Goal: Information Seeking & Learning: Find specific fact

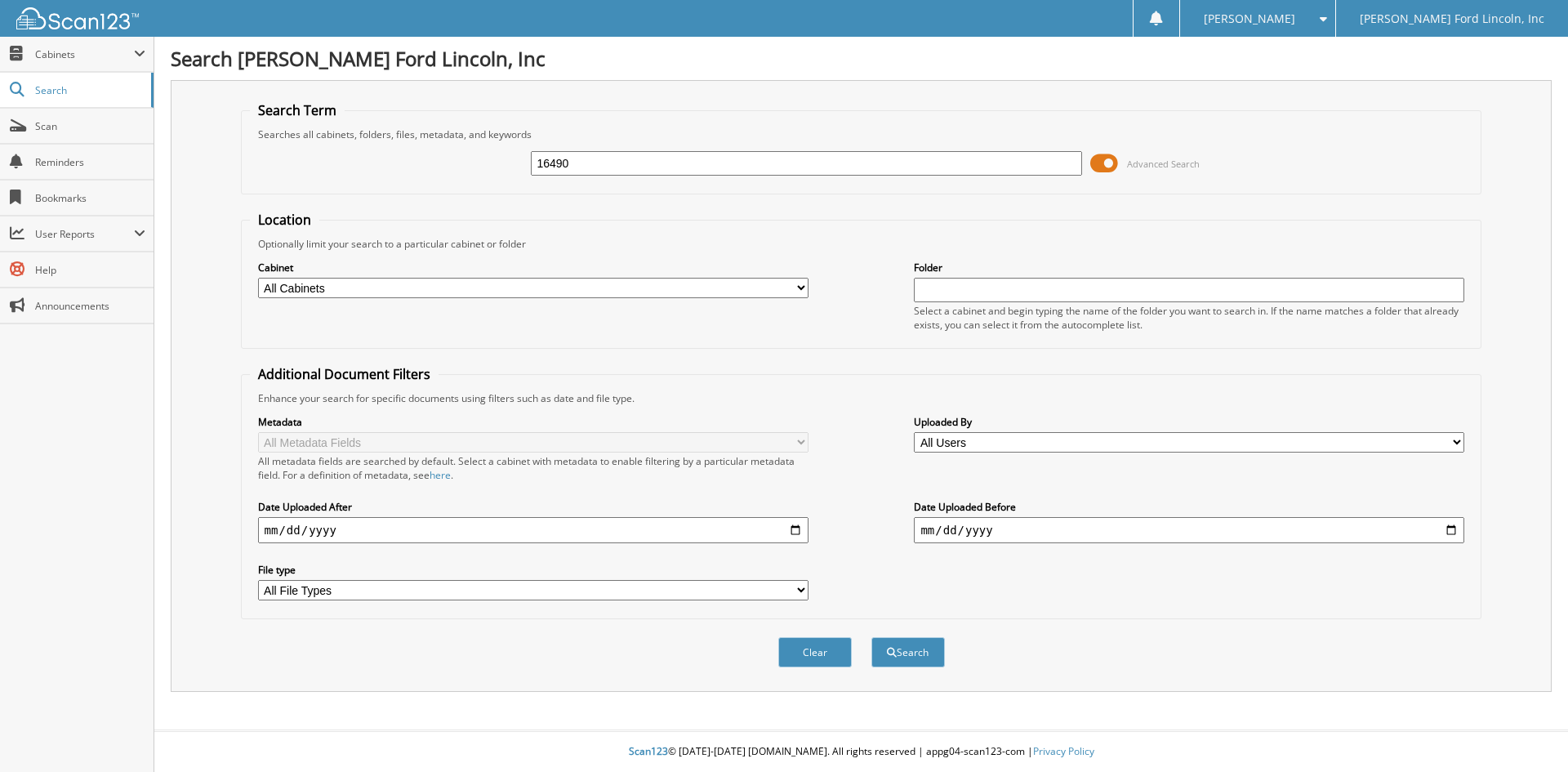
type input "16490"
click at [871, 637] on button "Search" at bounding box center [908, 652] width 73 height 30
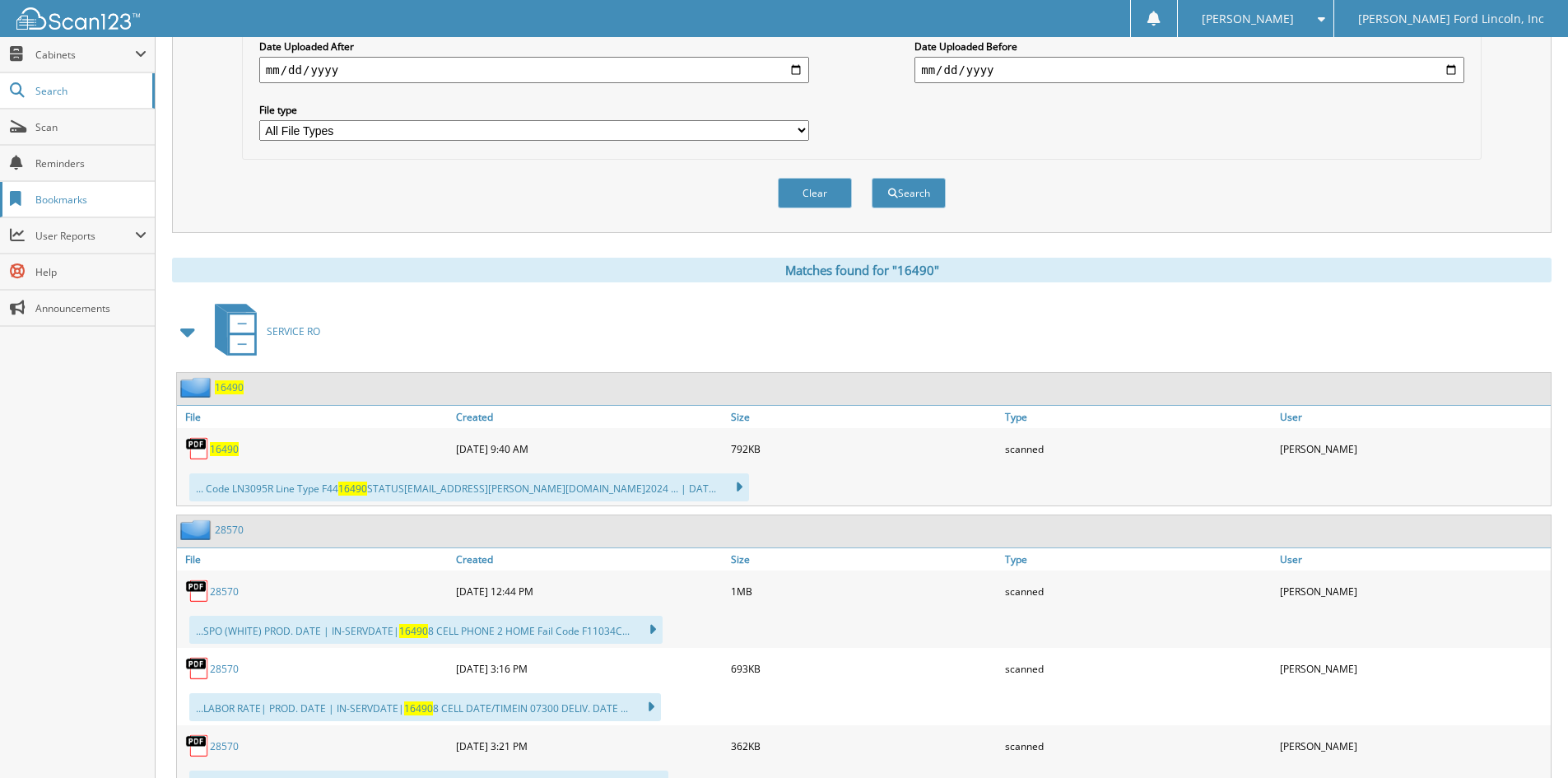
scroll to position [494, 0]
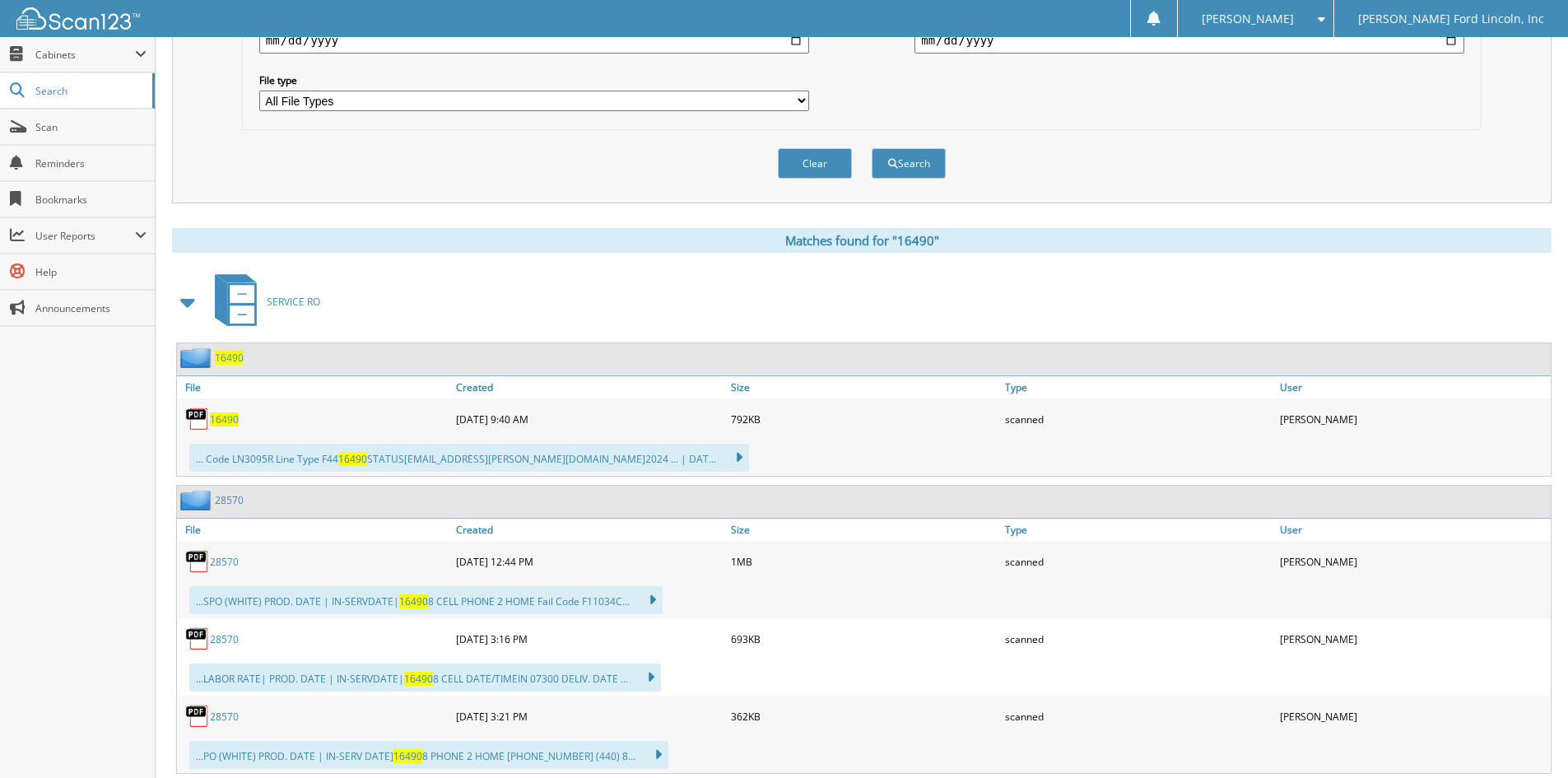
click at [226, 362] on span "16490" at bounding box center [229, 357] width 29 height 14
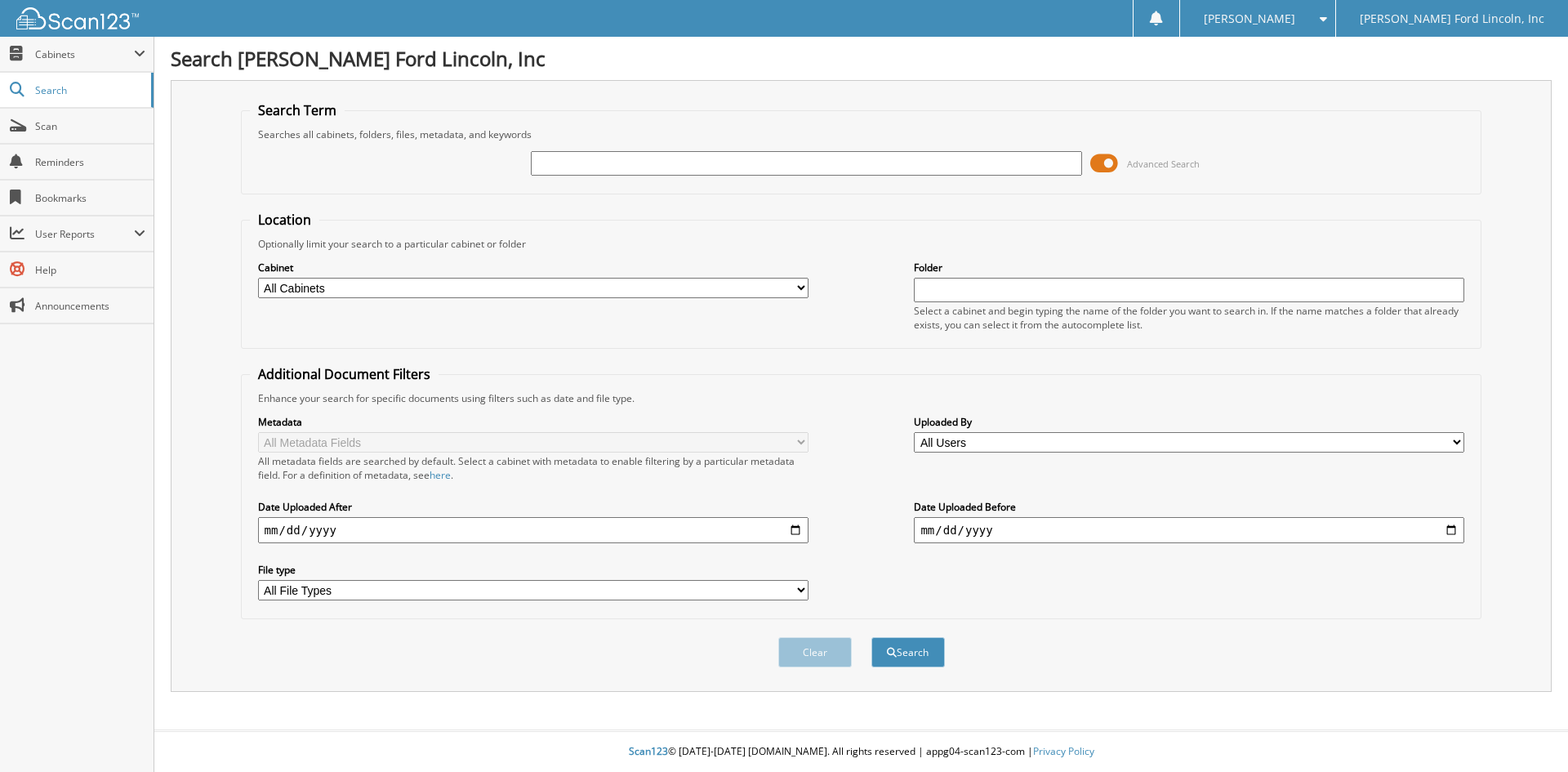
click at [636, 164] on input "text" at bounding box center [806, 163] width 550 height 25
type input "20711"
click at [871, 637] on button "Search" at bounding box center [908, 652] width 73 height 30
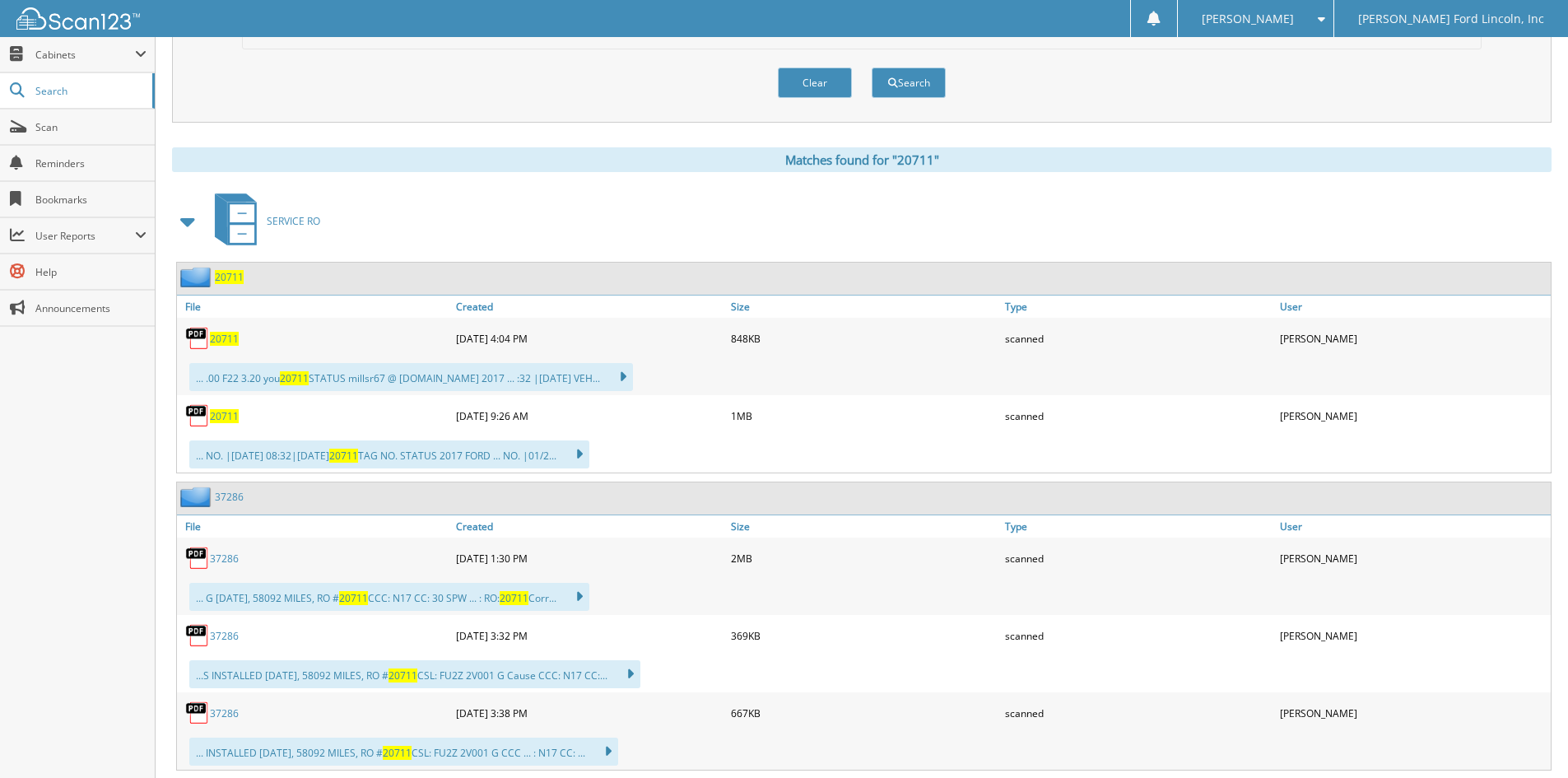
scroll to position [576, 0]
click at [231, 277] on span "20711" at bounding box center [229, 275] width 29 height 14
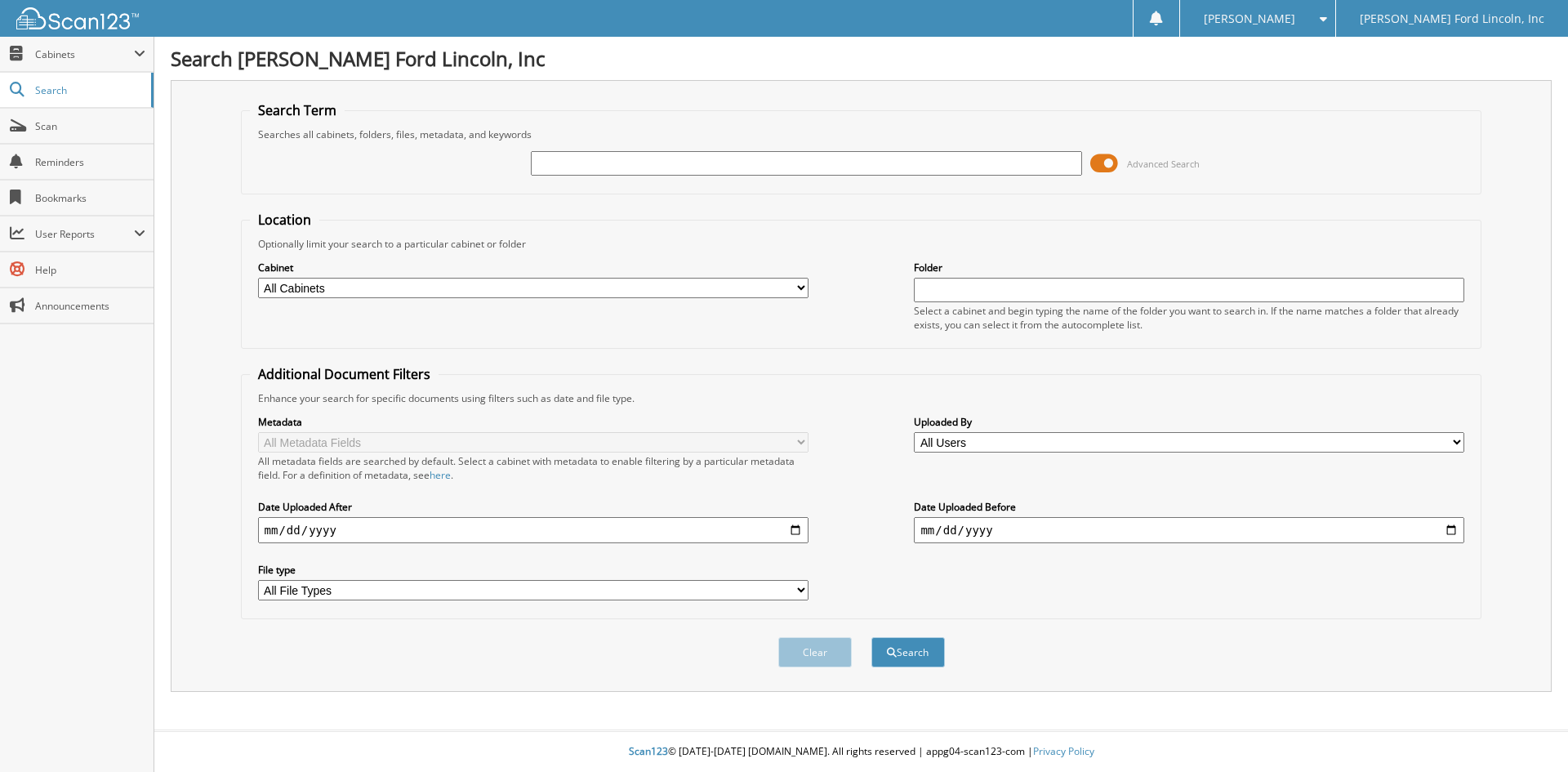
click at [563, 162] on input "text" at bounding box center [806, 163] width 550 height 25
type input "40928"
click at [871, 637] on button "Search" at bounding box center [908, 652] width 73 height 30
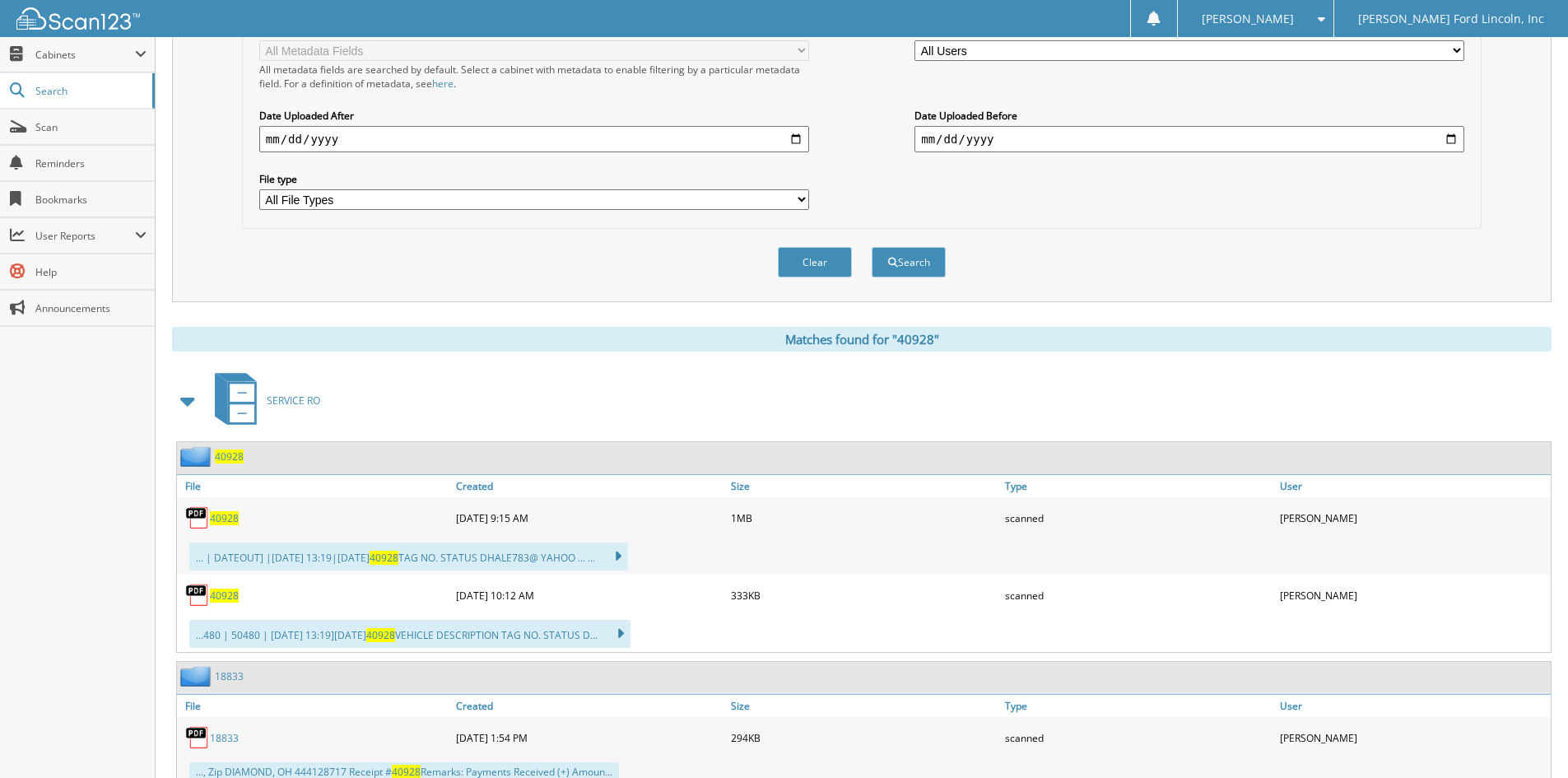
scroll to position [412, 0]
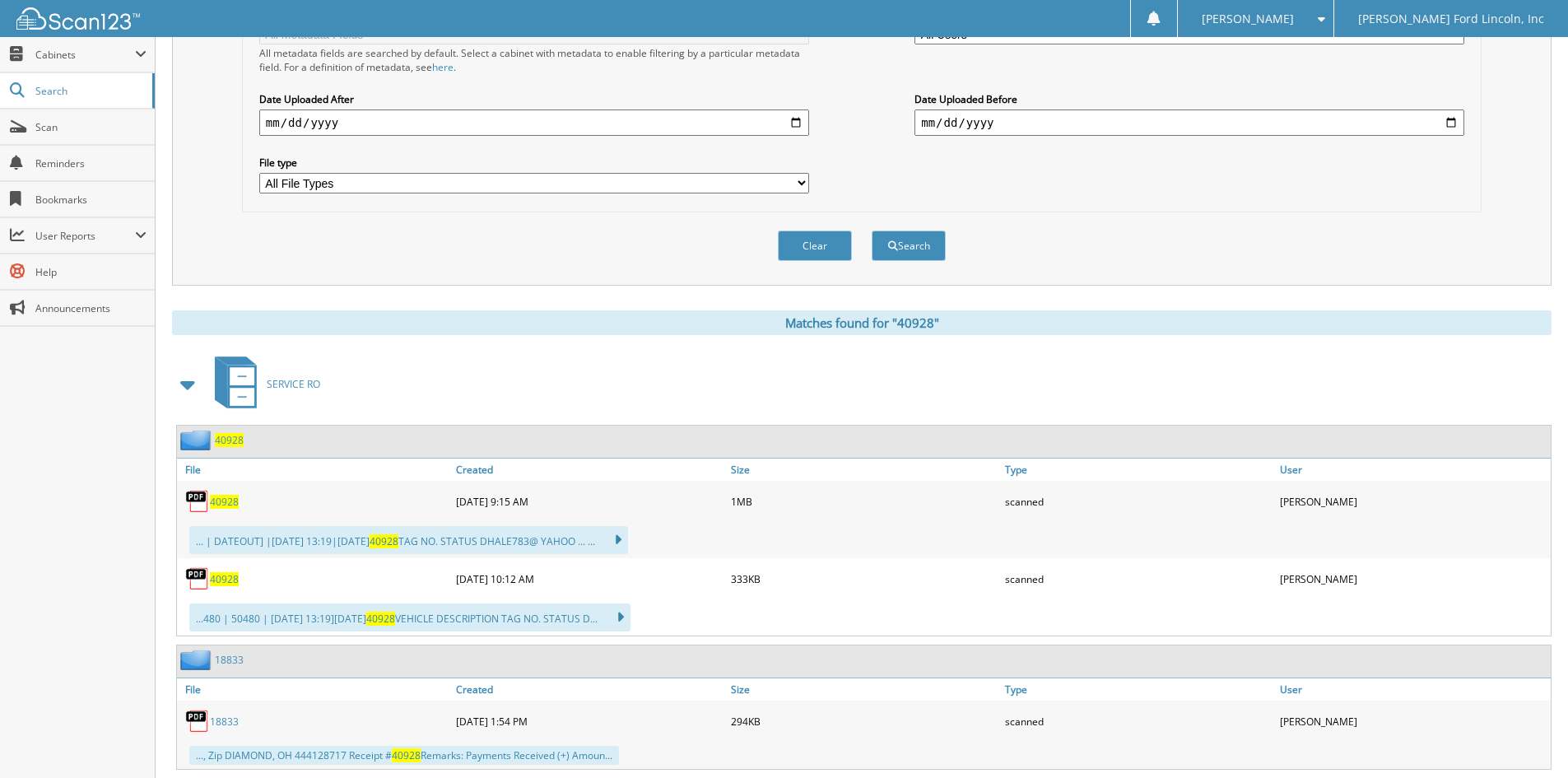
click at [235, 440] on span "40928" at bounding box center [229, 439] width 29 height 14
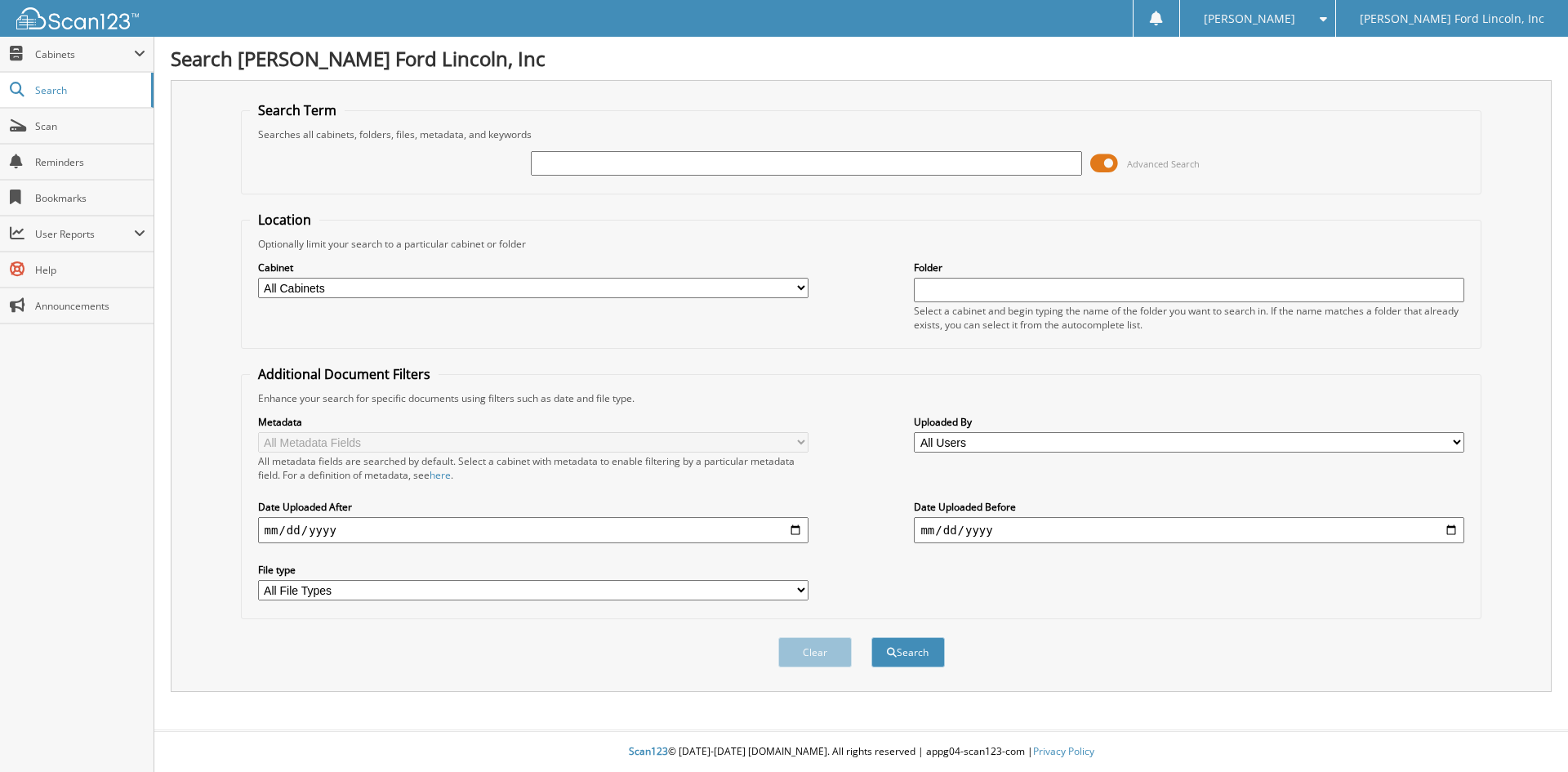
click at [616, 161] on input "text" at bounding box center [806, 163] width 550 height 25
type input "40297"
click at [871, 637] on button "Search" at bounding box center [908, 652] width 73 height 30
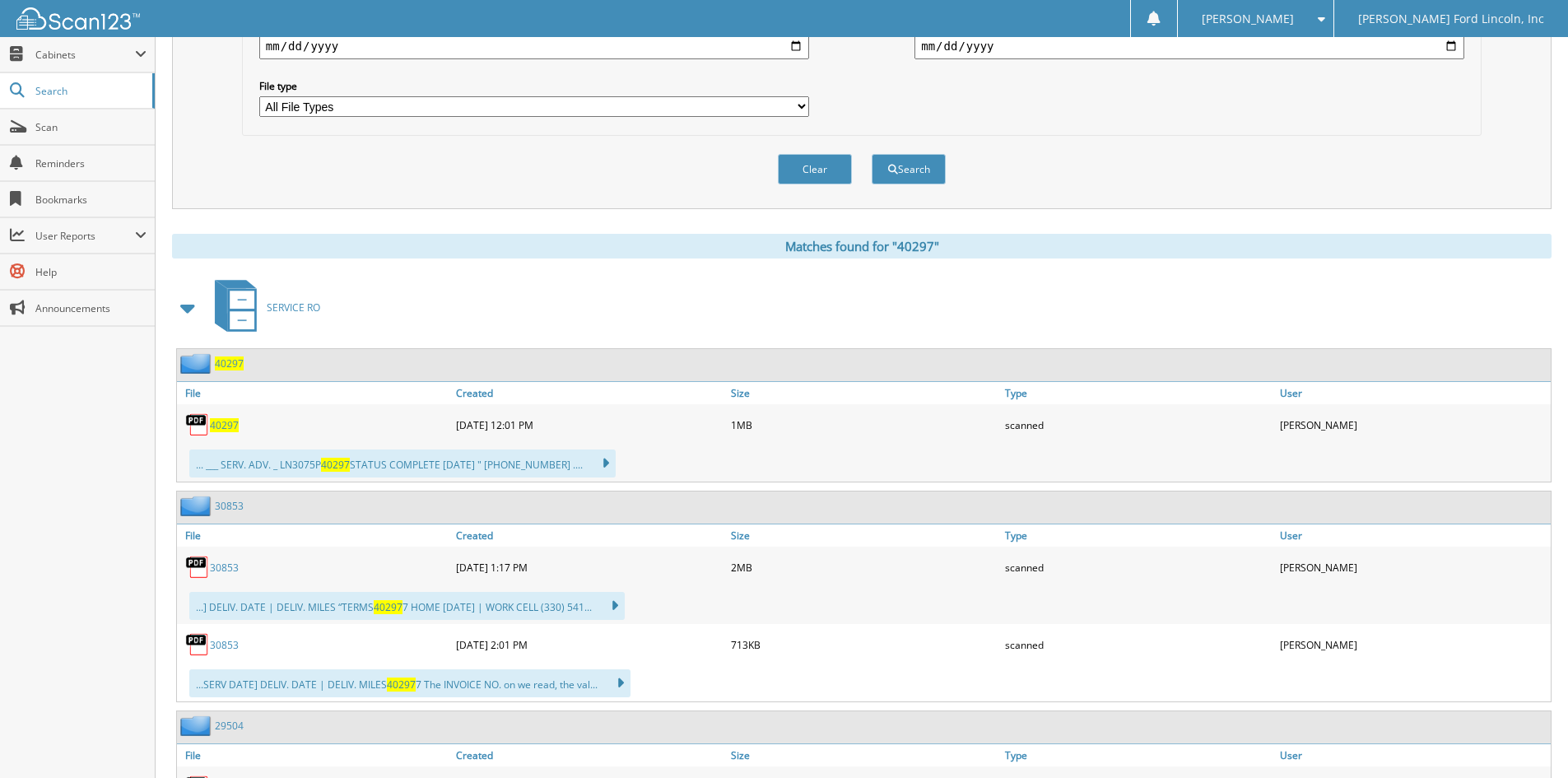
scroll to position [494, 0]
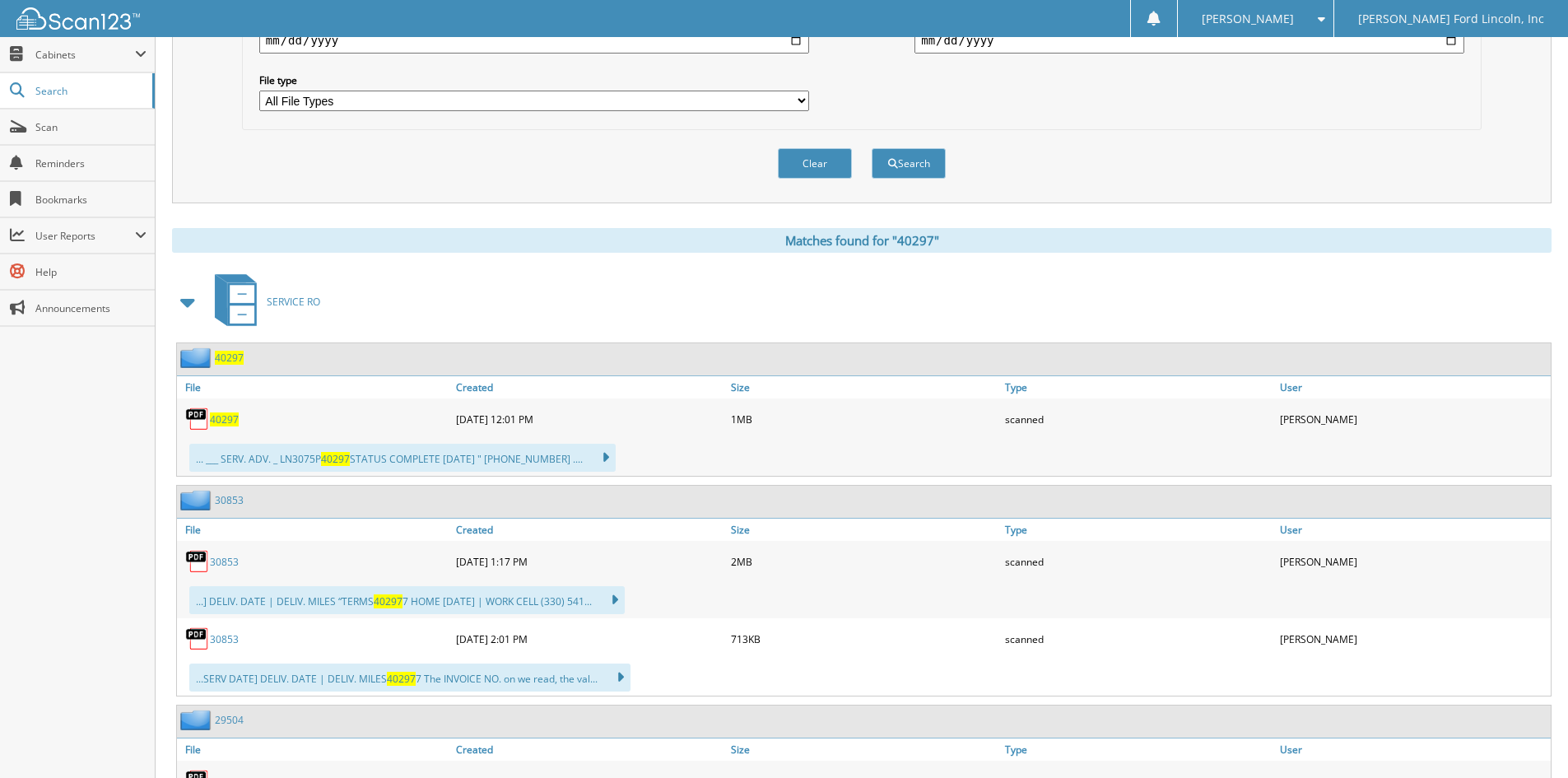
click at [233, 360] on span "40297" at bounding box center [229, 357] width 29 height 14
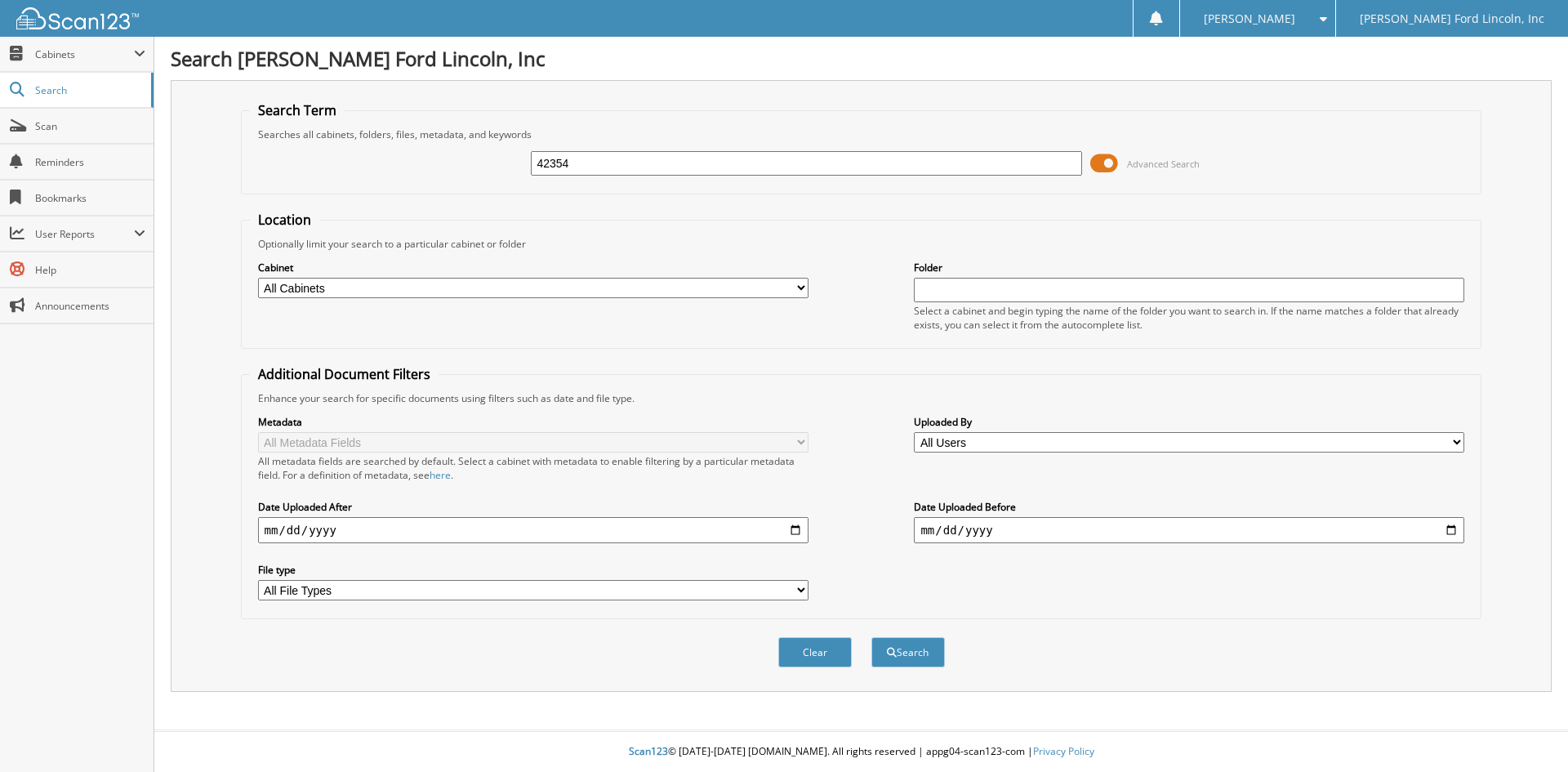
type input "42354"
click at [871, 637] on button "Search" at bounding box center [908, 652] width 73 height 30
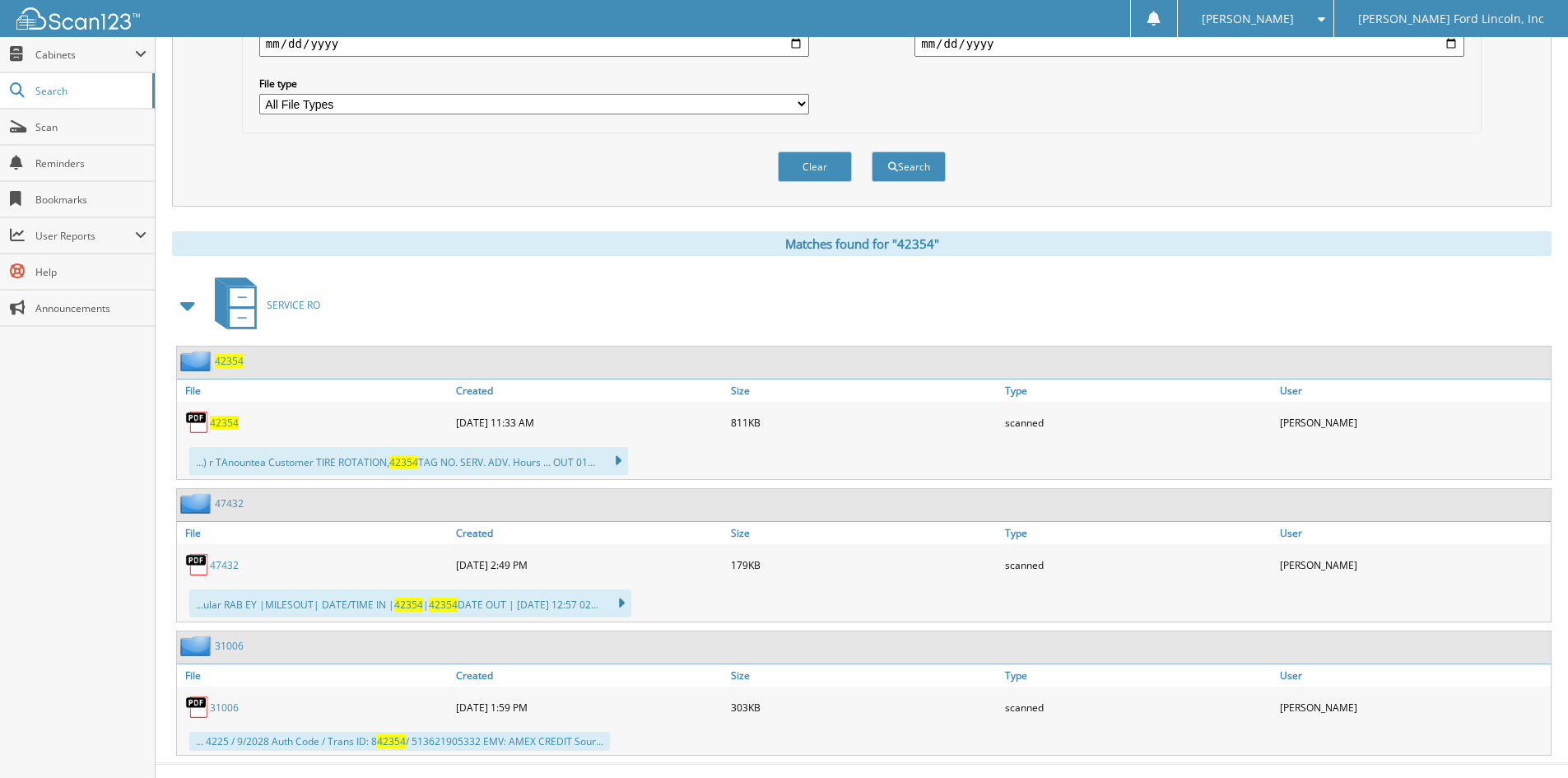
scroll to position [494, 0]
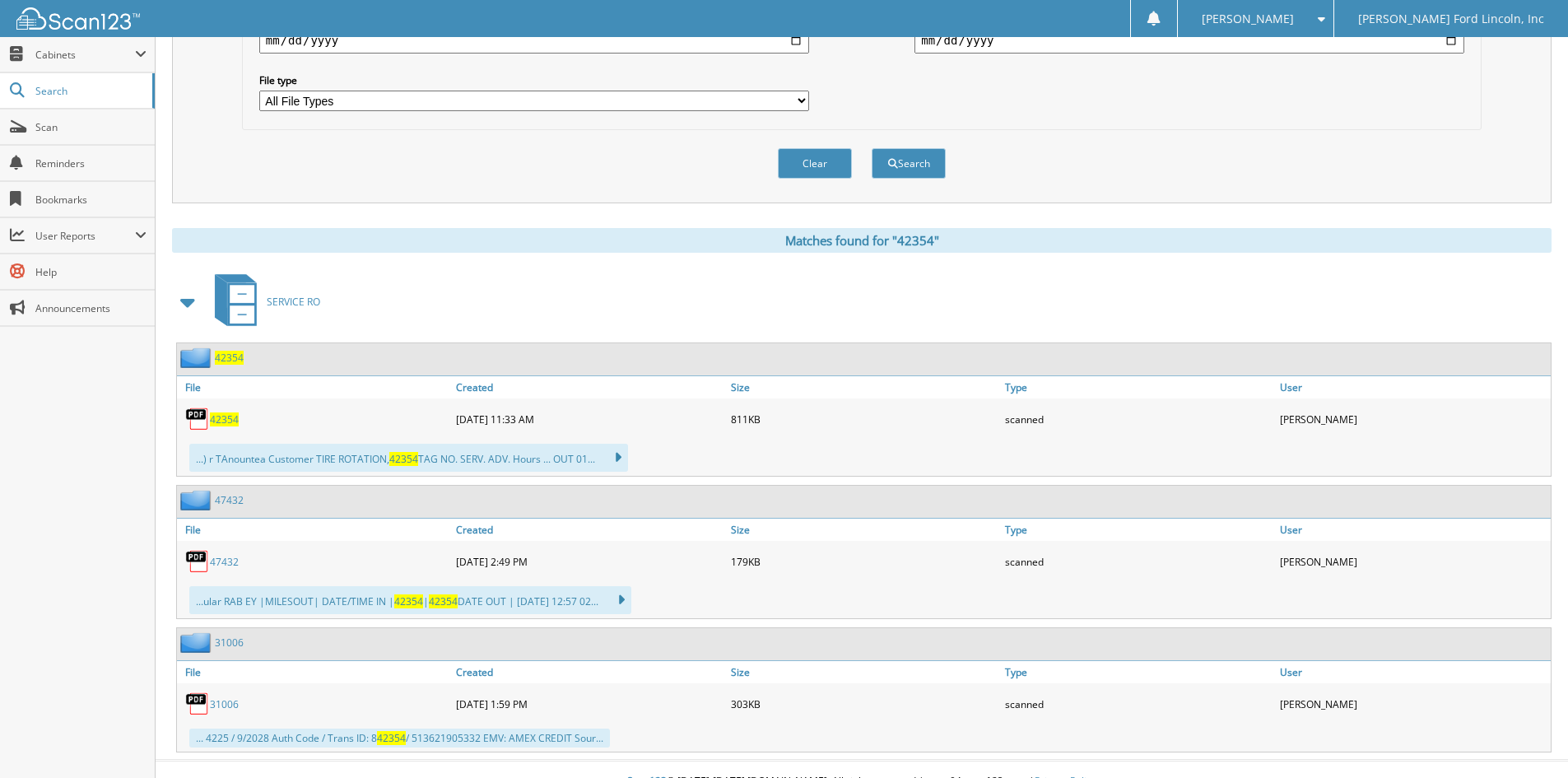
click at [228, 356] on span "42354" at bounding box center [229, 357] width 29 height 14
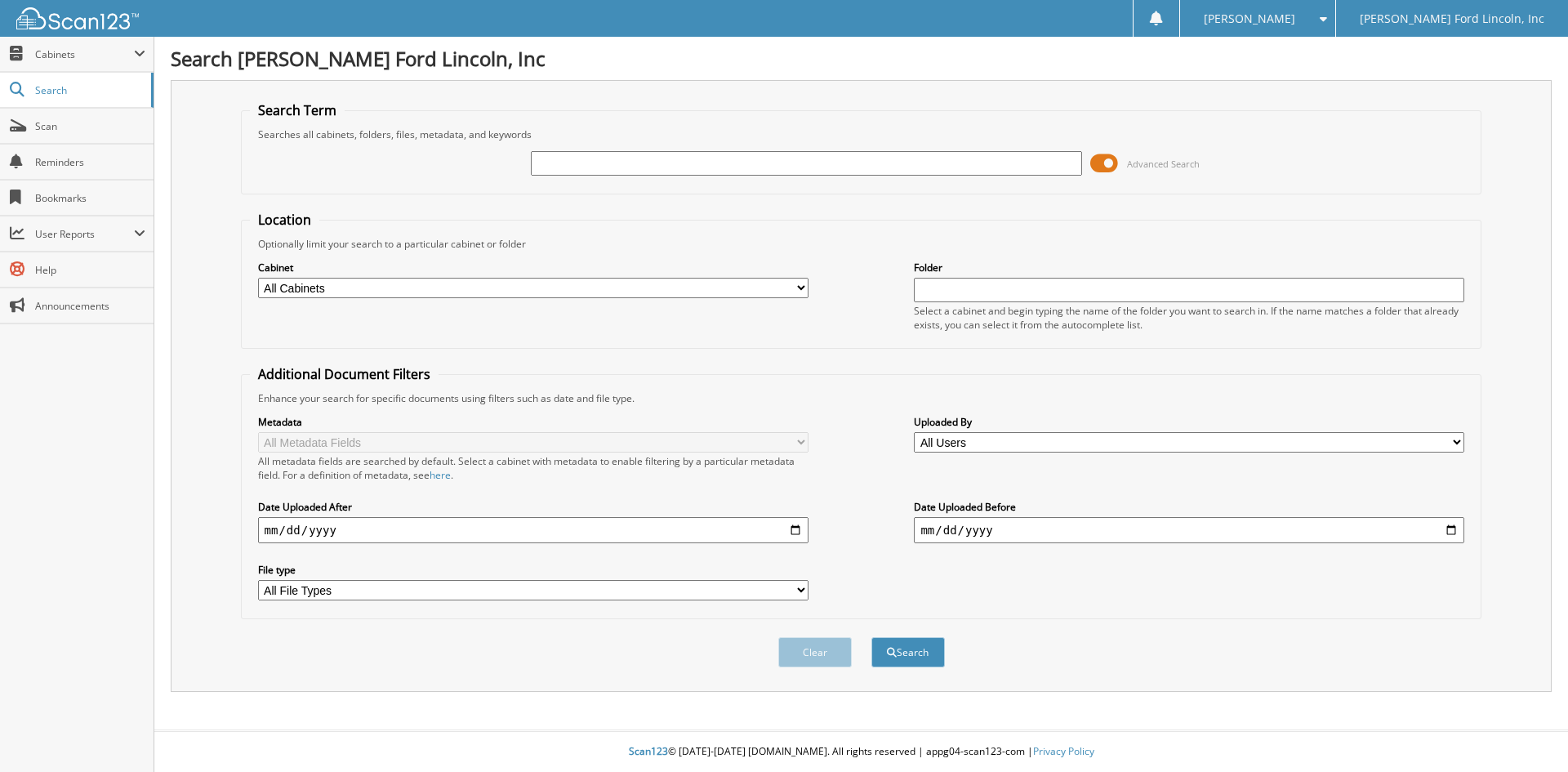
click at [634, 163] on input "text" at bounding box center [806, 163] width 550 height 25
type input "98051"
click at [871, 637] on button "Search" at bounding box center [908, 652] width 73 height 30
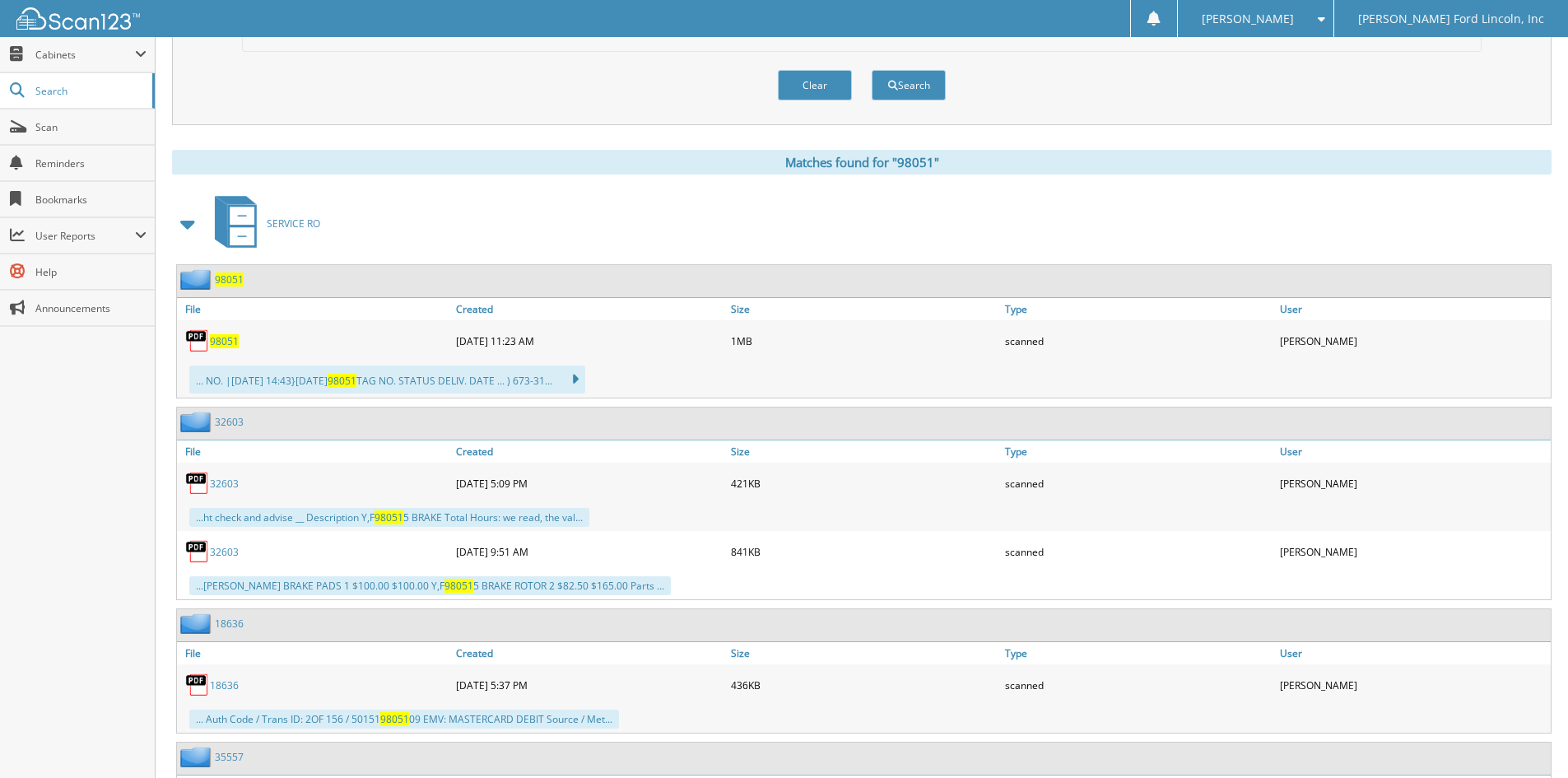
scroll to position [576, 0]
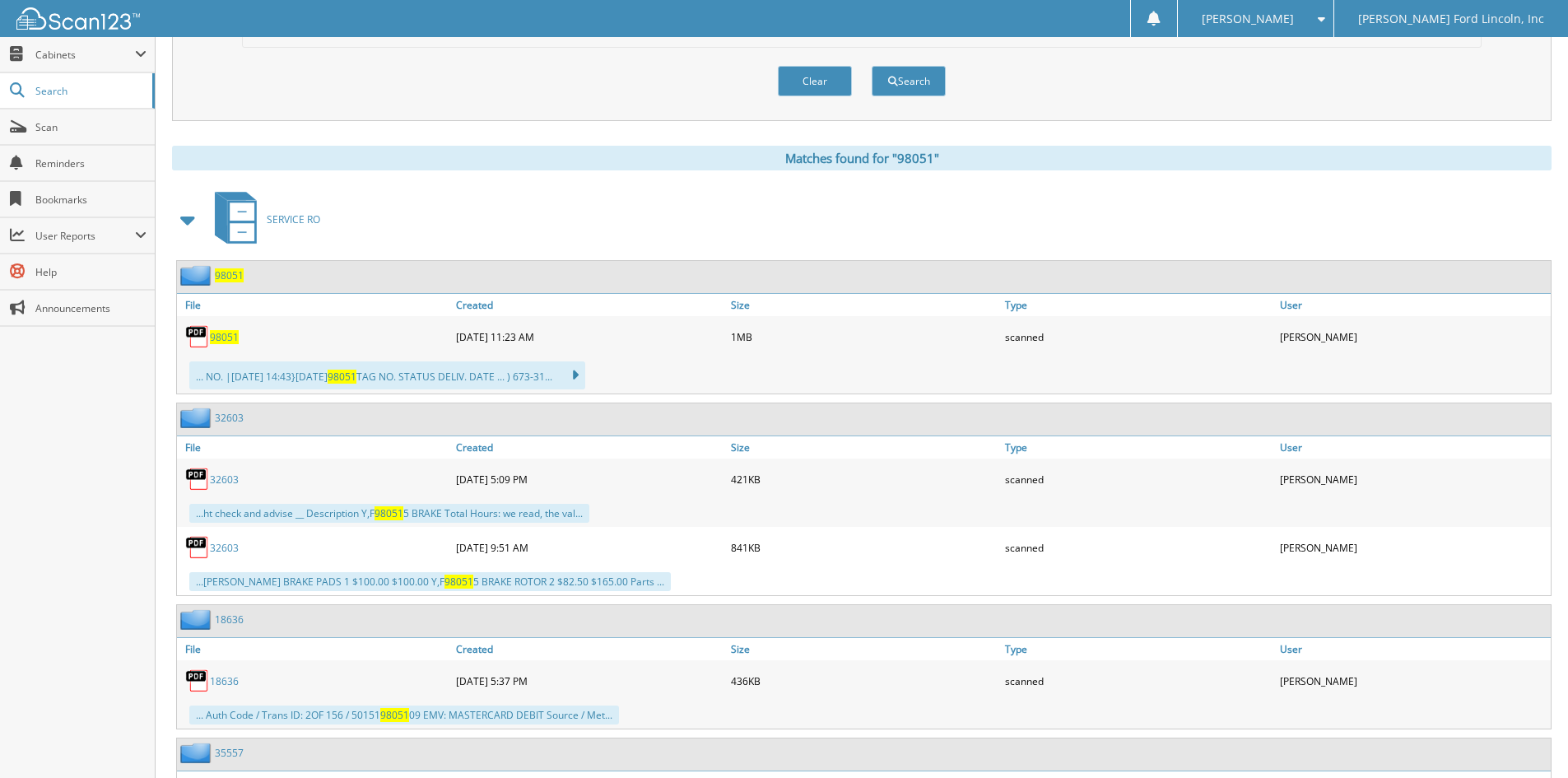
click at [235, 274] on span "98051" at bounding box center [229, 275] width 29 height 14
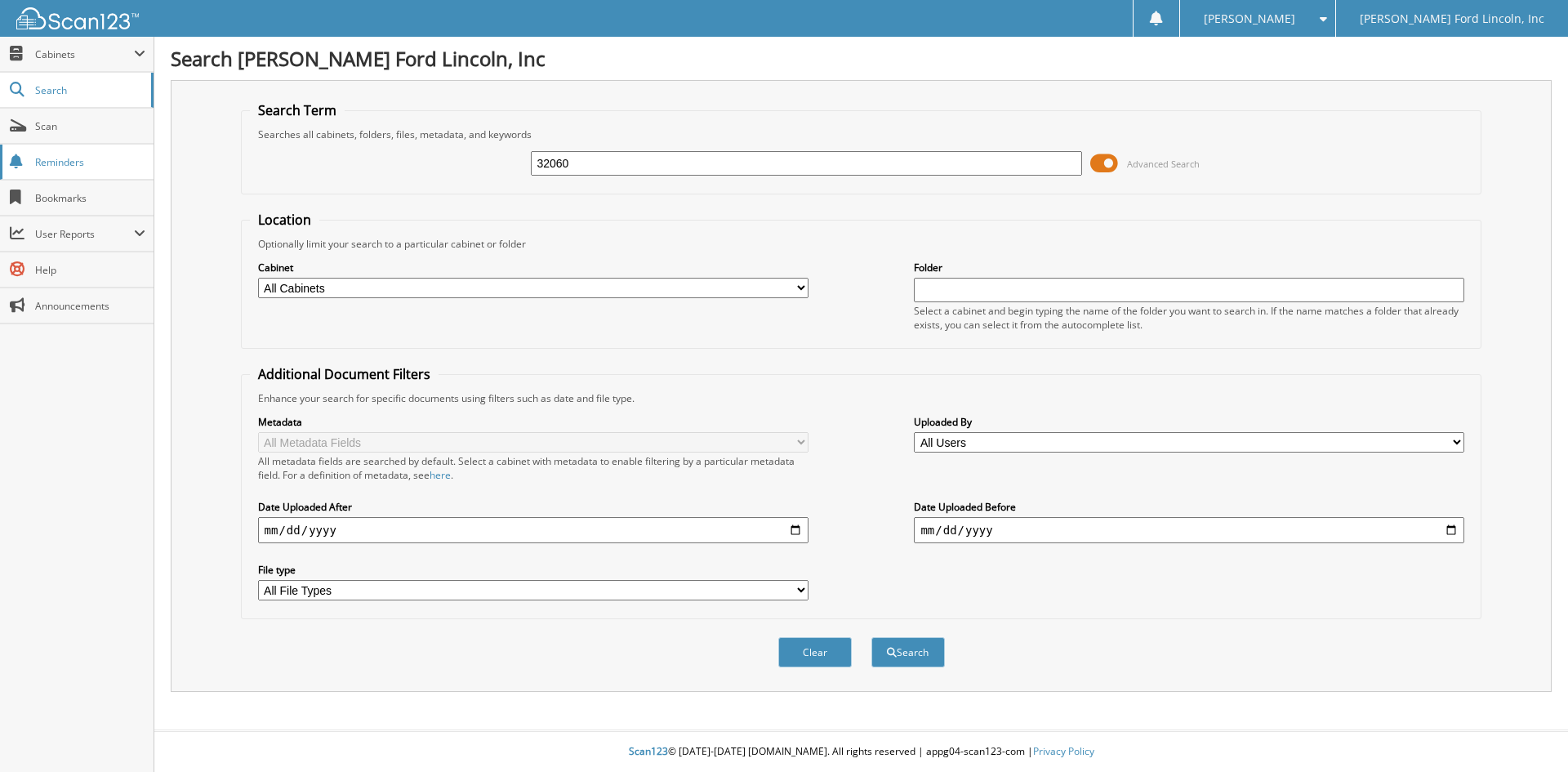
type input "32060"
click at [871, 637] on button "Search" at bounding box center [908, 652] width 73 height 30
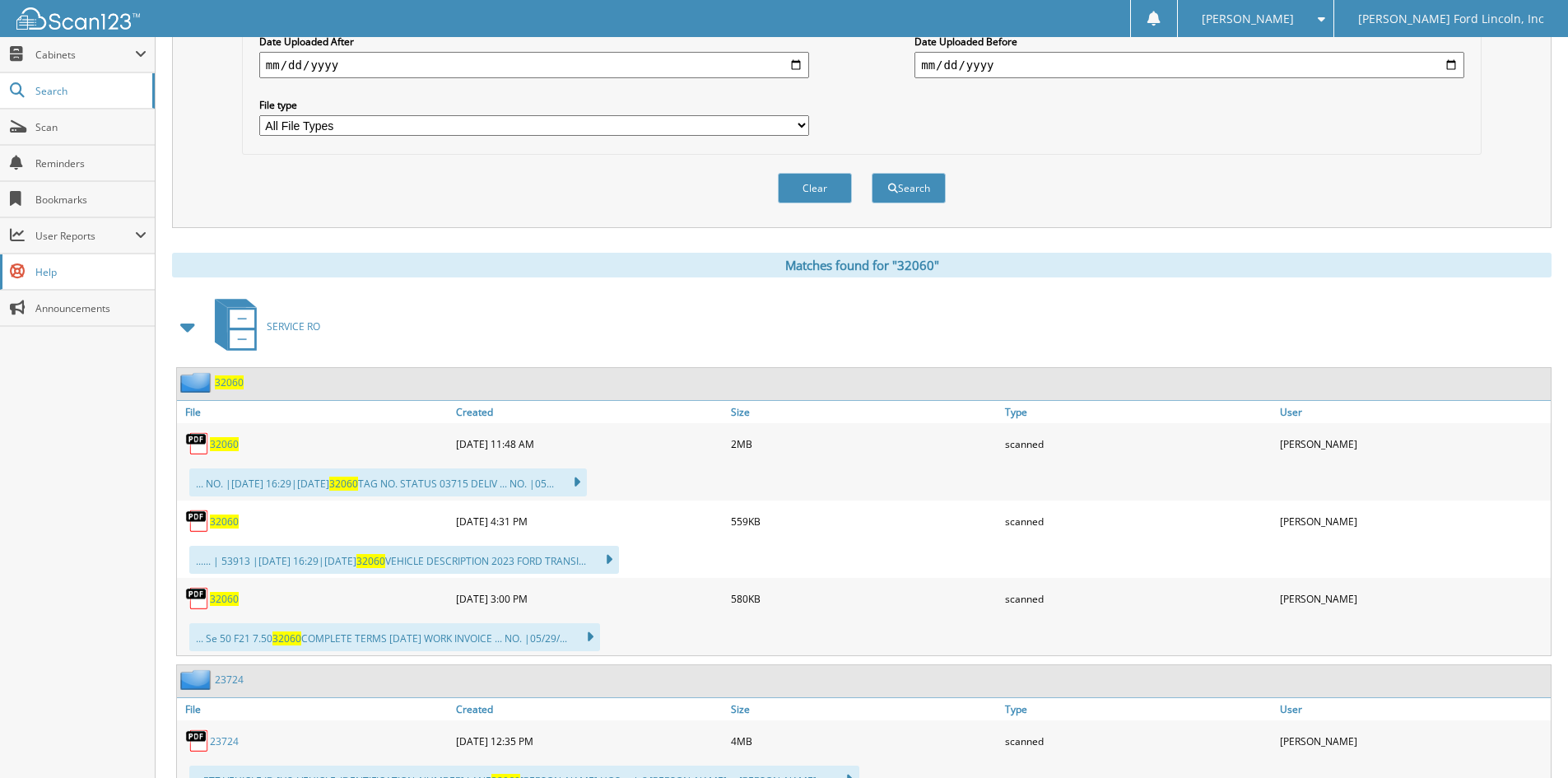
scroll to position [494, 0]
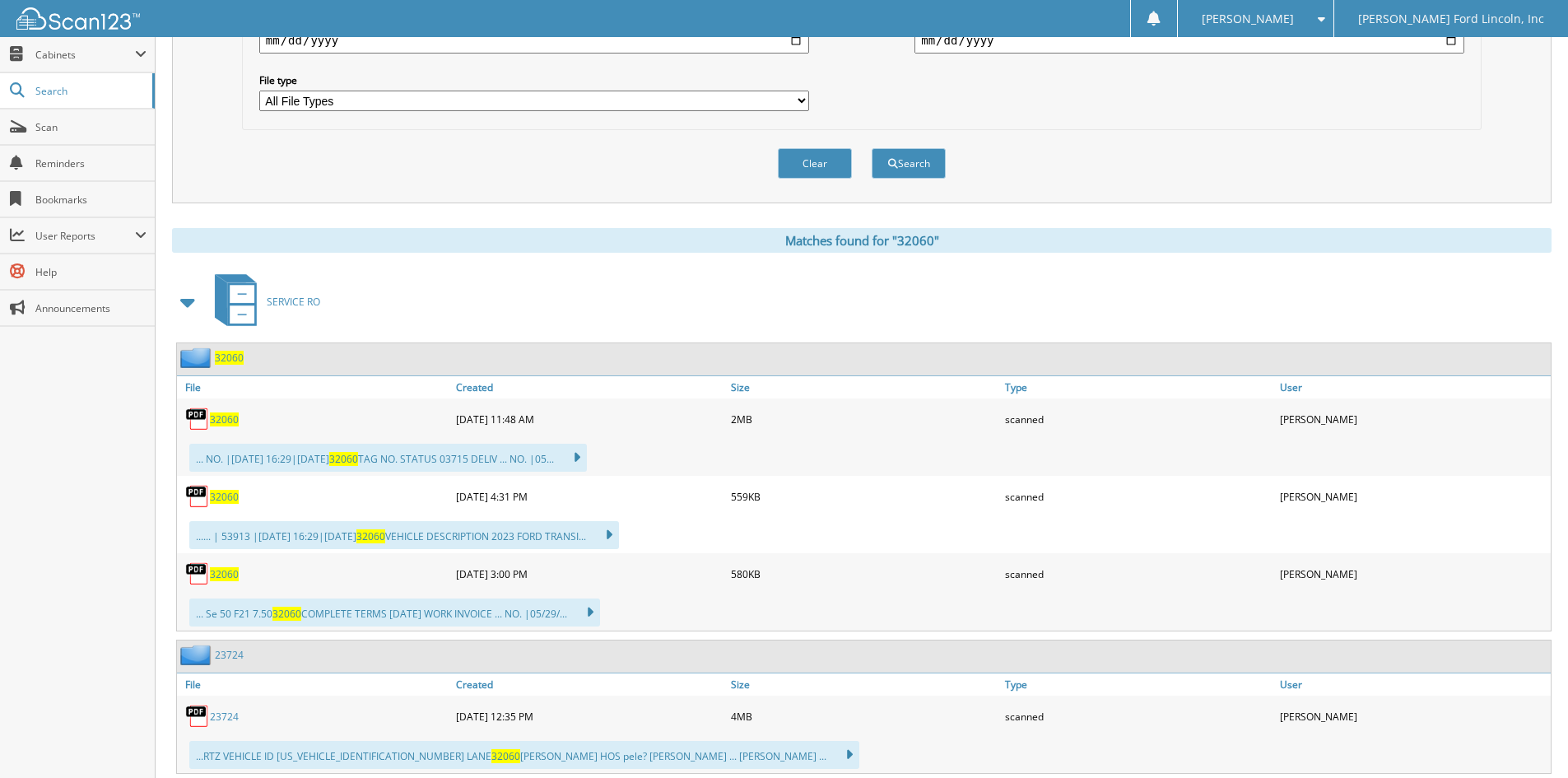
click at [231, 355] on span "32060" at bounding box center [229, 357] width 29 height 14
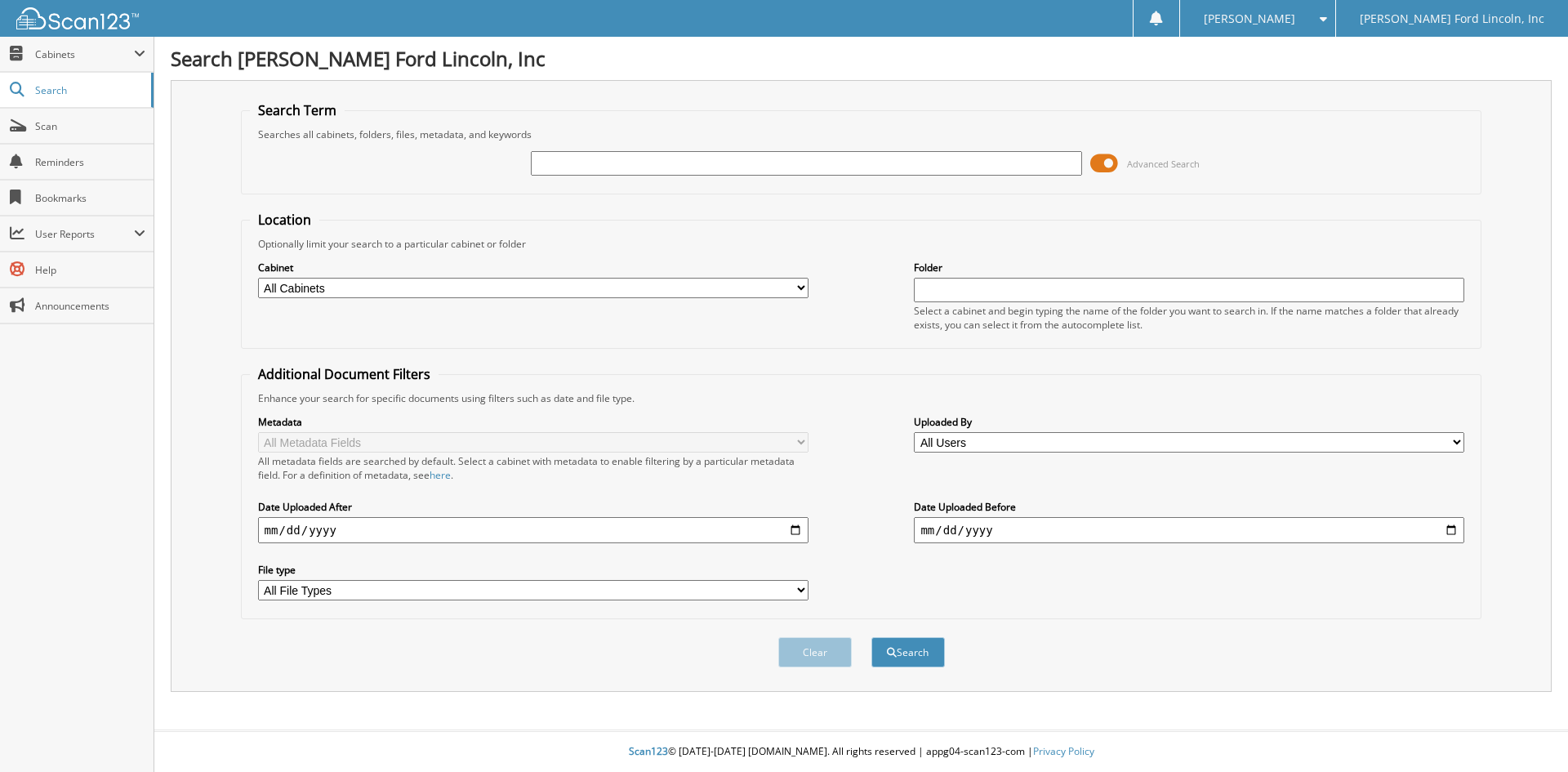
click at [597, 162] on input "text" at bounding box center [806, 163] width 550 height 25
type input "27619"
click at [871, 637] on button "Search" at bounding box center [908, 652] width 73 height 30
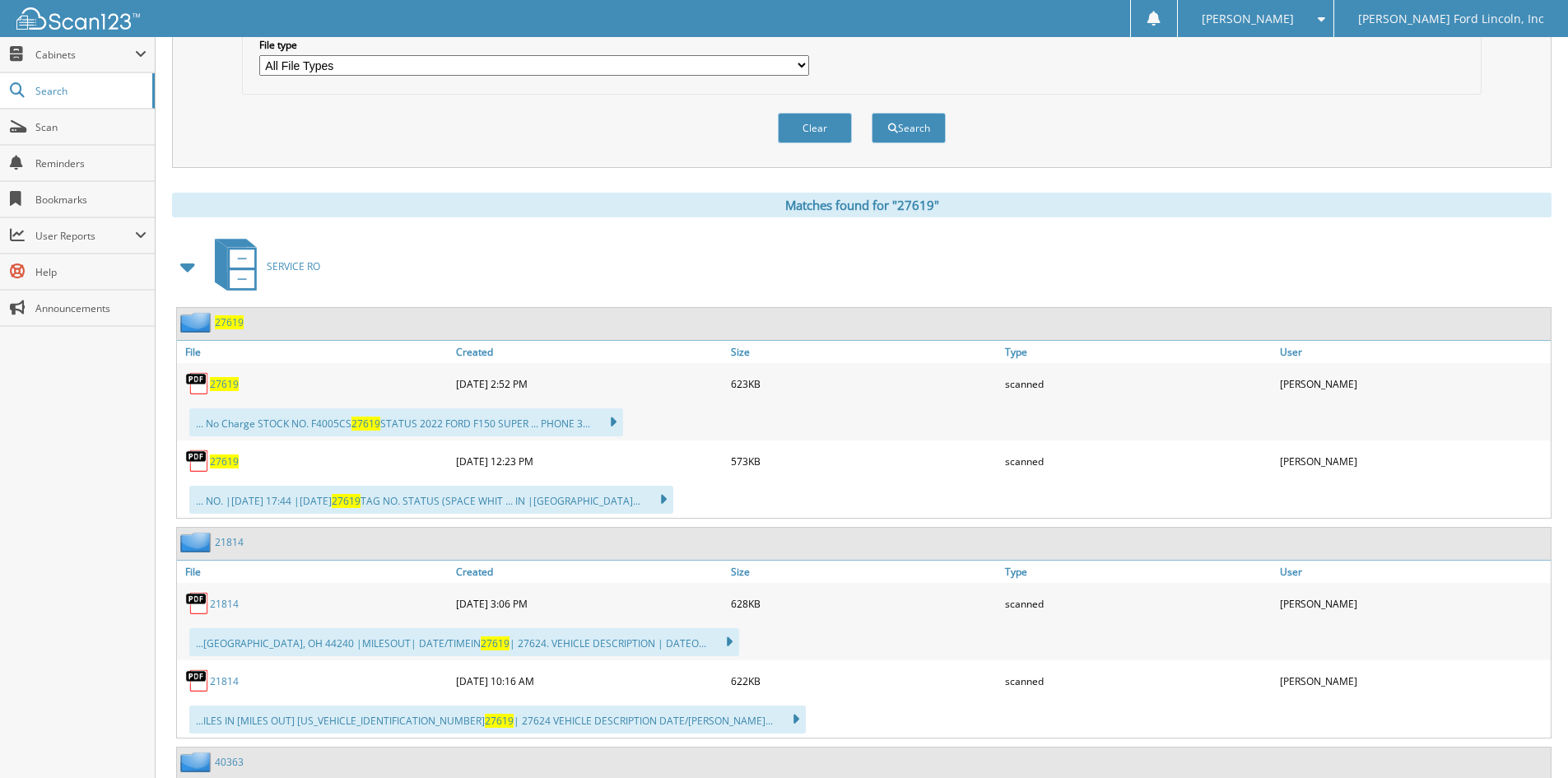
scroll to position [576, 0]
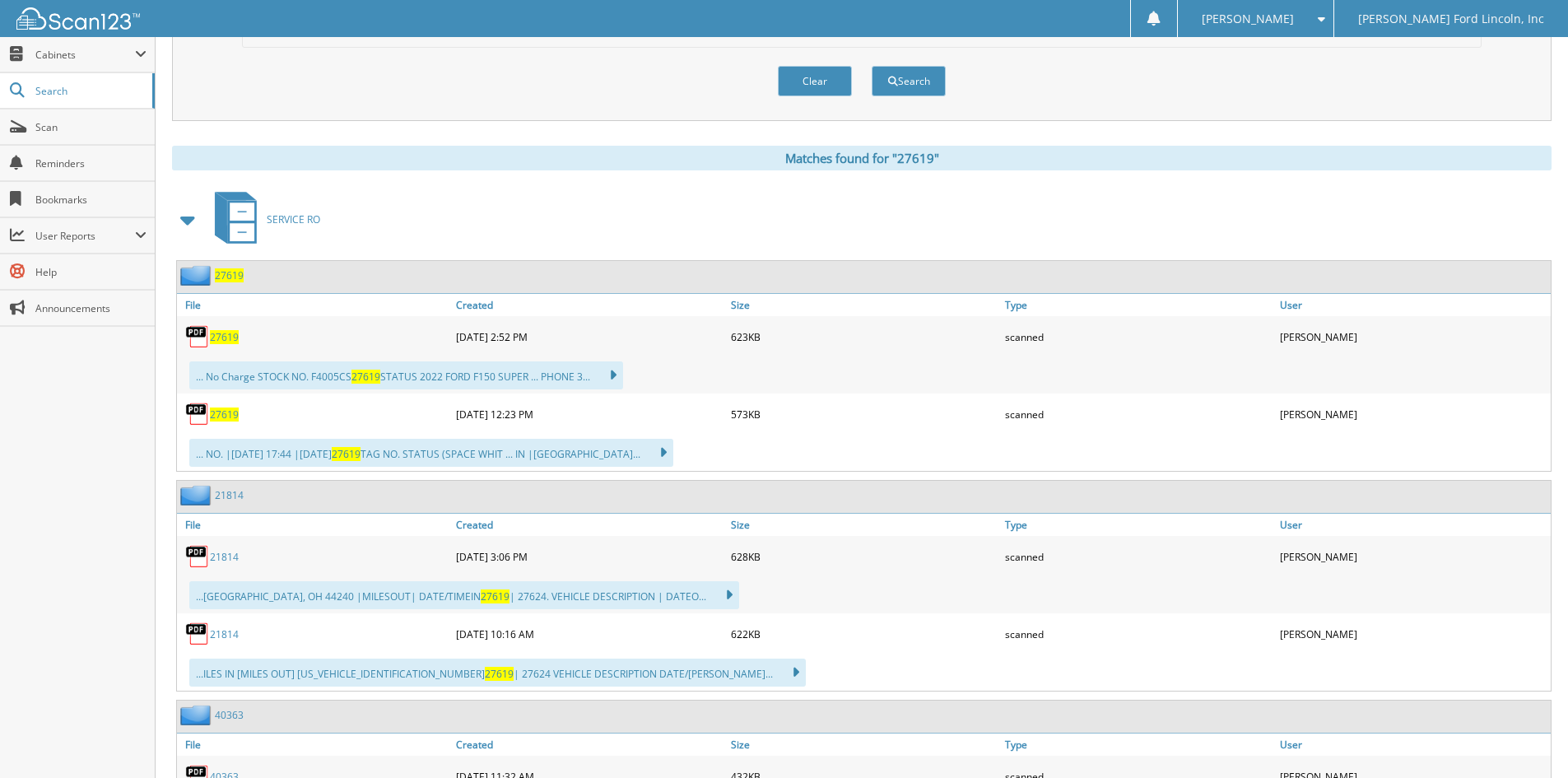
click at [220, 275] on span "27619" at bounding box center [229, 275] width 29 height 14
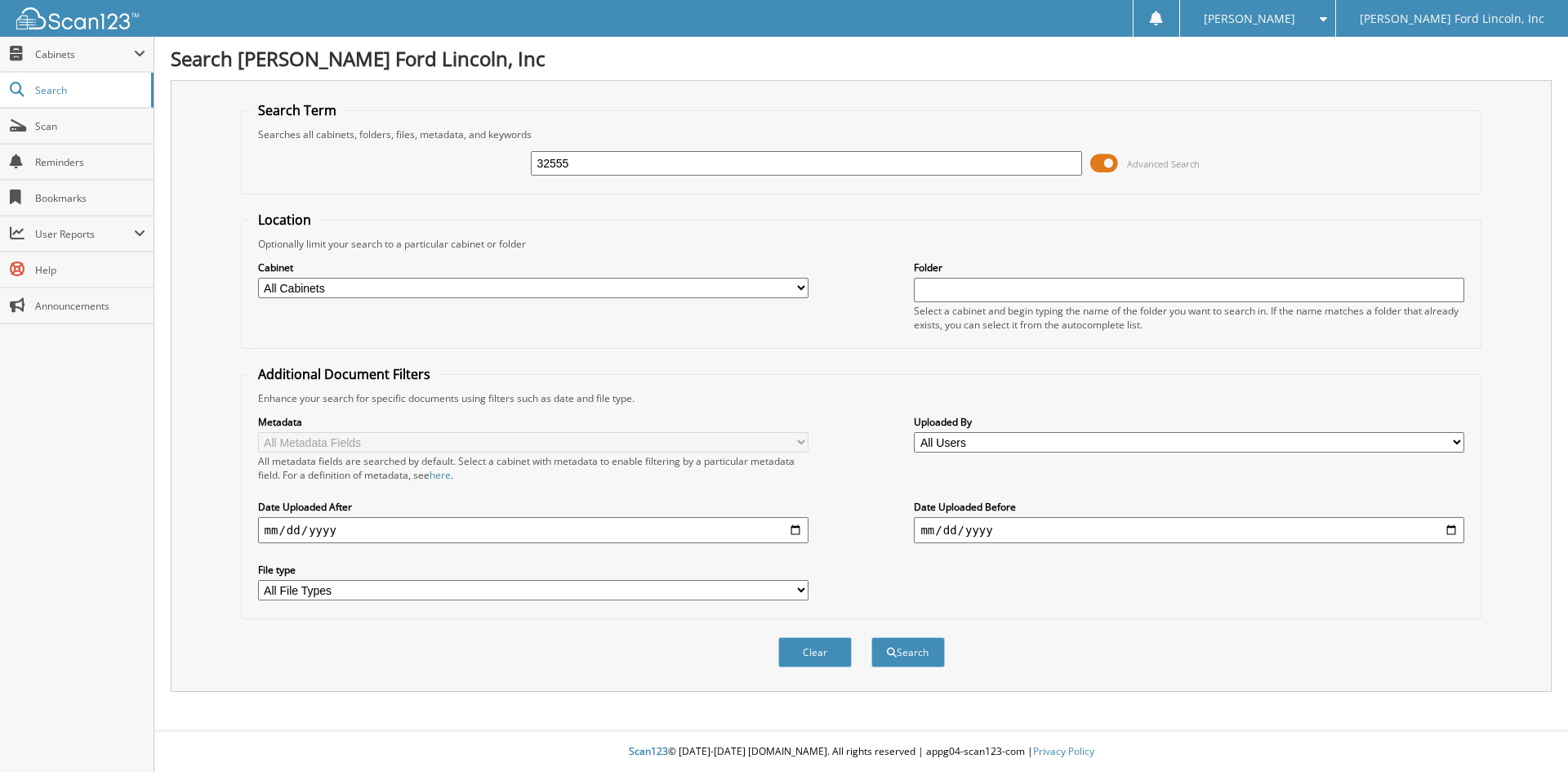
type input "32555"
click at [871, 637] on button "Search" at bounding box center [908, 652] width 73 height 30
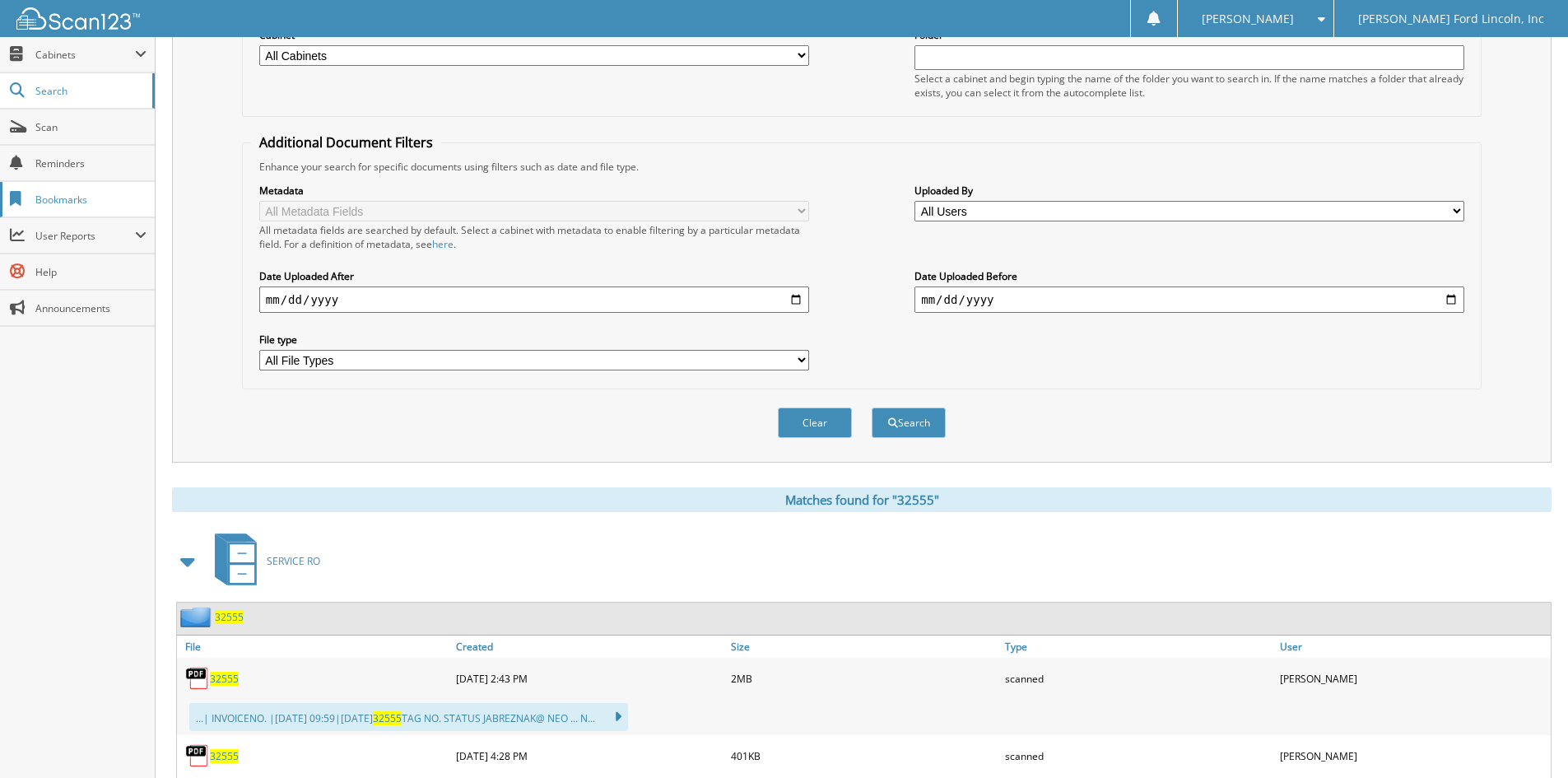
scroll to position [453, 0]
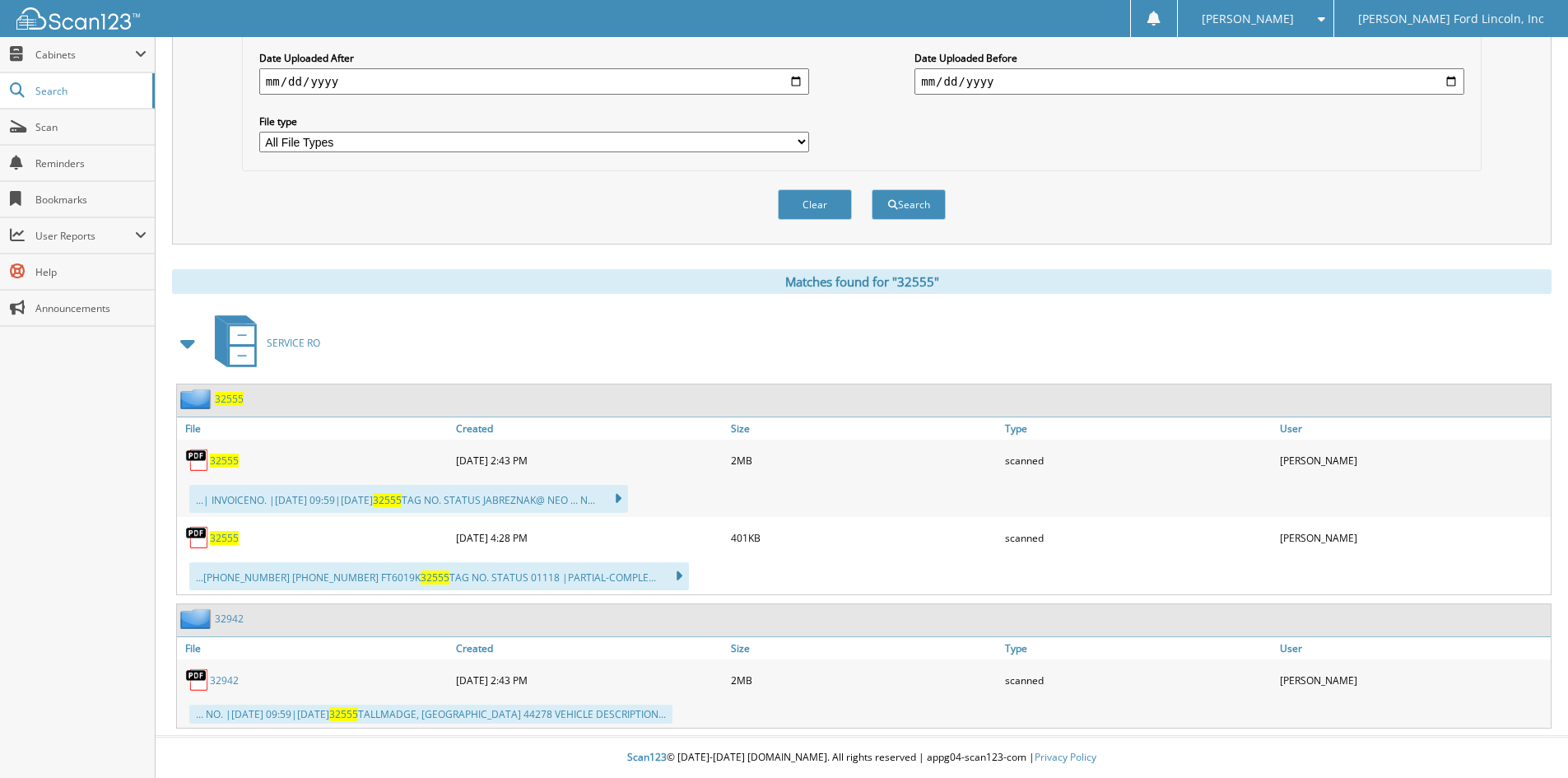
click at [227, 399] on span "32555" at bounding box center [229, 399] width 29 height 14
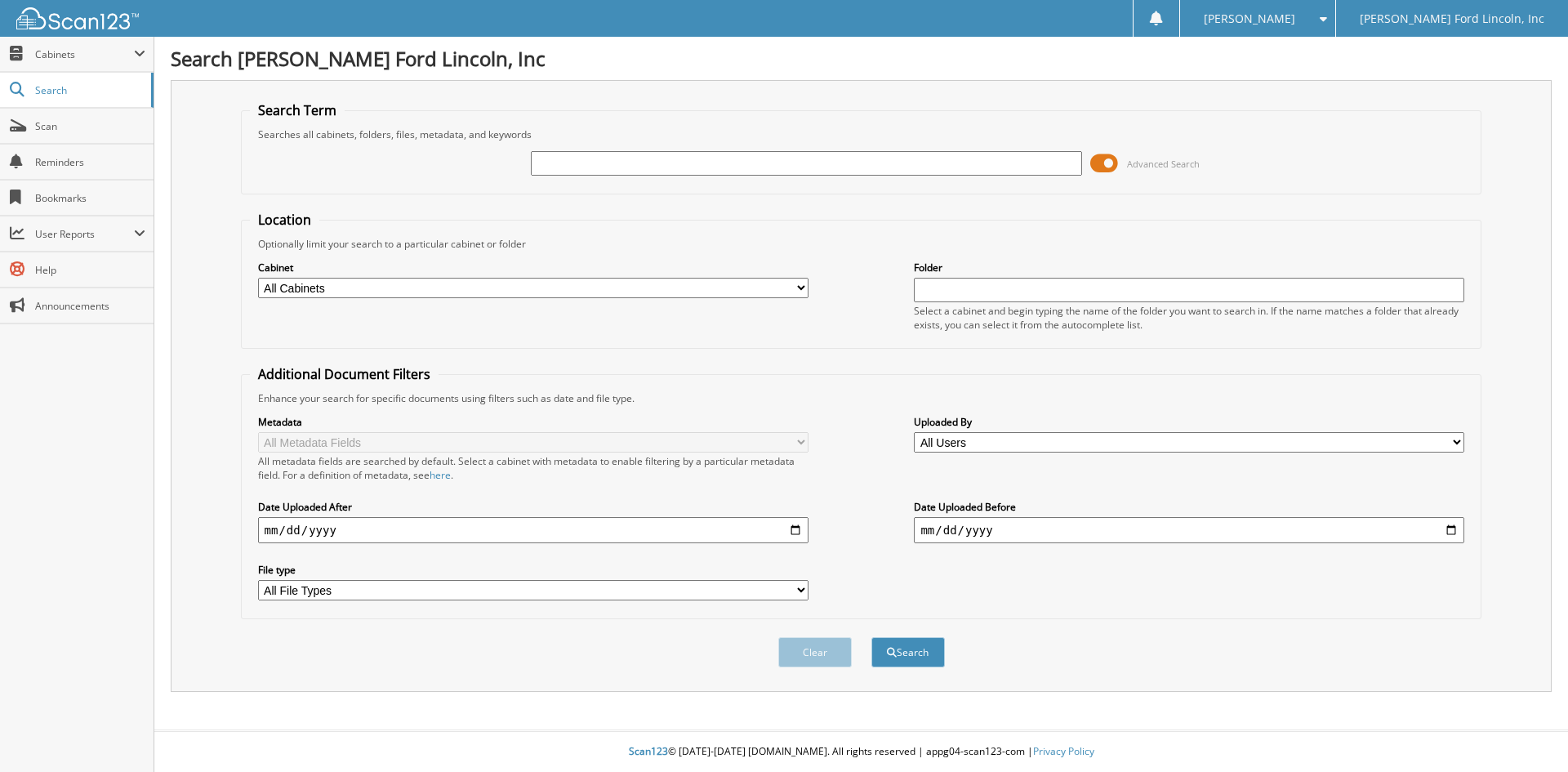
click at [586, 163] on input "text" at bounding box center [806, 163] width 550 height 25
type input "23733"
click at [871, 637] on button "Search" at bounding box center [908, 652] width 73 height 30
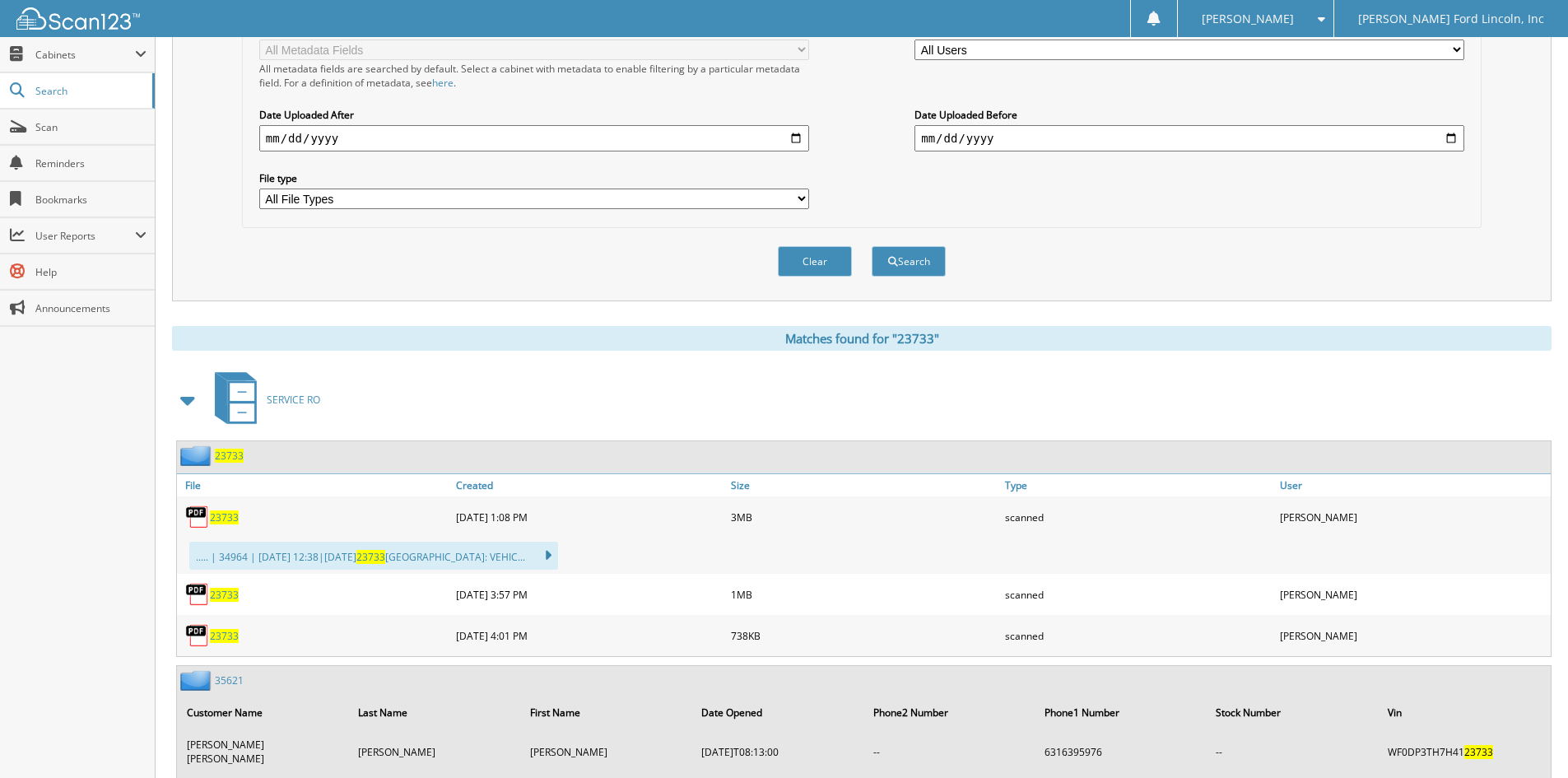
scroll to position [412, 0]
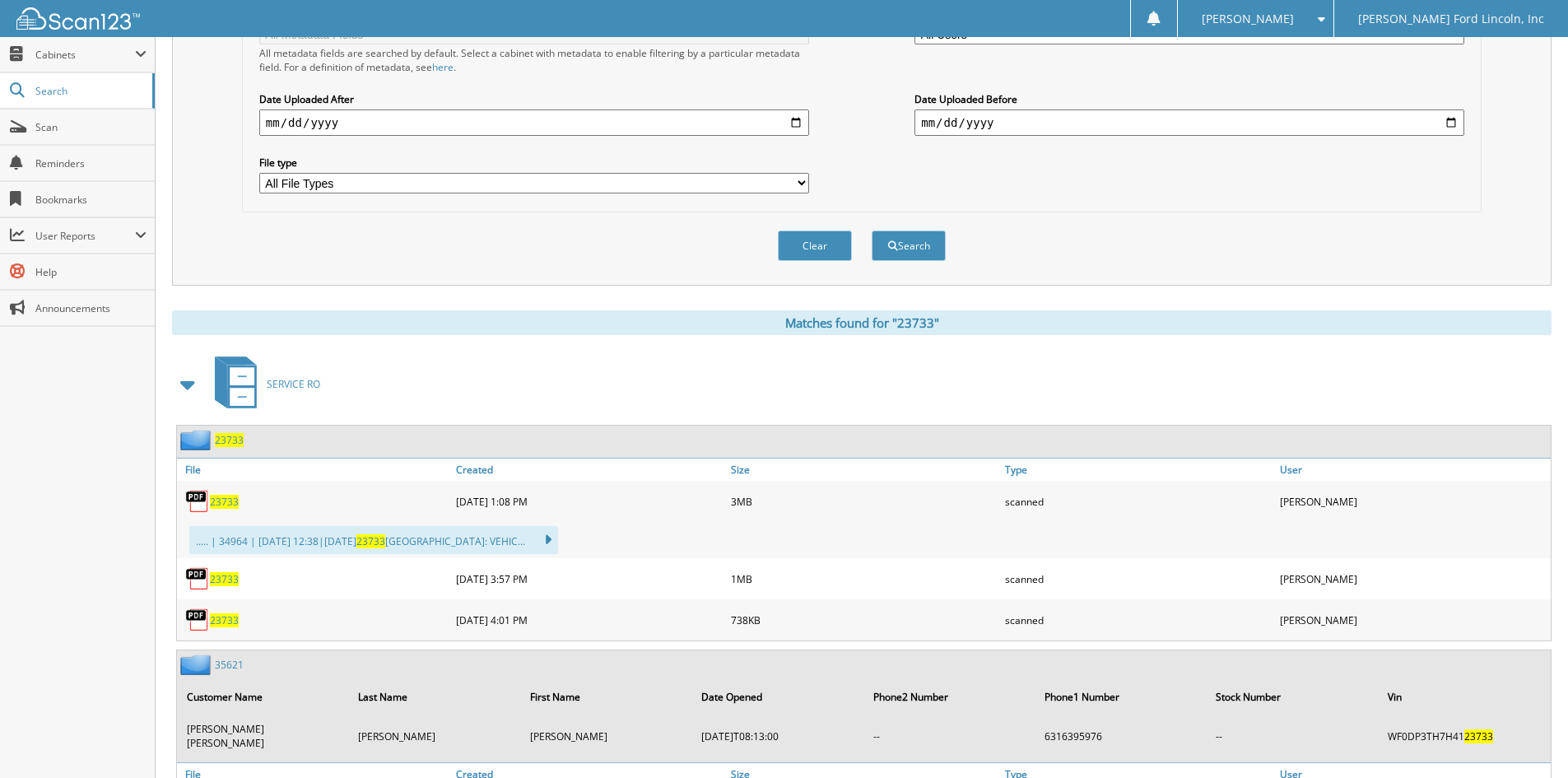
click at [233, 440] on span "23733" at bounding box center [229, 439] width 29 height 14
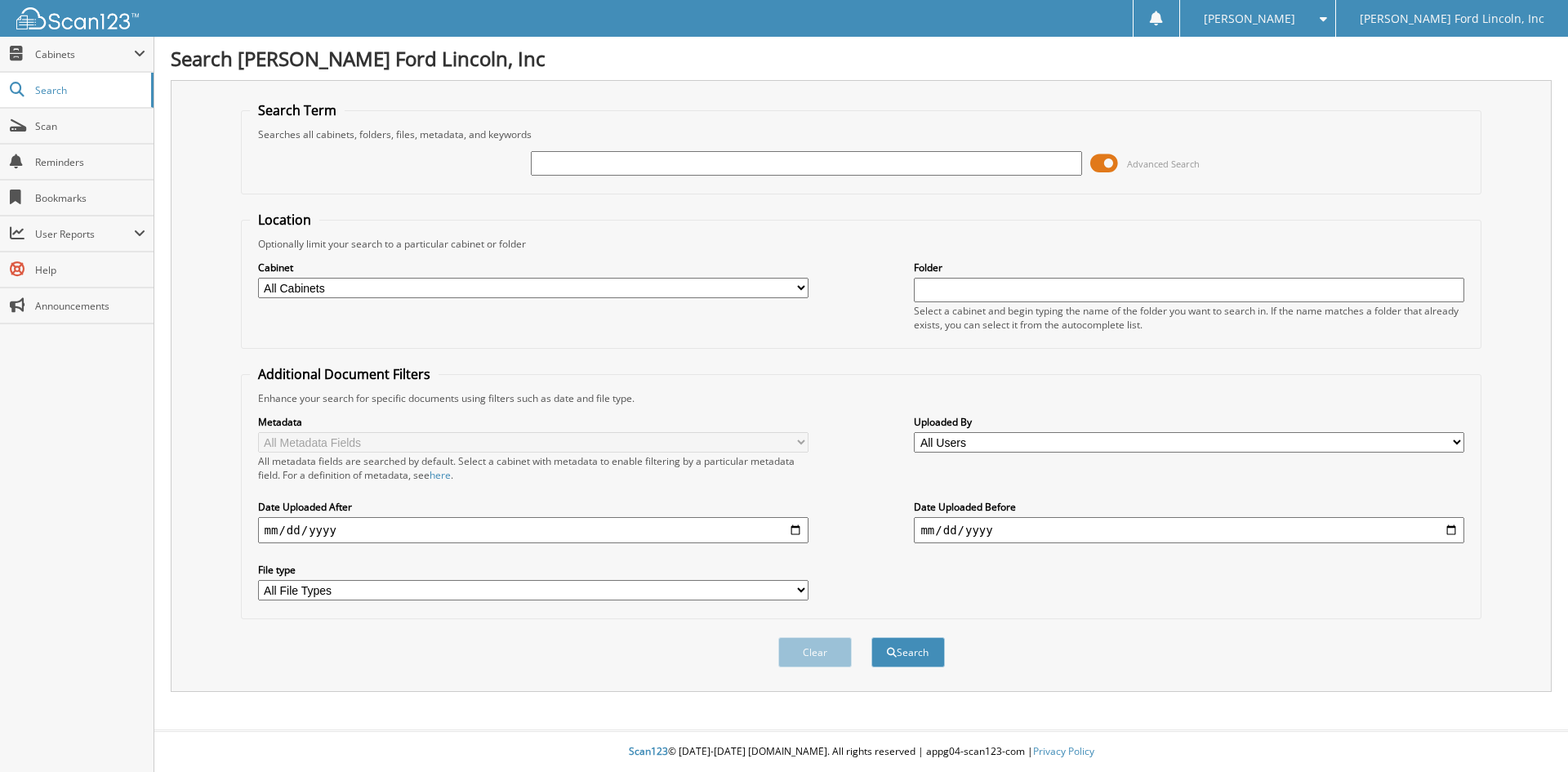
click at [553, 160] on input "text" at bounding box center [806, 163] width 550 height 25
type input "34842"
click at [871, 637] on button "Search" at bounding box center [908, 652] width 73 height 30
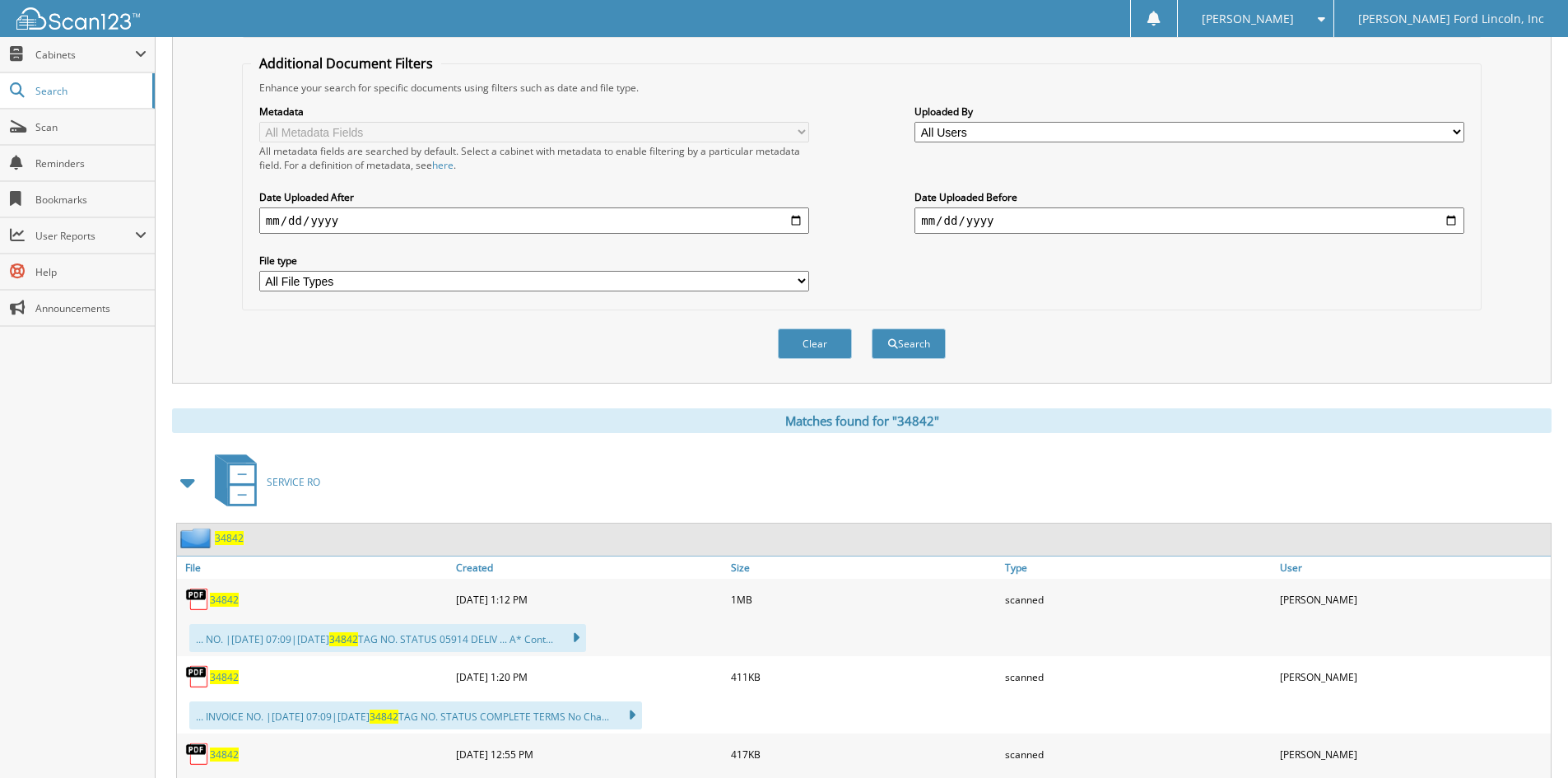
scroll to position [329, 0]
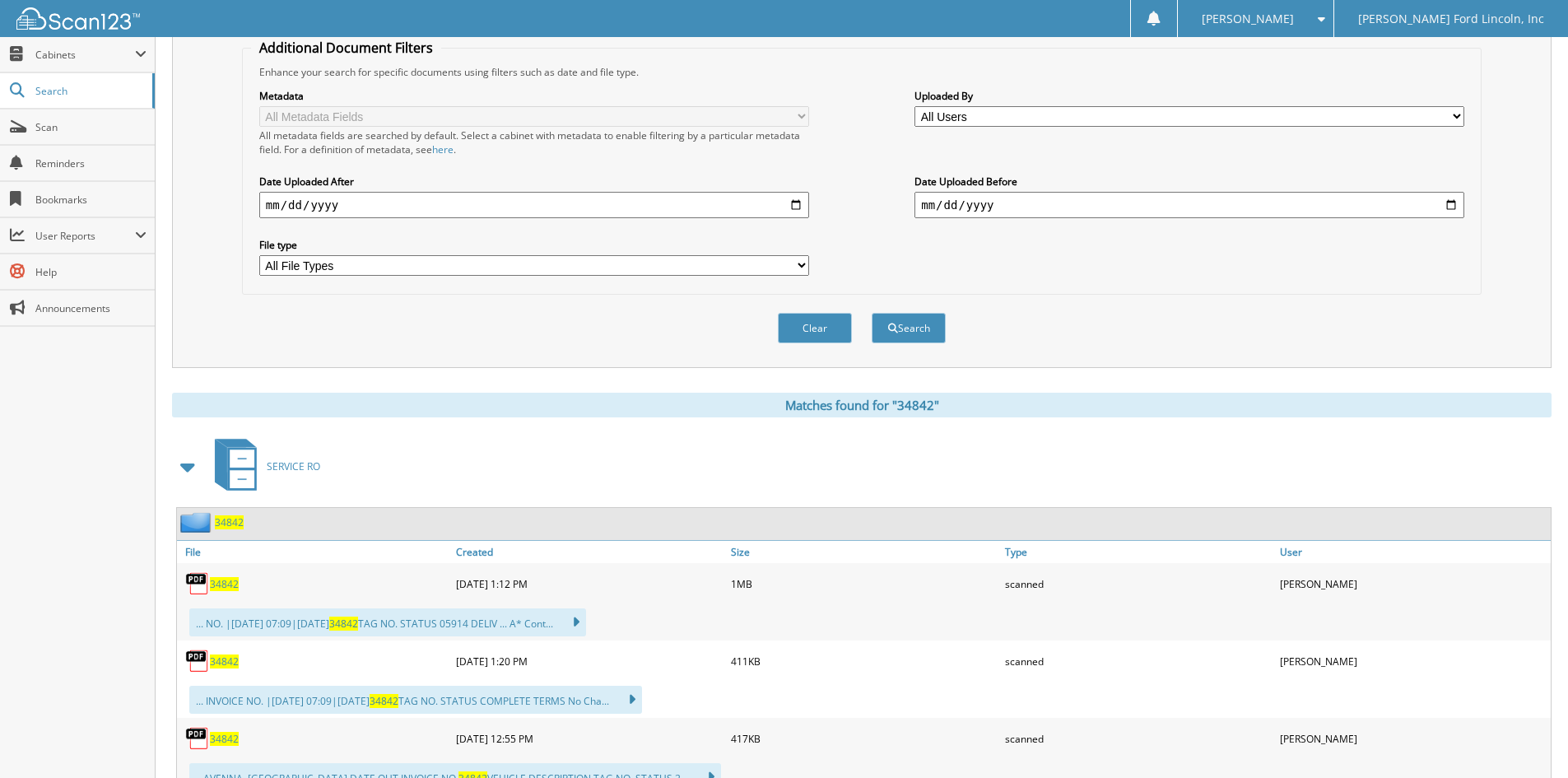
click at [231, 521] on span "34842" at bounding box center [229, 521] width 29 height 14
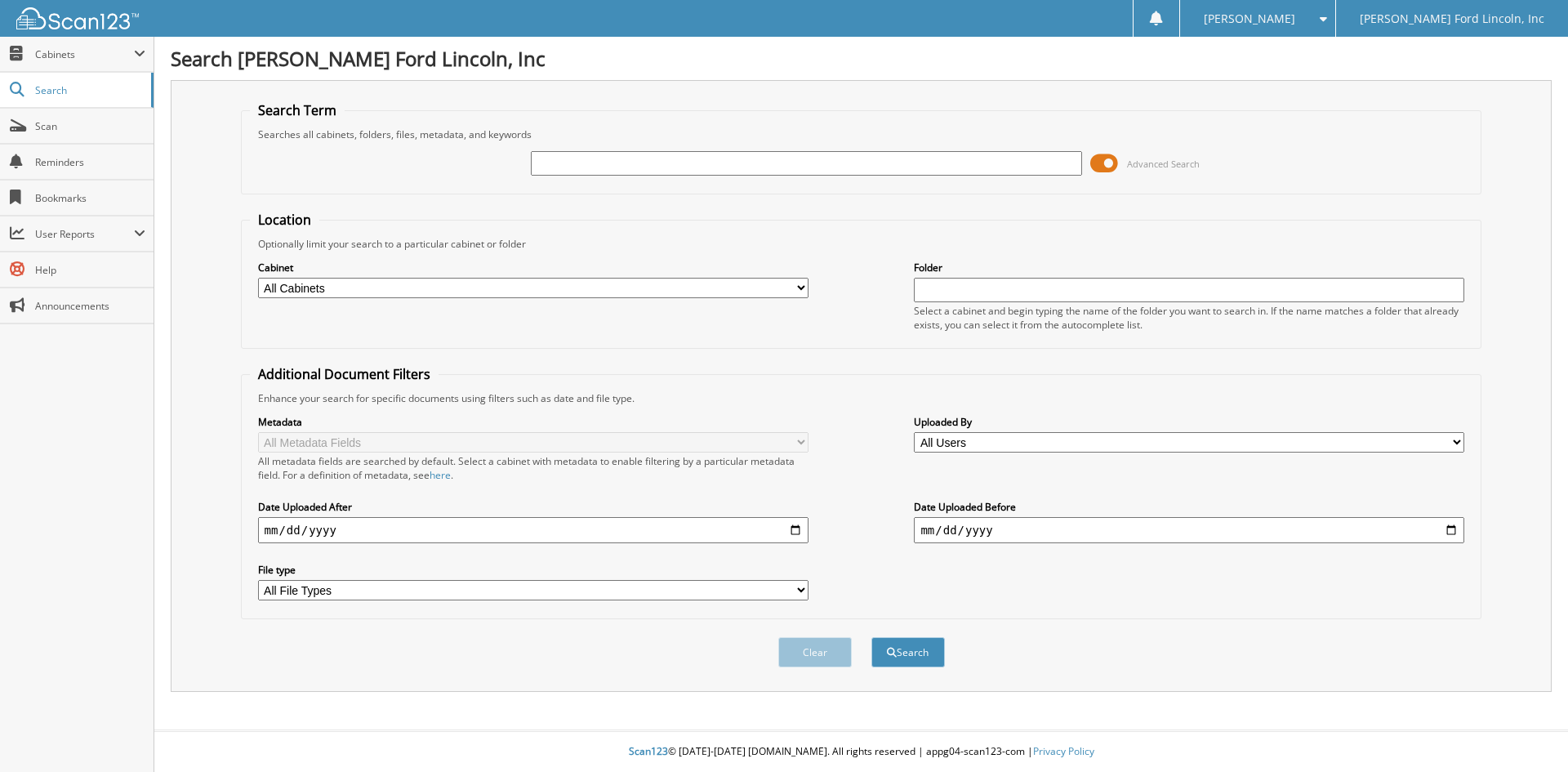
click at [609, 160] on input "text" at bounding box center [806, 163] width 550 height 25
type input "23733"
click at [871, 637] on button "Search" at bounding box center [908, 652] width 73 height 30
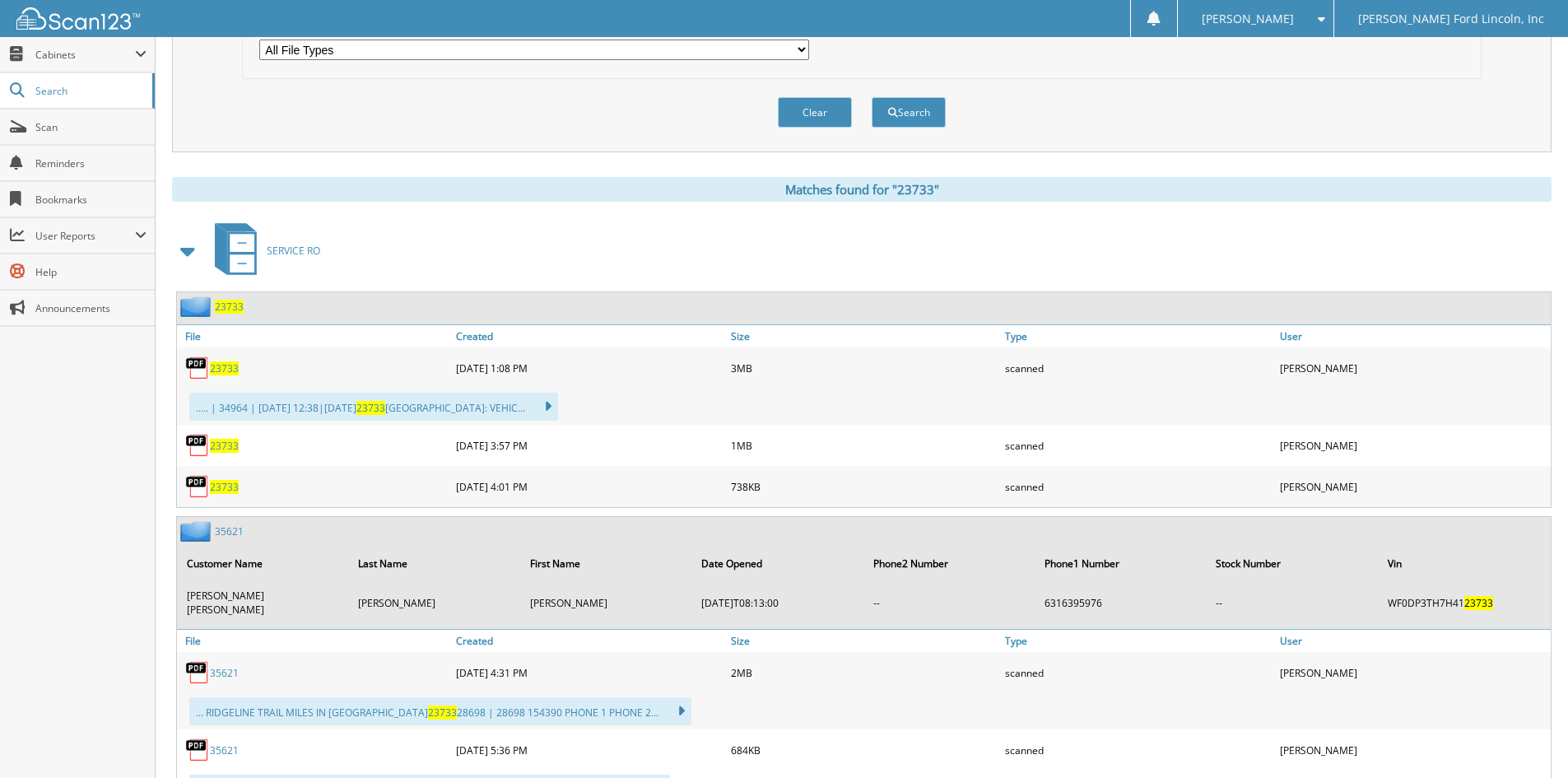
scroll to position [576, 0]
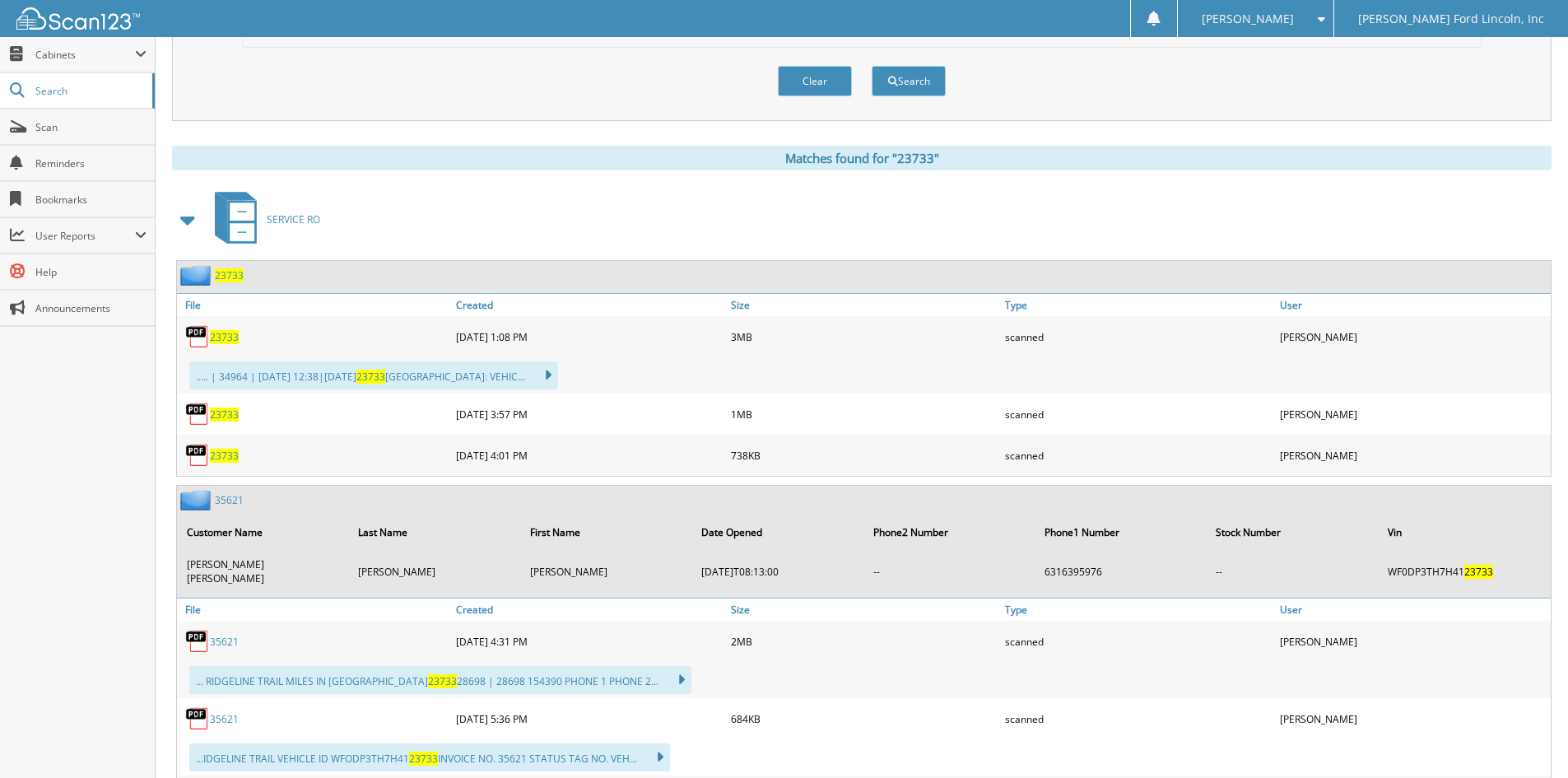
click at [229, 271] on span "23733" at bounding box center [229, 275] width 29 height 14
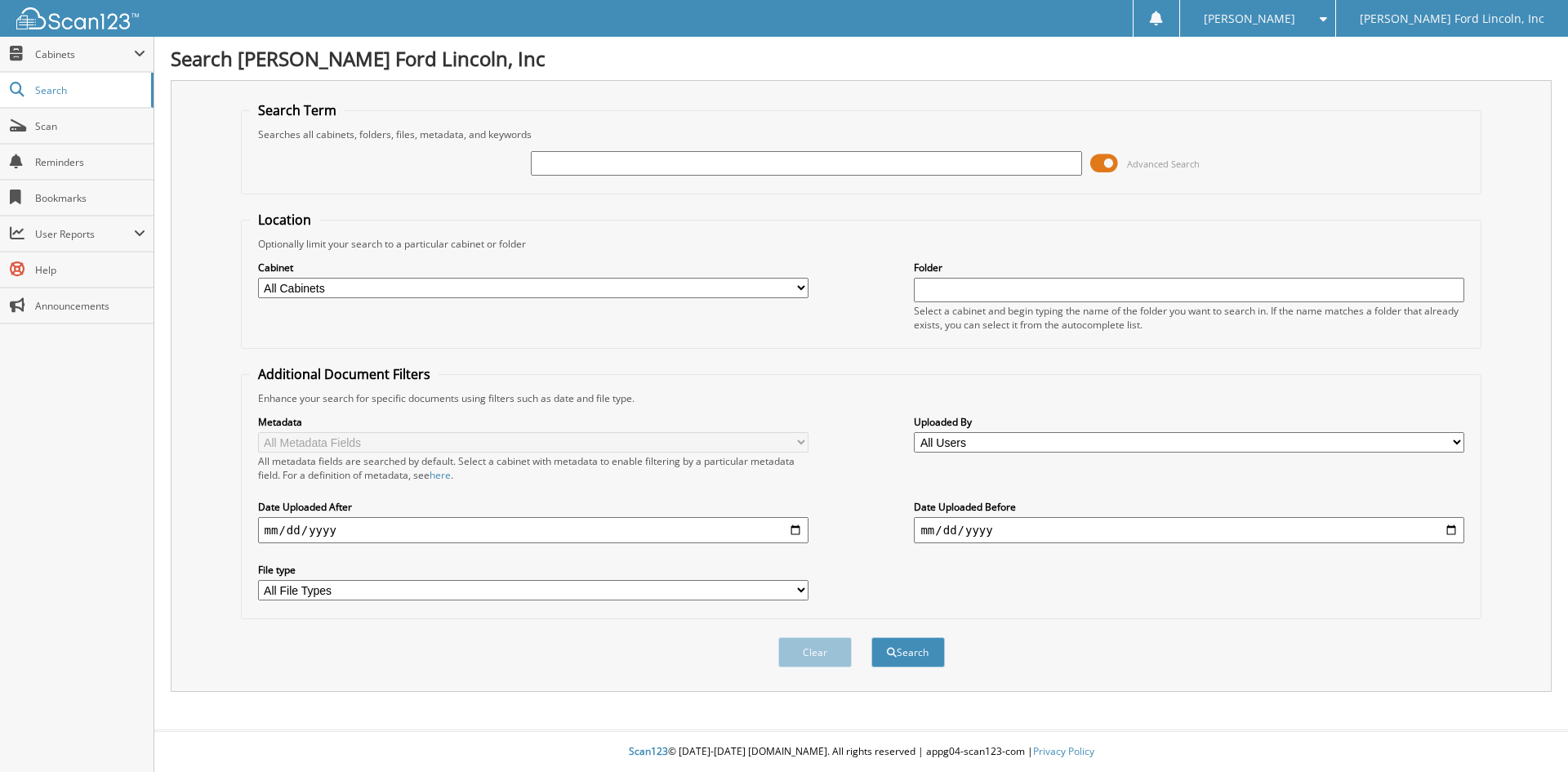
click at [624, 165] on input "text" at bounding box center [806, 163] width 550 height 25
type input "34339"
click at [871, 637] on button "Search" at bounding box center [908, 652] width 73 height 30
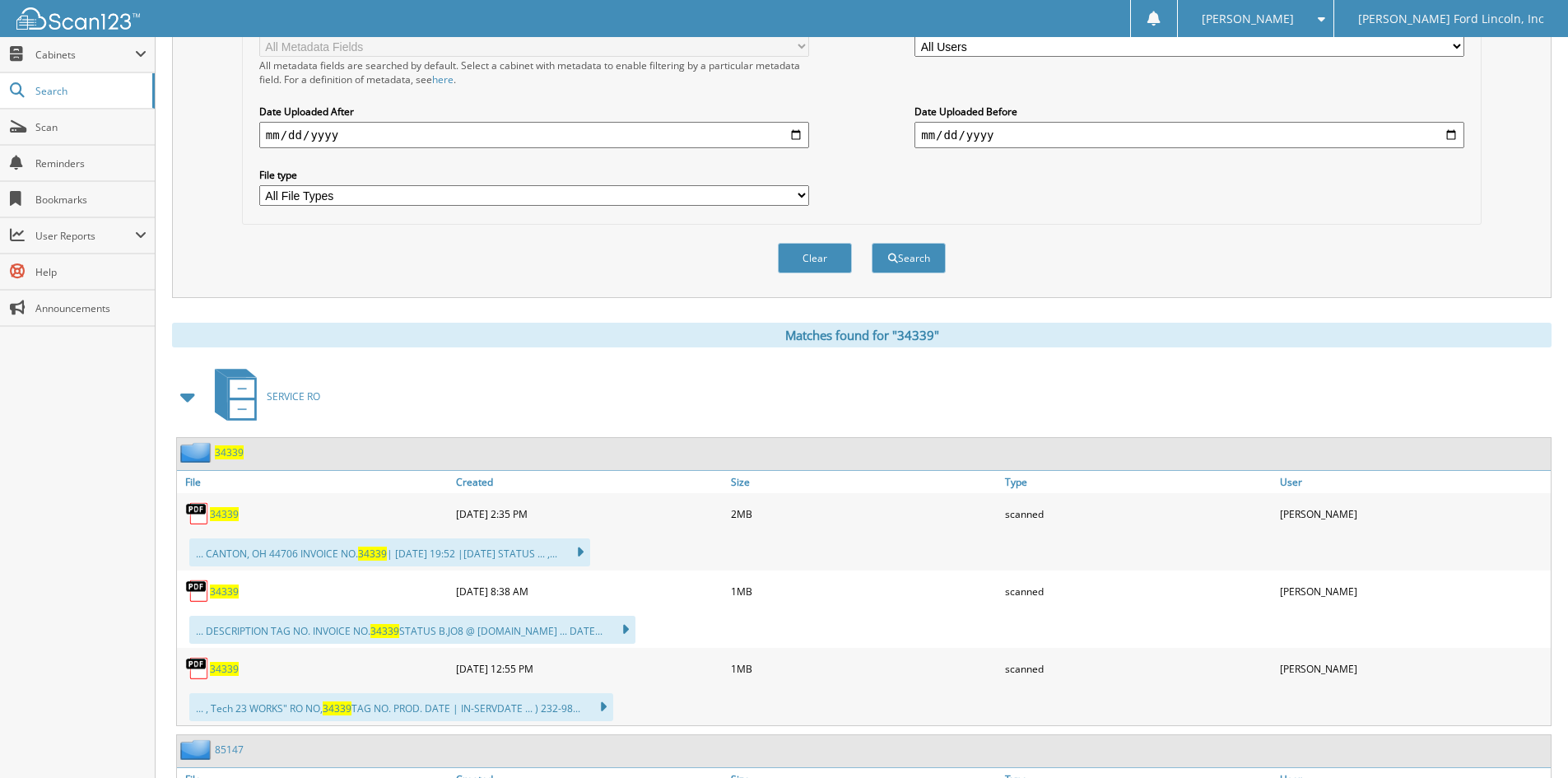
scroll to position [412, 0]
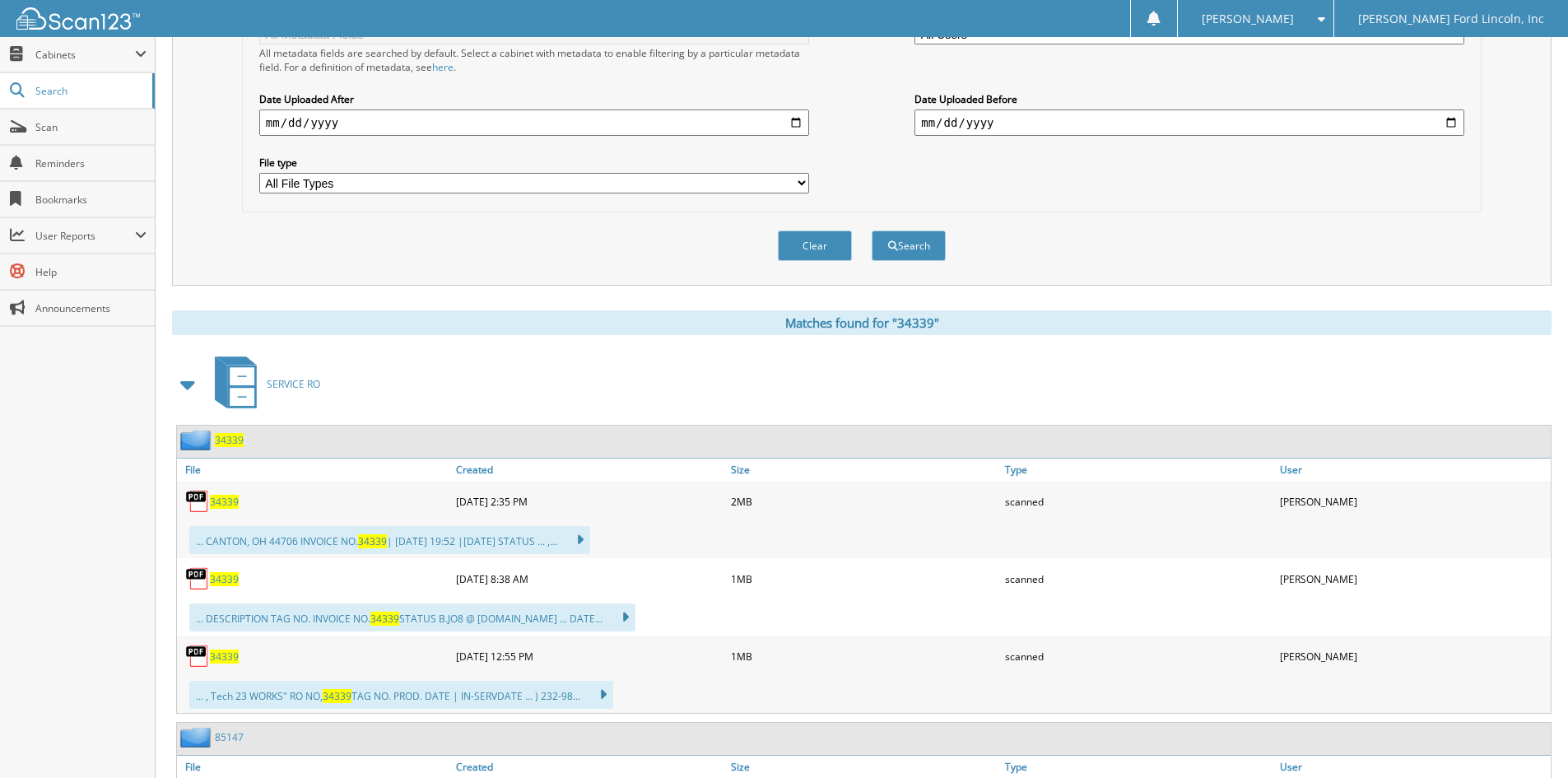
click at [226, 436] on span "34339" at bounding box center [229, 439] width 29 height 14
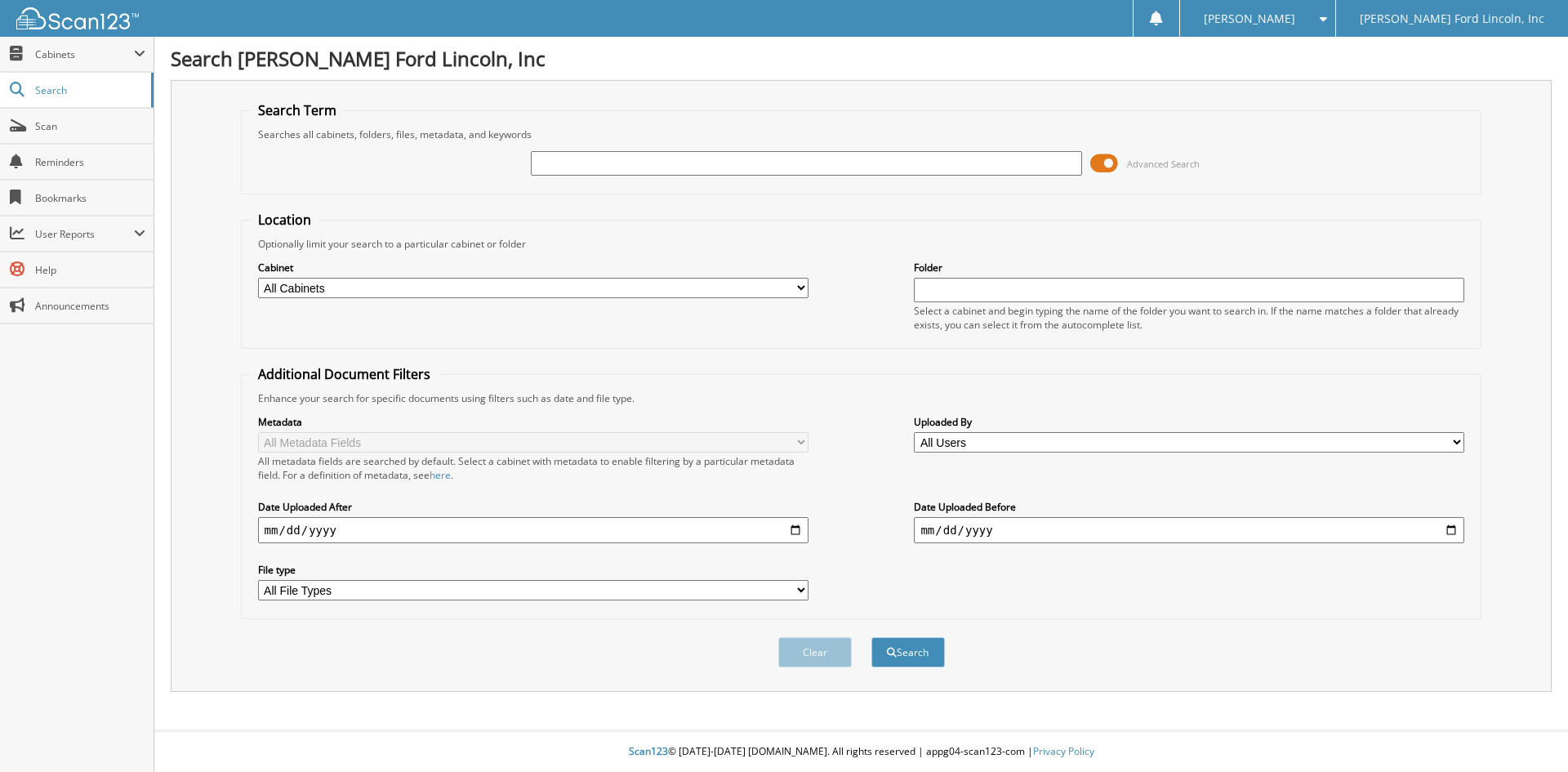
click at [557, 166] on input "text" at bounding box center [806, 163] width 550 height 25
type input "34339"
click at [911, 647] on button "Search" at bounding box center [908, 652] width 73 height 30
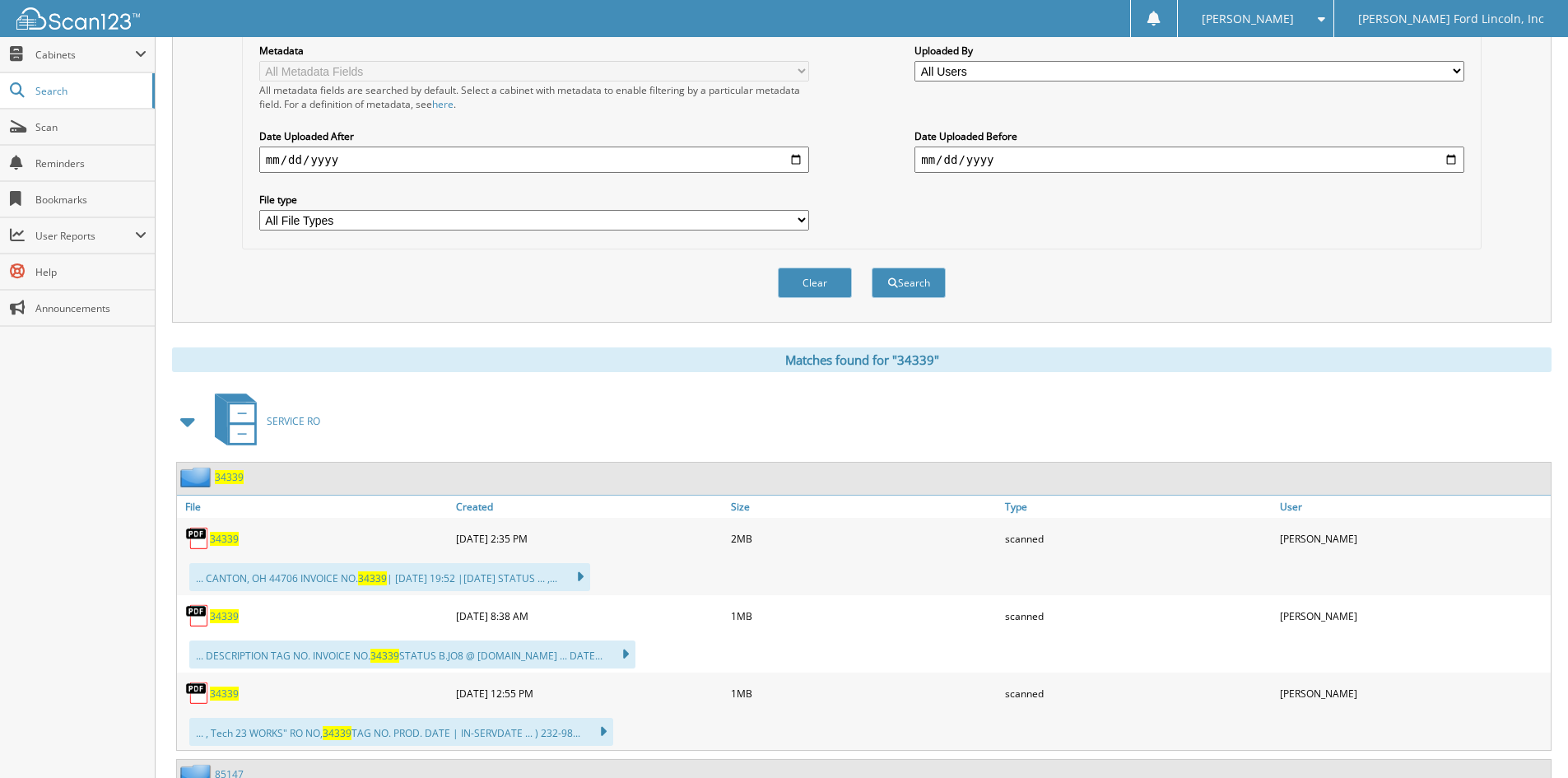
scroll to position [412, 0]
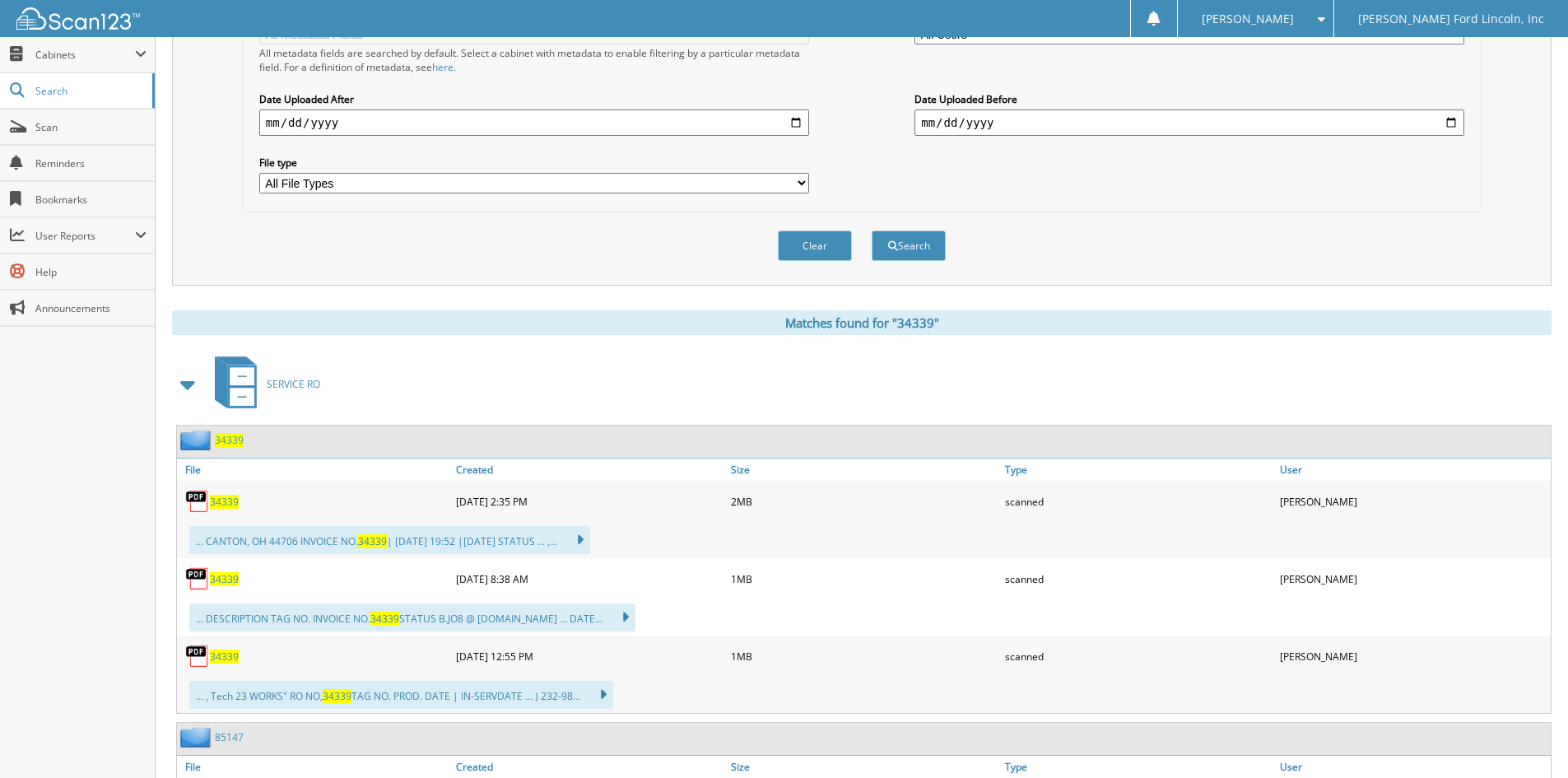
click at [230, 437] on span "34339" at bounding box center [229, 439] width 29 height 14
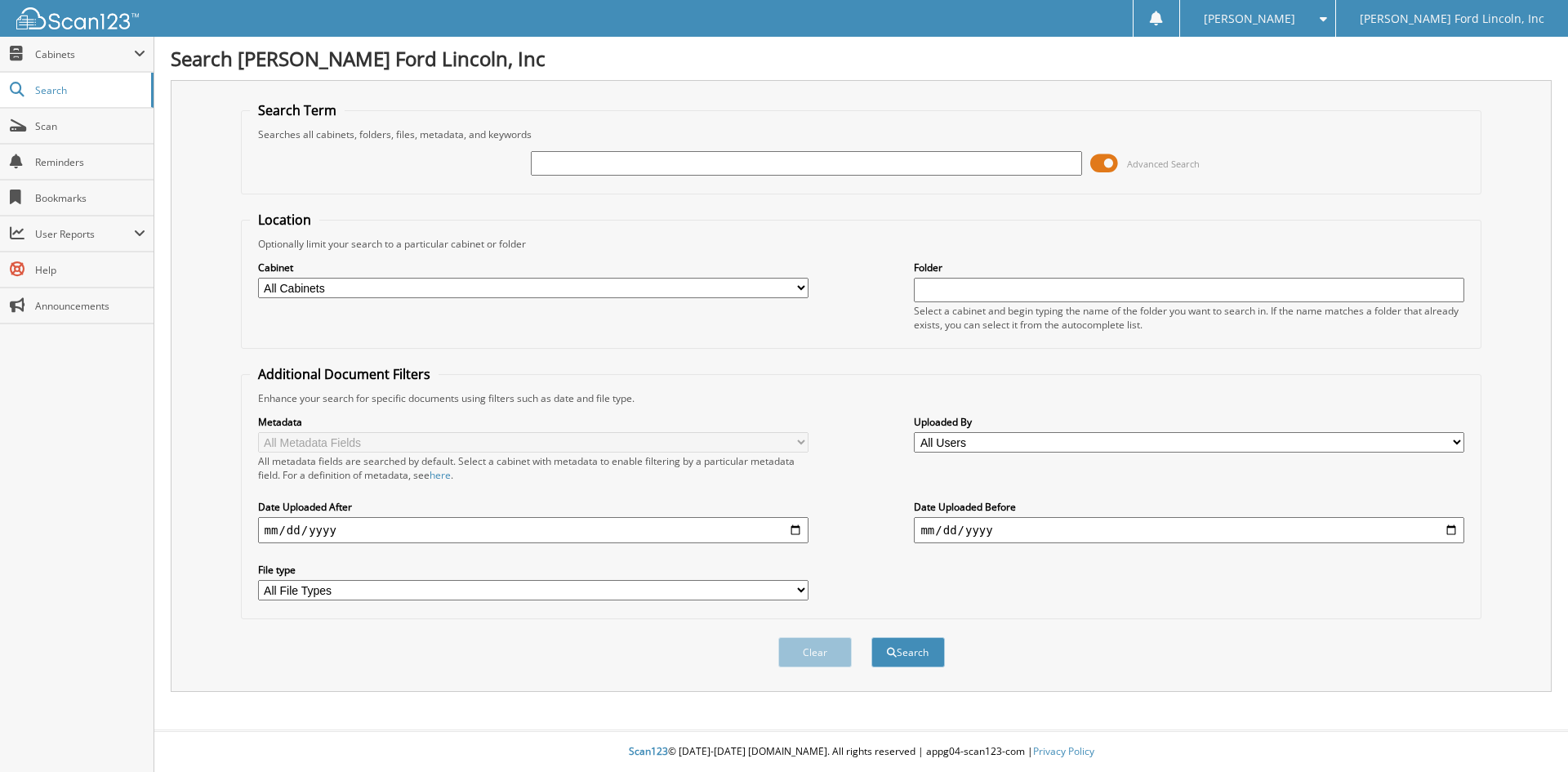
click at [600, 162] on input "text" at bounding box center [806, 163] width 550 height 25
type input "35368"
click at [871, 637] on button "Search" at bounding box center [908, 652] width 73 height 30
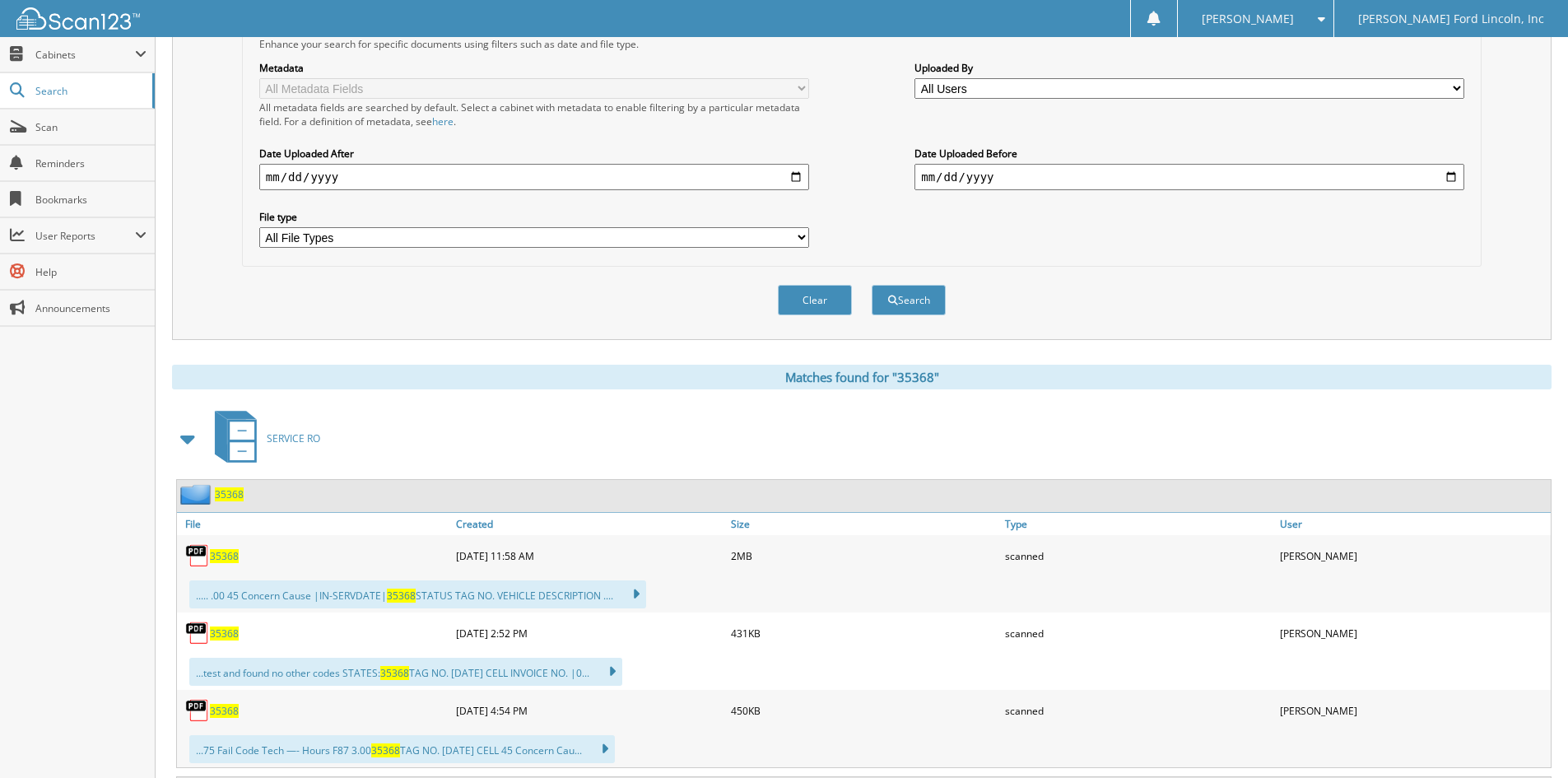
scroll to position [494, 0]
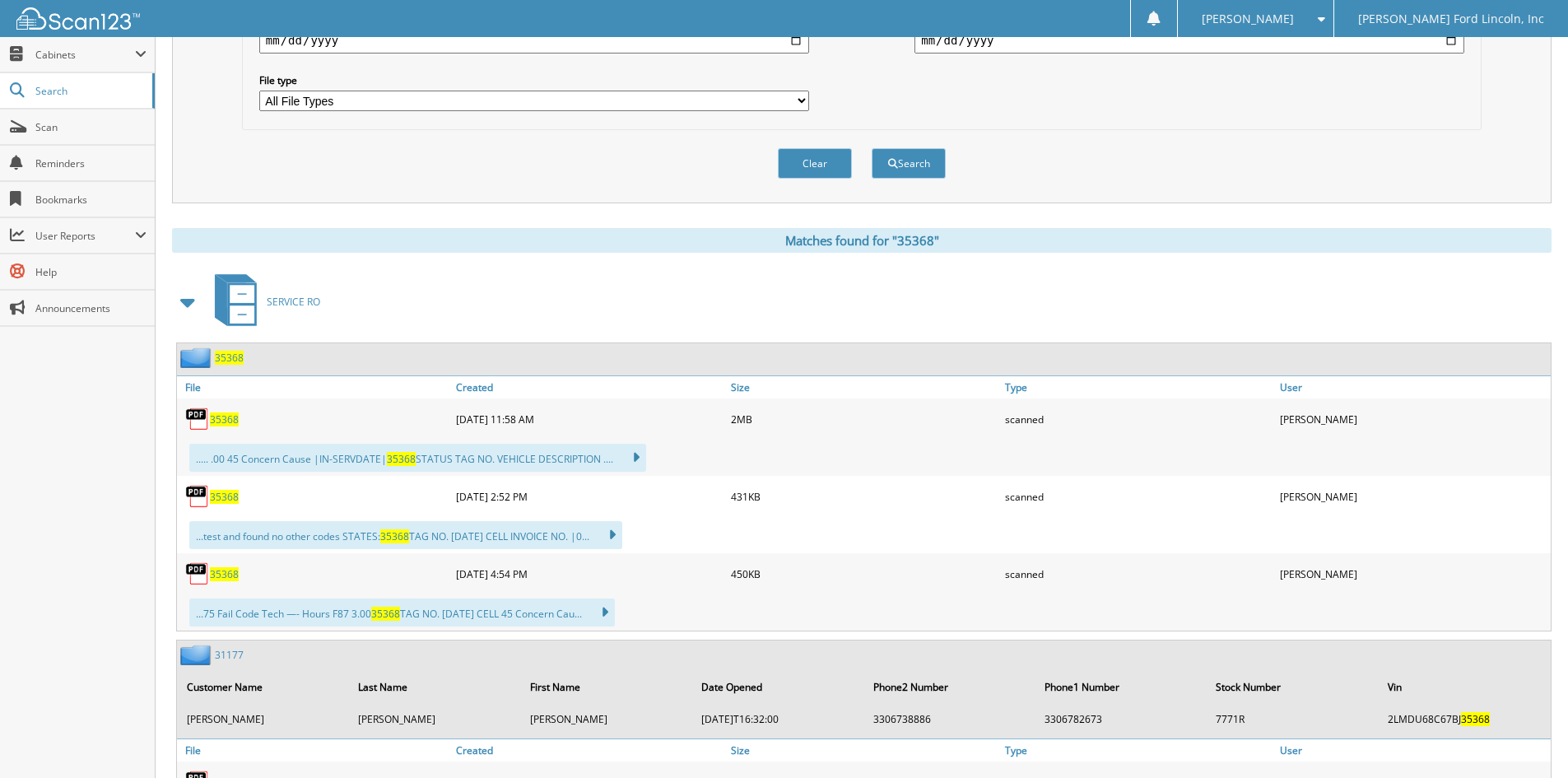
click at [226, 354] on span "35368" at bounding box center [229, 357] width 29 height 14
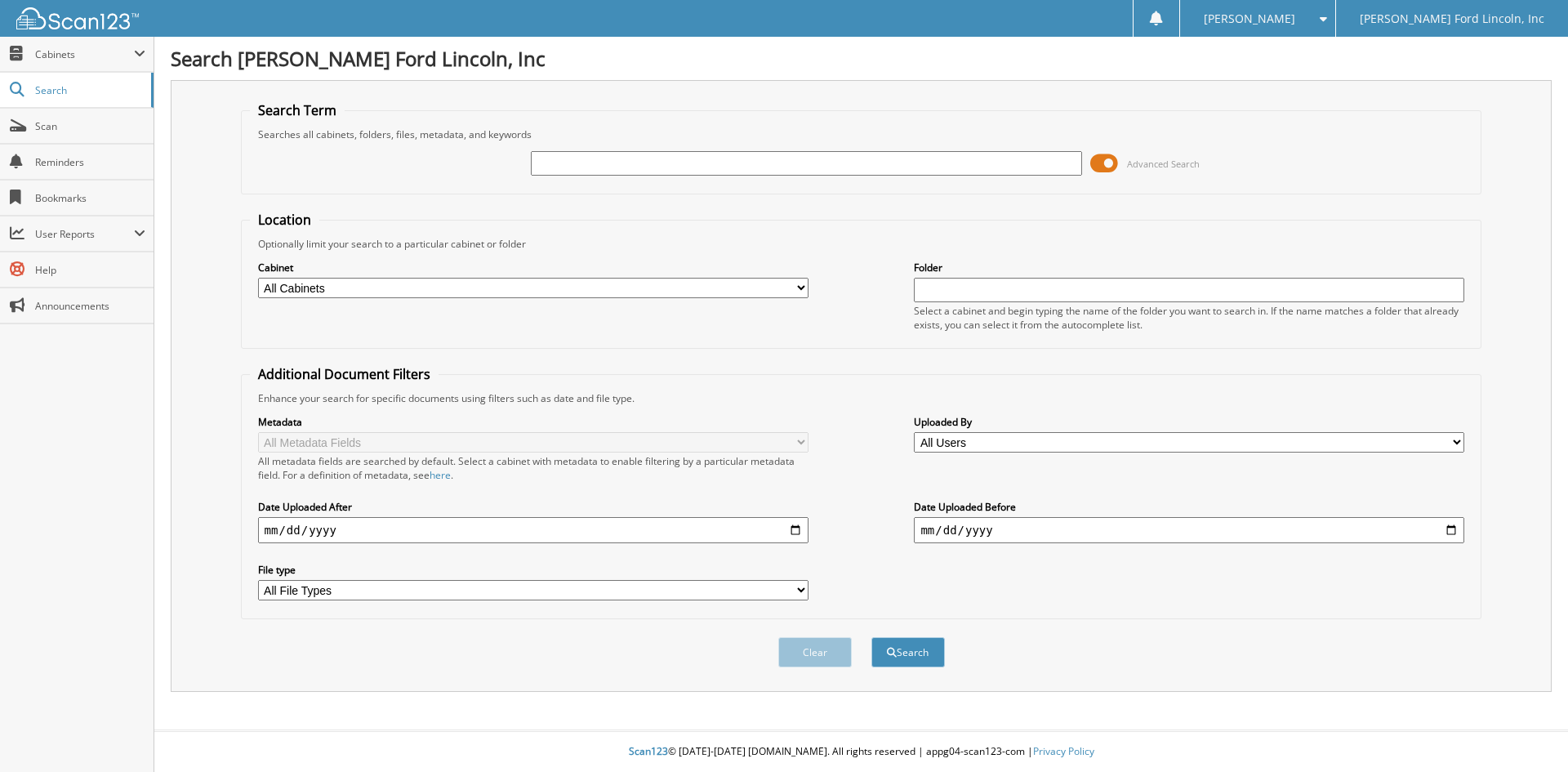
drag, startPoint x: 634, startPoint y: 161, endPoint x: 642, endPoint y: 149, distance: 14.4
click at [634, 158] on input "text" at bounding box center [806, 163] width 550 height 25
type input "32621"
click at [871, 637] on button "Search" at bounding box center [908, 652] width 73 height 30
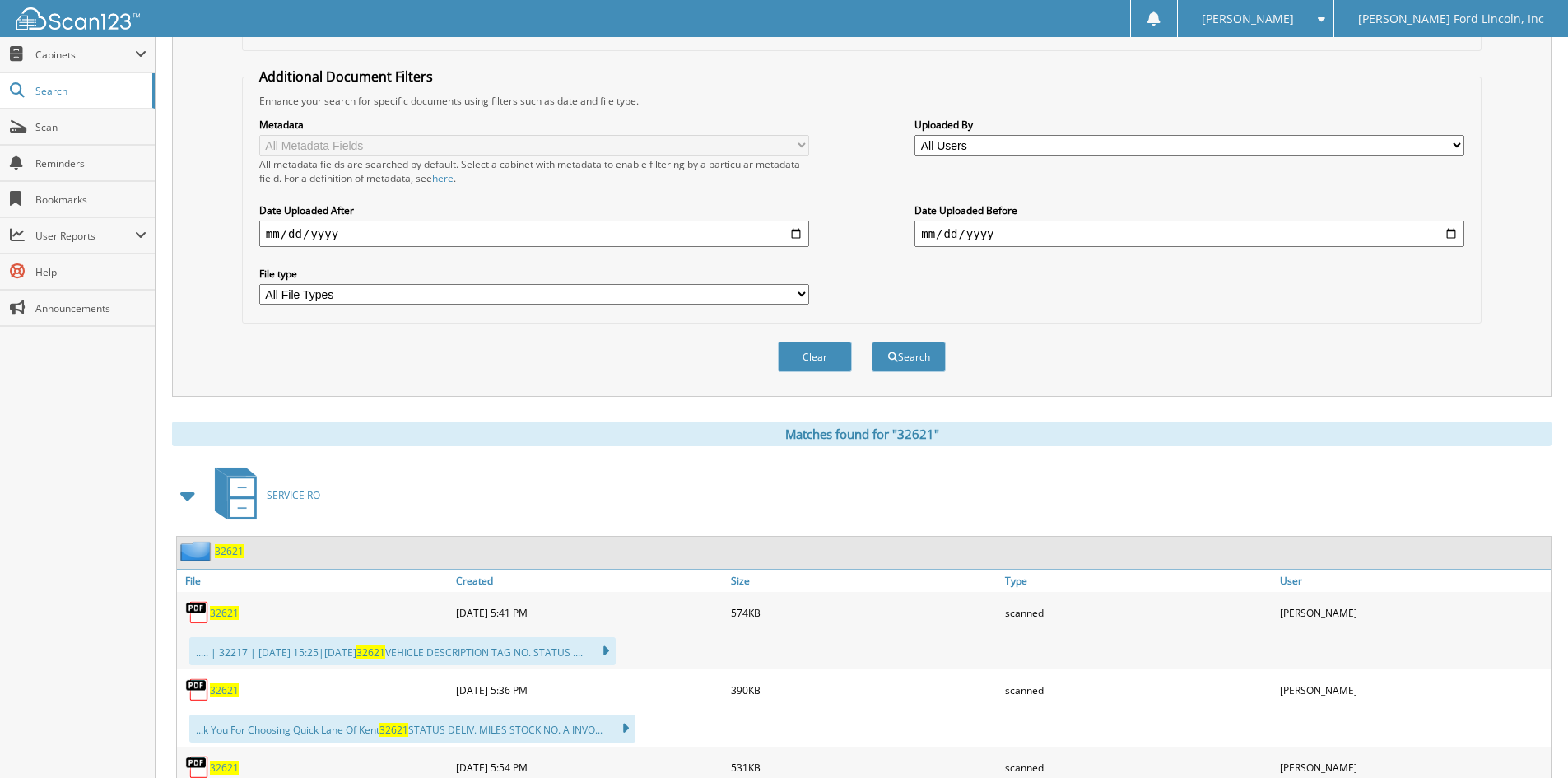
scroll to position [329, 0]
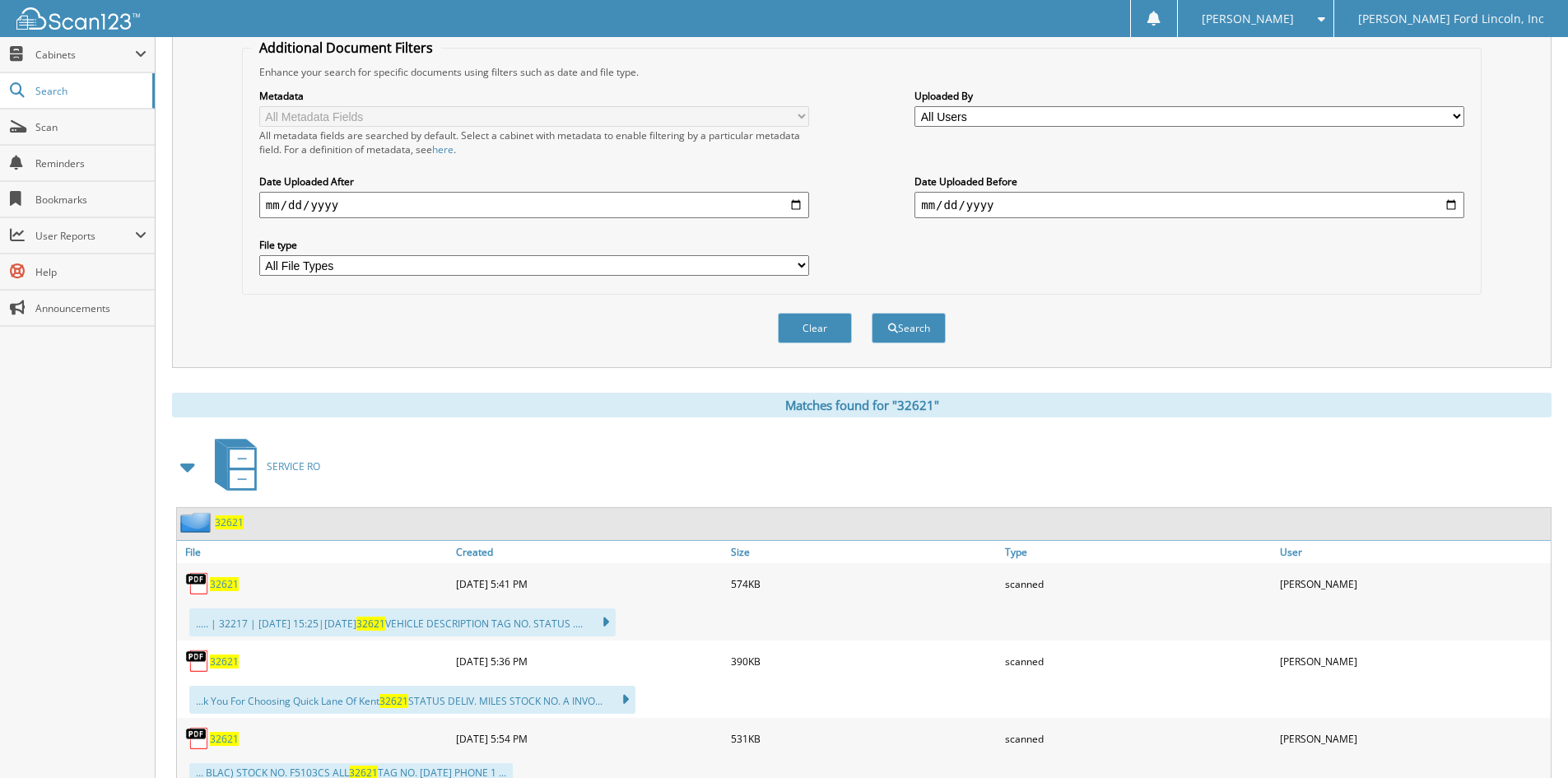
click at [224, 522] on span "32621" at bounding box center [229, 521] width 29 height 14
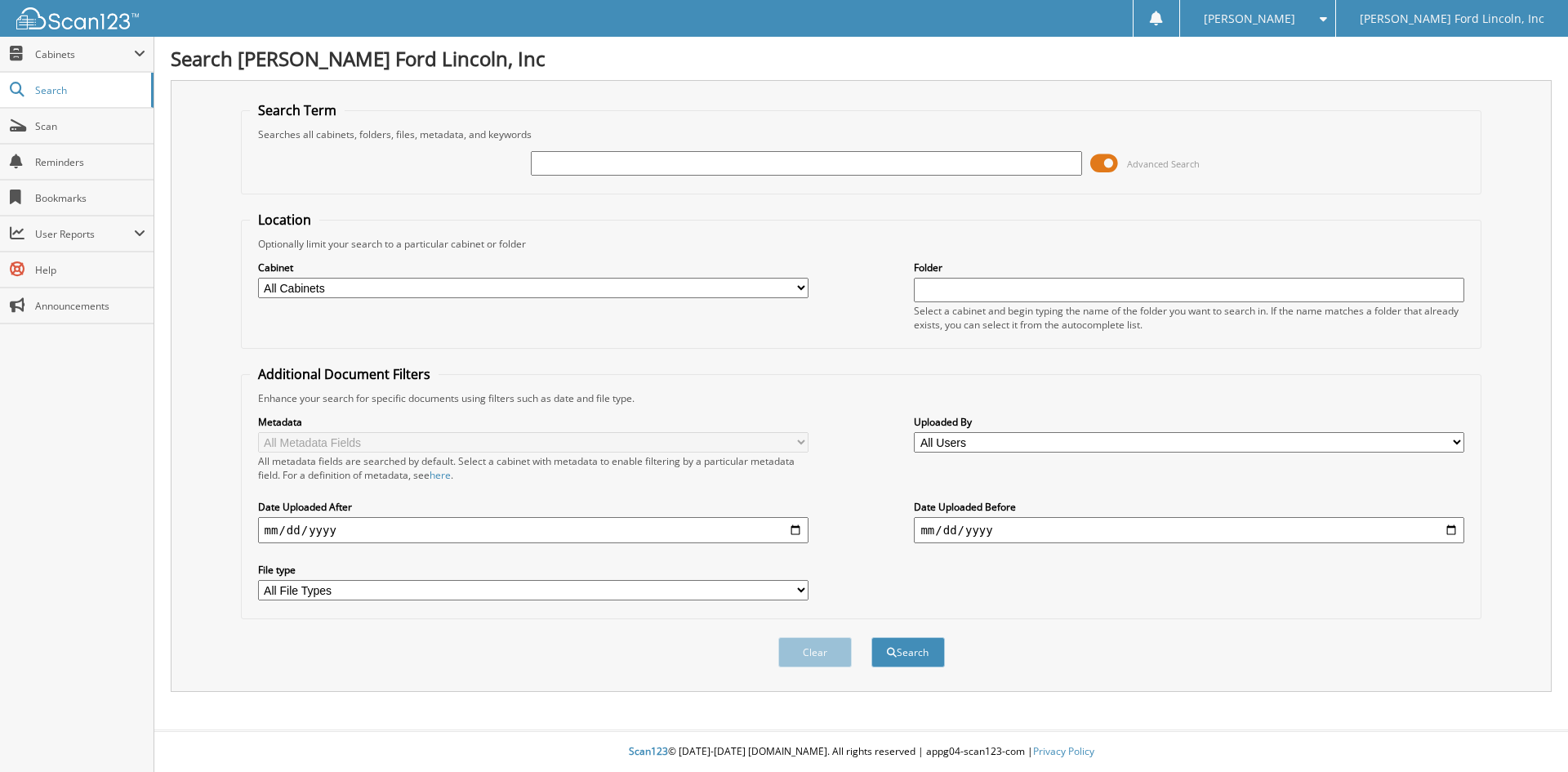
click at [569, 166] on input "text" at bounding box center [806, 163] width 550 height 25
type input "32621"
click at [871, 637] on button "Search" at bounding box center [908, 652] width 73 height 30
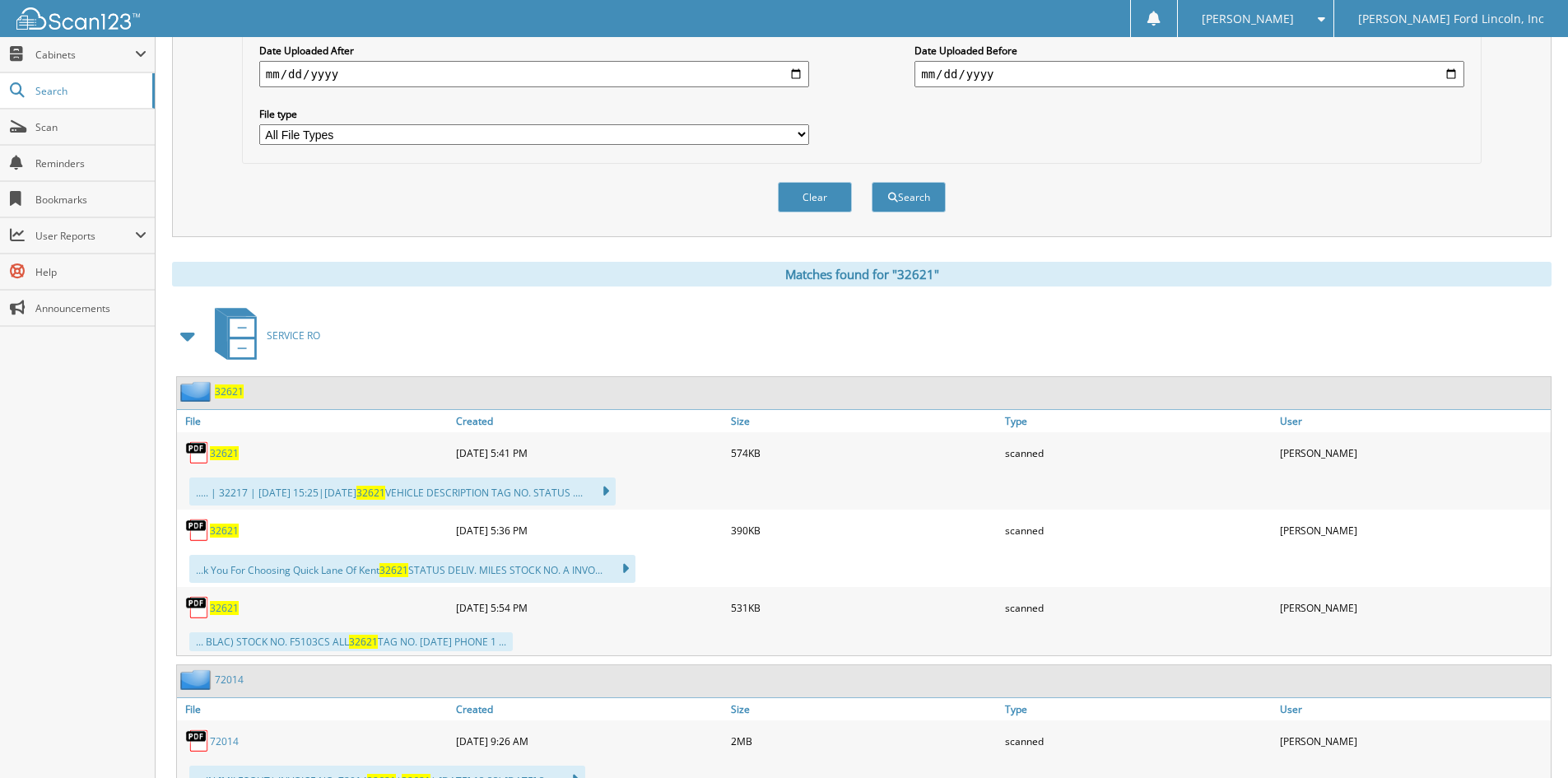
scroll to position [494, 0]
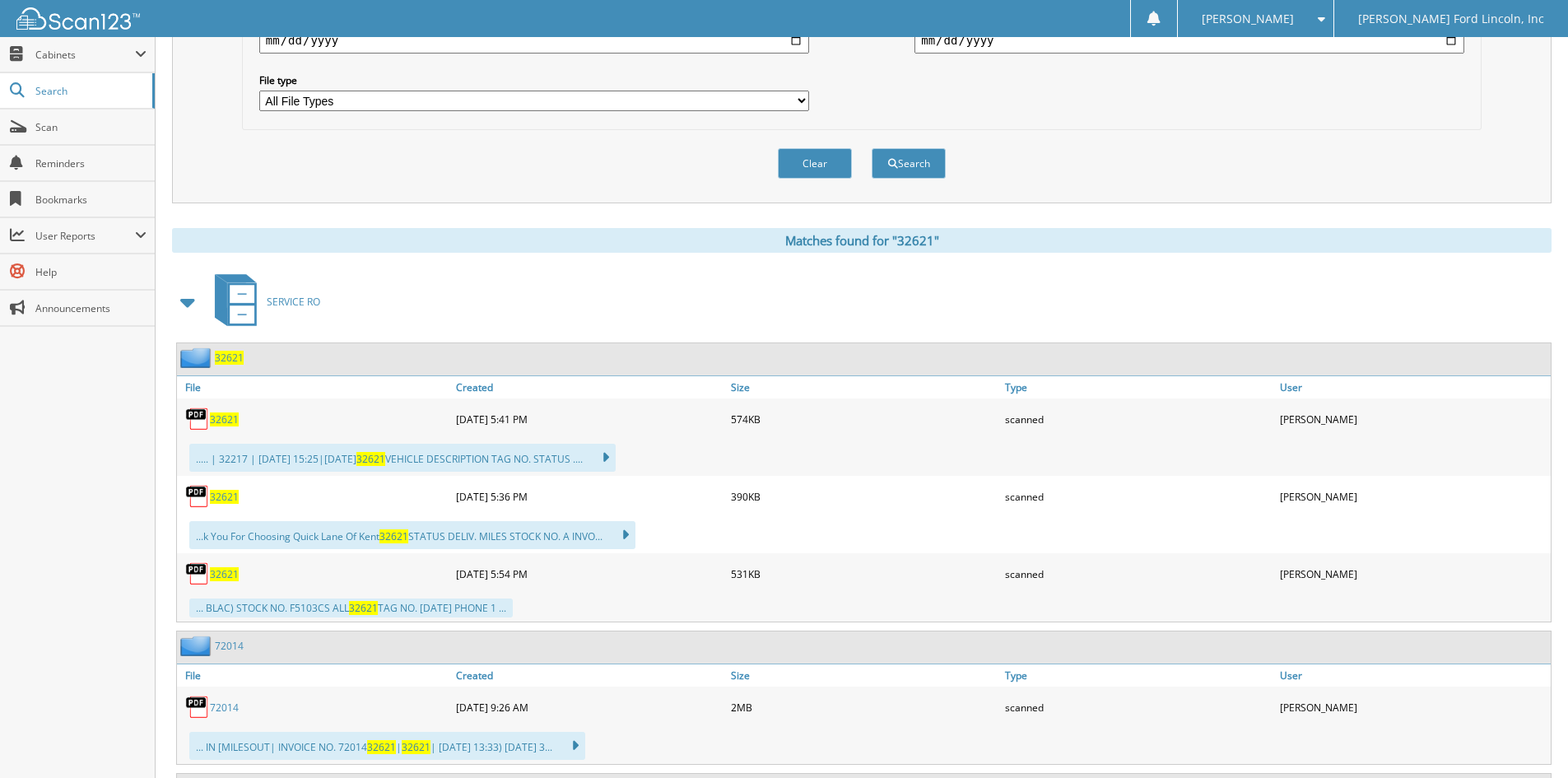
click at [232, 354] on span "32621" at bounding box center [229, 357] width 29 height 14
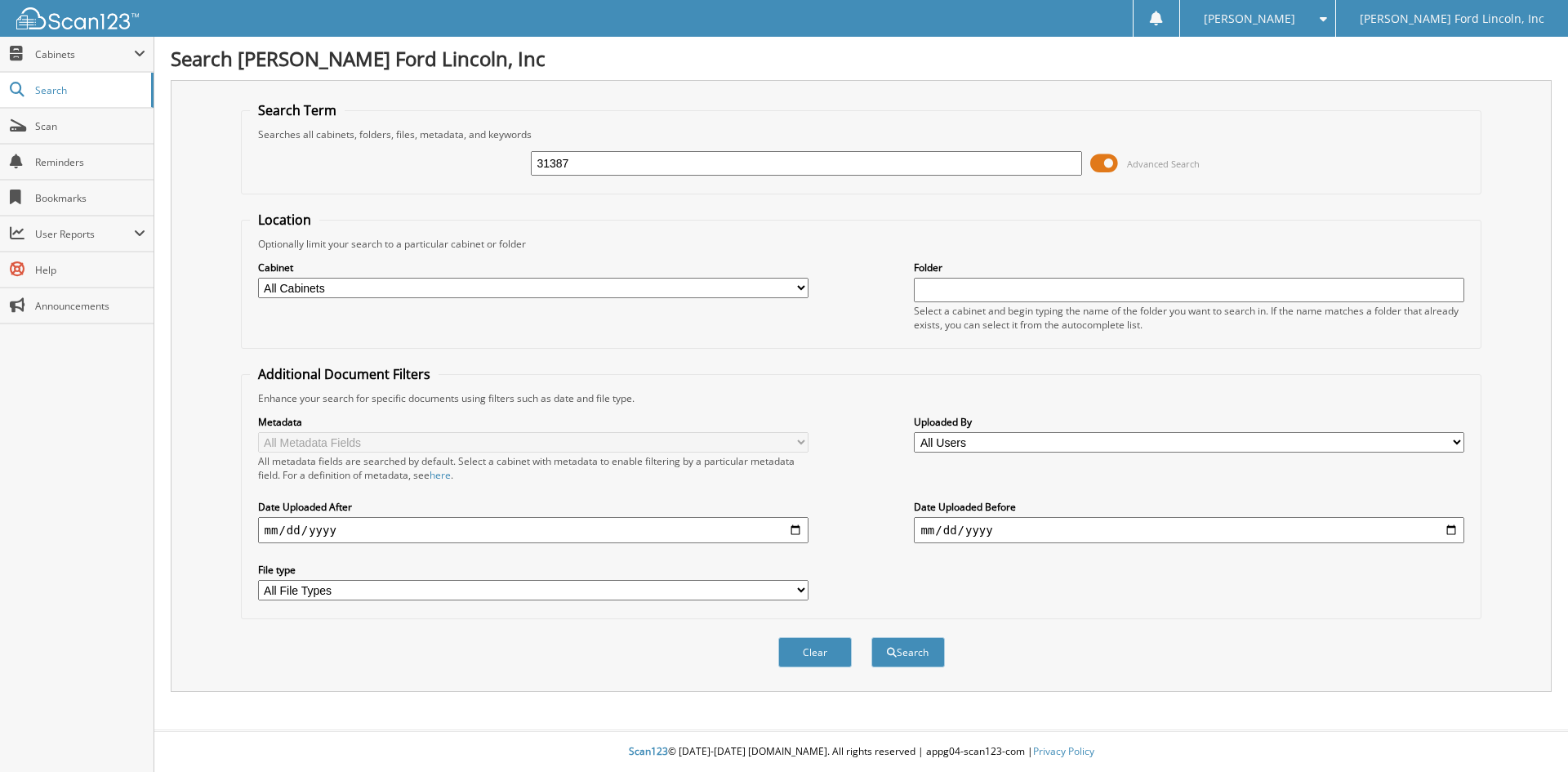
type input "31387"
click at [871, 637] on button "Search" at bounding box center [908, 652] width 73 height 30
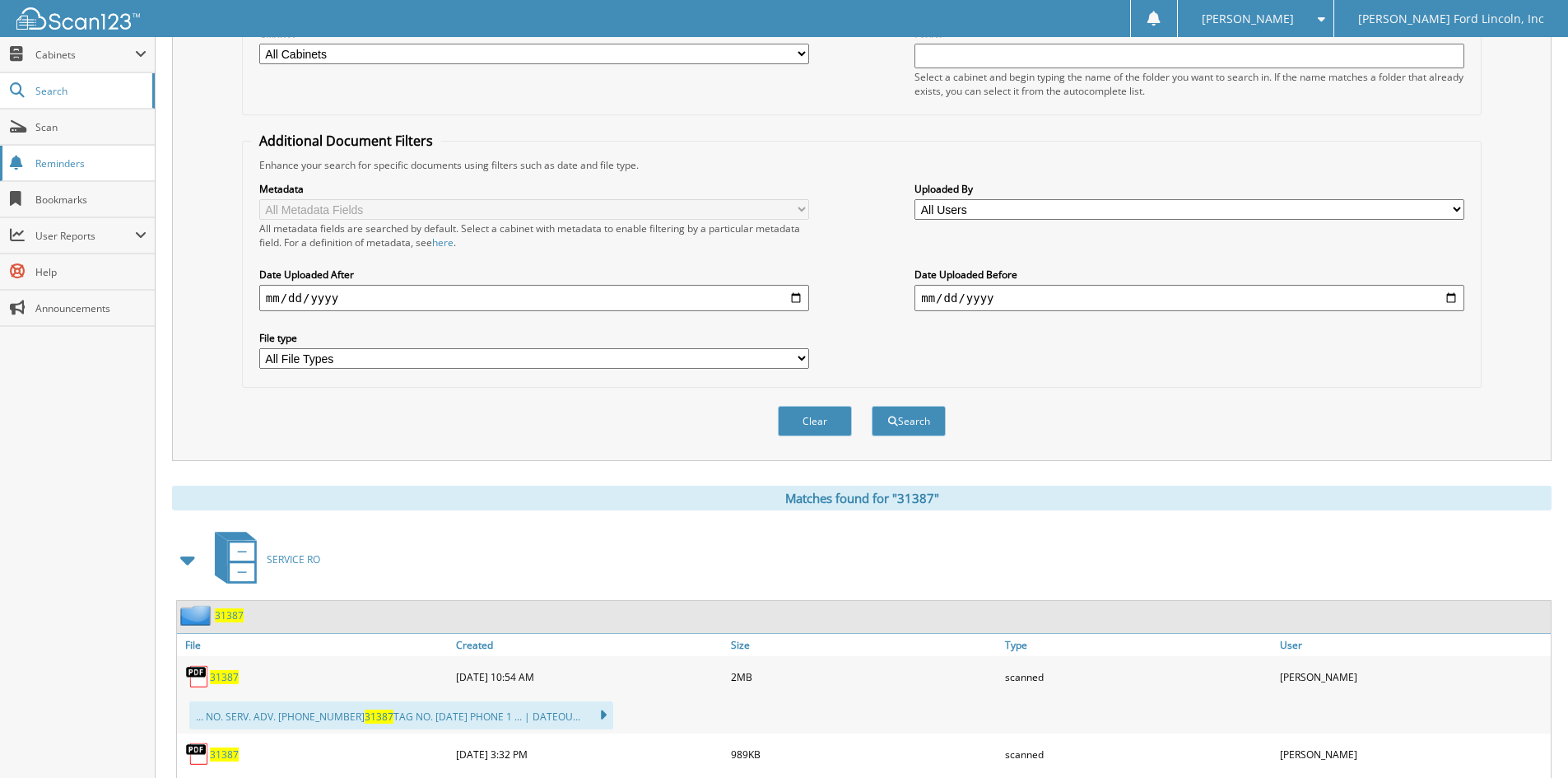
scroll to position [247, 0]
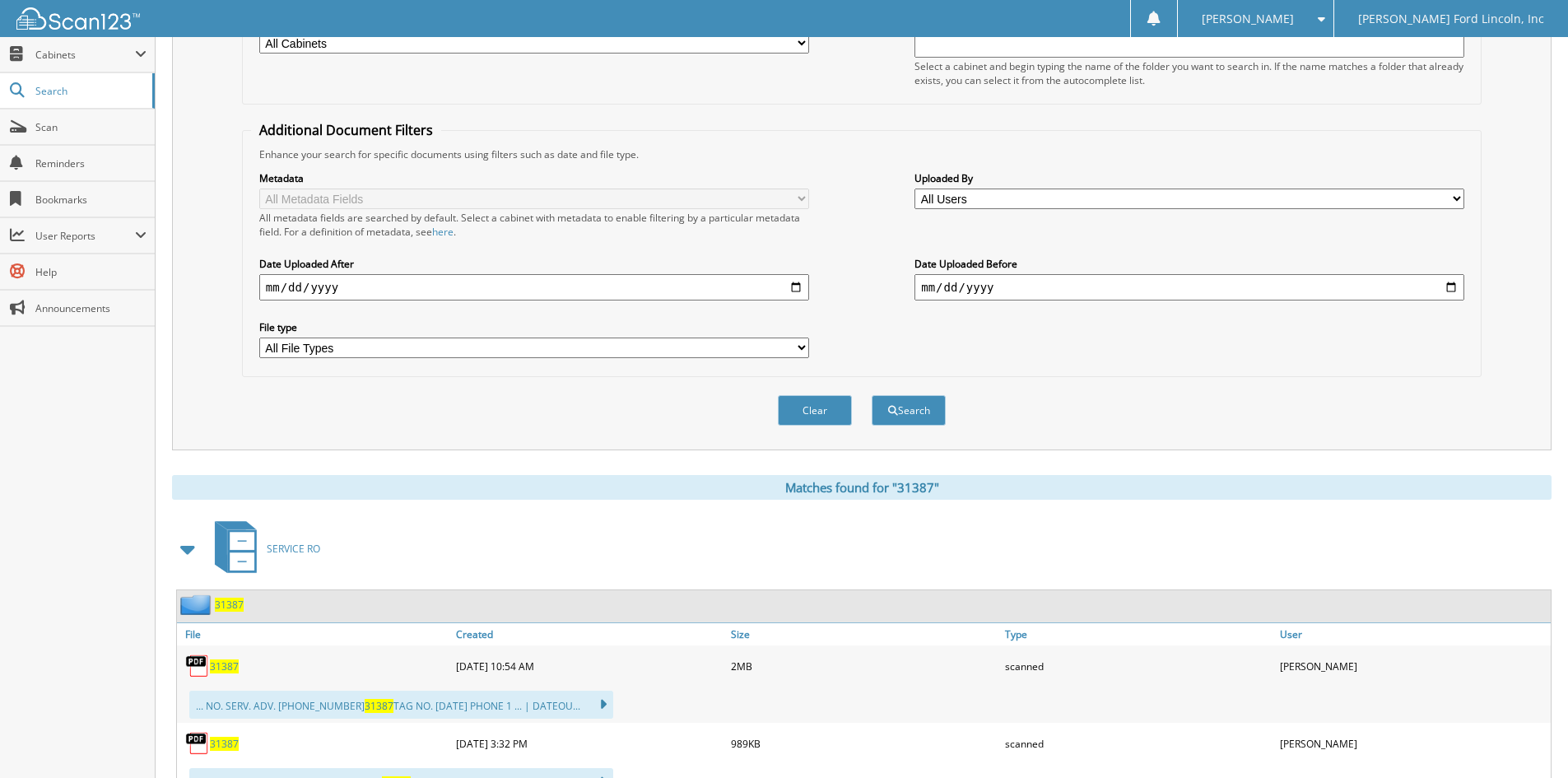
click at [235, 611] on span "31387" at bounding box center [229, 604] width 29 height 14
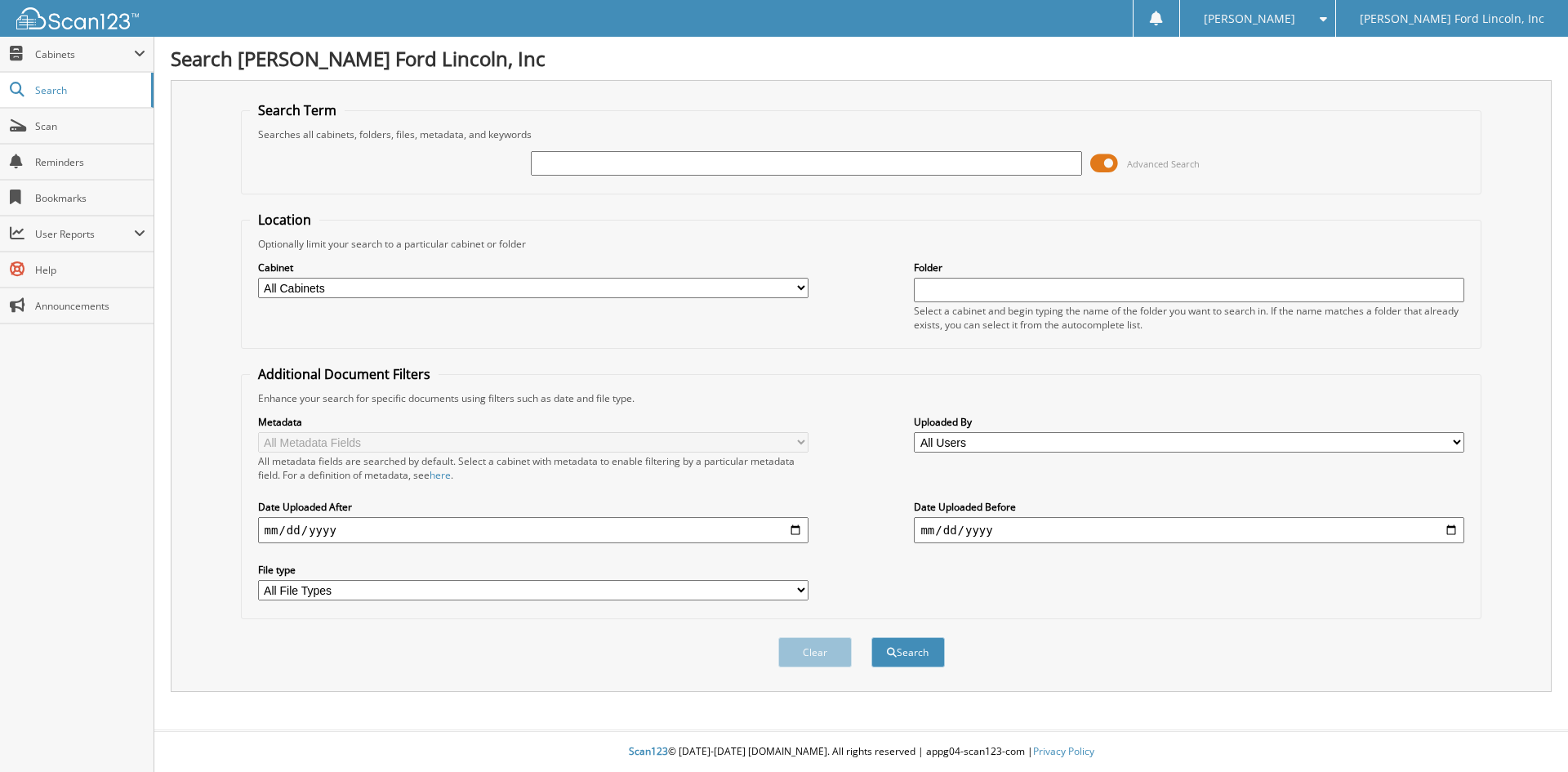
click at [872, 158] on input "text" at bounding box center [806, 163] width 550 height 25
type input "20858"
click at [871, 637] on button "Search" at bounding box center [908, 652] width 73 height 30
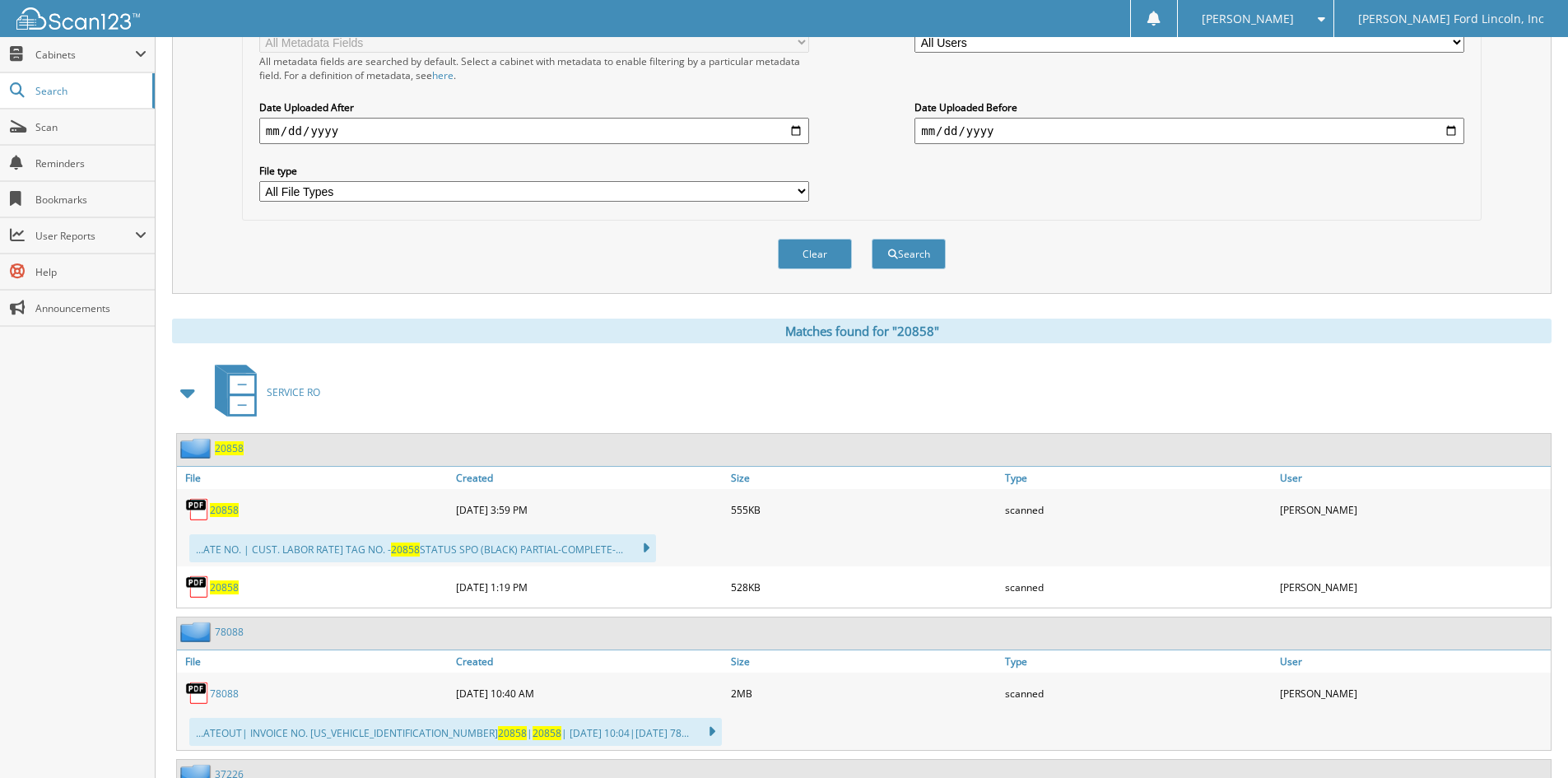
scroll to position [412, 0]
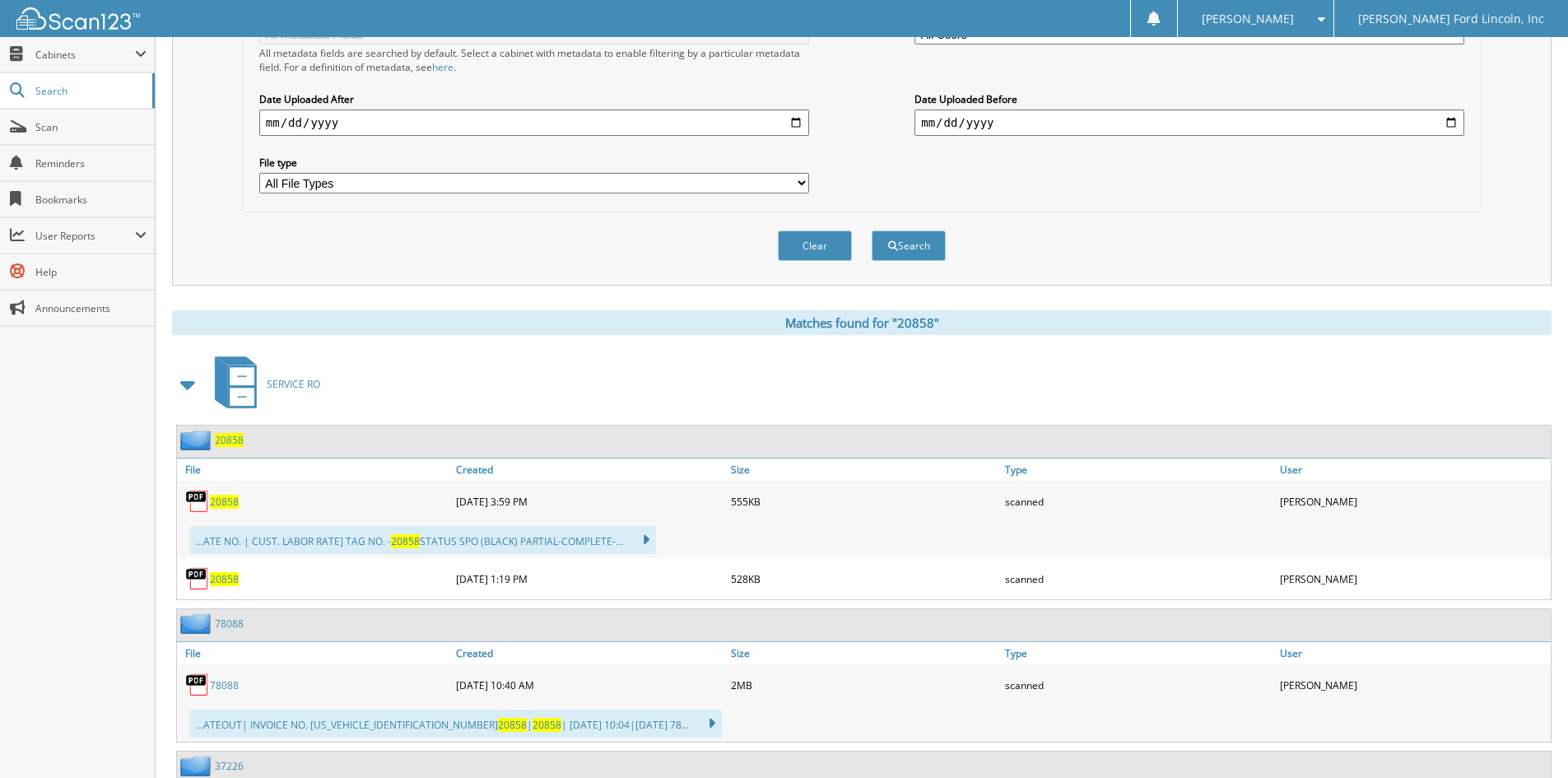
click at [229, 441] on span "20858" at bounding box center [229, 439] width 29 height 14
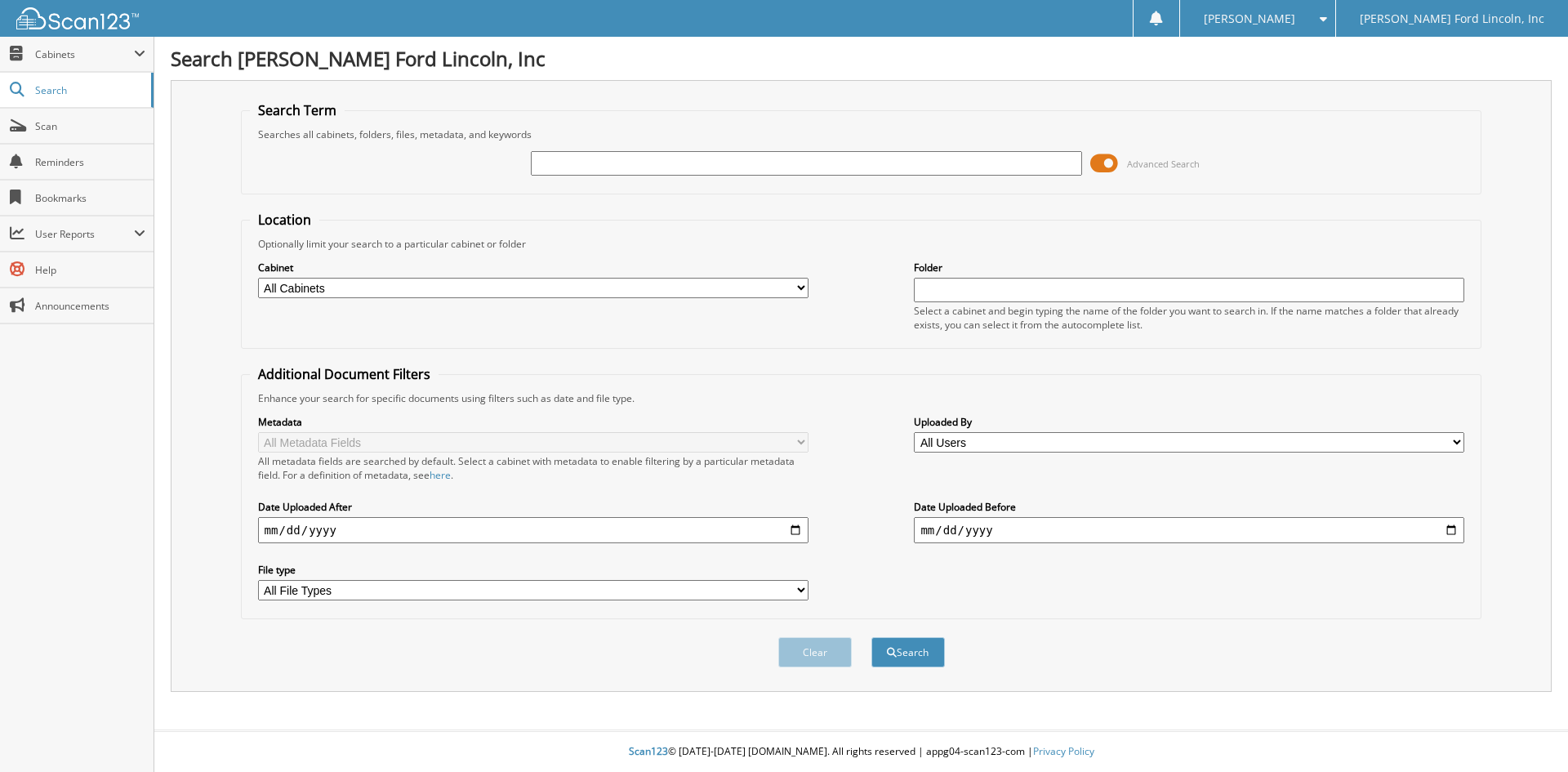
click at [578, 164] on input "text" at bounding box center [806, 163] width 550 height 25
type input "20973"
click at [871, 637] on button "Search" at bounding box center [908, 652] width 73 height 30
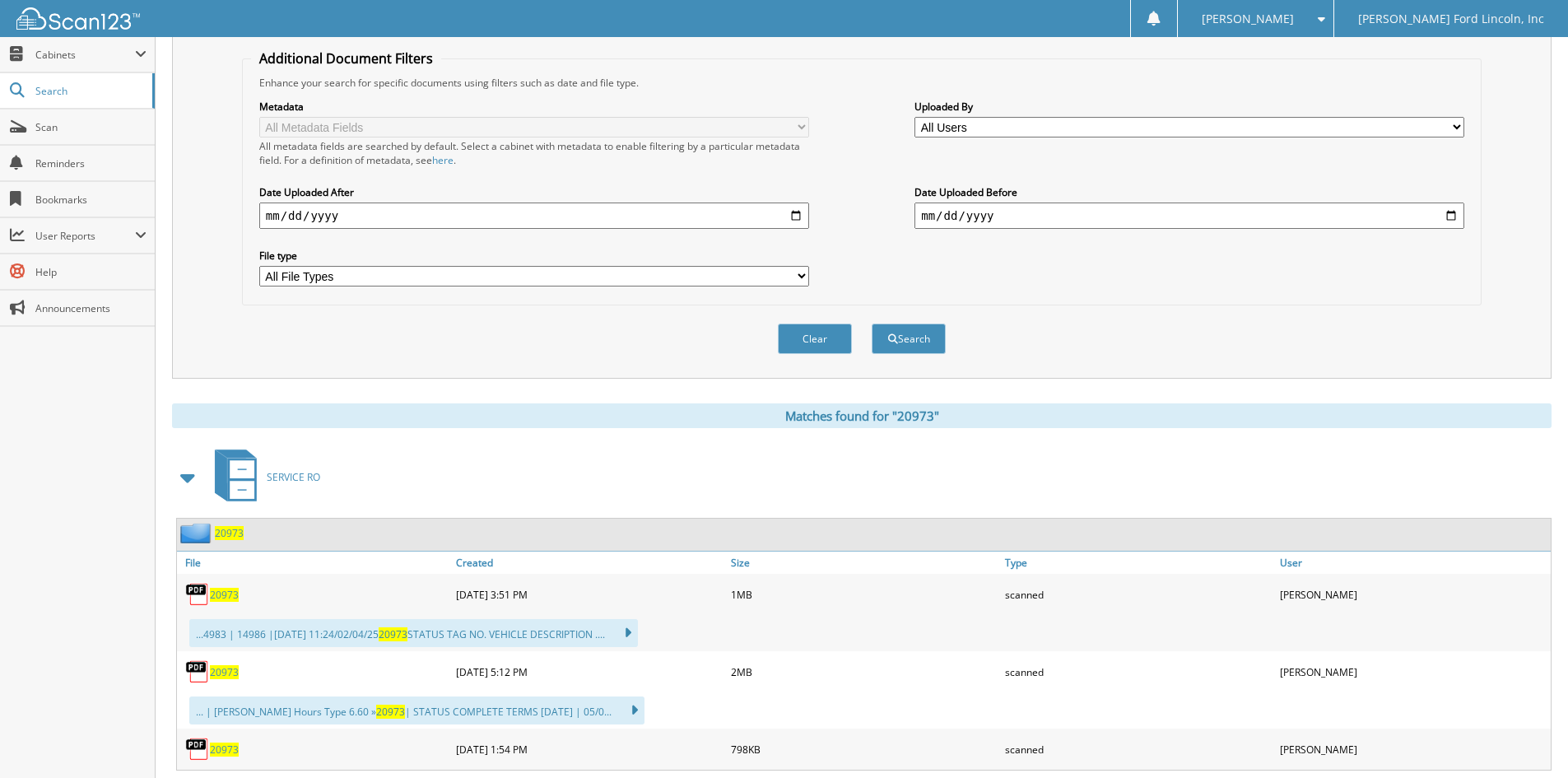
scroll to position [329, 0]
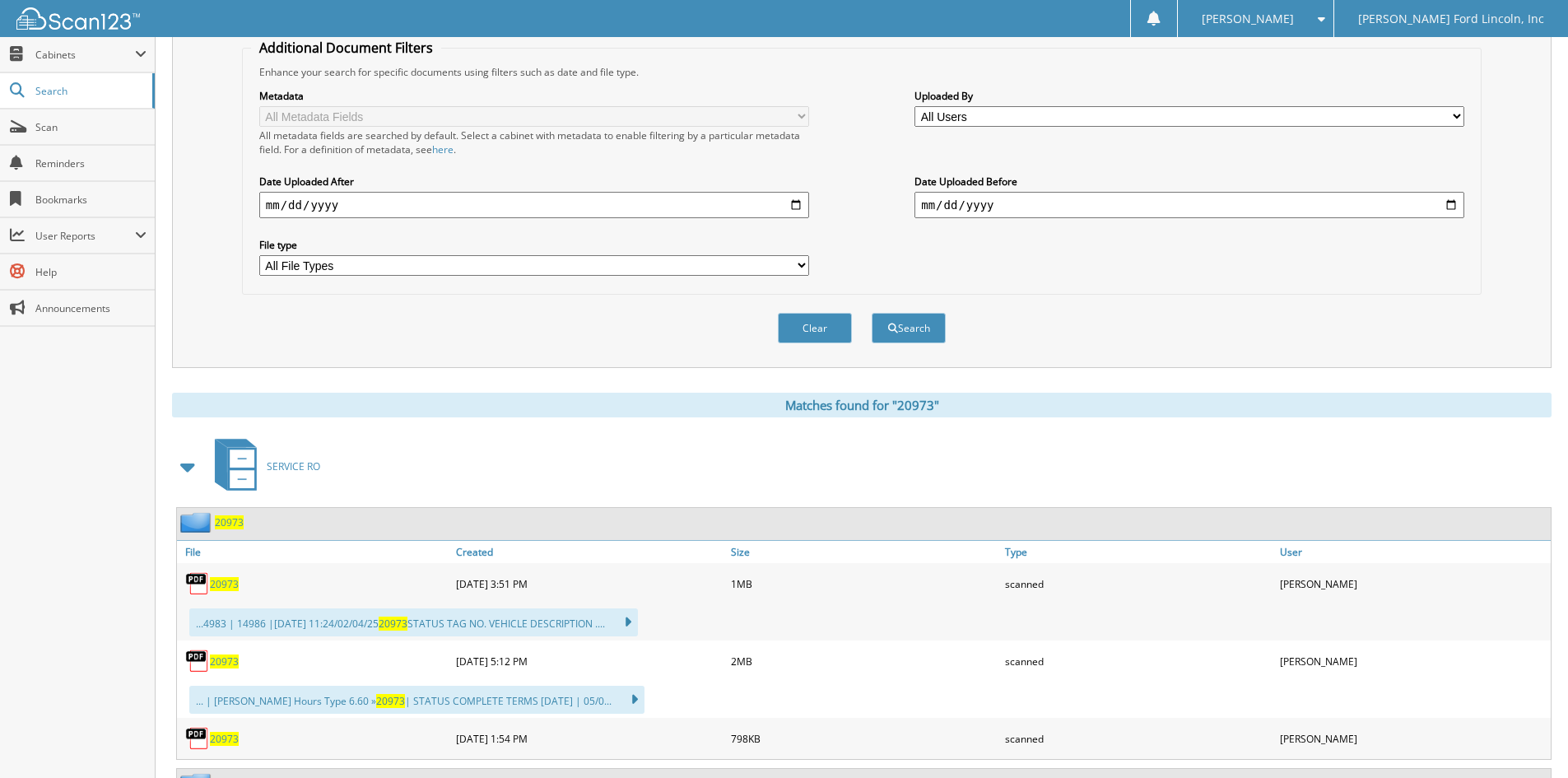
click at [226, 523] on span "20973" at bounding box center [229, 521] width 29 height 14
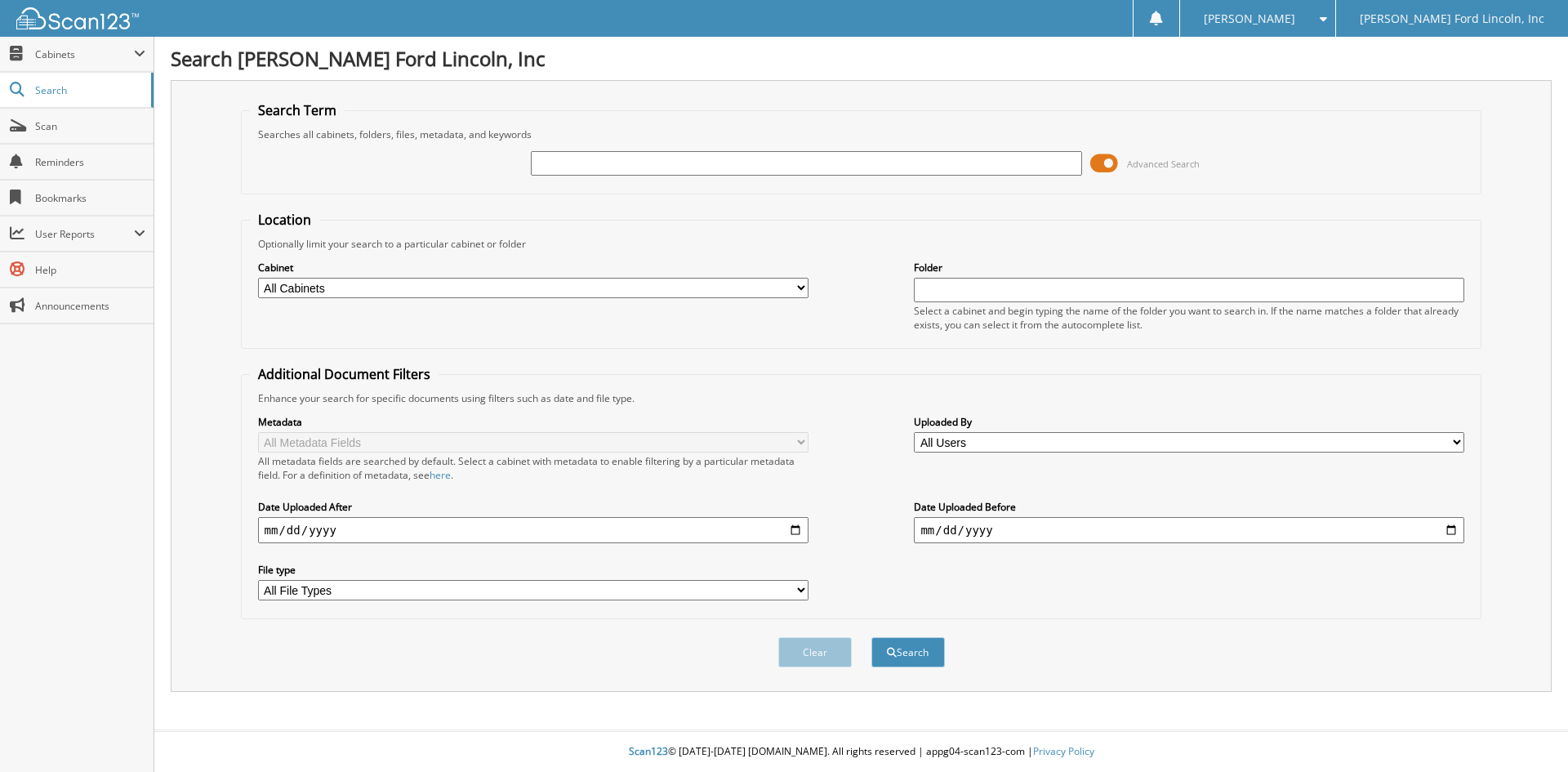
click at [577, 159] on input "text" at bounding box center [806, 163] width 550 height 25
type input "20973"
click at [871, 637] on button "Search" at bounding box center [908, 652] width 73 height 30
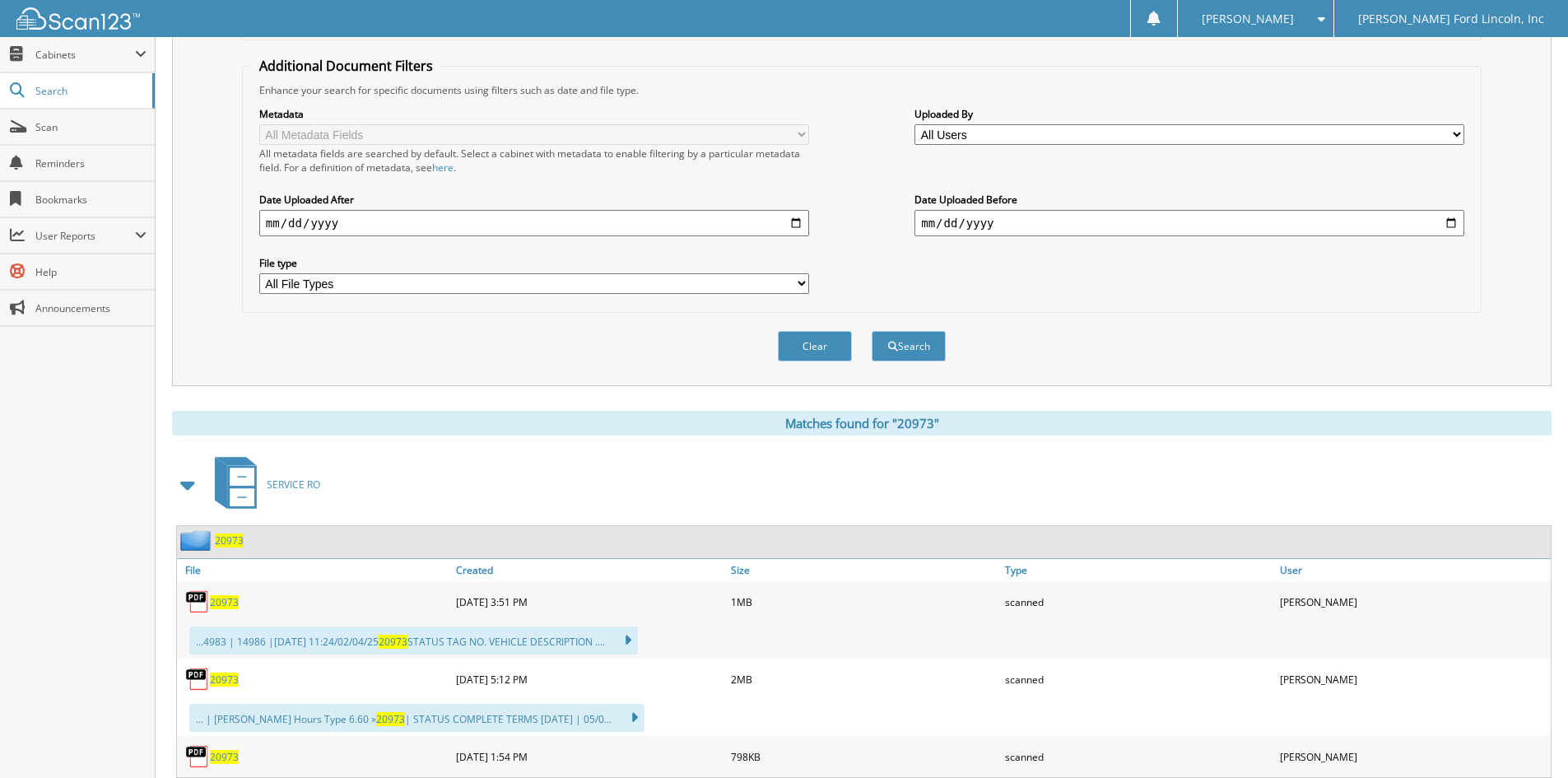
scroll to position [576, 0]
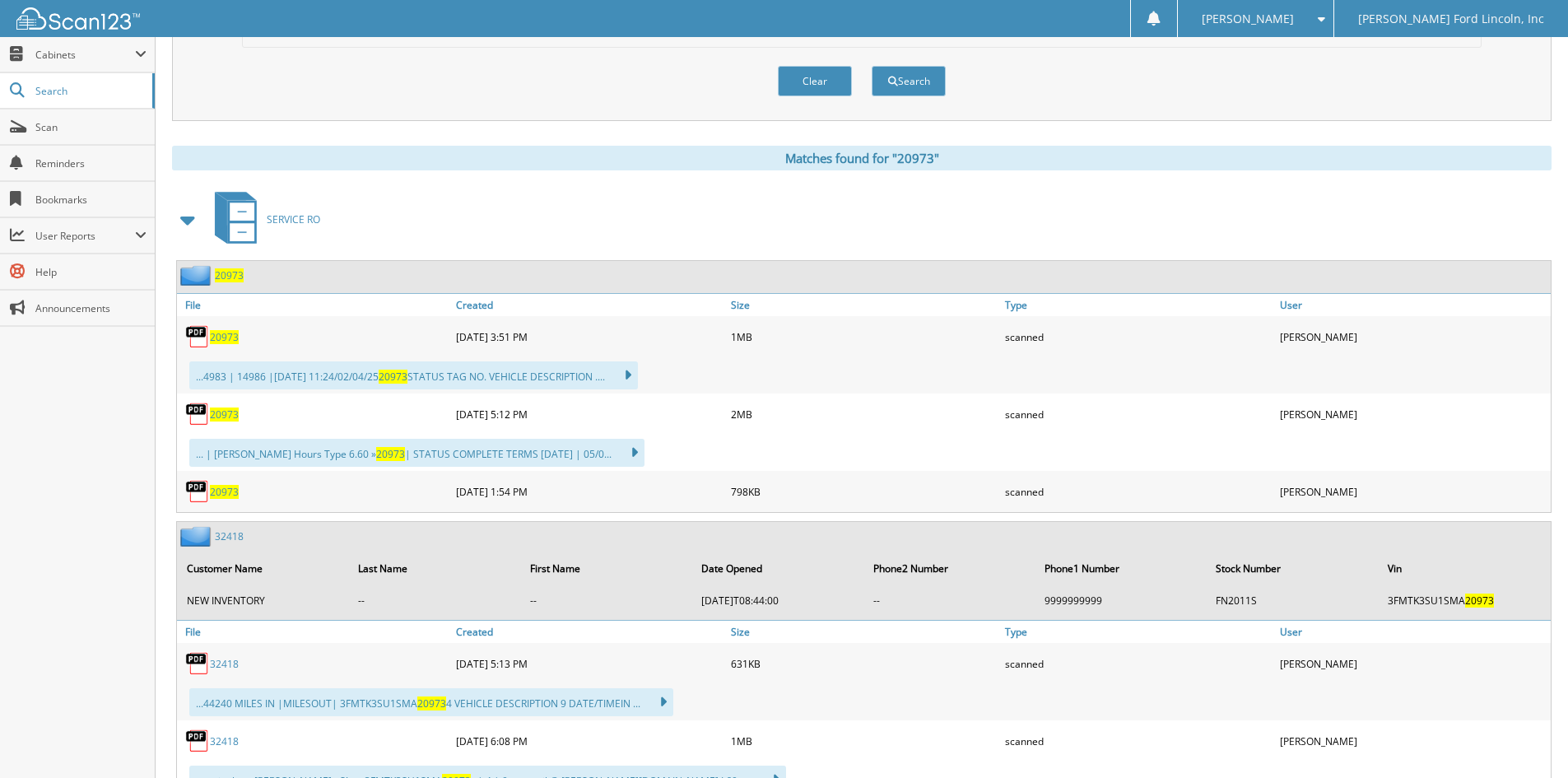
click at [233, 275] on span "20973" at bounding box center [229, 275] width 29 height 14
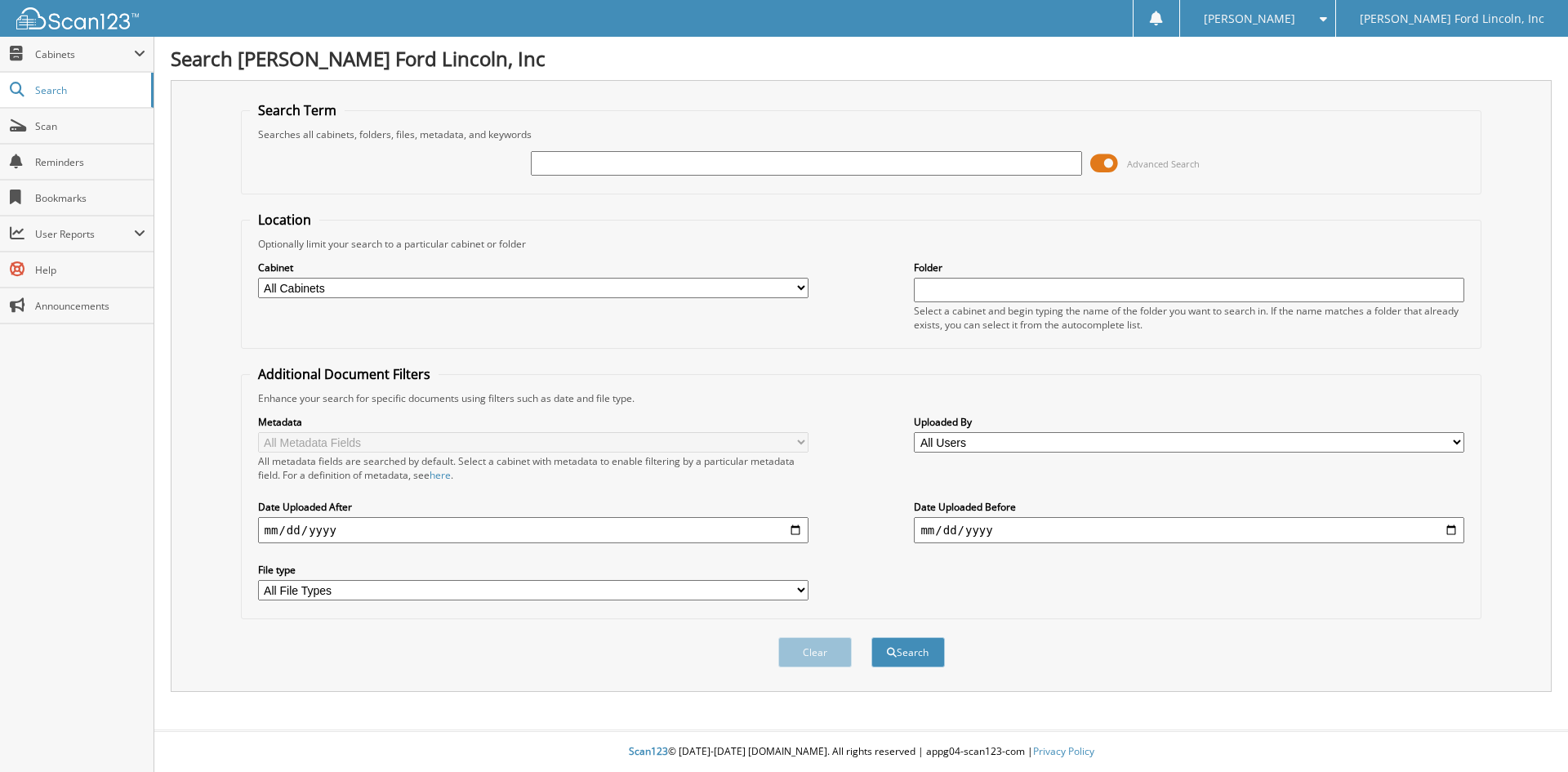
click at [721, 164] on input "text" at bounding box center [806, 163] width 550 height 25
type input "20858"
click at [871, 637] on button "Search" at bounding box center [908, 652] width 73 height 30
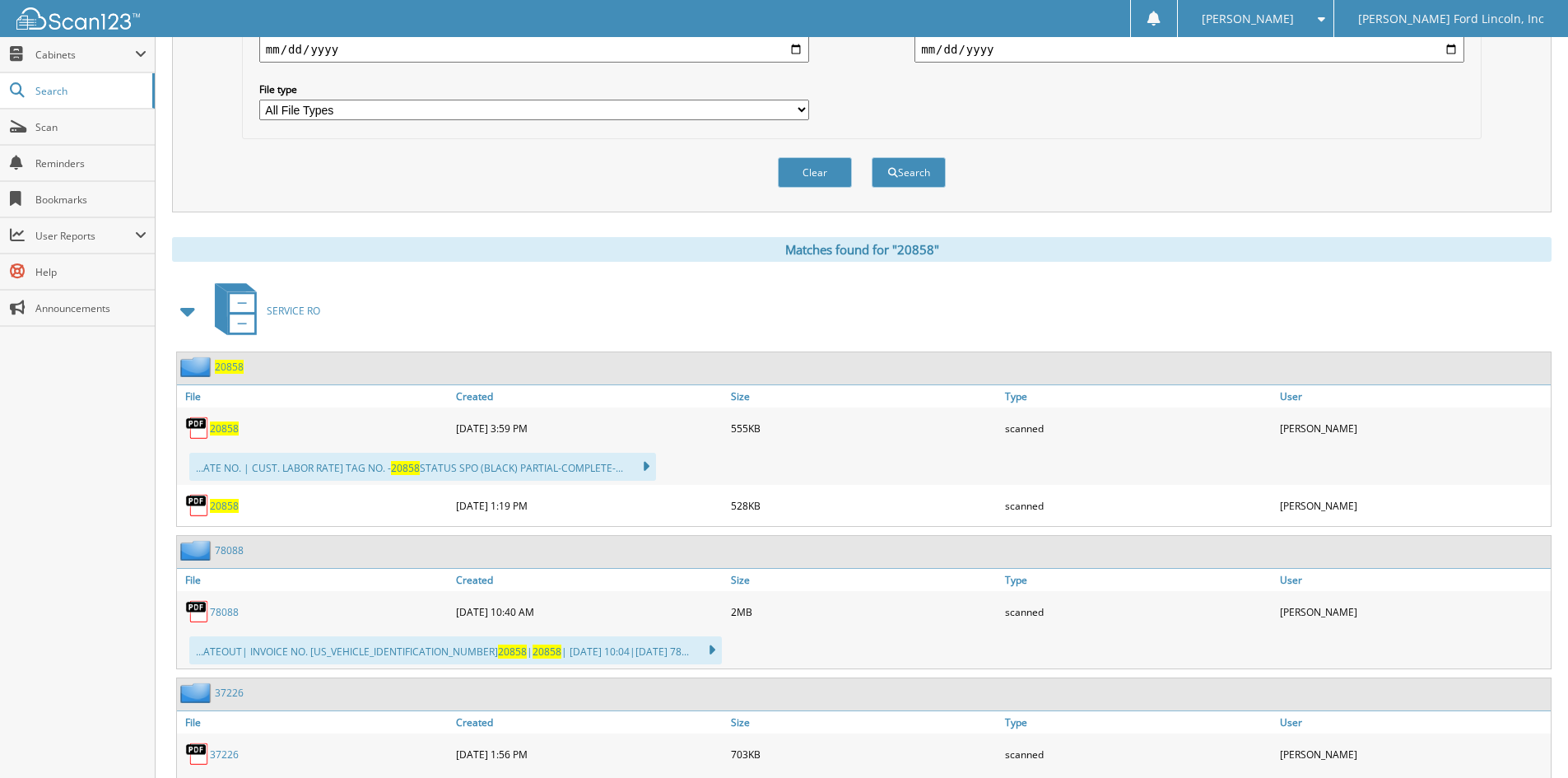
scroll to position [494, 0]
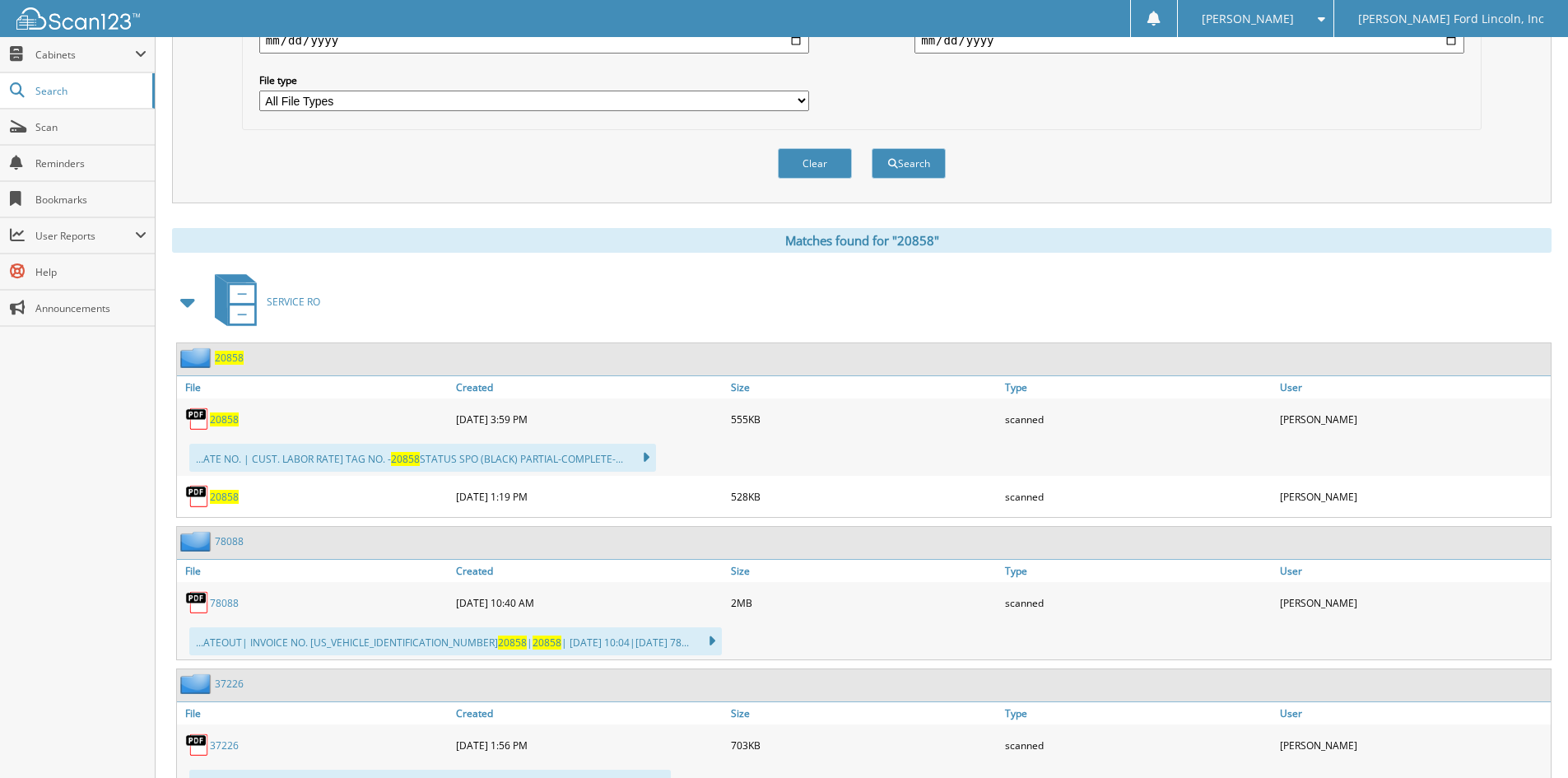
click at [234, 357] on span "20858" at bounding box center [229, 357] width 29 height 14
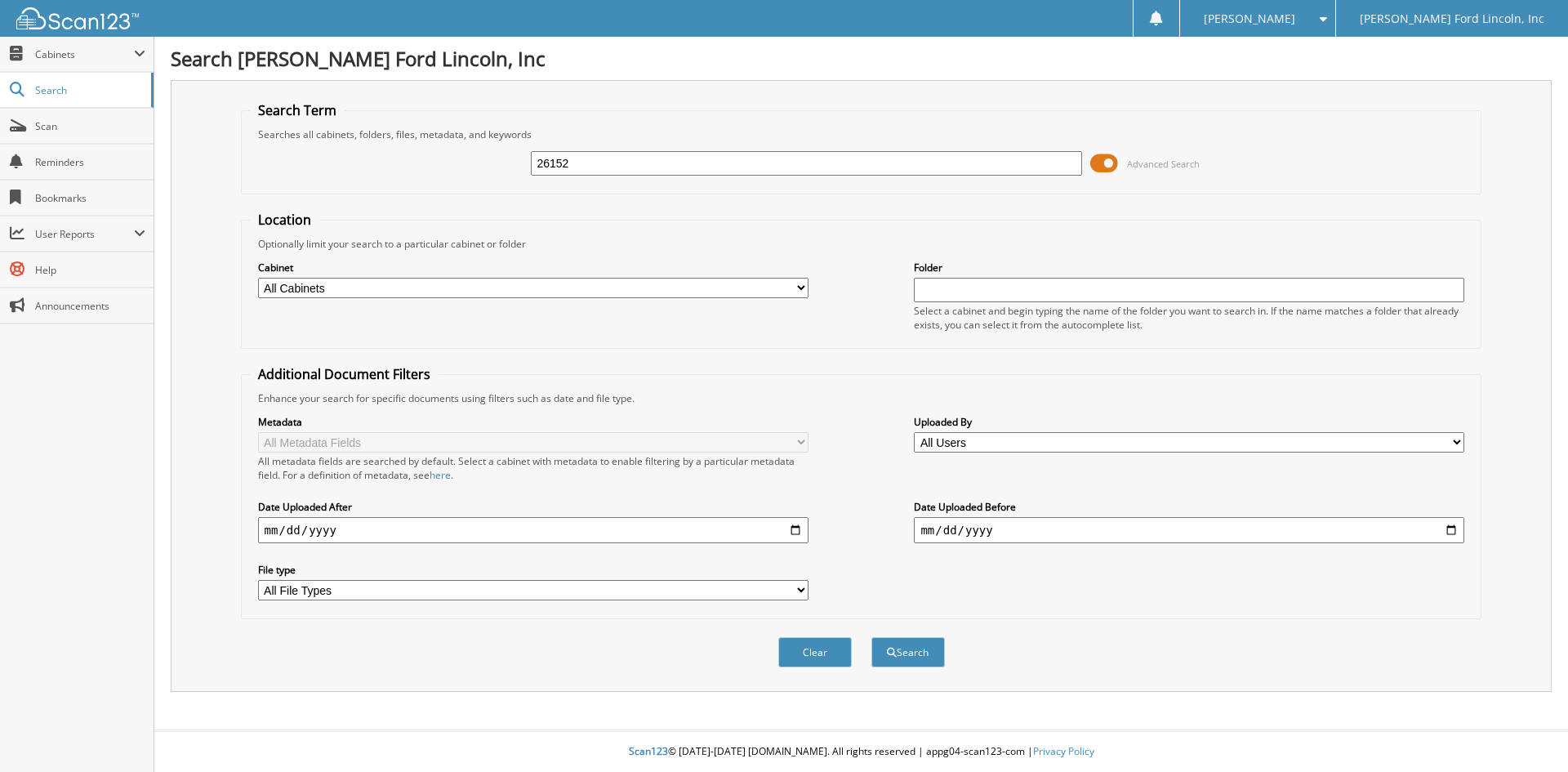
type input "26152"
click at [871, 637] on button "Search" at bounding box center [908, 652] width 73 height 30
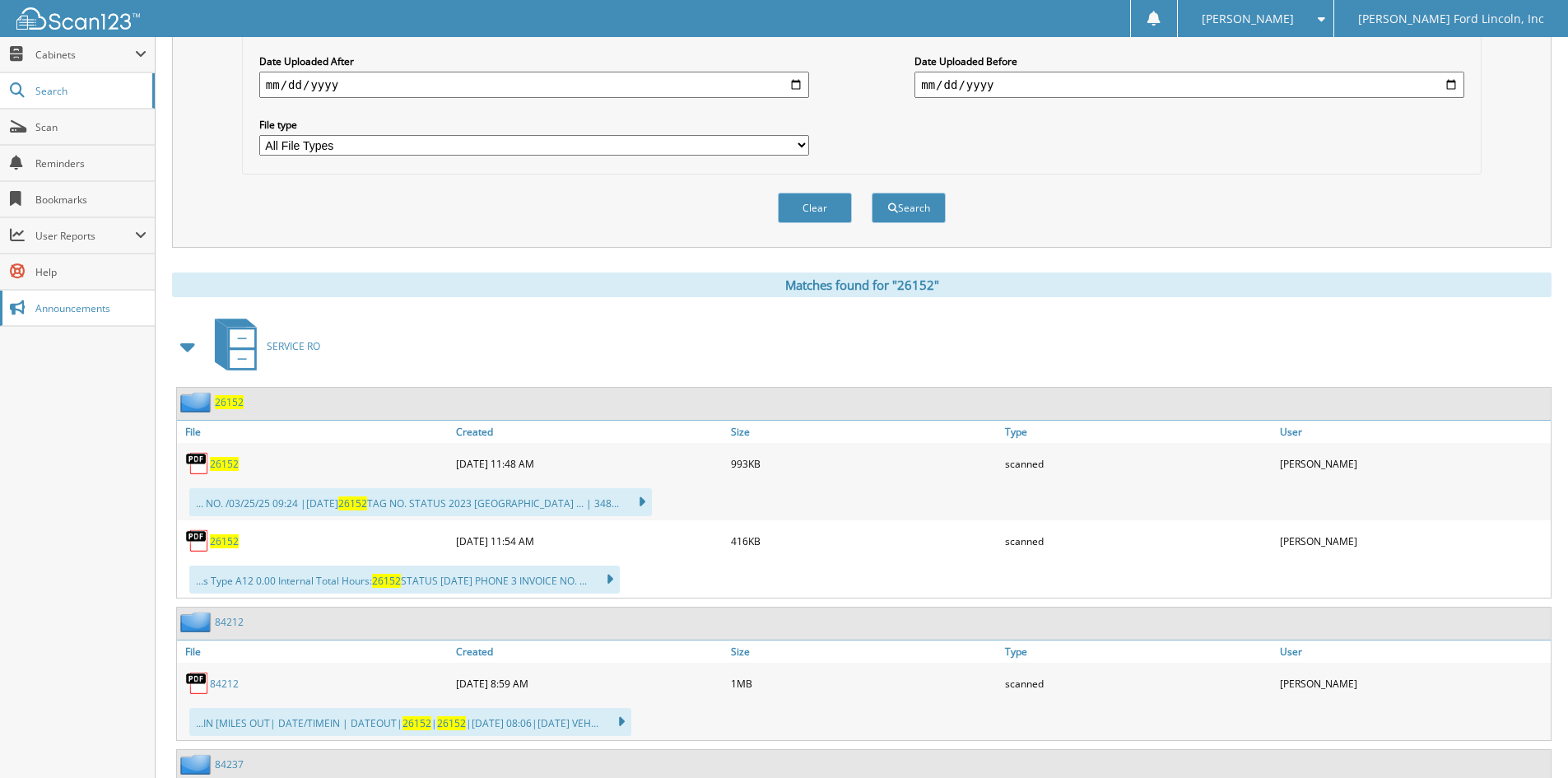
scroll to position [494, 0]
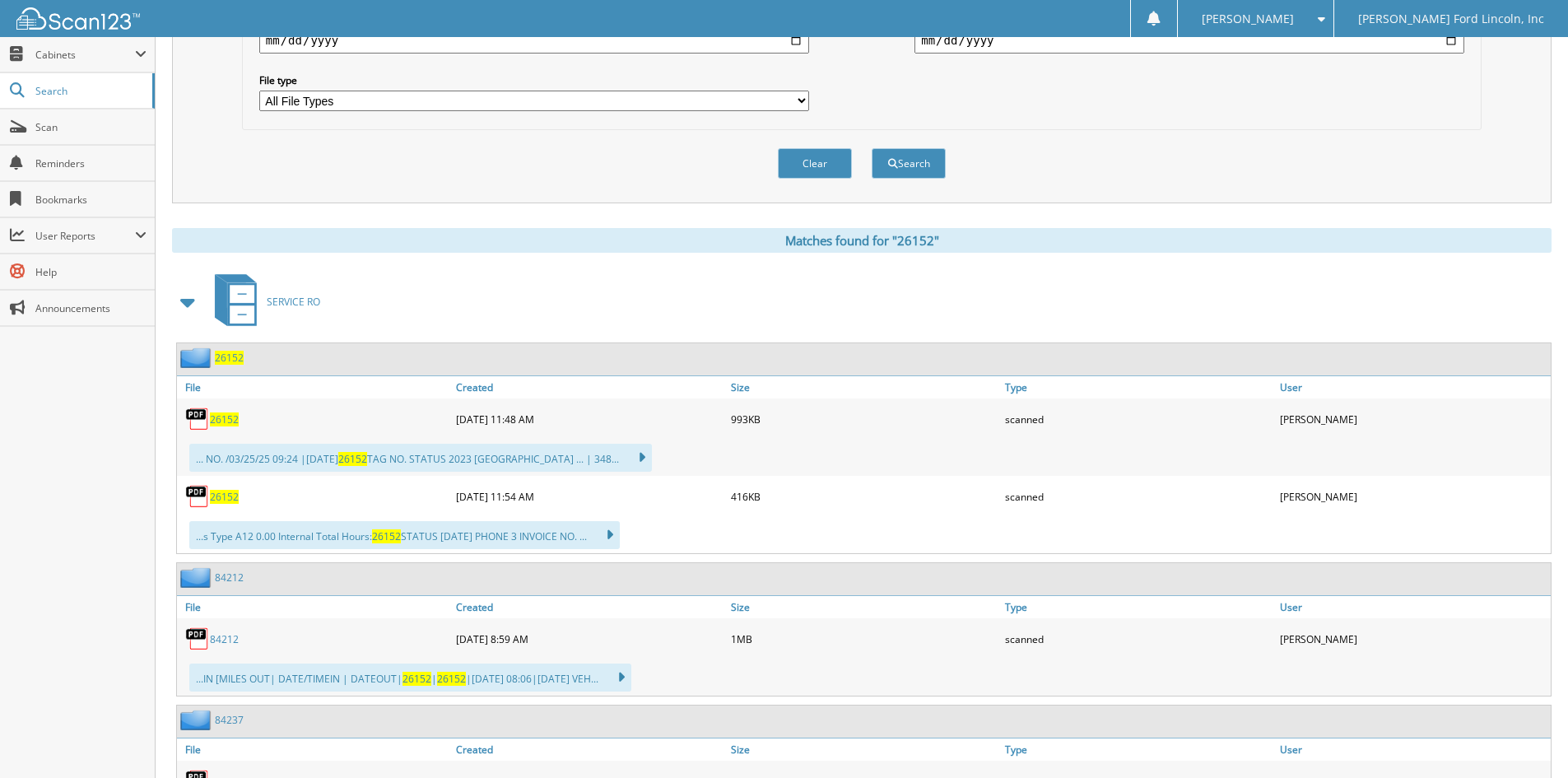
click at [224, 358] on span "26152" at bounding box center [229, 357] width 29 height 14
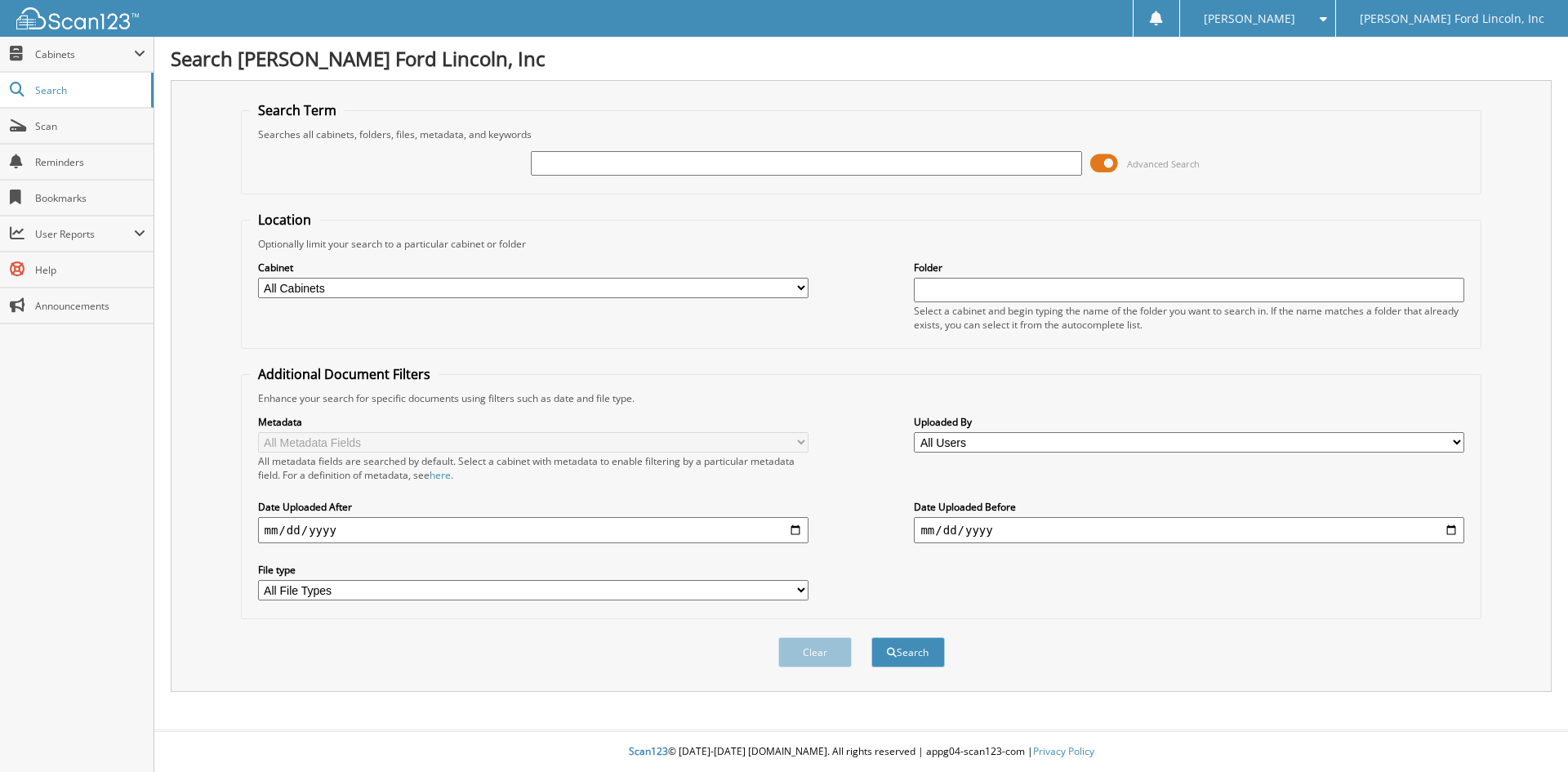
click at [557, 166] on input "text" at bounding box center [806, 163] width 550 height 25
type input "04293"
click at [871, 637] on button "Search" at bounding box center [908, 652] width 73 height 30
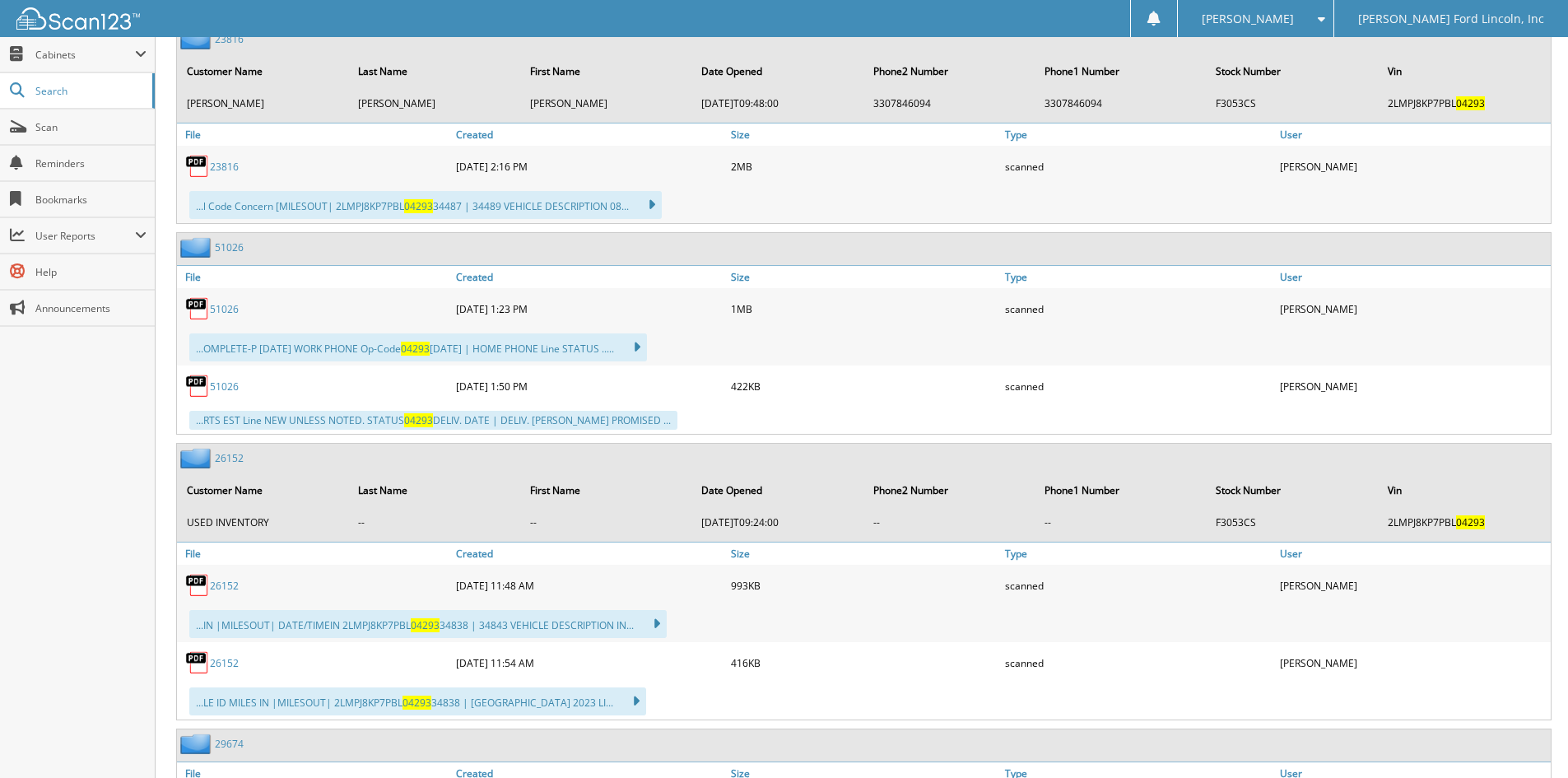
scroll to position [905, 0]
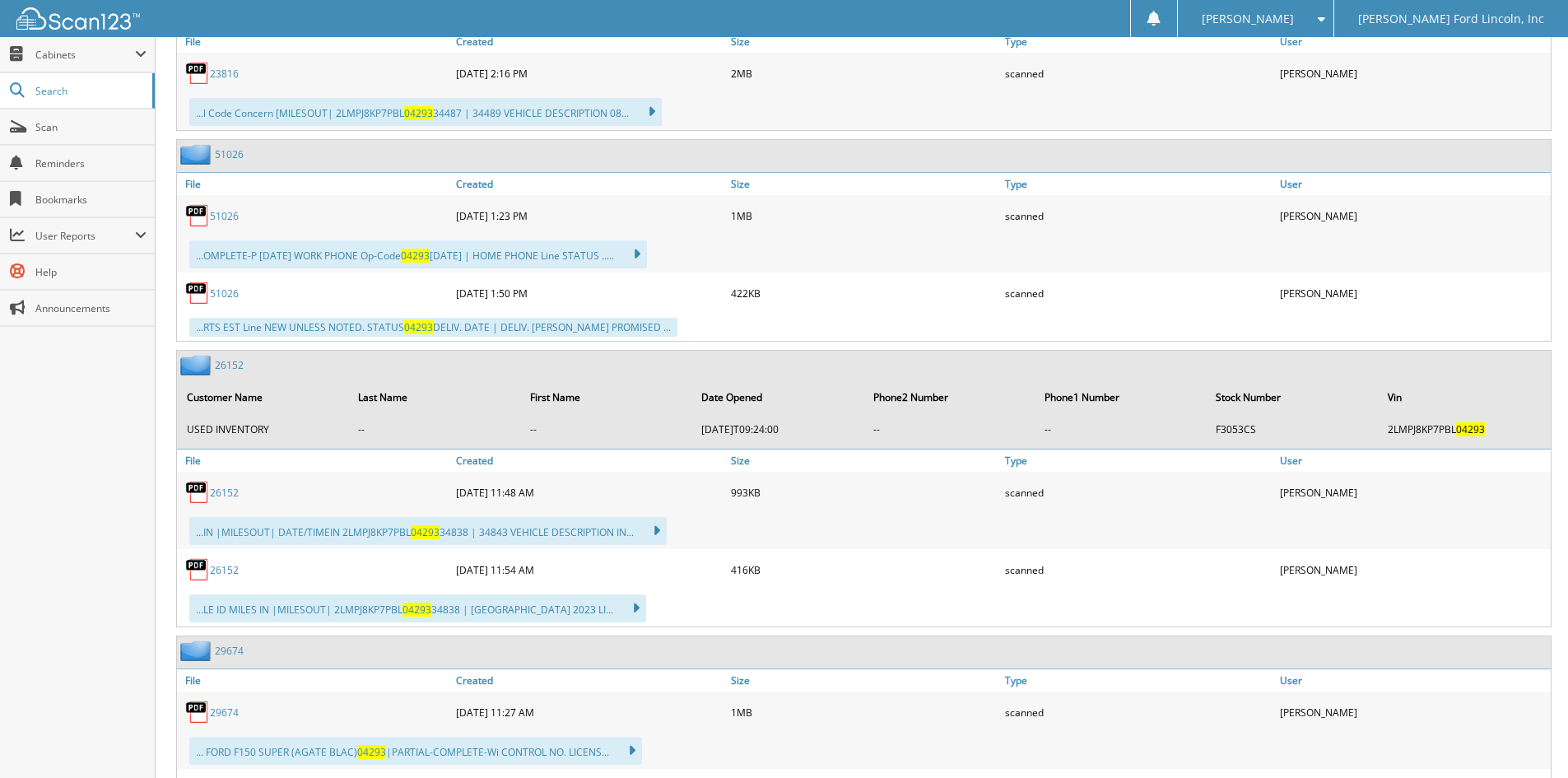
click at [233, 367] on link "26152" at bounding box center [229, 365] width 29 height 14
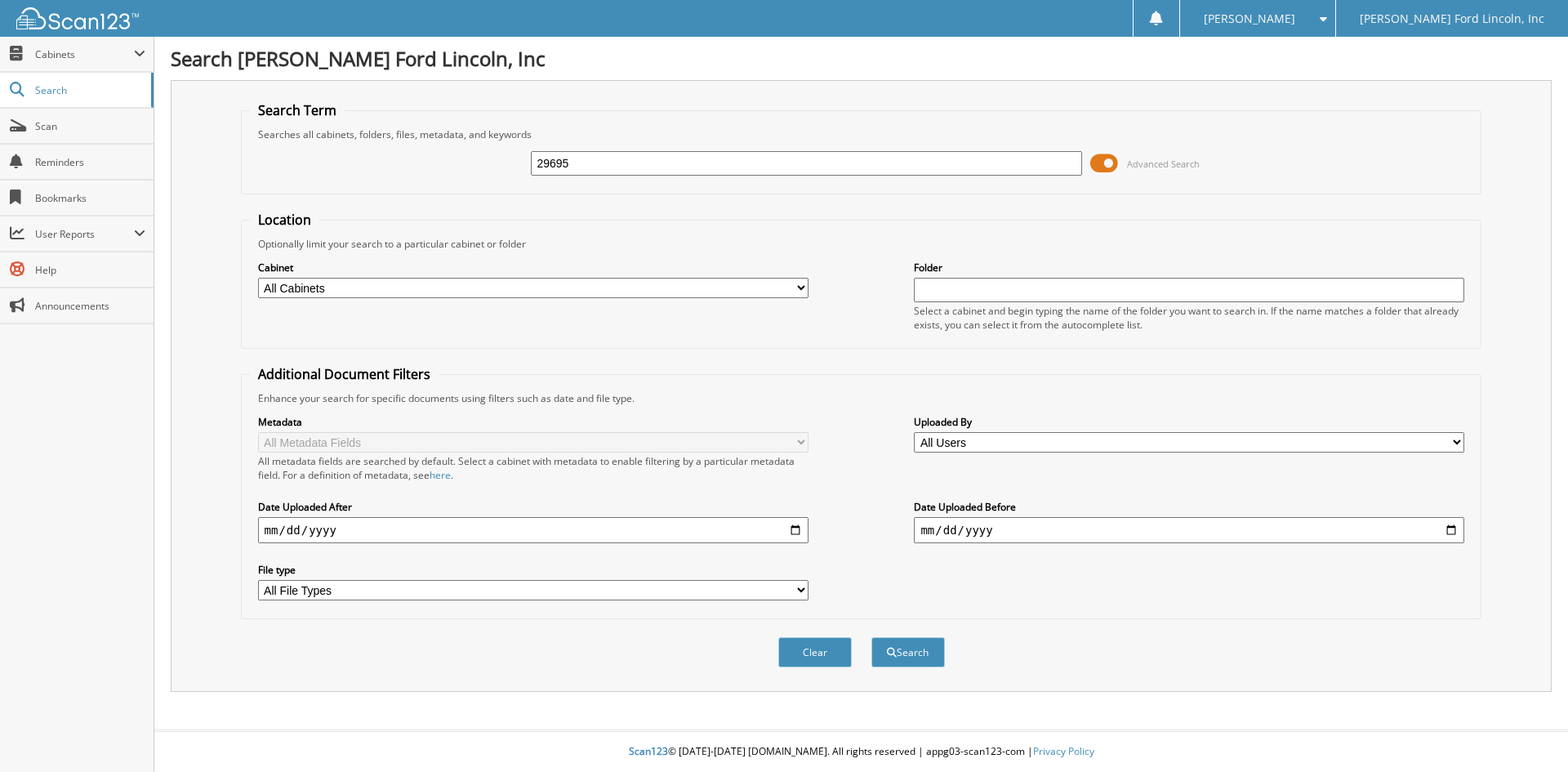
type input "29695"
click at [871, 637] on button "Search" at bounding box center [908, 652] width 73 height 30
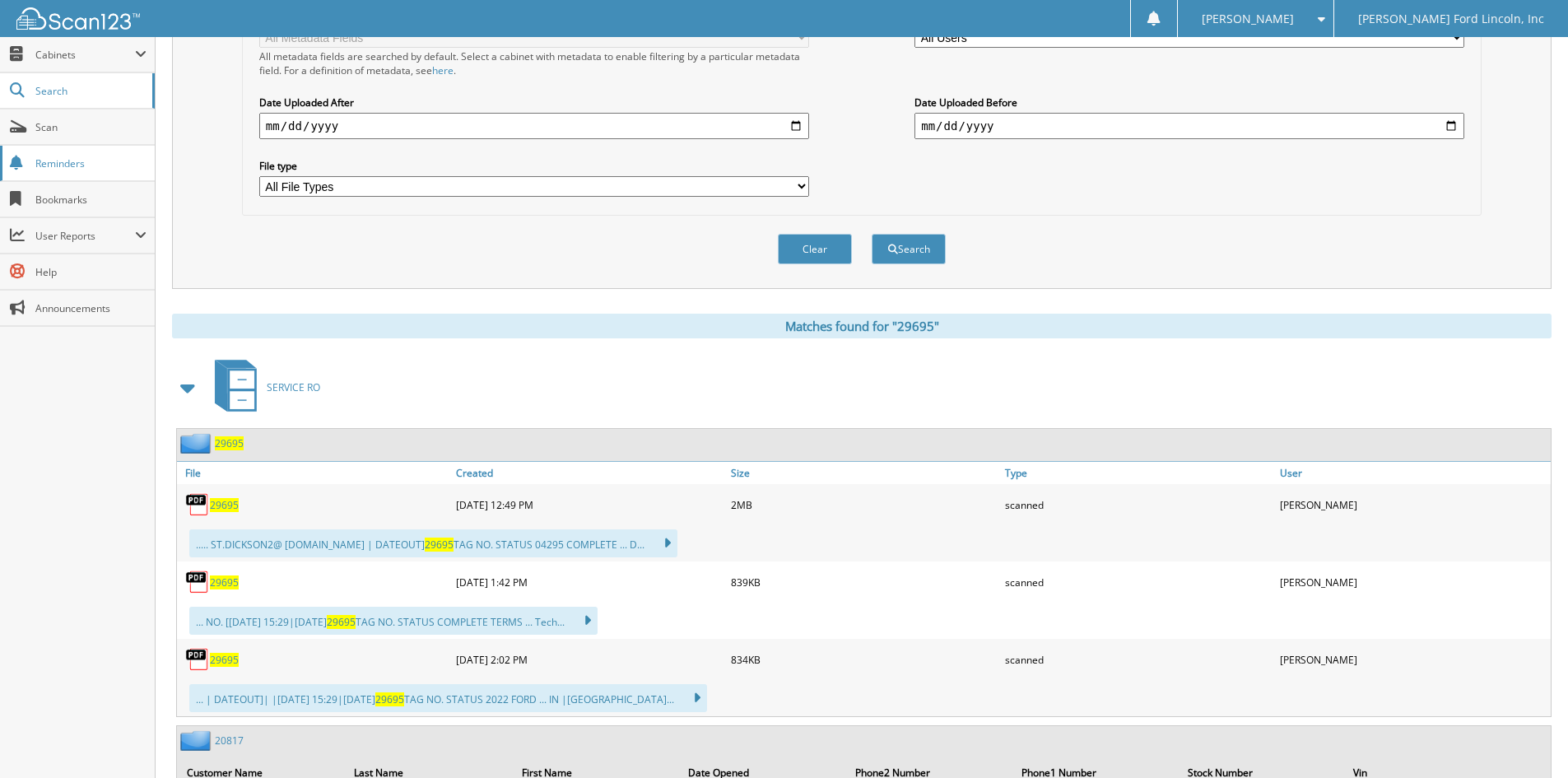
scroll to position [412, 0]
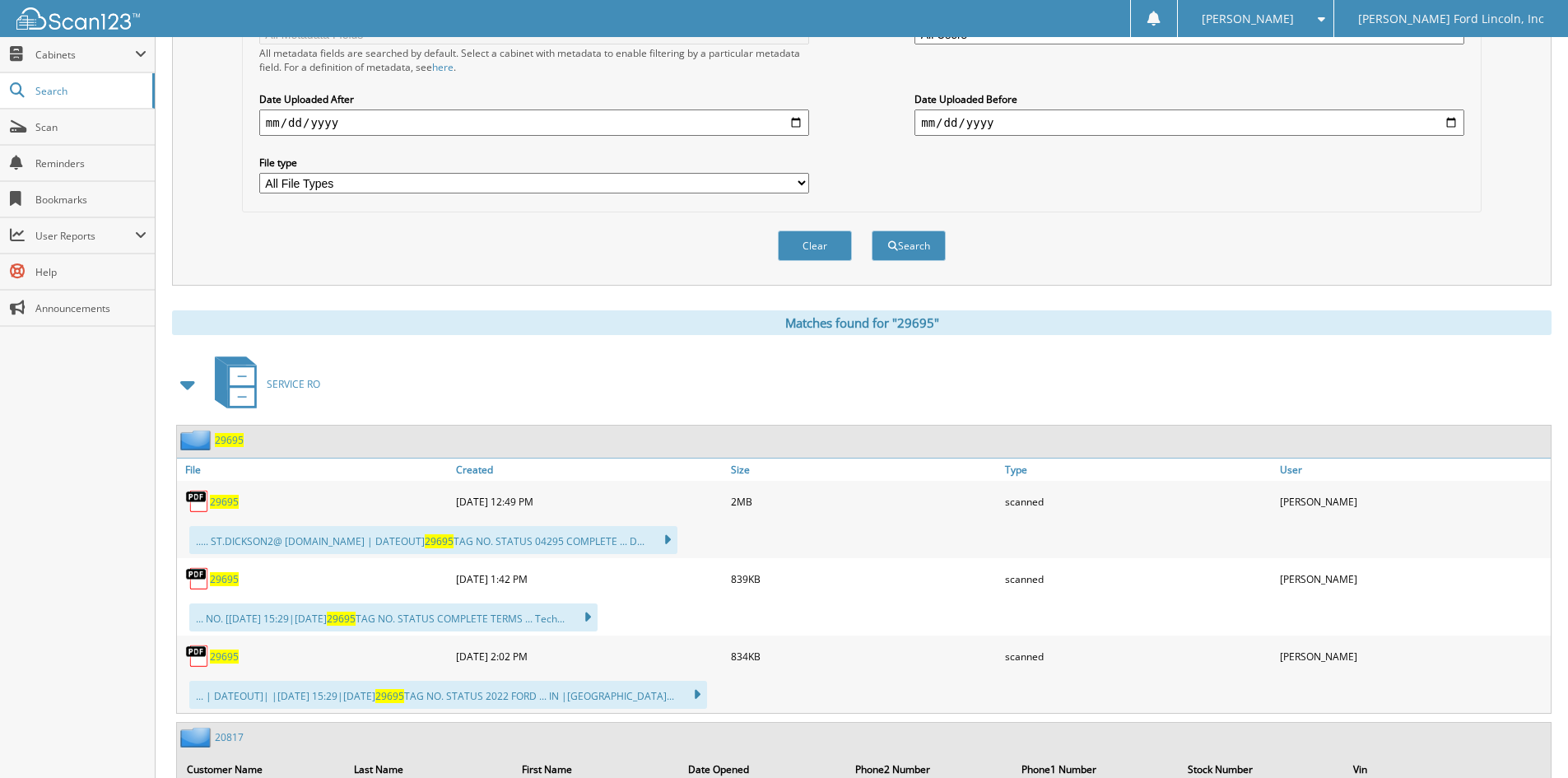
click at [227, 441] on span "29695" at bounding box center [229, 439] width 29 height 14
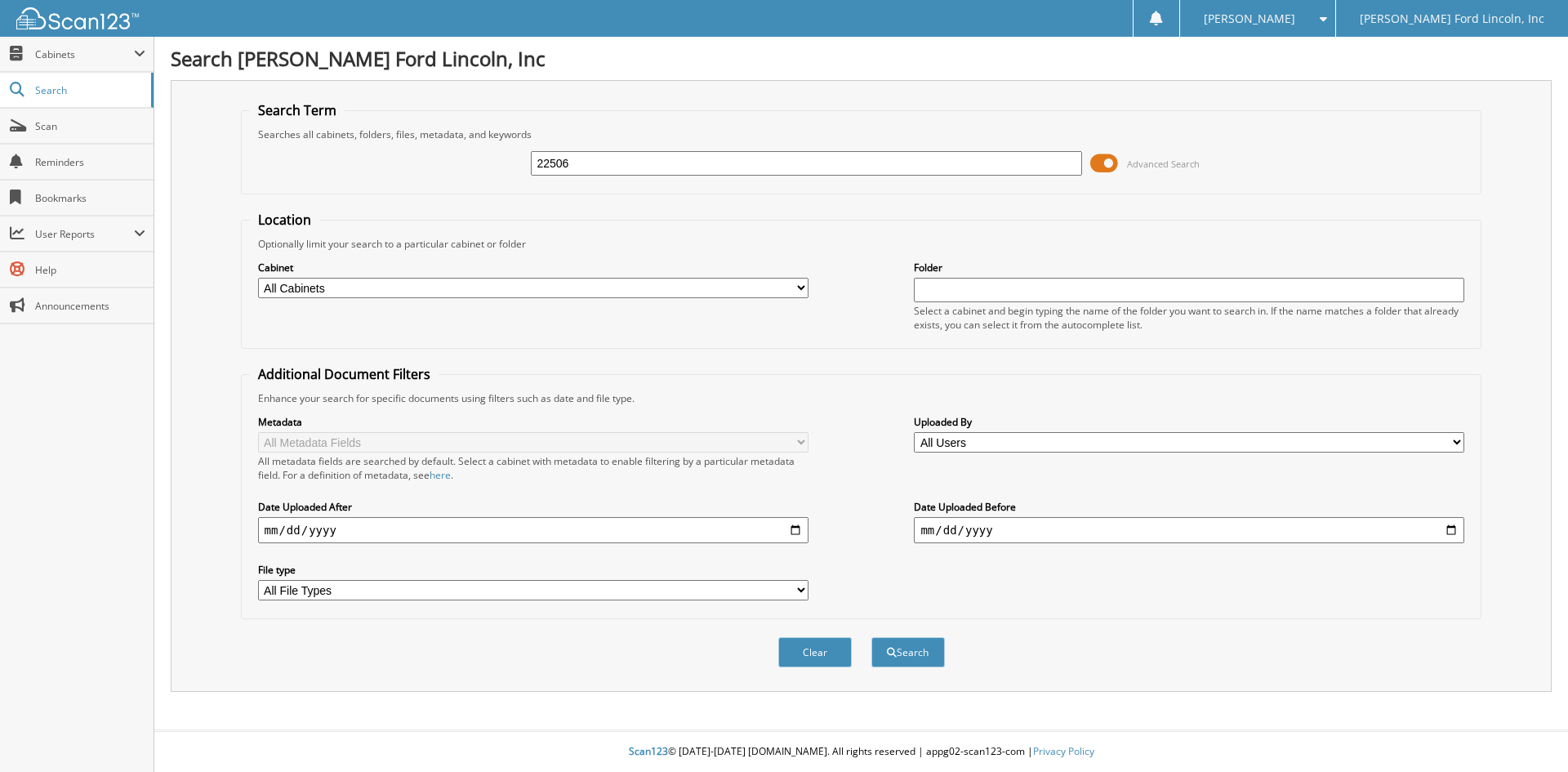
type input "22506"
click at [871, 637] on button "Search" at bounding box center [908, 652] width 73 height 30
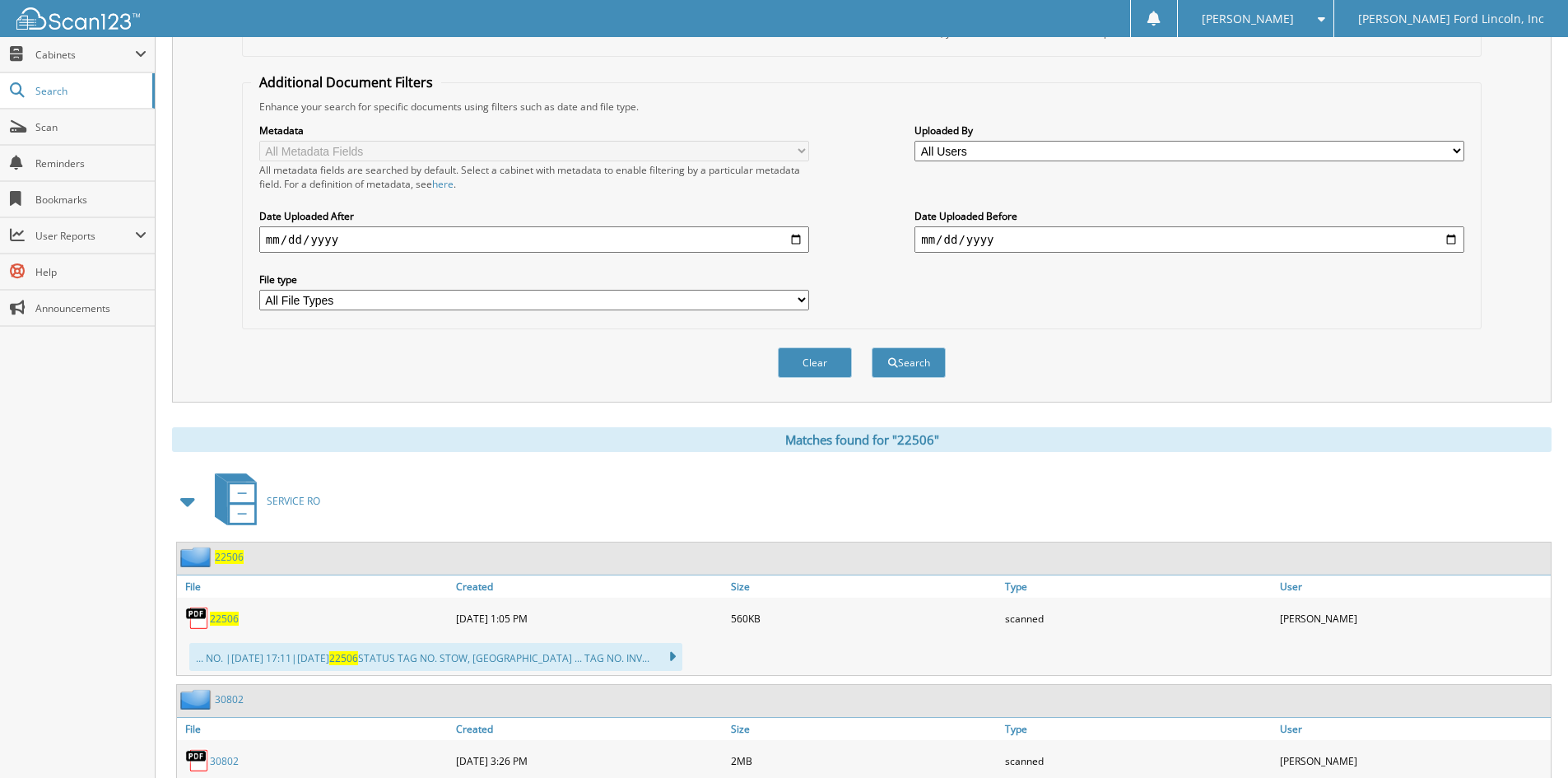
scroll to position [329, 0]
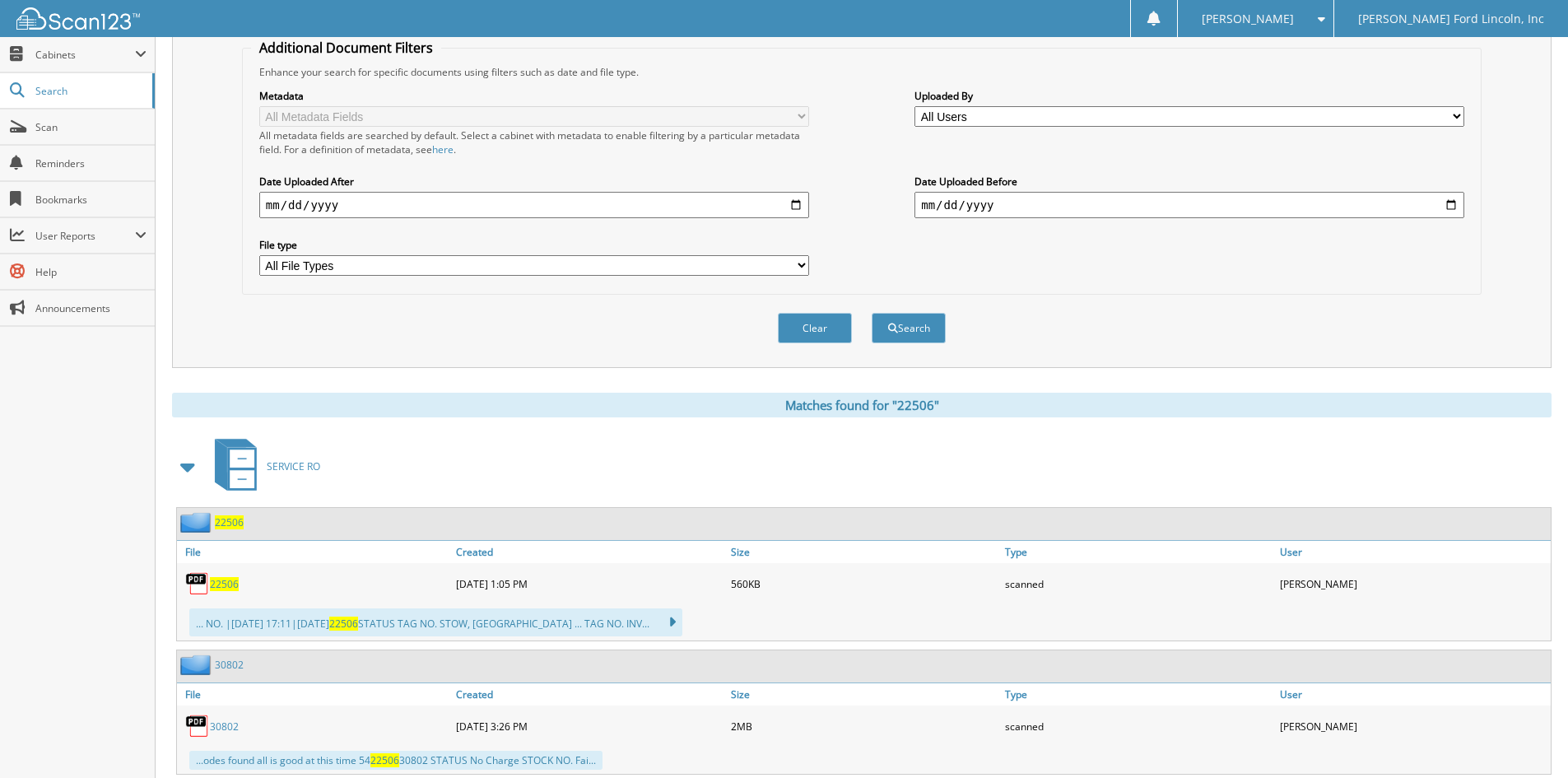
click at [227, 524] on span "22506" at bounding box center [229, 521] width 29 height 14
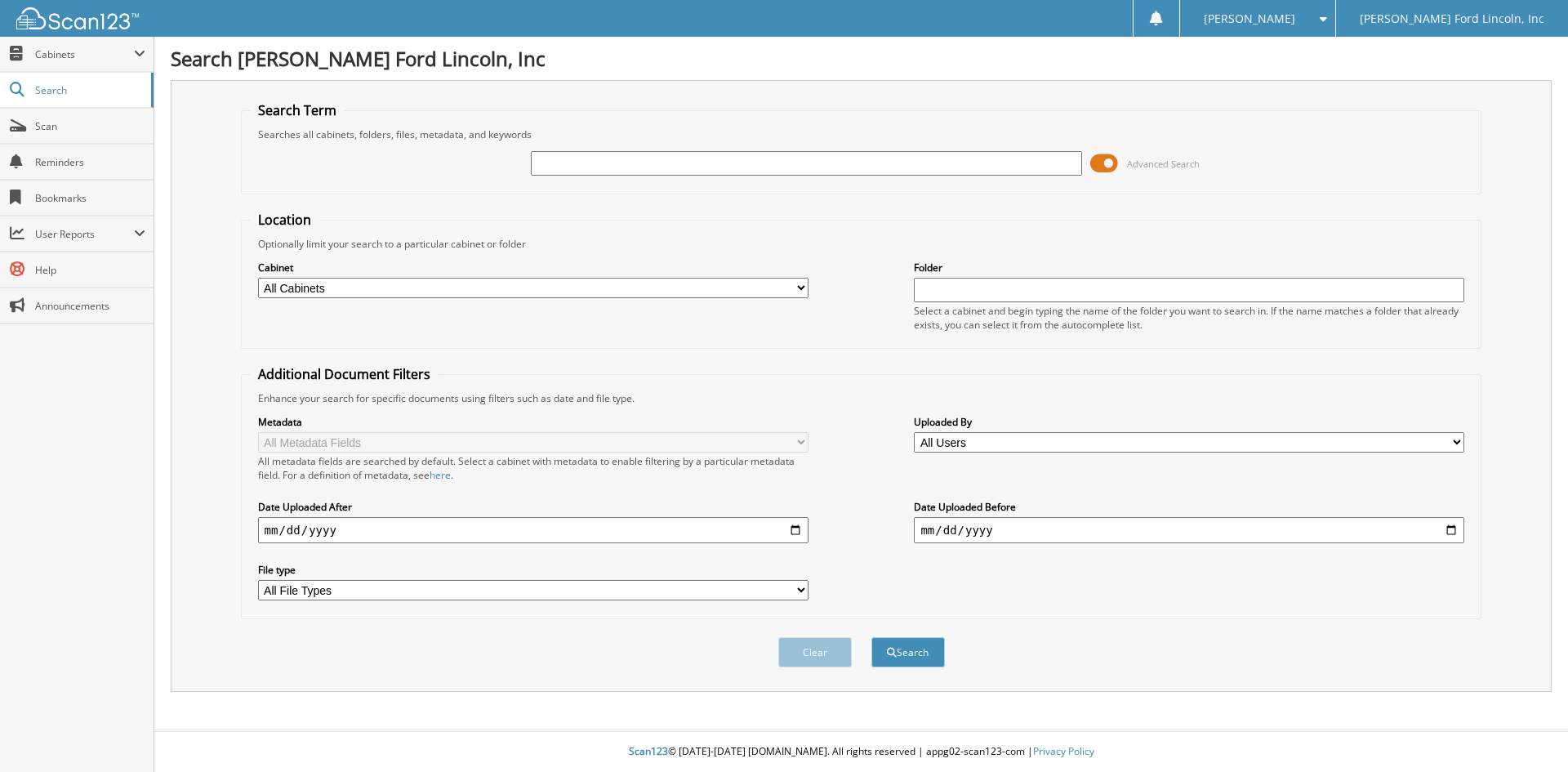
click at [609, 164] on input "text" at bounding box center [806, 163] width 550 height 25
type input "32060"
click at [871, 637] on button "Search" at bounding box center [908, 652] width 73 height 30
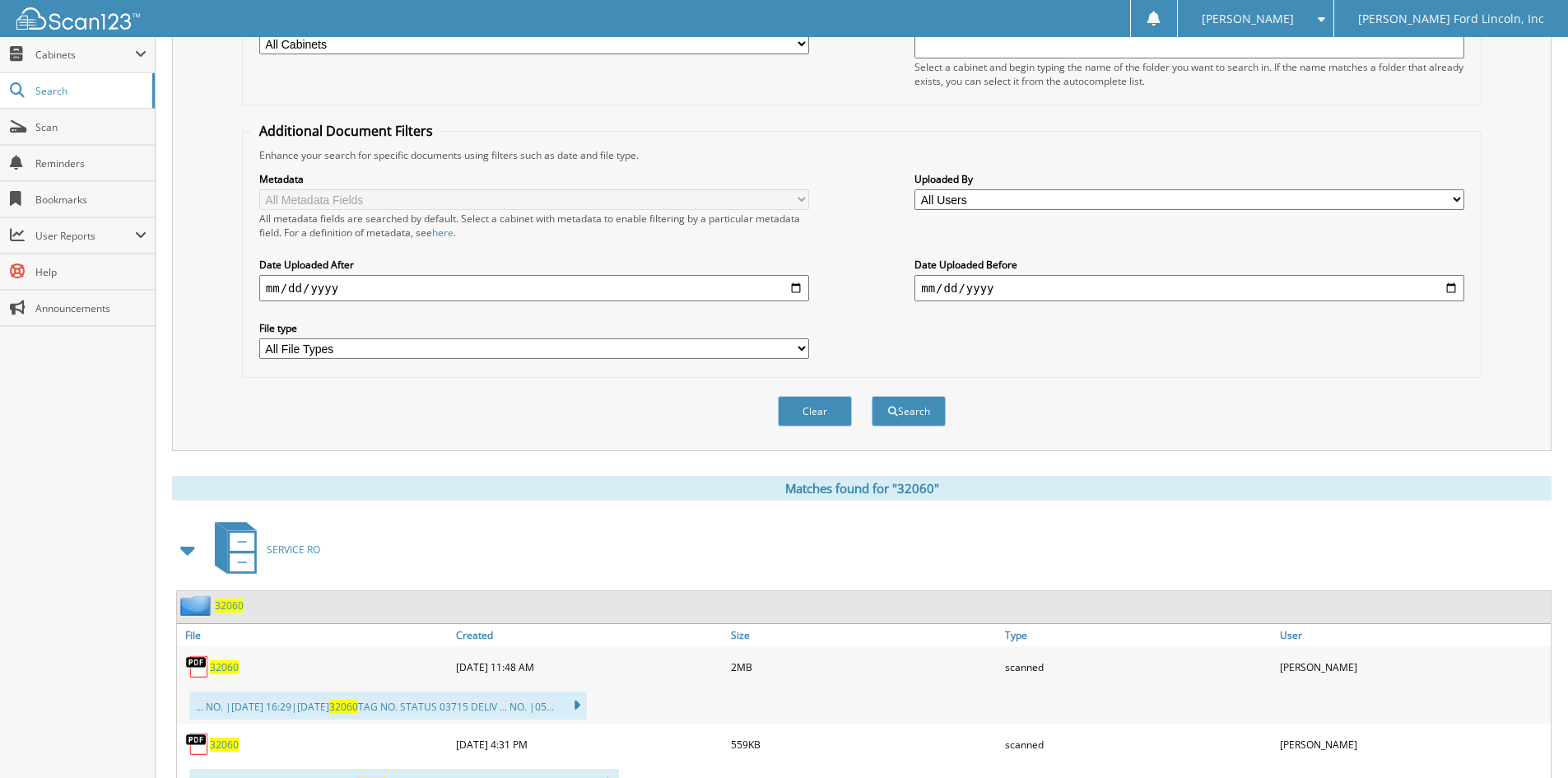
scroll to position [247, 0]
click at [233, 605] on span "32060" at bounding box center [229, 604] width 29 height 14
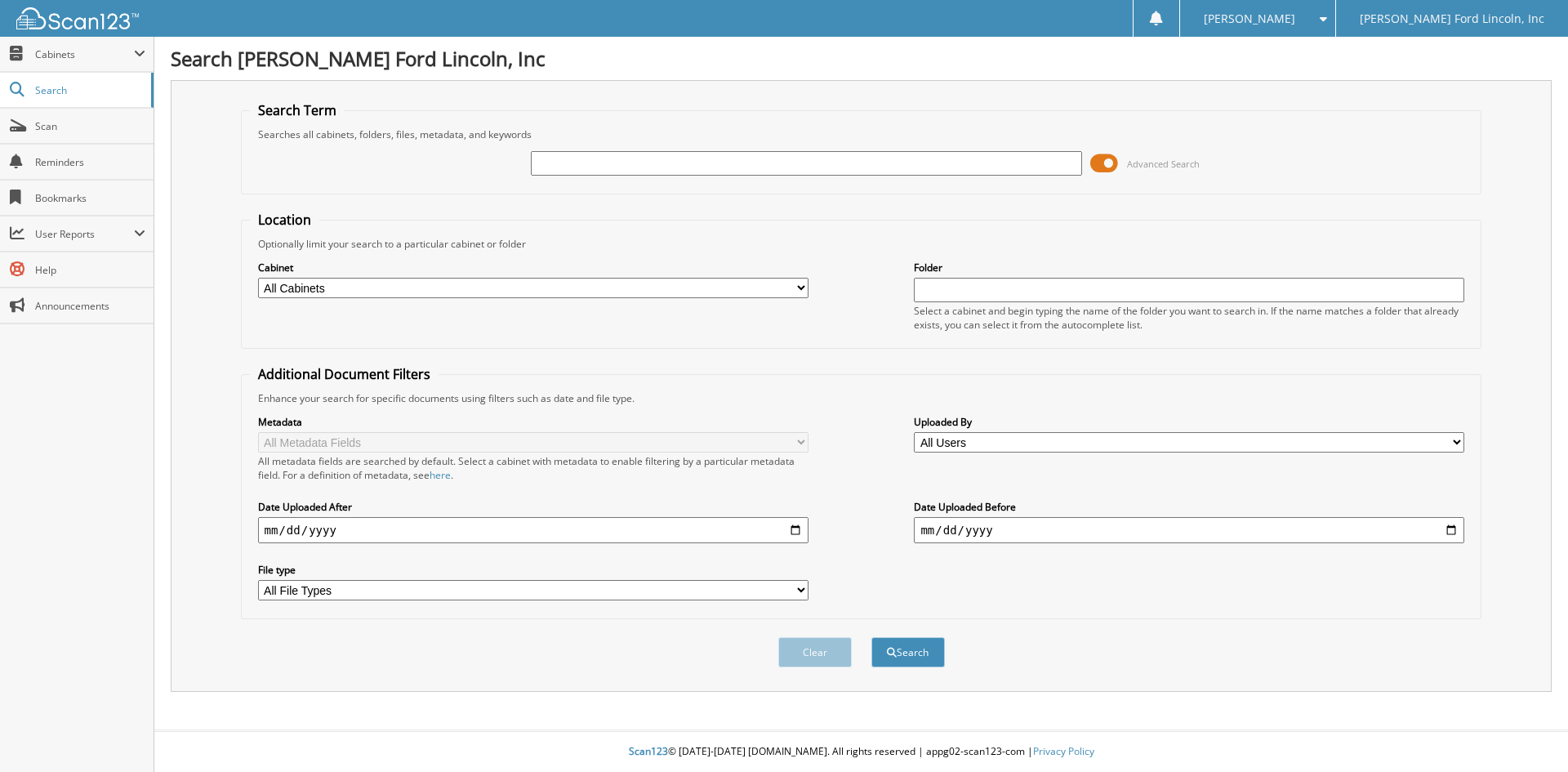
click at [641, 162] on input "text" at bounding box center [806, 163] width 550 height 25
type input "27619"
click at [871, 637] on button "Search" at bounding box center [908, 652] width 73 height 30
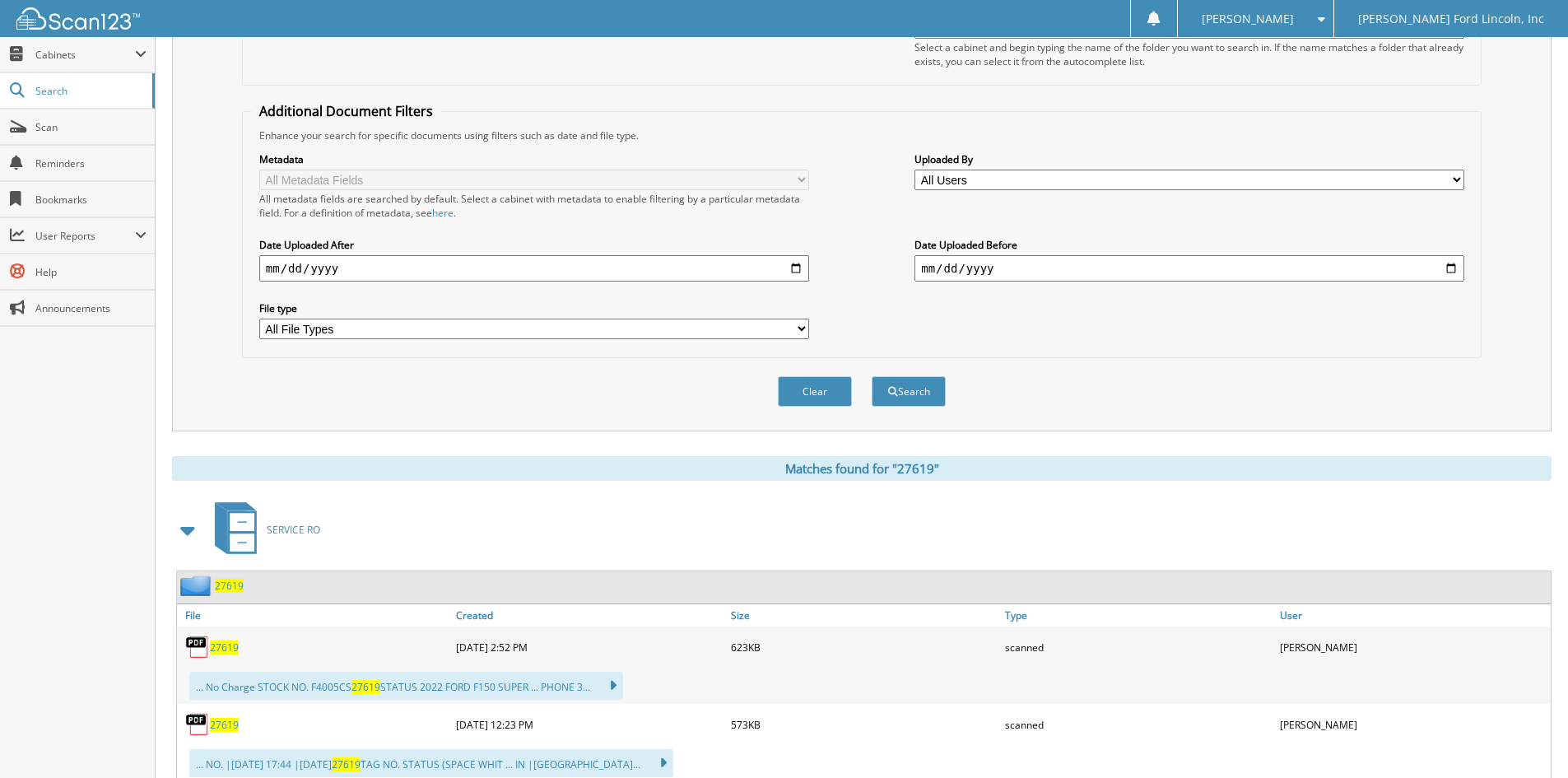
scroll to position [494, 0]
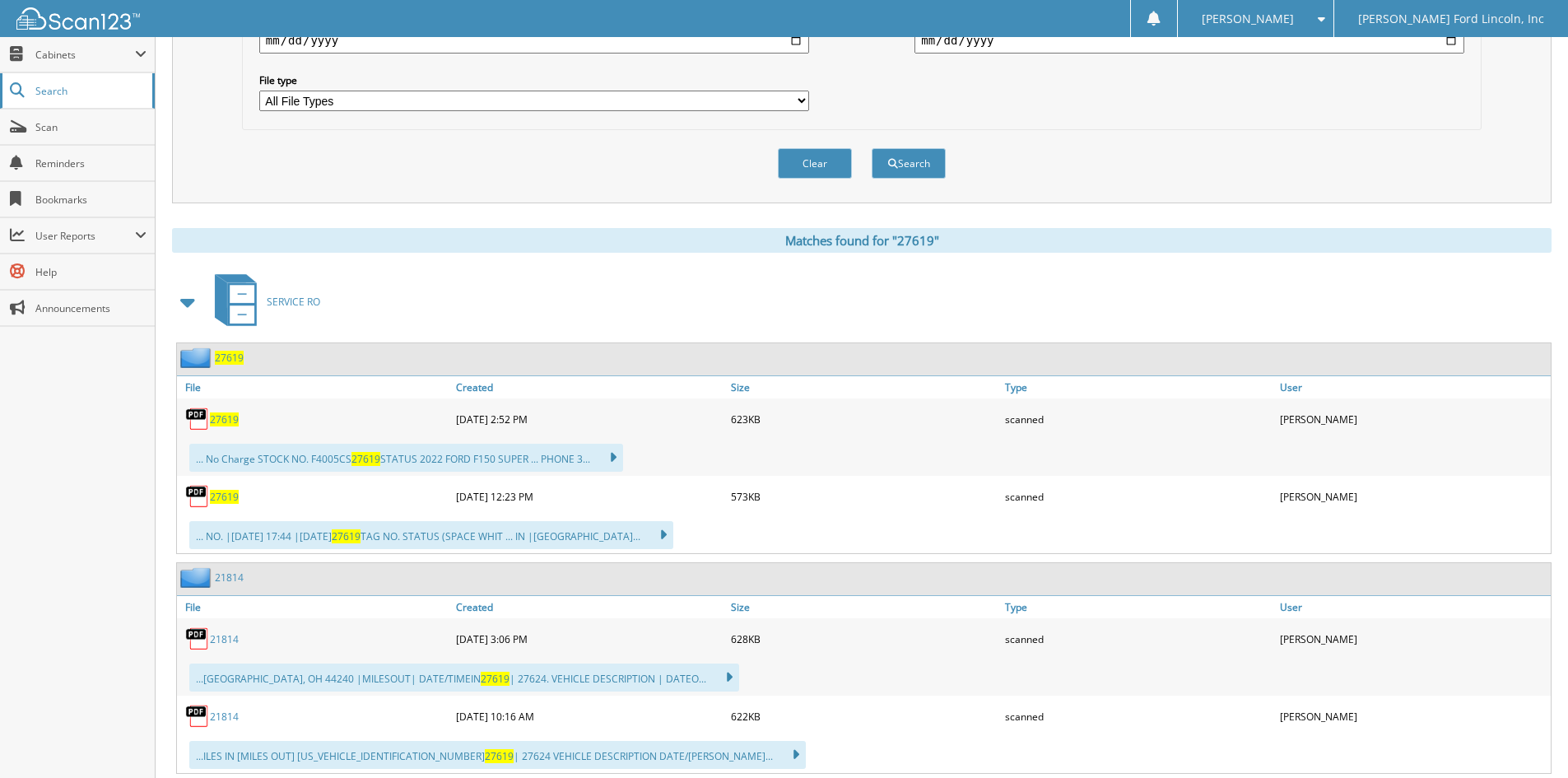
click at [89, 98] on link "Search" at bounding box center [78, 90] width 155 height 35
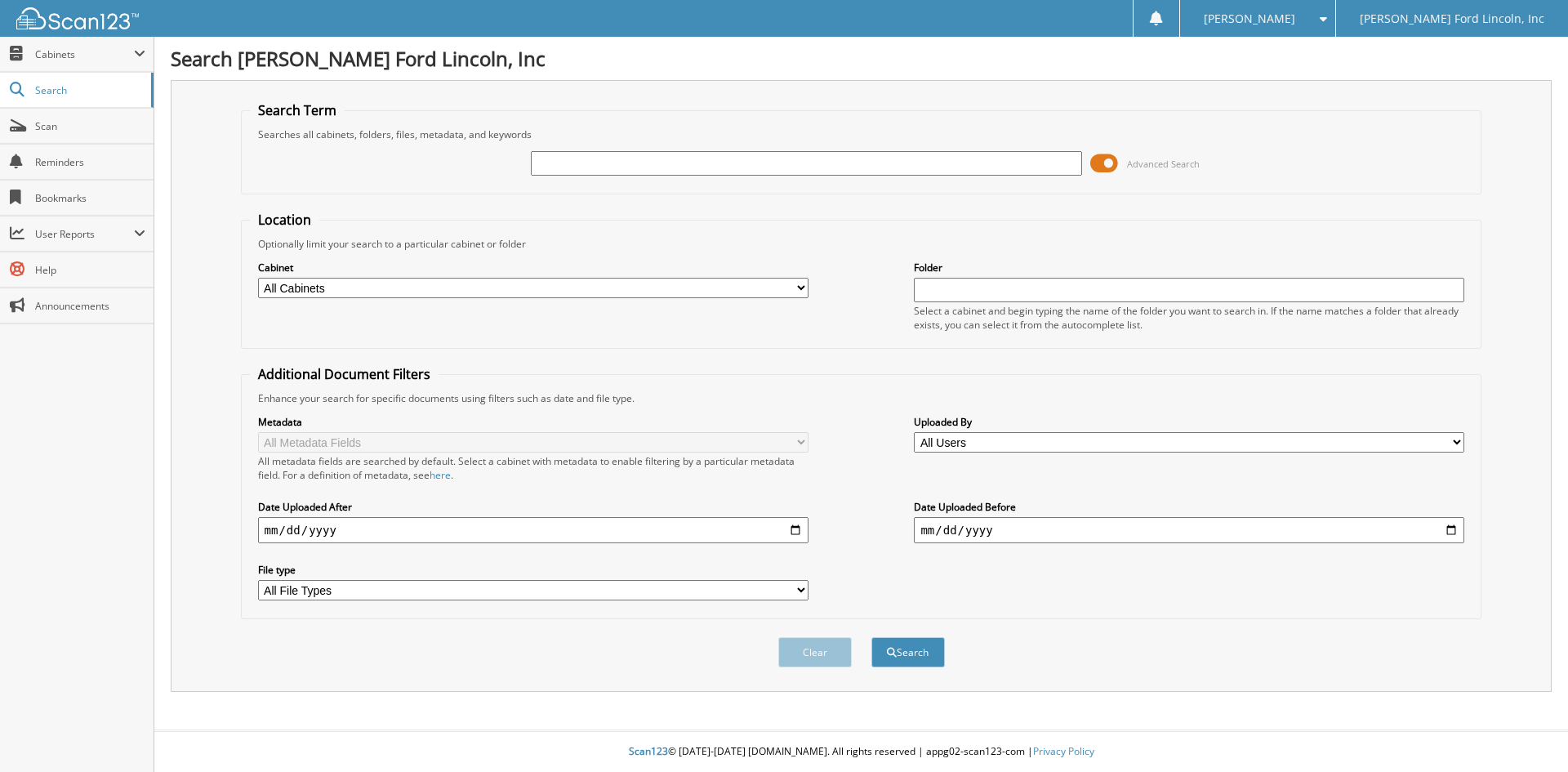
click at [556, 165] on input "text" at bounding box center [806, 163] width 550 height 25
type input "32555"
click at [871, 637] on button "Search" at bounding box center [908, 652] width 73 height 30
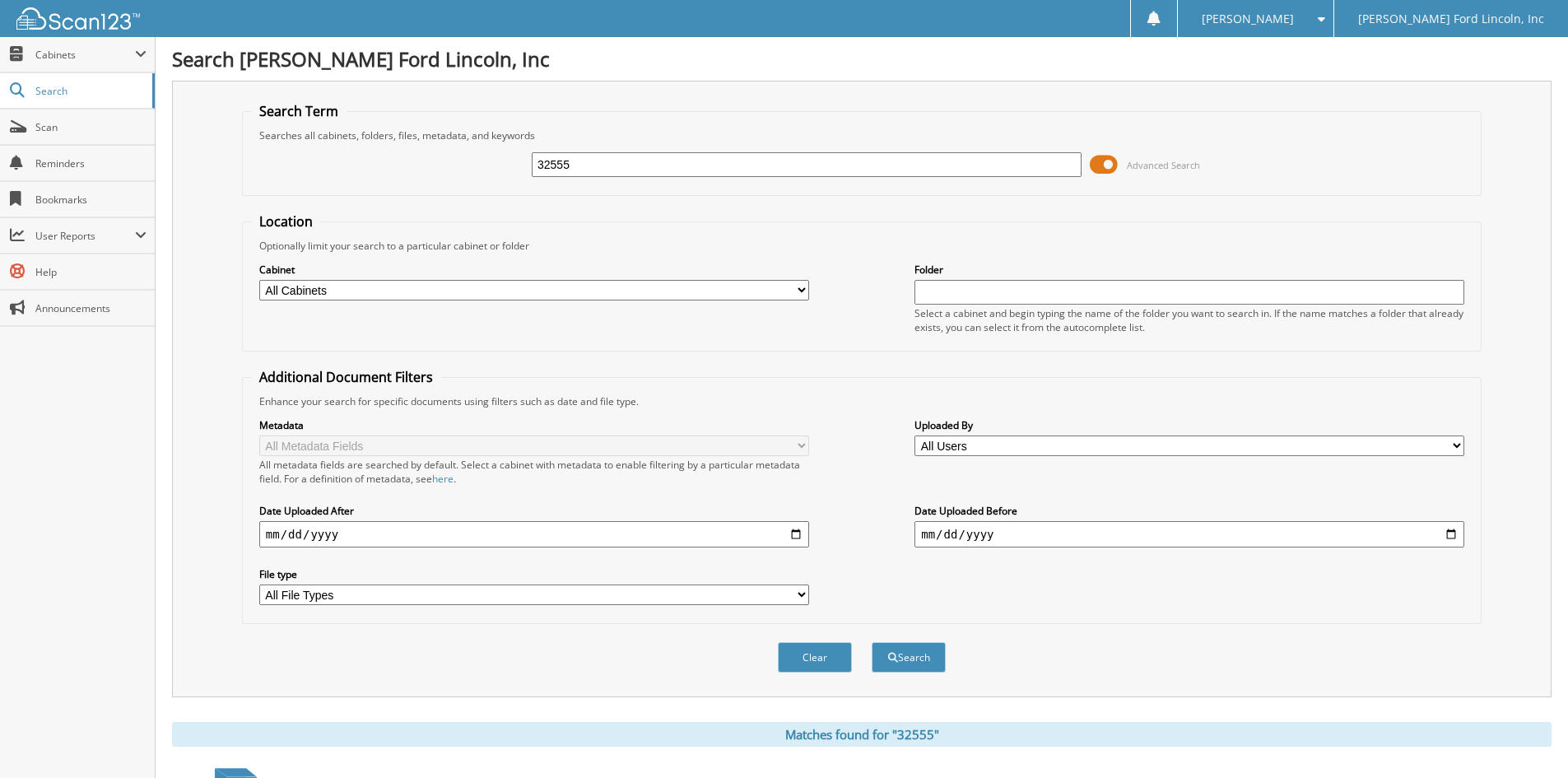
drag, startPoint x: 605, startPoint y: 164, endPoint x: 480, endPoint y: 156, distance: 125.3
click at [480, 156] on div "32555 Advanced Search" at bounding box center [862, 164] width 1222 height 44
type input "23733"
click at [872, 642] on button "Search" at bounding box center [909, 657] width 74 height 30
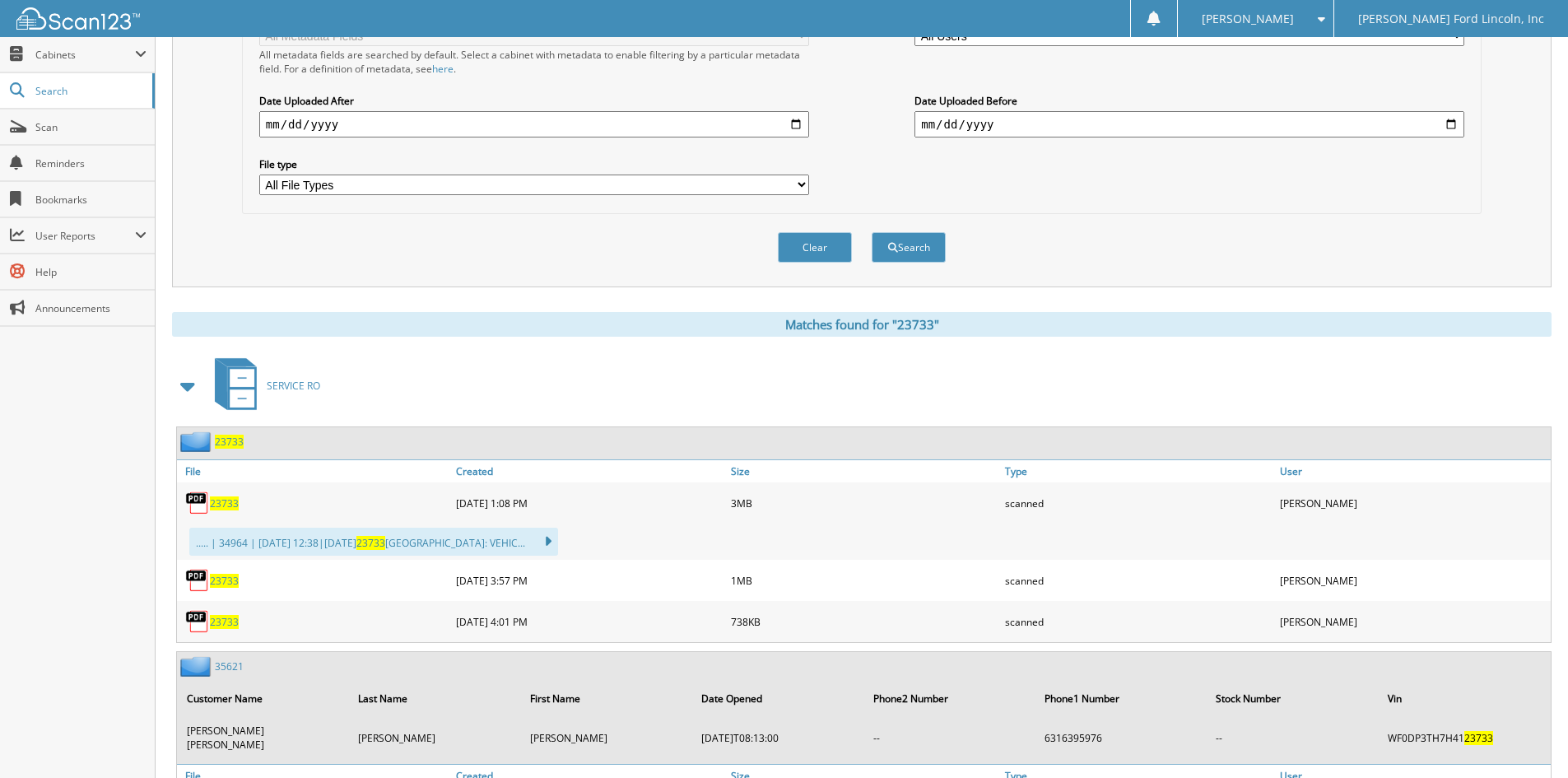
scroll to position [412, 0]
click at [224, 437] on span "23733" at bounding box center [229, 439] width 29 height 14
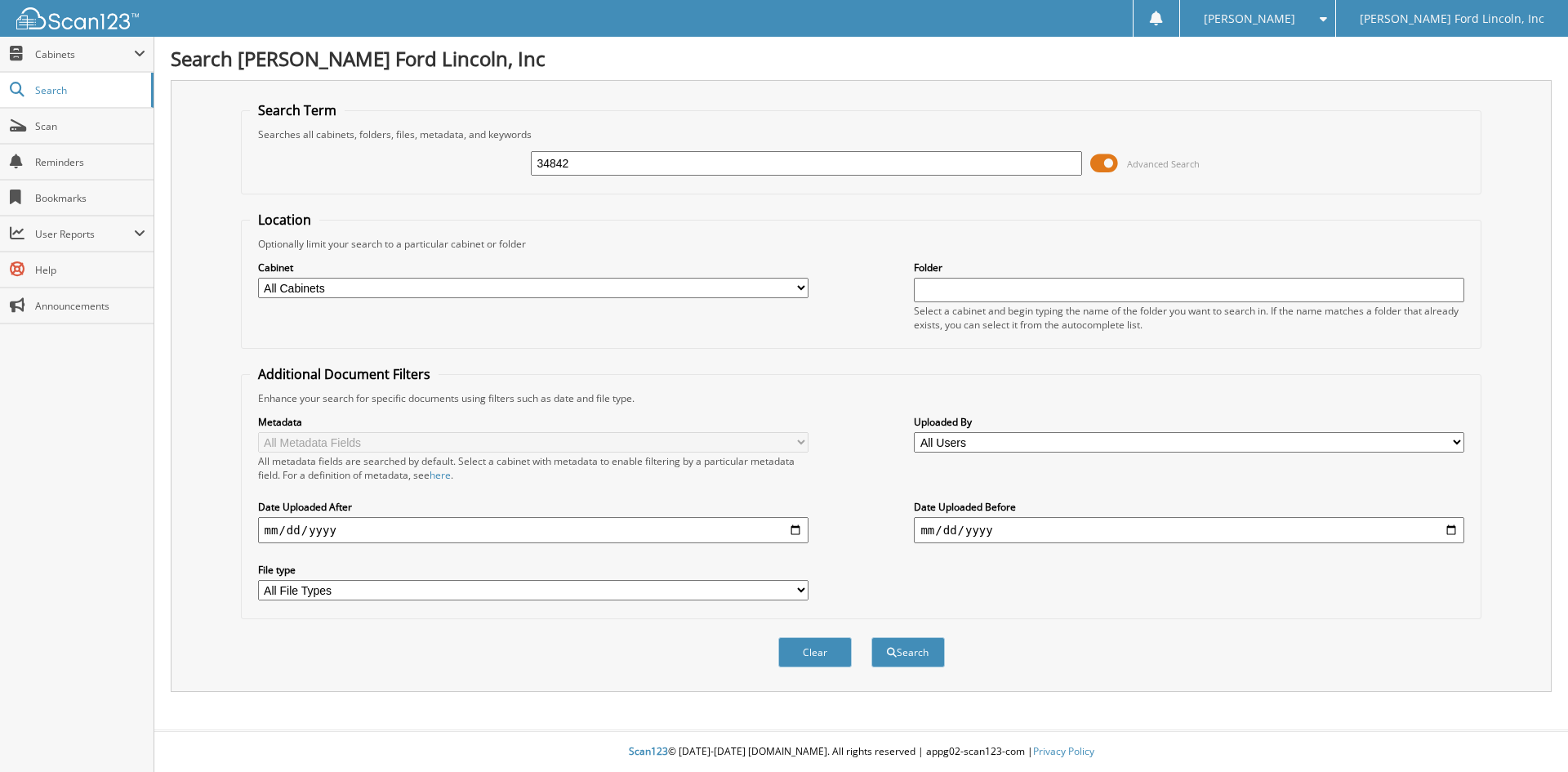
type input "34842"
click at [871, 637] on button "Search" at bounding box center [908, 652] width 73 height 30
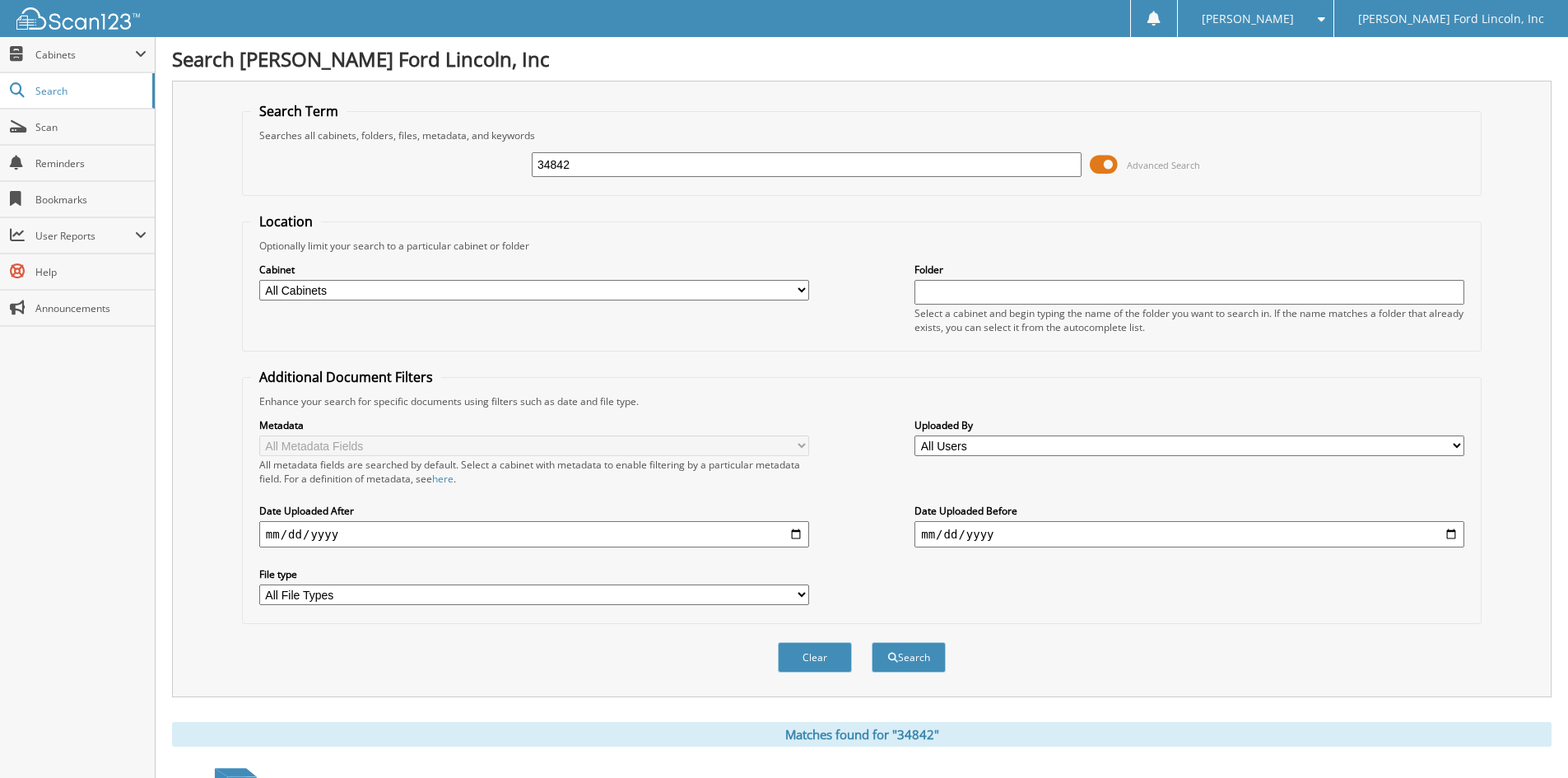
drag, startPoint x: 597, startPoint y: 165, endPoint x: 473, endPoint y: 167, distance: 124.0
click at [473, 167] on div "34842 Advanced Search" at bounding box center [862, 164] width 1222 height 44
type input "34339"
click at [872, 642] on button "Search" at bounding box center [909, 657] width 74 height 30
drag, startPoint x: 571, startPoint y: 162, endPoint x: 499, endPoint y: 165, distance: 72.1
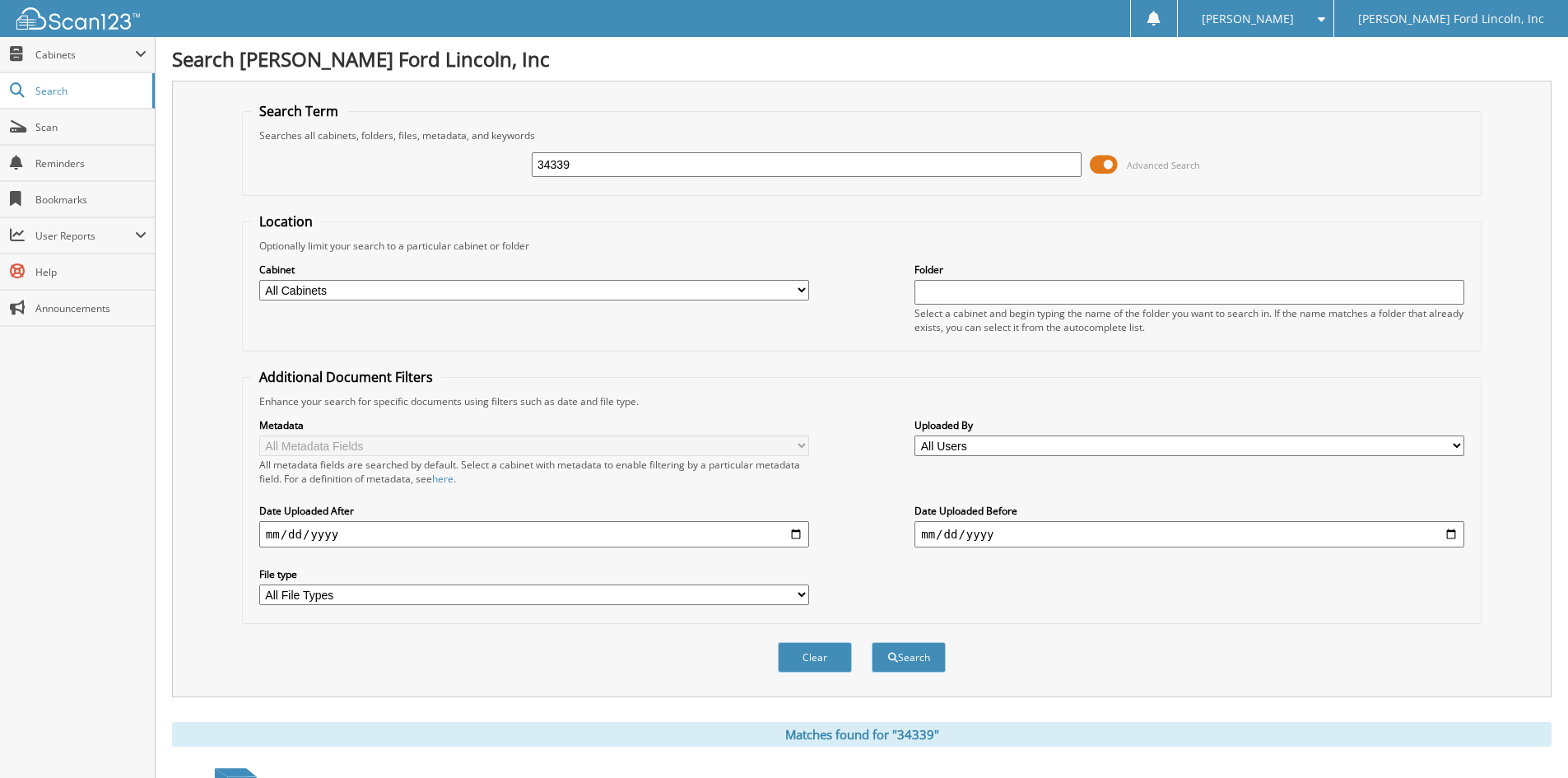
click at [499, 165] on div "34339 Advanced Search" at bounding box center [862, 164] width 1222 height 44
type input "35368"
click at [872, 642] on button "Search" at bounding box center [909, 657] width 74 height 30
drag, startPoint x: 592, startPoint y: 161, endPoint x: 474, endPoint y: 174, distance: 118.7
click at [474, 174] on div "35368 Advanced Search" at bounding box center [862, 164] width 1222 height 44
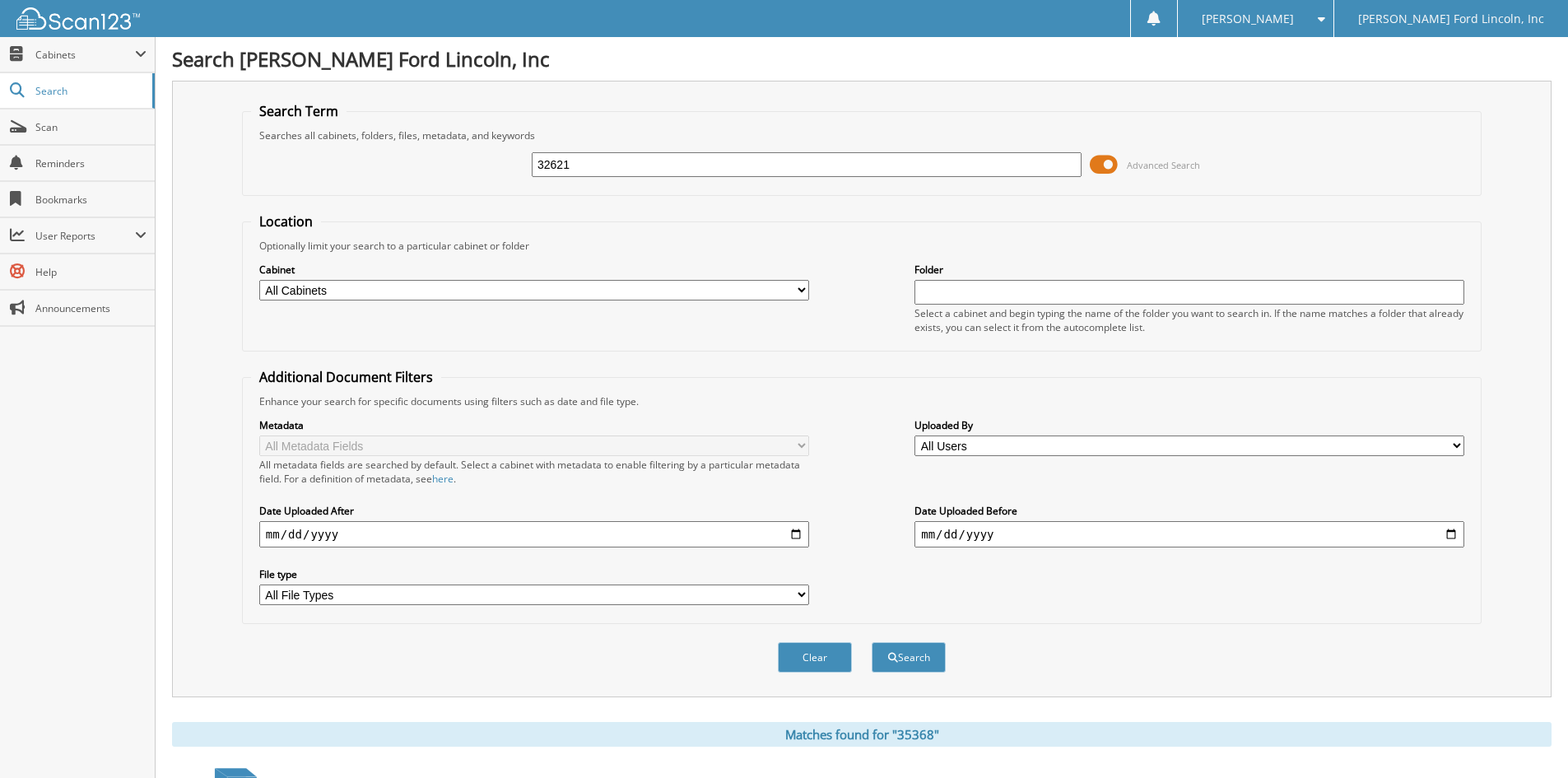
type input "32621"
click at [872, 642] on button "Search" at bounding box center [909, 657] width 74 height 30
drag, startPoint x: 584, startPoint y: 162, endPoint x: 470, endPoint y: 171, distance: 114.4
click at [470, 171] on div "32621 Advanced Search" at bounding box center [862, 164] width 1222 height 44
type input "31387"
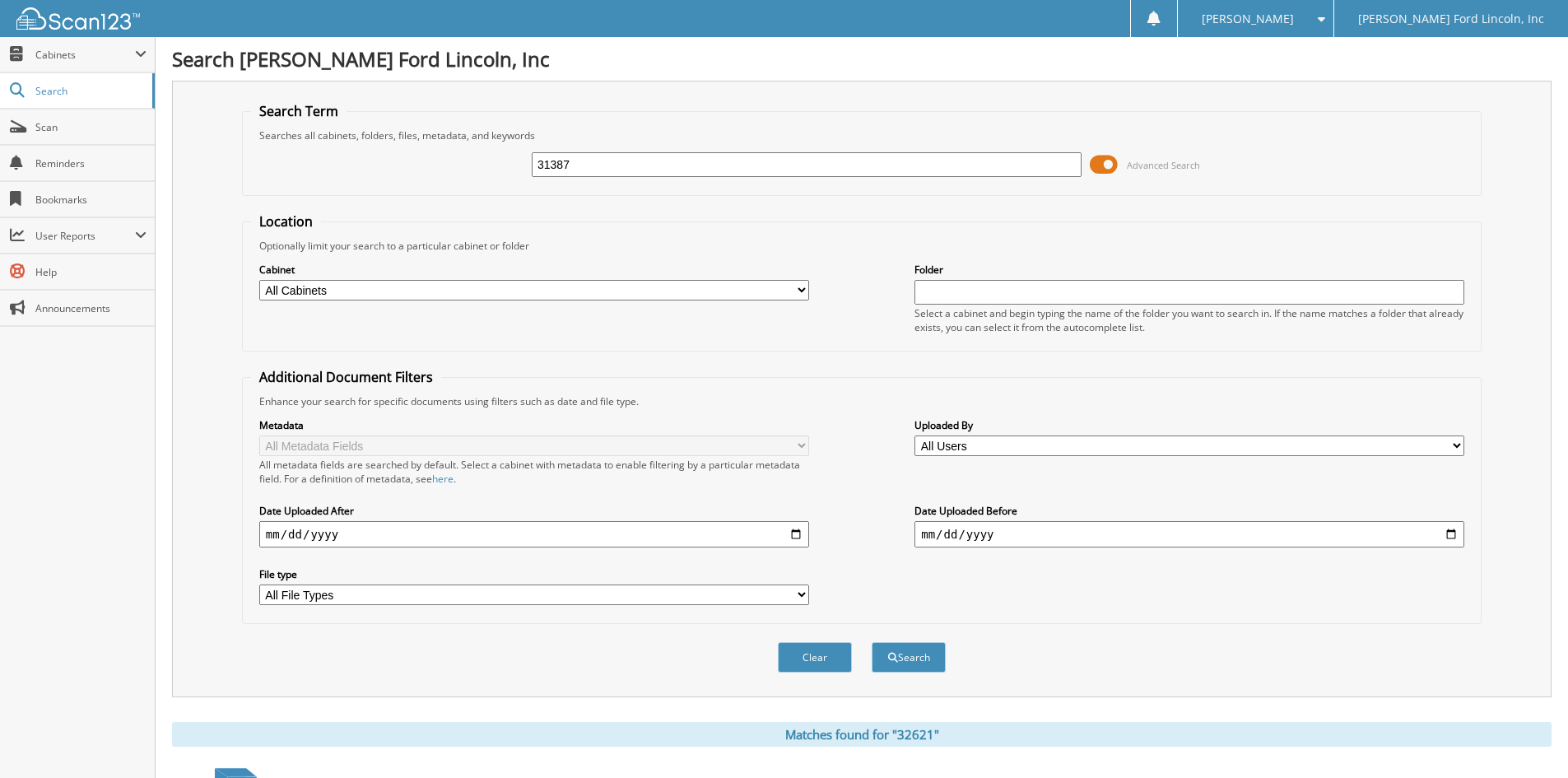
click at [872, 642] on button "Search" at bounding box center [909, 657] width 74 height 30
drag, startPoint x: 589, startPoint y: 161, endPoint x: 484, endPoint y: 169, distance: 105.3
click at [484, 169] on div "31387 Advanced Search" at bounding box center [862, 164] width 1222 height 44
type input "20858"
click at [872, 642] on button "Search" at bounding box center [909, 657] width 74 height 30
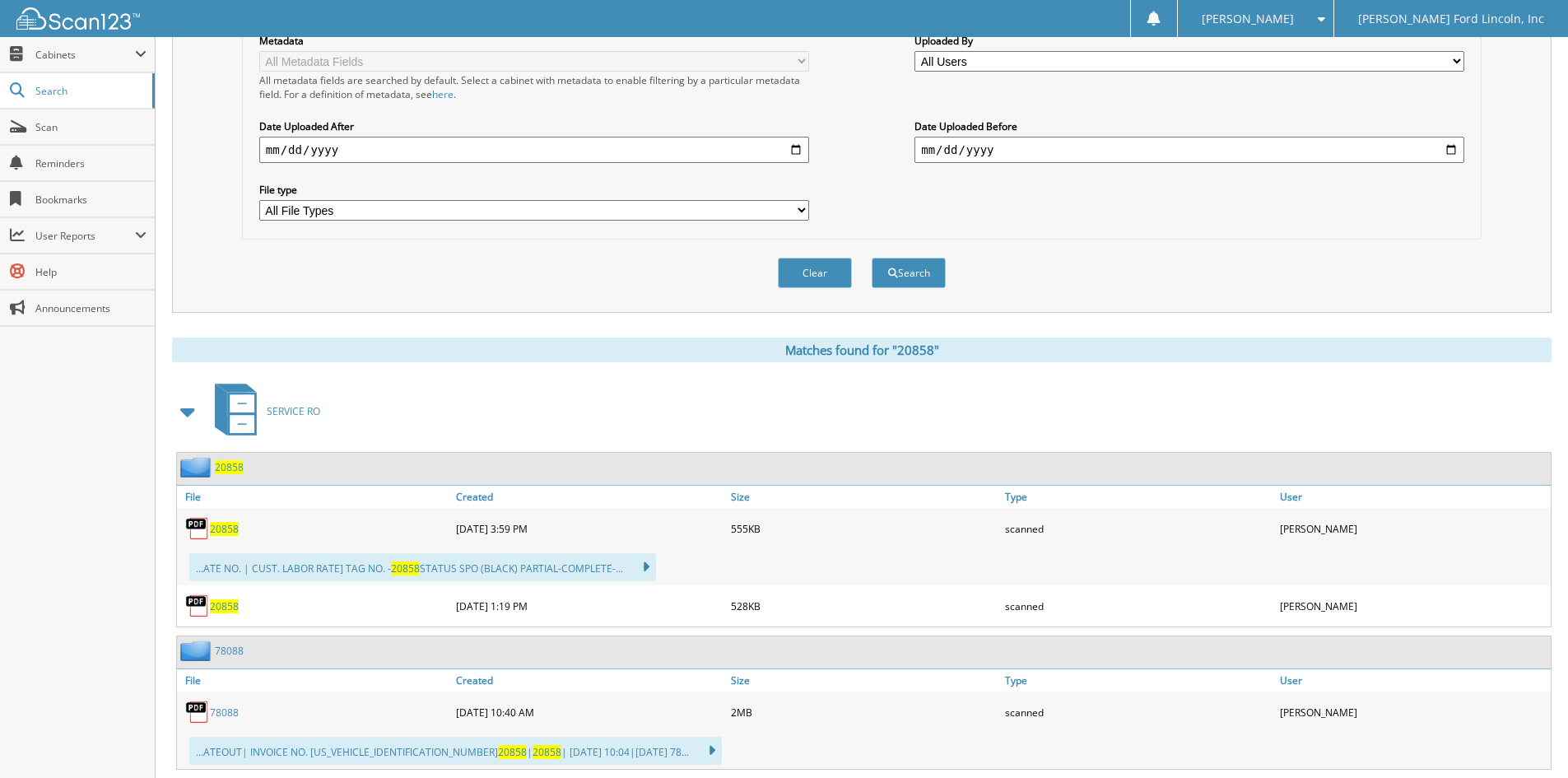
scroll to position [412, 0]
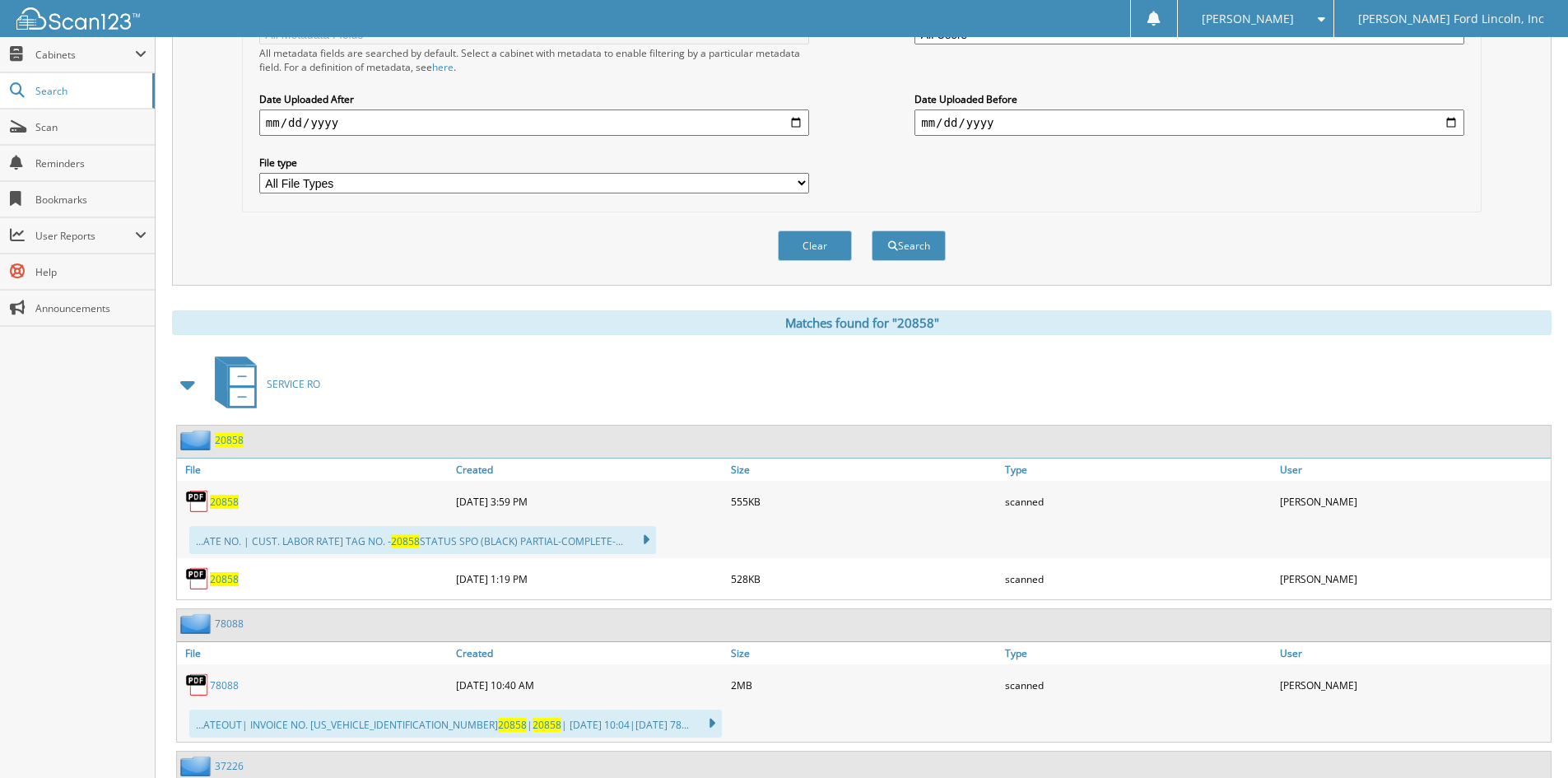
click at [240, 438] on span "20858" at bounding box center [229, 439] width 29 height 14
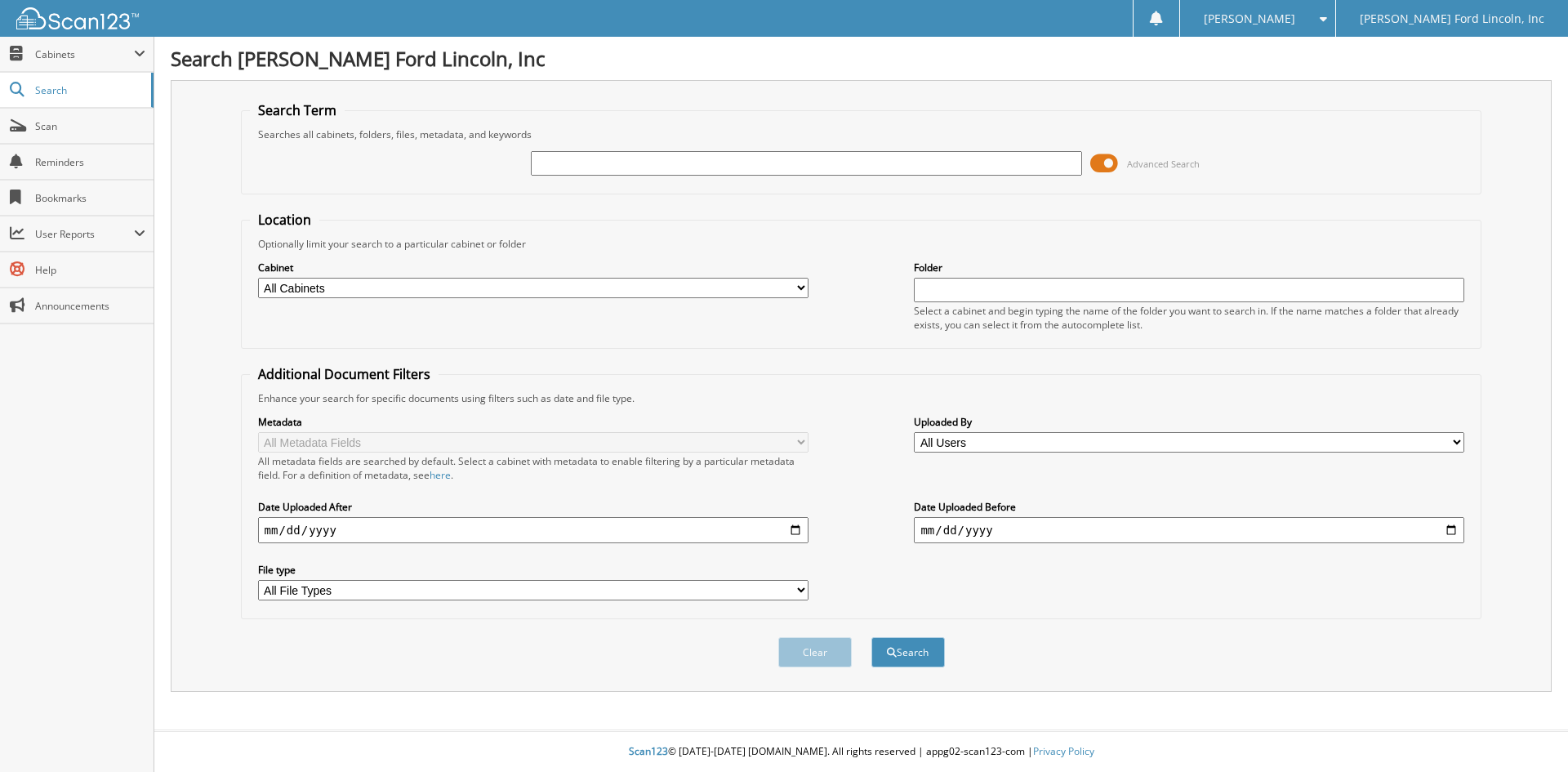
click at [666, 161] on input "text" at bounding box center [806, 163] width 550 height 25
type input "20973"
click at [871, 637] on button "Search" at bounding box center [908, 652] width 73 height 30
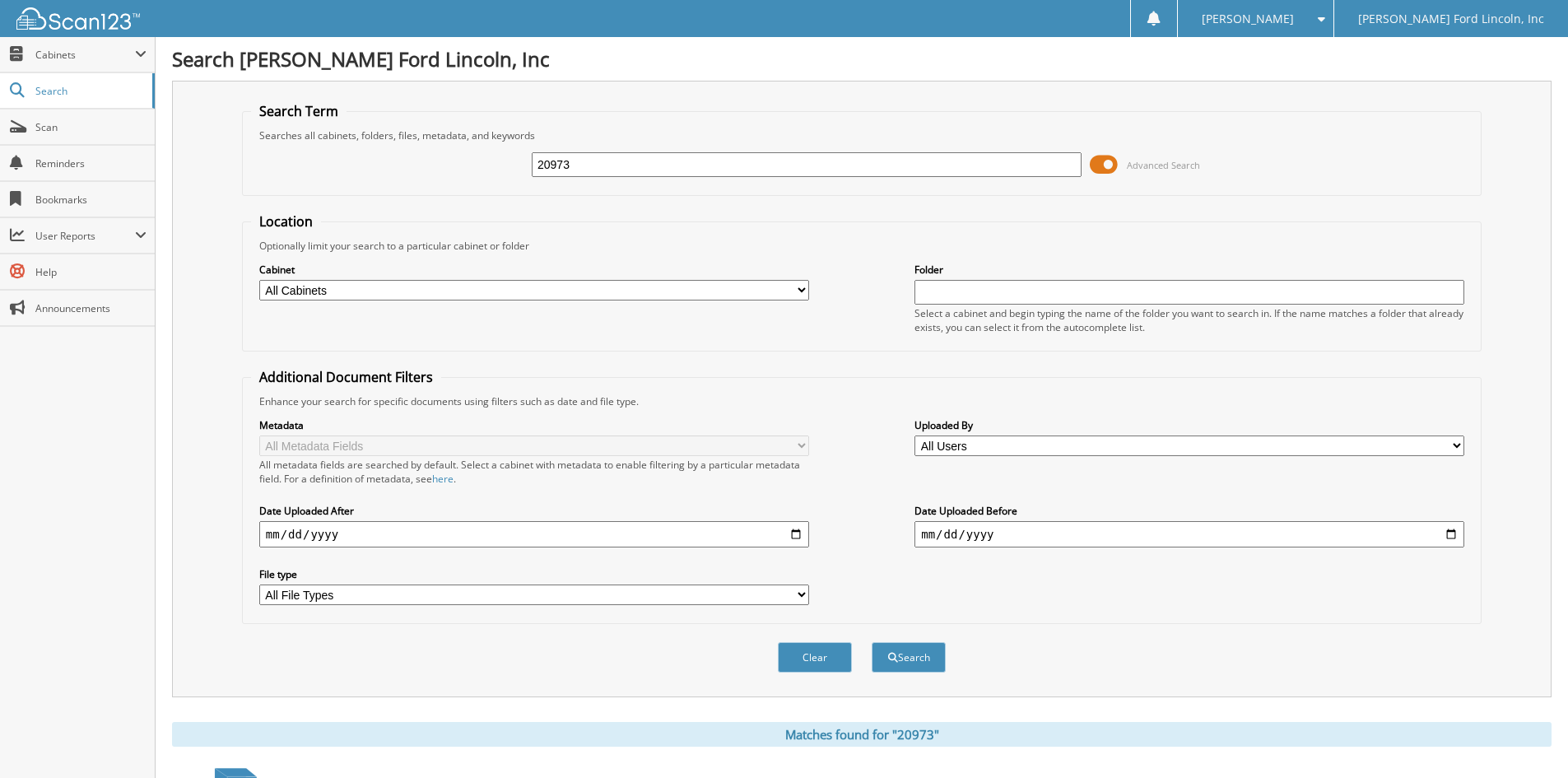
drag, startPoint x: 603, startPoint y: 169, endPoint x: 483, endPoint y: 170, distance: 120.0
click at [483, 170] on div "20973 Advanced Search" at bounding box center [862, 164] width 1222 height 44
type input "26152"
click at [872, 642] on button "Search" at bounding box center [909, 657] width 74 height 30
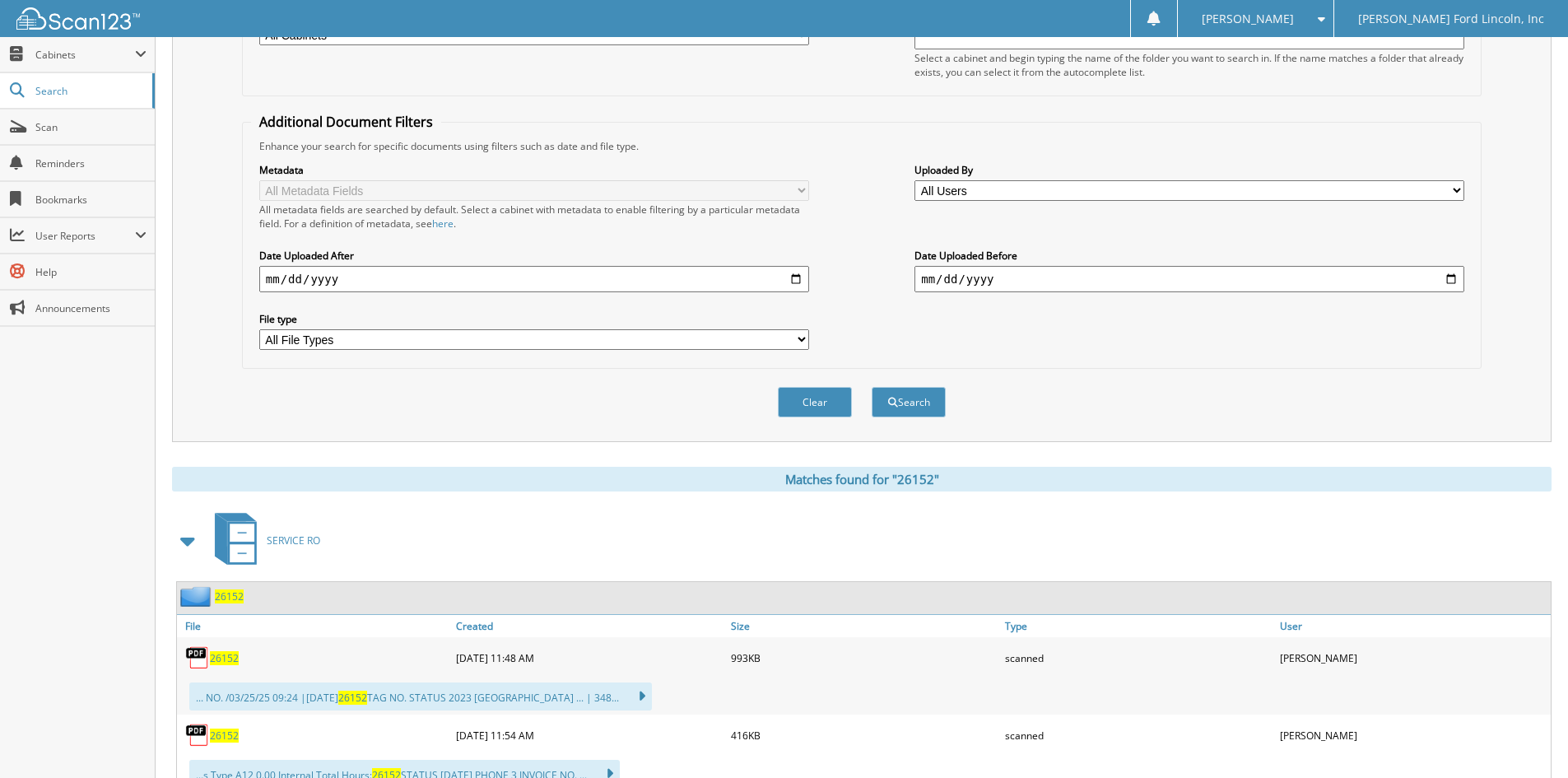
scroll to position [412, 0]
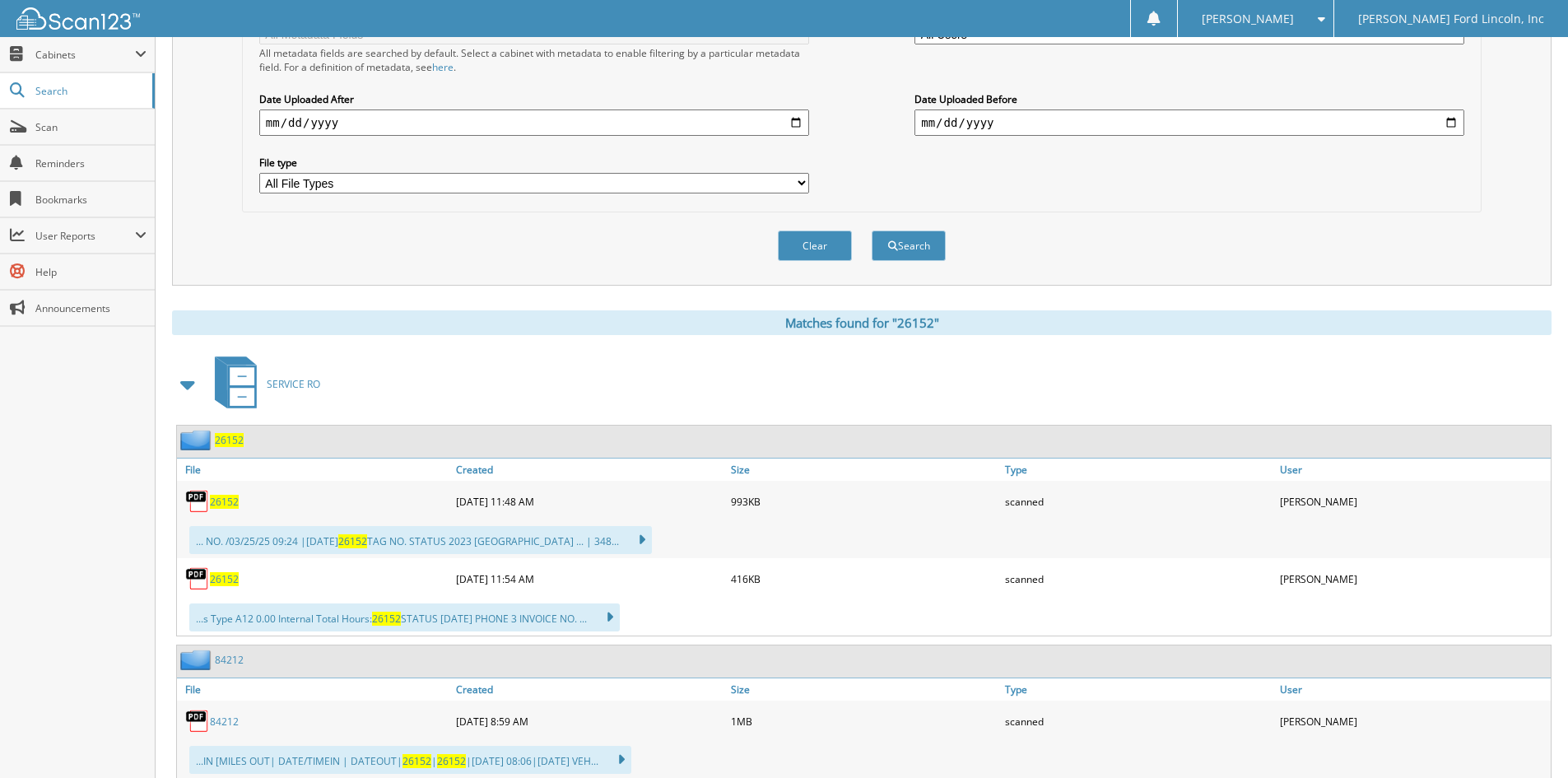
click at [231, 441] on span "26152" at bounding box center [229, 439] width 29 height 14
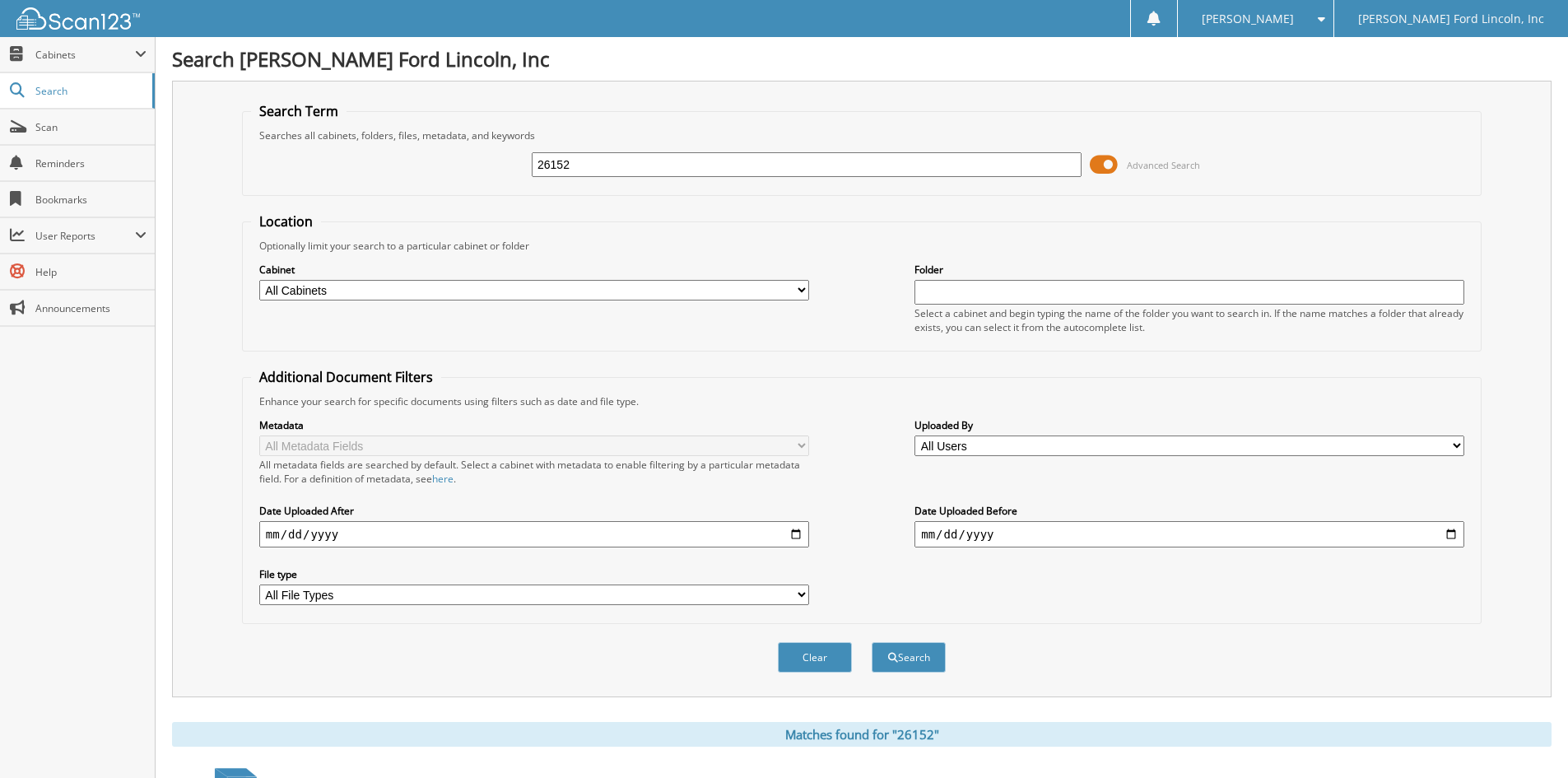
drag, startPoint x: 596, startPoint y: 170, endPoint x: 385, endPoint y: 176, distance: 211.1
click at [385, 174] on div "26152 Advanced Search" at bounding box center [862, 164] width 1222 height 44
type input "29695"
click at [872, 642] on button "Search" at bounding box center [909, 657] width 74 height 30
drag, startPoint x: 587, startPoint y: 164, endPoint x: 479, endPoint y: 171, distance: 108.2
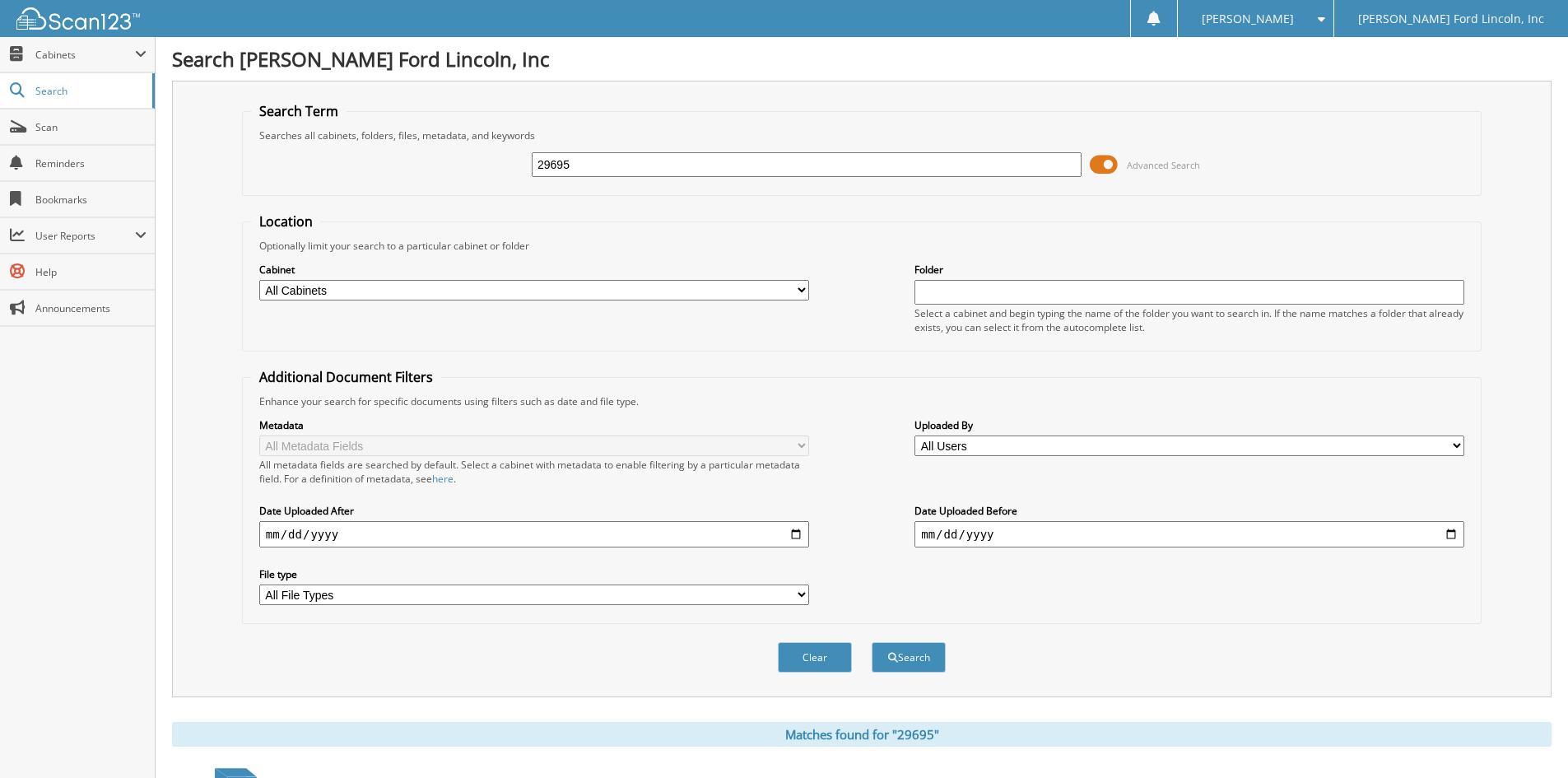
click at [479, 171] on div "29695 Advanced Search" at bounding box center [862, 164] width 1222 height 44
type input "22506"
click at [872, 642] on button "Search" at bounding box center [909, 657] width 74 height 30
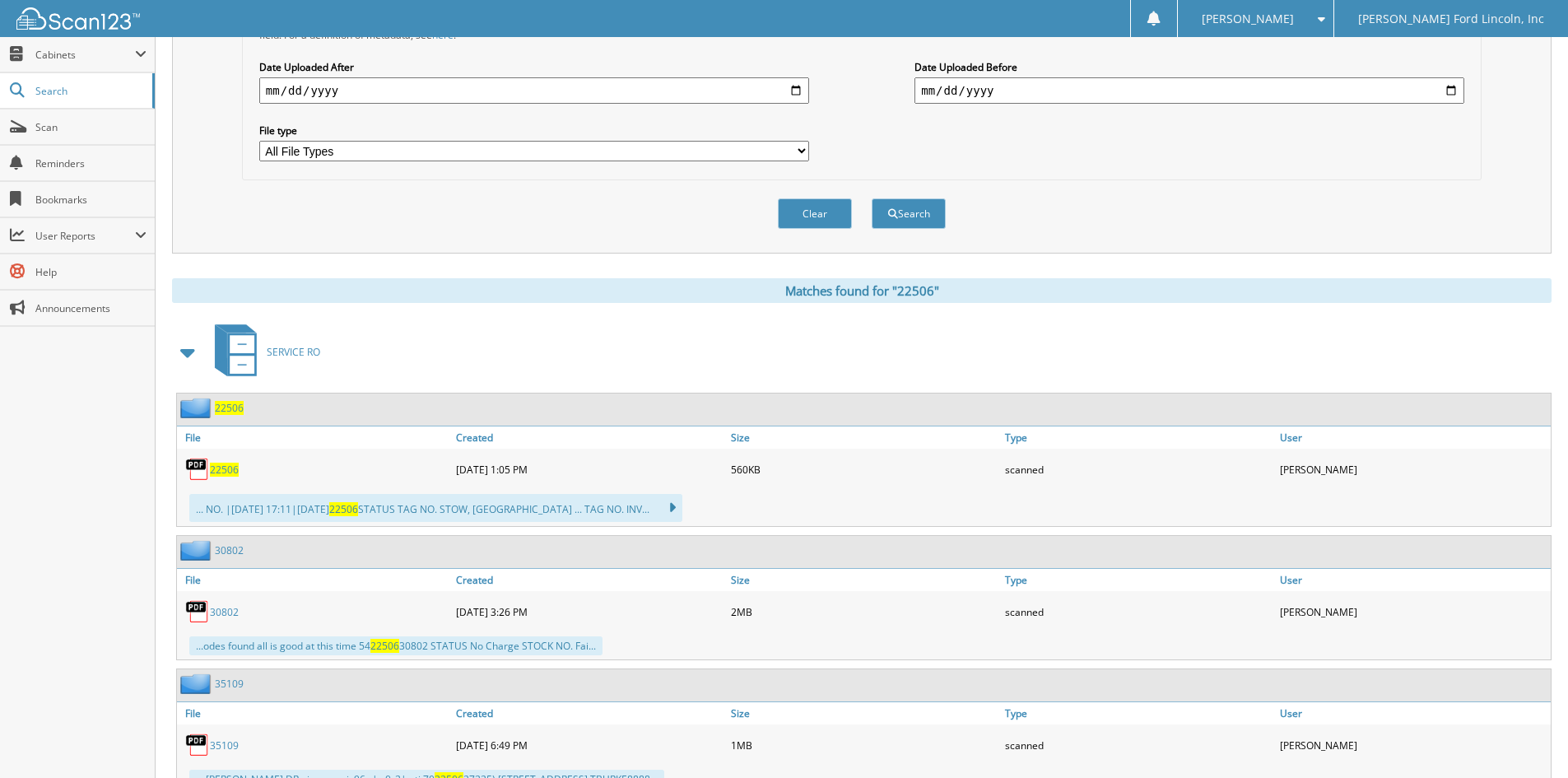
scroll to position [494, 0]
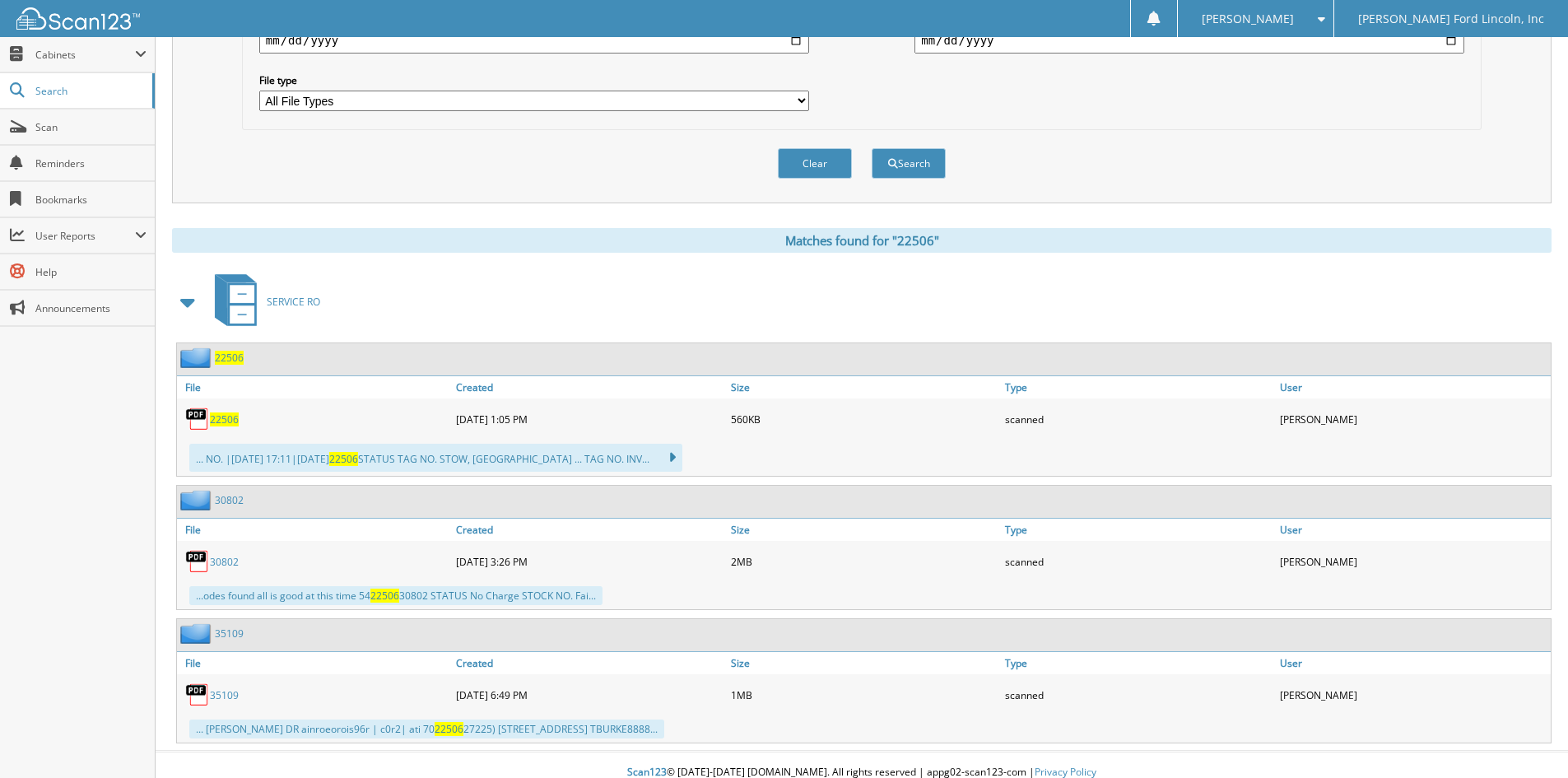
click at [225, 358] on span "22506" at bounding box center [229, 357] width 29 height 14
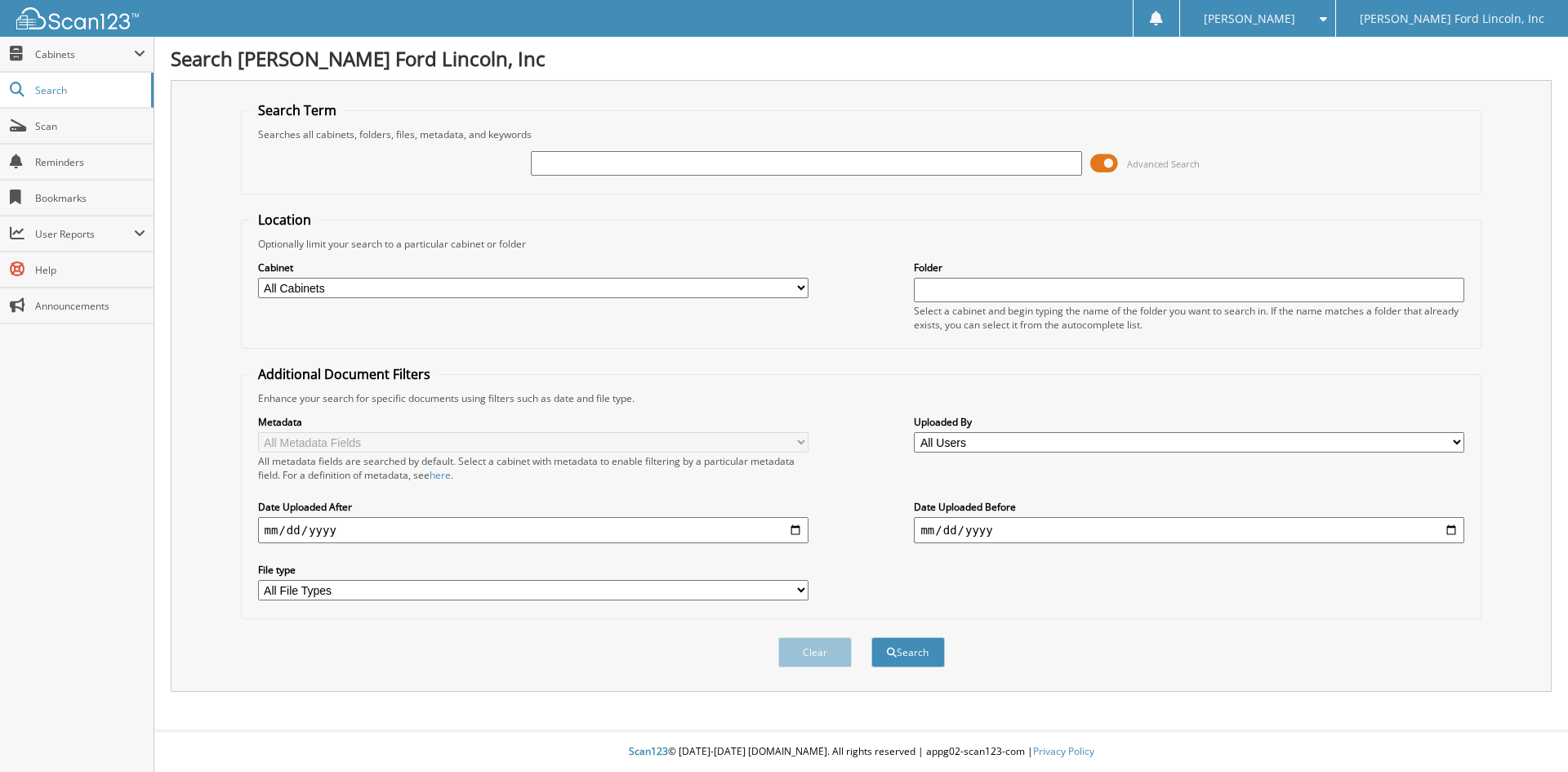
click at [559, 166] on input "text" at bounding box center [806, 163] width 550 height 25
type input "23385"
click at [871, 637] on button "Search" at bounding box center [908, 652] width 73 height 30
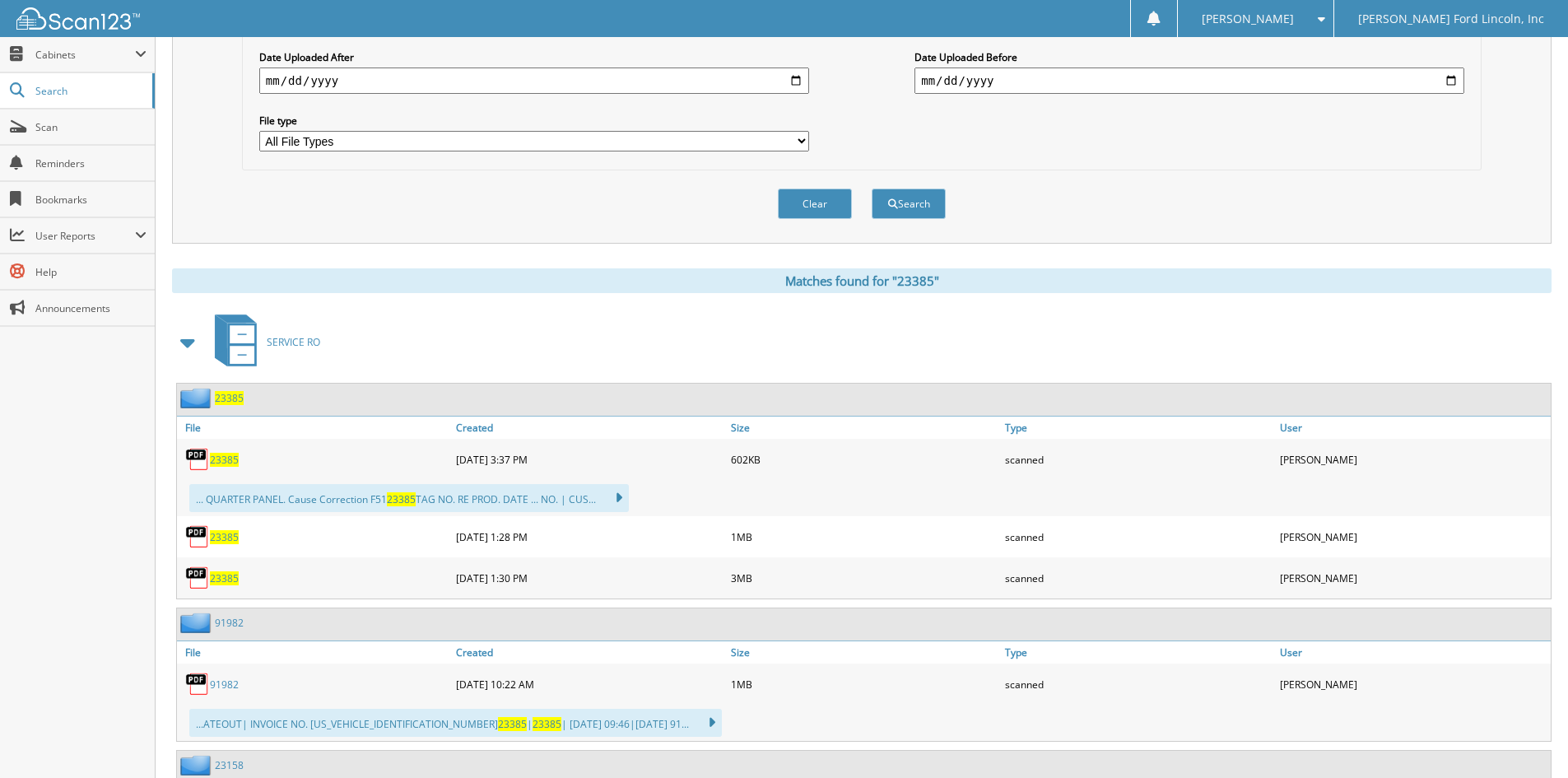
scroll to position [494, 0]
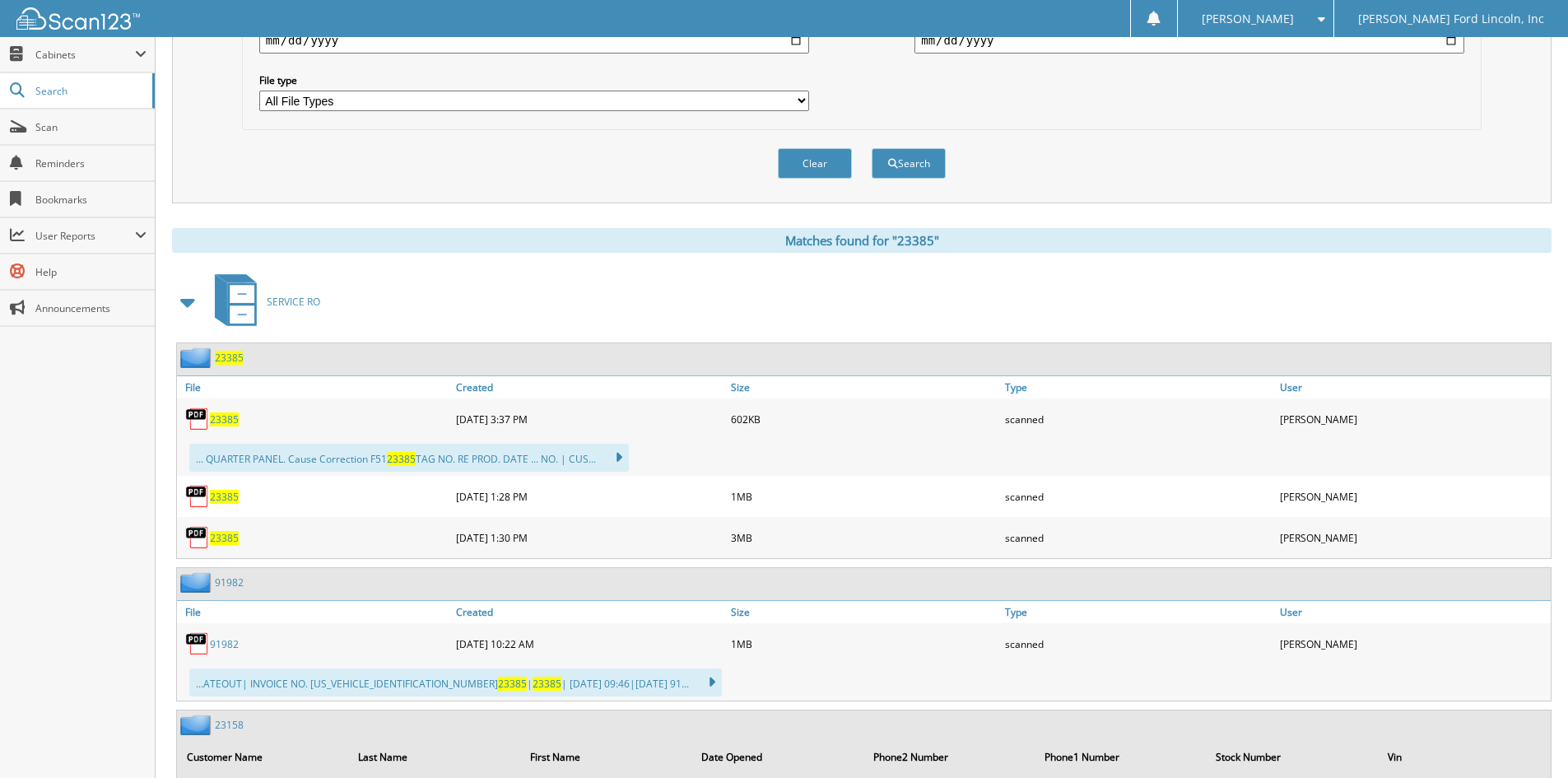
click at [225, 358] on span "23385" at bounding box center [229, 357] width 29 height 14
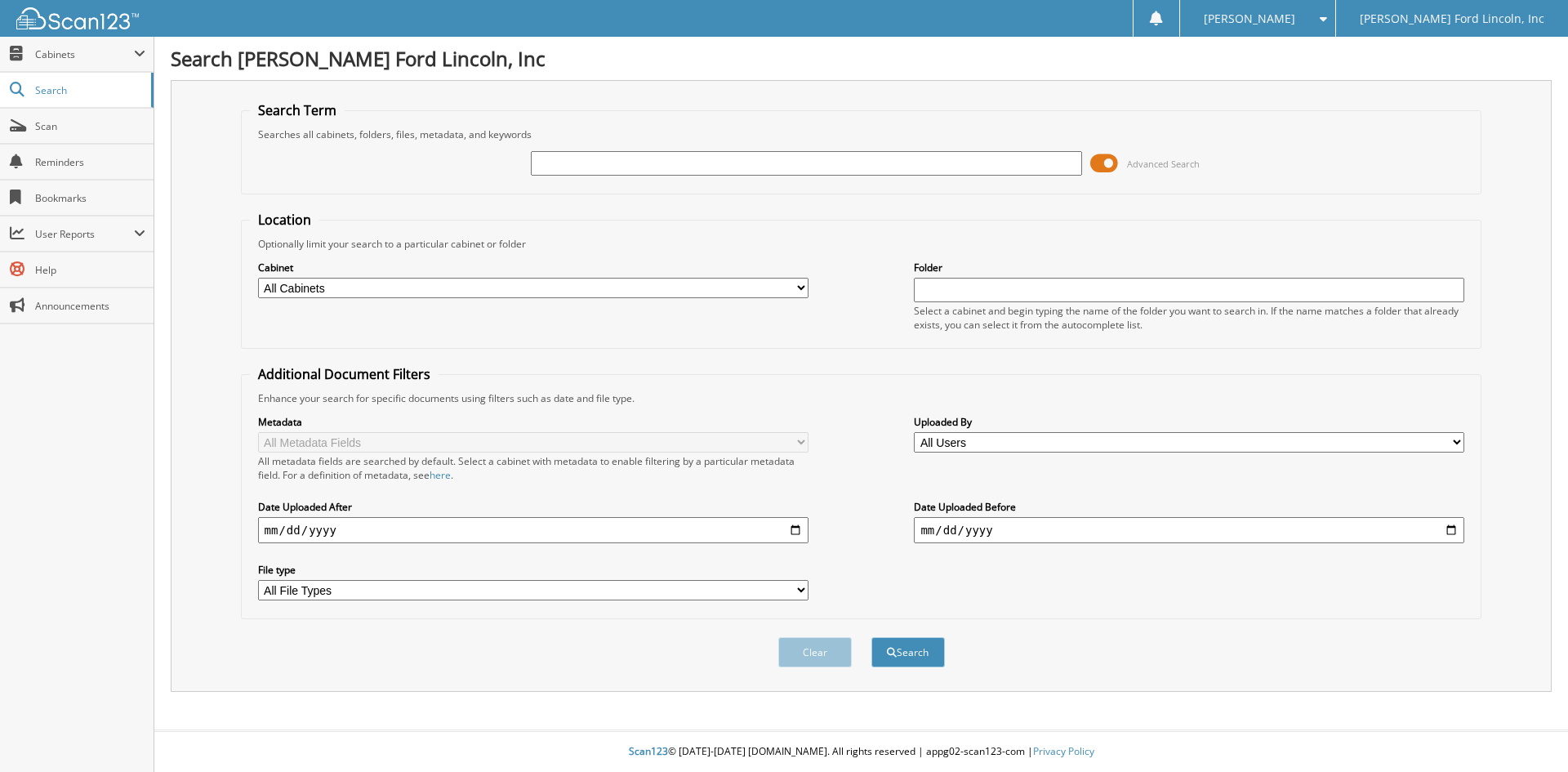
click at [654, 167] on input "text" at bounding box center [806, 163] width 550 height 25
type input "21355"
click at [871, 637] on button "Search" at bounding box center [908, 652] width 73 height 30
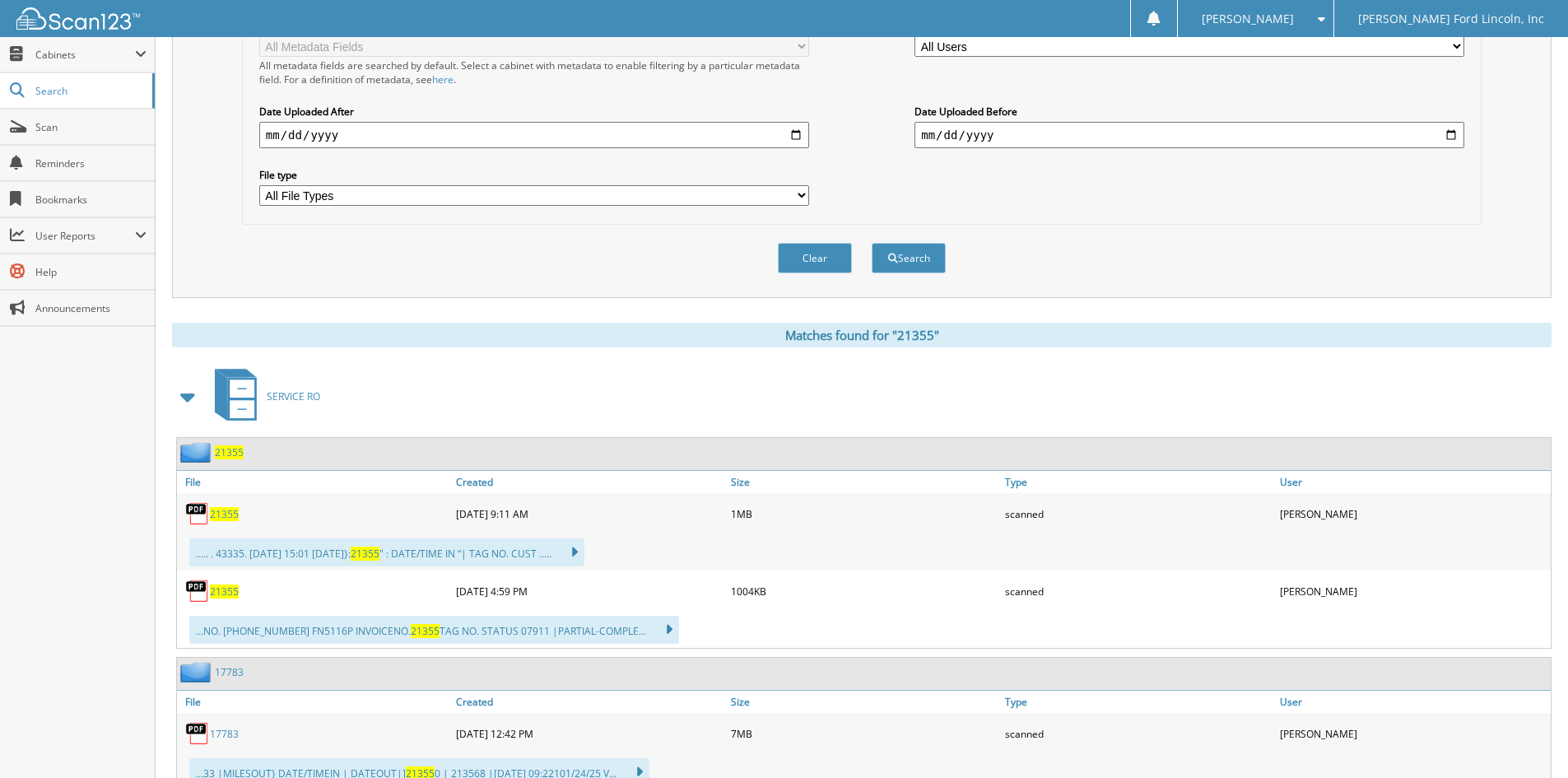
scroll to position [412, 0]
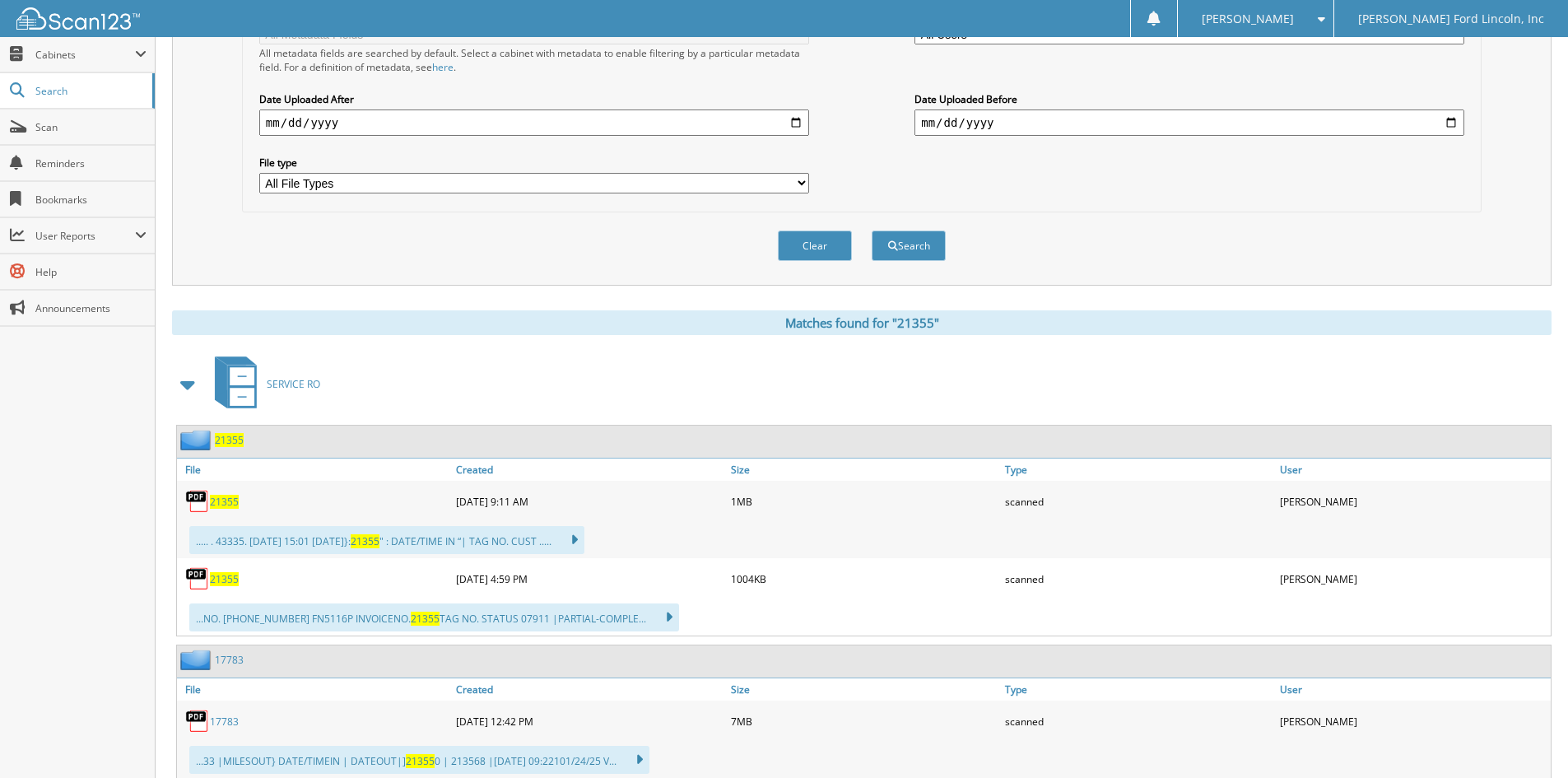
click at [231, 442] on span "21355" at bounding box center [229, 439] width 29 height 14
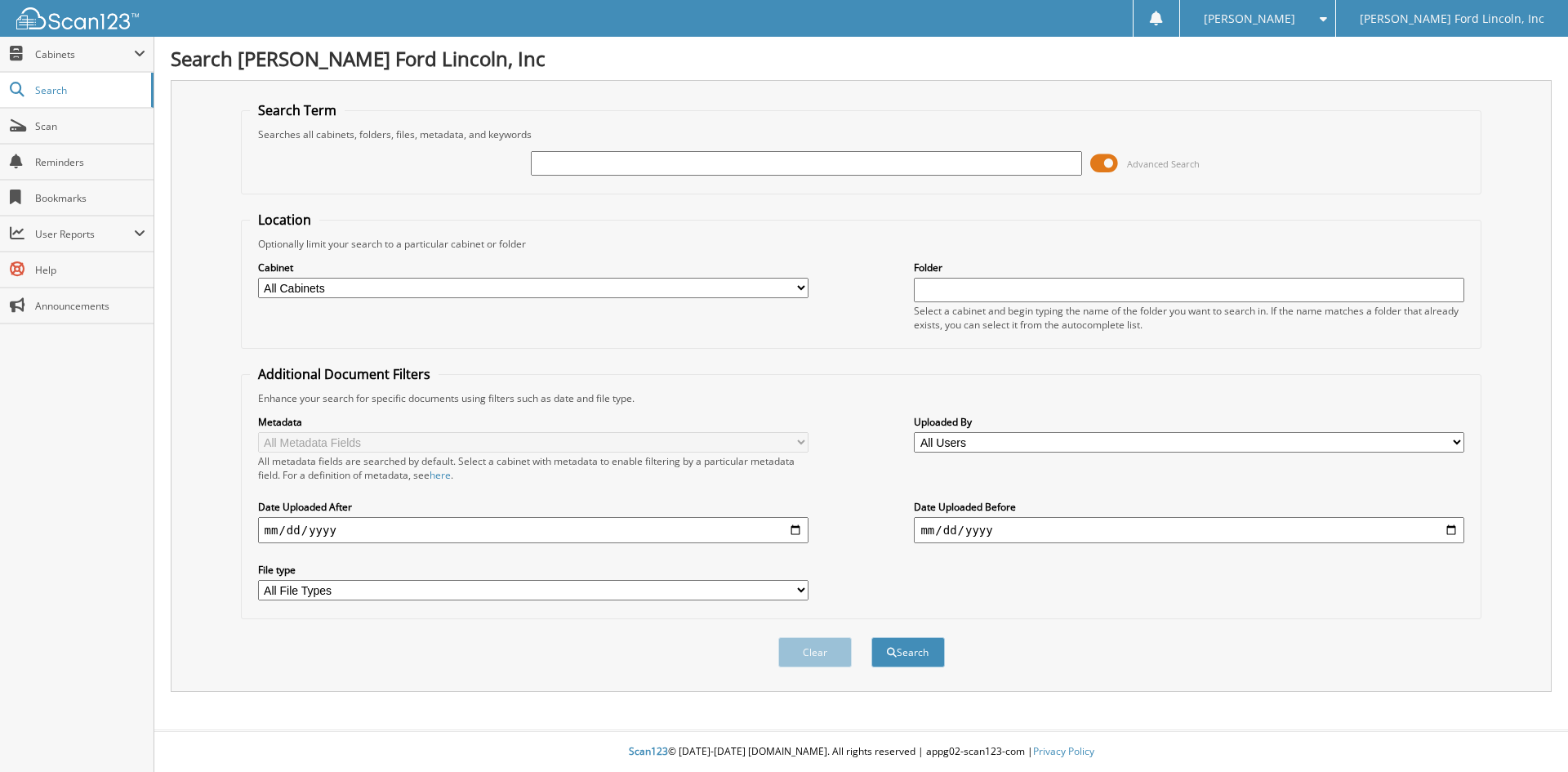
click at [578, 164] on input "text" at bounding box center [806, 163] width 550 height 25
type input "29854"
click at [871, 637] on button "Search" at bounding box center [908, 652] width 73 height 30
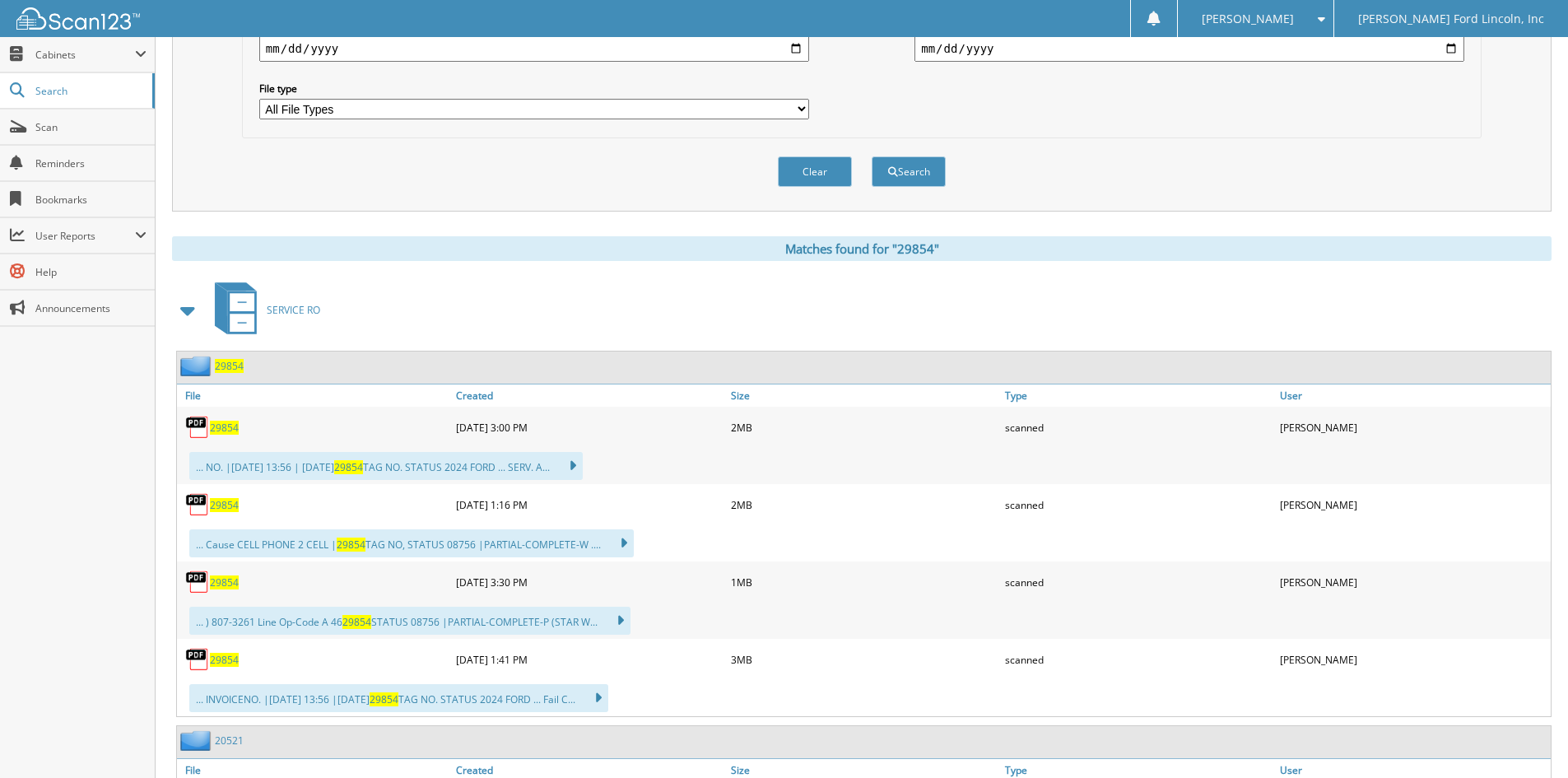
scroll to position [494, 0]
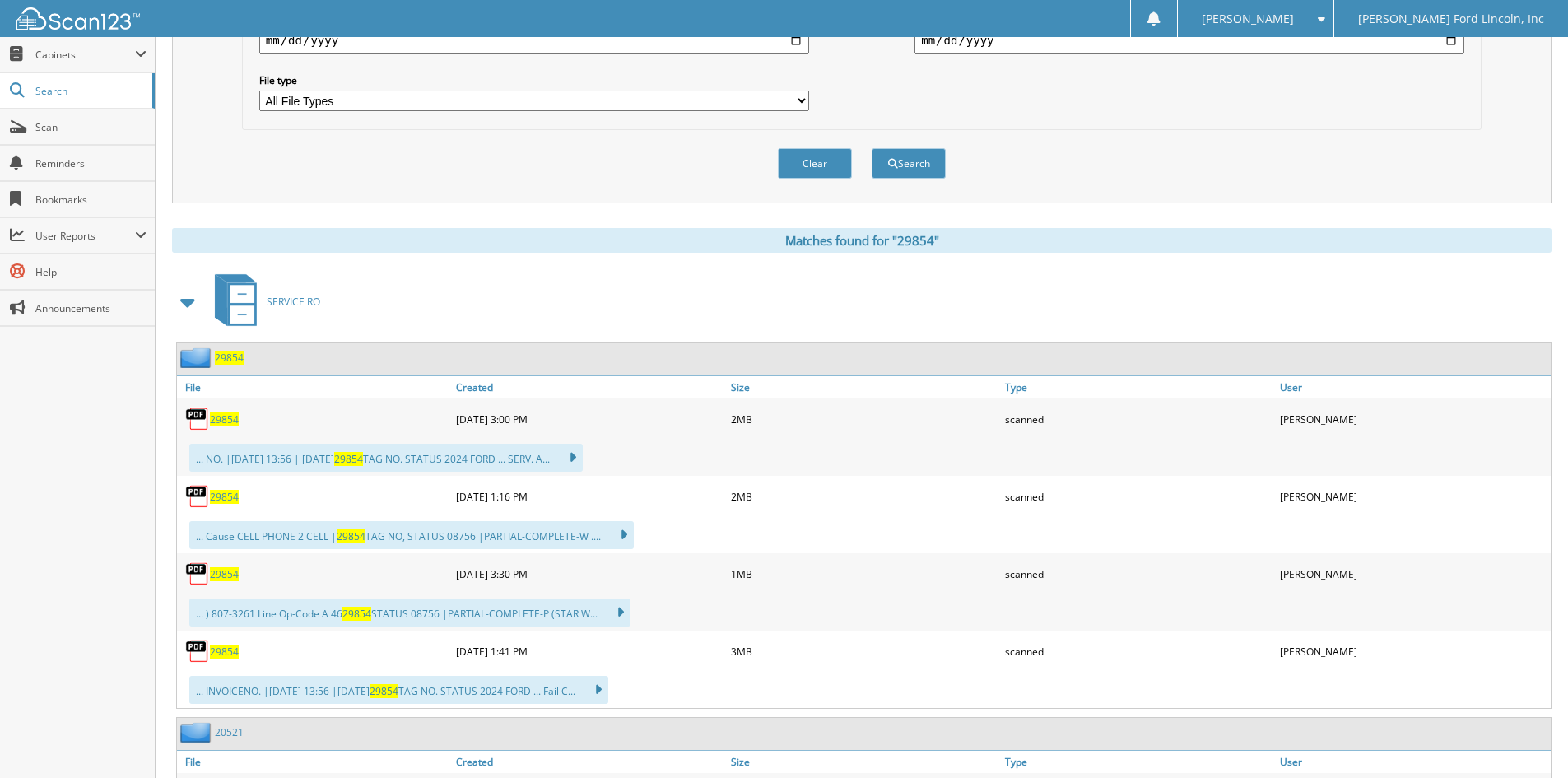
click at [224, 357] on span "29854" at bounding box center [229, 357] width 29 height 14
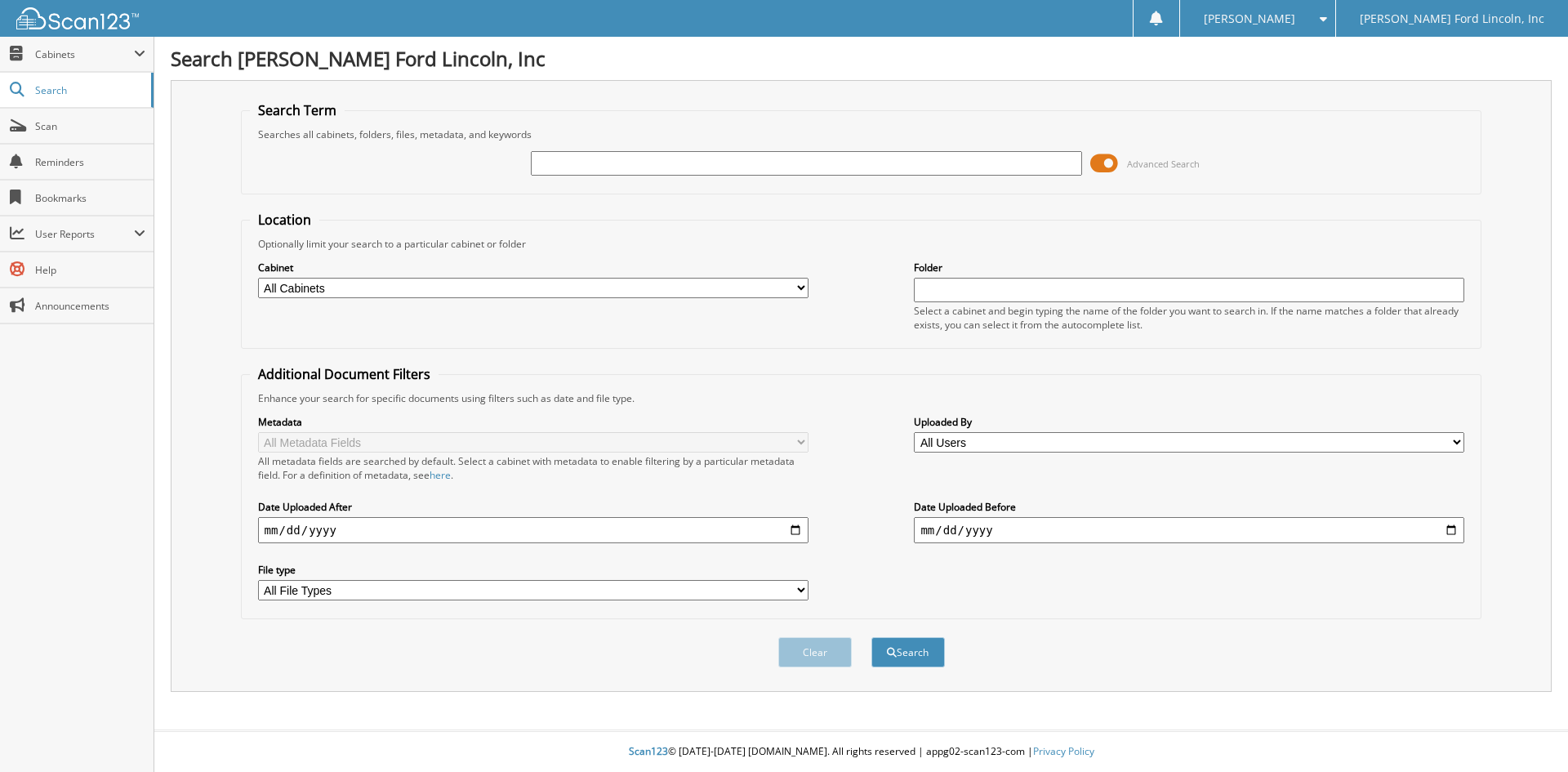
click at [557, 161] on input "text" at bounding box center [806, 163] width 550 height 25
type input "41688"
click at [871, 637] on button "Search" at bounding box center [908, 652] width 73 height 30
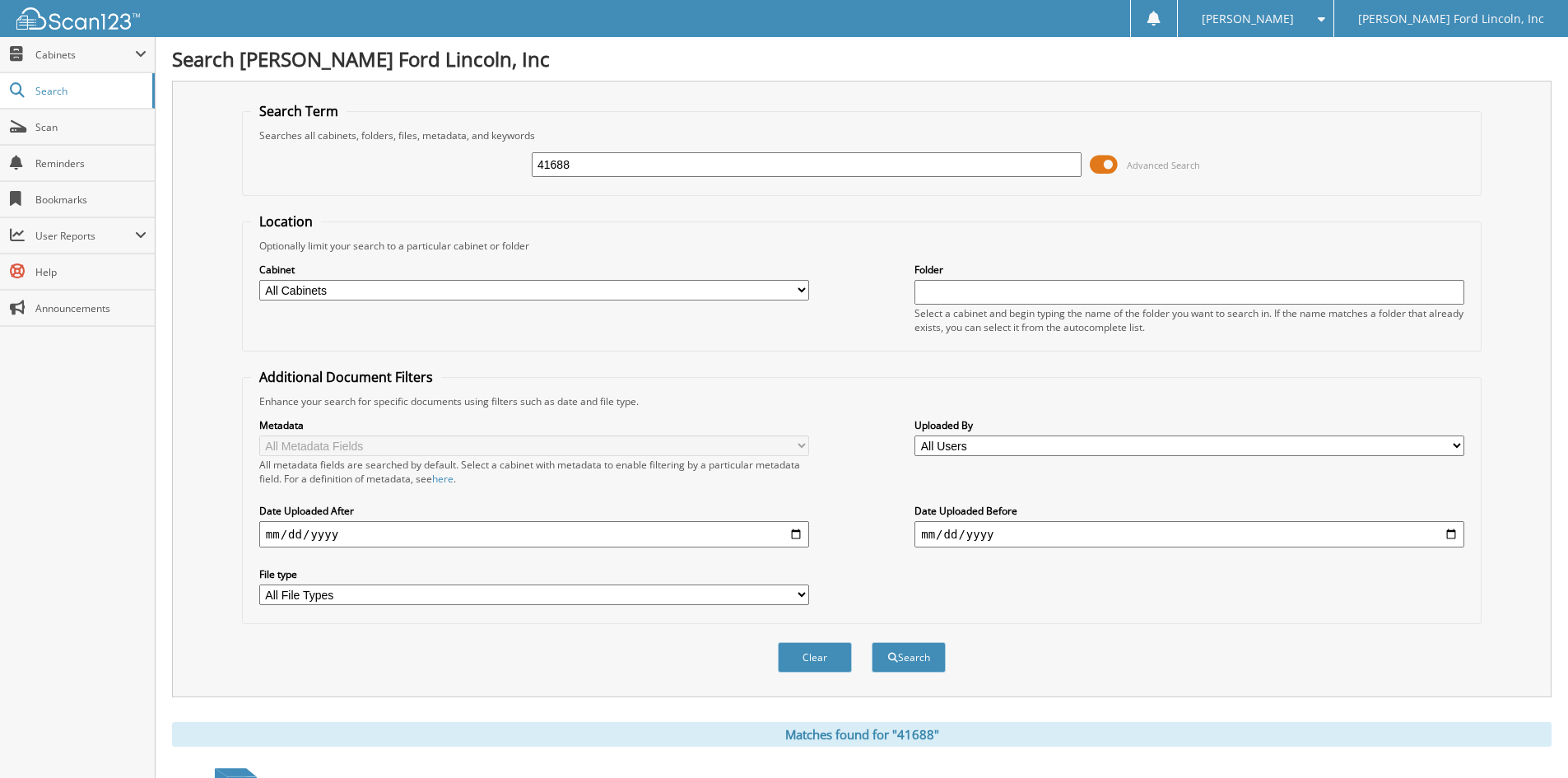
click at [640, 160] on input "41688" at bounding box center [807, 164] width 550 height 25
type input "4"
type input "29854"
click at [872, 642] on button "Search" at bounding box center [909, 657] width 74 height 30
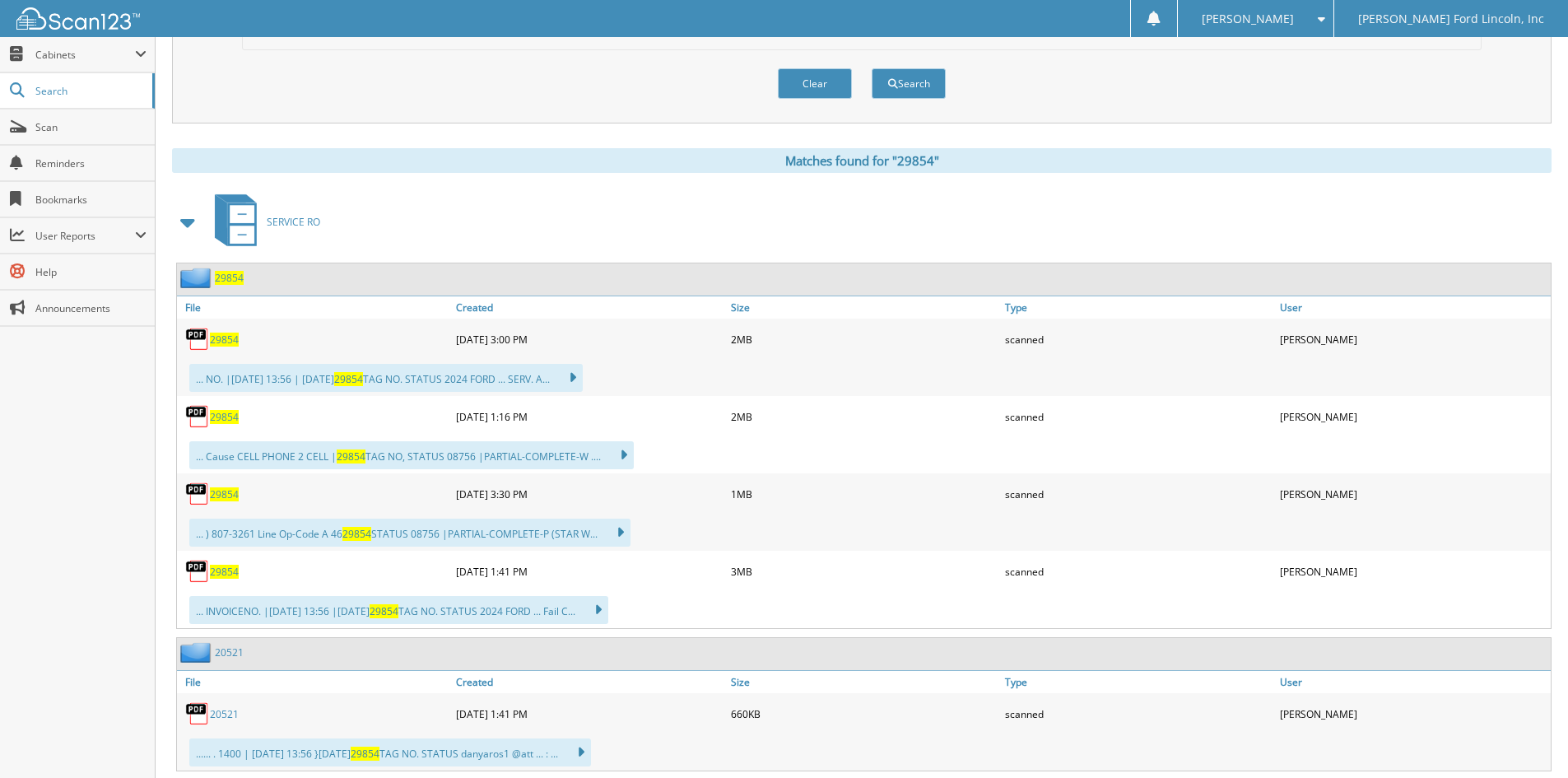
scroll to position [576, 0]
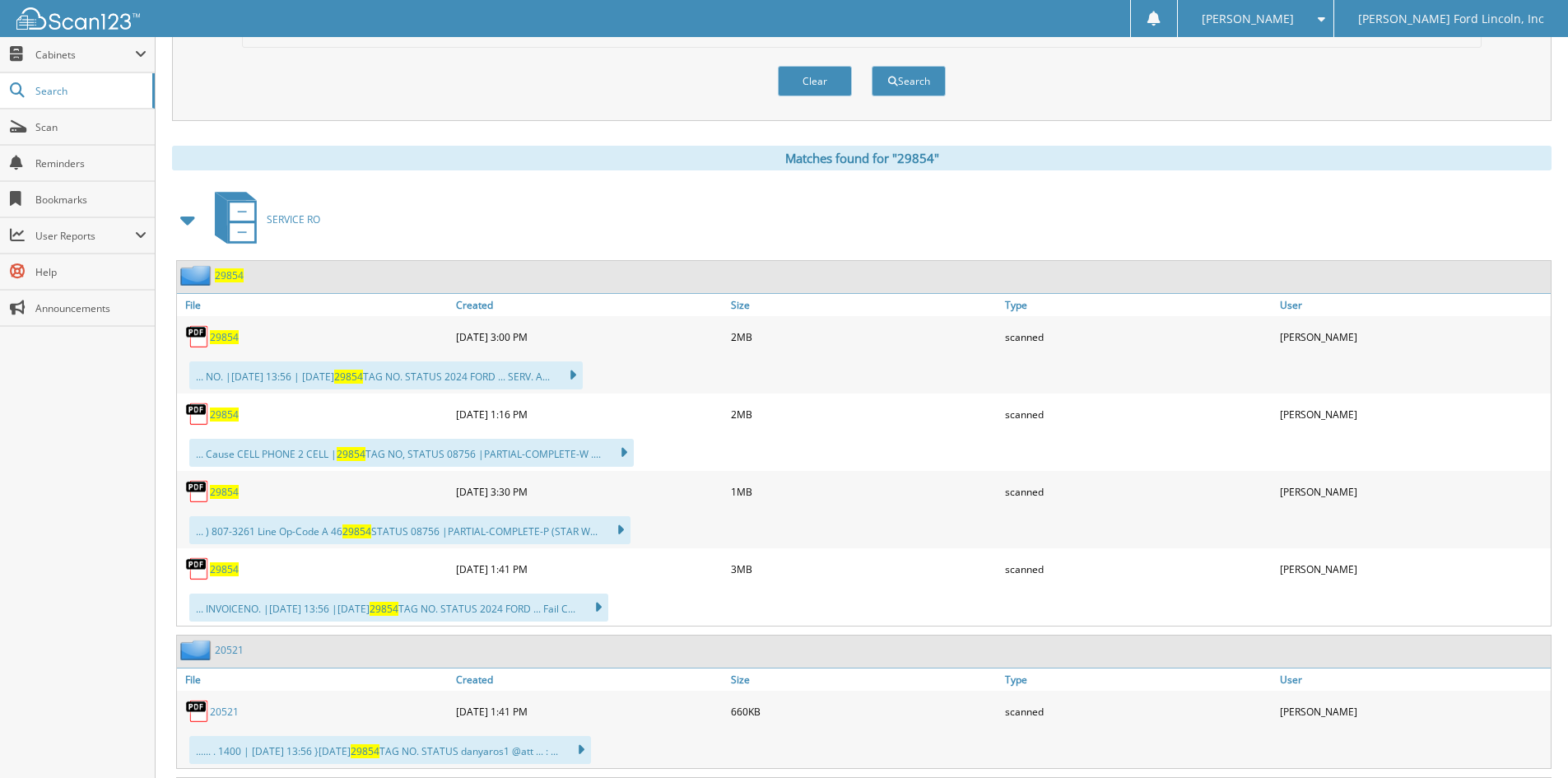
click at [222, 279] on span "29854" at bounding box center [229, 275] width 29 height 14
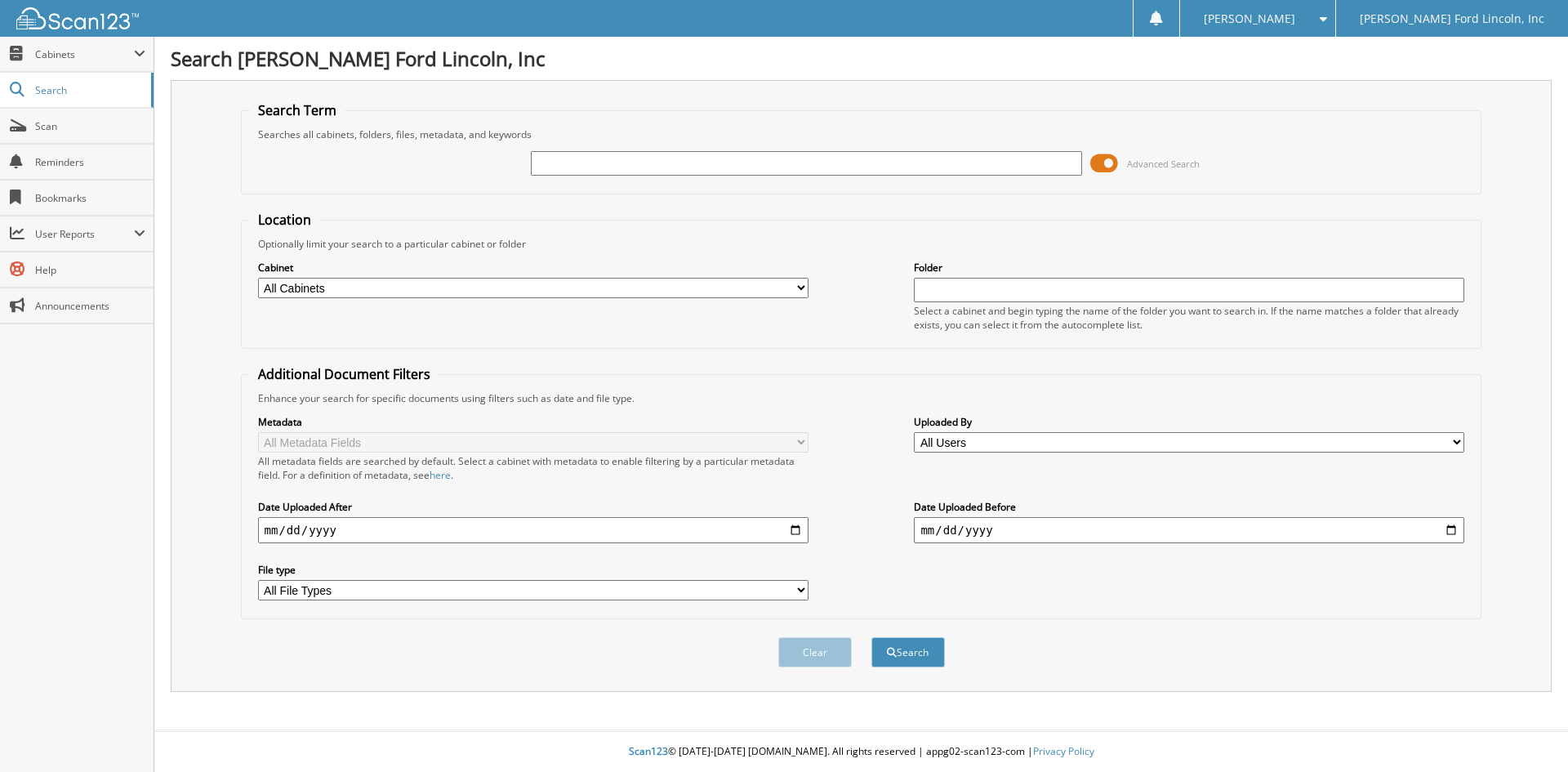
click at [565, 159] on input "text" at bounding box center [806, 163] width 550 height 25
type input "29854"
click at [871, 637] on button "Search" at bounding box center [908, 652] width 73 height 30
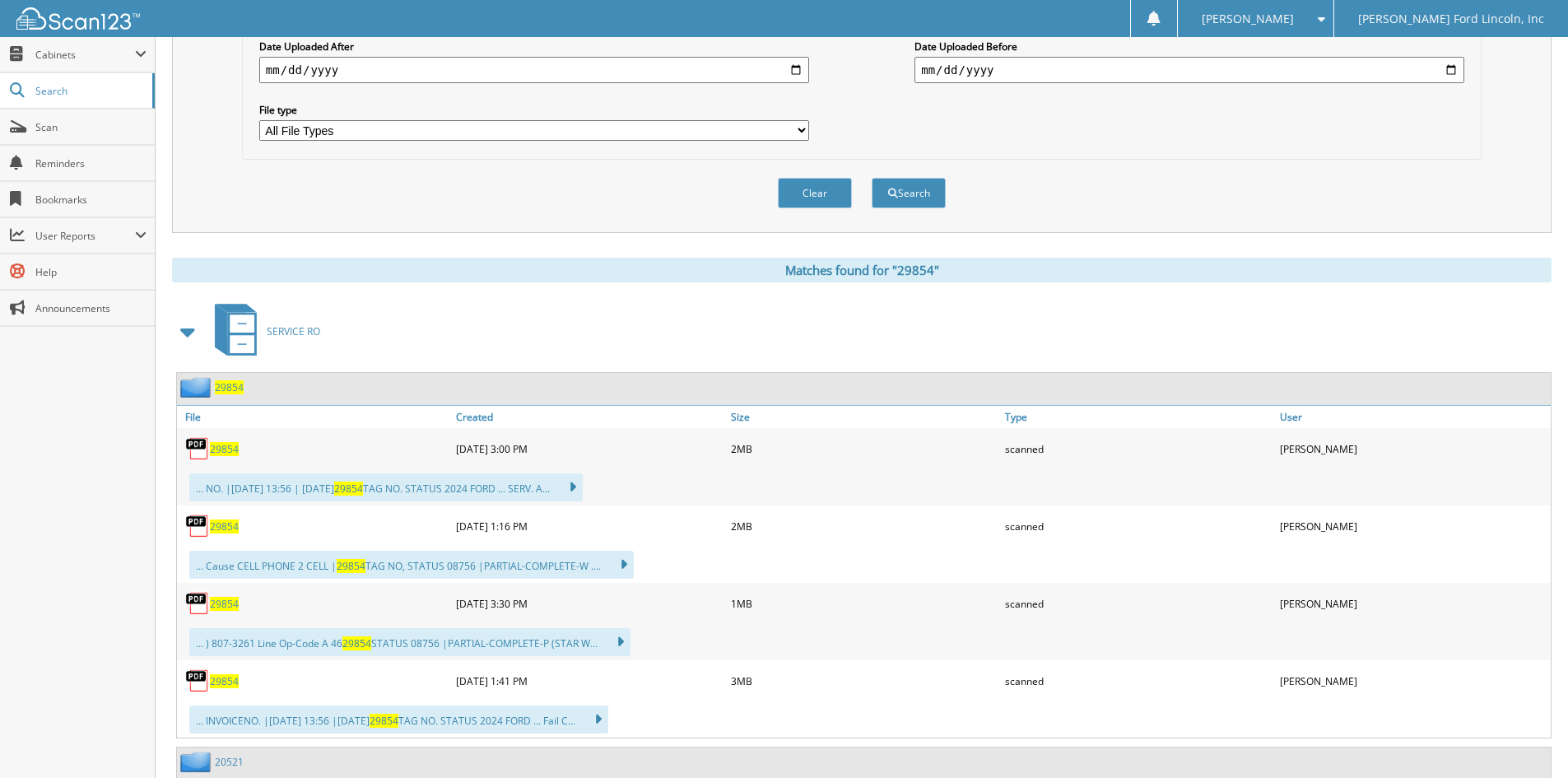
scroll to position [494, 0]
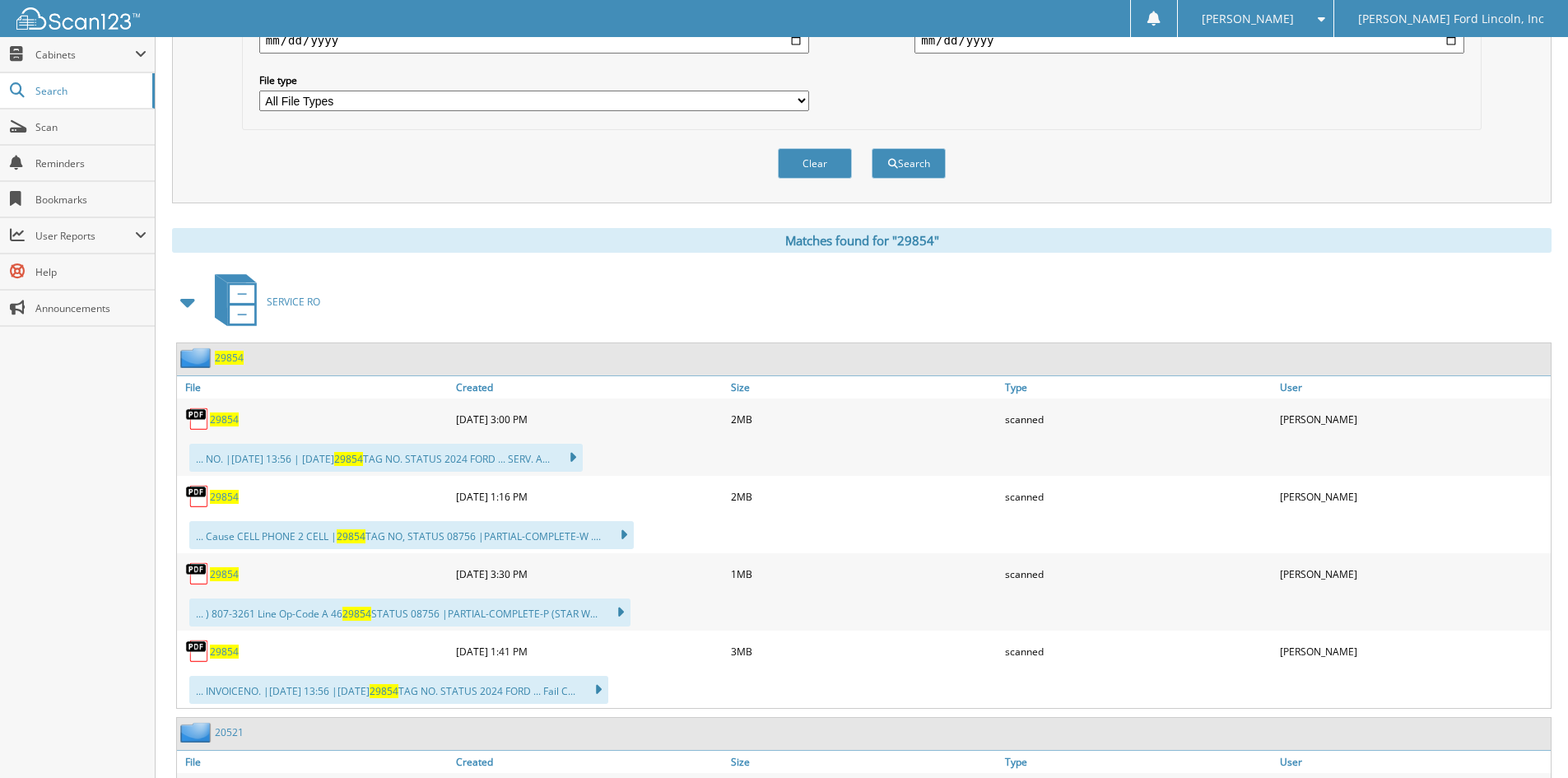
click at [229, 361] on span "29854" at bounding box center [229, 357] width 29 height 14
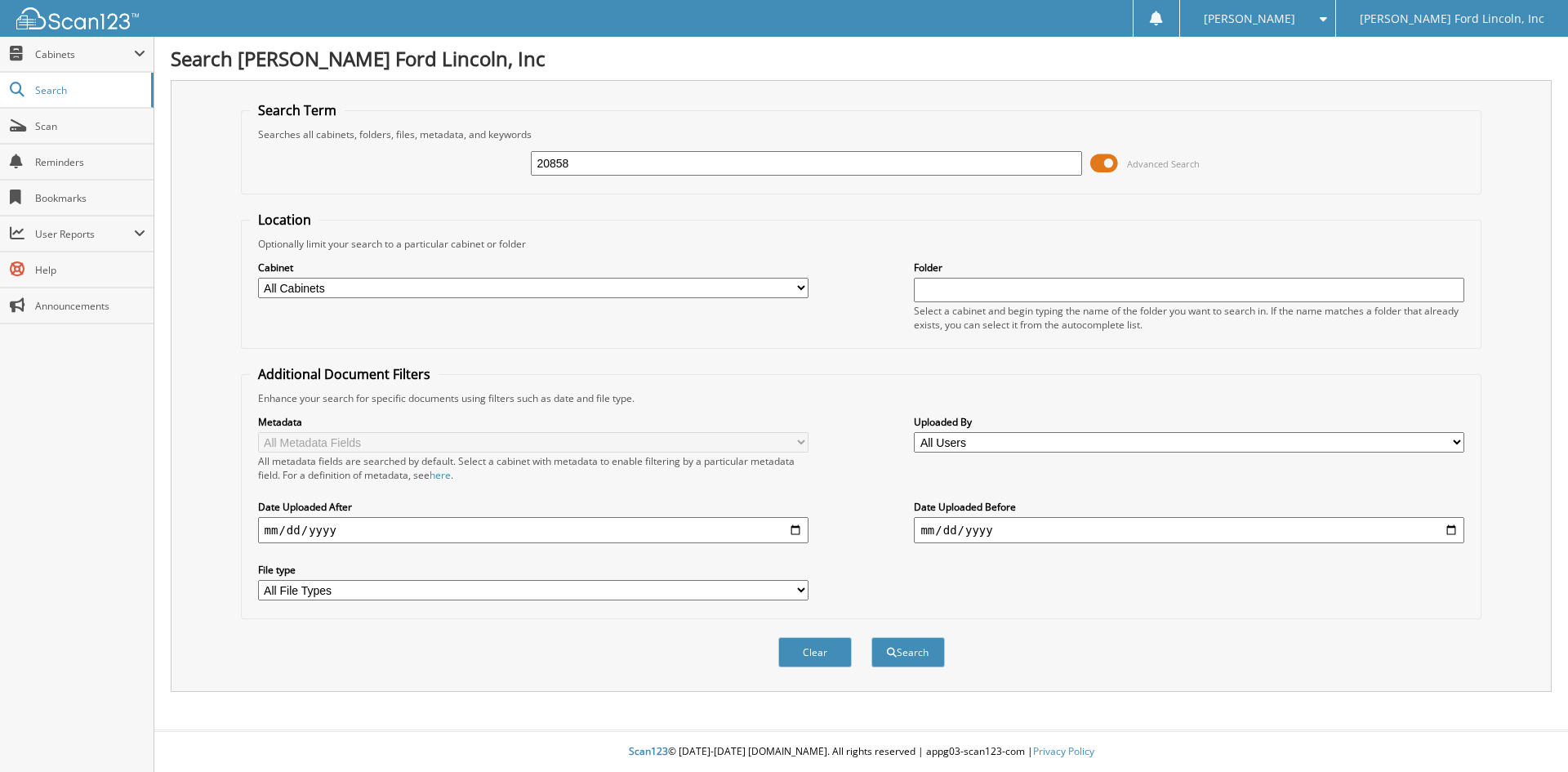
type input "20858"
click at [871, 637] on button "Search" at bounding box center [908, 652] width 73 height 30
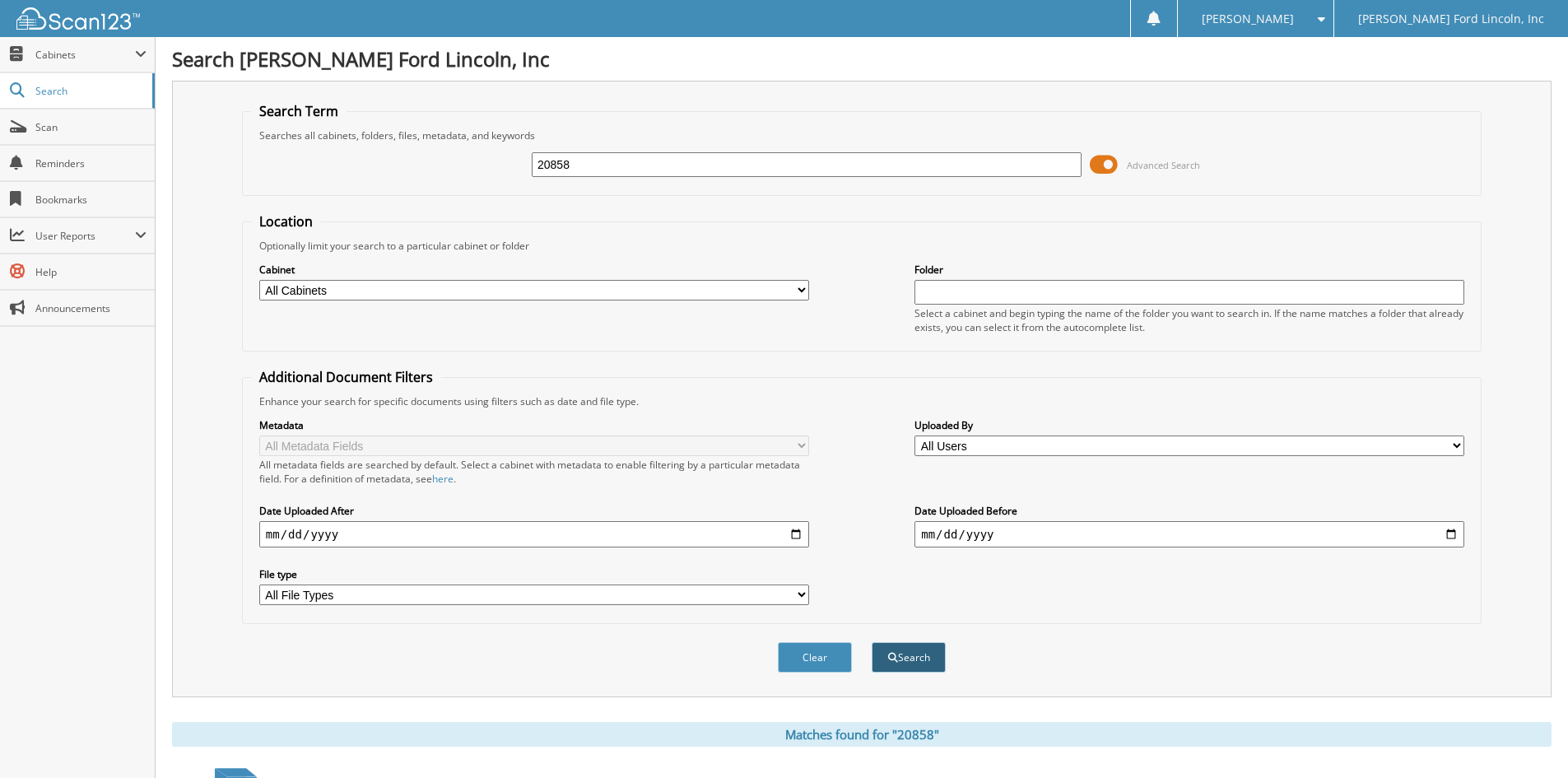
click at [913, 652] on button "Search" at bounding box center [909, 657] width 74 height 30
drag, startPoint x: 575, startPoint y: 166, endPoint x: 487, endPoint y: 171, distance: 88.1
click at [487, 171] on div "20858 Advanced Search" at bounding box center [862, 164] width 1222 height 44
type input "26152"
click at [872, 642] on button "Search" at bounding box center [909, 657] width 74 height 30
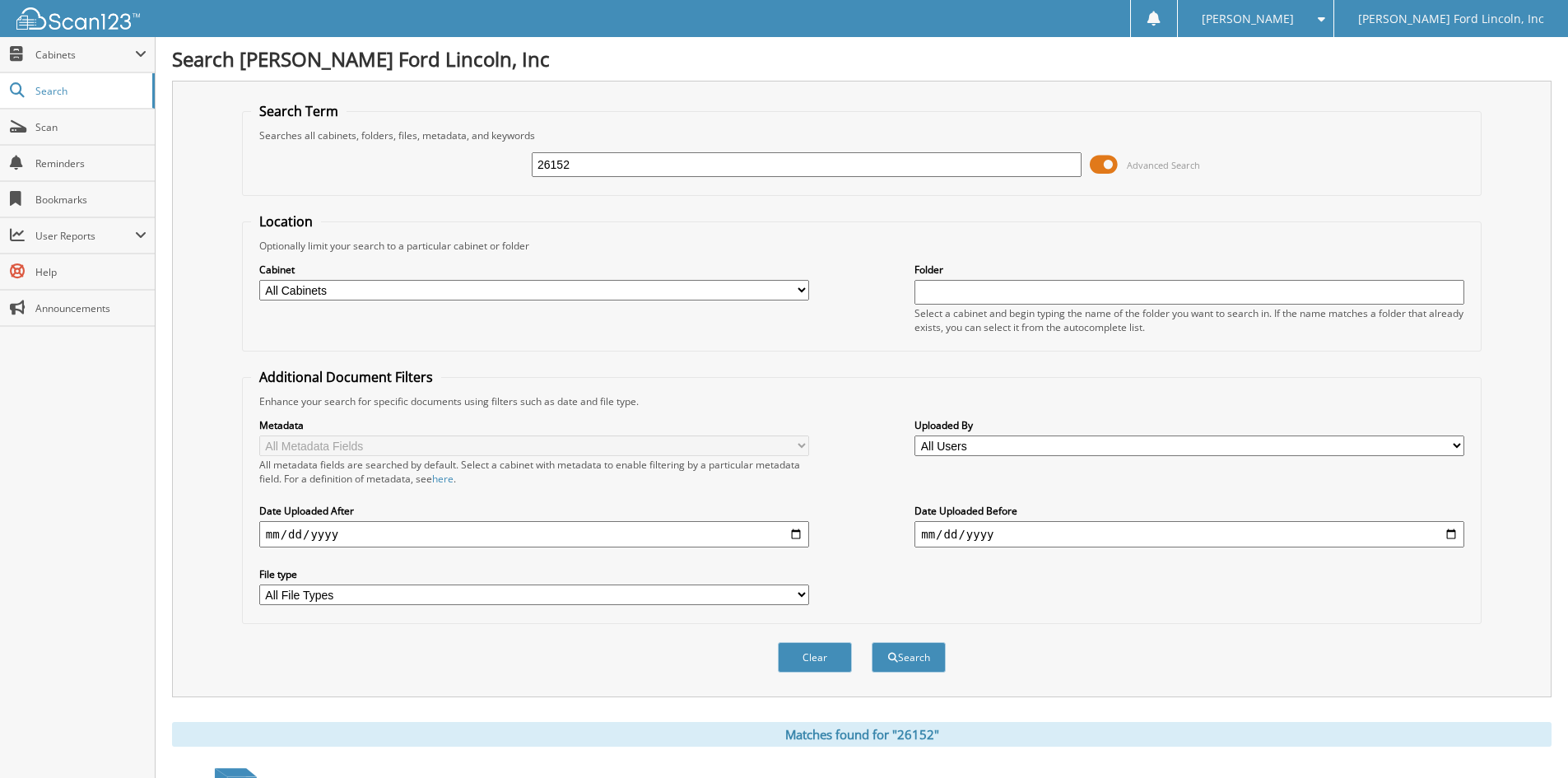
drag, startPoint x: 619, startPoint y: 158, endPoint x: 477, endPoint y: 160, distance: 142.0
click at [476, 160] on div "26152 Advanced Search" at bounding box center [862, 164] width 1222 height 44
type input "22506"
click at [872, 642] on button "Search" at bounding box center [909, 657] width 74 height 30
drag, startPoint x: 577, startPoint y: 162, endPoint x: 514, endPoint y: 165, distance: 63.1
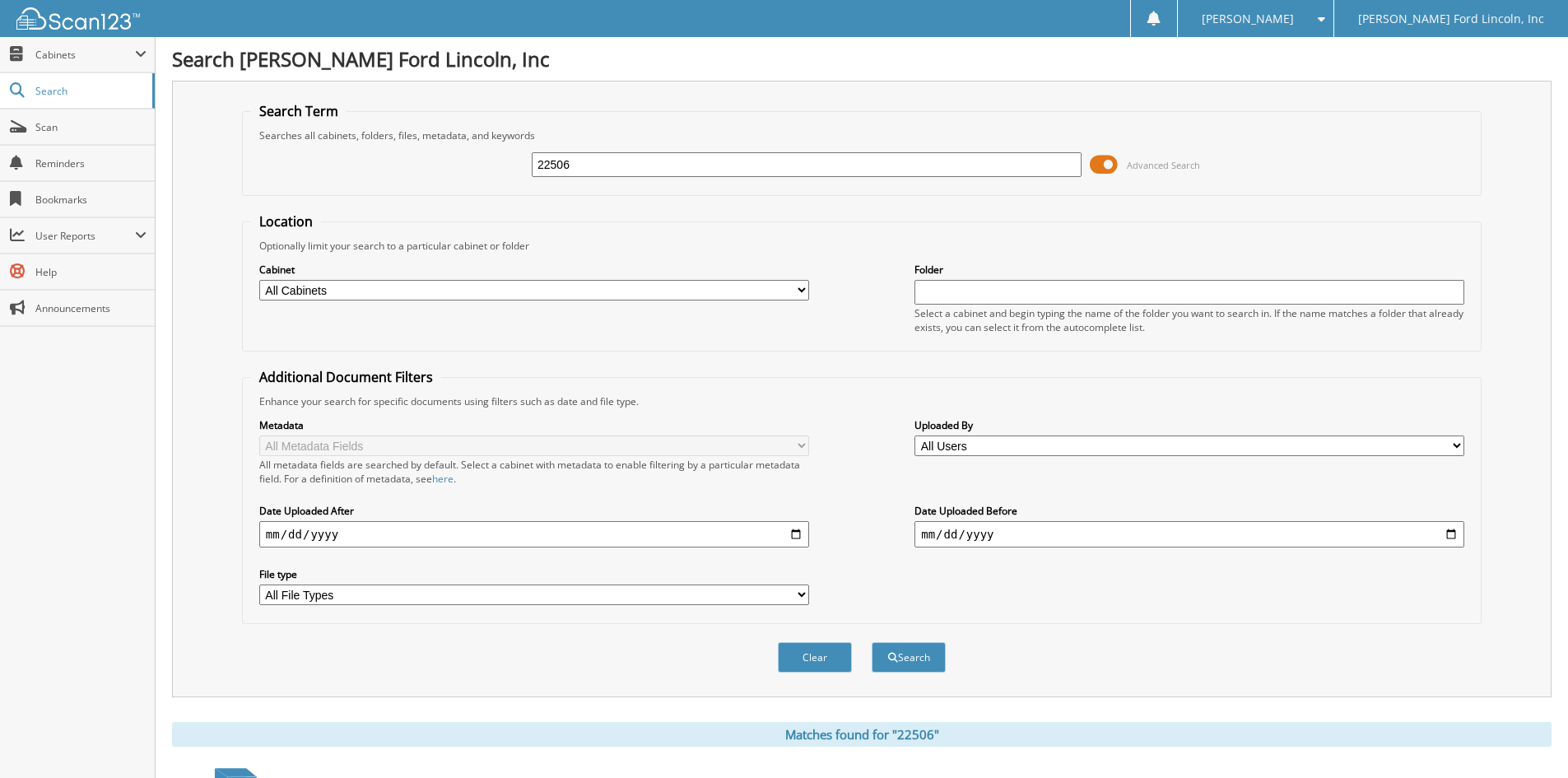
click at [514, 165] on div "22506 Advanced Search" at bounding box center [862, 164] width 1222 height 44
type input "2"
type input "25674"
click at [872, 642] on button "Search" at bounding box center [909, 657] width 74 height 30
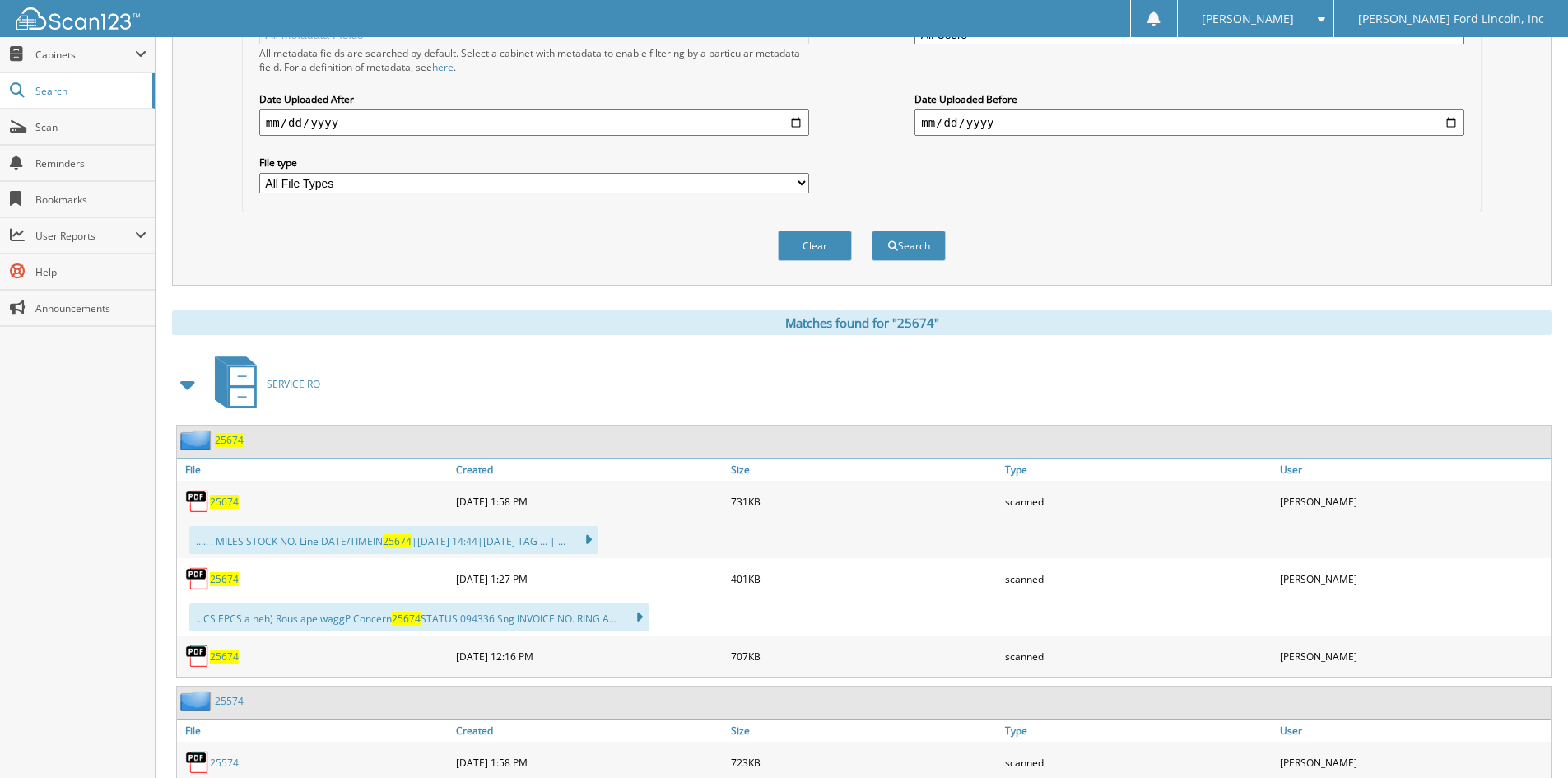
scroll to position [494, 0]
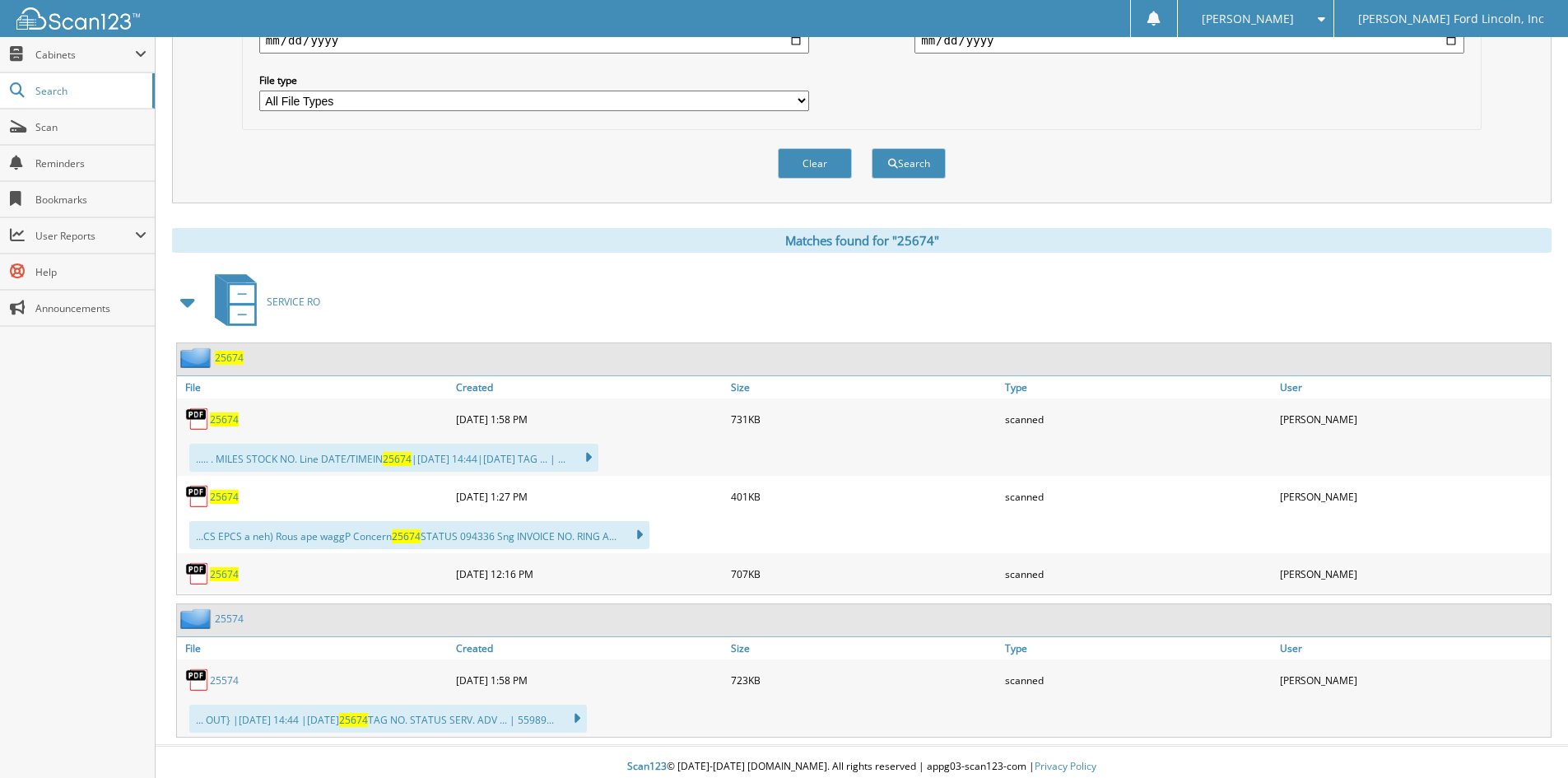
click at [230, 359] on span "25674" at bounding box center [229, 357] width 29 height 14
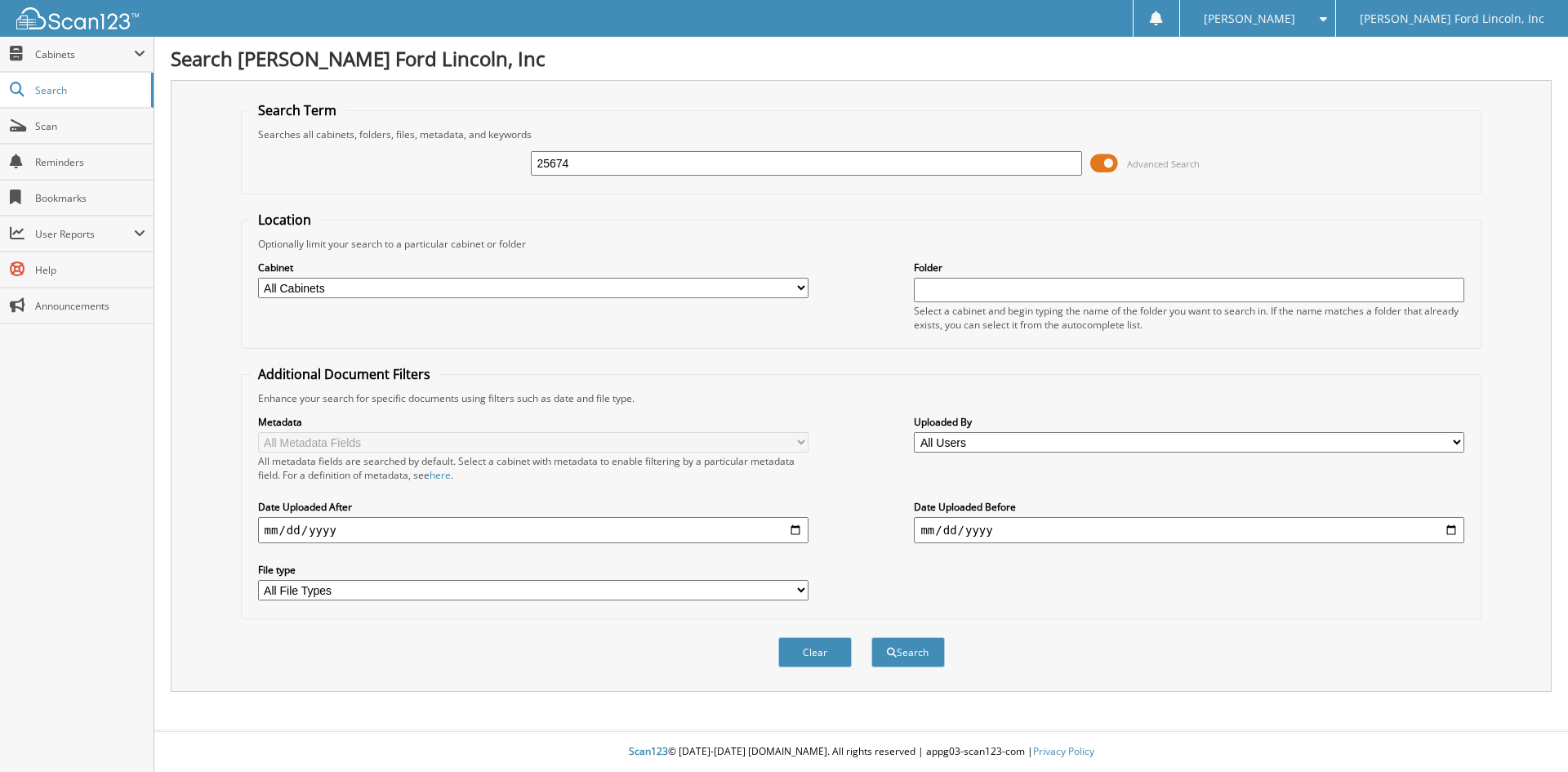
type input "25674"
click at [871, 637] on button "Search" at bounding box center [908, 652] width 73 height 30
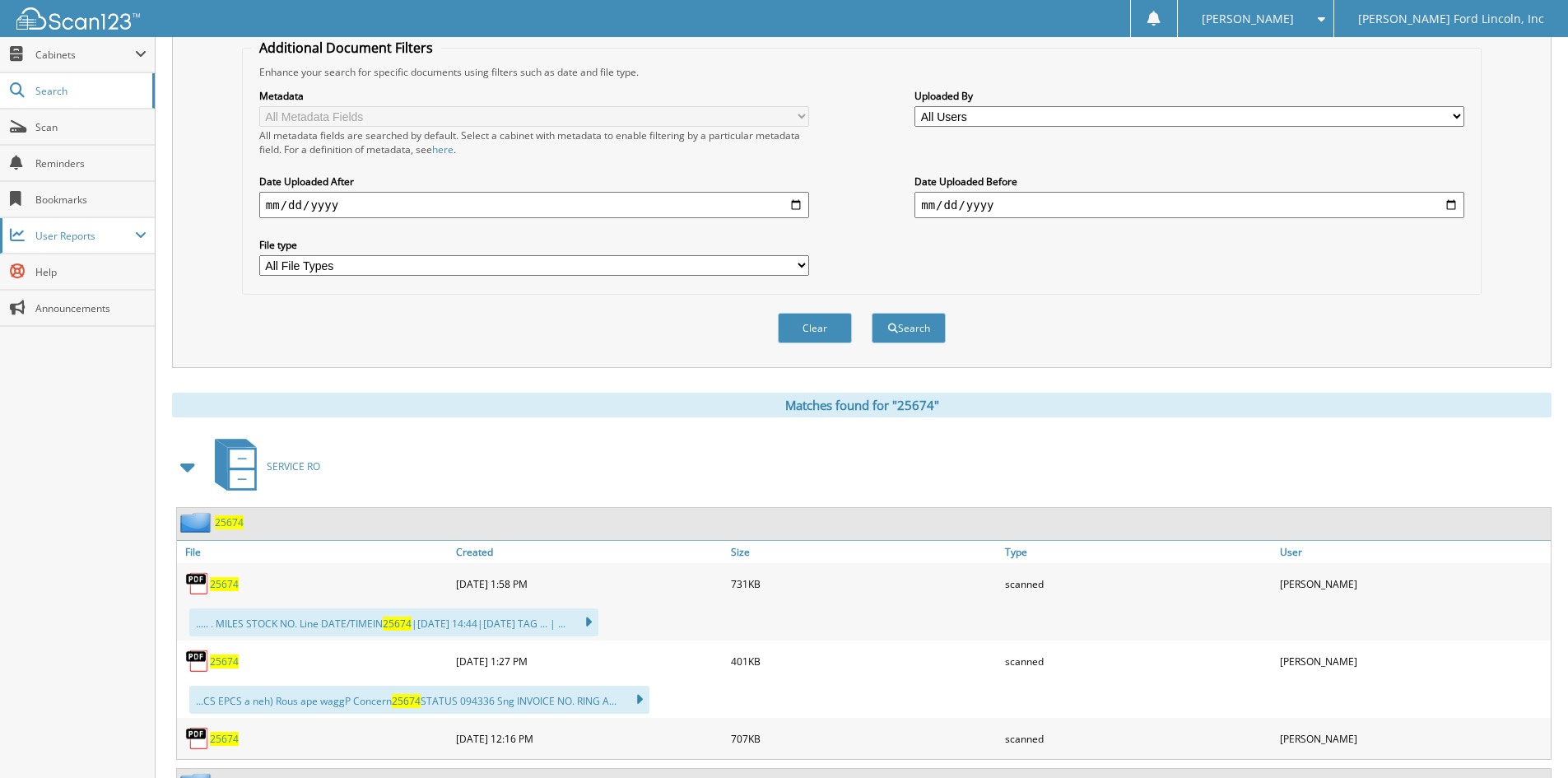
scroll to position [412, 0]
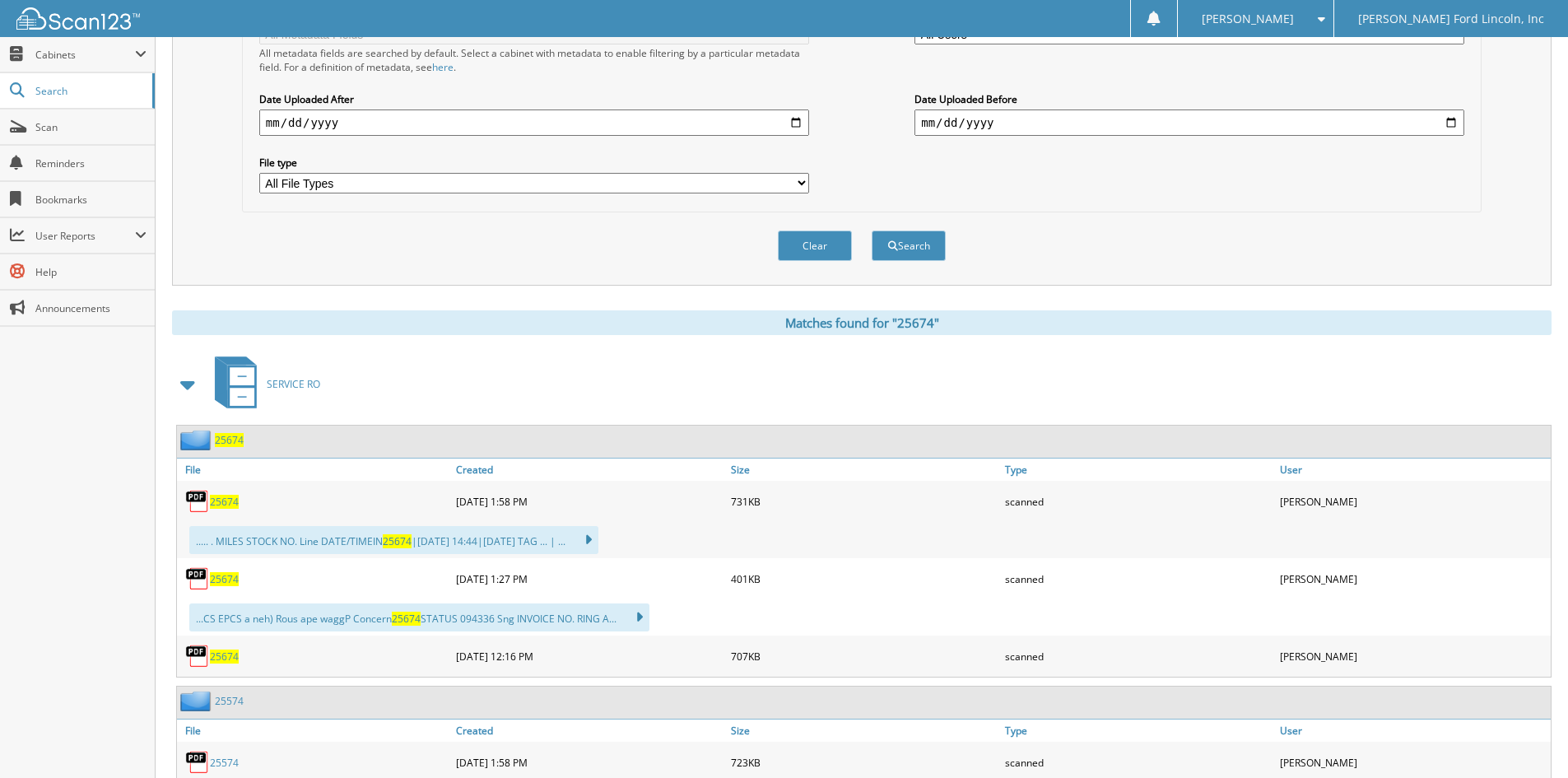
click at [223, 443] on span "25674" at bounding box center [229, 439] width 29 height 14
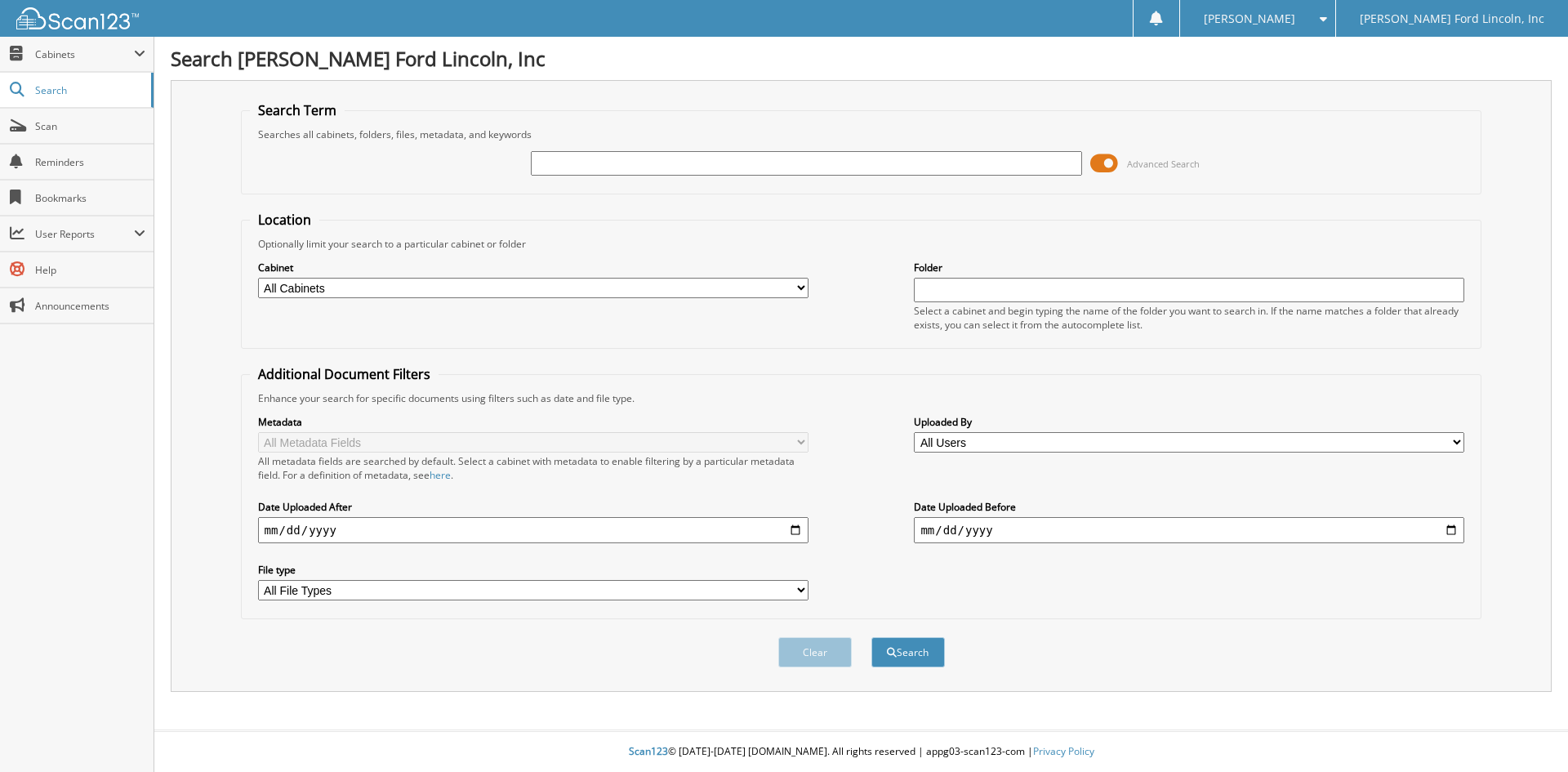
click at [604, 160] on input "text" at bounding box center [806, 163] width 550 height 25
type input "25713"
click at [871, 637] on button "Search" at bounding box center [908, 652] width 73 height 30
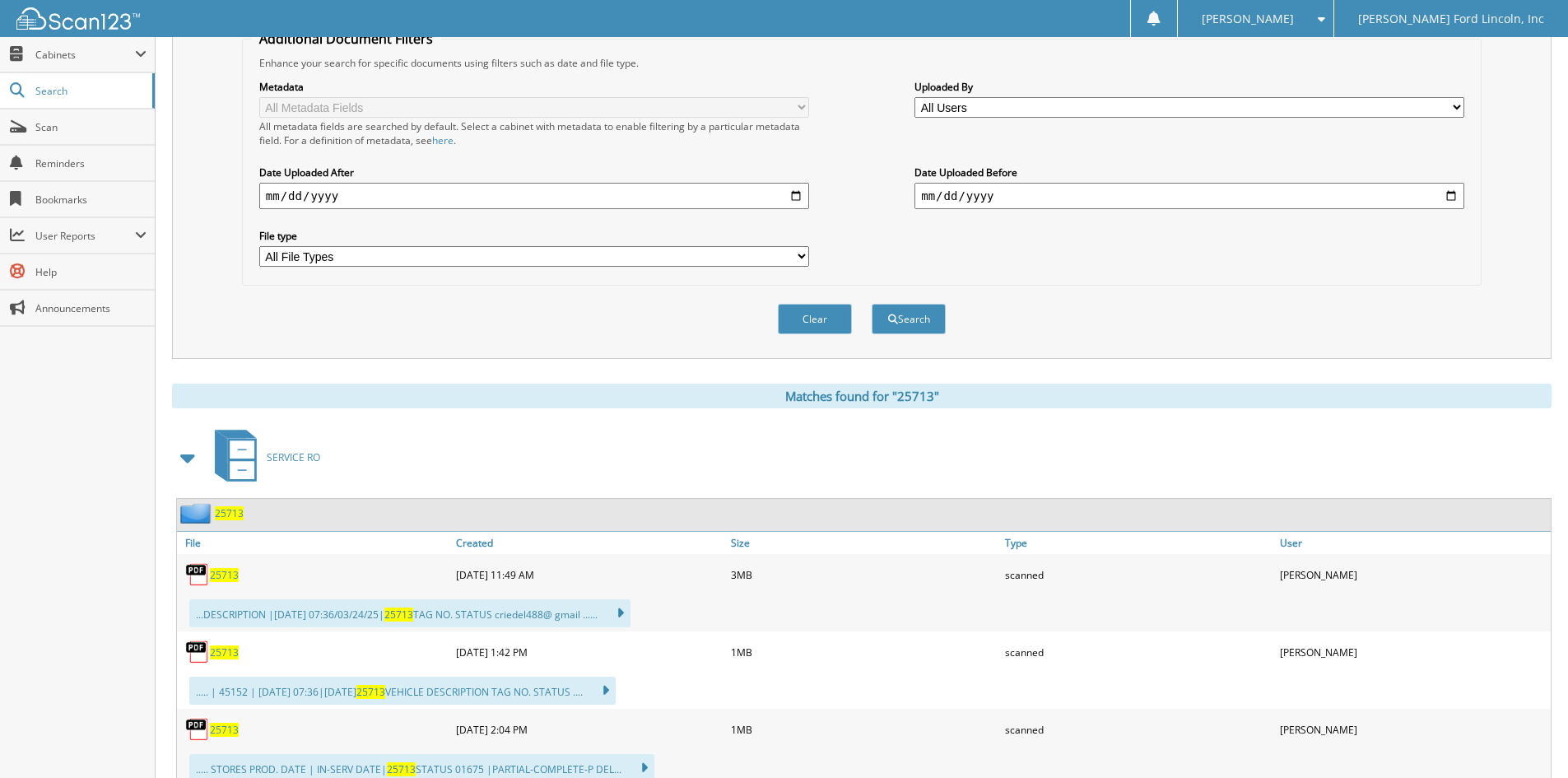
scroll to position [494, 0]
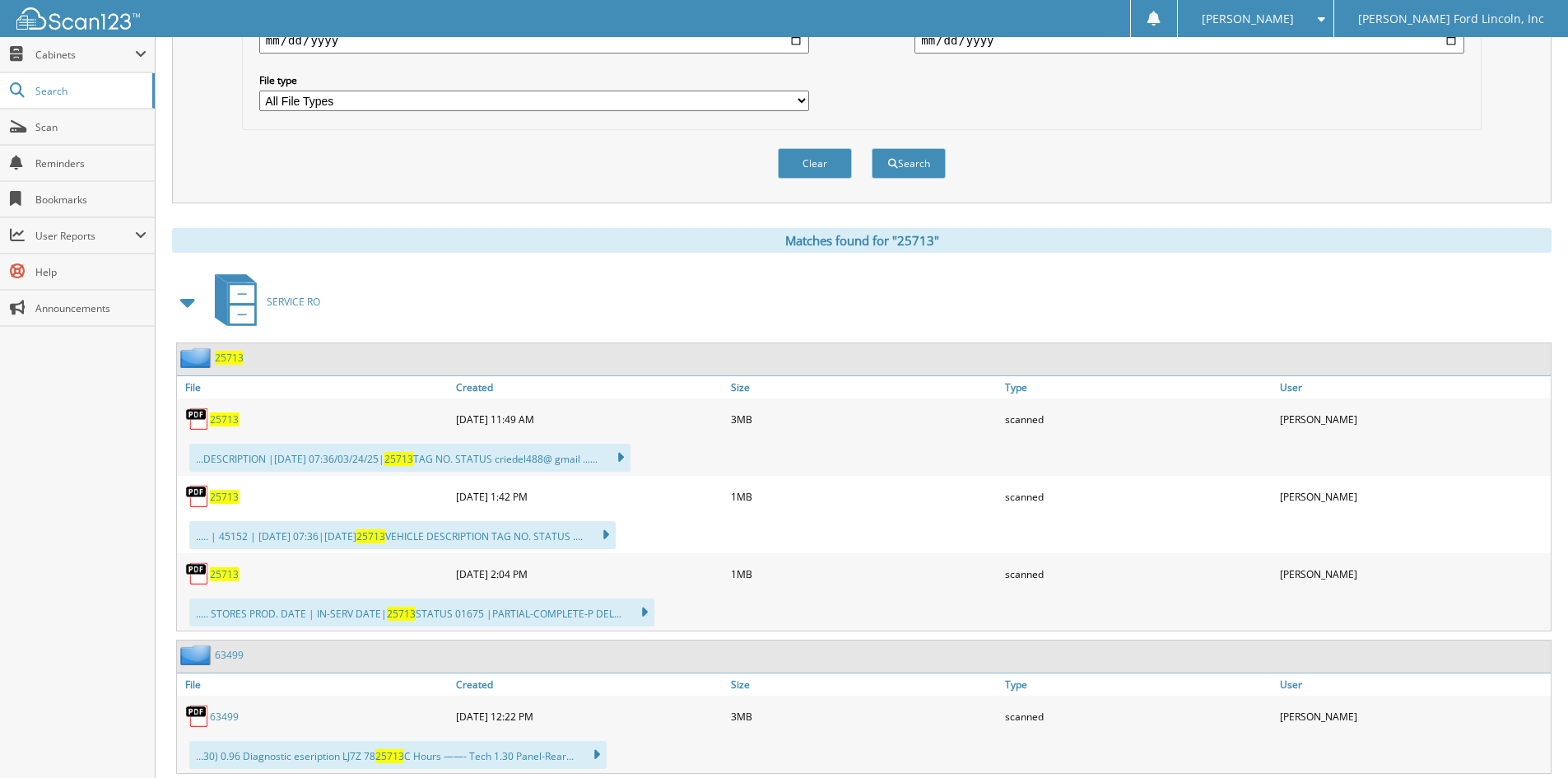
click at [224, 356] on span "25713" at bounding box center [229, 357] width 29 height 14
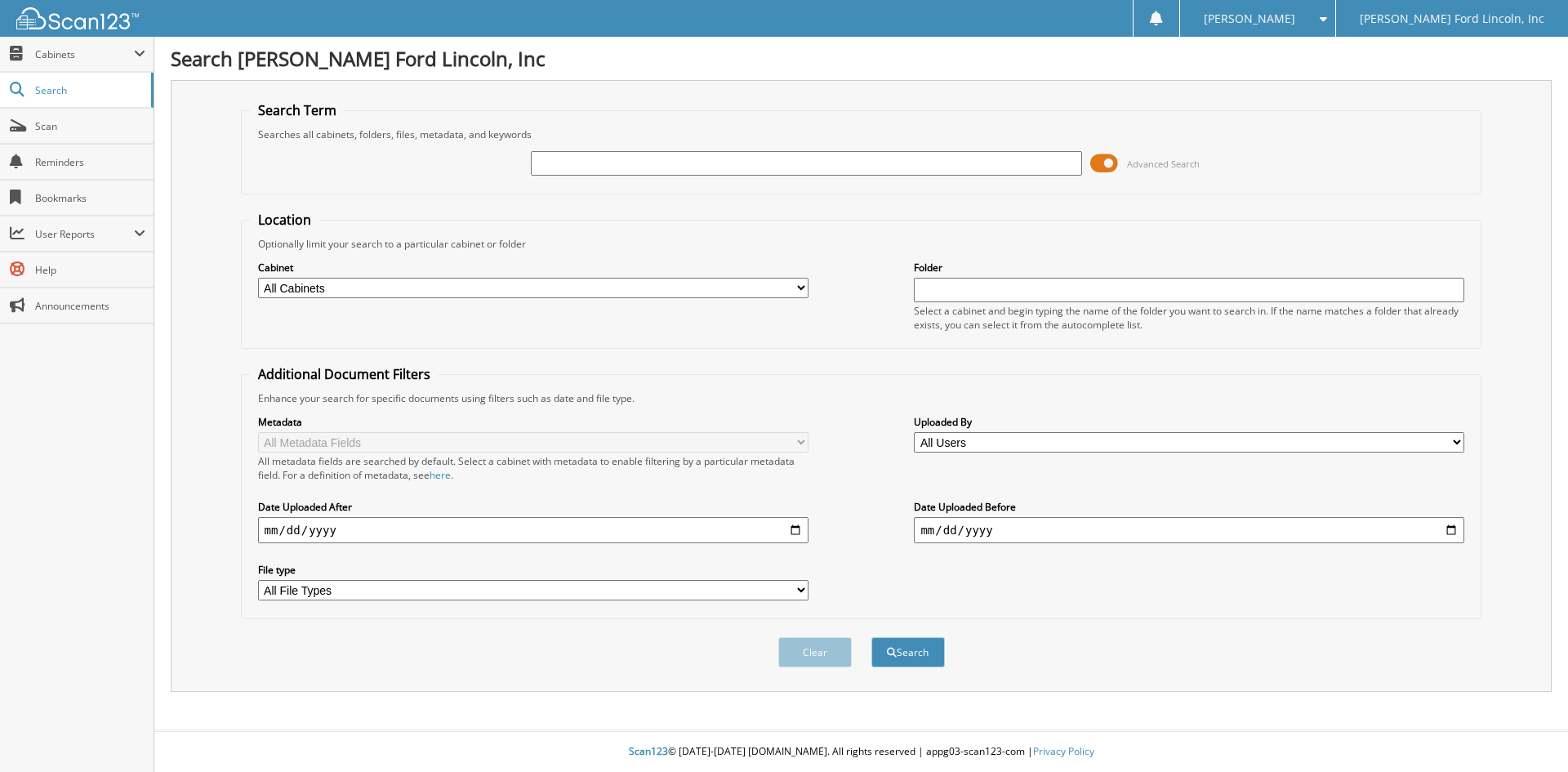
click at [572, 162] on input "text" at bounding box center [806, 163] width 550 height 25
type input "26772"
click at [871, 637] on button "Search" at bounding box center [908, 652] width 73 height 30
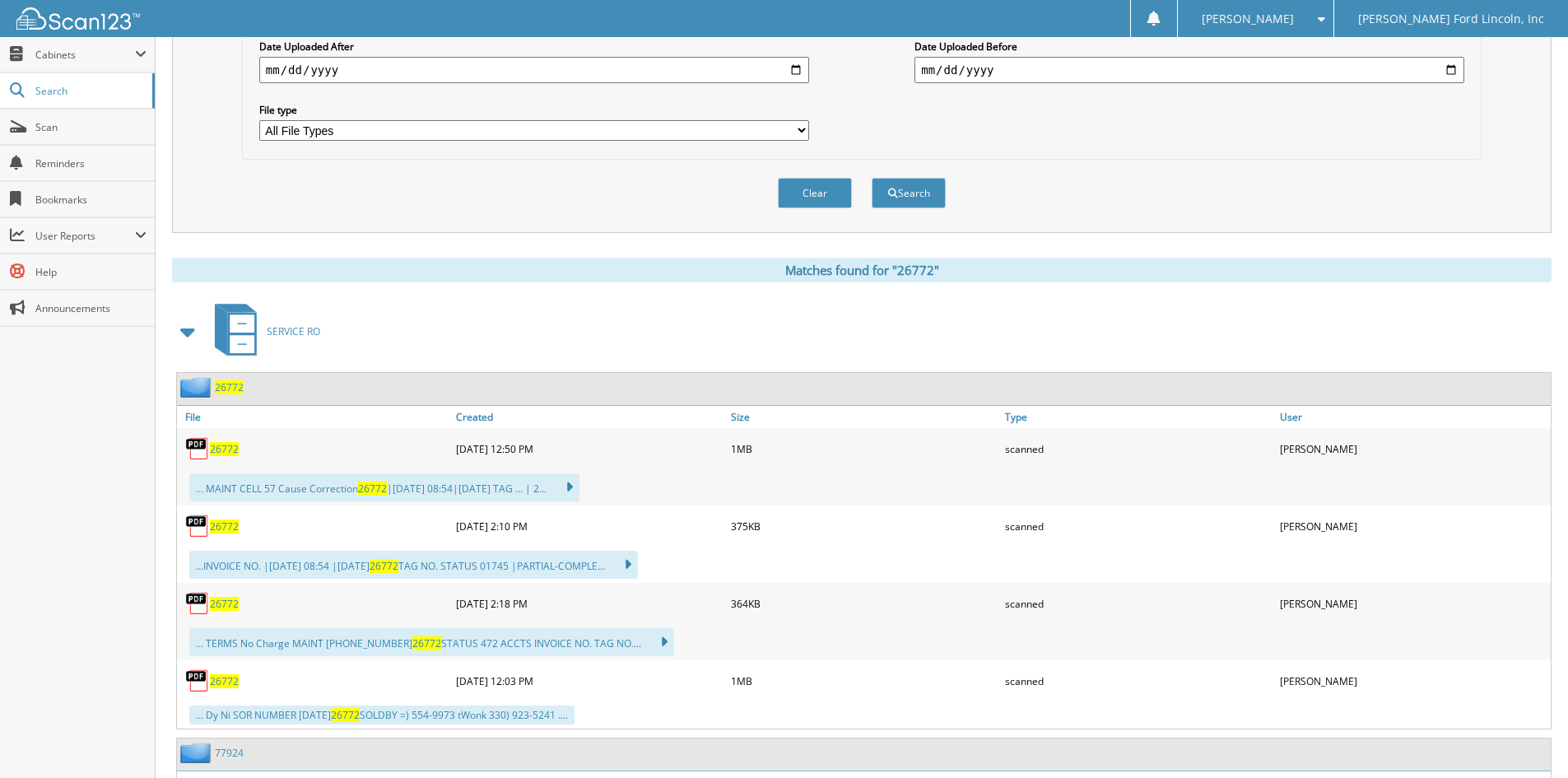
scroll to position [494, 0]
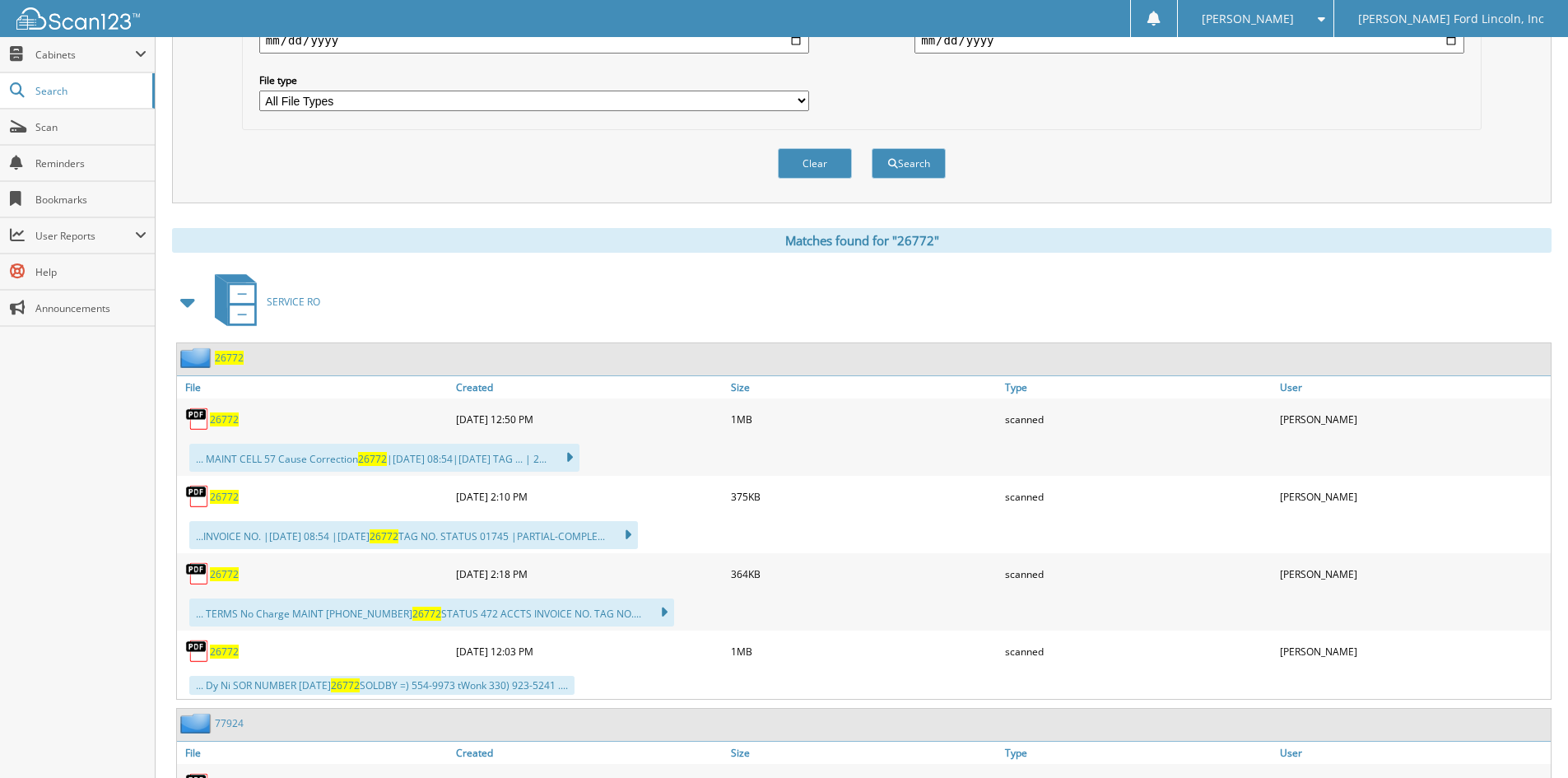
click at [226, 356] on span "26772" at bounding box center [229, 357] width 29 height 14
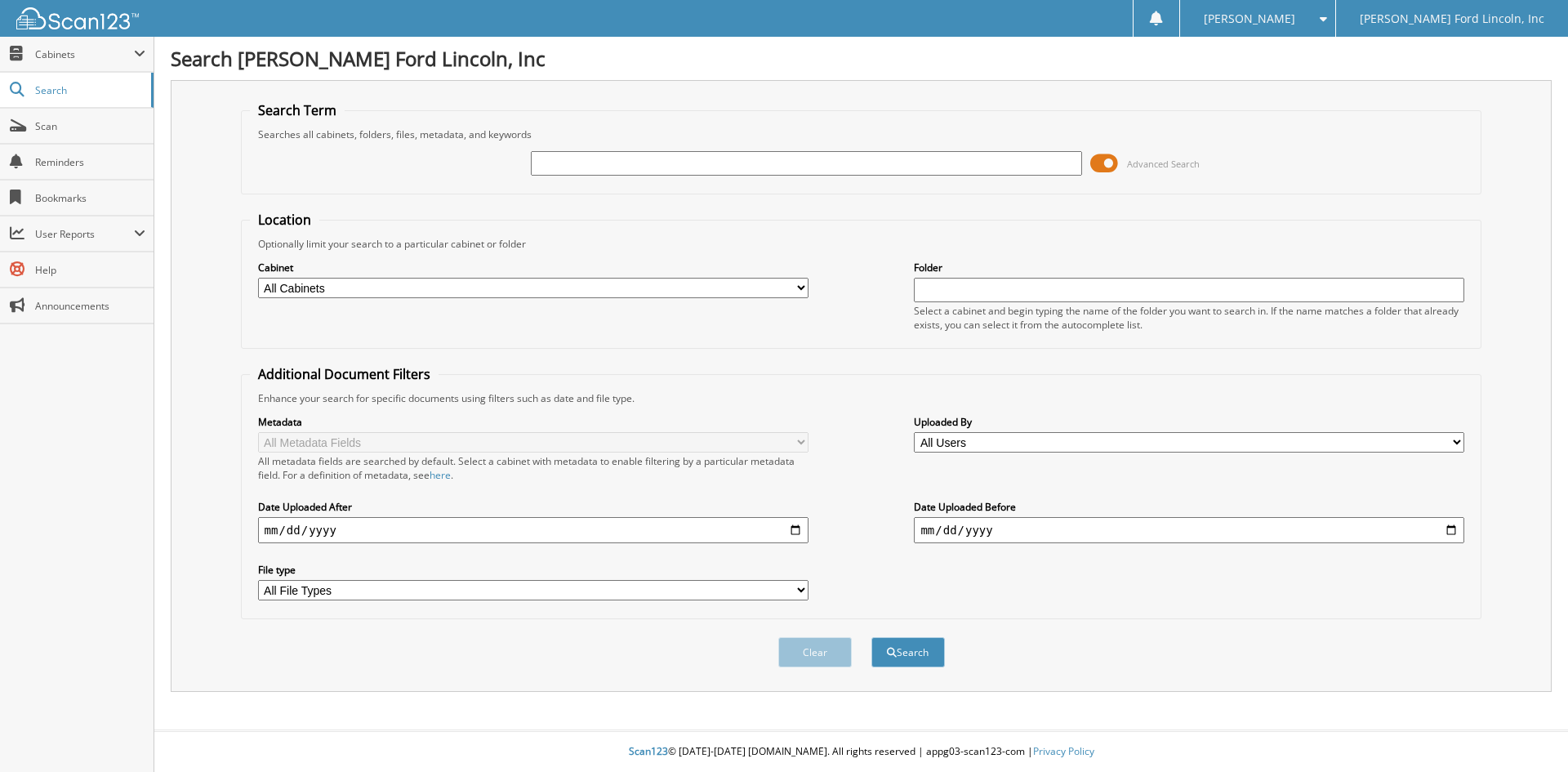
click at [683, 158] on input "text" at bounding box center [806, 163] width 550 height 25
type input "35008"
click at [871, 637] on button "Search" at bounding box center [908, 652] width 73 height 30
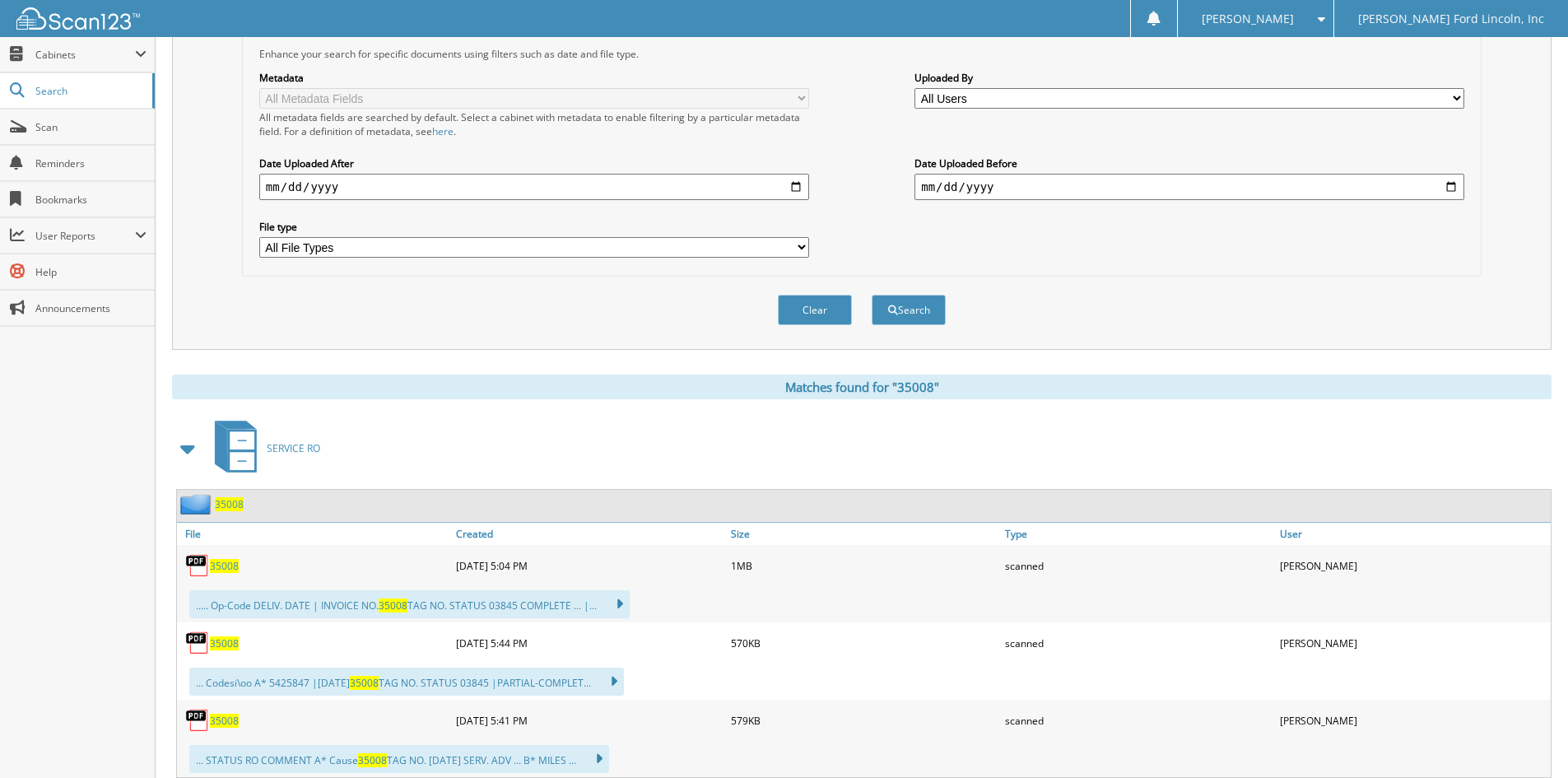
scroll to position [412, 0]
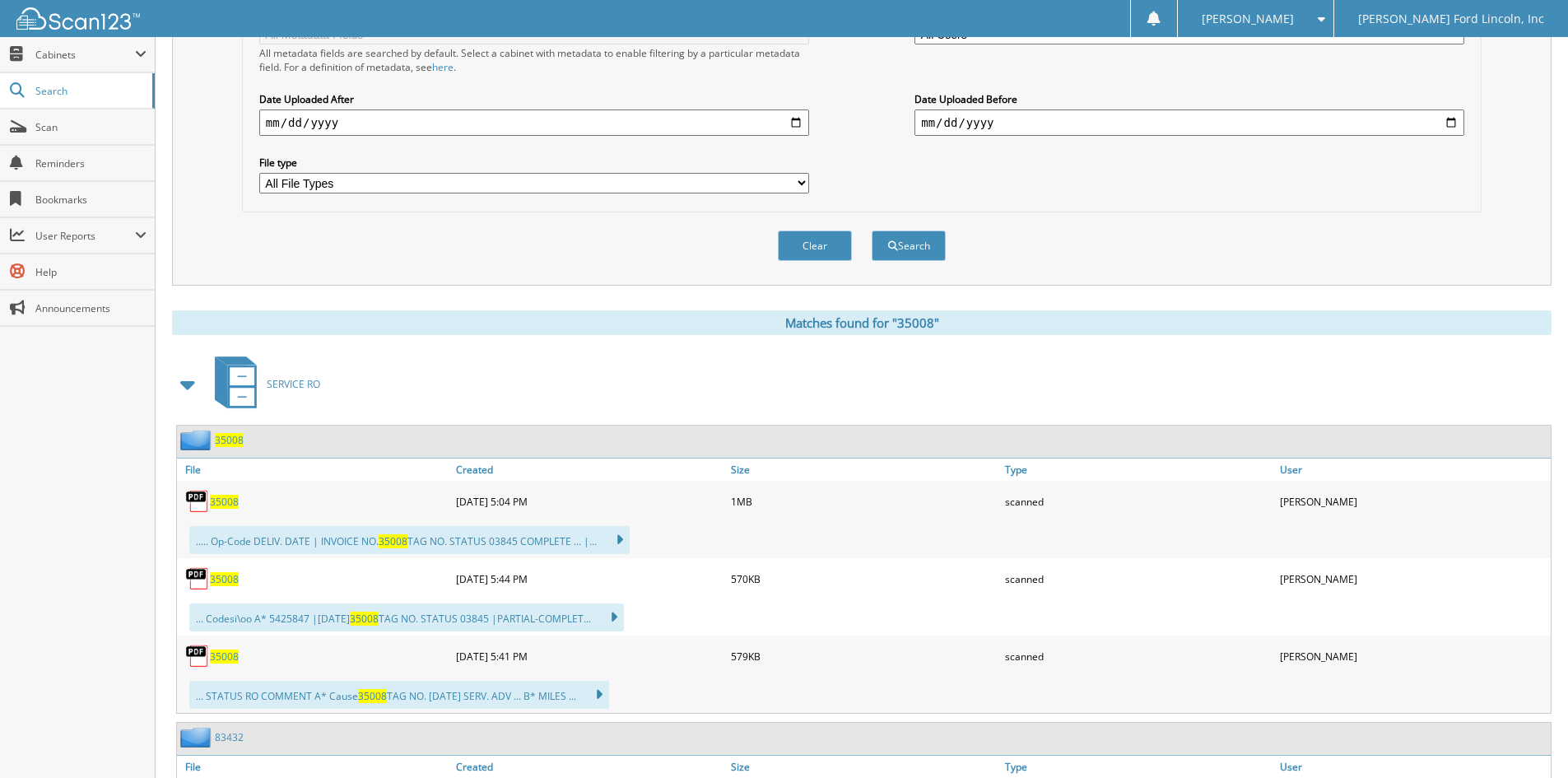
click at [238, 441] on span "35008" at bounding box center [229, 439] width 29 height 14
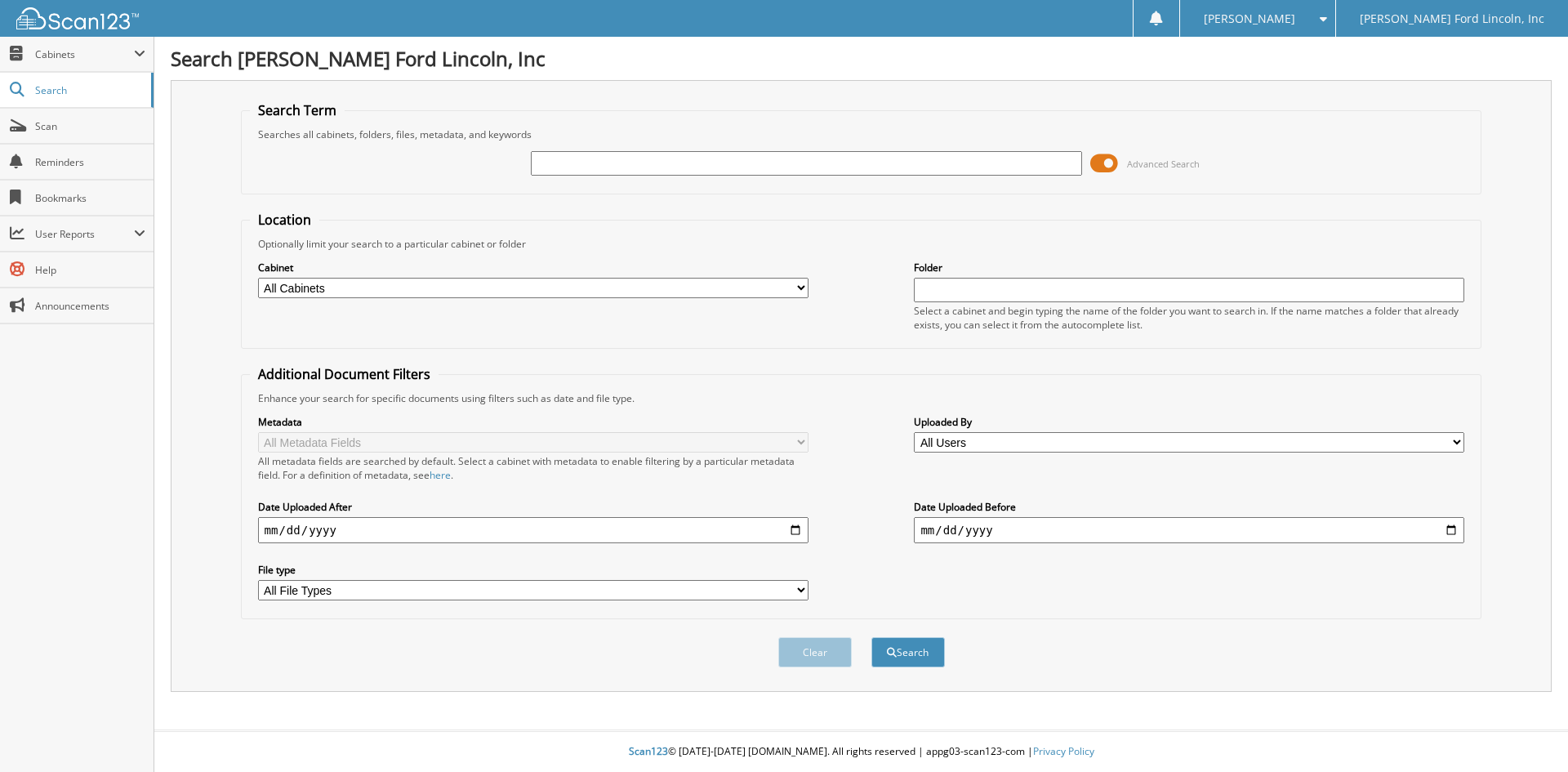
click at [757, 159] on input "text" at bounding box center [806, 163] width 550 height 25
type input "26772"
click at [871, 637] on button "Search" at bounding box center [908, 652] width 73 height 30
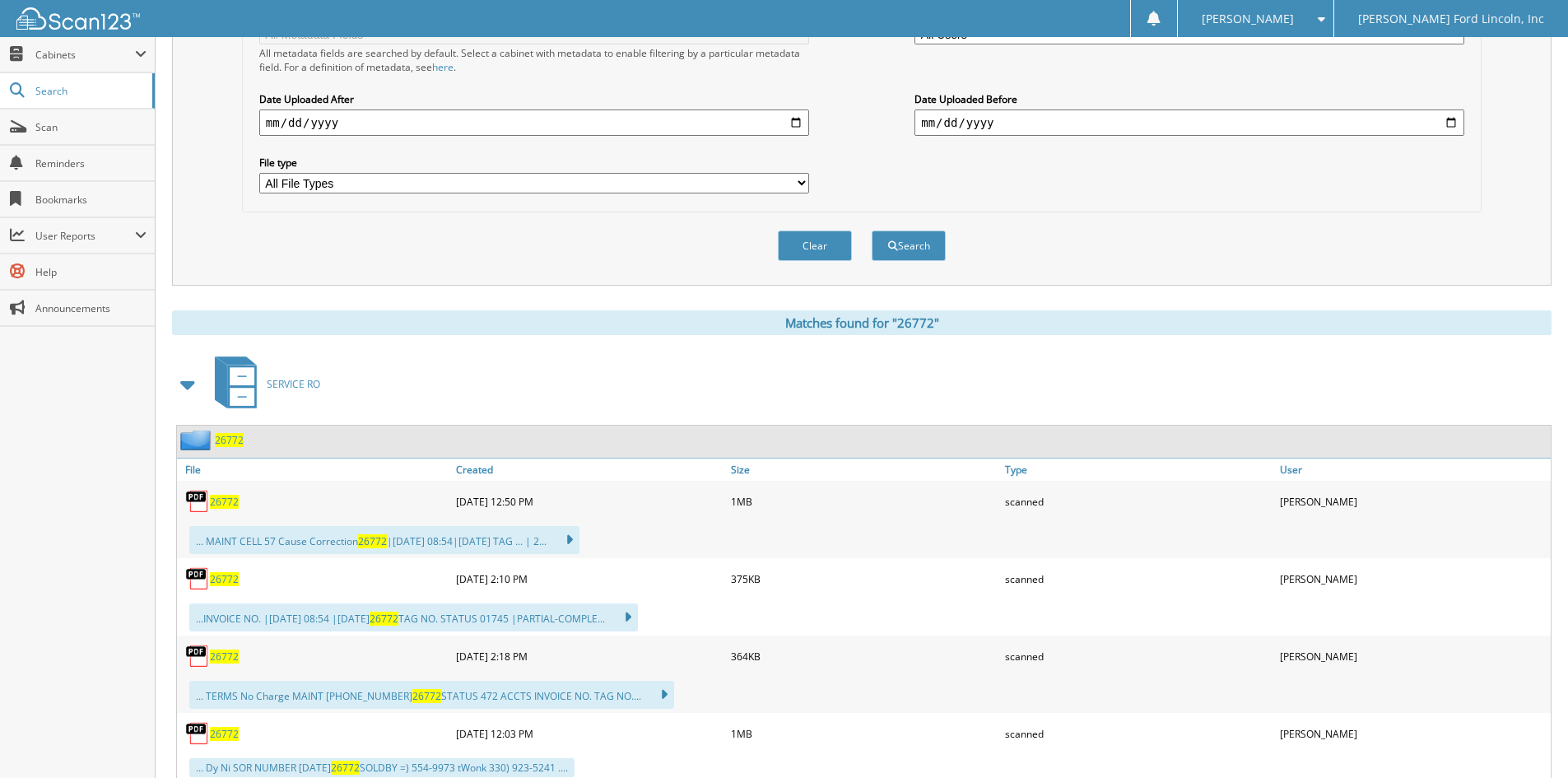
scroll to position [494, 0]
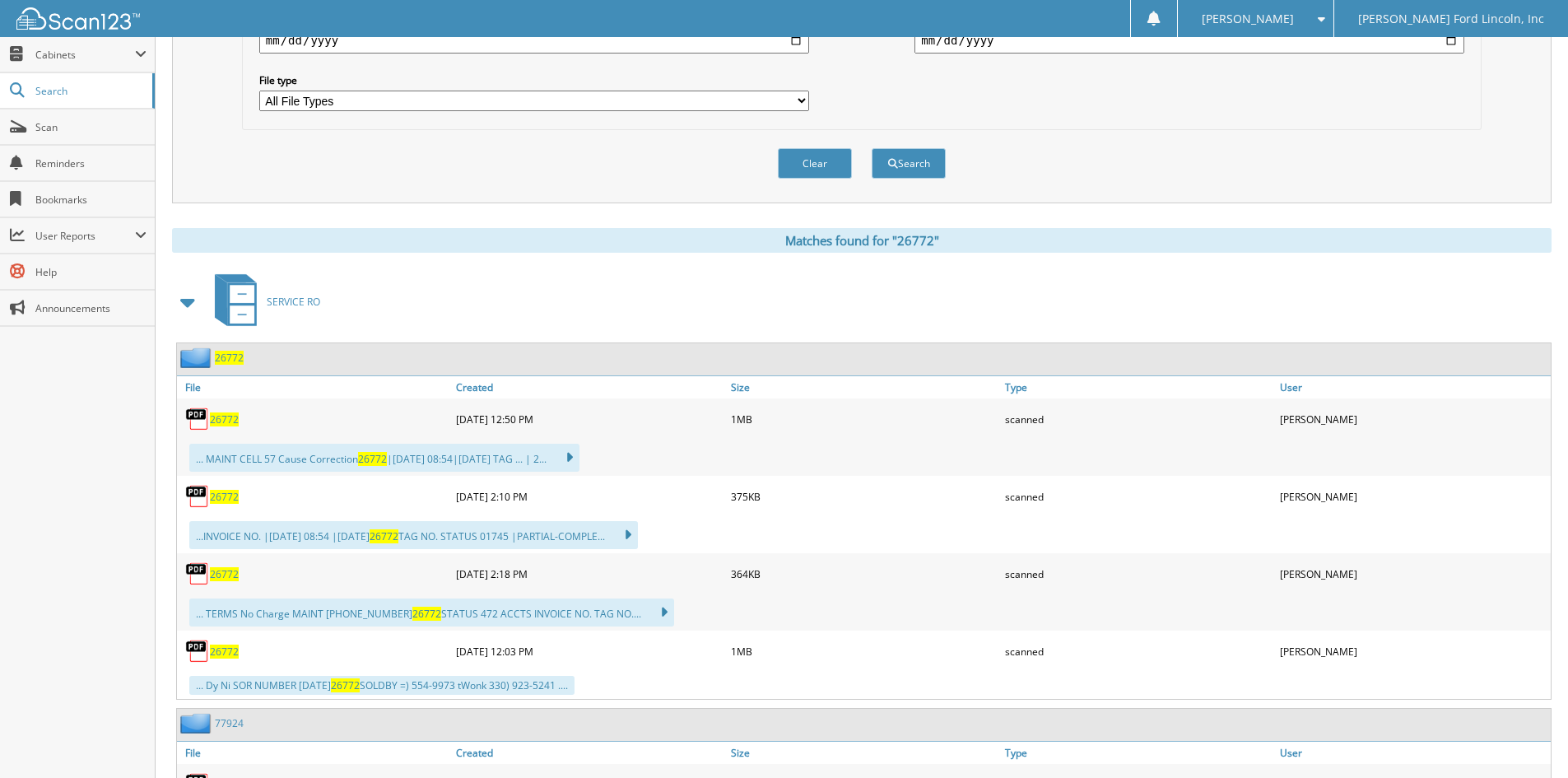
click at [221, 358] on span "26772" at bounding box center [229, 357] width 29 height 14
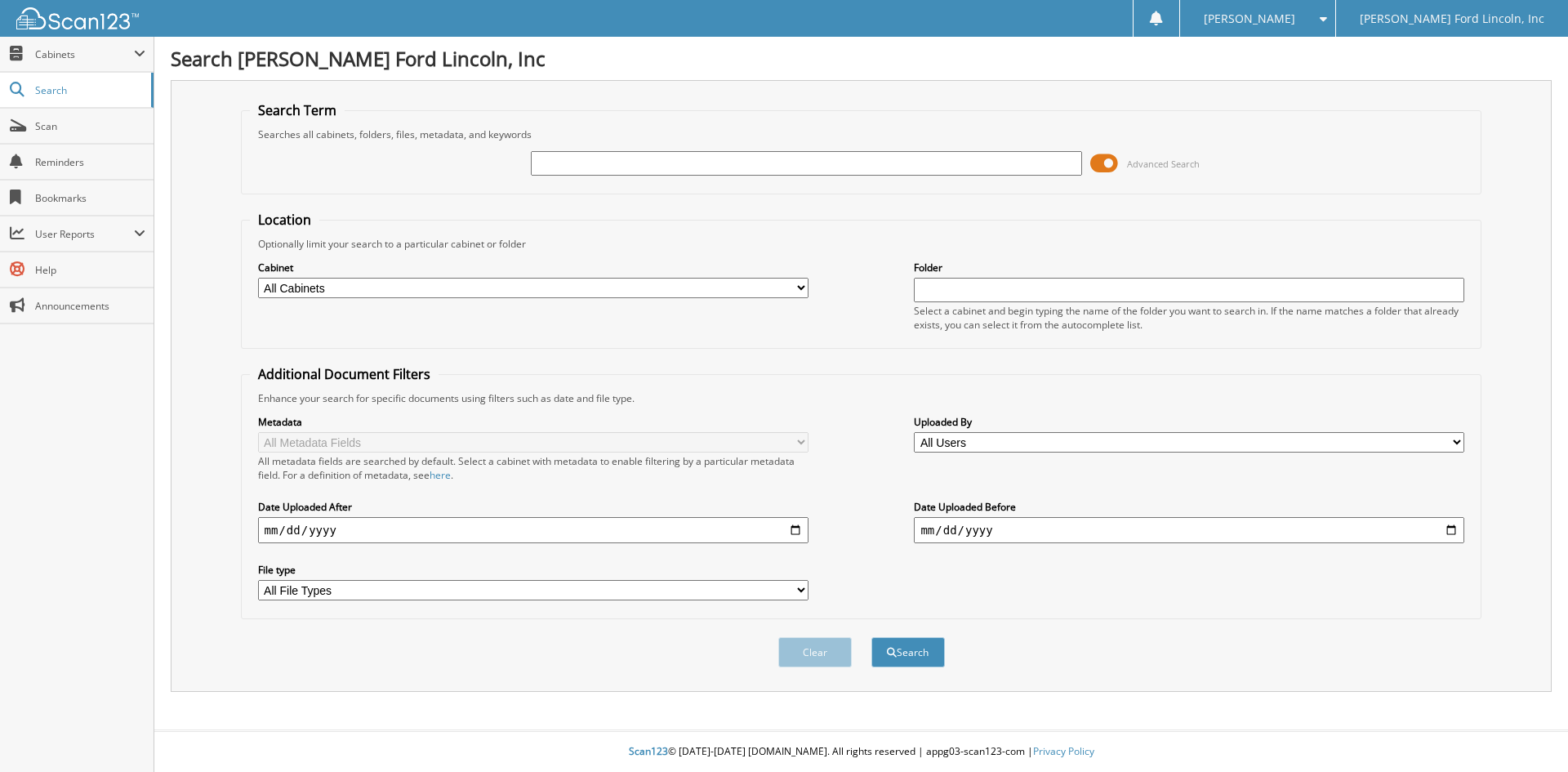
click at [686, 161] on input "text" at bounding box center [806, 163] width 550 height 25
type input "26772"
click at [871, 637] on button "Search" at bounding box center [908, 652] width 73 height 30
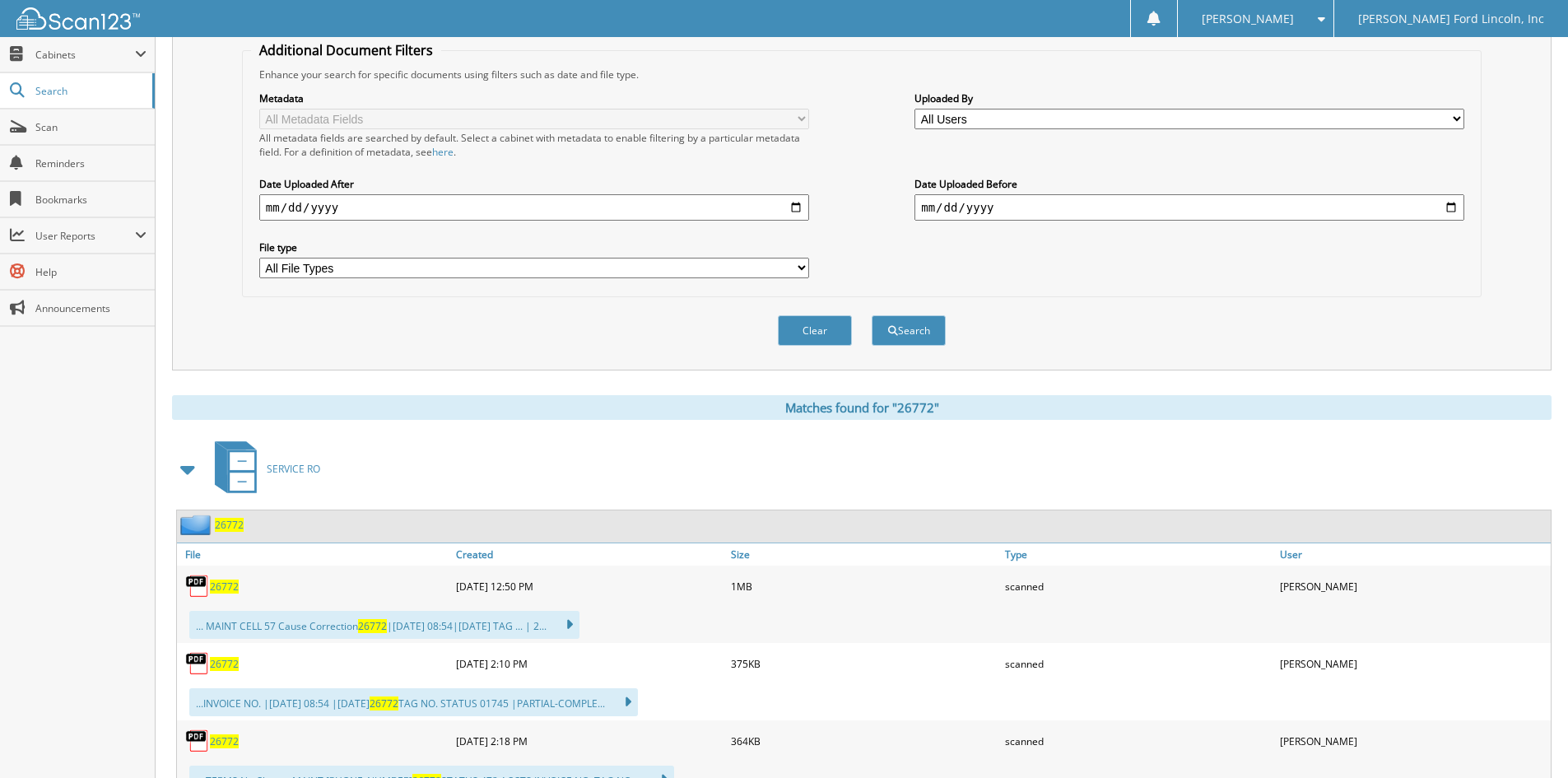
scroll to position [494, 0]
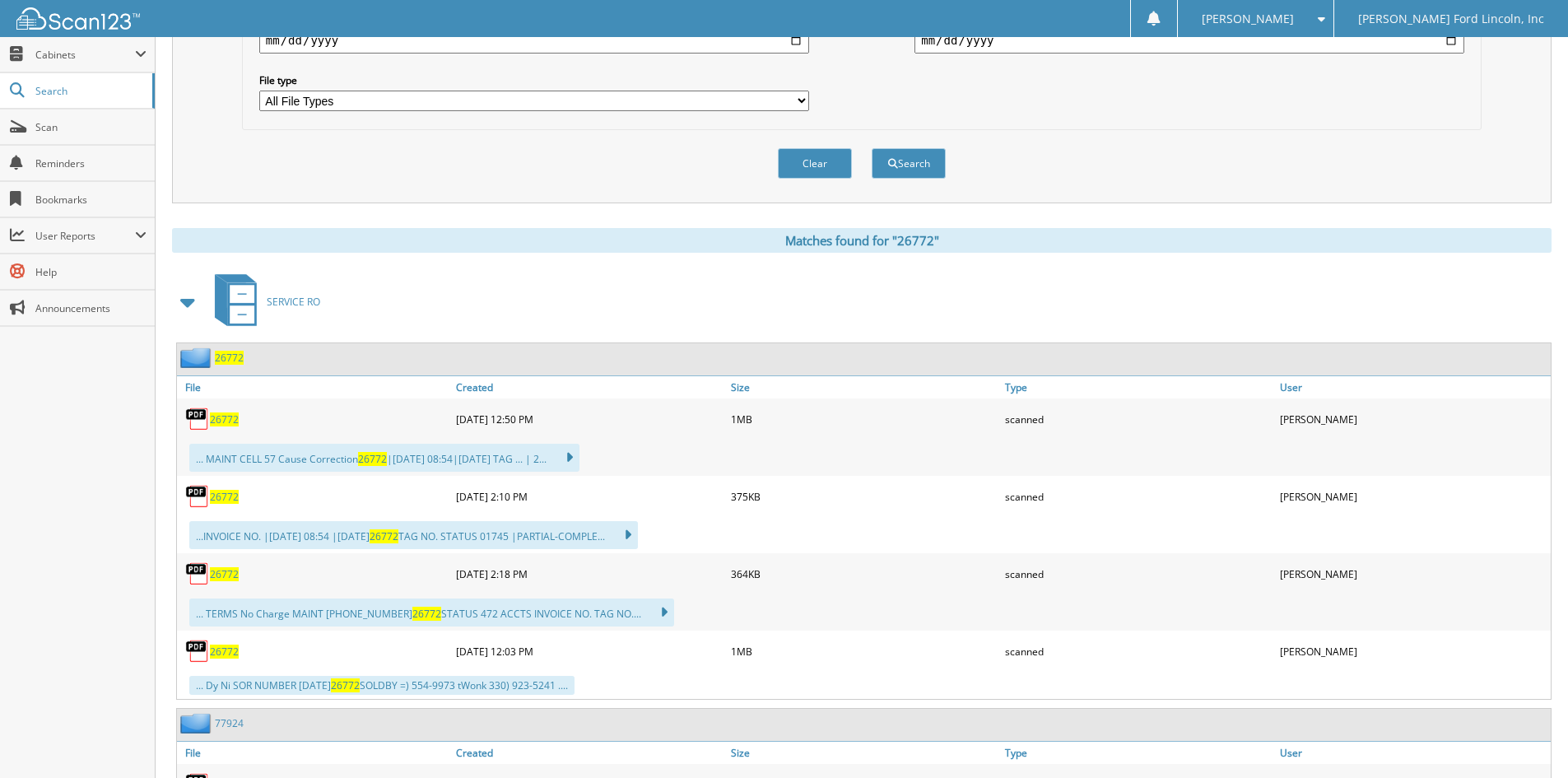
click at [232, 357] on span "26772" at bounding box center [229, 357] width 29 height 14
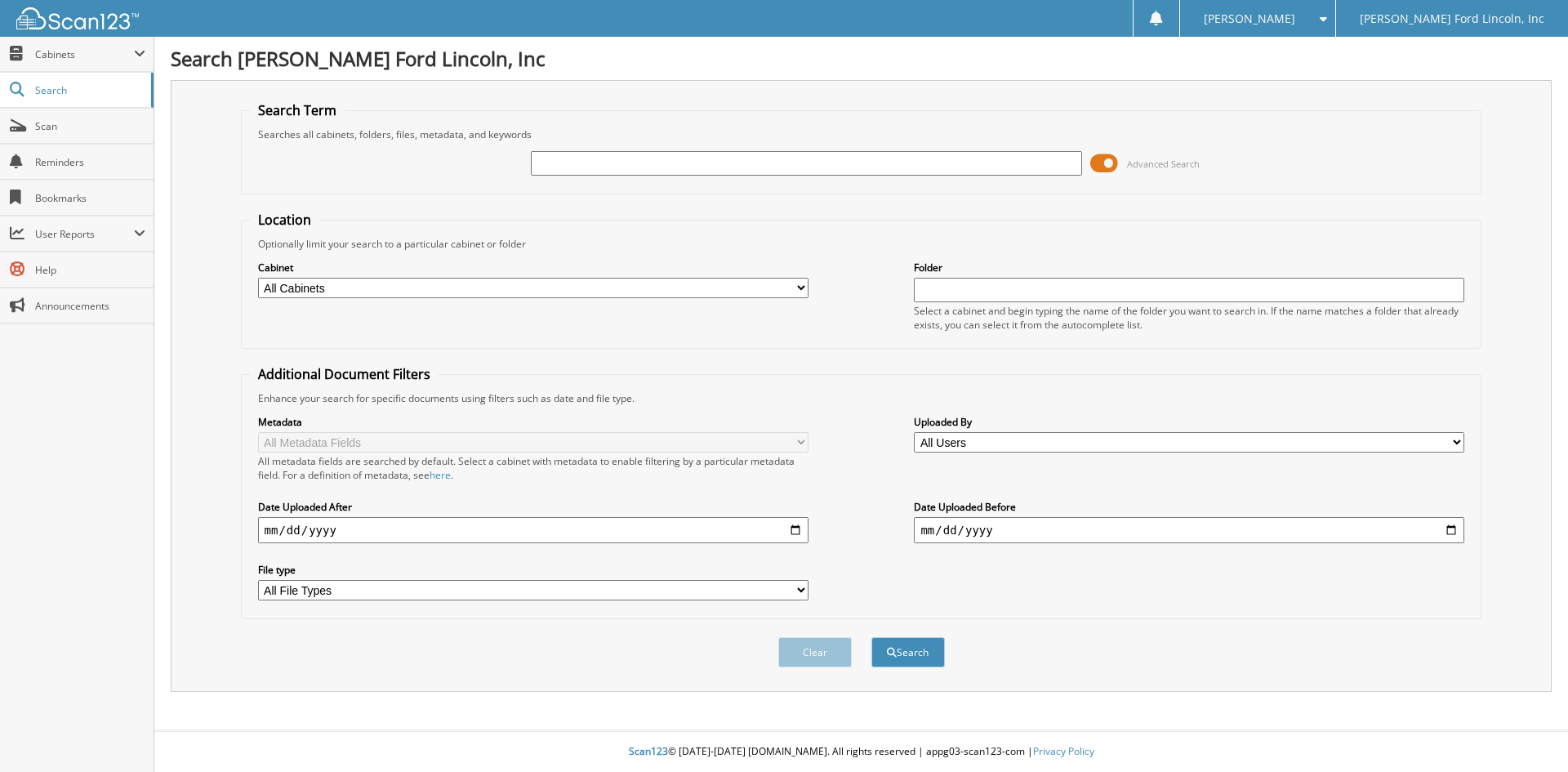
click at [574, 165] on input "text" at bounding box center [806, 163] width 550 height 25
type input "41688"
click at [871, 637] on button "Search" at bounding box center [908, 652] width 73 height 30
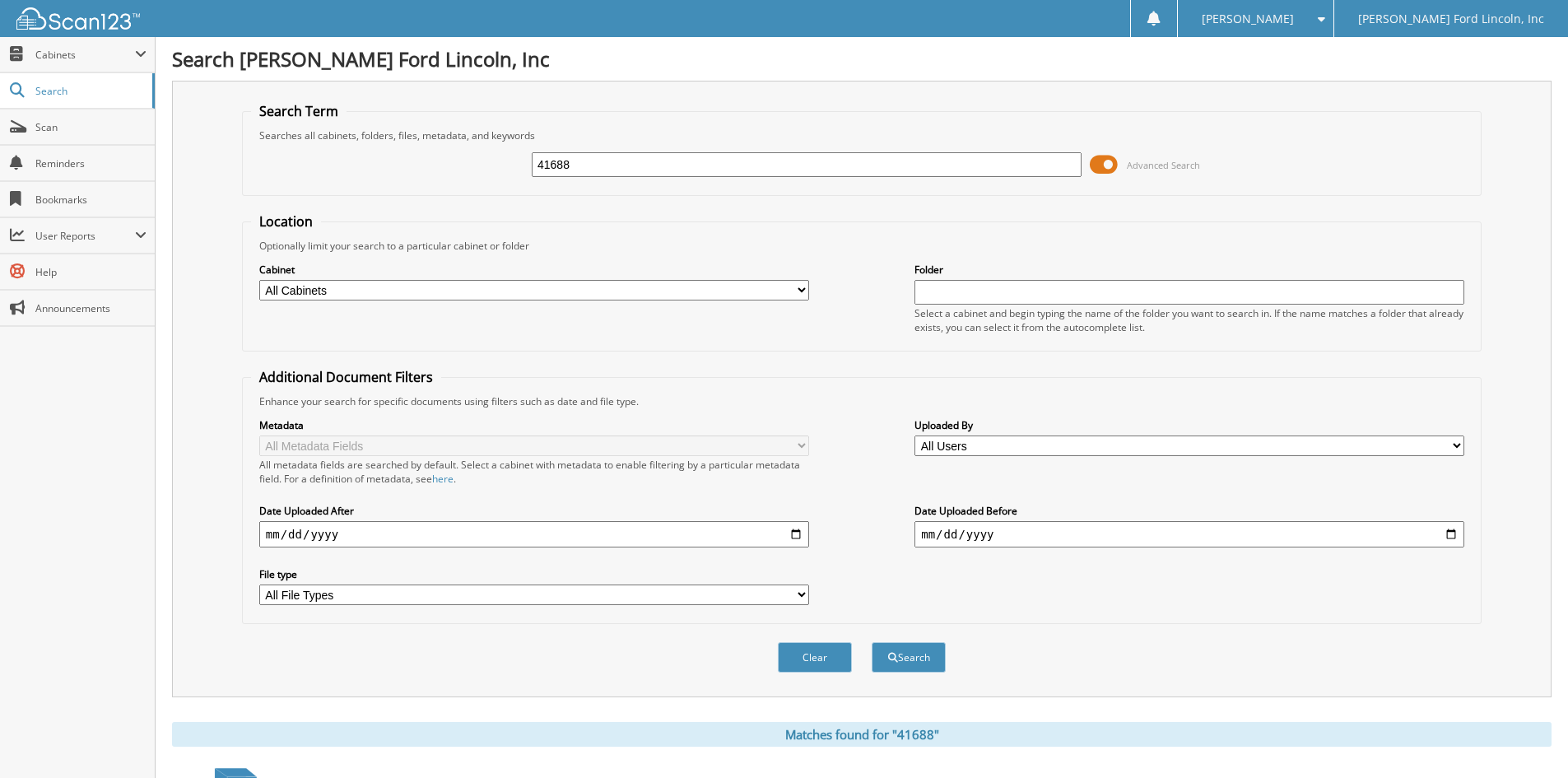
drag, startPoint x: 590, startPoint y: 163, endPoint x: 470, endPoint y: 164, distance: 120.0
click at [470, 164] on div "41688 Advanced Search" at bounding box center [862, 164] width 1222 height 44
type input "29854"
click at [872, 642] on button "Search" at bounding box center [909, 657] width 74 height 30
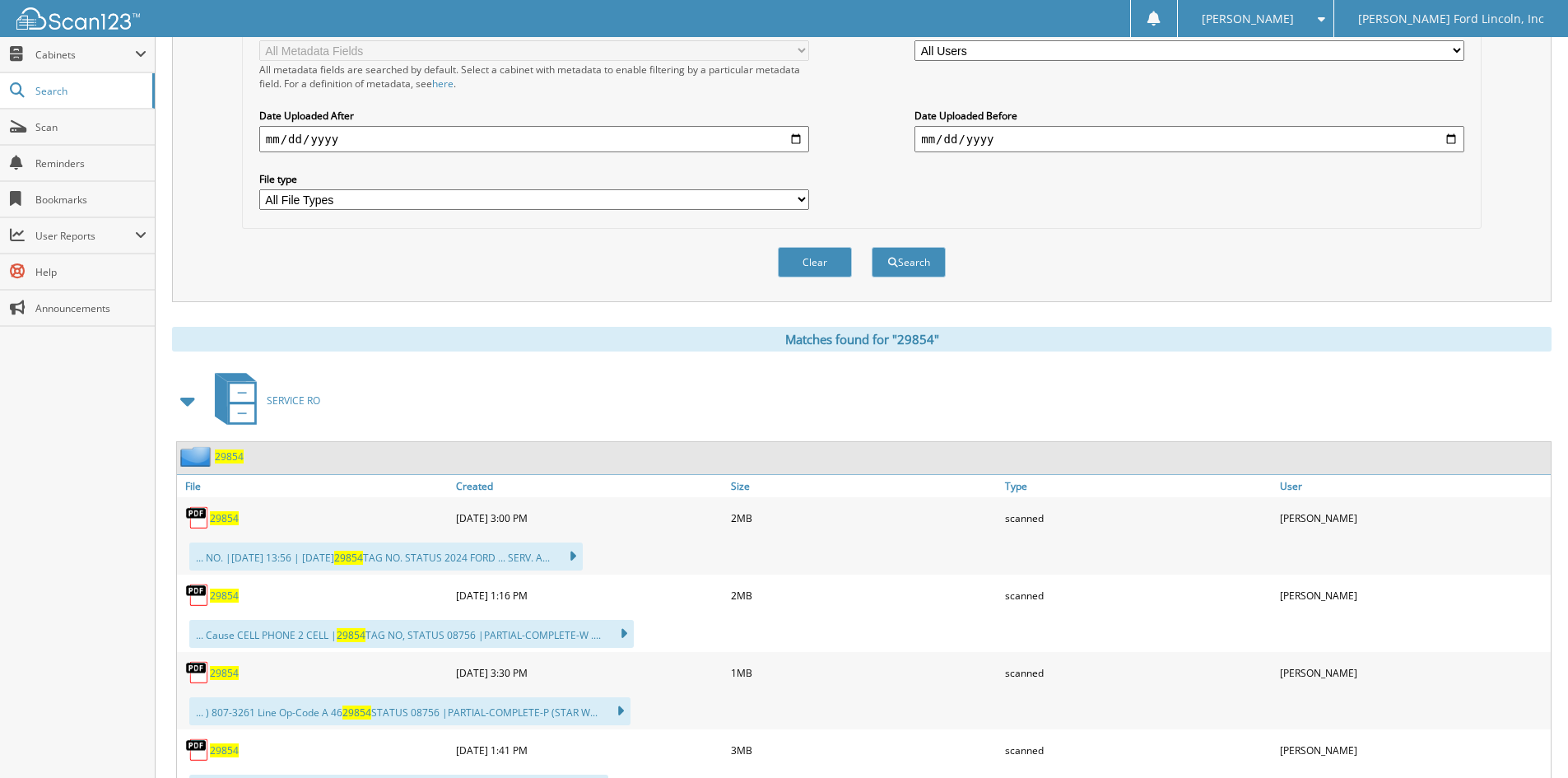
scroll to position [494, 0]
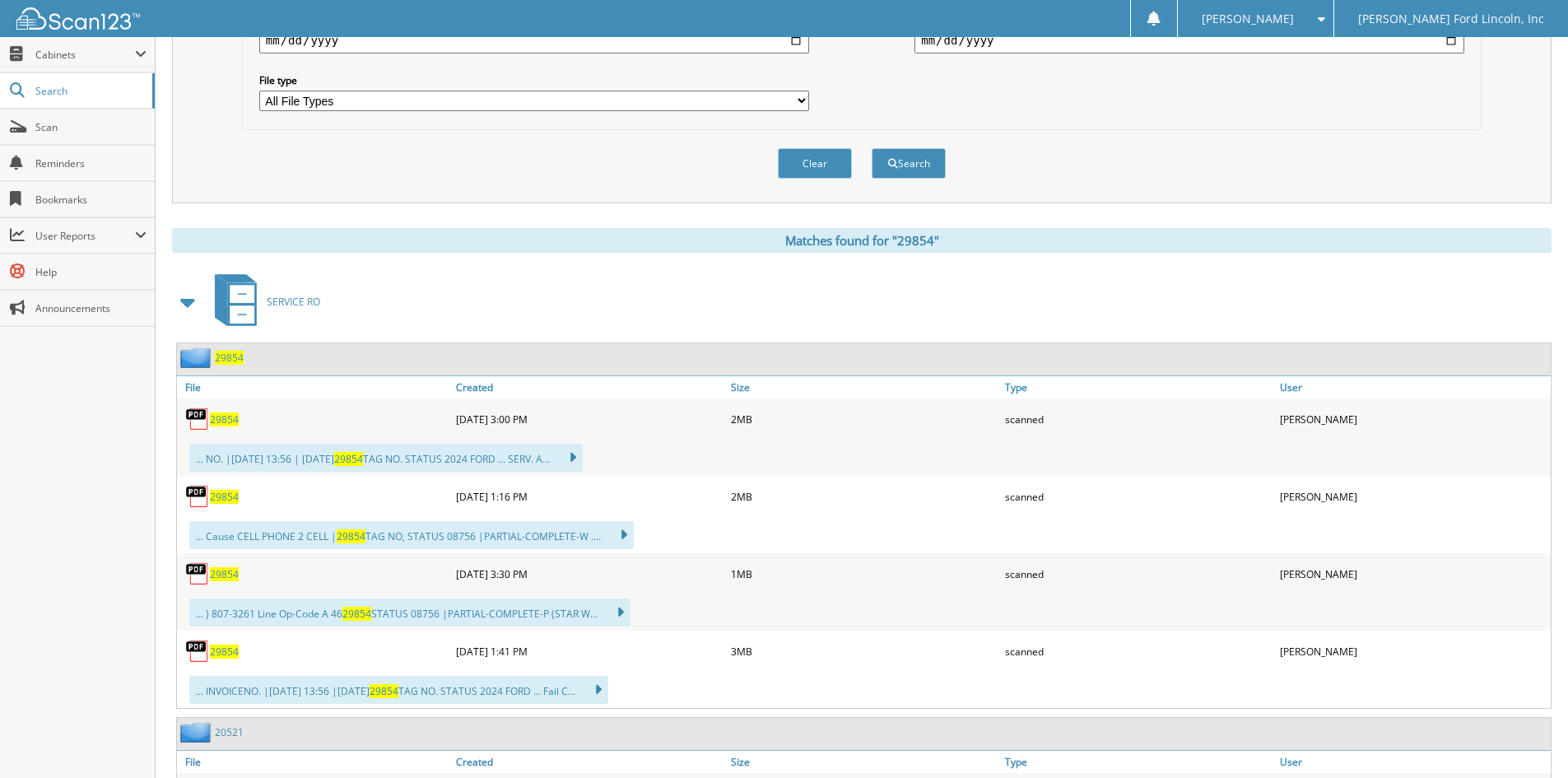
click at [237, 358] on span "29854" at bounding box center [229, 357] width 29 height 14
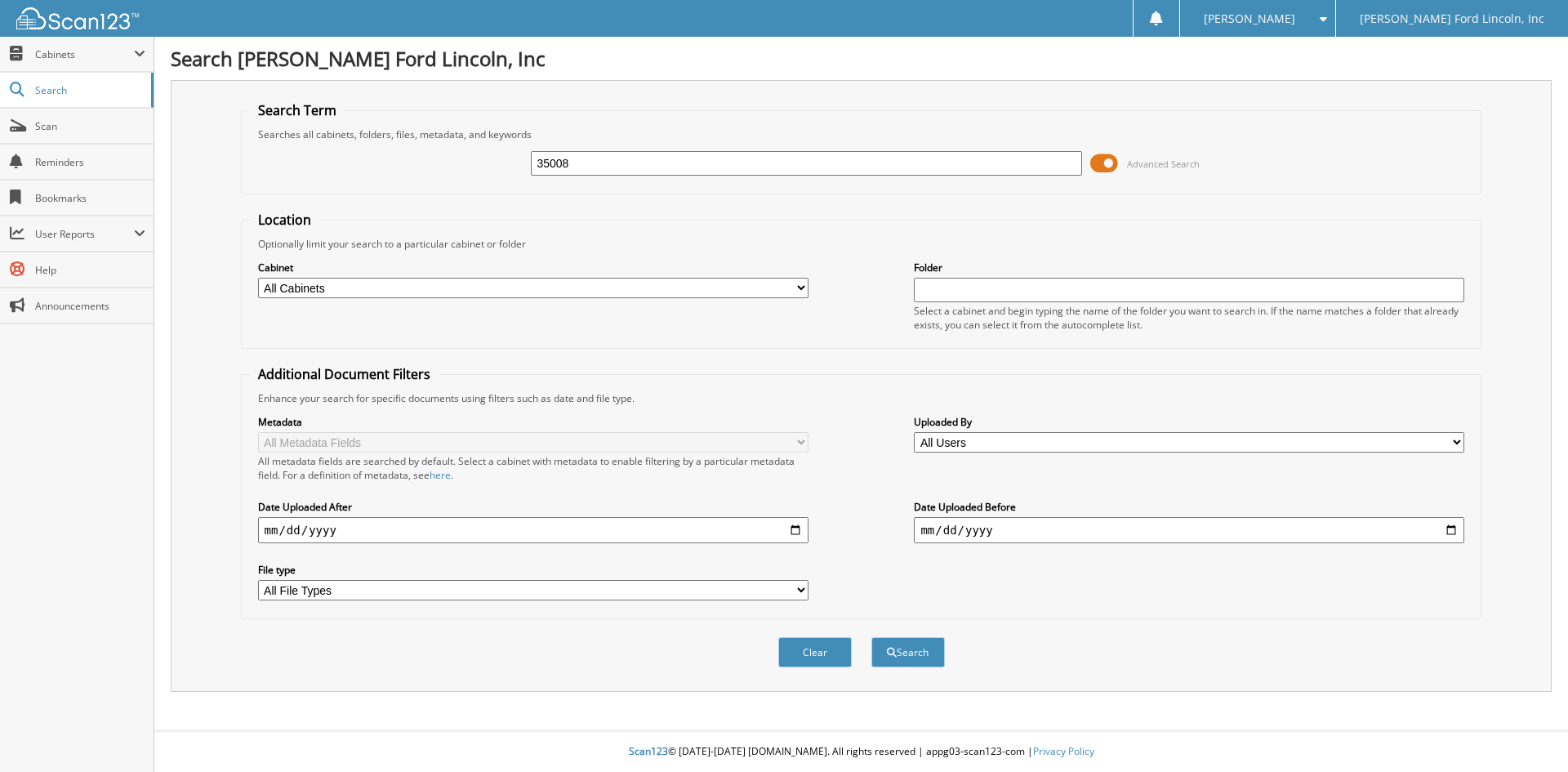
type input "35008"
click at [871, 637] on button "Search" at bounding box center [908, 652] width 73 height 30
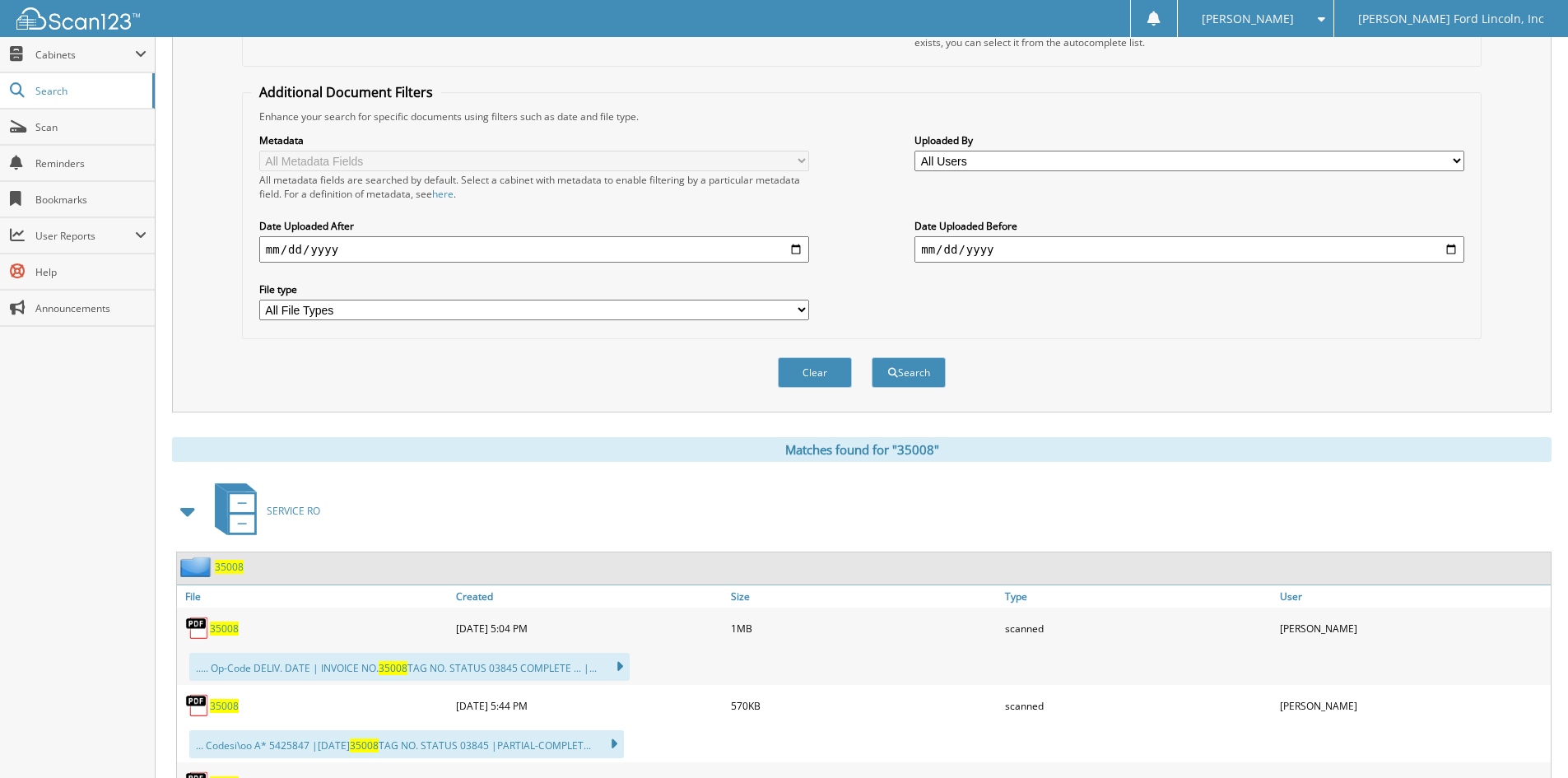
scroll to position [412, 0]
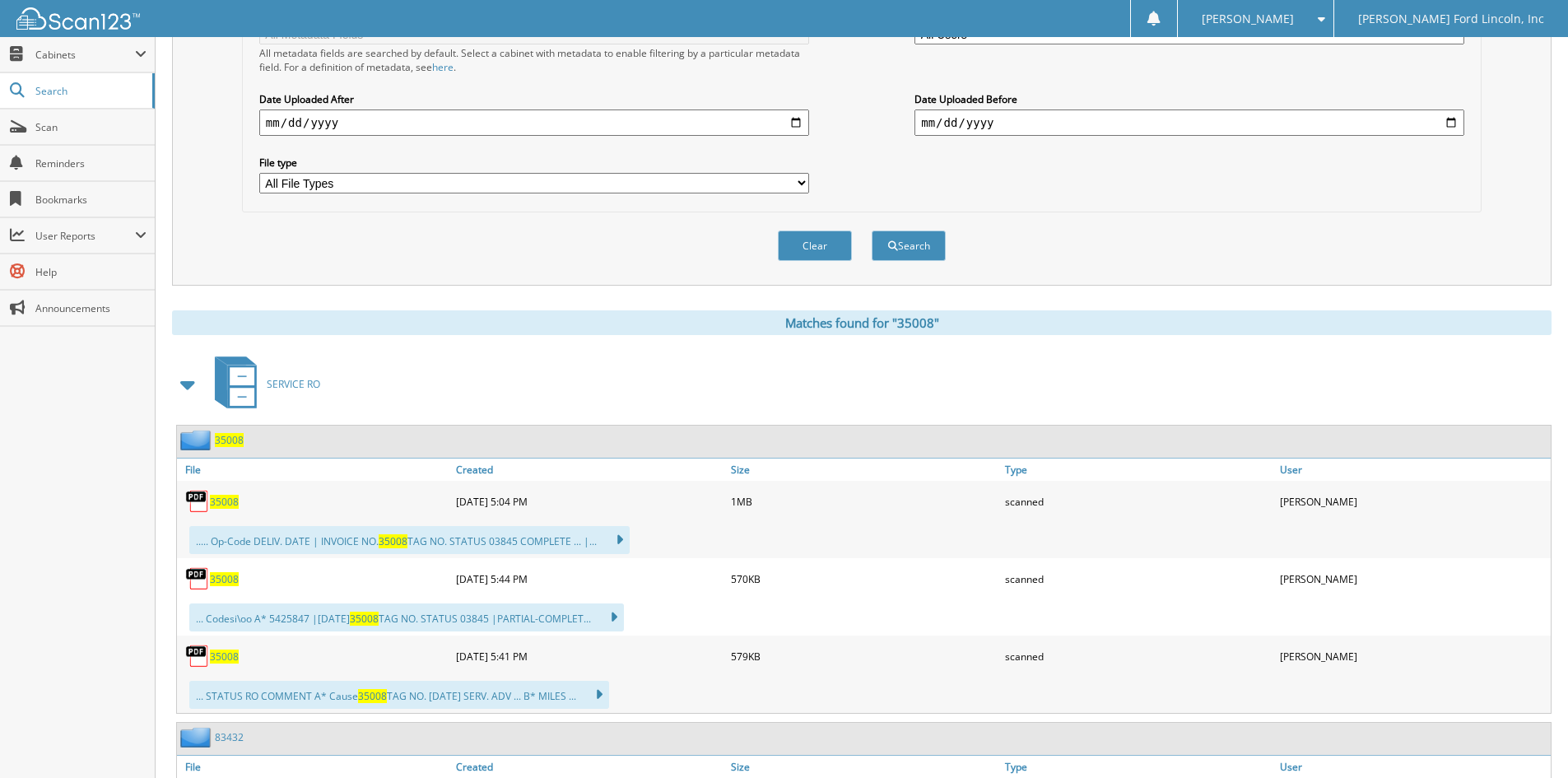
click at [230, 440] on span "35008" at bounding box center [229, 439] width 29 height 14
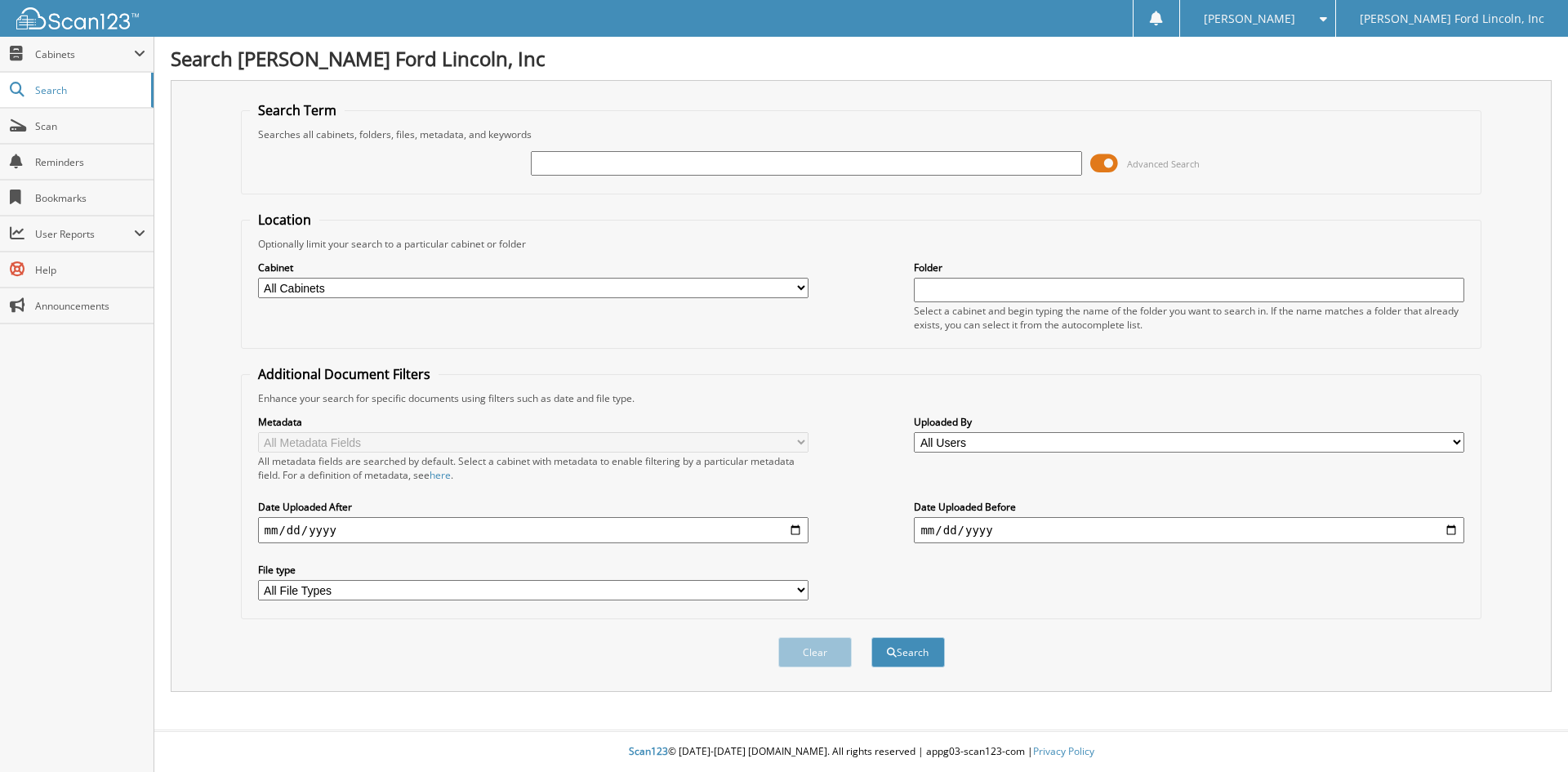
click at [609, 162] on input "text" at bounding box center [806, 163] width 550 height 25
type input "30656"
click at [871, 637] on button "Search" at bounding box center [908, 652] width 73 height 30
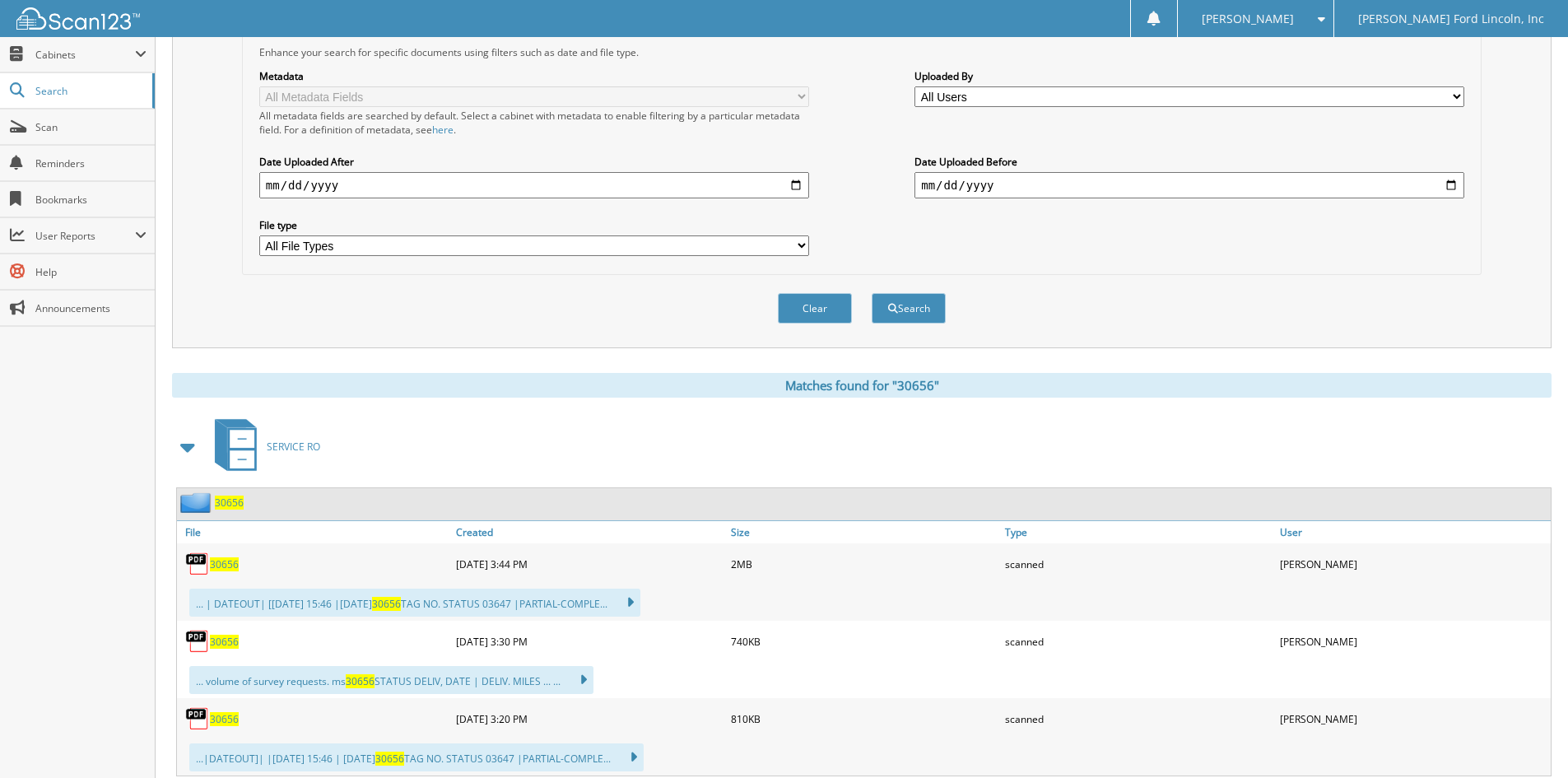
scroll to position [412, 0]
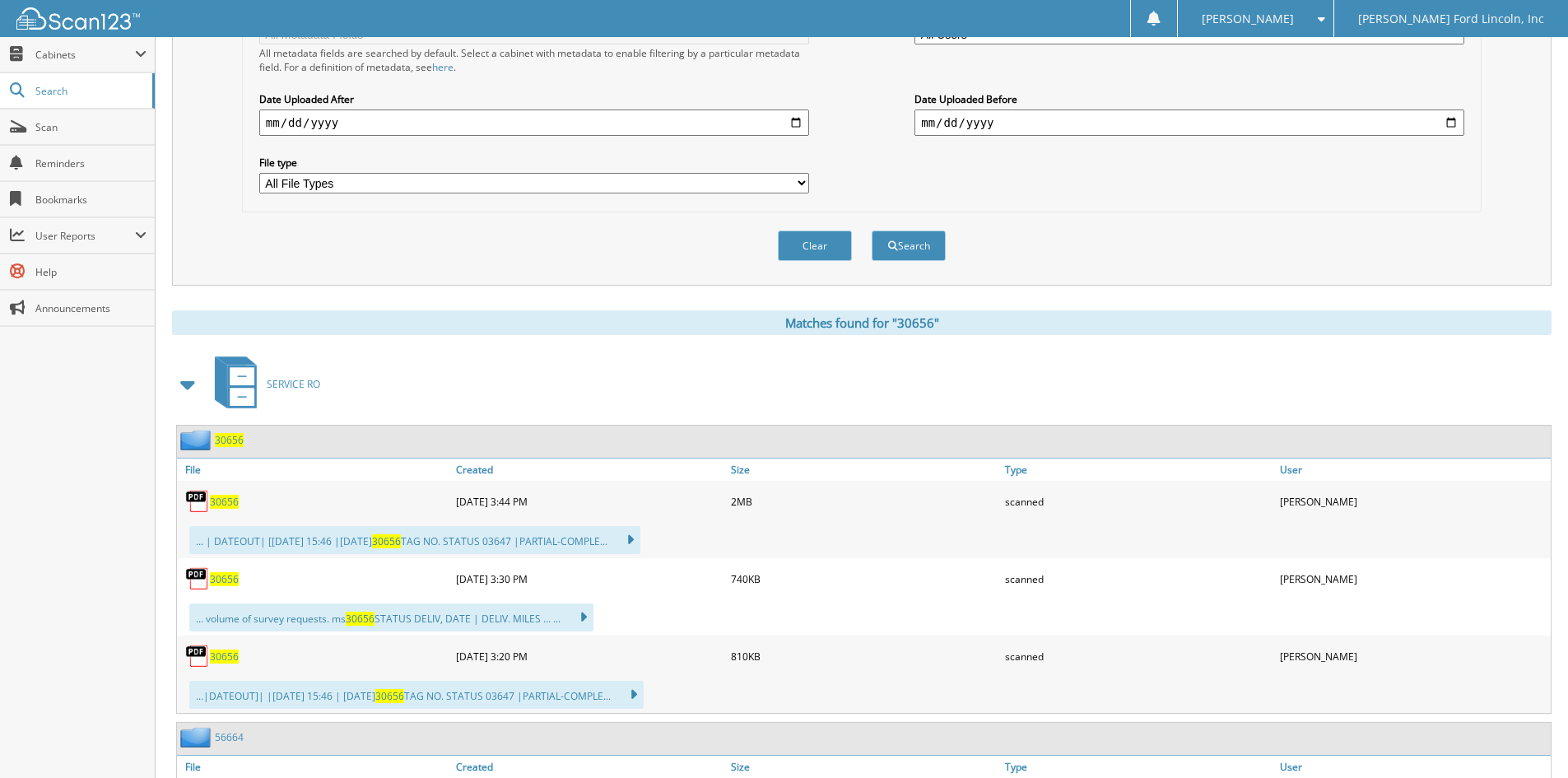
click at [236, 439] on span "30656" at bounding box center [229, 439] width 29 height 14
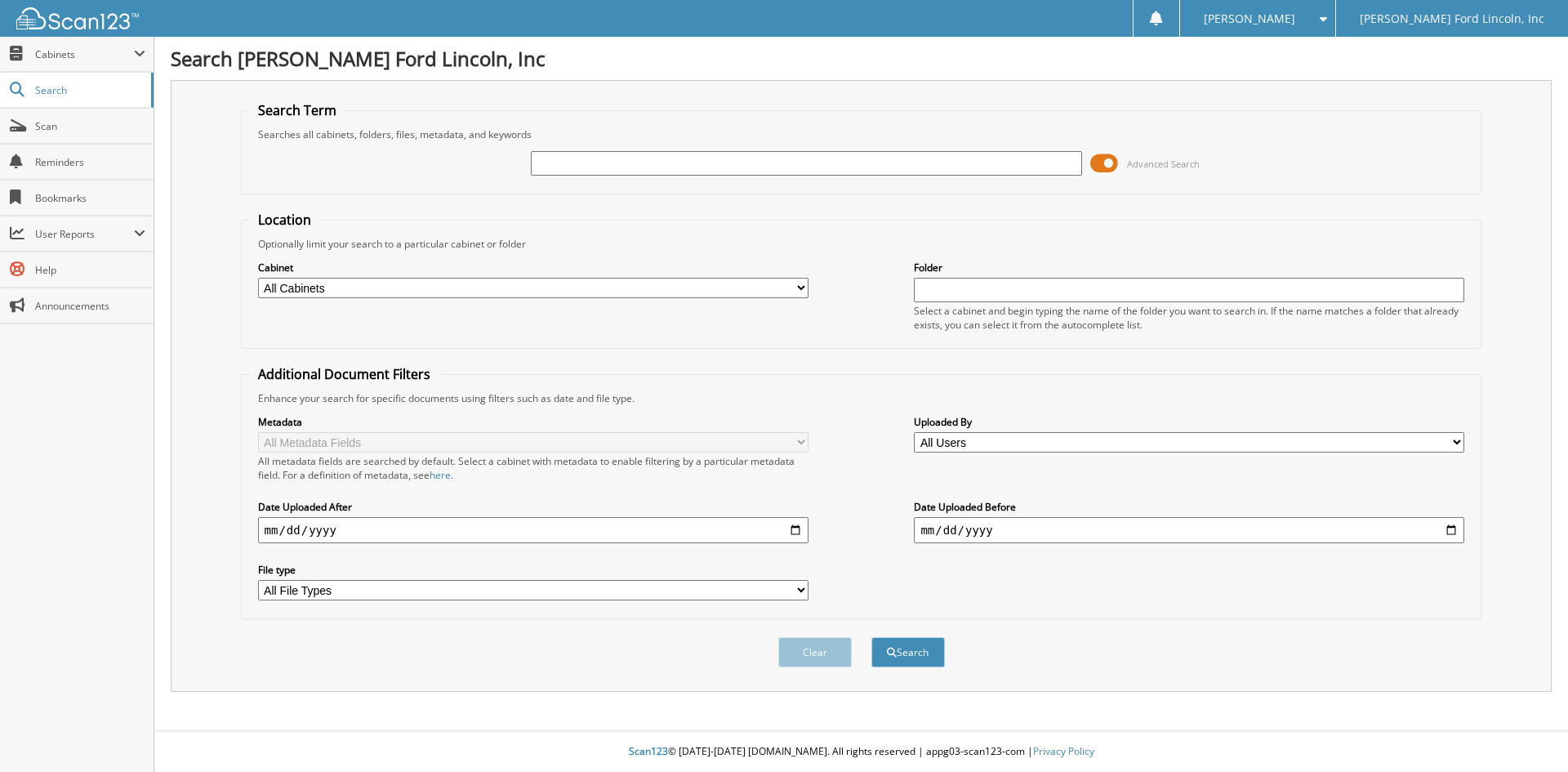
click at [610, 163] on input "text" at bounding box center [806, 163] width 550 height 25
type input "34188"
click at [871, 637] on button "Search" at bounding box center [908, 652] width 73 height 30
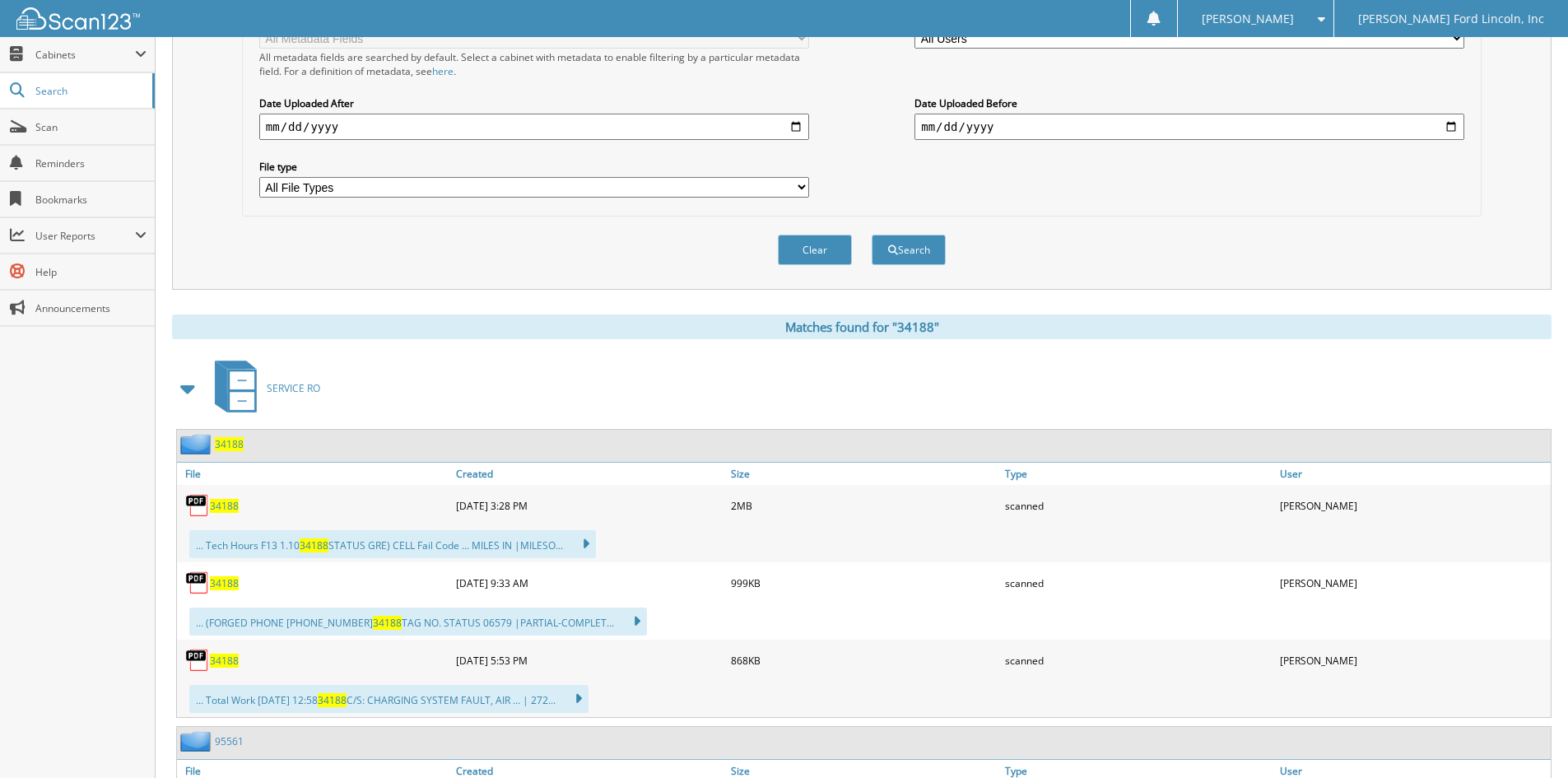
scroll to position [494, 0]
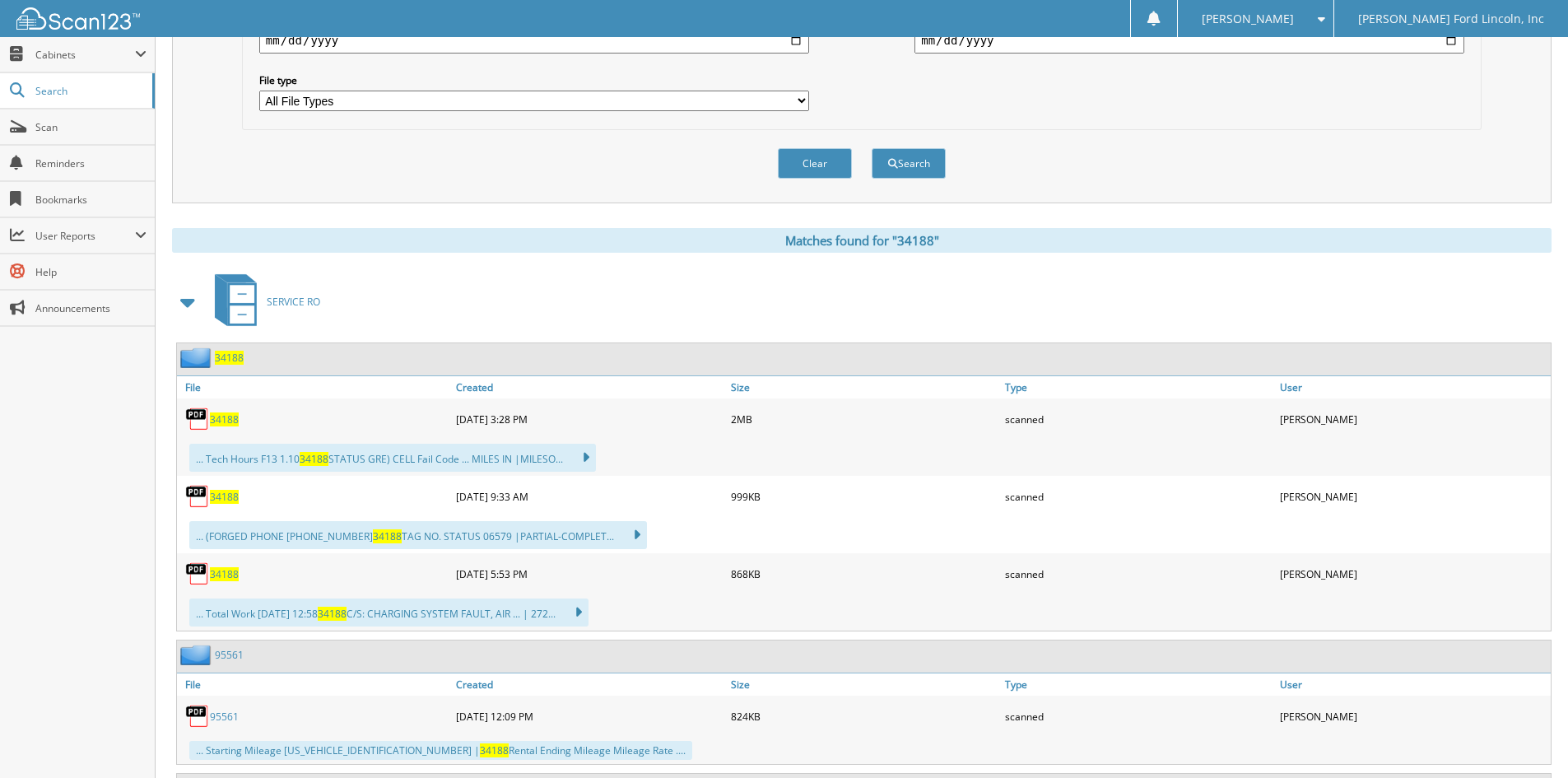
click at [227, 357] on span "34188" at bounding box center [229, 357] width 29 height 14
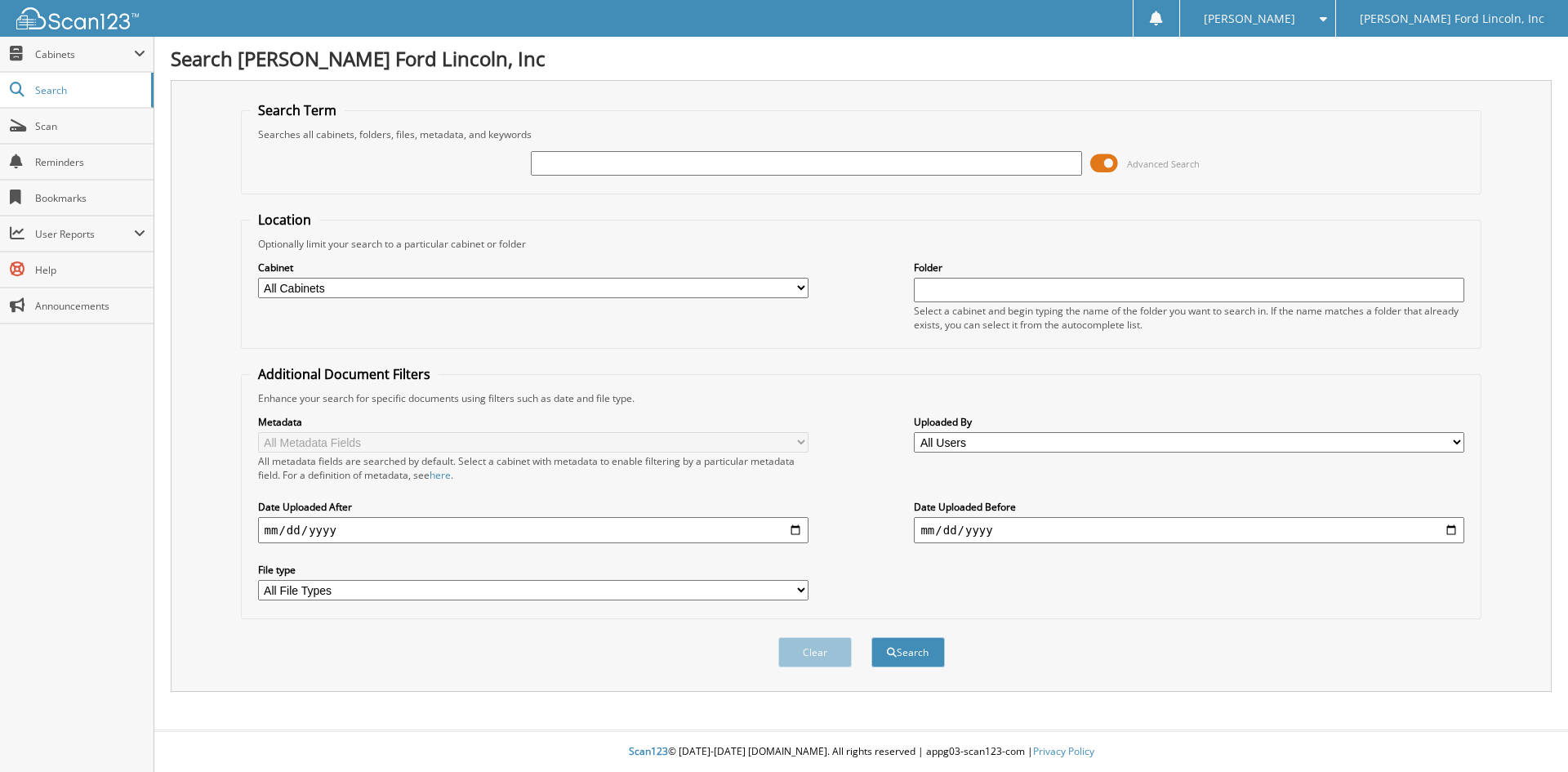
click at [622, 163] on input "text" at bounding box center [806, 163] width 550 height 25
type input "29314"
click at [871, 637] on button "Search" at bounding box center [908, 652] width 73 height 30
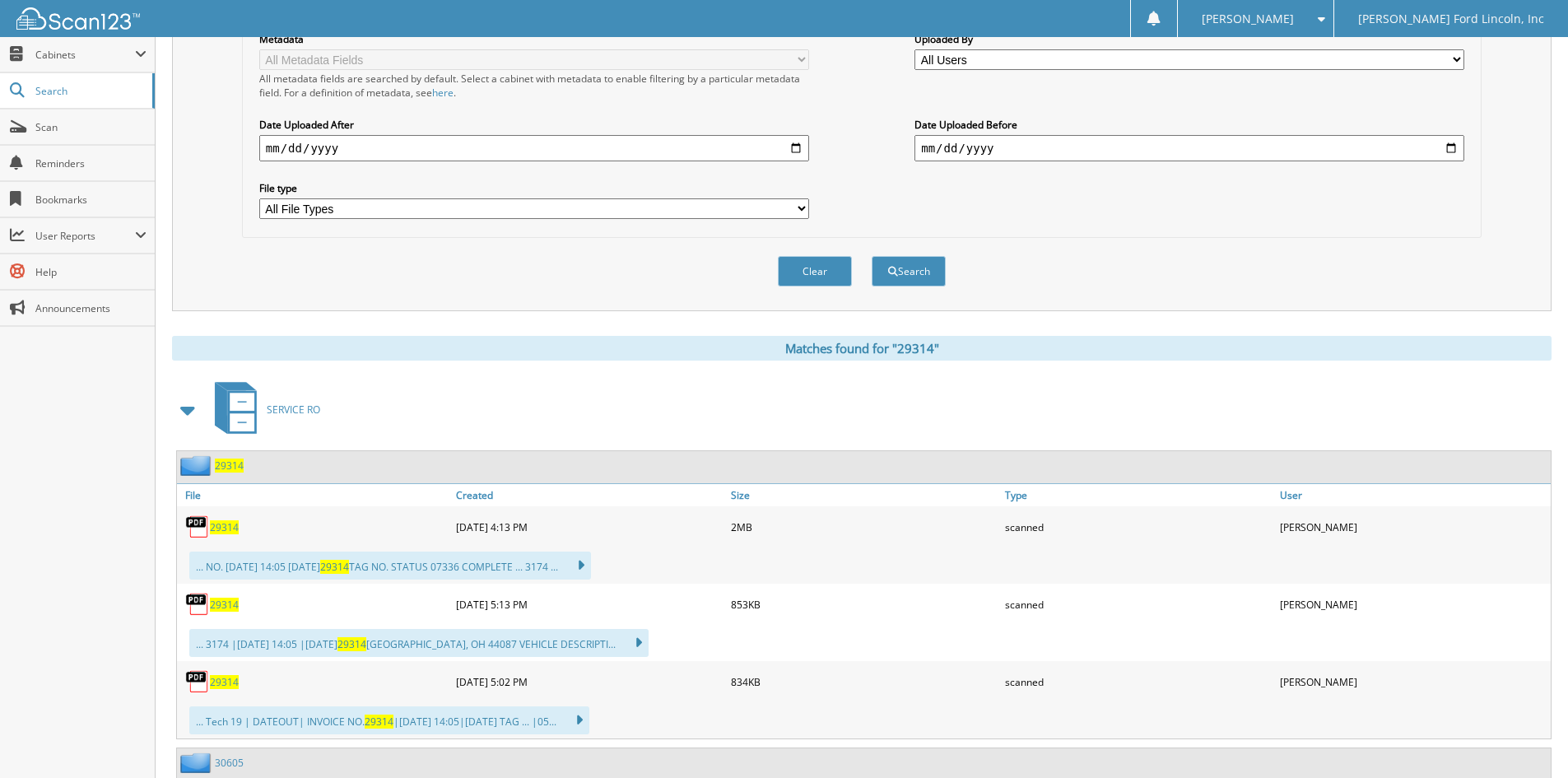
scroll to position [412, 0]
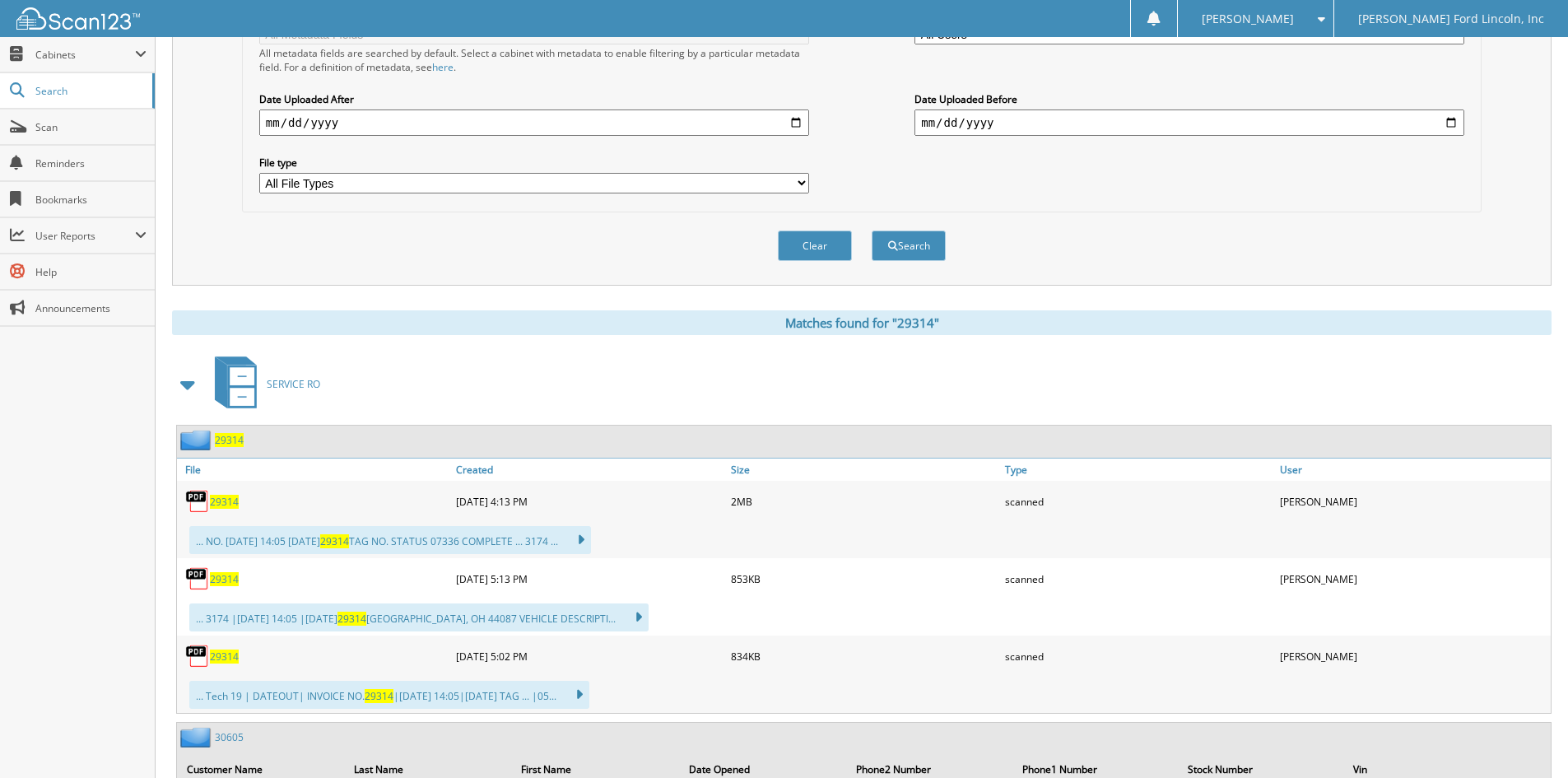
click at [220, 442] on span "29314" at bounding box center [229, 439] width 29 height 14
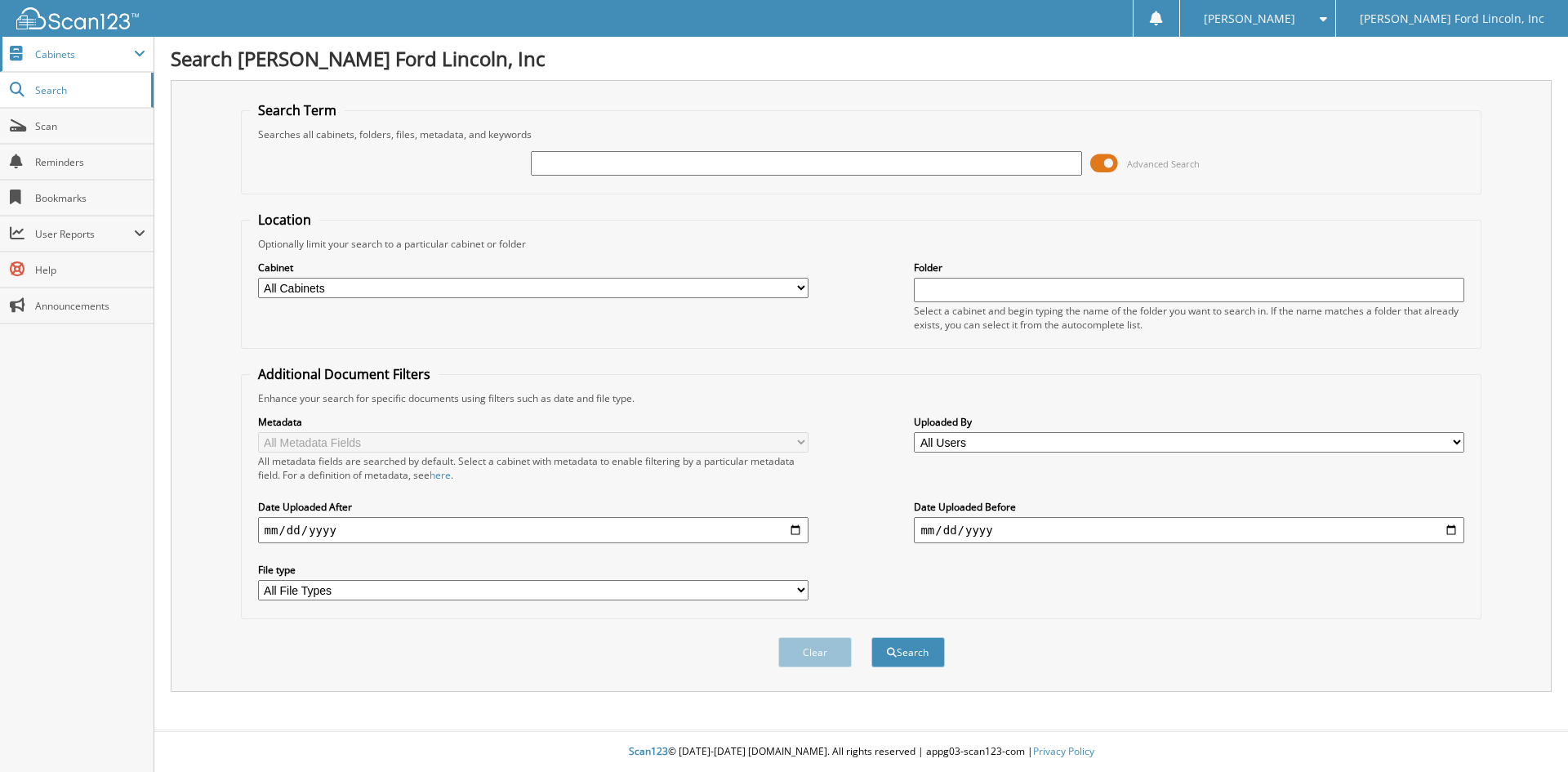
click at [51, 51] on span "Cabinets" at bounding box center [84, 54] width 99 height 14
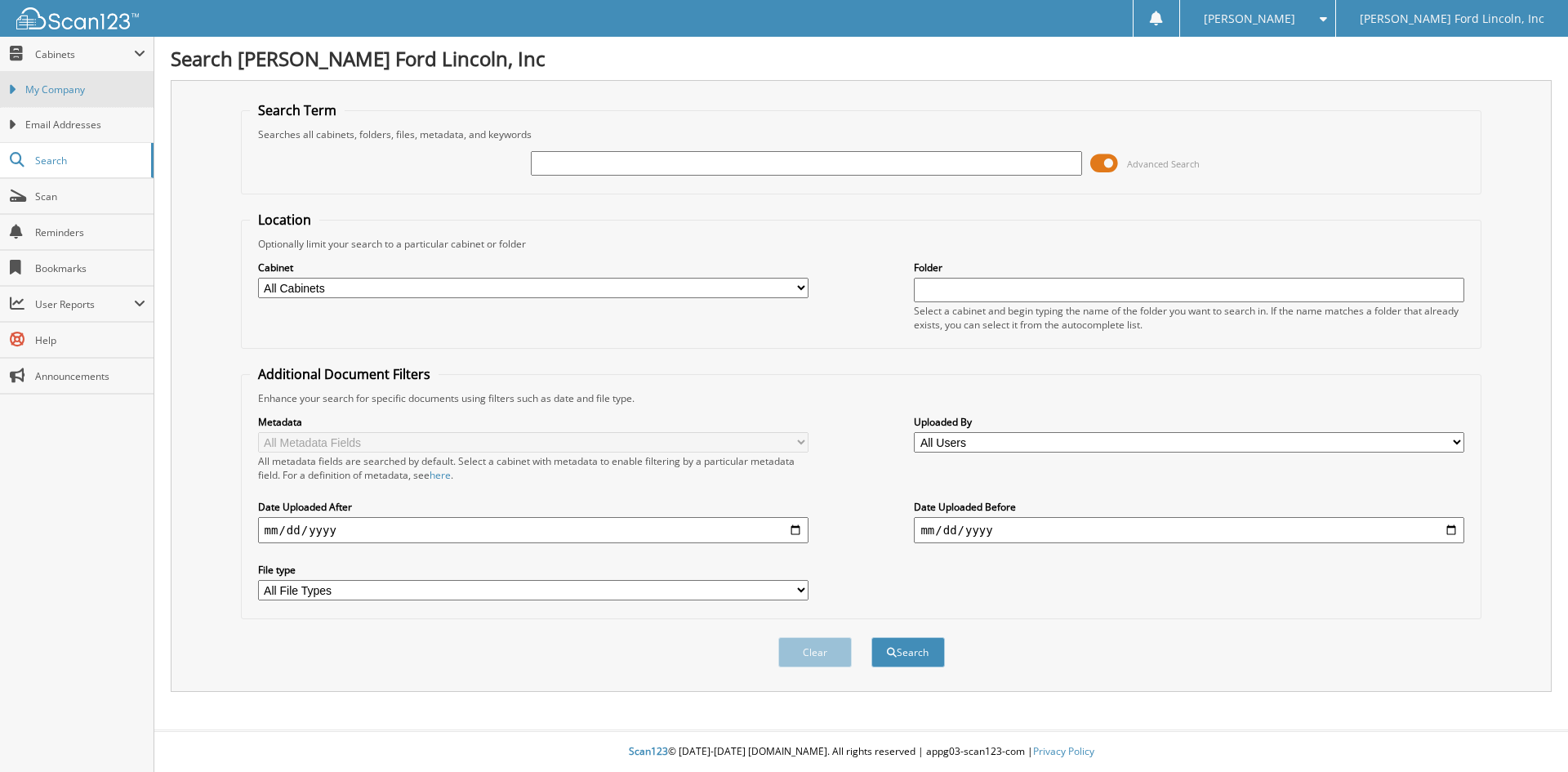
click at [57, 82] on link "My Company" at bounding box center [77, 89] width 154 height 35
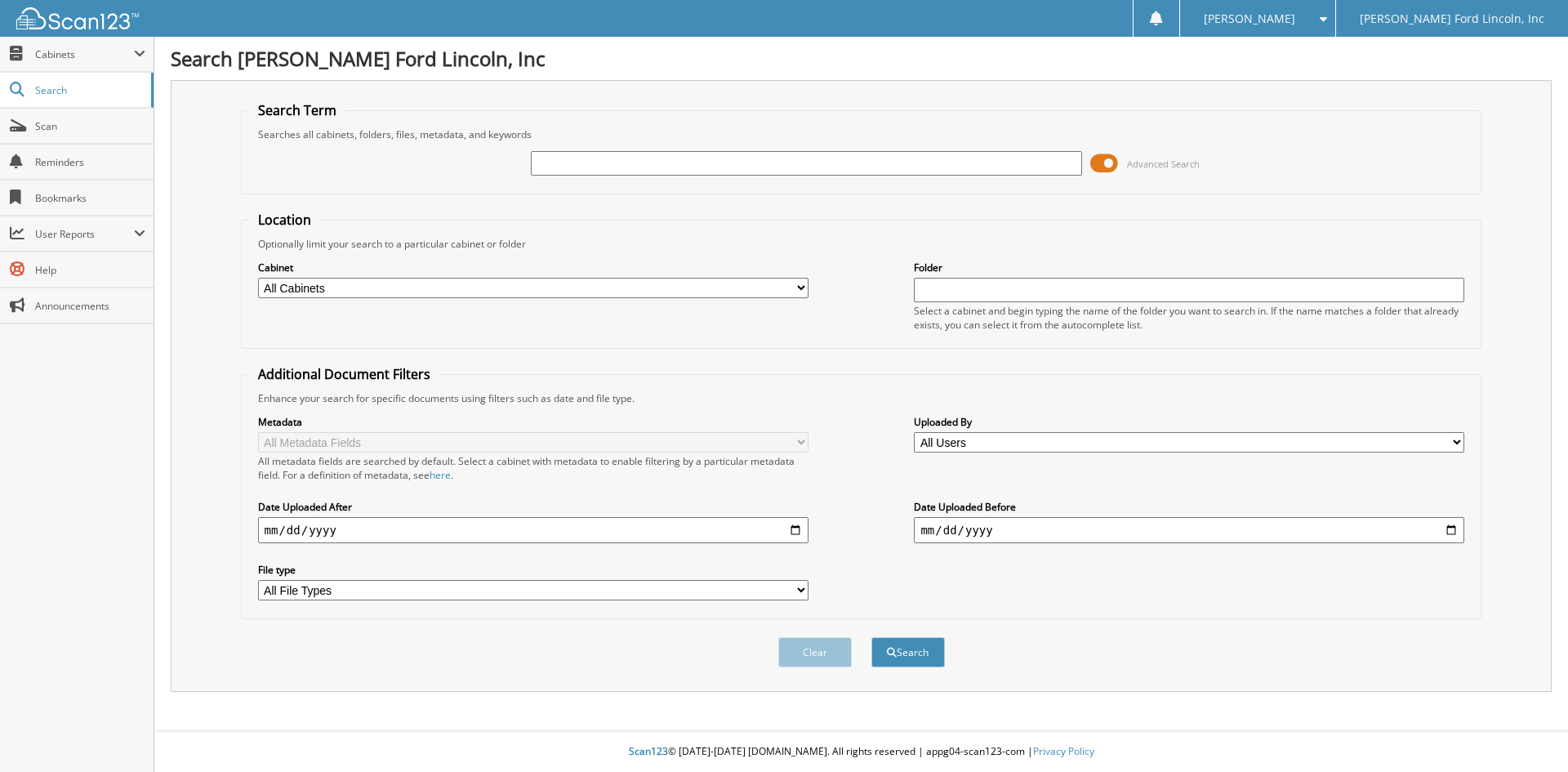
click at [556, 161] on input "text" at bounding box center [806, 163] width 550 height 25
type input "29314"
click at [871, 637] on button "Search" at bounding box center [908, 652] width 73 height 30
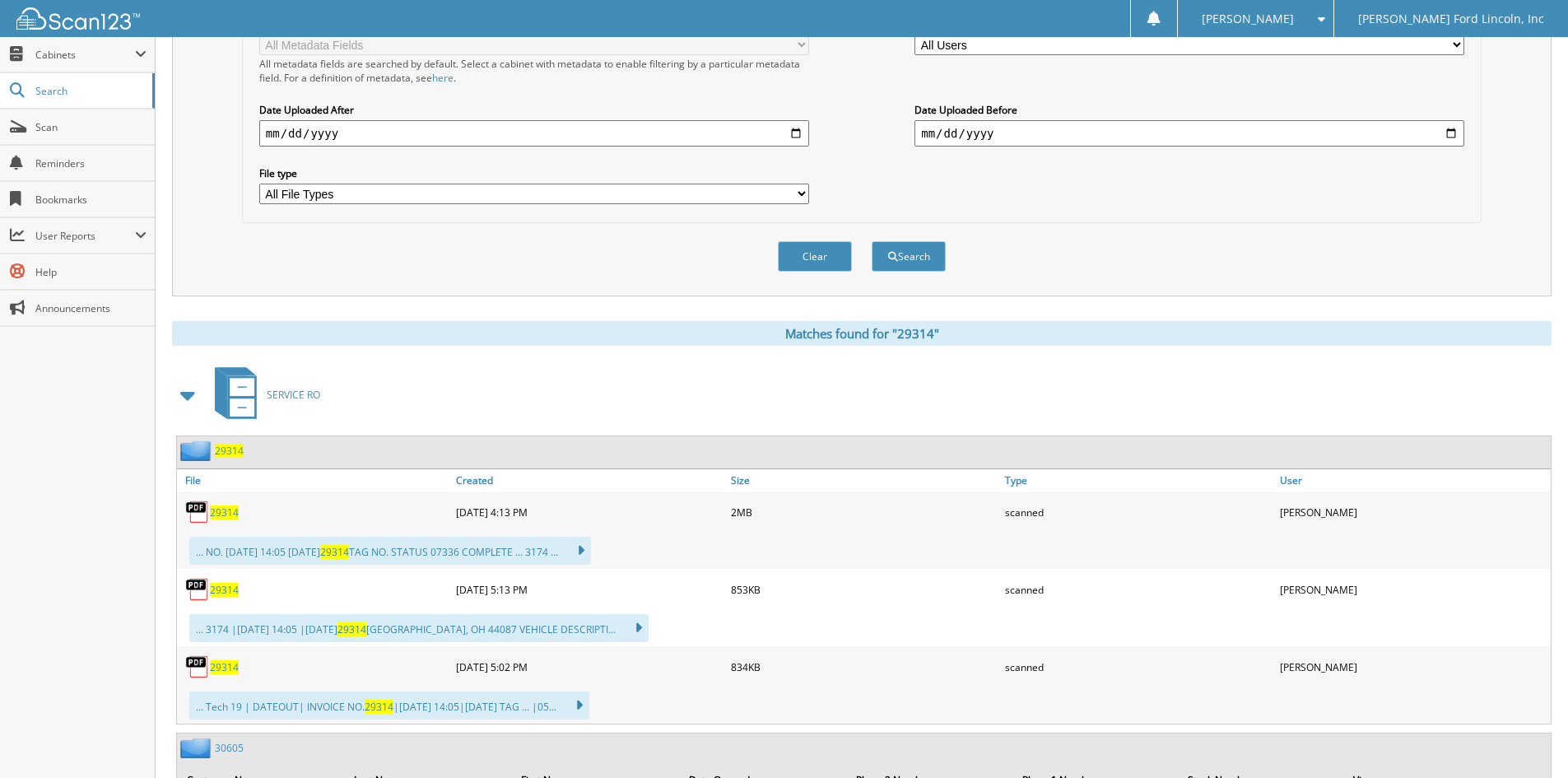
scroll to position [412, 0]
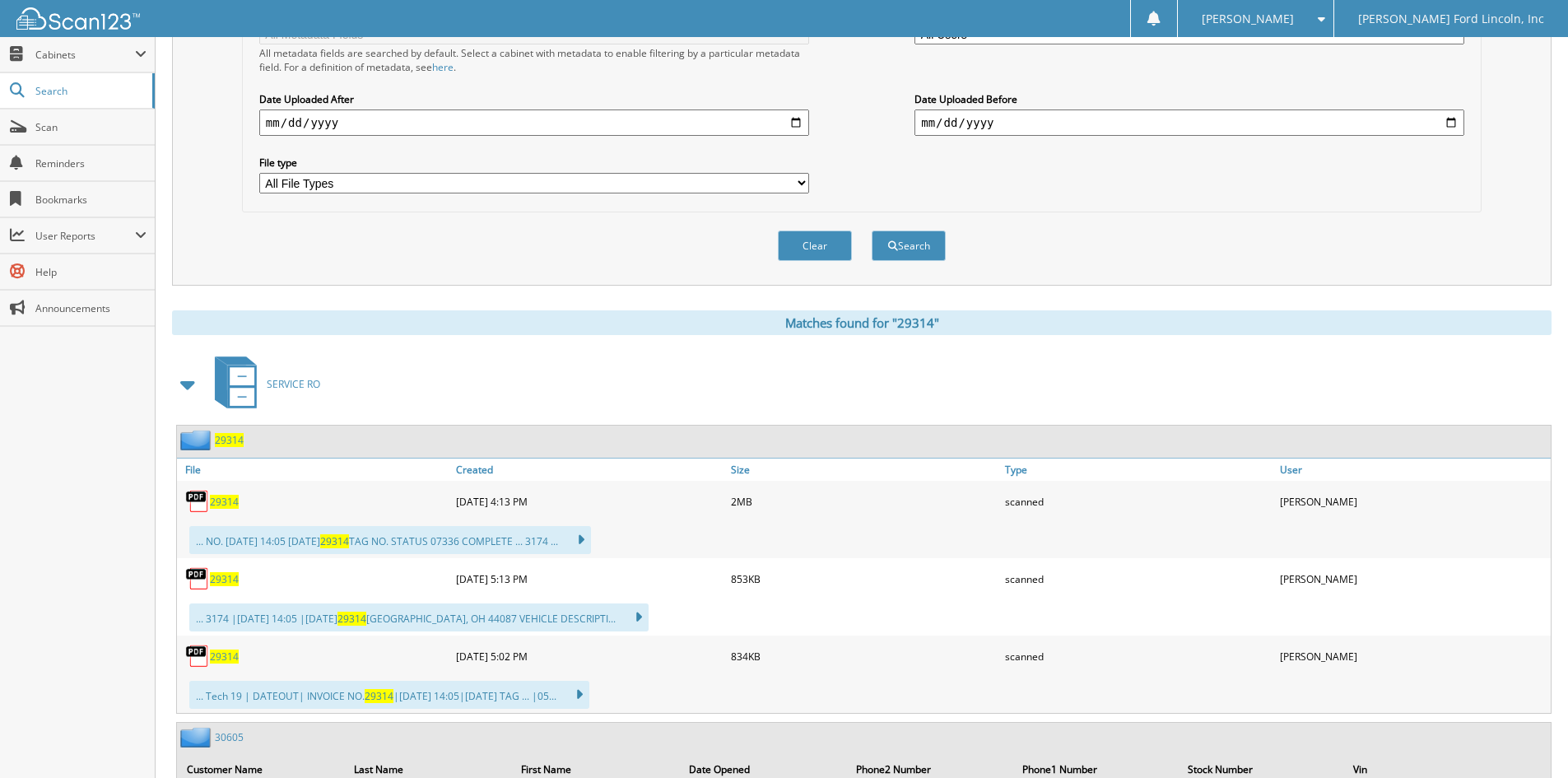
click at [233, 442] on span "29314" at bounding box center [229, 439] width 29 height 14
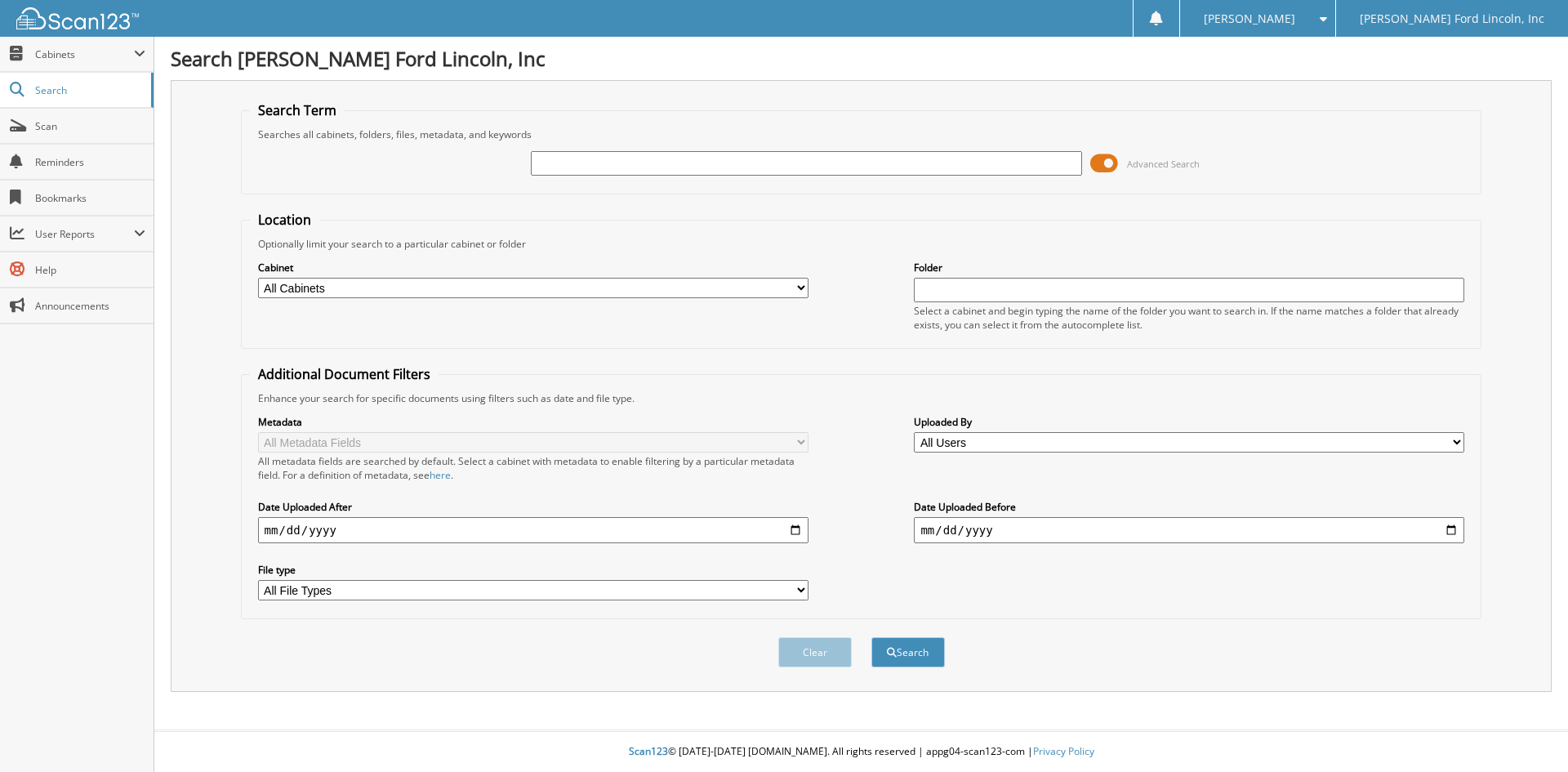
click at [561, 161] on input "text" at bounding box center [806, 163] width 550 height 25
type input "28504"
click at [871, 637] on button "Search" at bounding box center [908, 652] width 73 height 30
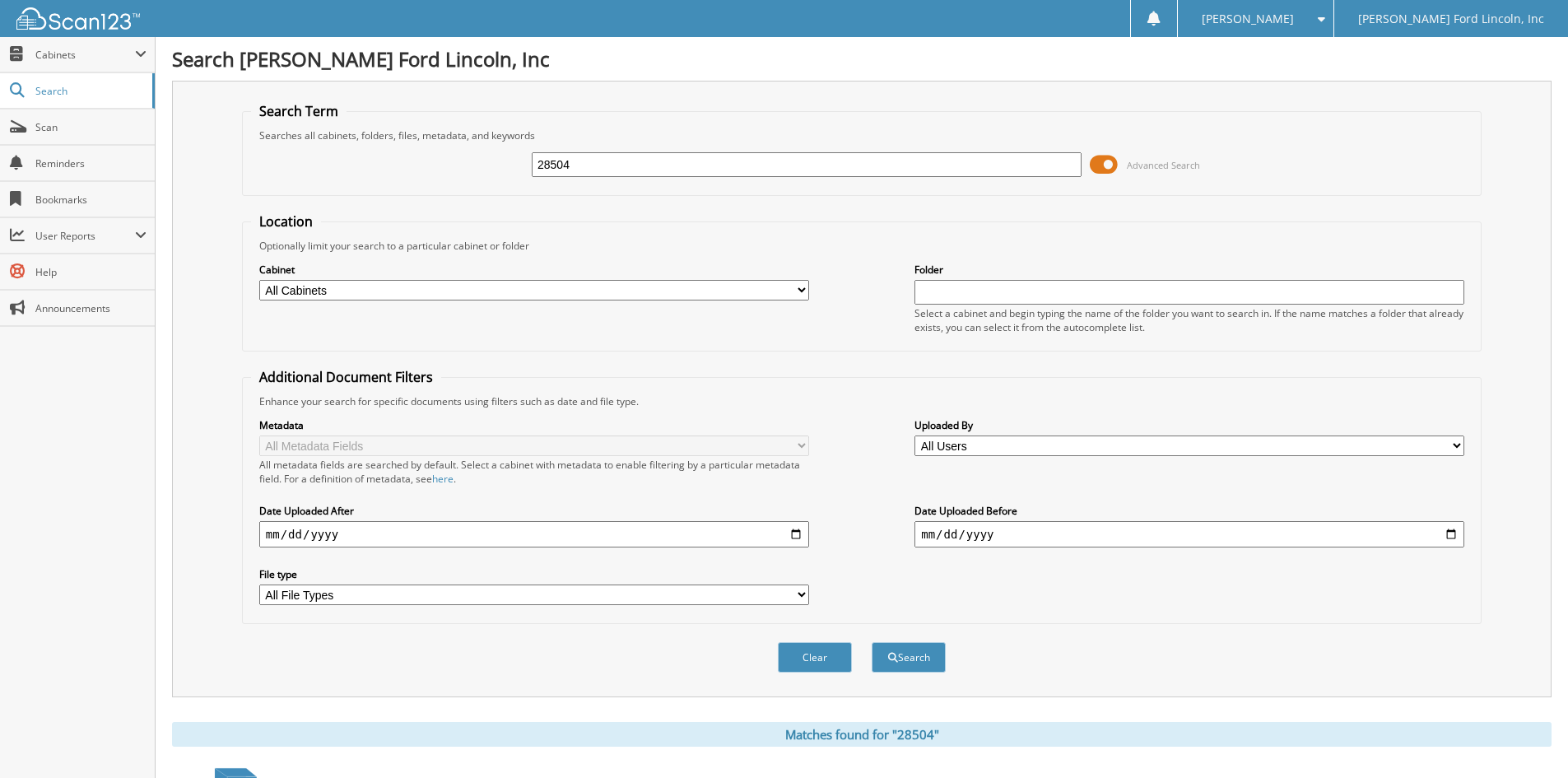
click at [1098, 168] on span at bounding box center [1104, 164] width 28 height 25
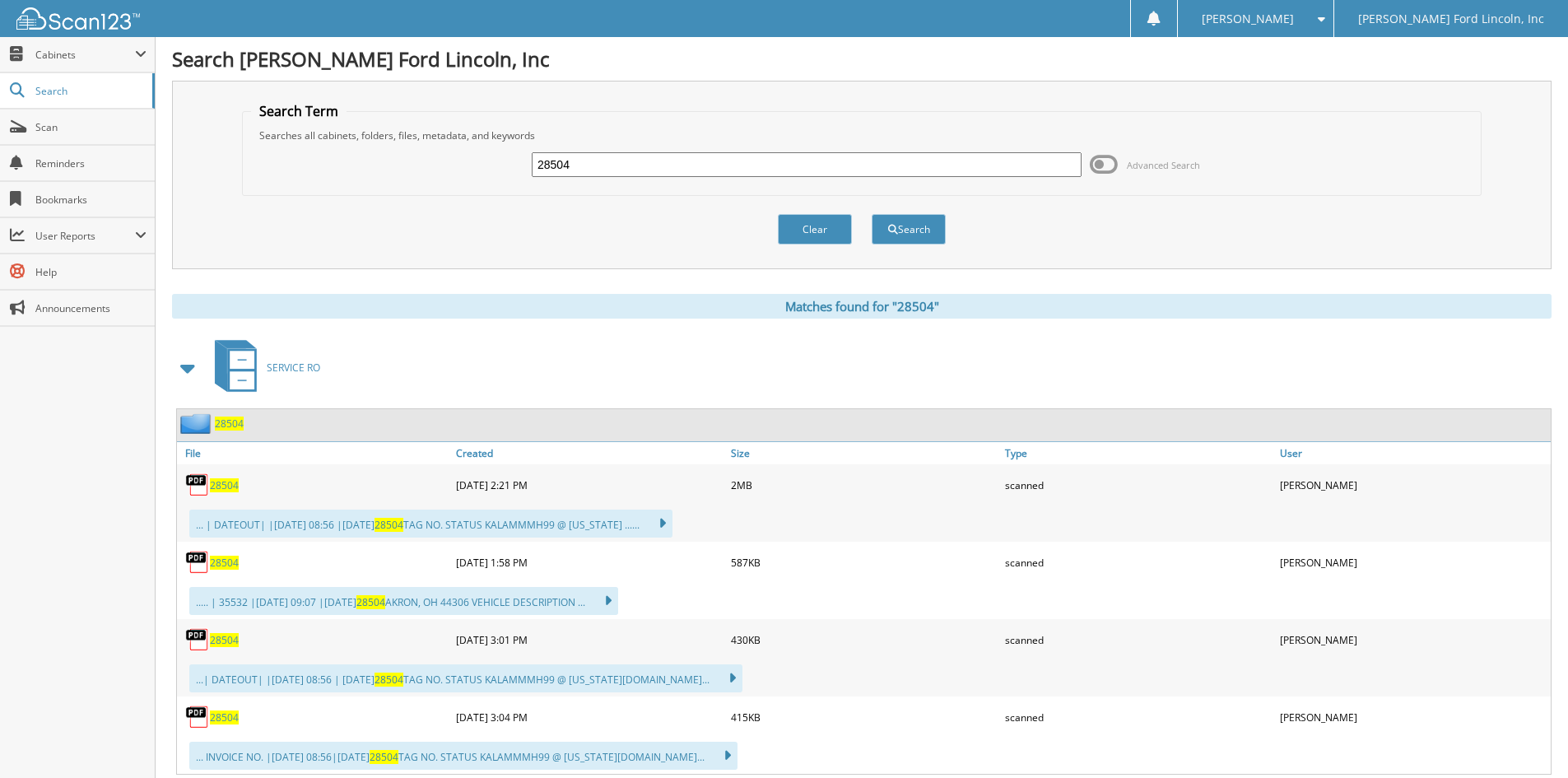
click at [233, 425] on span "28504" at bounding box center [229, 423] width 29 height 14
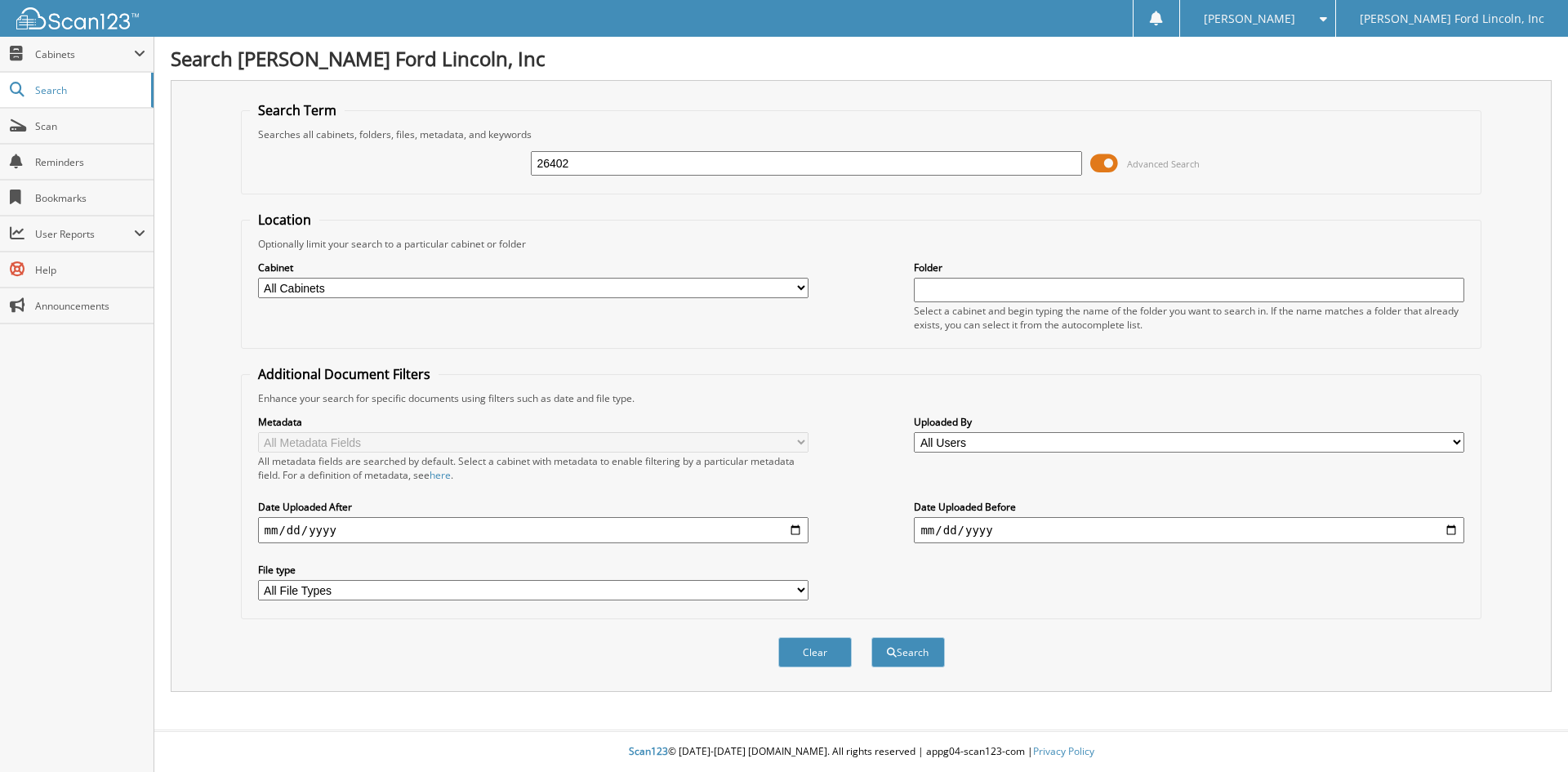
type input "26402"
click at [871, 637] on button "Search" at bounding box center [908, 652] width 73 height 30
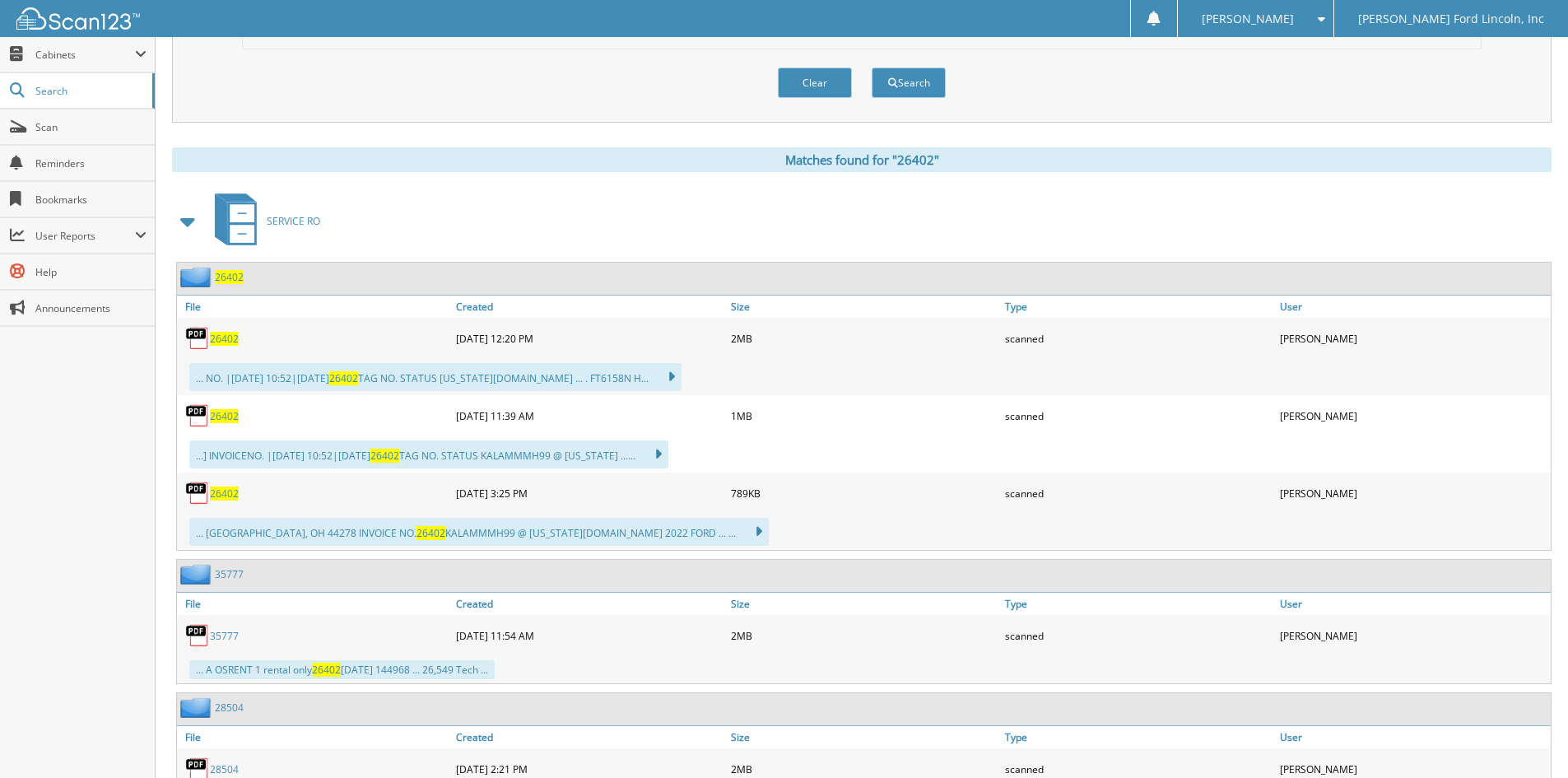
scroll to position [576, 0]
click at [231, 274] on span "26402" at bounding box center [229, 275] width 29 height 14
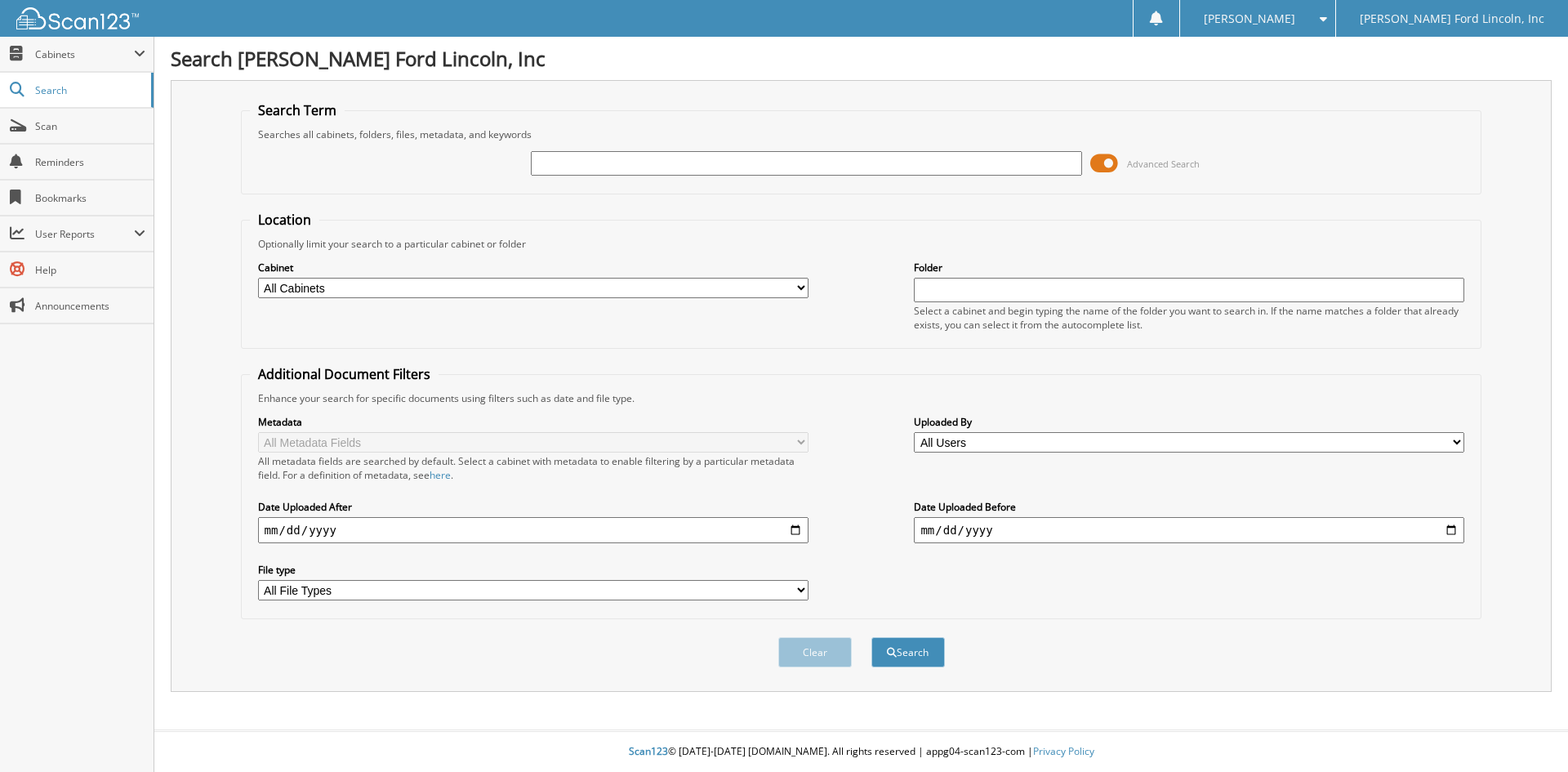
click at [557, 159] on input "text" at bounding box center [806, 163] width 550 height 25
type input "28310"
click at [871, 637] on button "Search" at bounding box center [908, 652] width 73 height 30
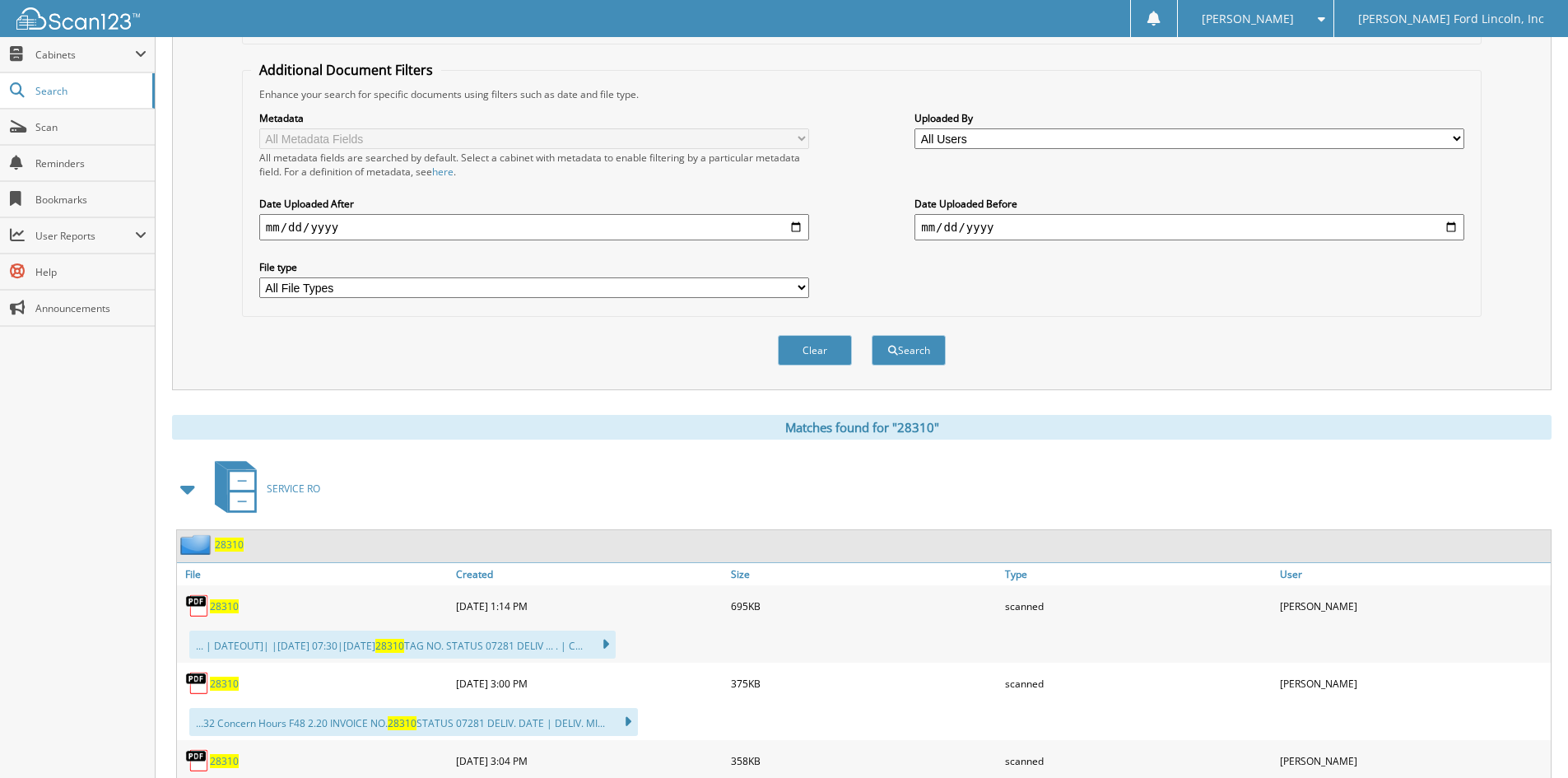
scroll to position [412, 0]
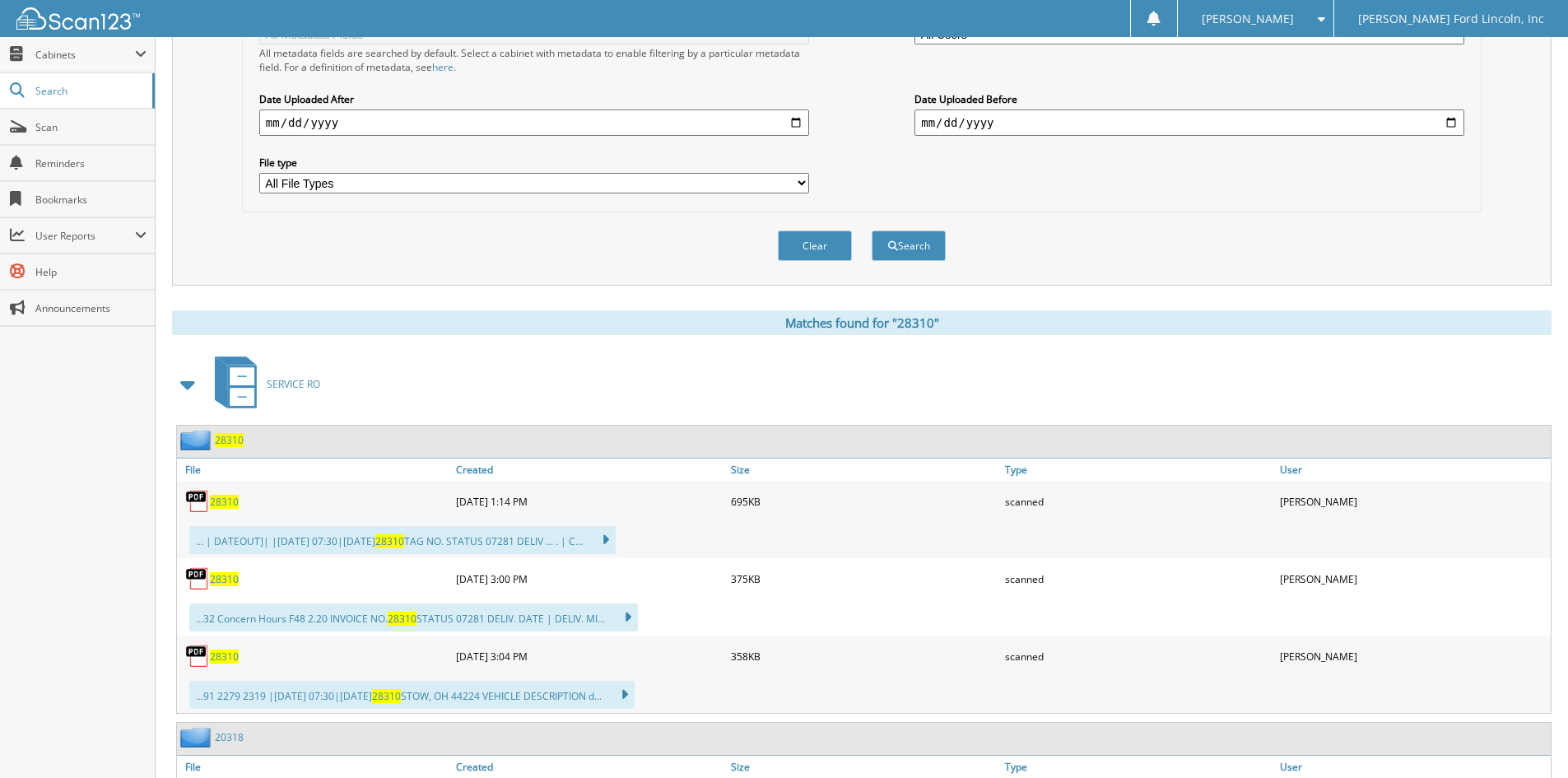
click at [230, 442] on span "28310" at bounding box center [229, 439] width 29 height 14
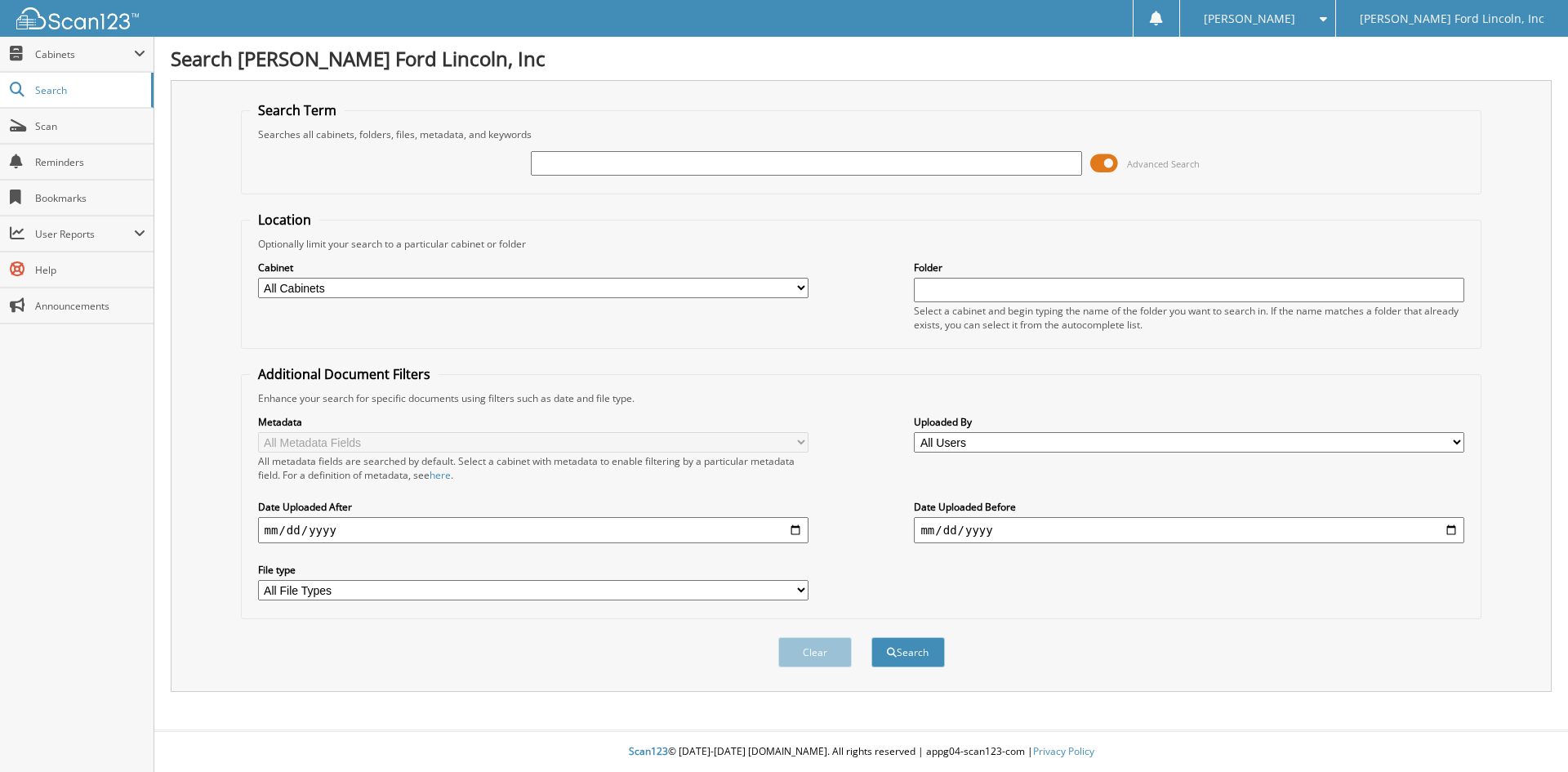
click at [631, 164] on input "text" at bounding box center [806, 163] width 550 height 25
type input "27976"
click at [871, 637] on button "Search" at bounding box center [908, 652] width 73 height 30
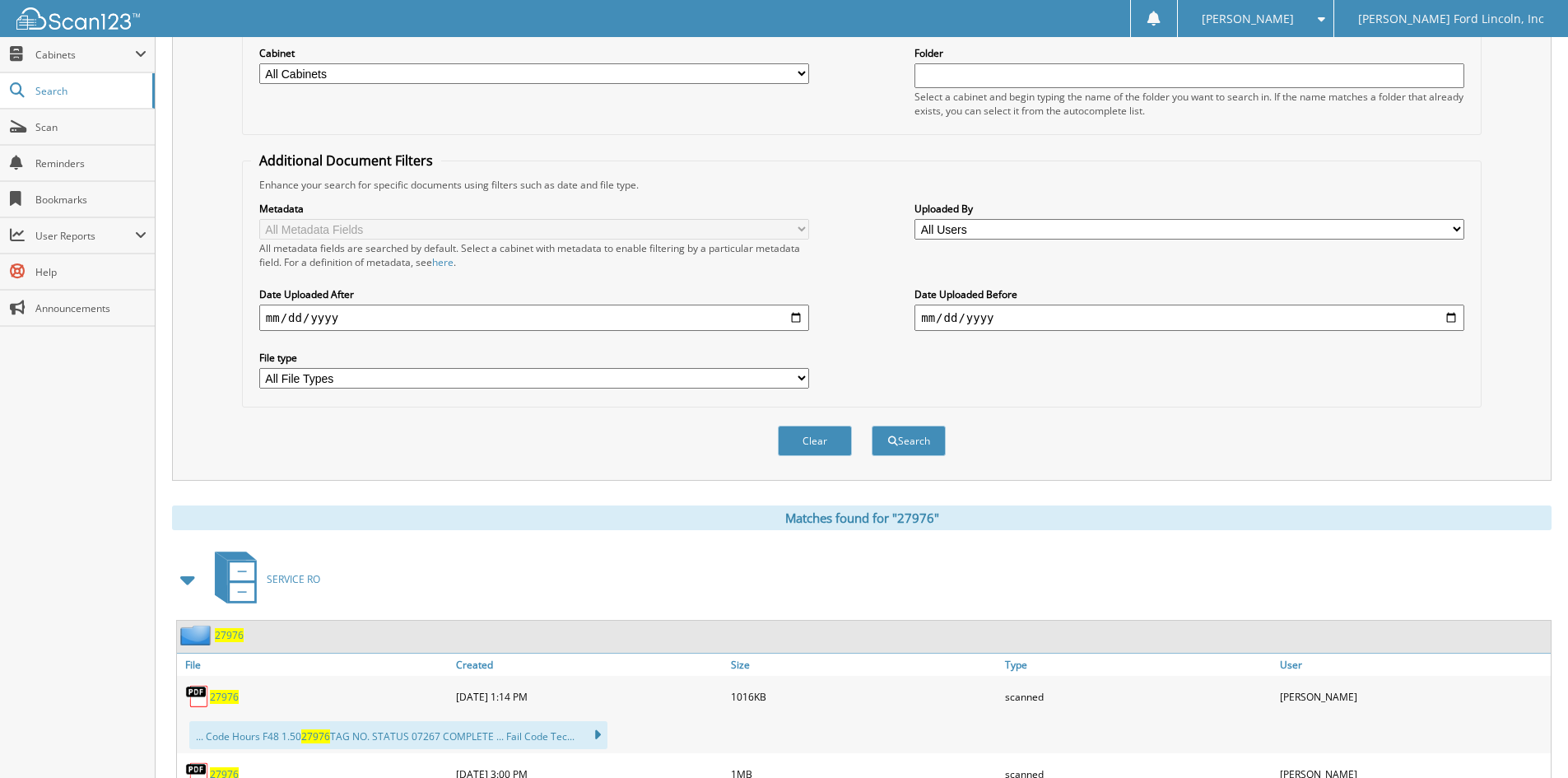
scroll to position [329, 0]
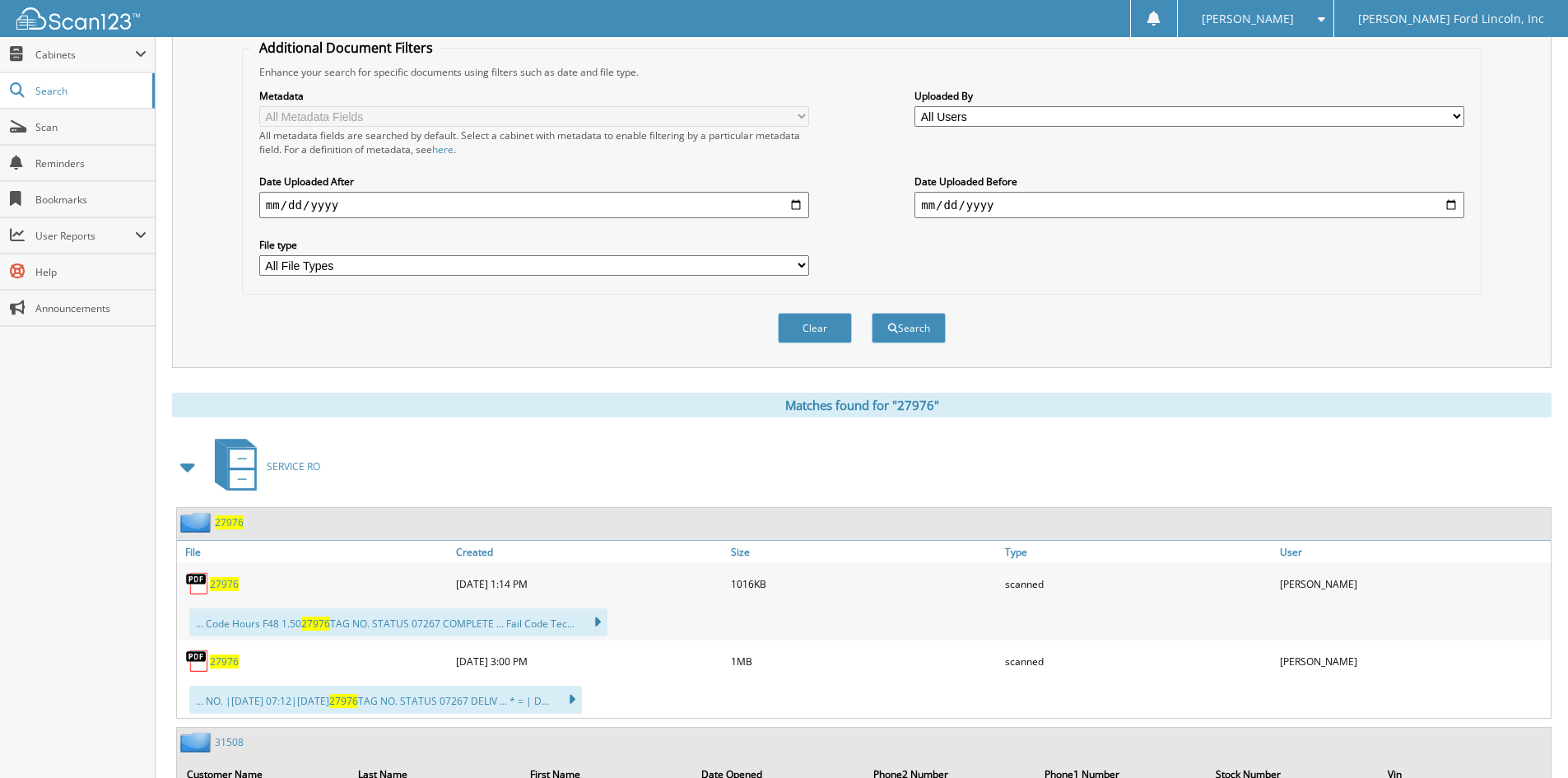
click at [230, 520] on span "27976" at bounding box center [229, 521] width 29 height 14
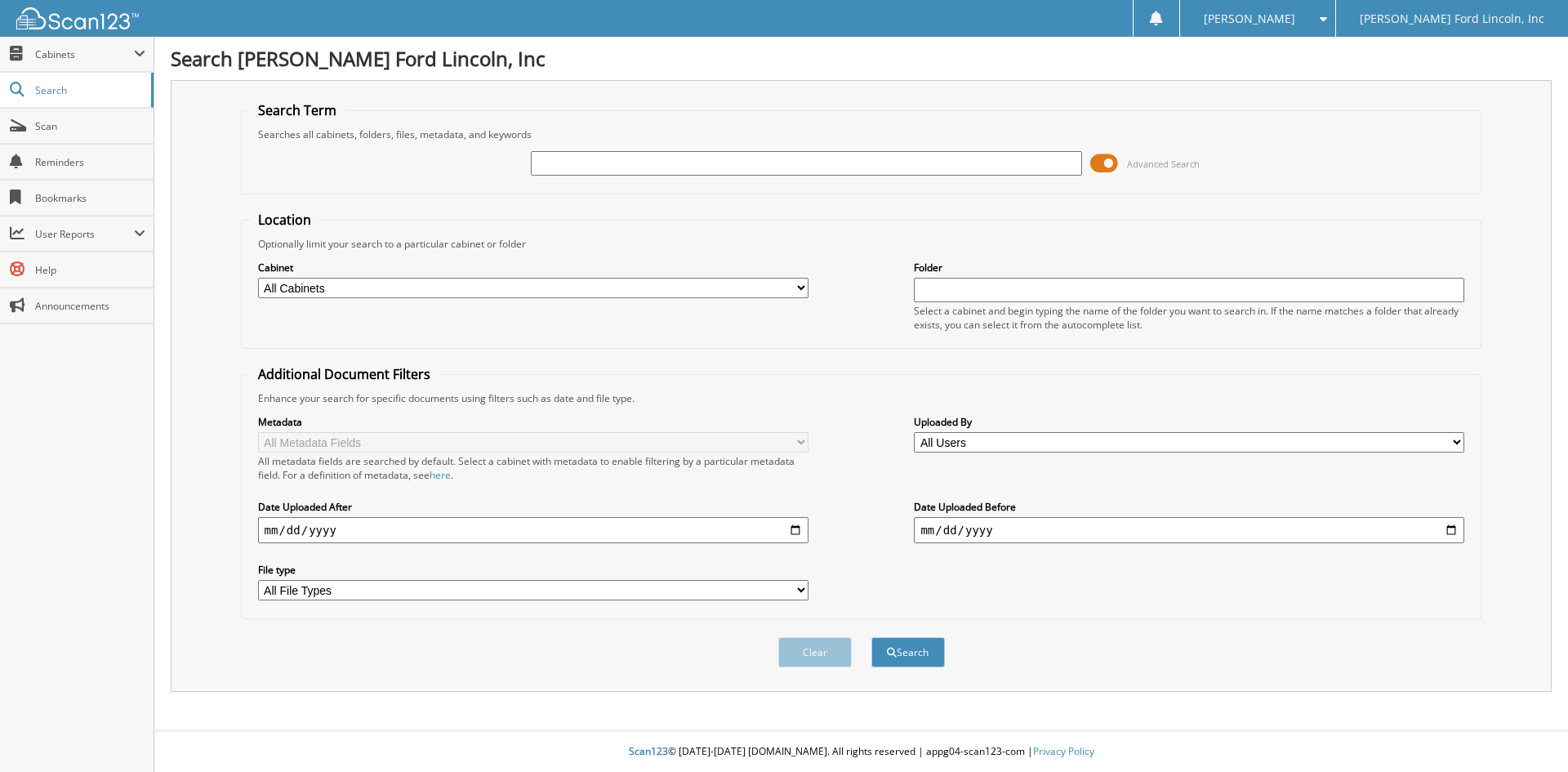
click at [578, 163] on input "text" at bounding box center [806, 163] width 550 height 25
type input "34393"
click at [871, 637] on button "Search" at bounding box center [908, 652] width 73 height 30
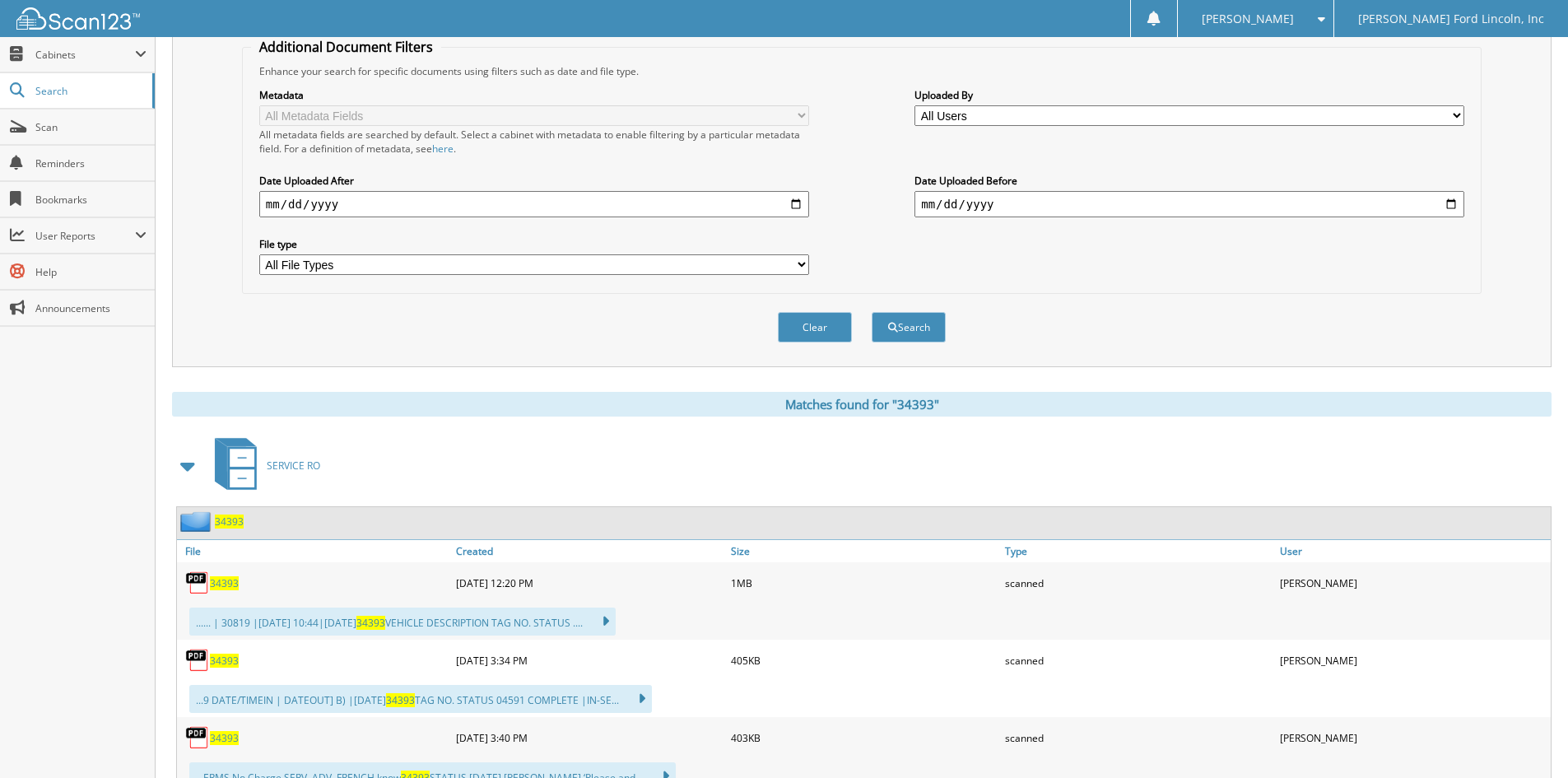
scroll to position [412, 0]
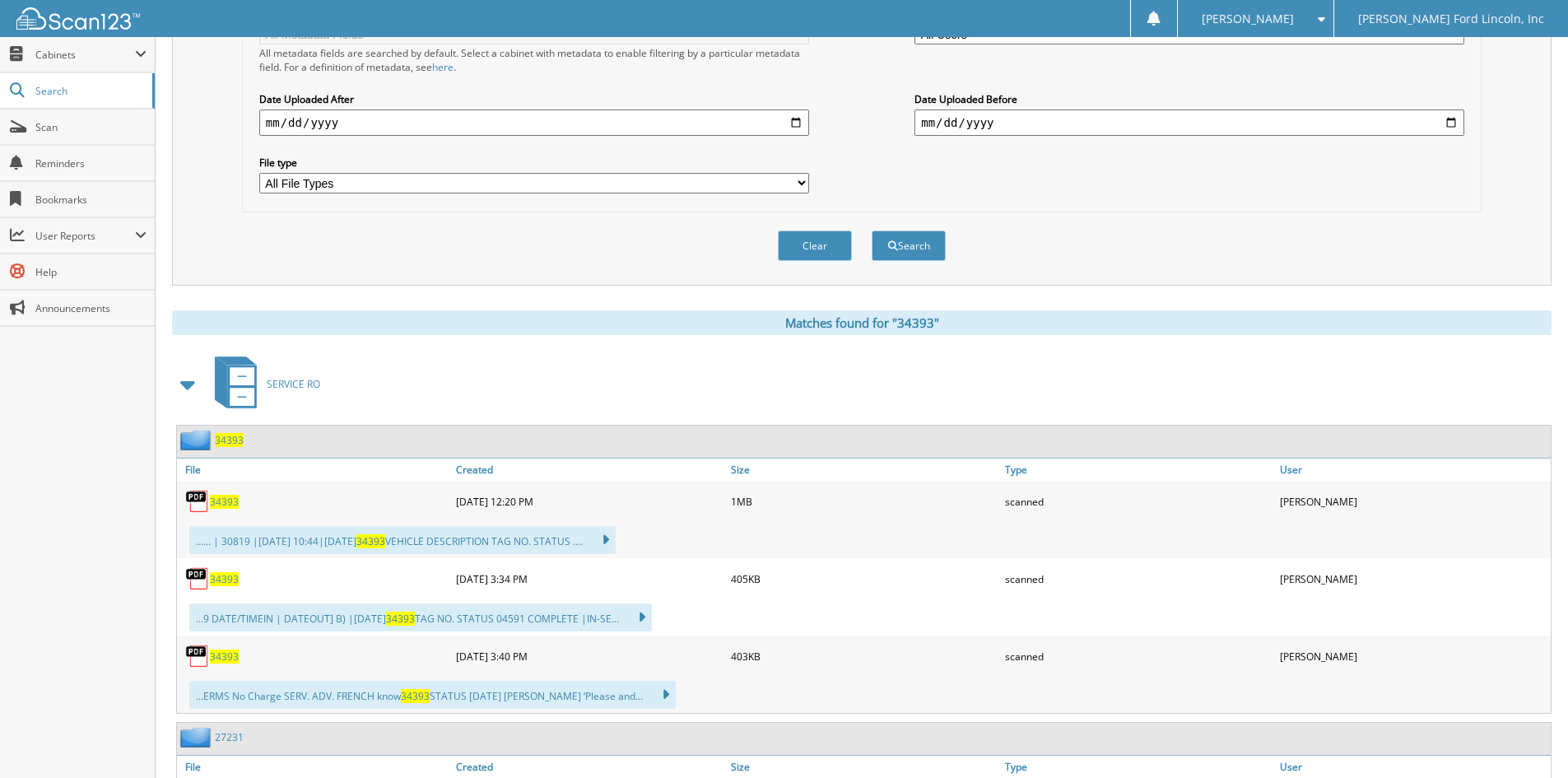
click at [221, 443] on span "34393" at bounding box center [229, 439] width 29 height 14
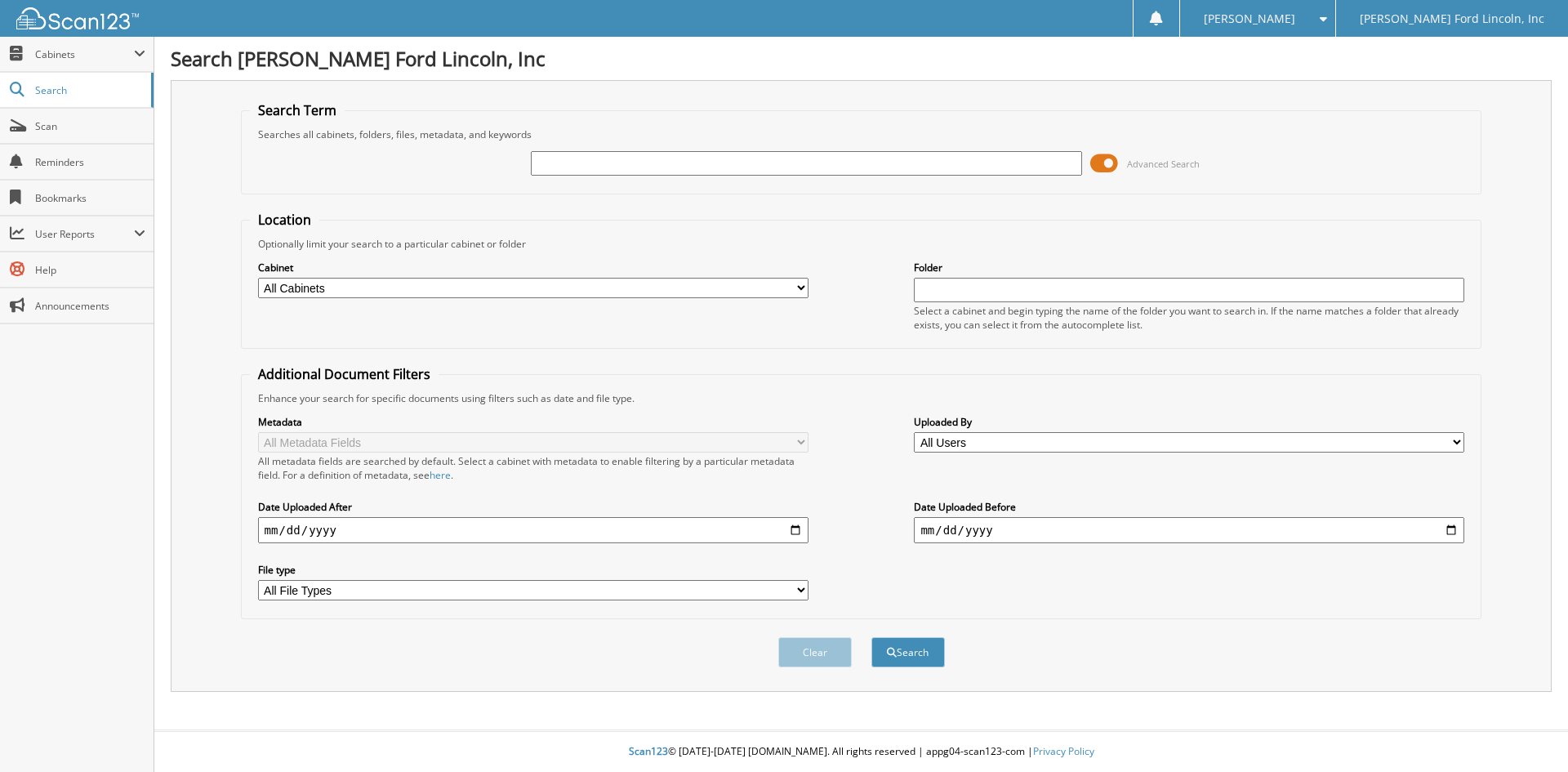
click at [563, 158] on input "text" at bounding box center [806, 163] width 550 height 25
type input "32765"
click at [871, 637] on button "Search" at bounding box center [908, 652] width 73 height 30
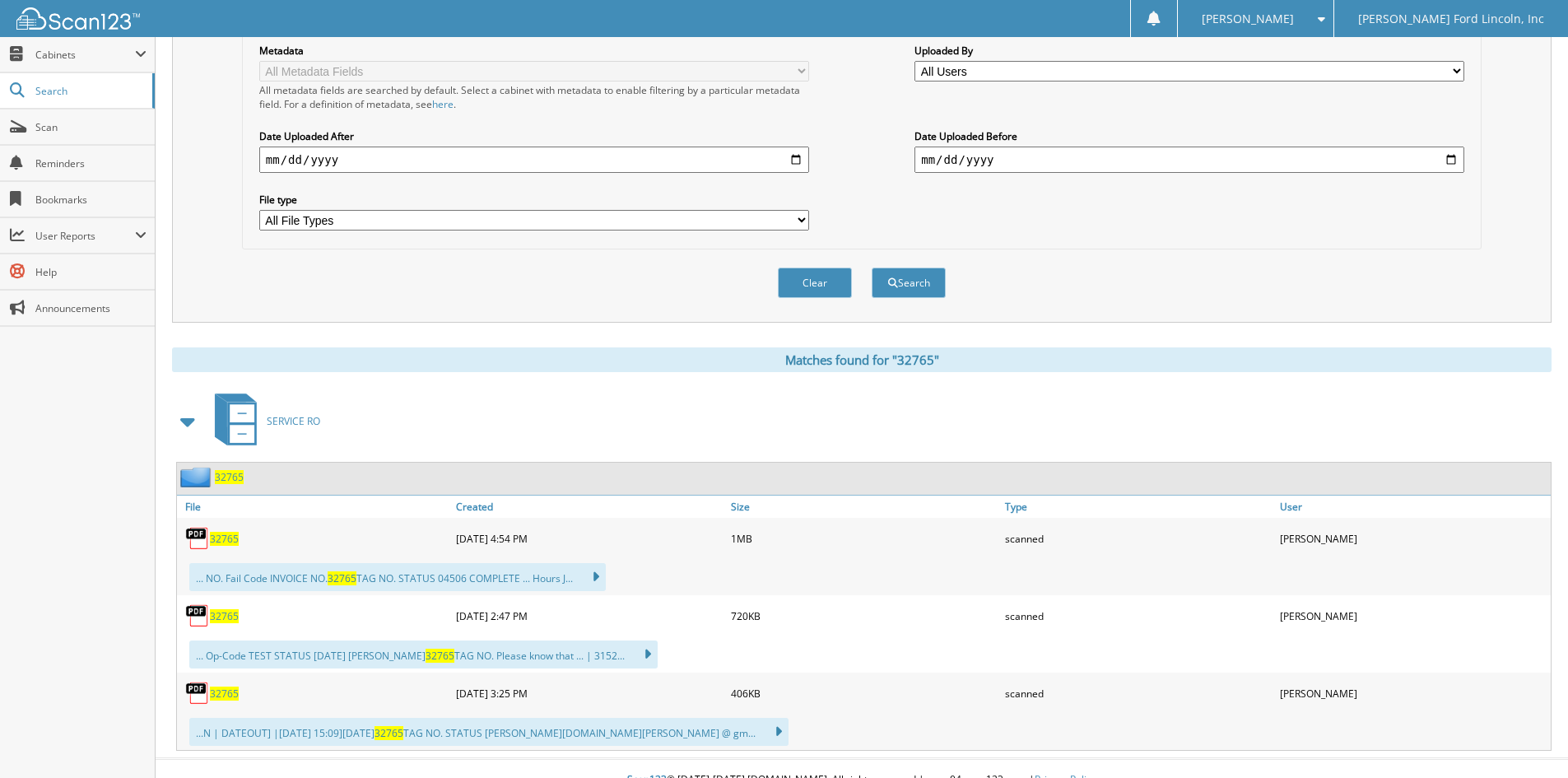
scroll to position [398, 0]
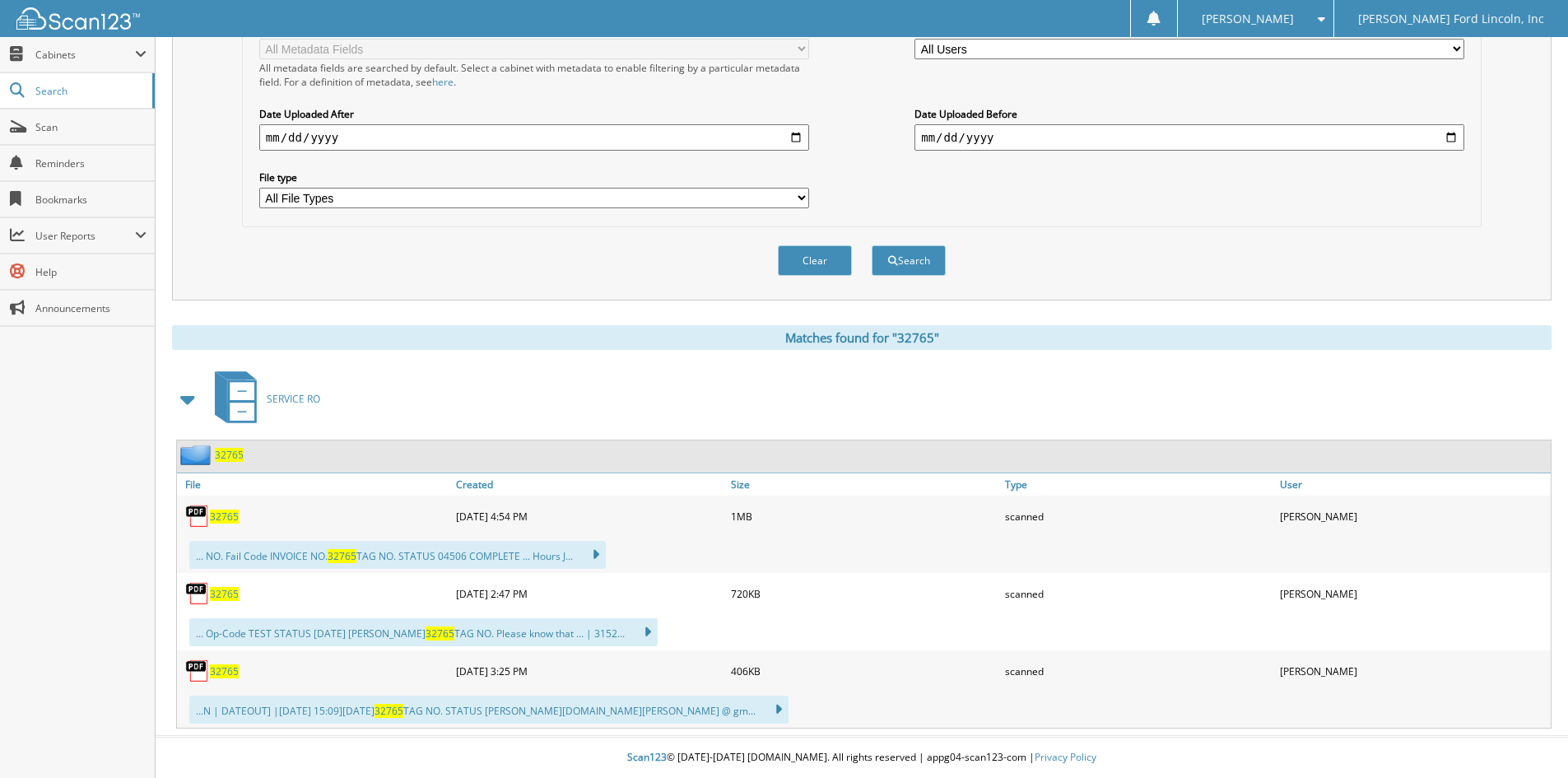
click at [230, 453] on span "32765" at bounding box center [229, 454] width 29 height 14
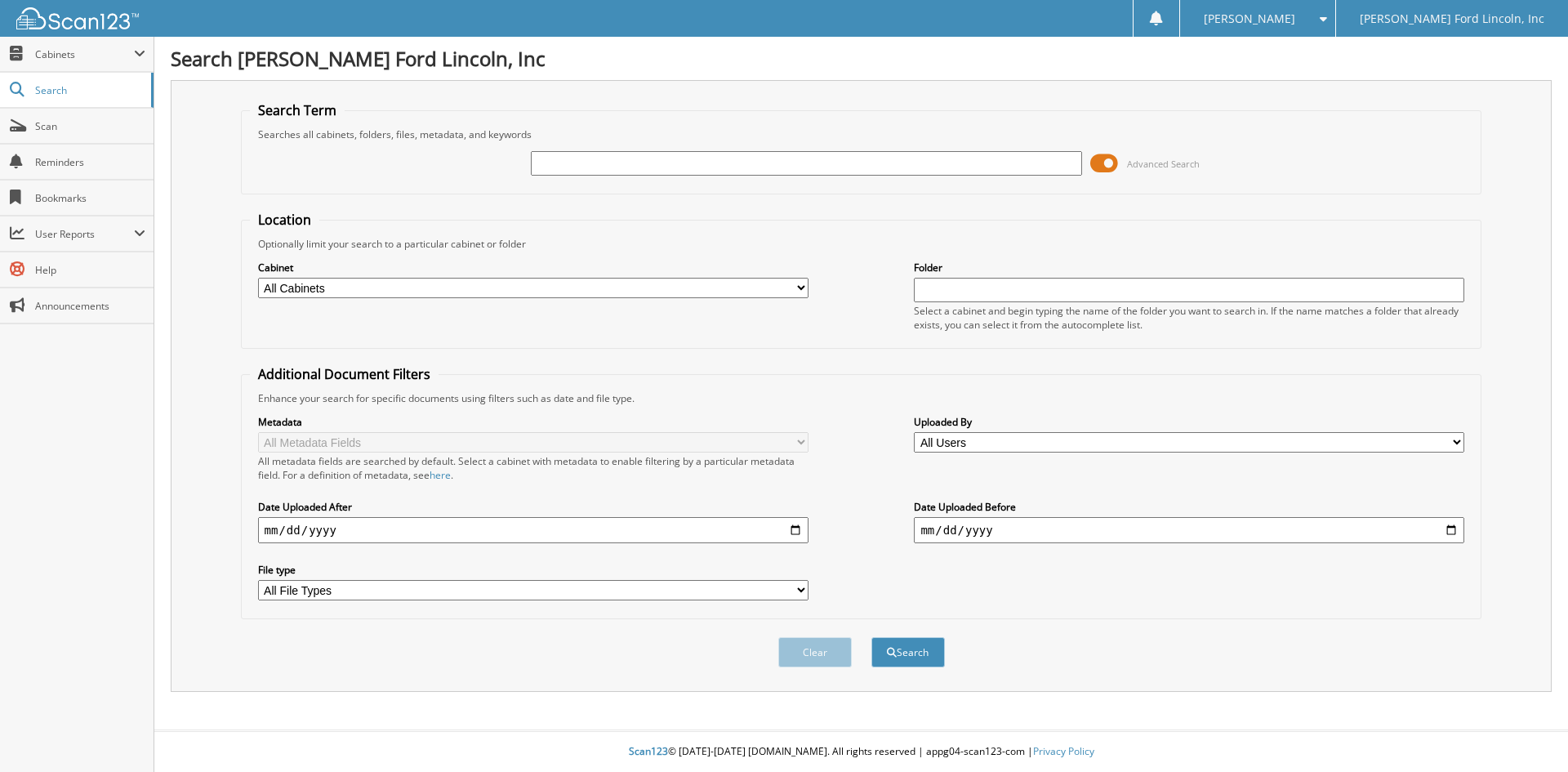
click at [699, 167] on input "text" at bounding box center [806, 163] width 550 height 25
type input "34172"
click at [871, 637] on button "Search" at bounding box center [908, 652] width 73 height 30
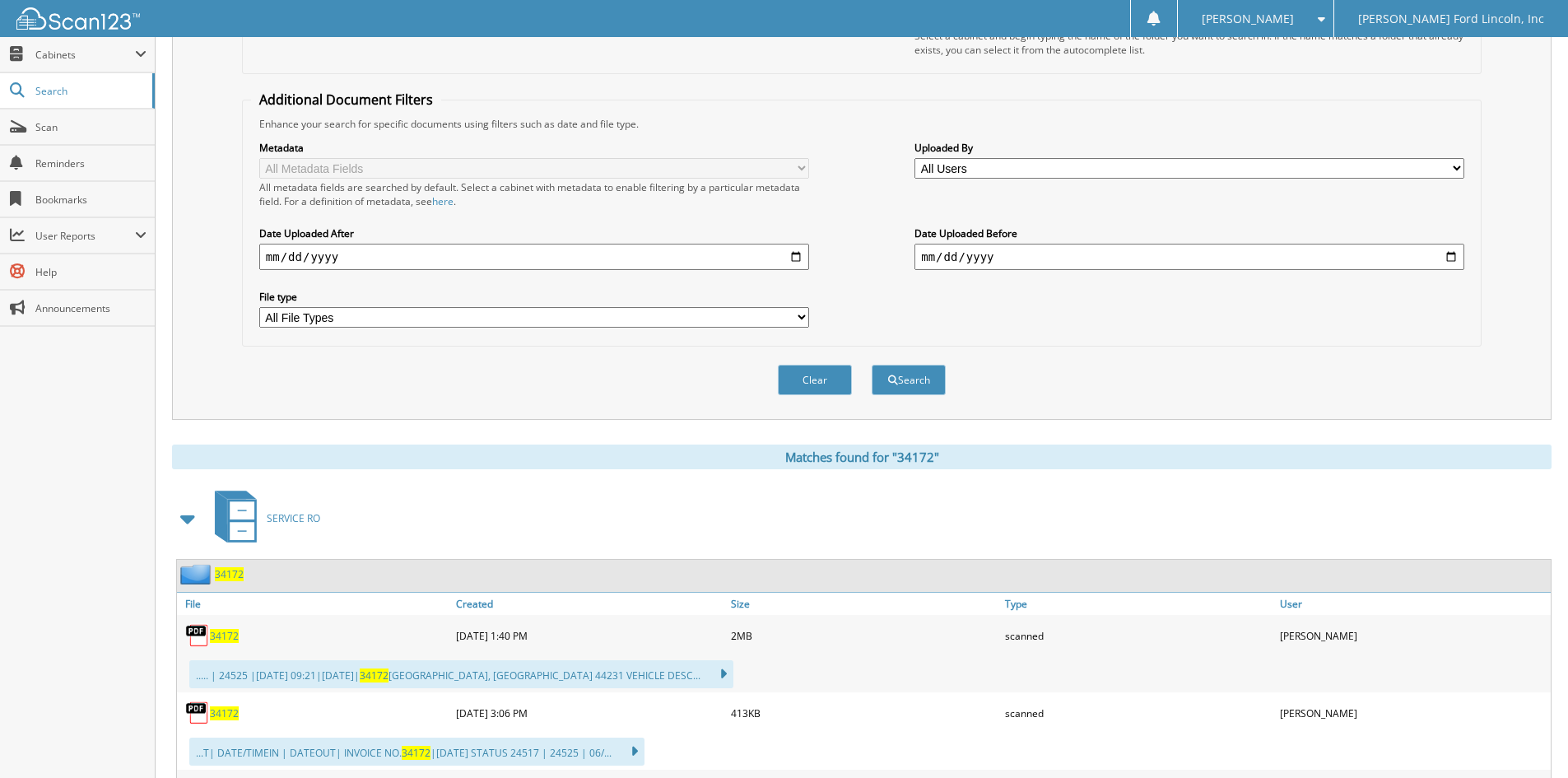
scroll to position [412, 0]
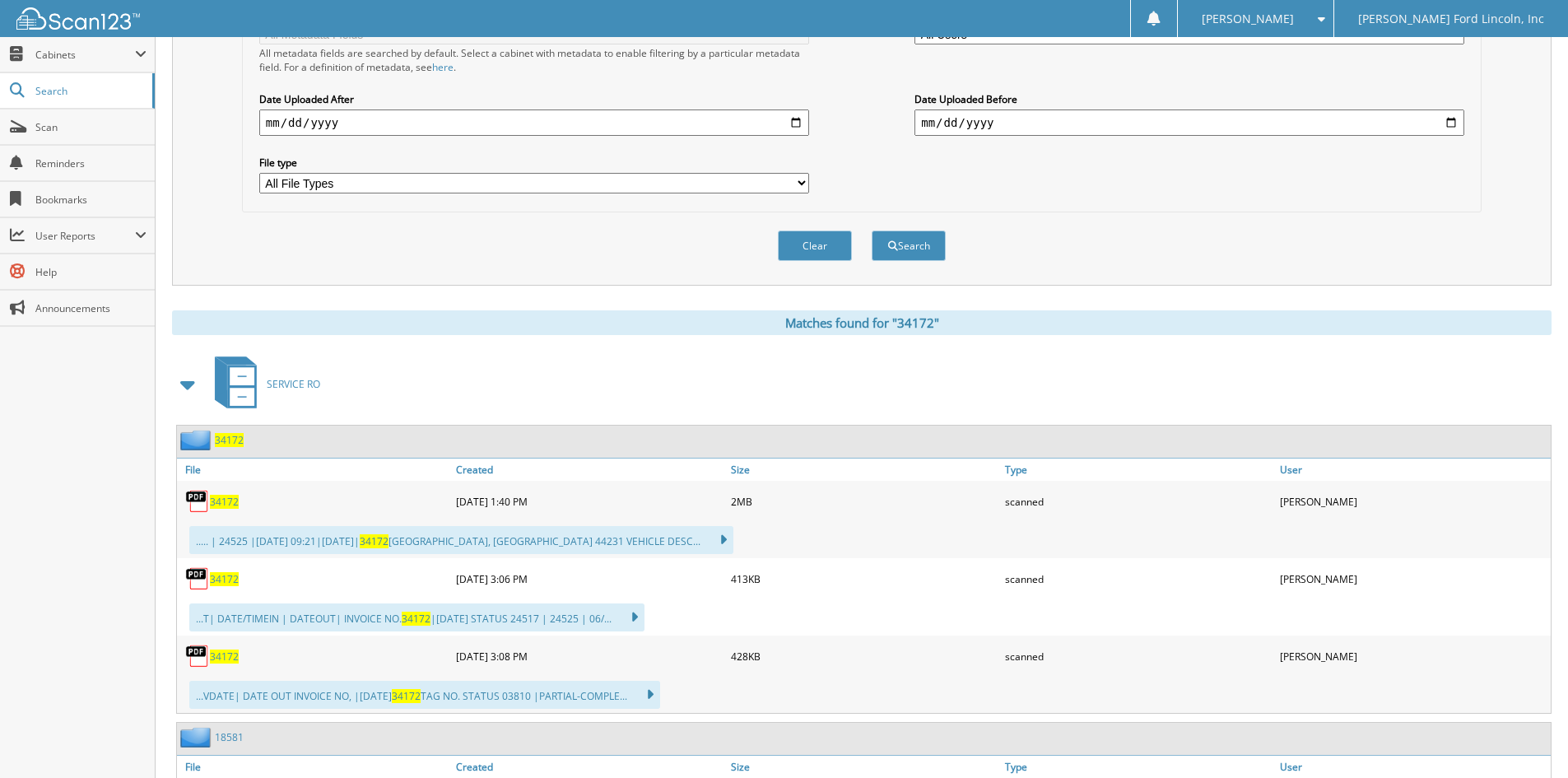
click at [228, 445] on span "34172" at bounding box center [229, 439] width 29 height 14
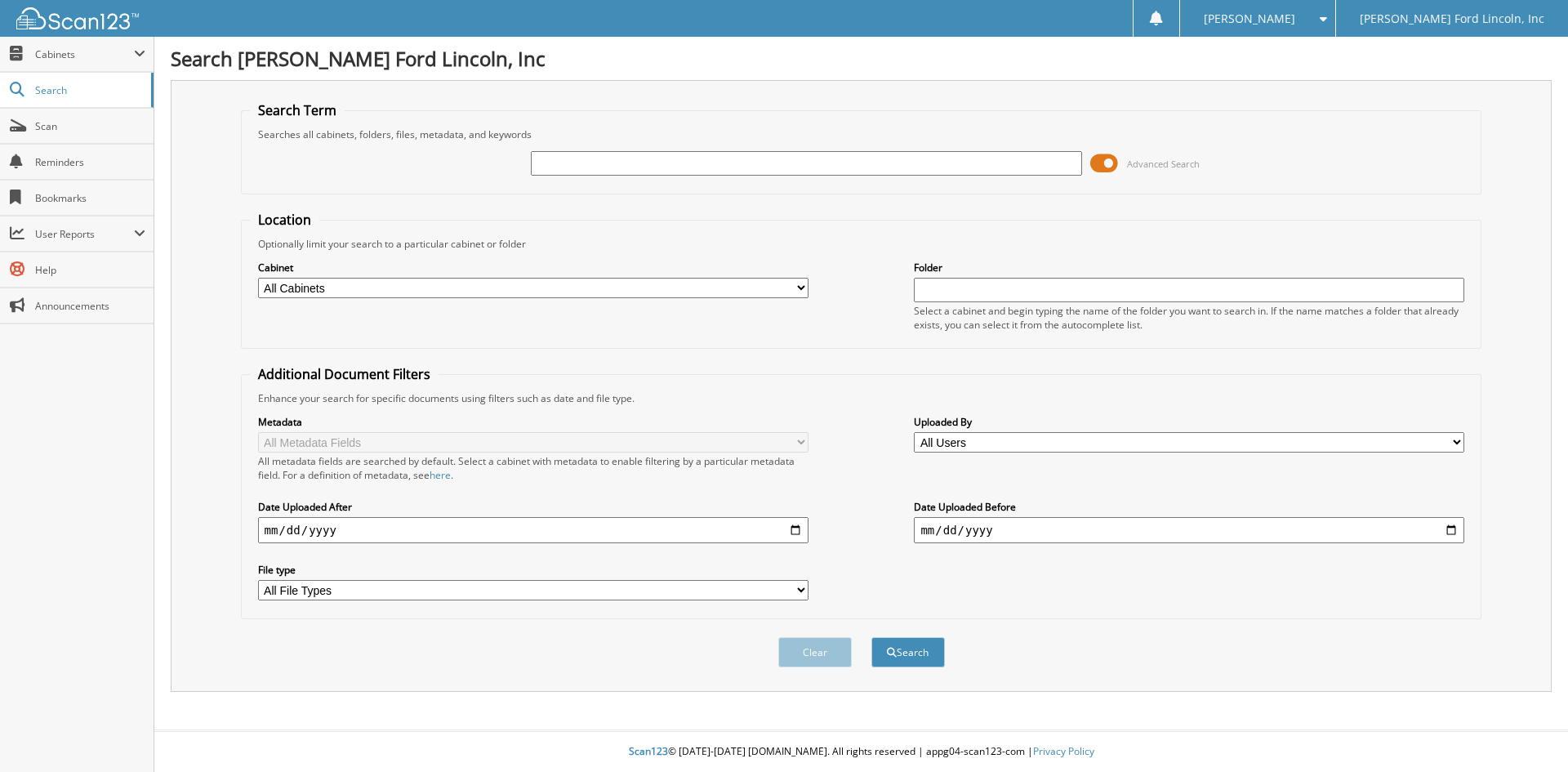
click at [562, 162] on input "text" at bounding box center [806, 163] width 550 height 25
click at [655, 160] on input "text" at bounding box center [806, 163] width 550 height 25
type input "34172"
click at [871, 637] on button "Search" at bounding box center [908, 652] width 73 height 30
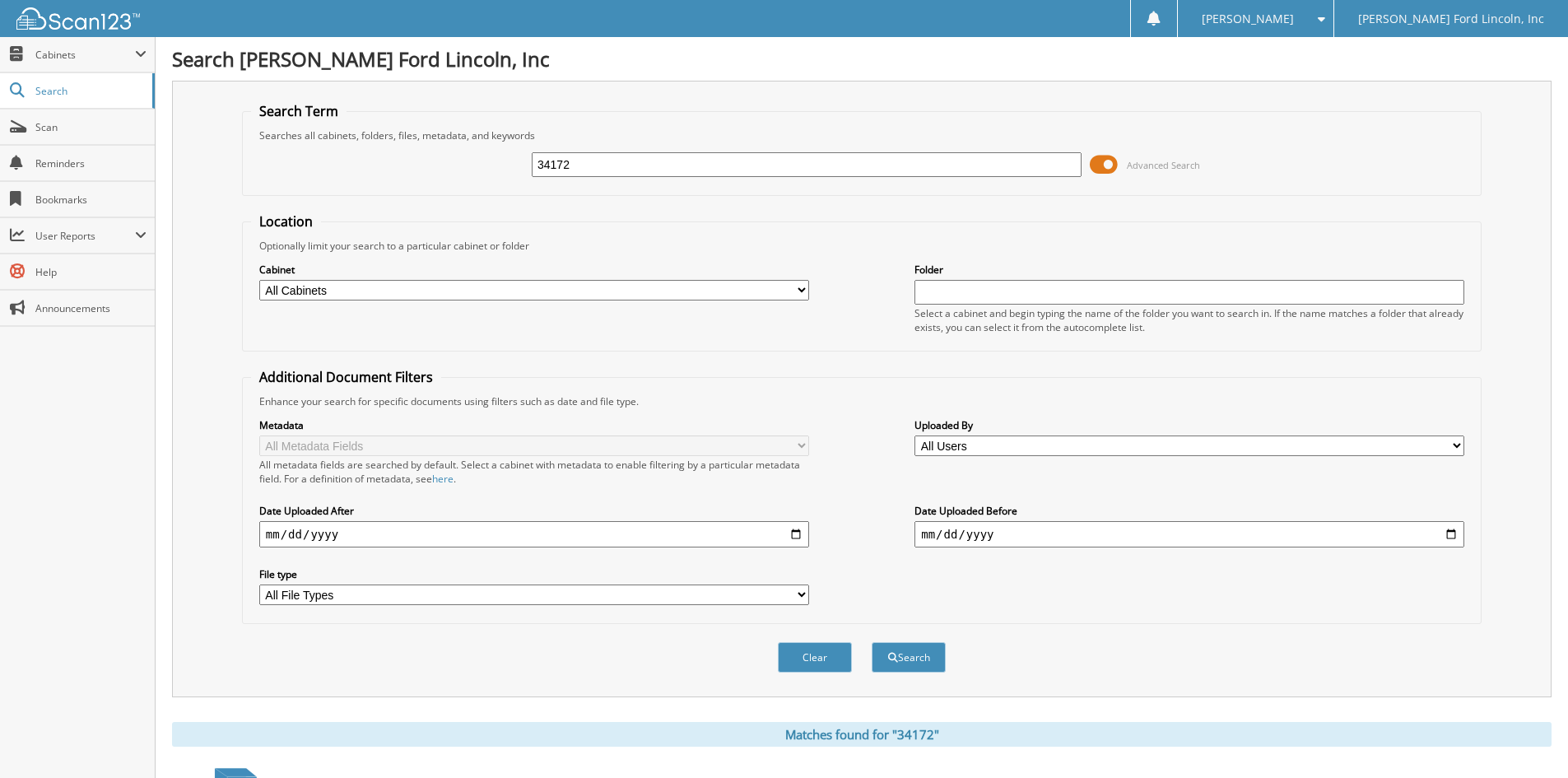
drag, startPoint x: 585, startPoint y: 162, endPoint x: 435, endPoint y: 165, distance: 150.0
click at [431, 167] on div "34172 Advanced Search" at bounding box center [862, 164] width 1222 height 44
type input "33061"
click at [872, 642] on button "Search" at bounding box center [909, 657] width 74 height 30
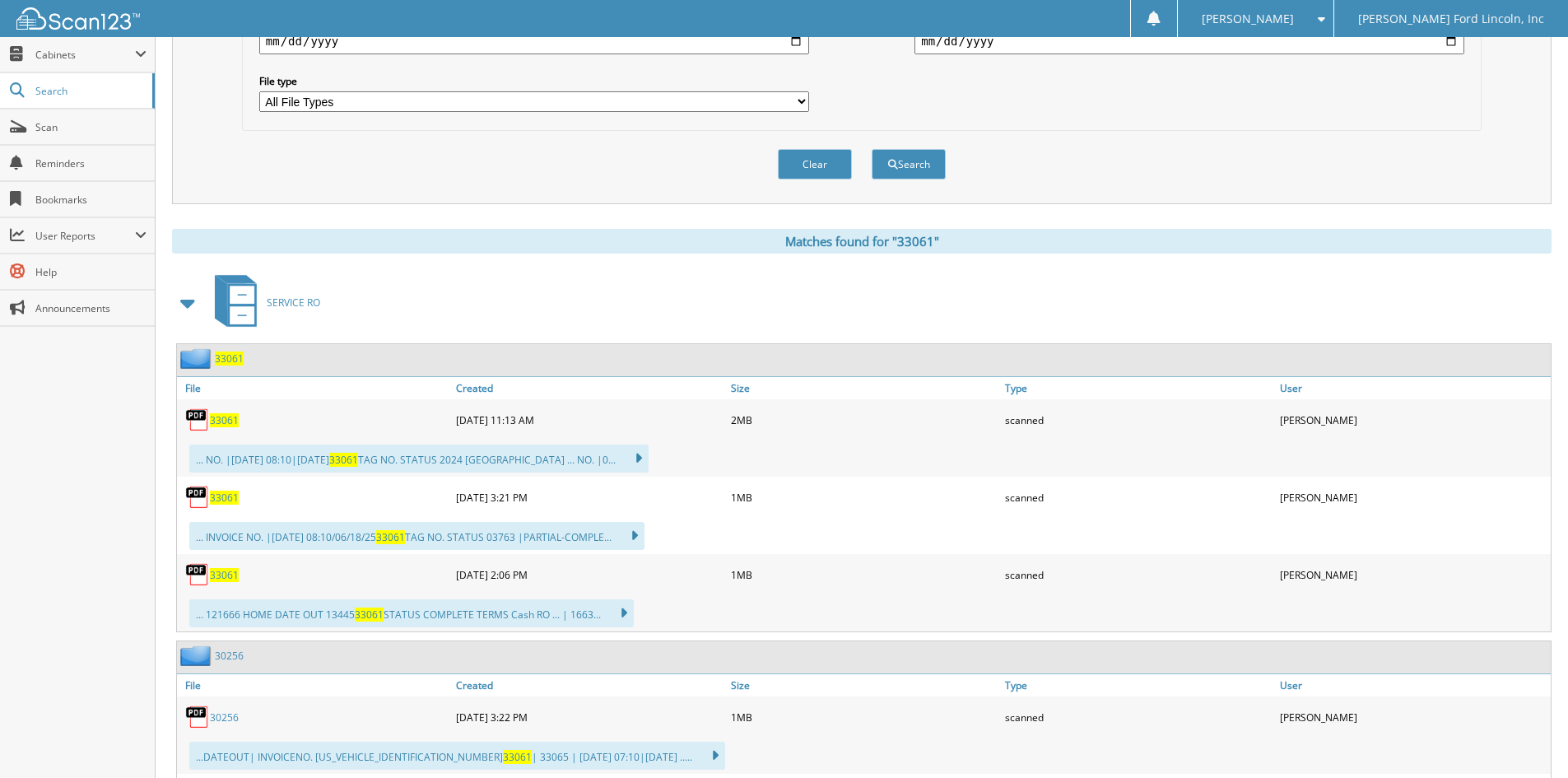
scroll to position [494, 0]
click at [227, 360] on span "33061" at bounding box center [229, 357] width 29 height 14
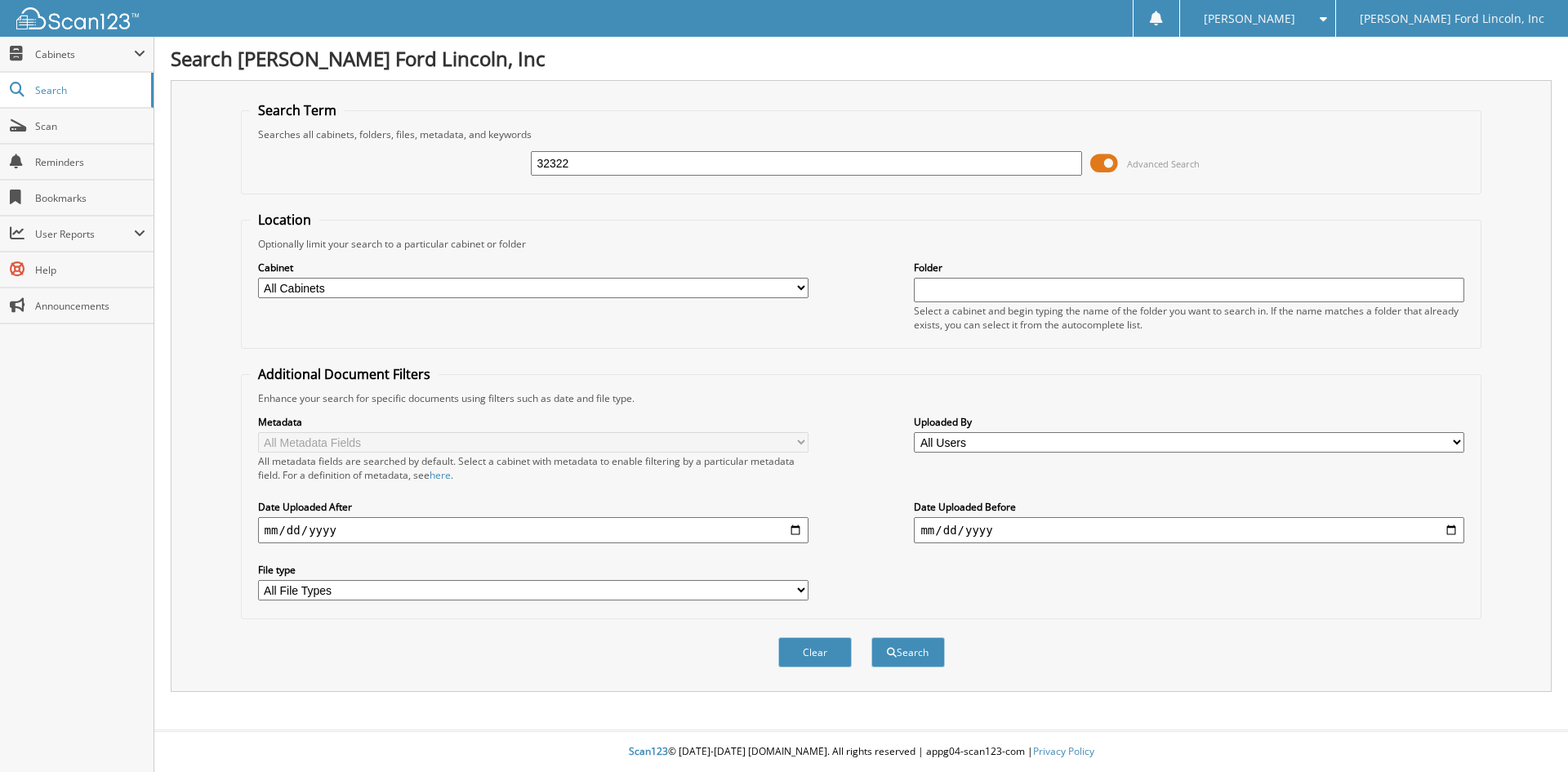
type input "32322"
click at [871, 637] on button "Search" at bounding box center [908, 652] width 73 height 30
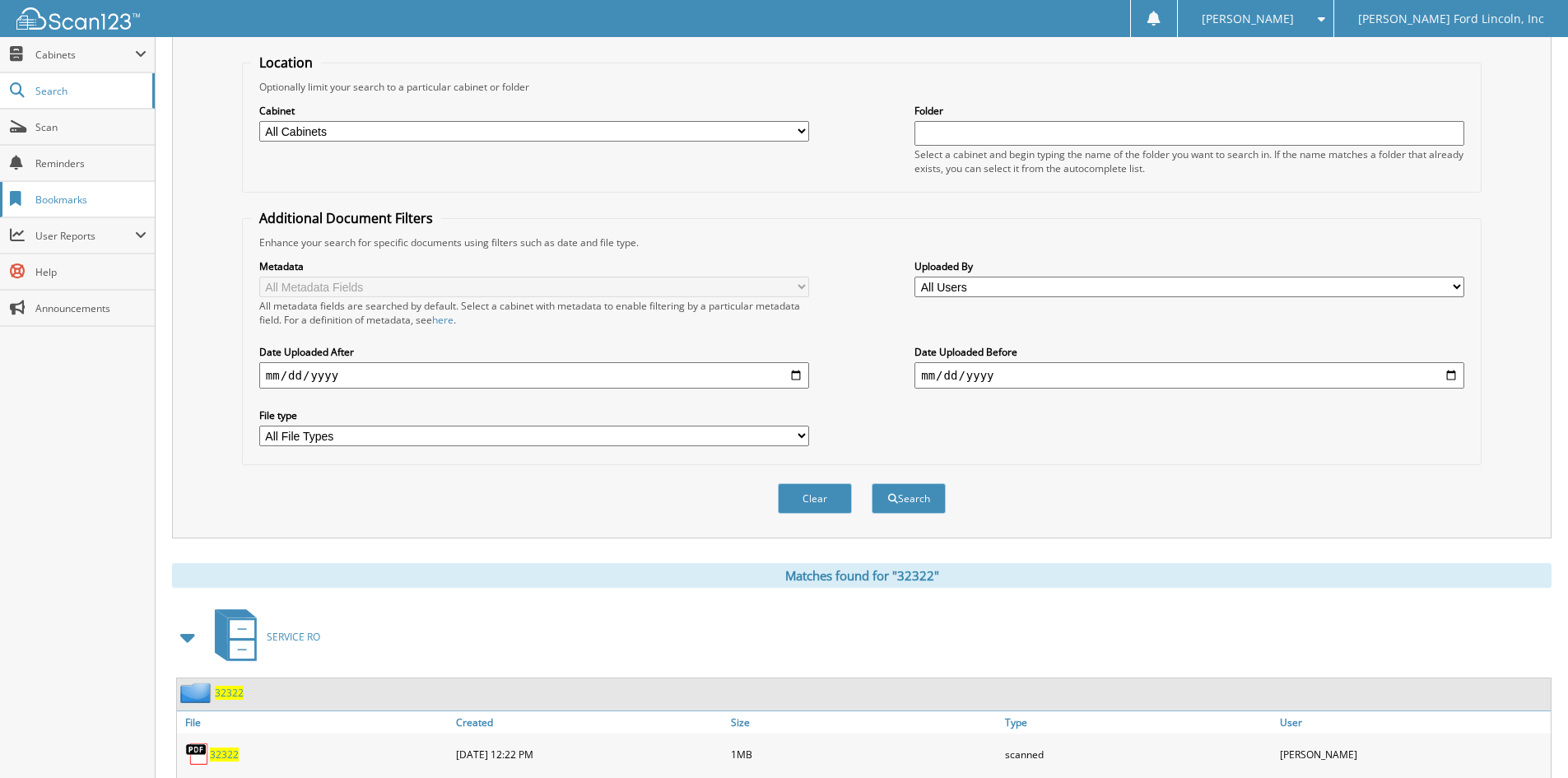
scroll to position [398, 0]
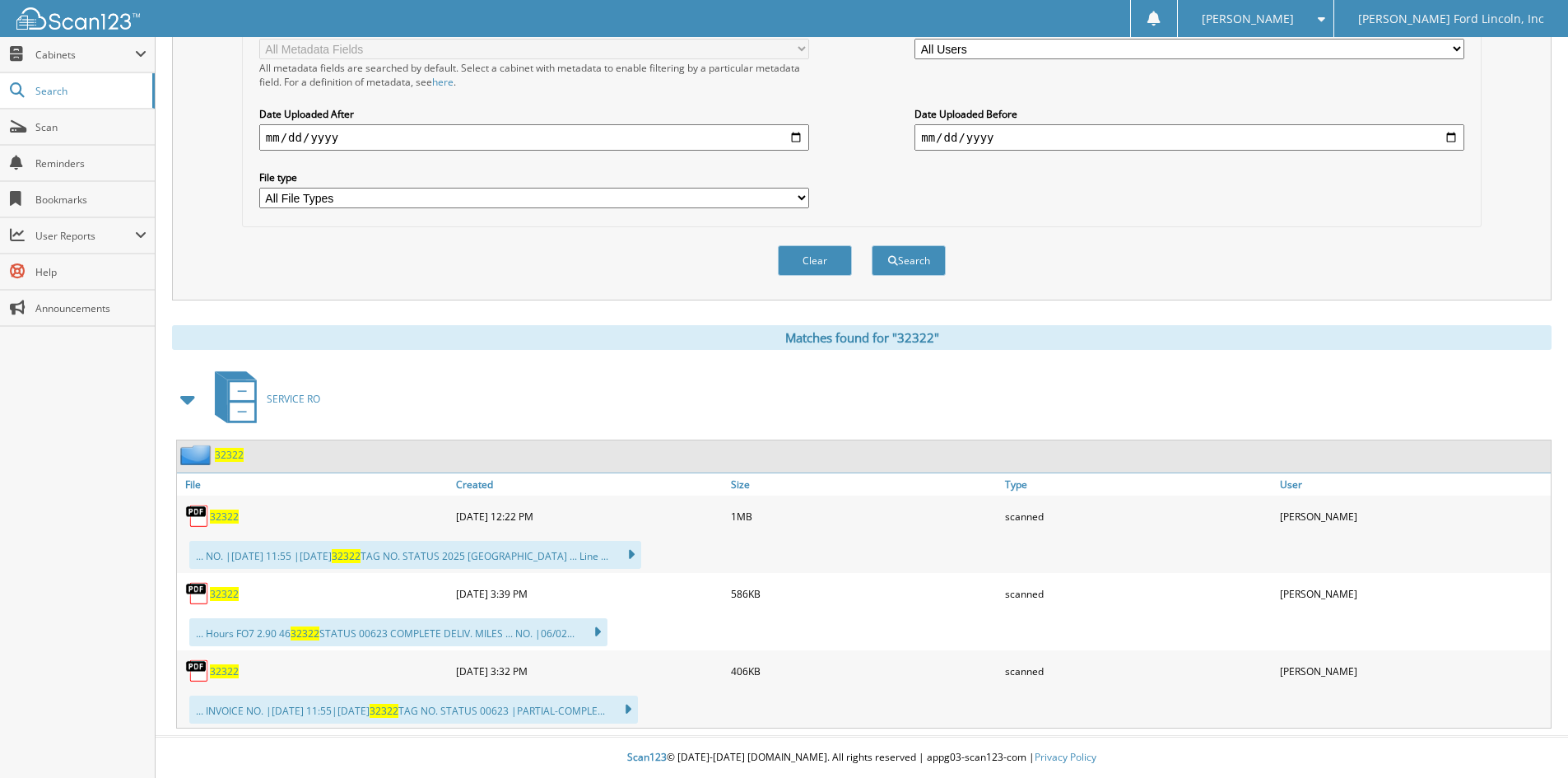
click at [230, 453] on span "32322" at bounding box center [229, 454] width 29 height 14
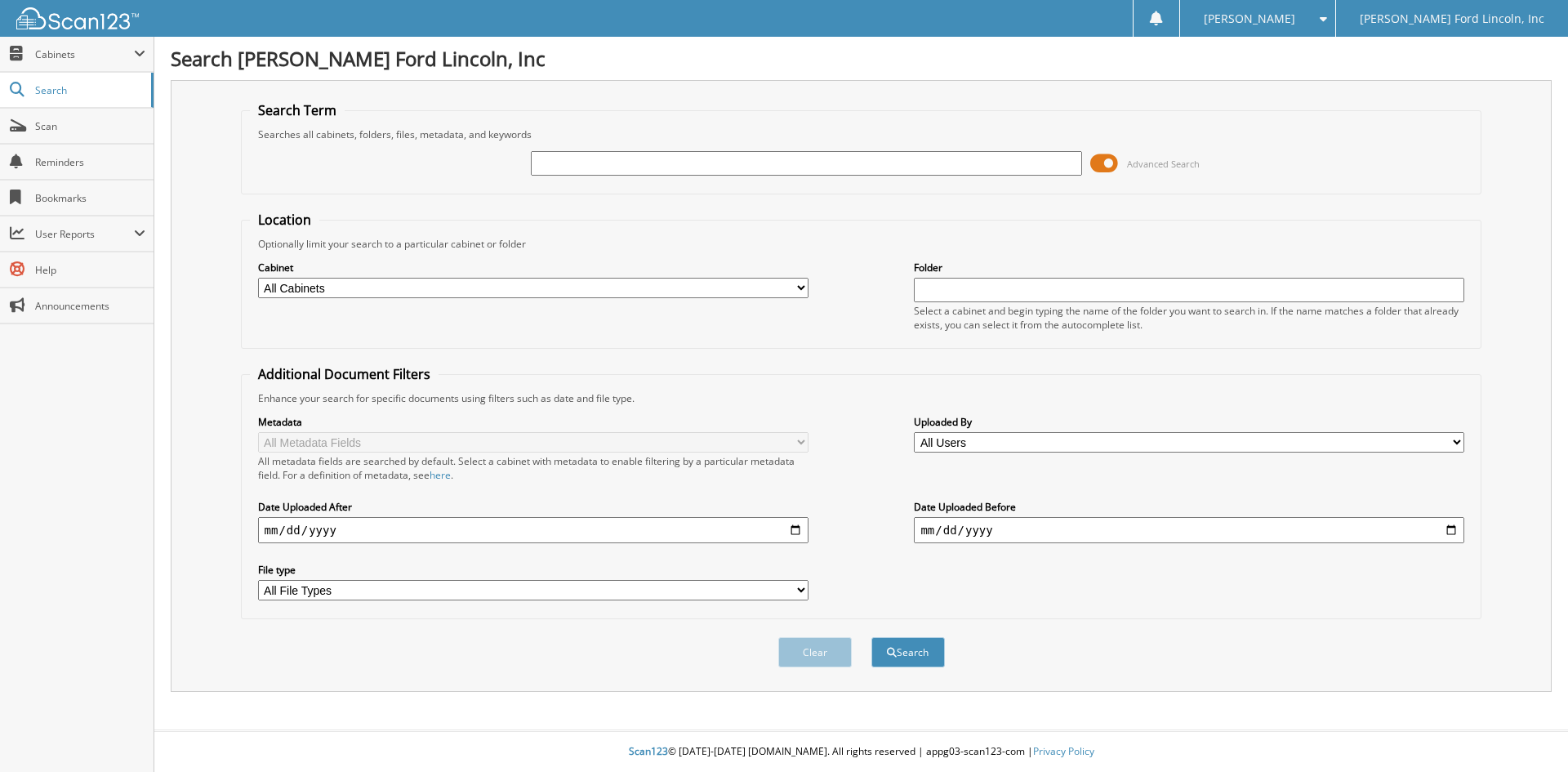
click at [589, 158] on input "text" at bounding box center [806, 163] width 550 height 25
type input "30886"
click at [871, 637] on button "Search" at bounding box center [908, 652] width 73 height 30
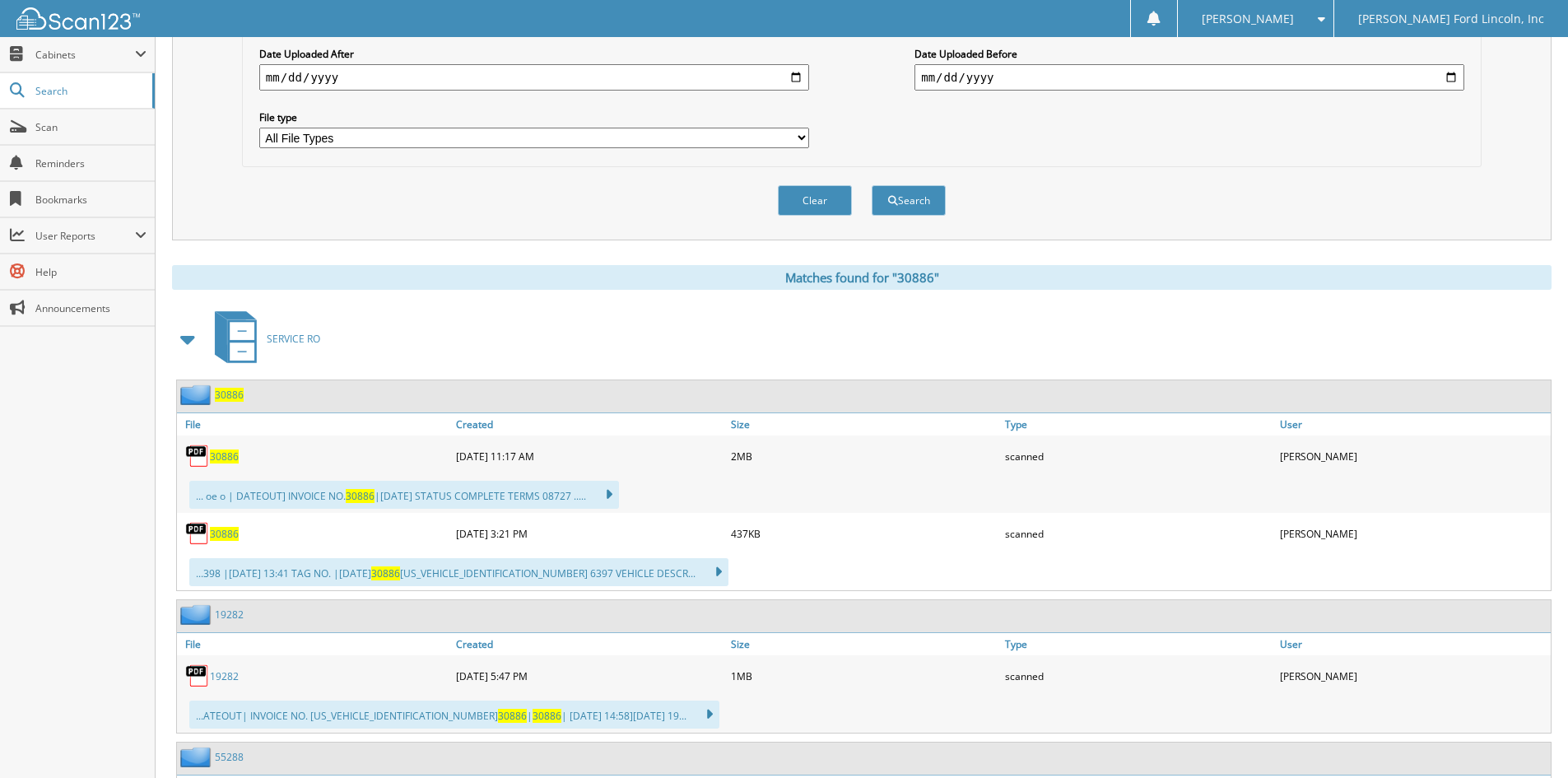
scroll to position [494, 0]
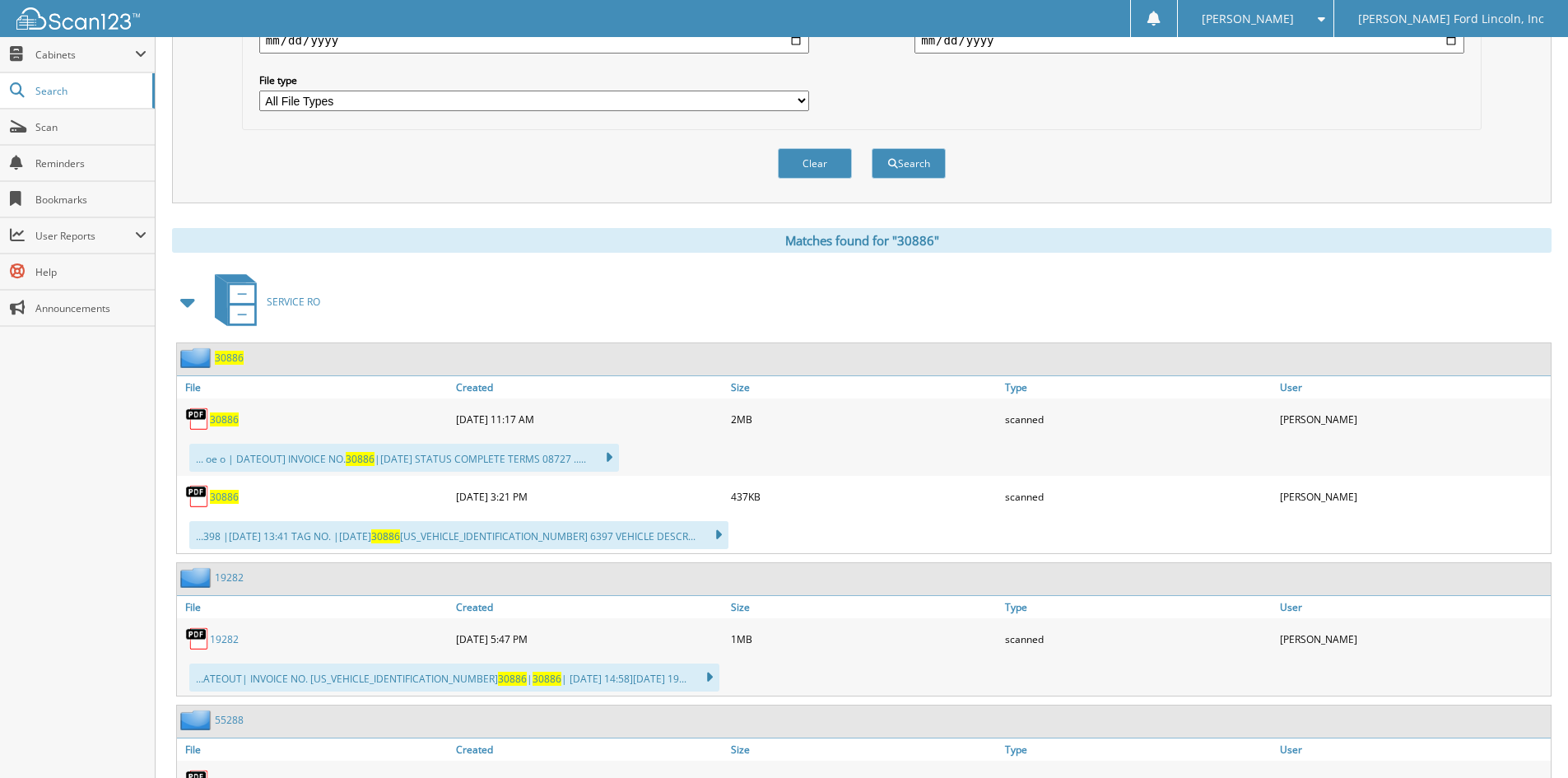
click at [233, 356] on span "30886" at bounding box center [229, 357] width 29 height 14
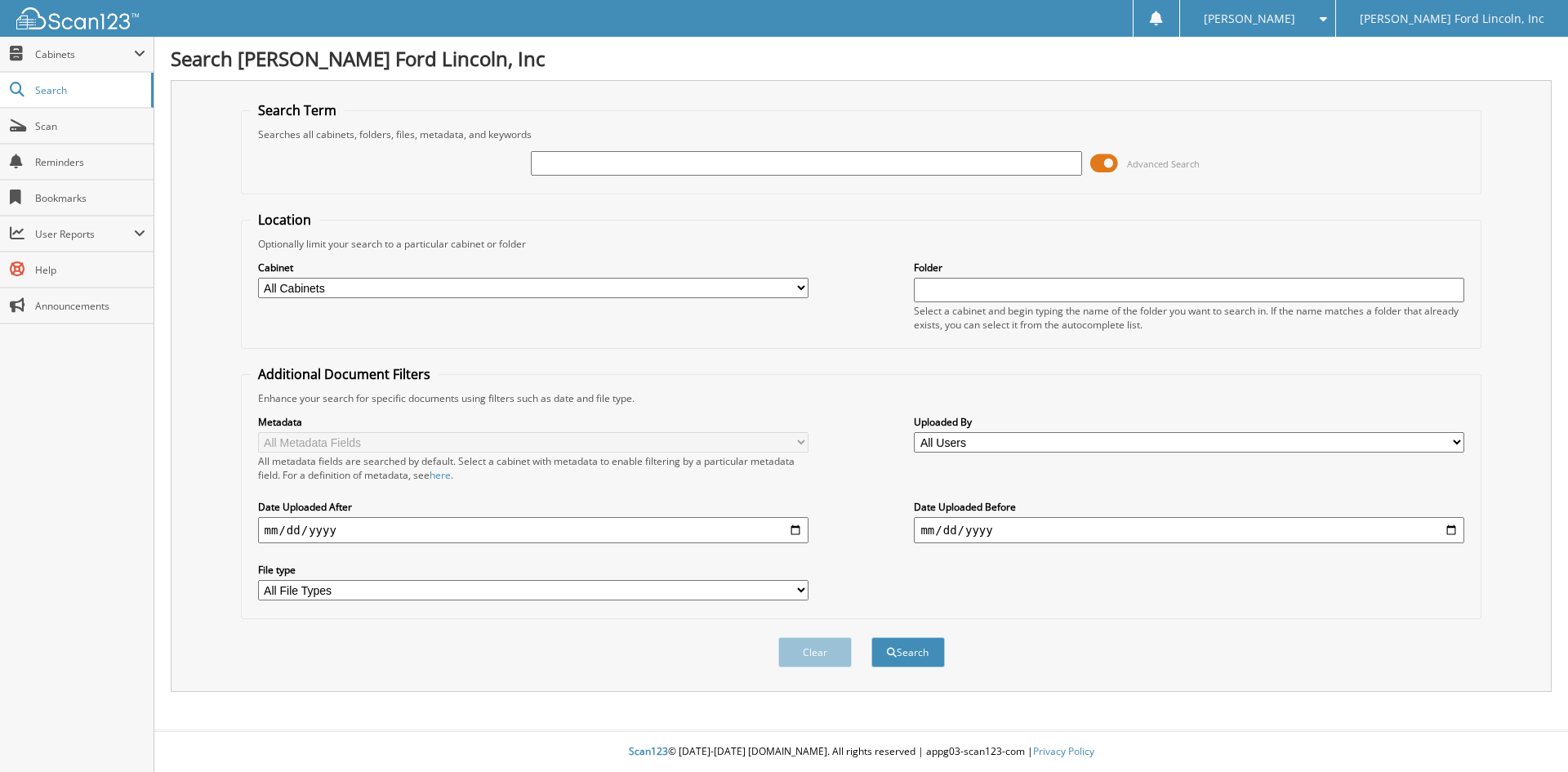
click at [572, 162] on input "text" at bounding box center [806, 163] width 550 height 25
type input "22506"
click at [871, 637] on button "Search" at bounding box center [908, 652] width 73 height 30
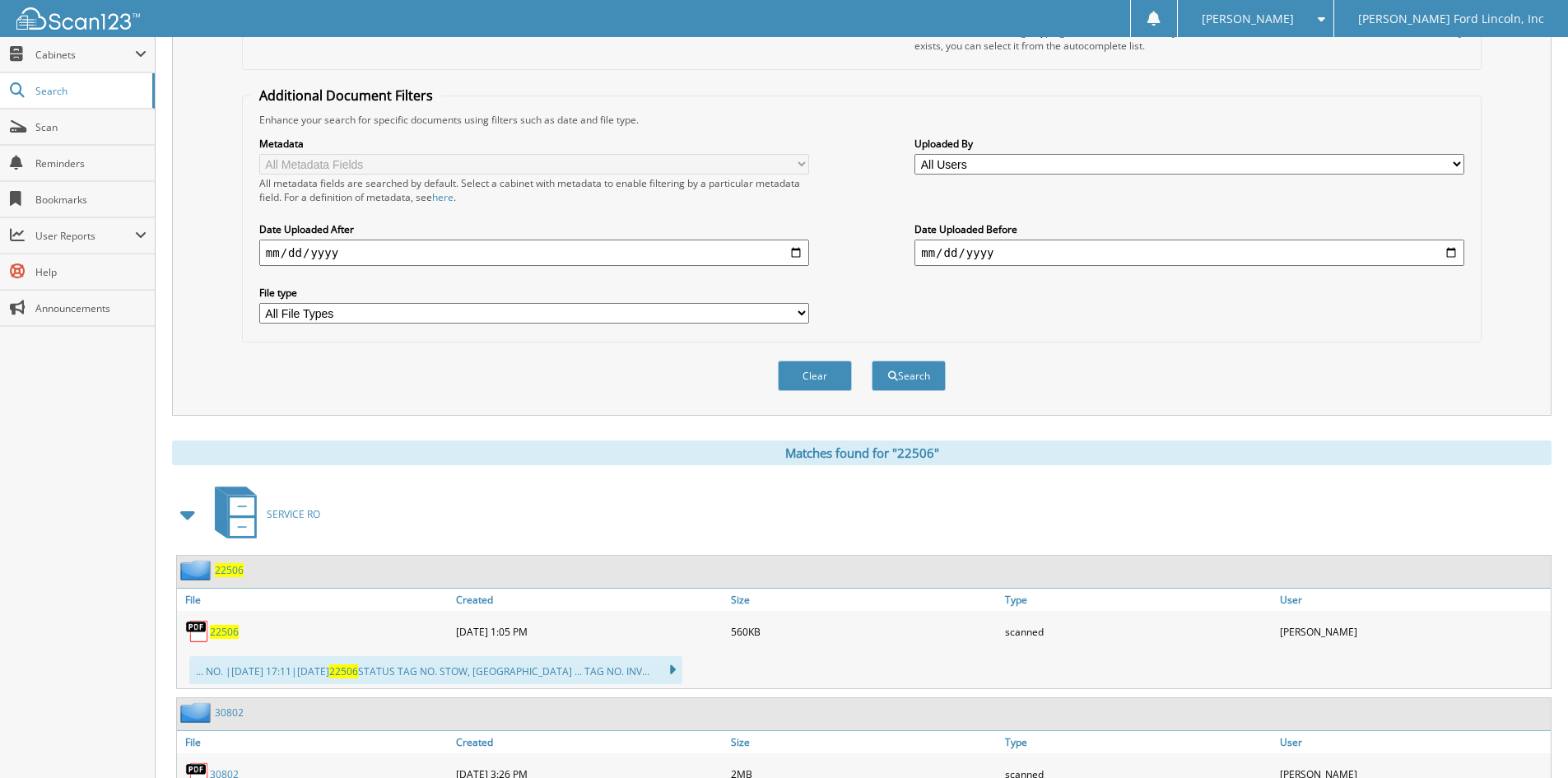
scroll to position [412, 0]
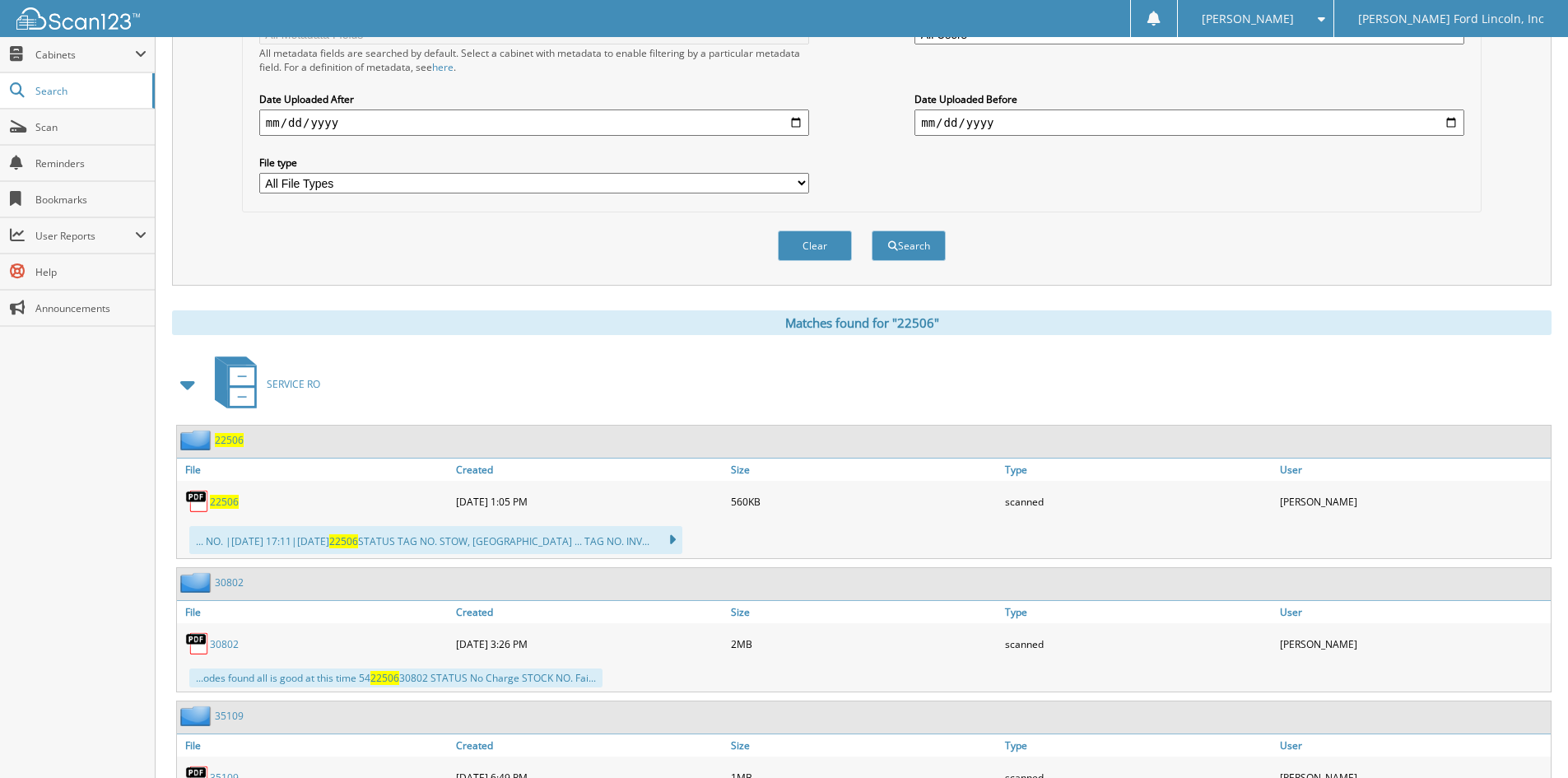
click at [237, 442] on span "22506" at bounding box center [229, 439] width 29 height 14
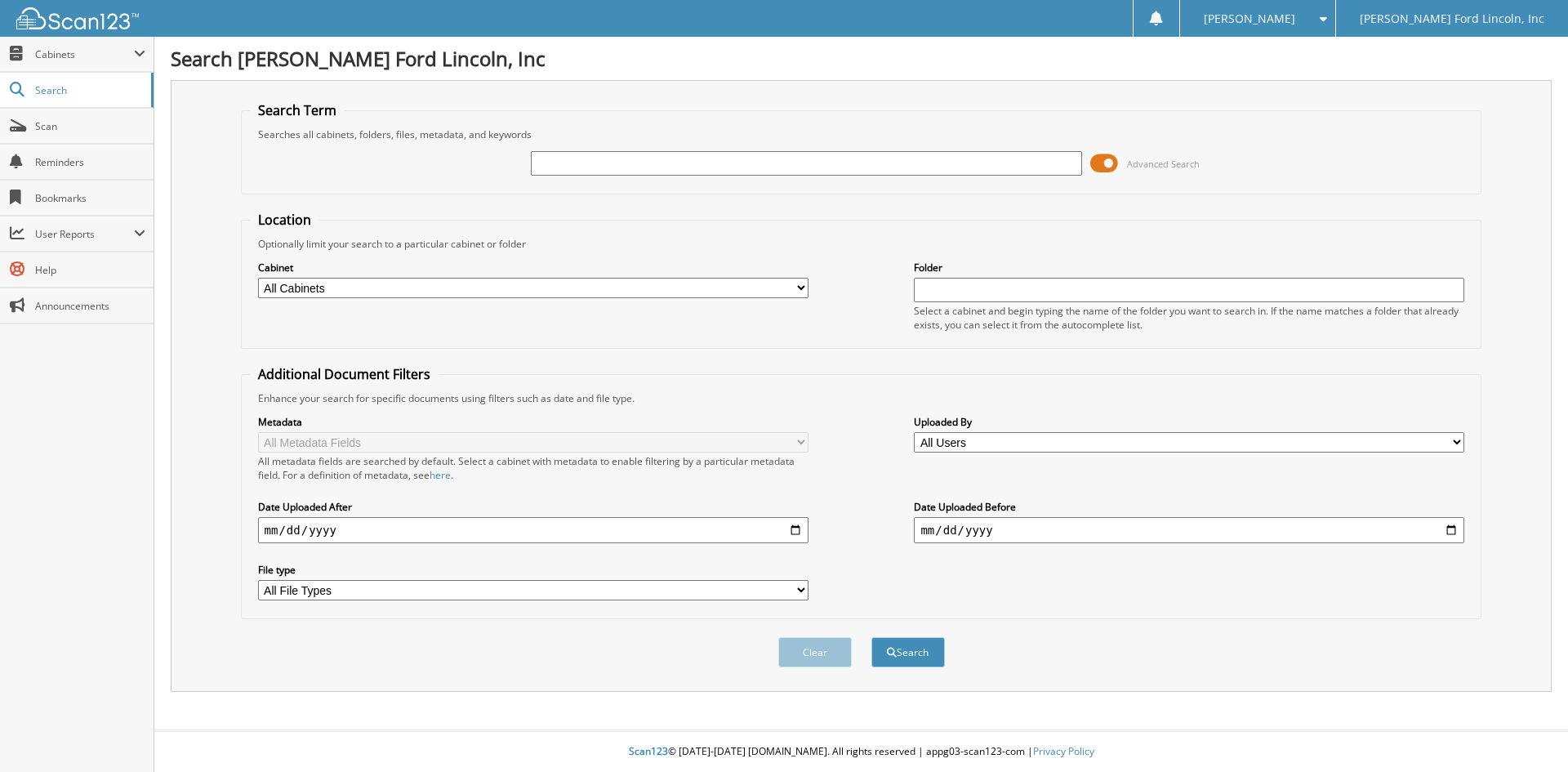
click at [552, 167] on input "text" at bounding box center [806, 163] width 550 height 25
type input "29456"
click at [871, 637] on button "Search" at bounding box center [908, 652] width 73 height 30
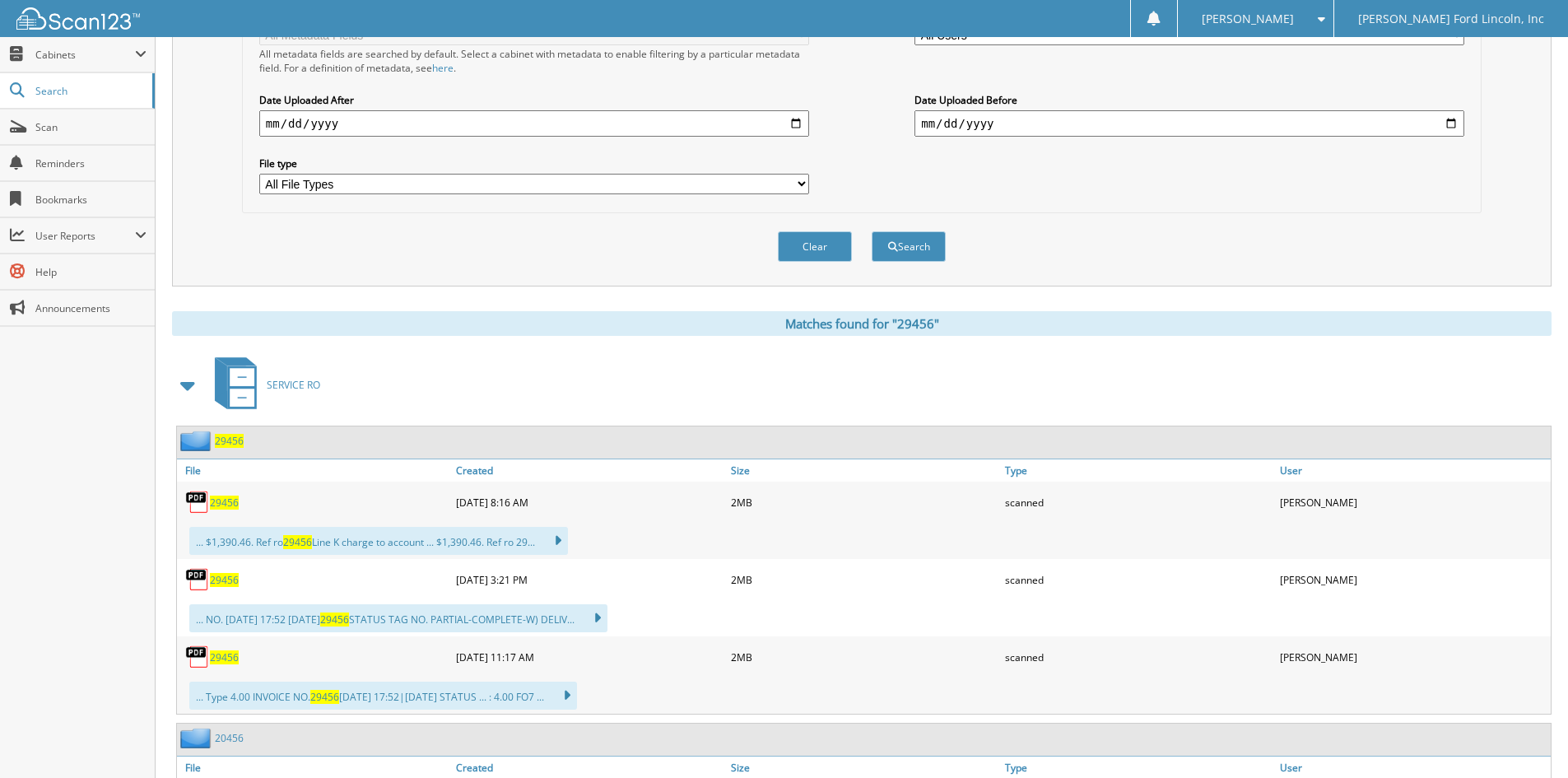
scroll to position [412, 0]
click at [233, 443] on span "29456" at bounding box center [229, 439] width 29 height 14
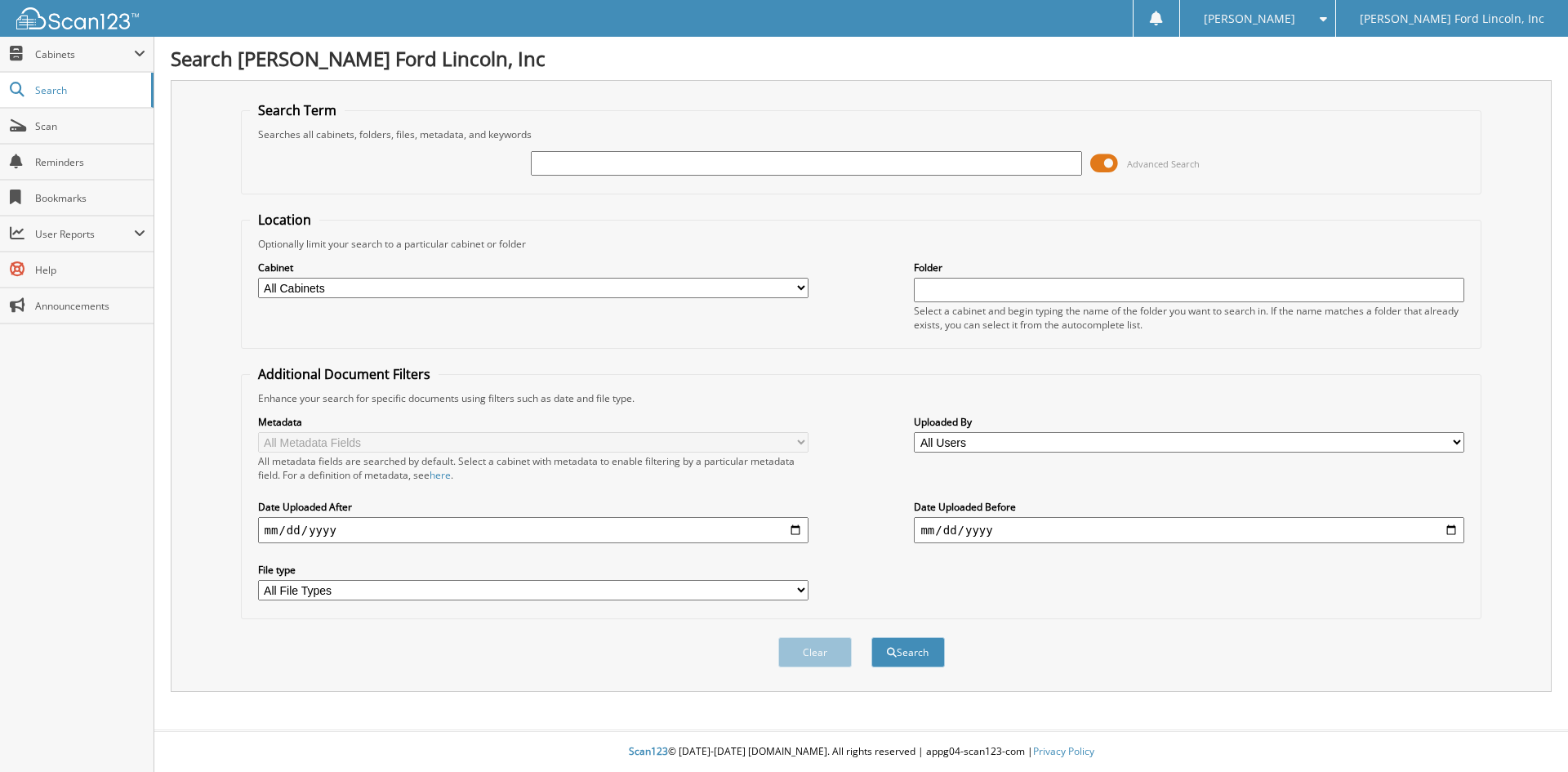
click at [558, 158] on input "text" at bounding box center [806, 163] width 550 height 25
click at [602, 158] on input "text" at bounding box center [806, 163] width 550 height 25
click at [635, 157] on input "text" at bounding box center [806, 163] width 550 height 25
click at [713, 160] on input "text" at bounding box center [806, 163] width 550 height 25
click at [726, 164] on input "text" at bounding box center [806, 163] width 550 height 25
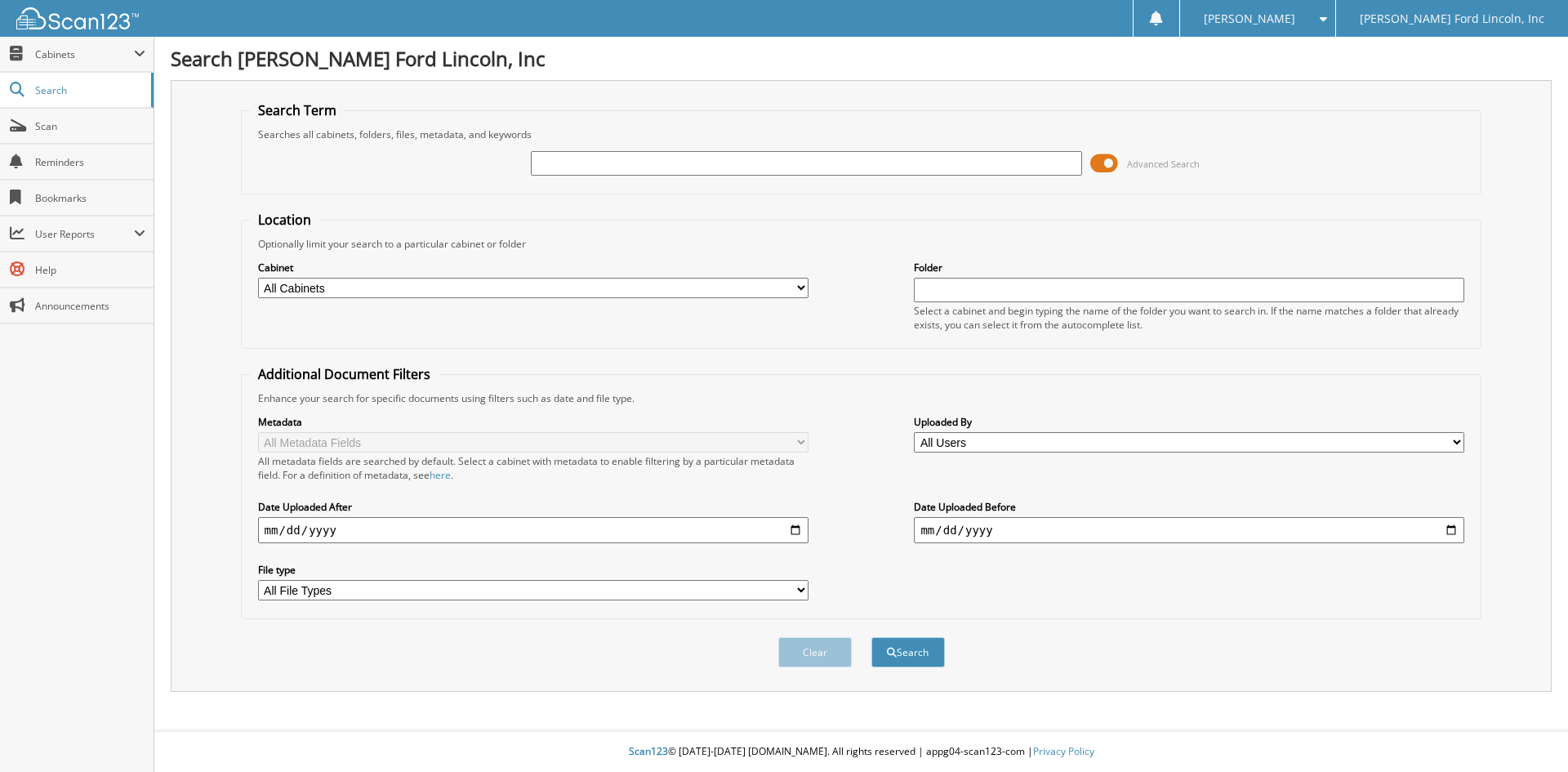
click at [716, 158] on input "text" at bounding box center [806, 163] width 550 height 25
click at [705, 166] on input "text" at bounding box center [806, 163] width 550 height 25
click at [655, 169] on input "text" at bounding box center [806, 163] width 550 height 25
type input "33058"
click at [871, 637] on button "Search" at bounding box center [908, 652] width 73 height 30
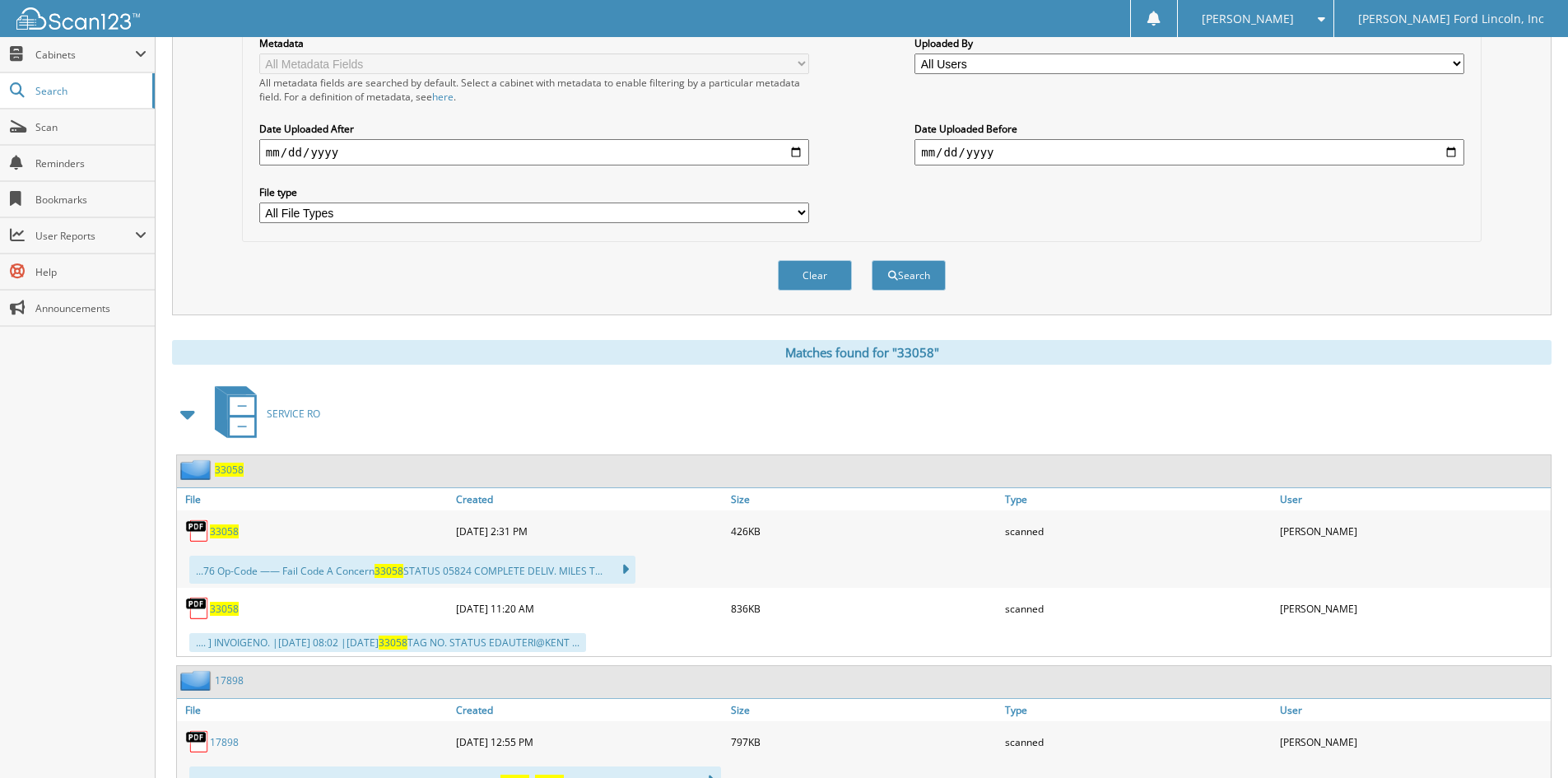
scroll to position [412, 0]
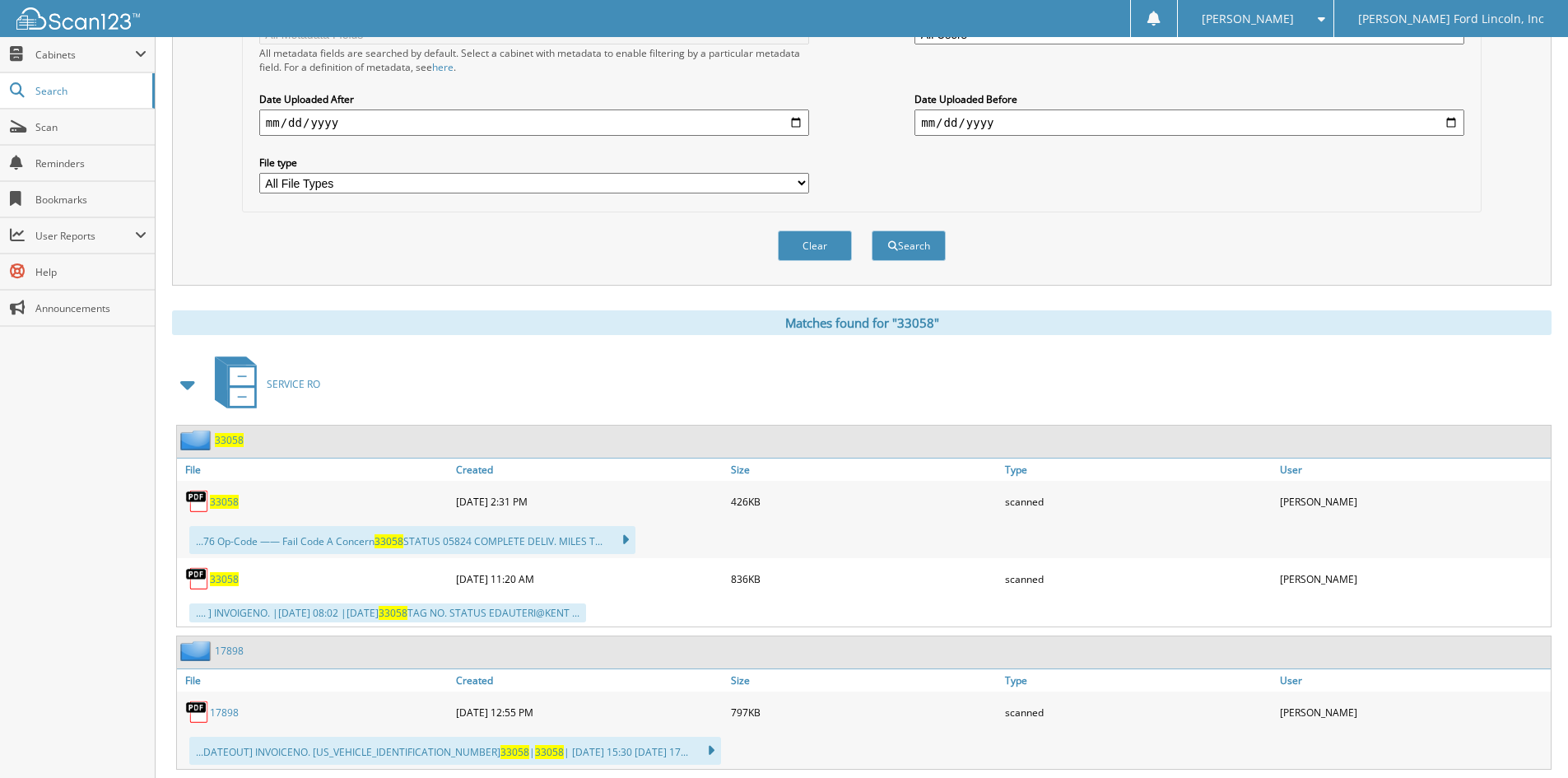
click at [229, 437] on span "33058" at bounding box center [229, 439] width 29 height 14
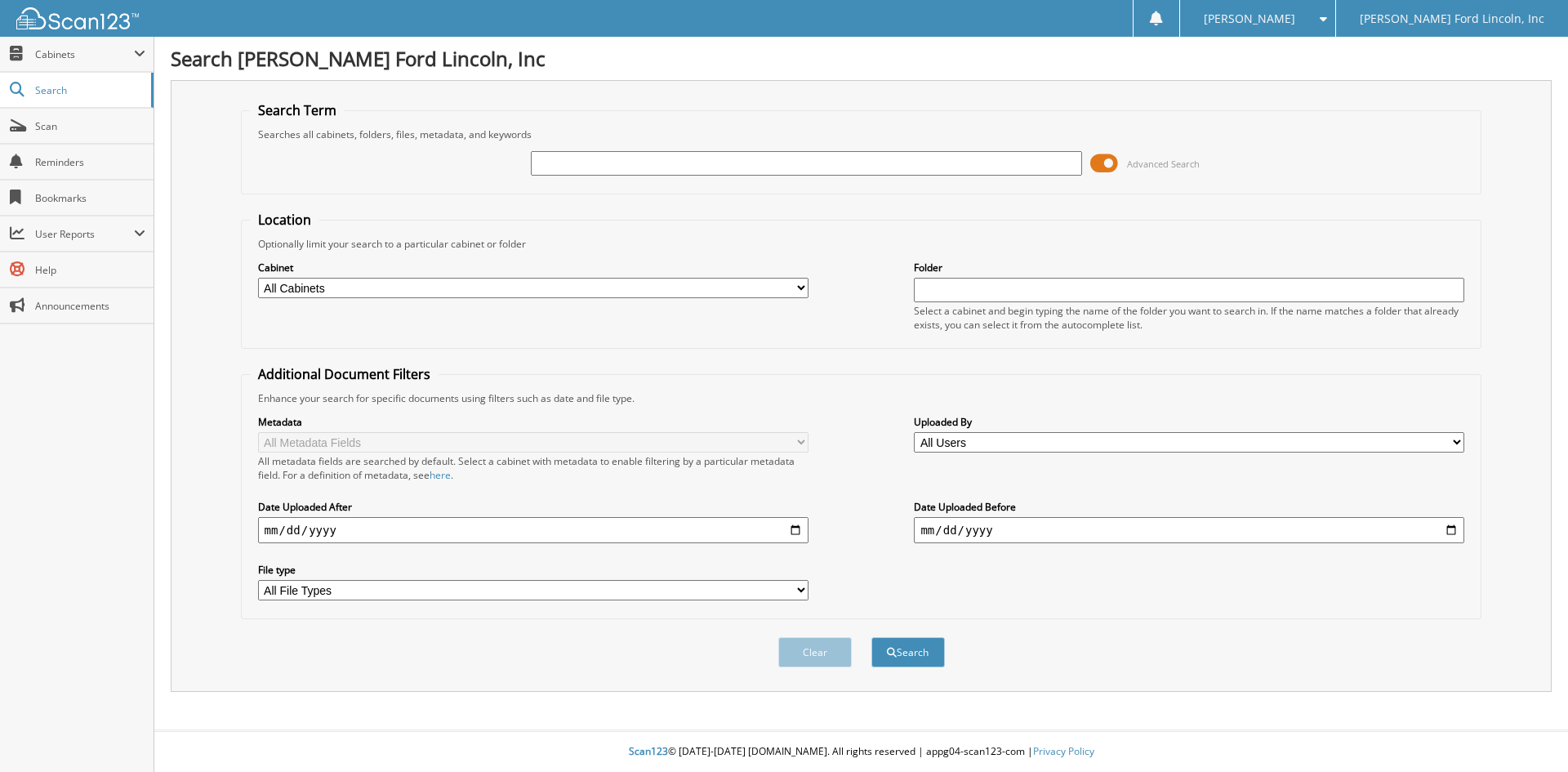
click at [569, 162] on input "text" at bounding box center [806, 163] width 550 height 25
type input "33058"
click at [918, 658] on button "Search" at bounding box center [908, 652] width 73 height 30
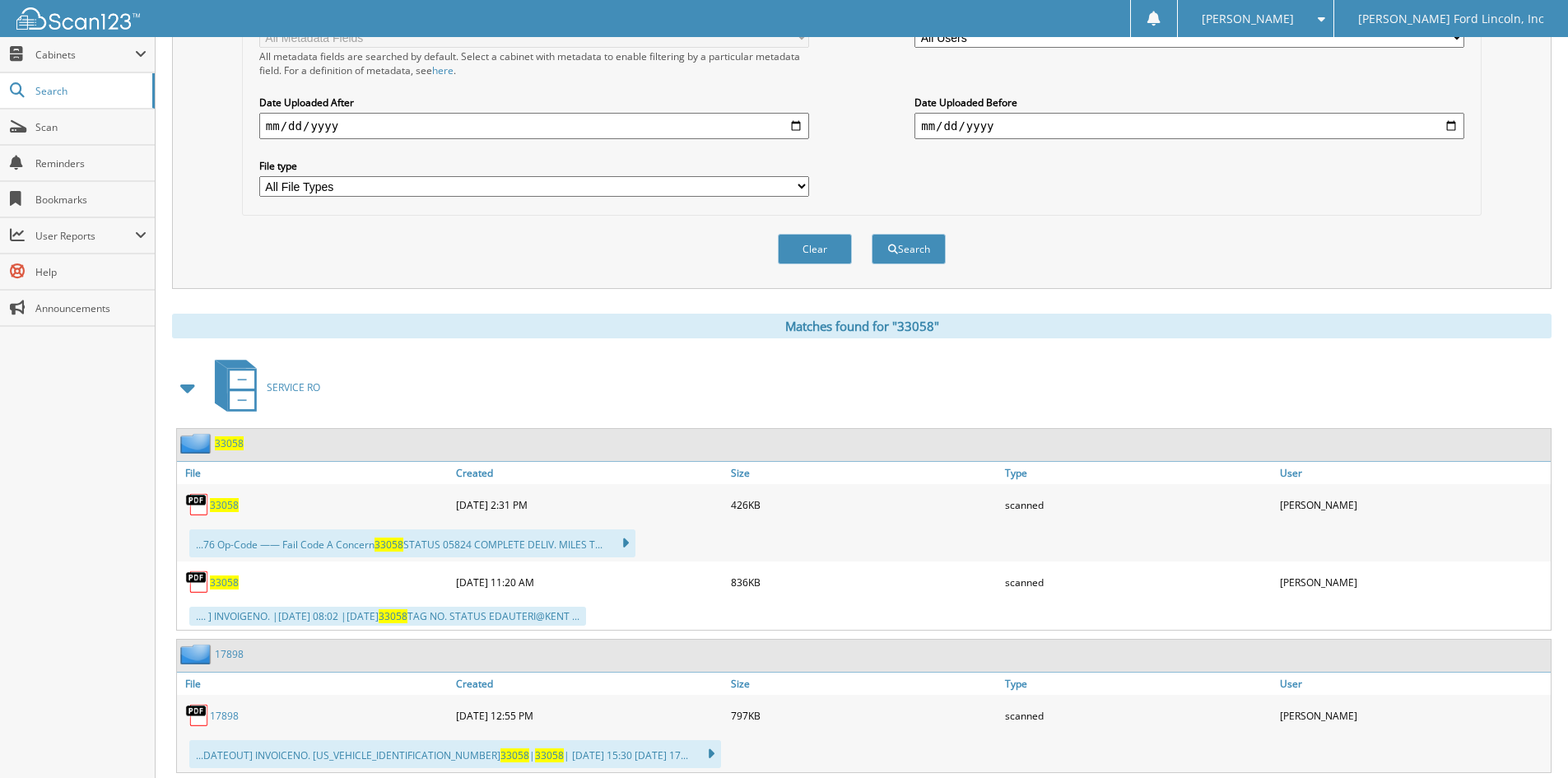
scroll to position [412, 0]
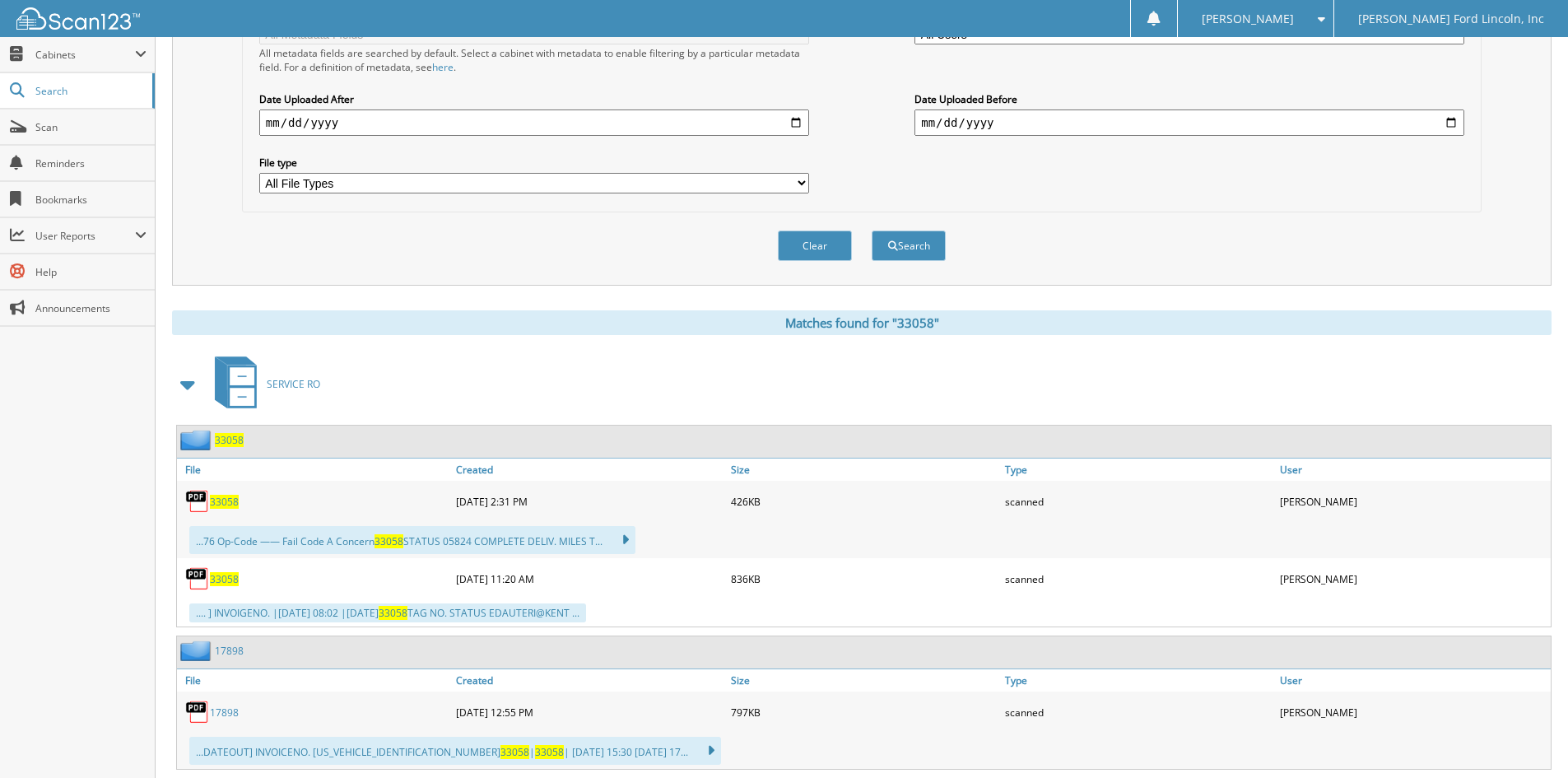
click at [233, 443] on span "33058" at bounding box center [229, 439] width 29 height 14
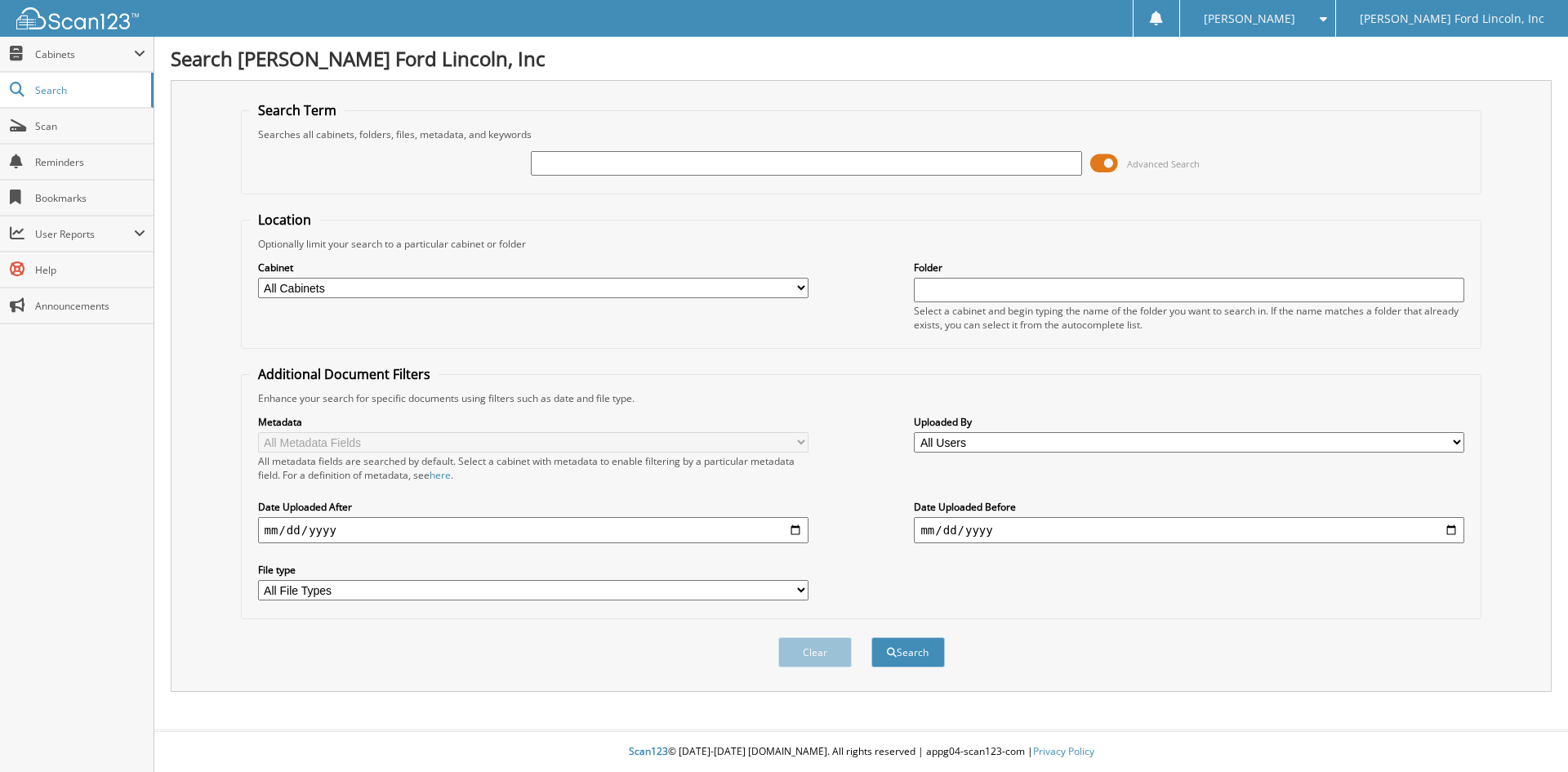
click at [572, 158] on input "text" at bounding box center [806, 163] width 550 height 25
type input "31571"
click at [871, 637] on button "Search" at bounding box center [908, 652] width 73 height 30
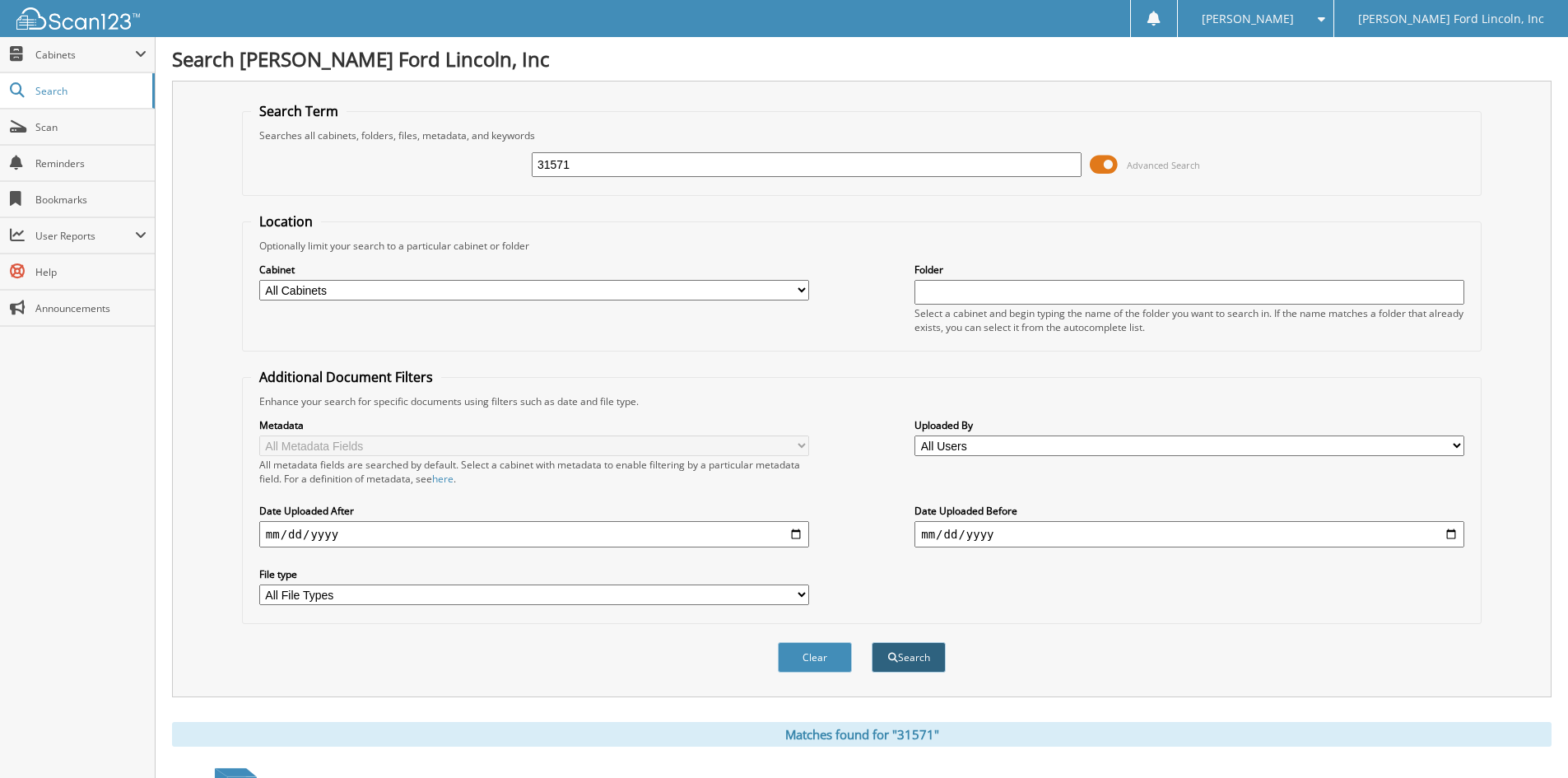
click at [910, 659] on button "Search" at bounding box center [909, 657] width 74 height 30
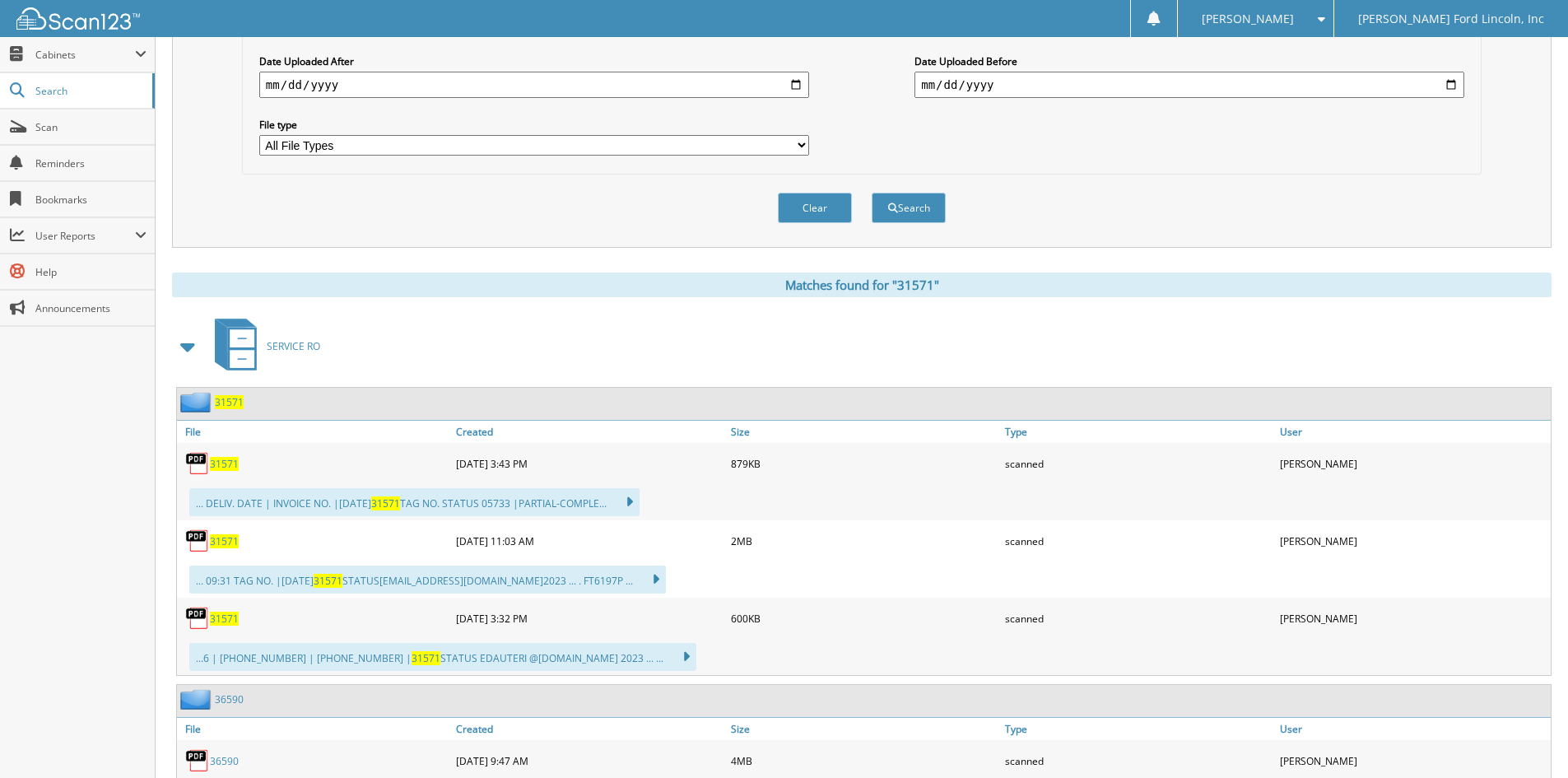
scroll to position [494, 0]
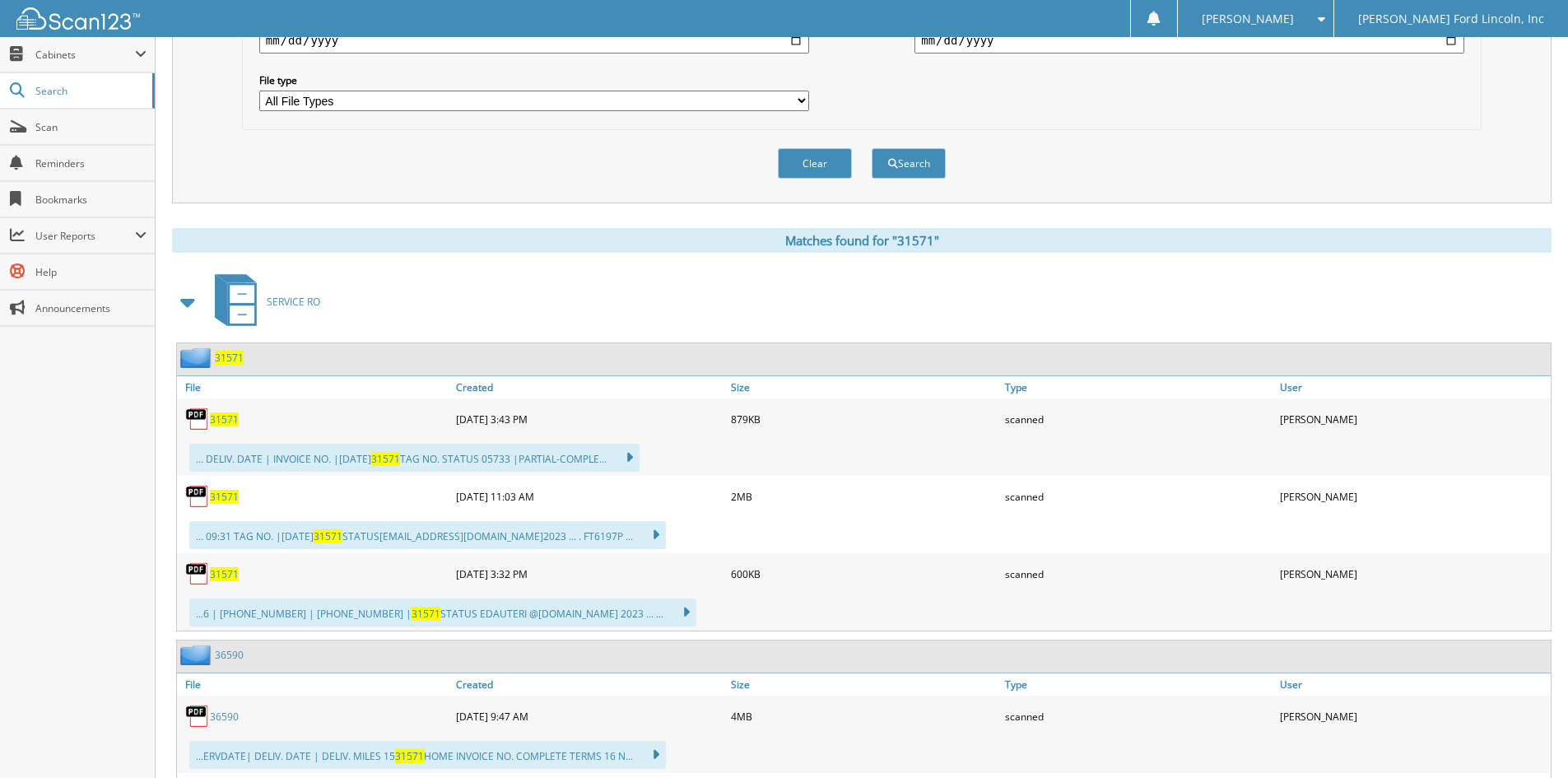
click at [229, 359] on span "31571" at bounding box center [229, 357] width 29 height 14
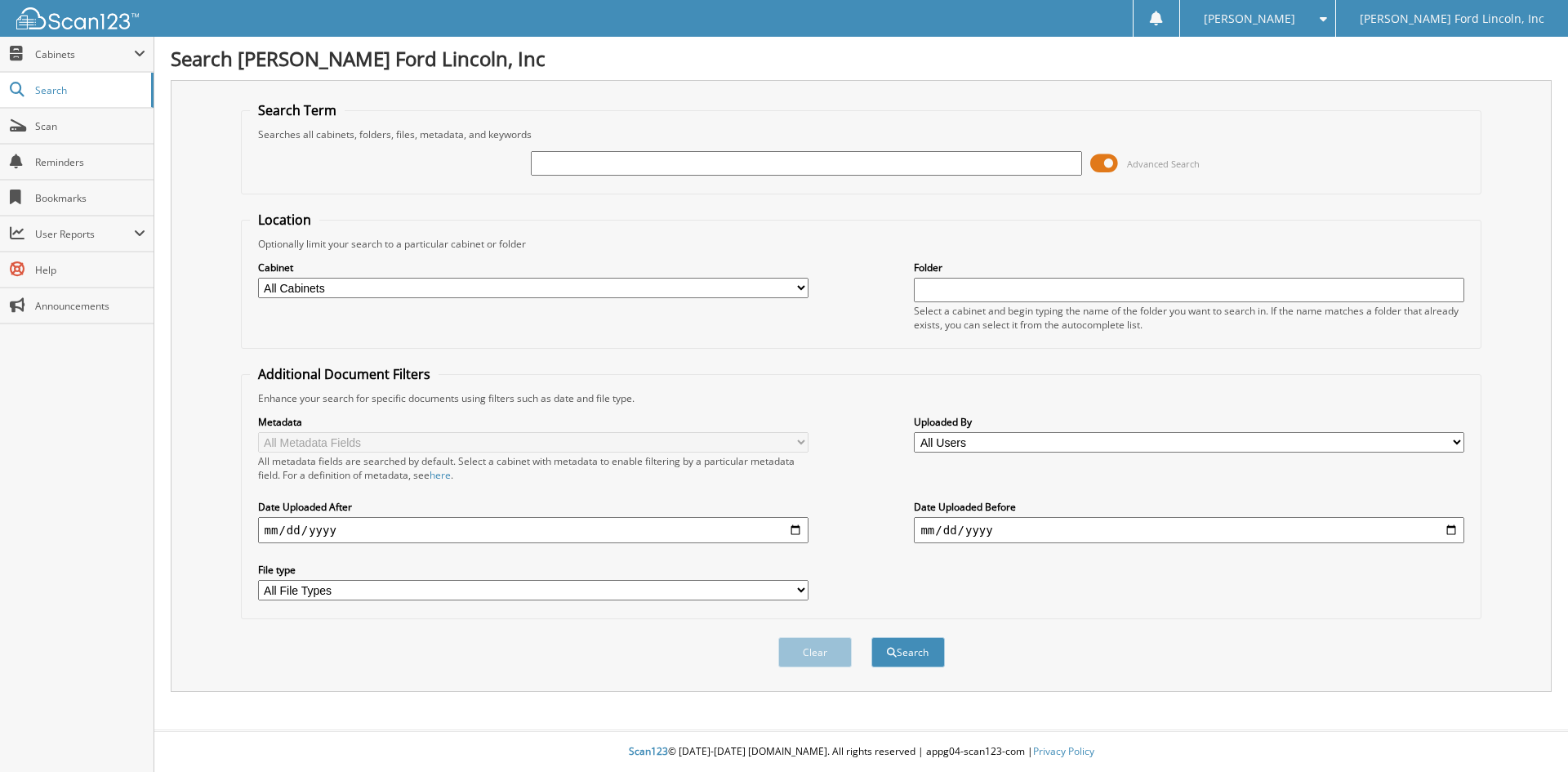
click at [673, 168] on input "text" at bounding box center [806, 163] width 550 height 25
type input "36411"
click at [871, 637] on button "Search" at bounding box center [908, 652] width 73 height 30
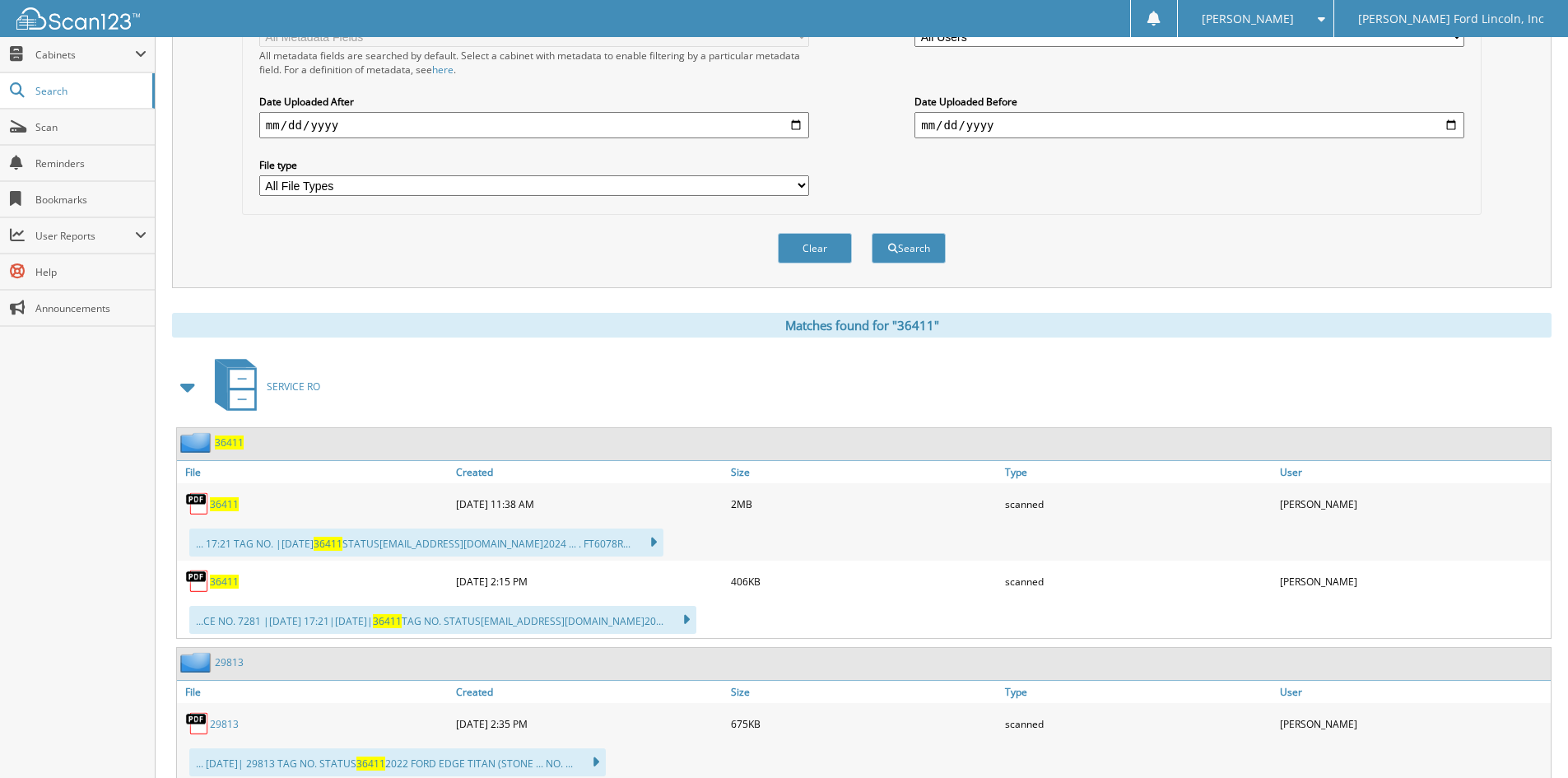
scroll to position [412, 0]
click at [224, 442] on span "36411" at bounding box center [229, 439] width 29 height 14
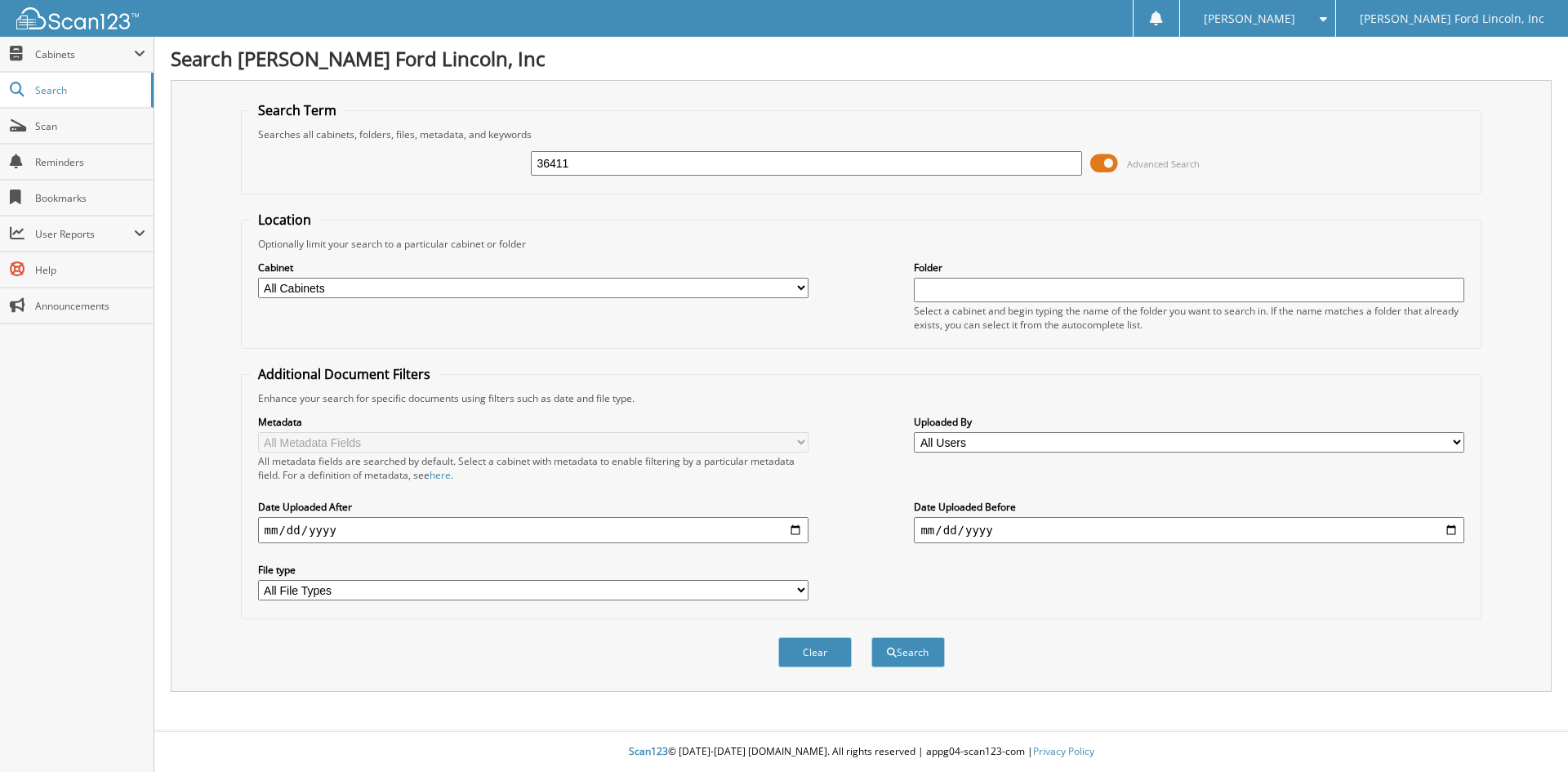
type input "36411"
click at [871, 637] on button "Search" at bounding box center [908, 652] width 73 height 30
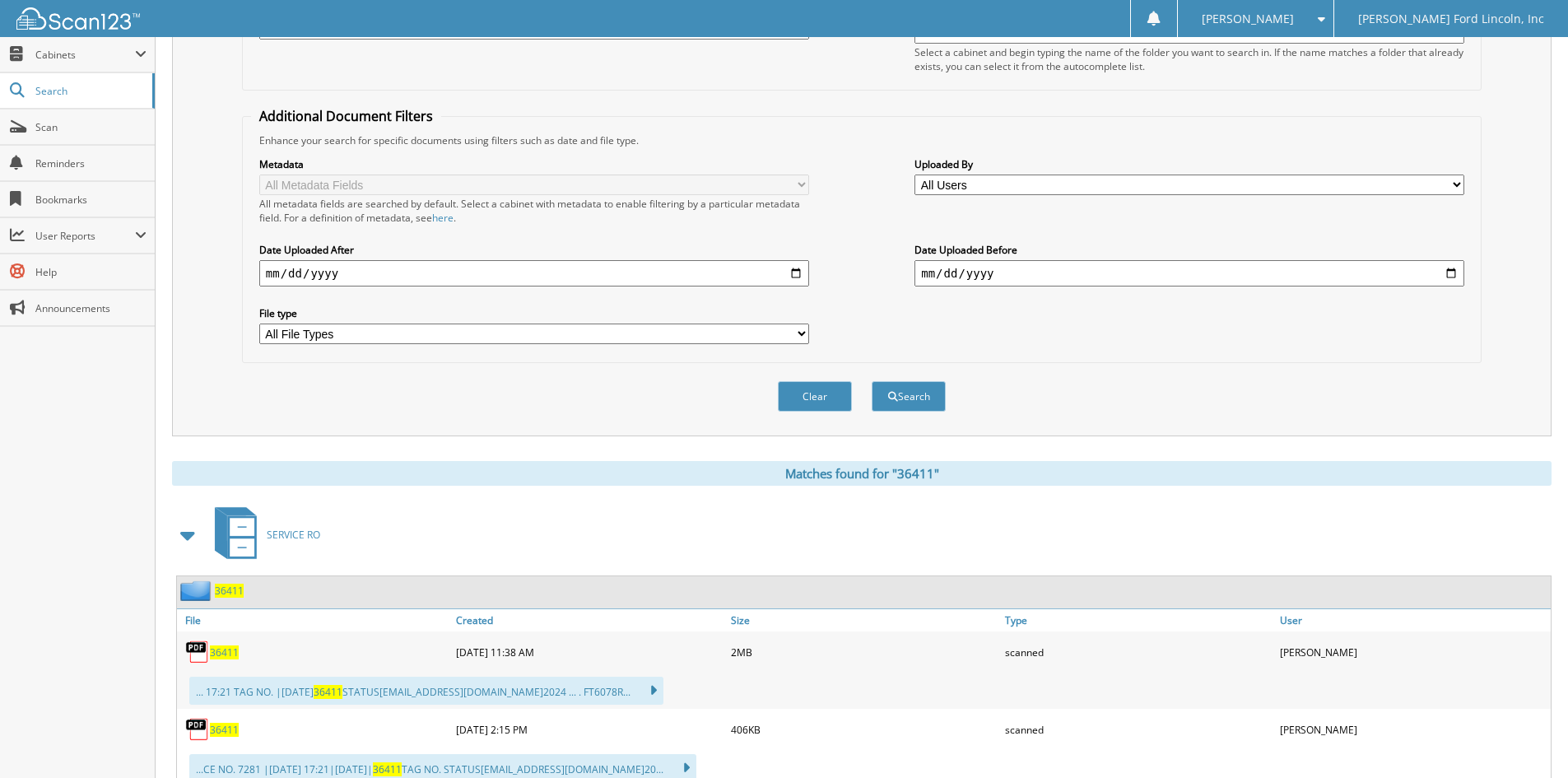
scroll to position [329, 0]
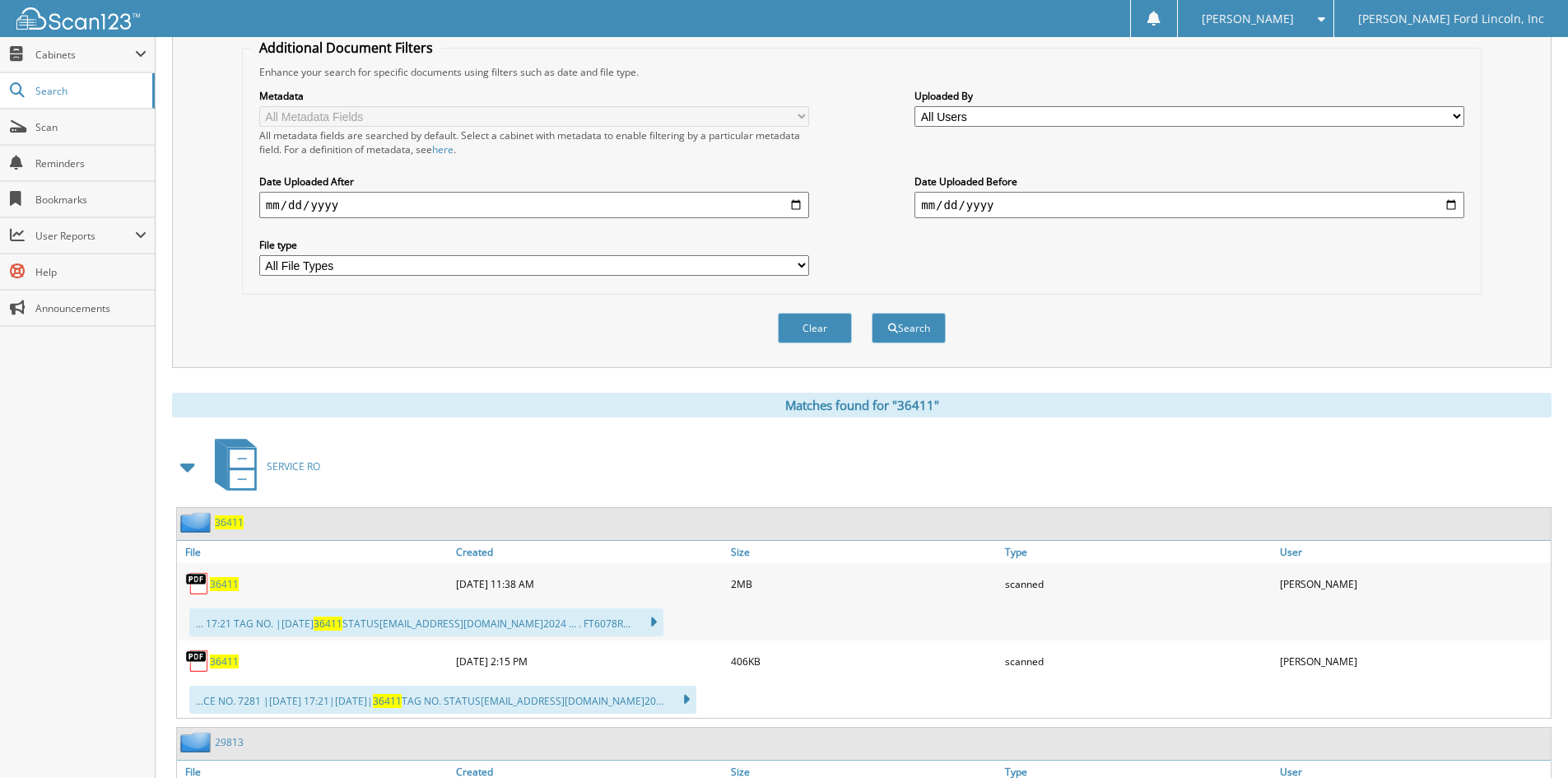
click at [231, 524] on span "36411" at bounding box center [229, 521] width 29 height 14
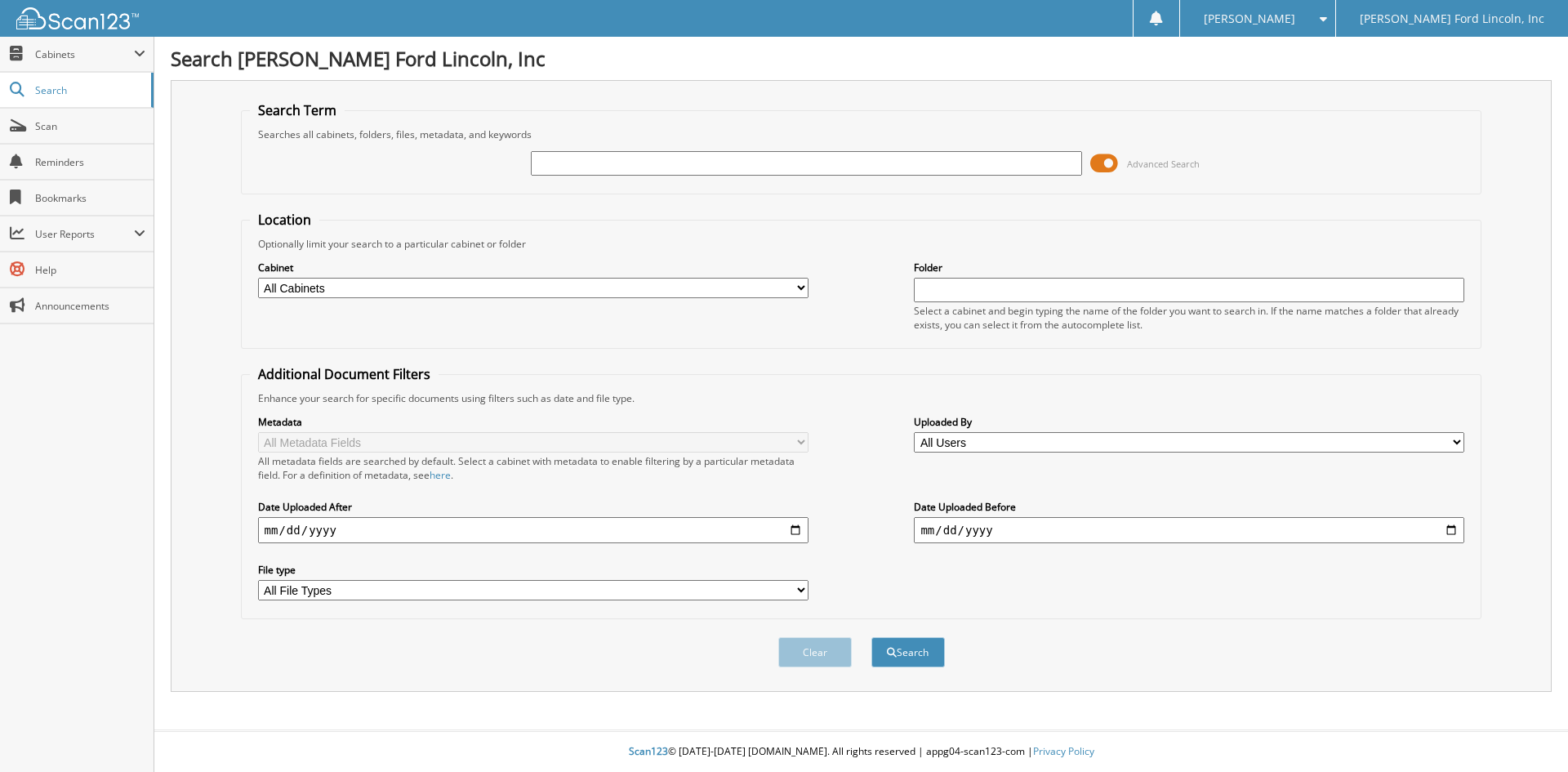
click at [698, 165] on input "text" at bounding box center [806, 163] width 550 height 25
type input "35332"
click at [871, 637] on button "Search" at bounding box center [908, 652] width 73 height 30
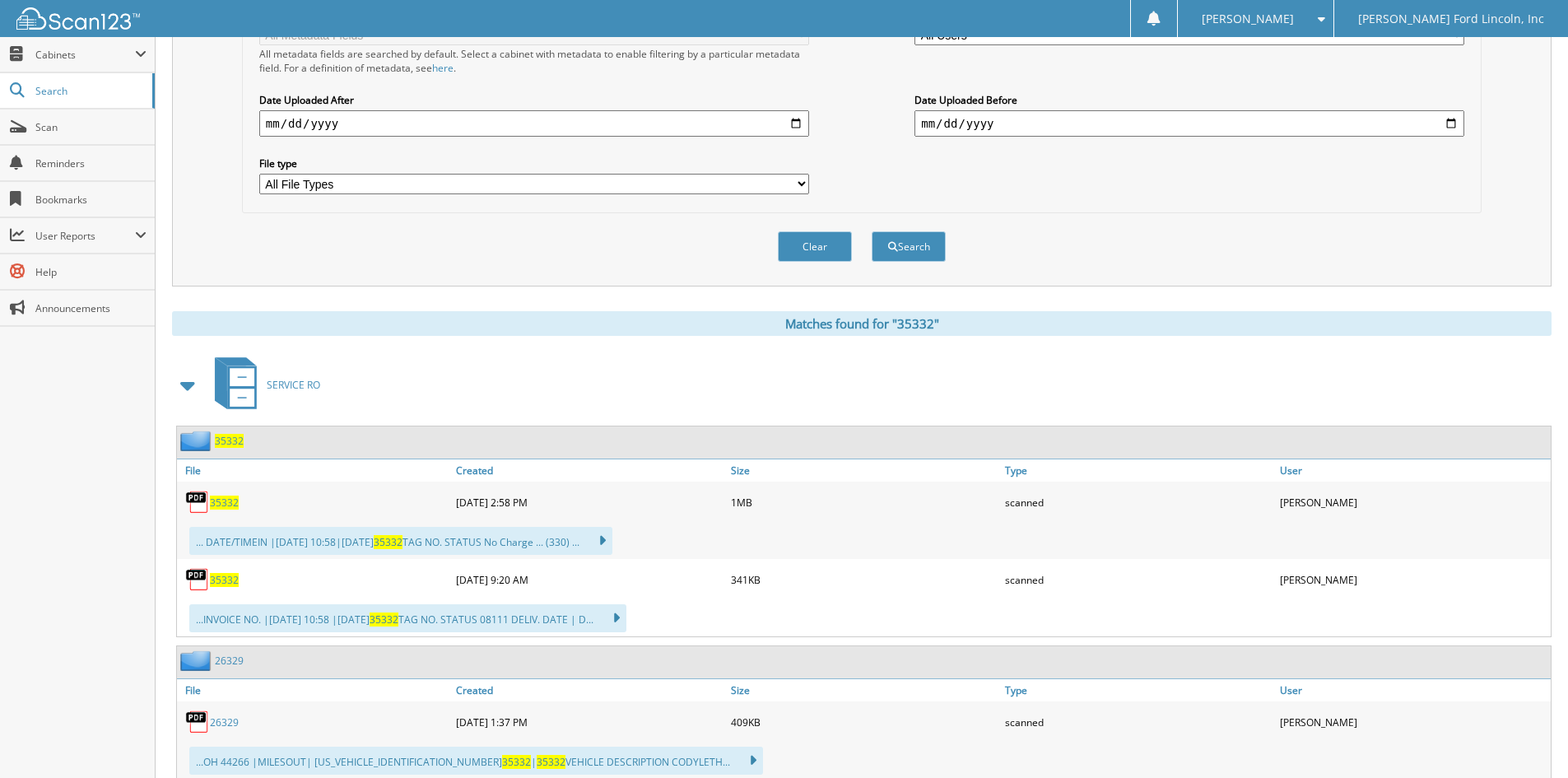
scroll to position [412, 0]
click at [231, 441] on span "35332" at bounding box center [229, 439] width 29 height 14
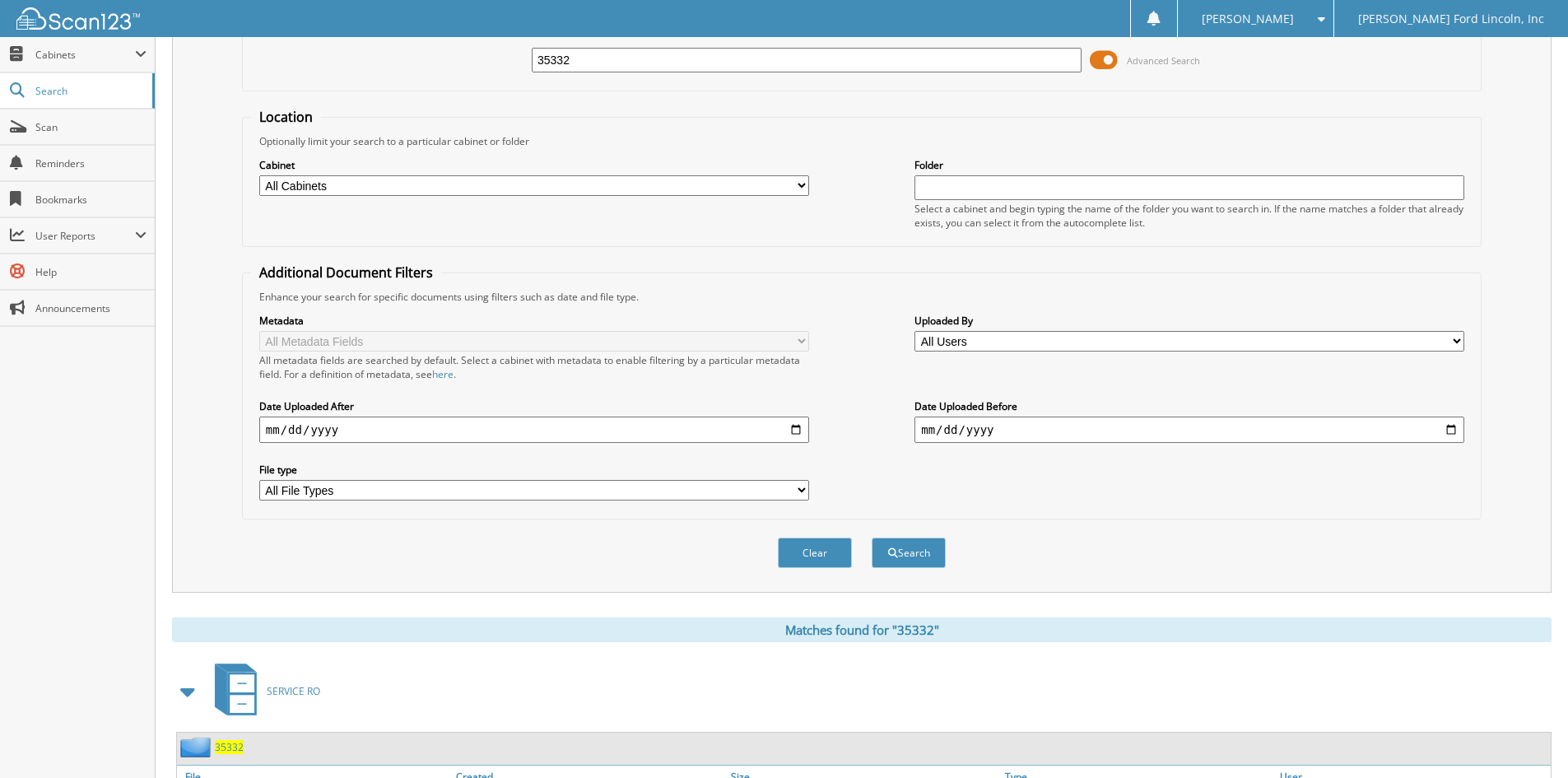
scroll to position [412, 0]
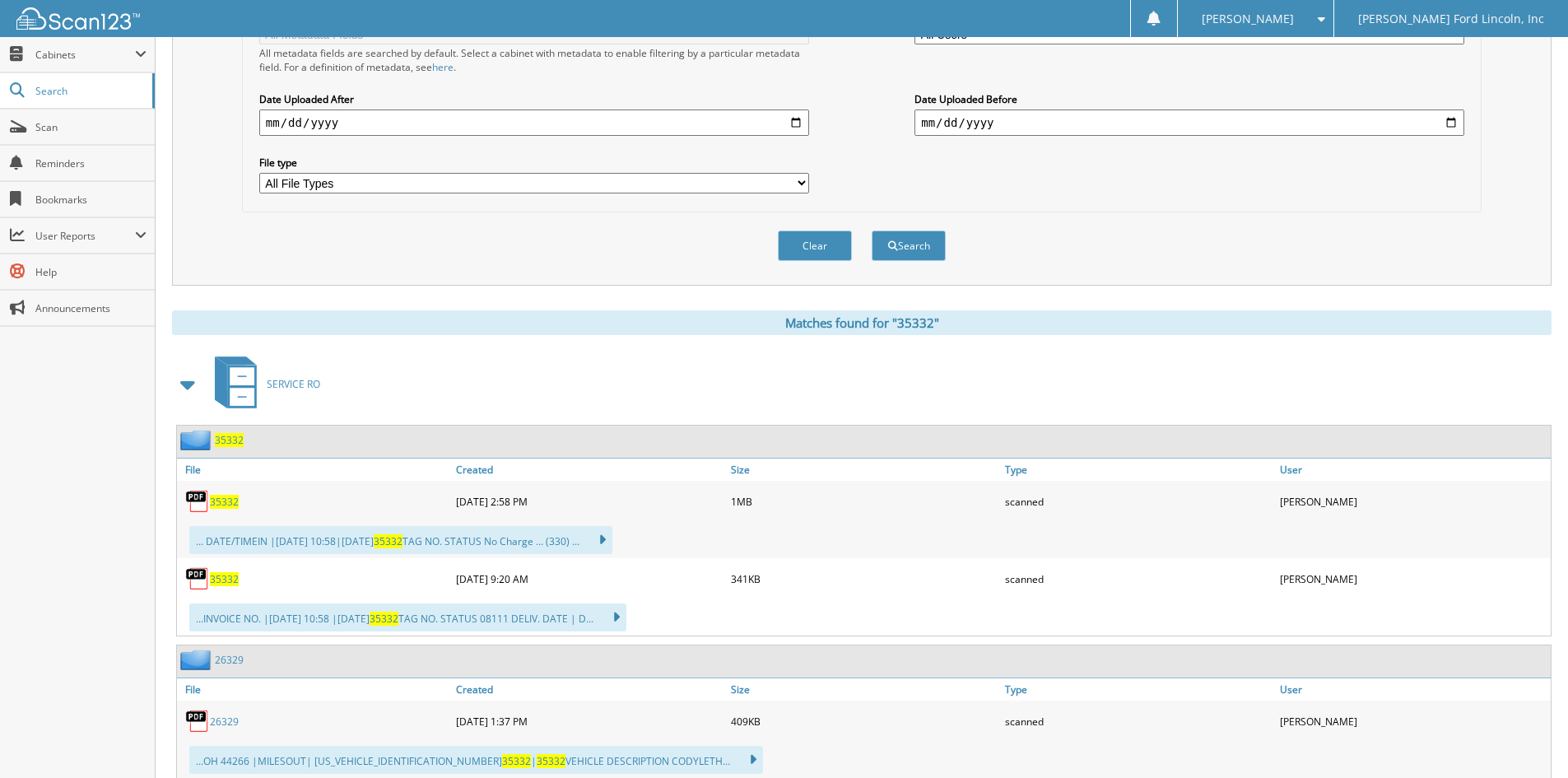
click at [222, 441] on span "35332" at bounding box center [229, 439] width 29 height 14
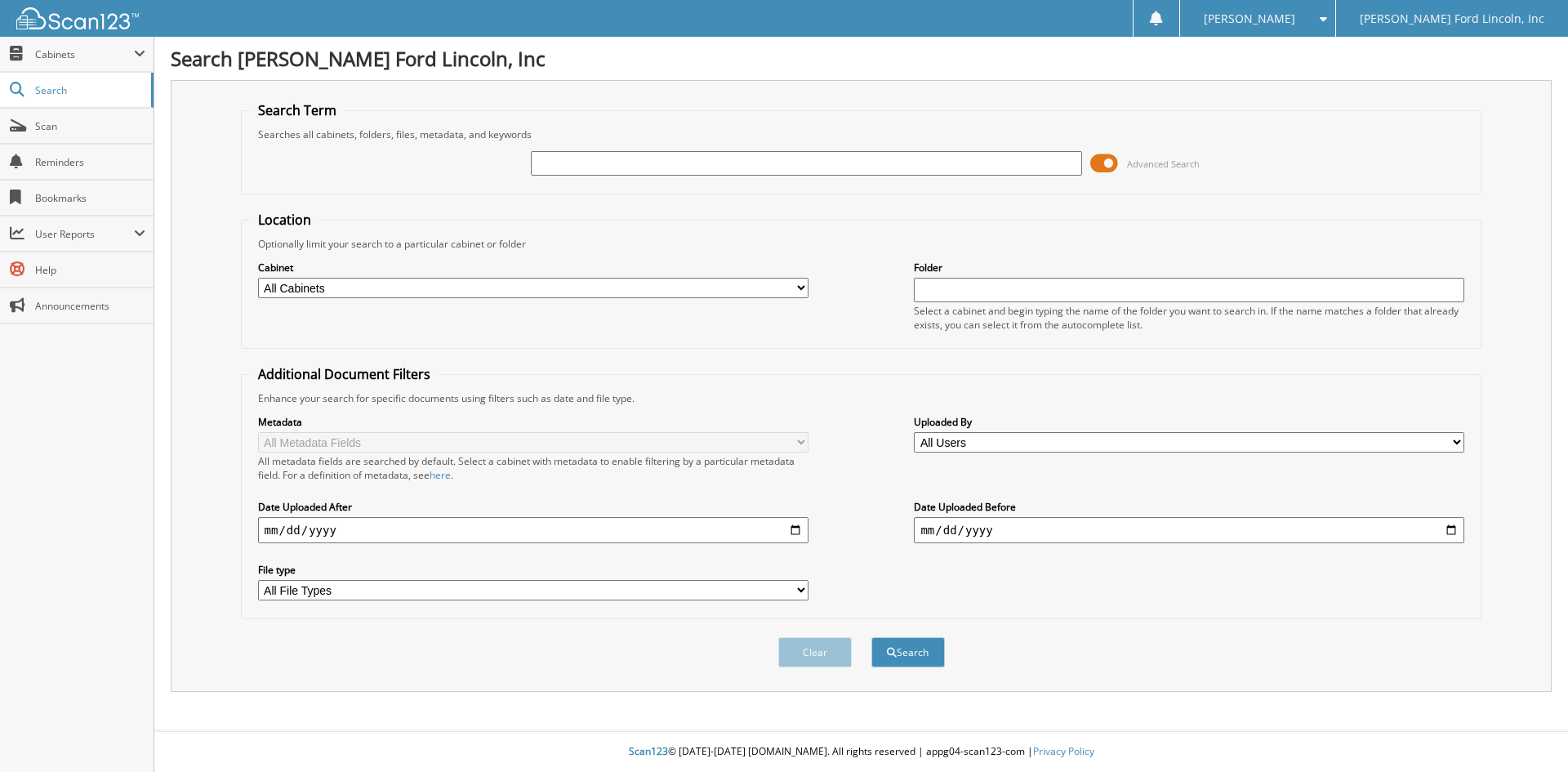
click at [579, 167] on input "text" at bounding box center [806, 163] width 550 height 25
type input "36997"
click at [871, 637] on button "Search" at bounding box center [908, 652] width 73 height 30
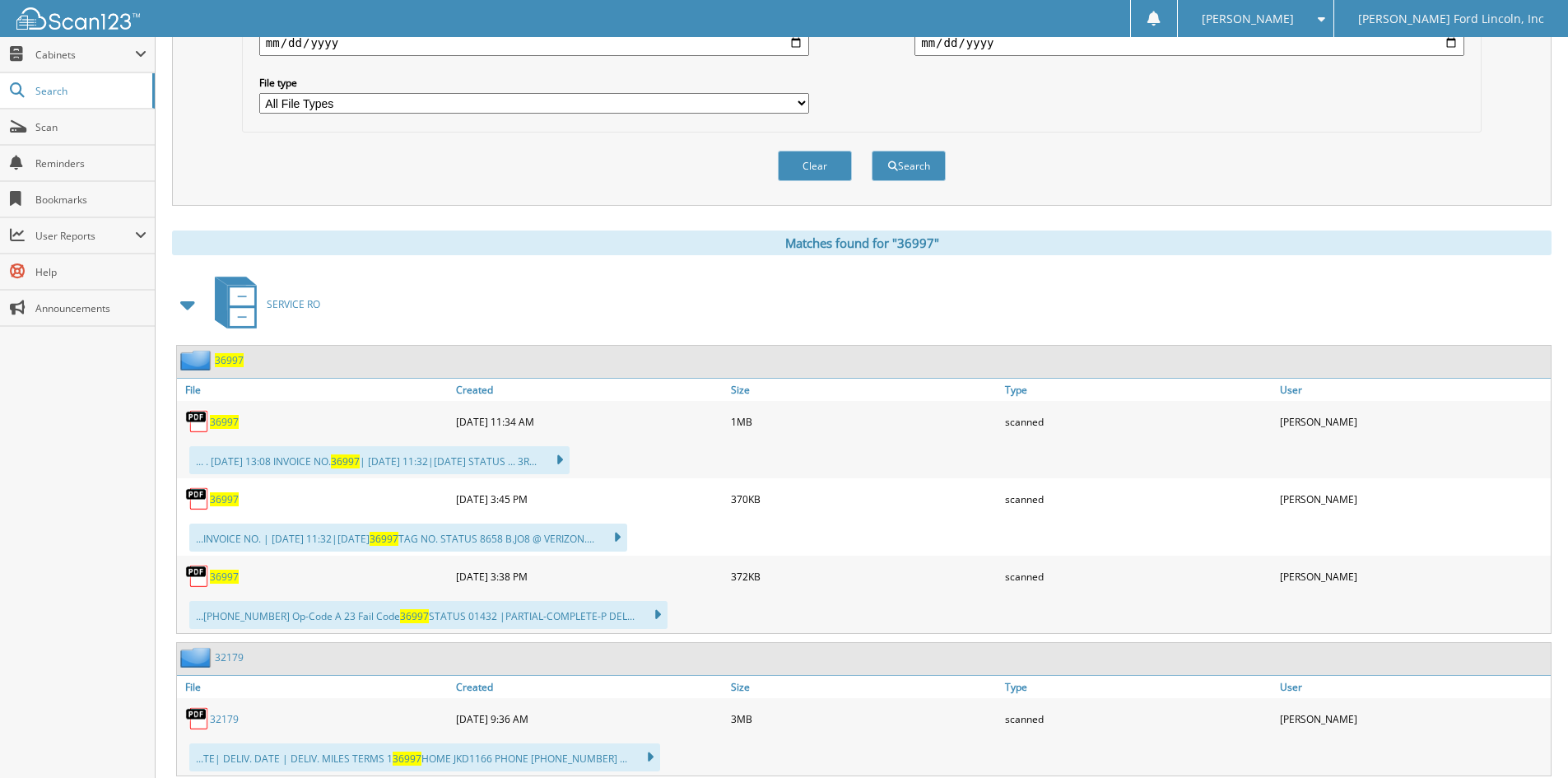
scroll to position [494, 0]
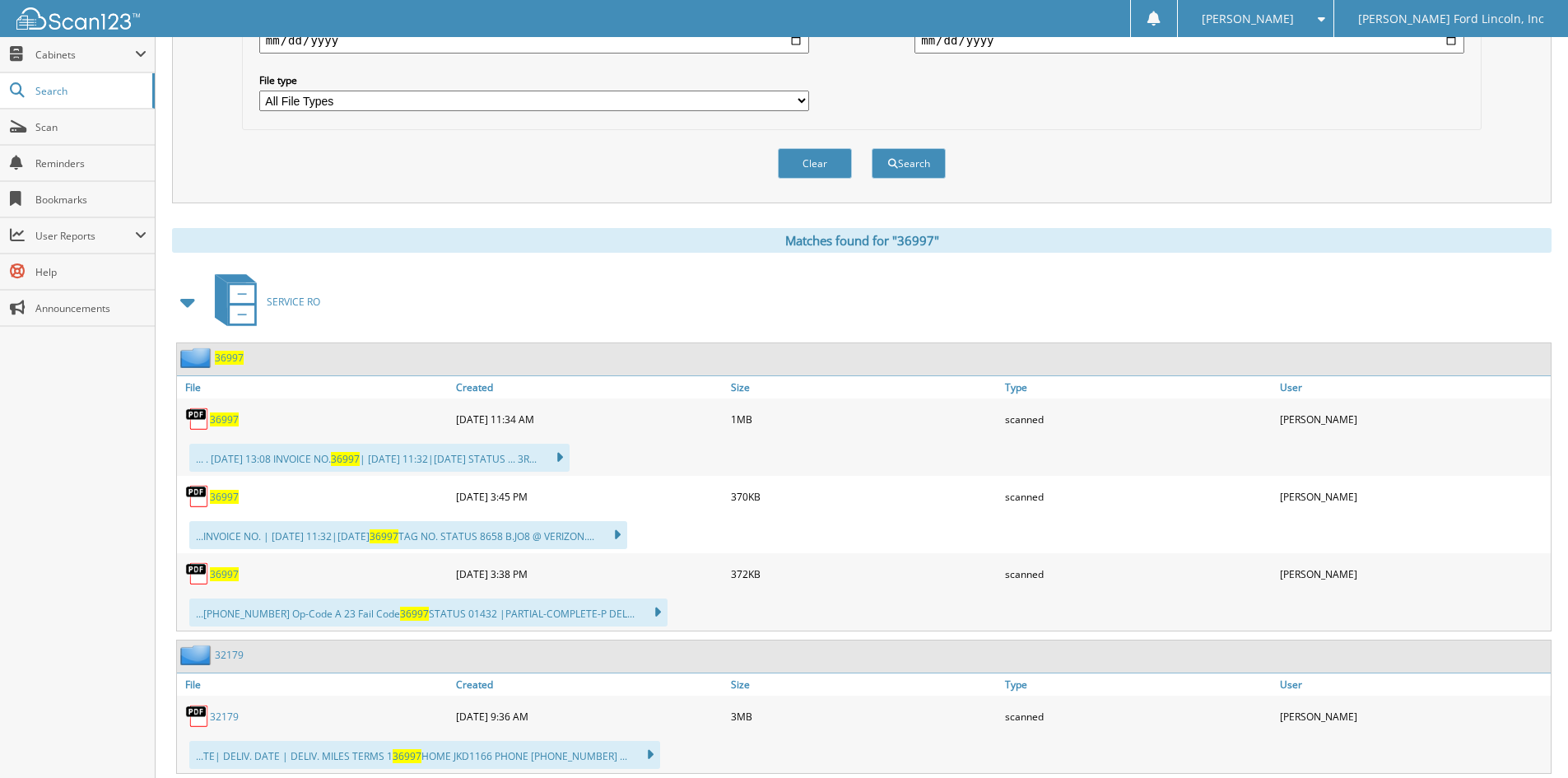
click at [224, 357] on span "36997" at bounding box center [229, 357] width 29 height 14
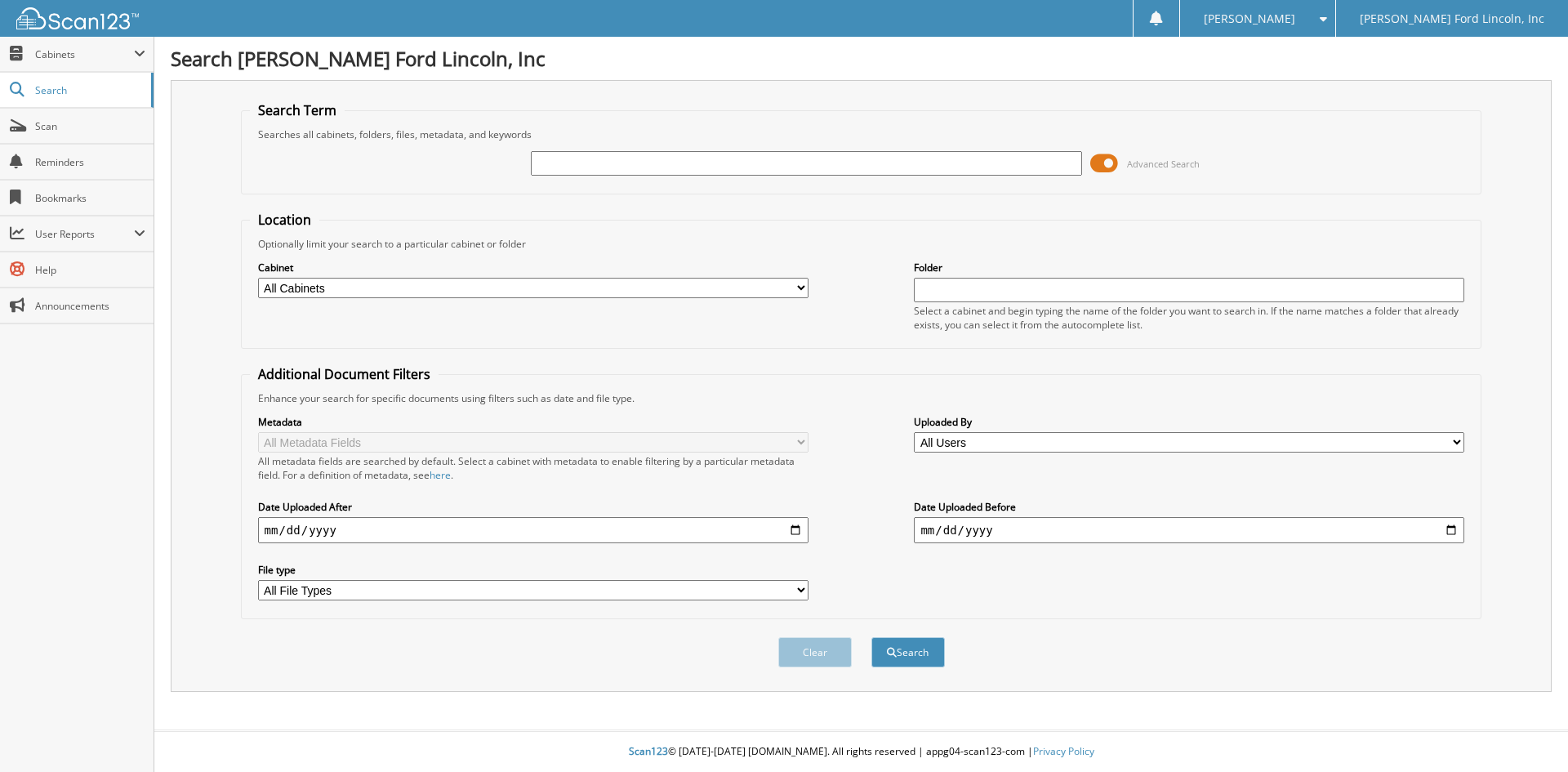
click at [588, 164] on input "text" at bounding box center [806, 163] width 550 height 25
type input "29223"
click at [871, 637] on button "Search" at bounding box center [908, 652] width 73 height 30
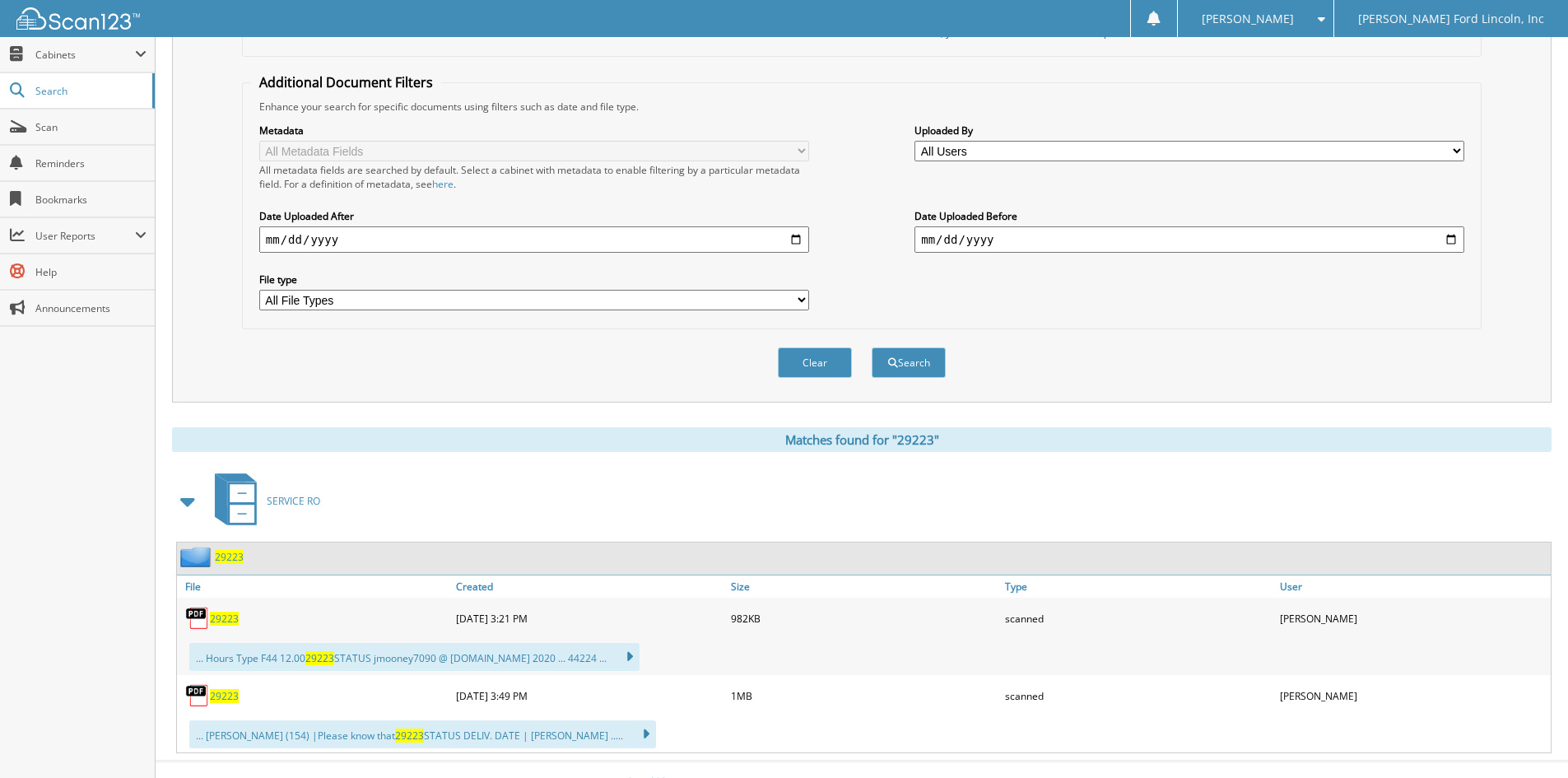
scroll to position [320, 0]
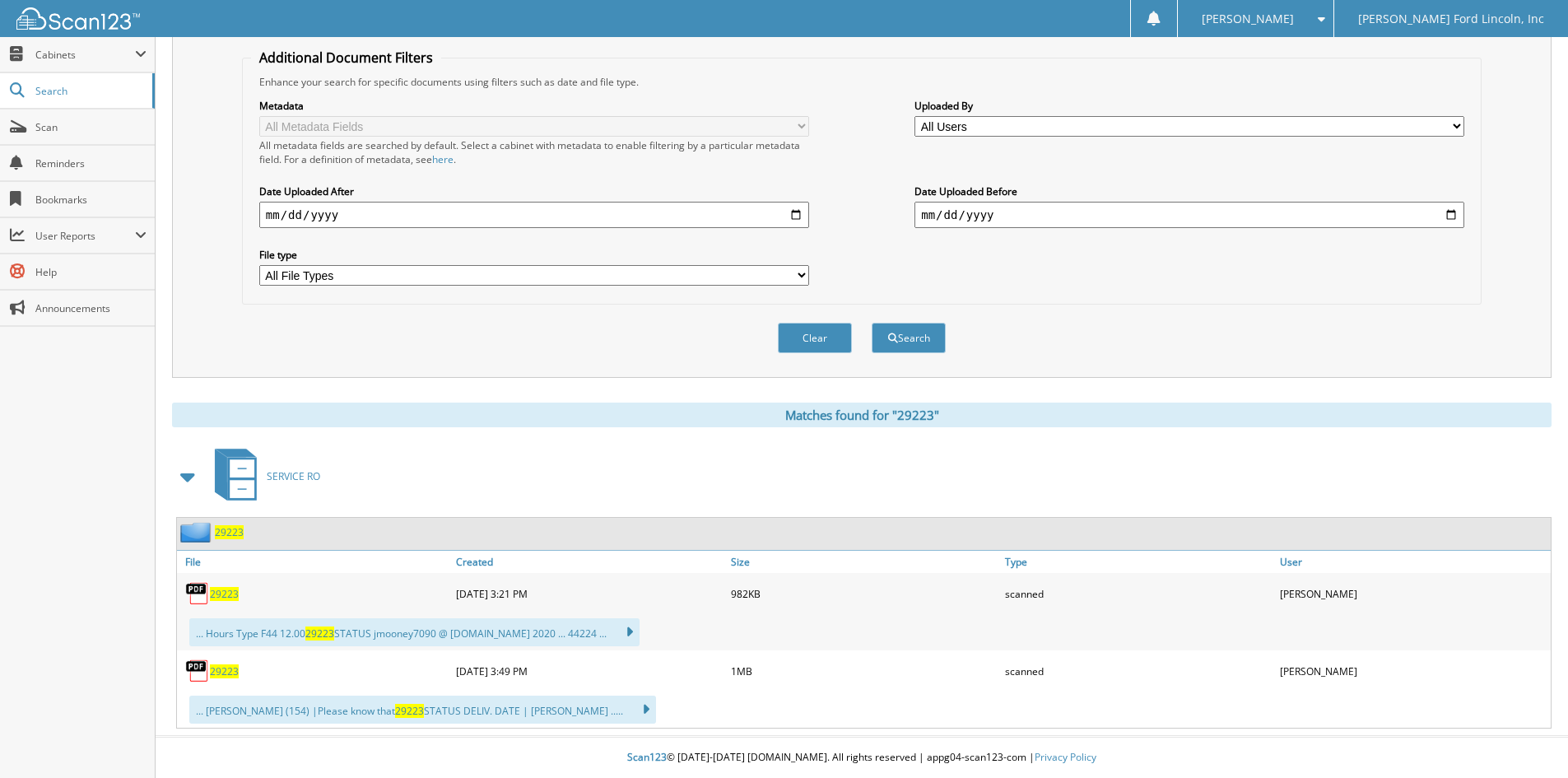
click at [228, 530] on span "29223" at bounding box center [229, 532] width 29 height 14
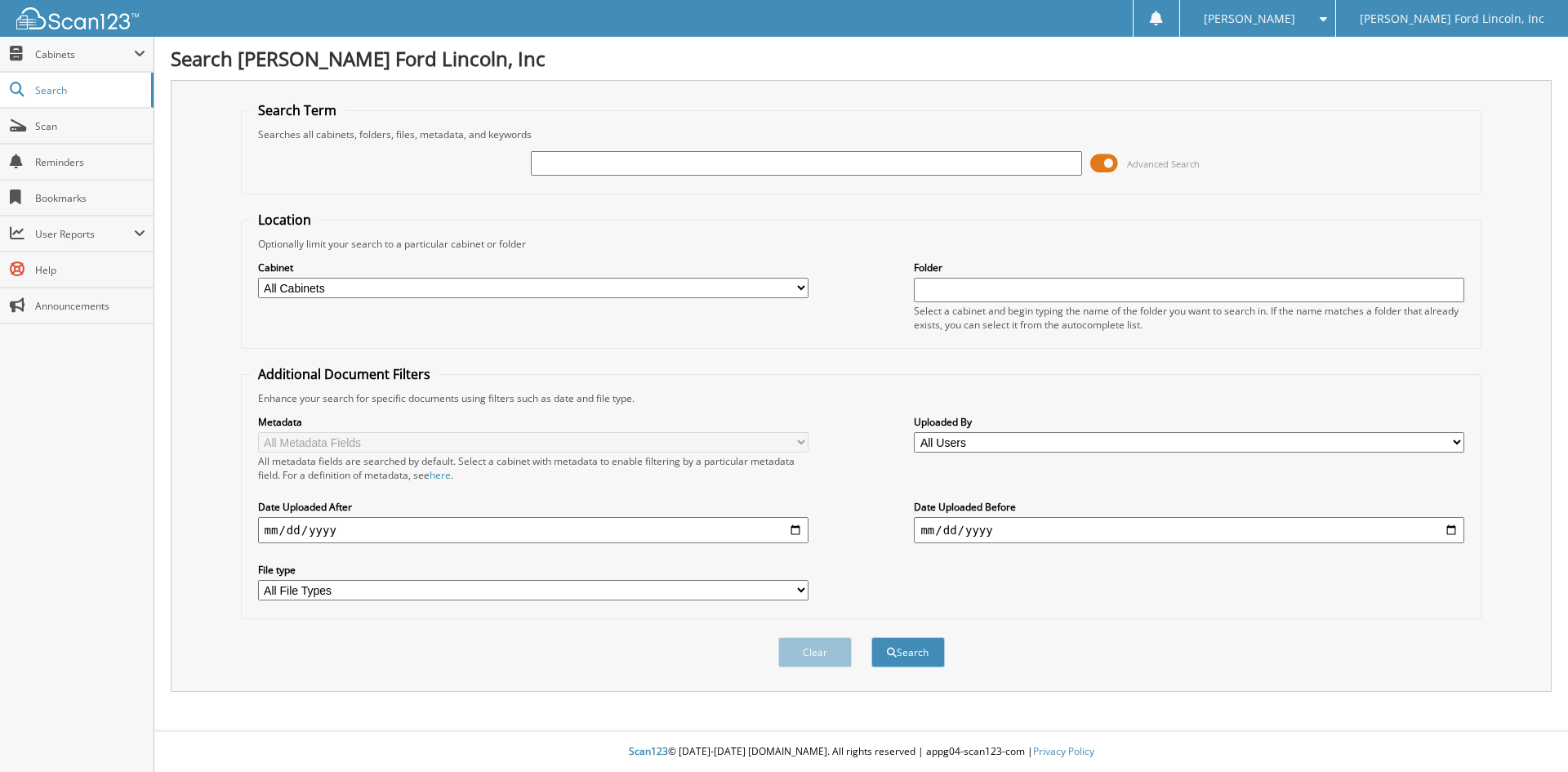
click at [552, 158] on input "text" at bounding box center [806, 163] width 550 height 25
type input "29223"
click at [871, 637] on button "Search" at bounding box center [908, 652] width 73 height 30
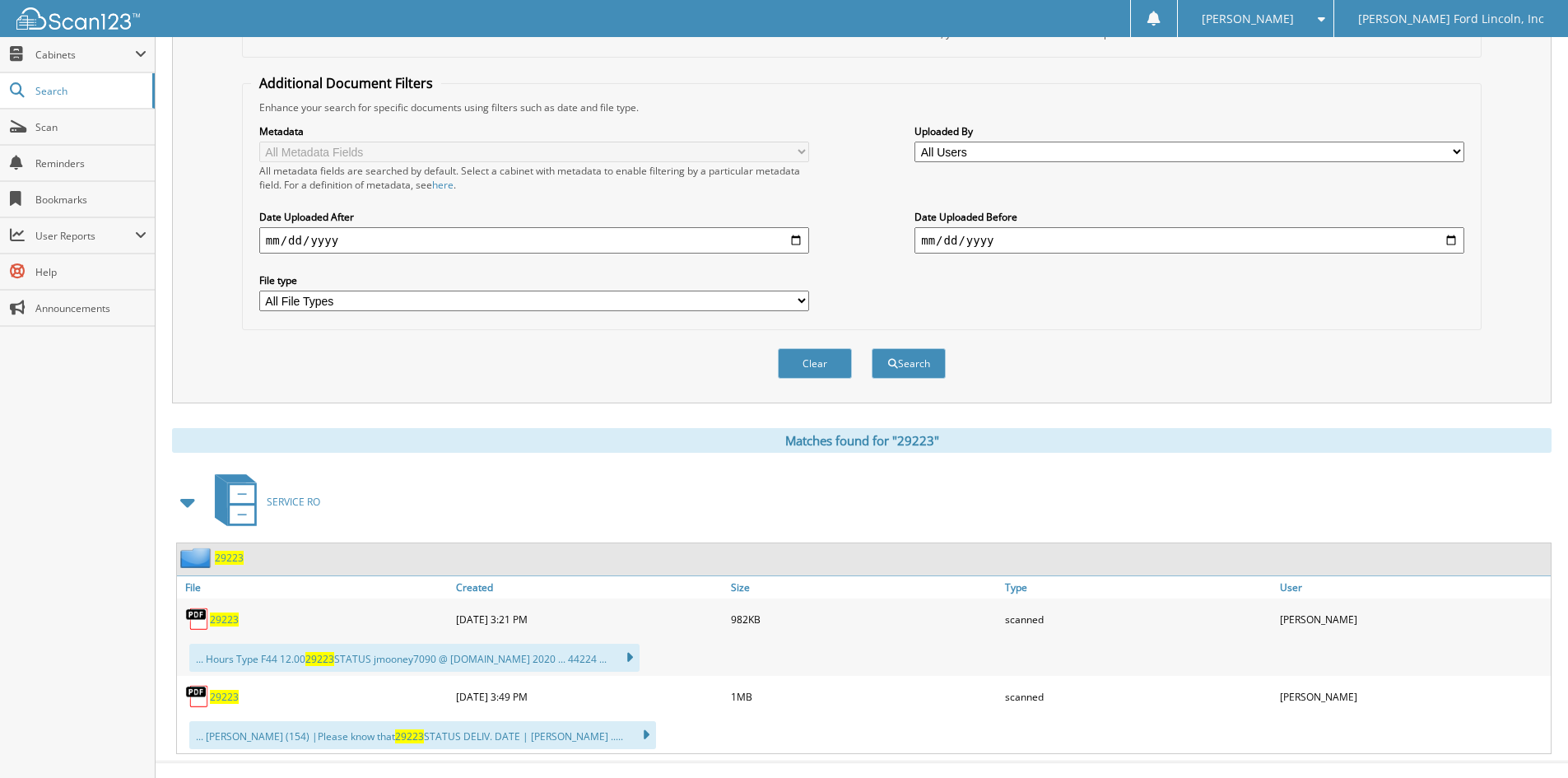
scroll to position [320, 0]
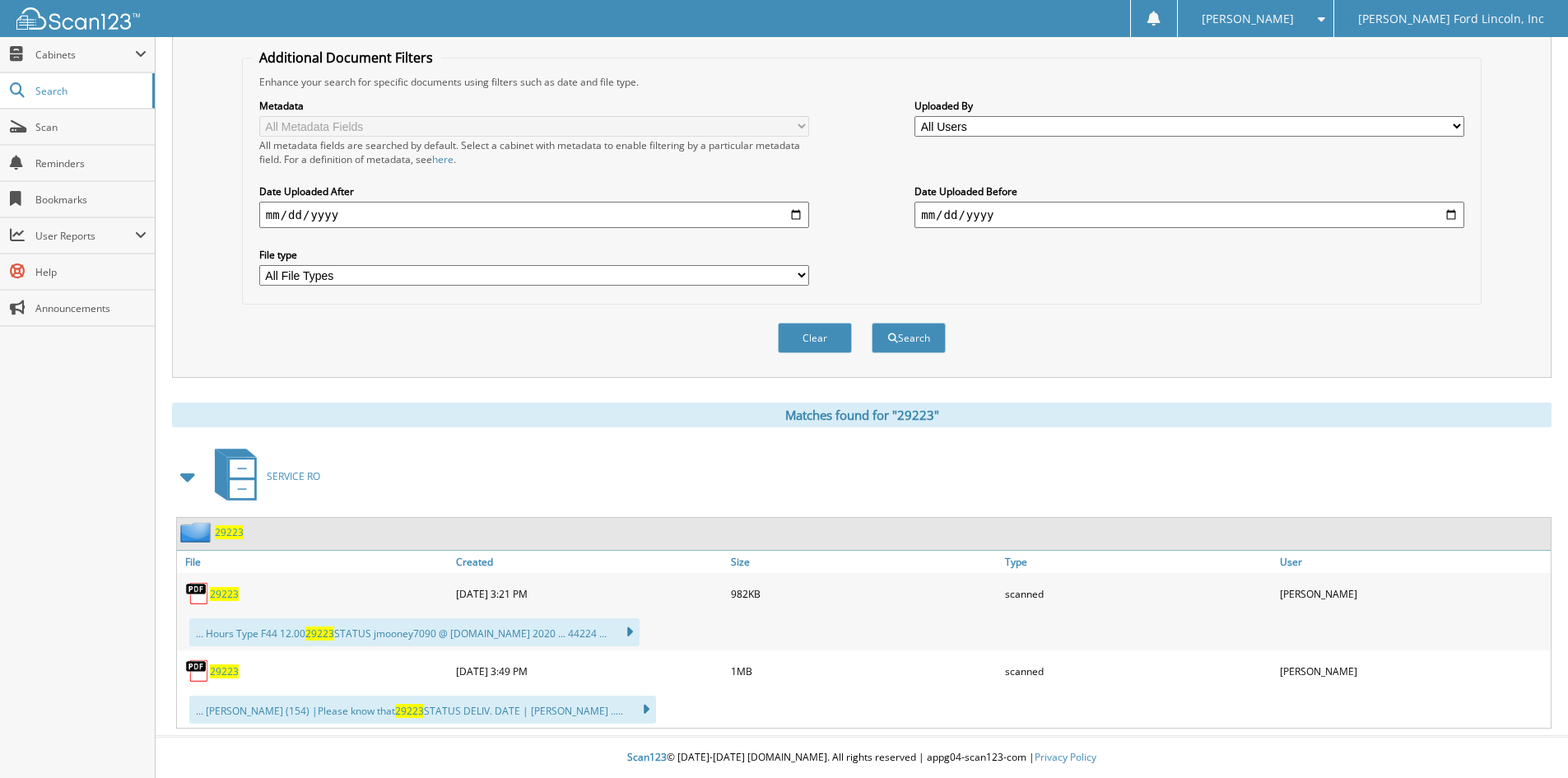
click at [227, 530] on span "29223" at bounding box center [229, 532] width 29 height 14
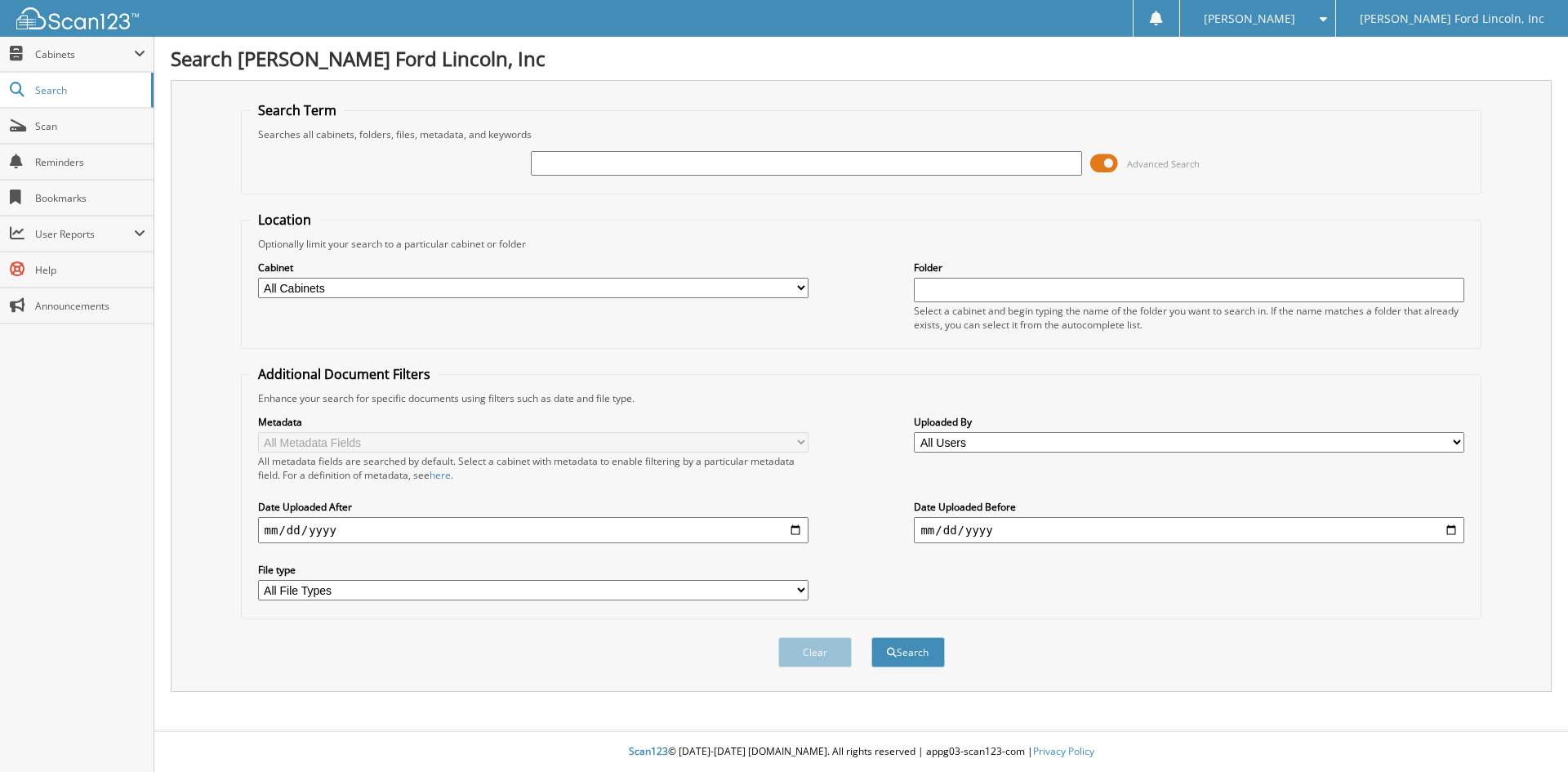
click at [556, 158] on input "text" at bounding box center [806, 163] width 550 height 25
type input "33805"
click at [871, 637] on button "Search" at bounding box center [908, 652] width 73 height 30
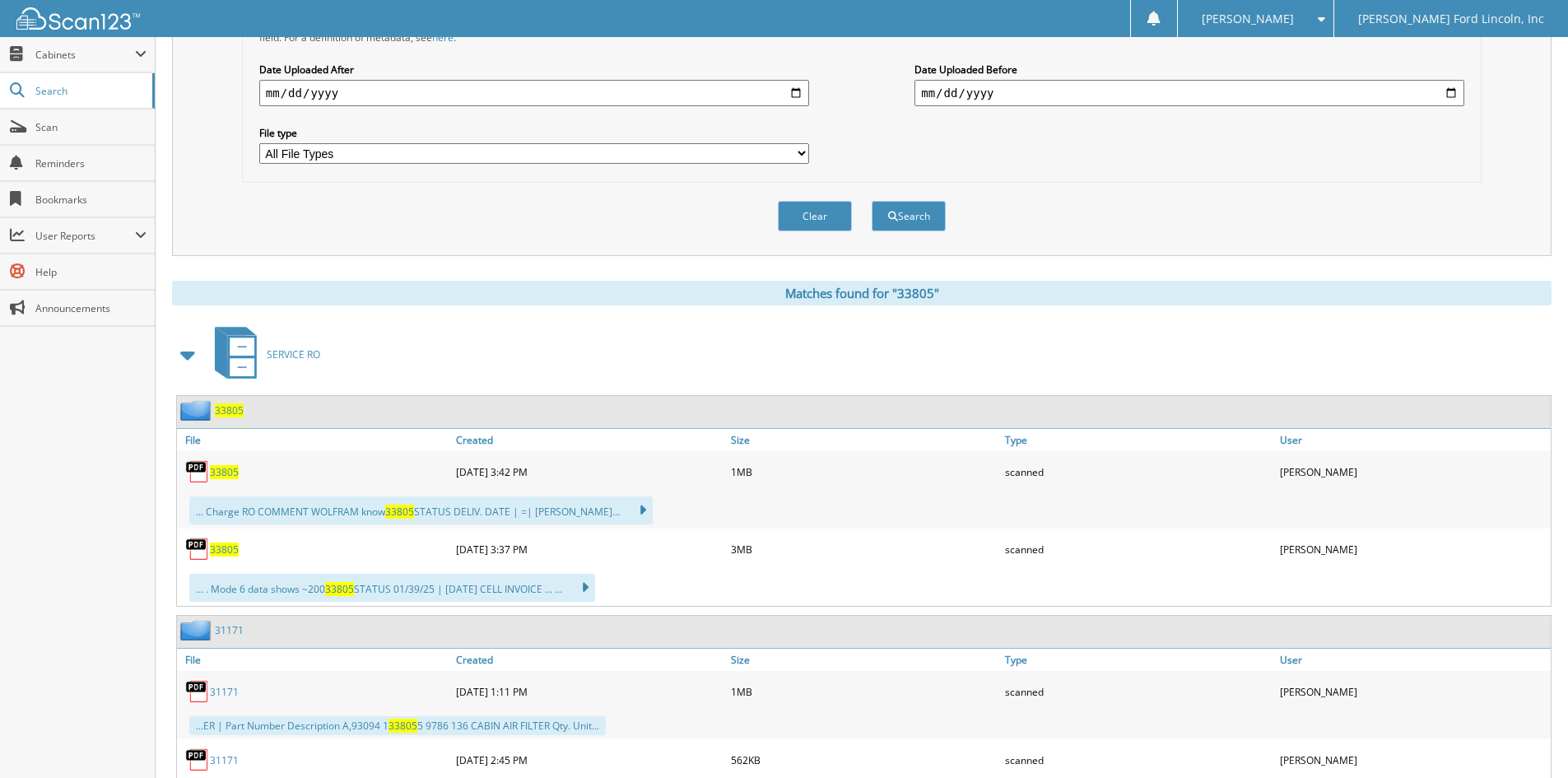
scroll to position [494, 0]
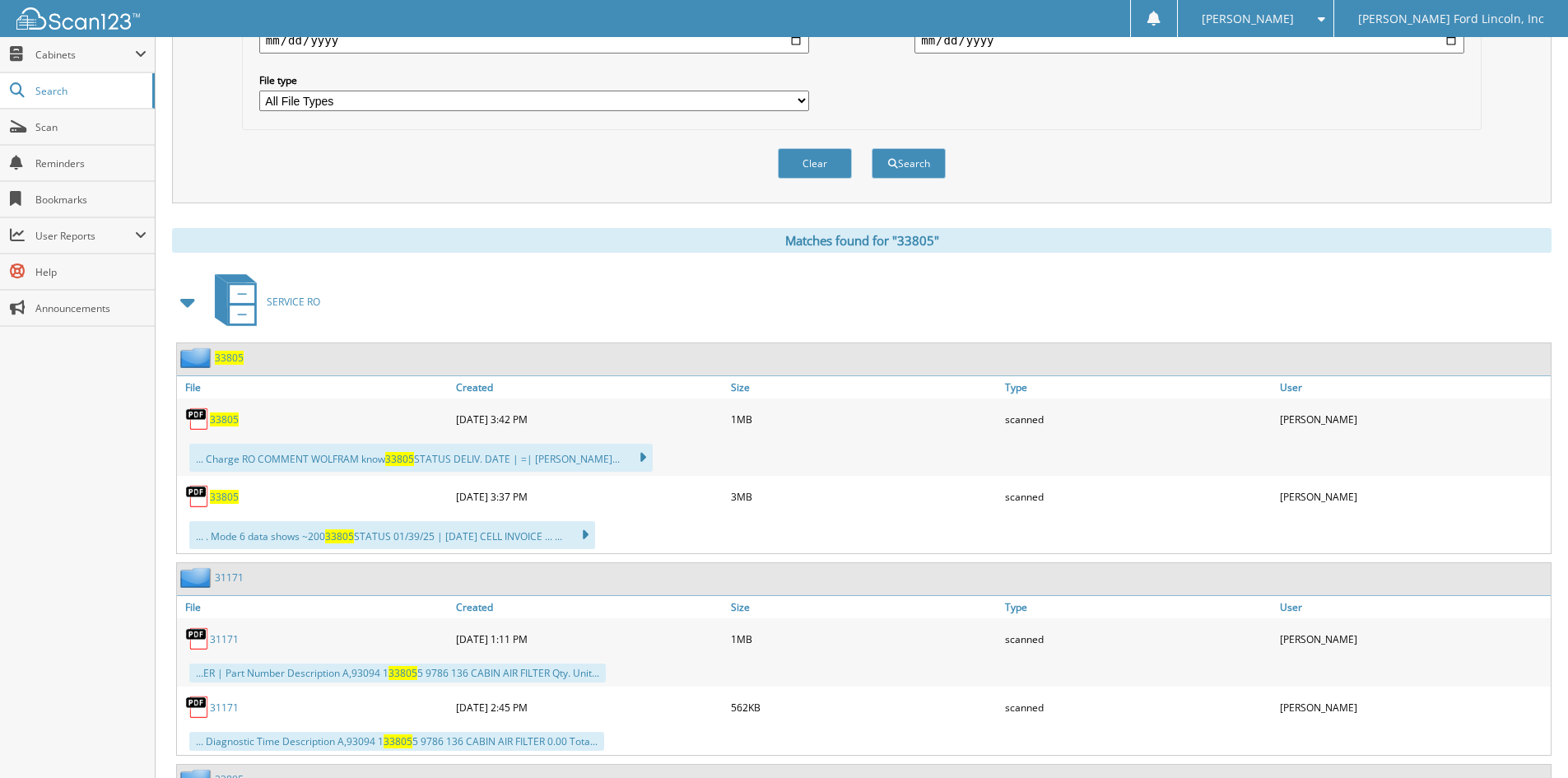
click at [225, 357] on span "33805" at bounding box center [229, 357] width 29 height 14
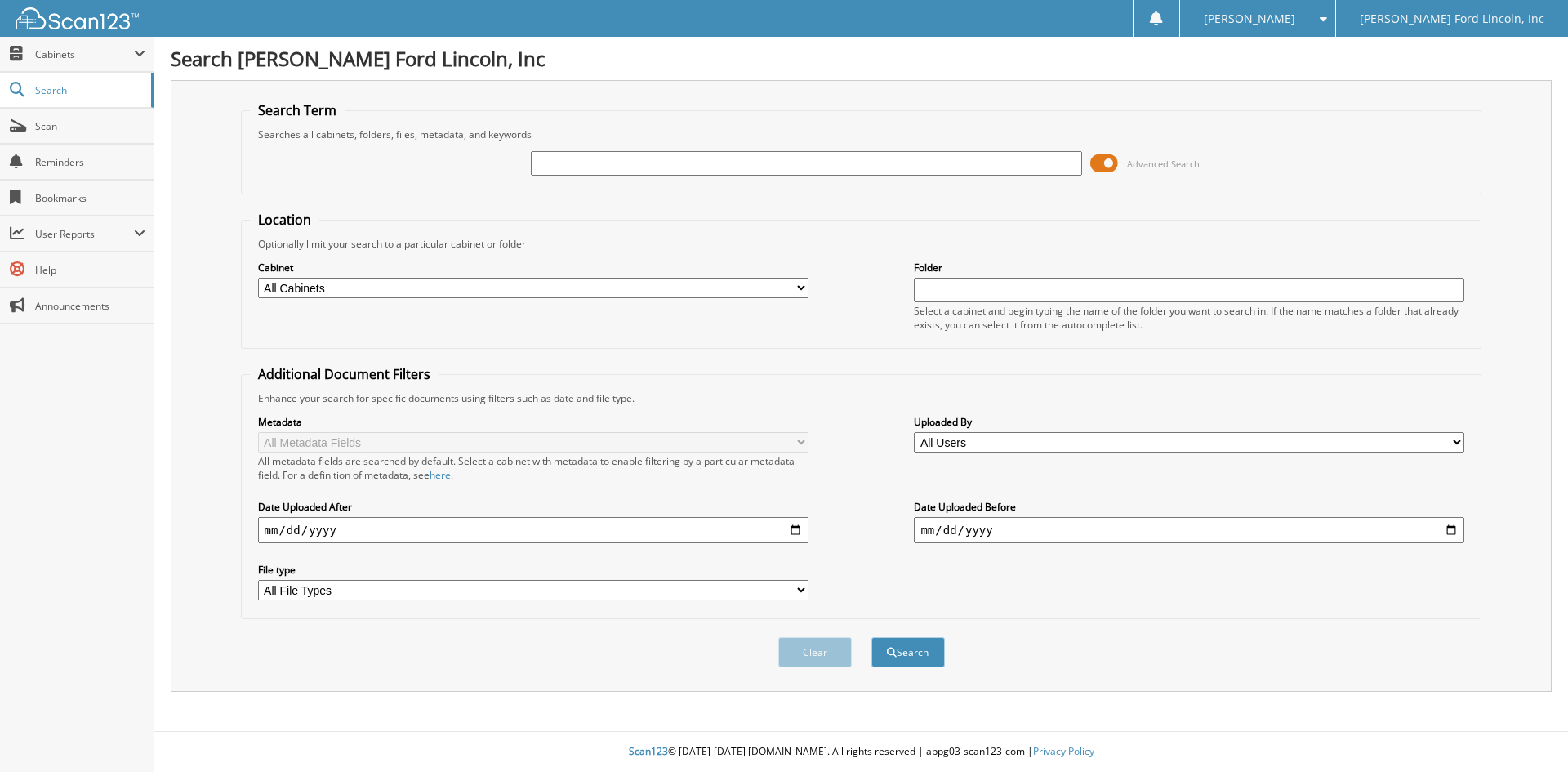
click at [584, 161] on input "text" at bounding box center [806, 163] width 550 height 25
type input "30385"
click at [871, 637] on button "Search" at bounding box center [908, 652] width 73 height 30
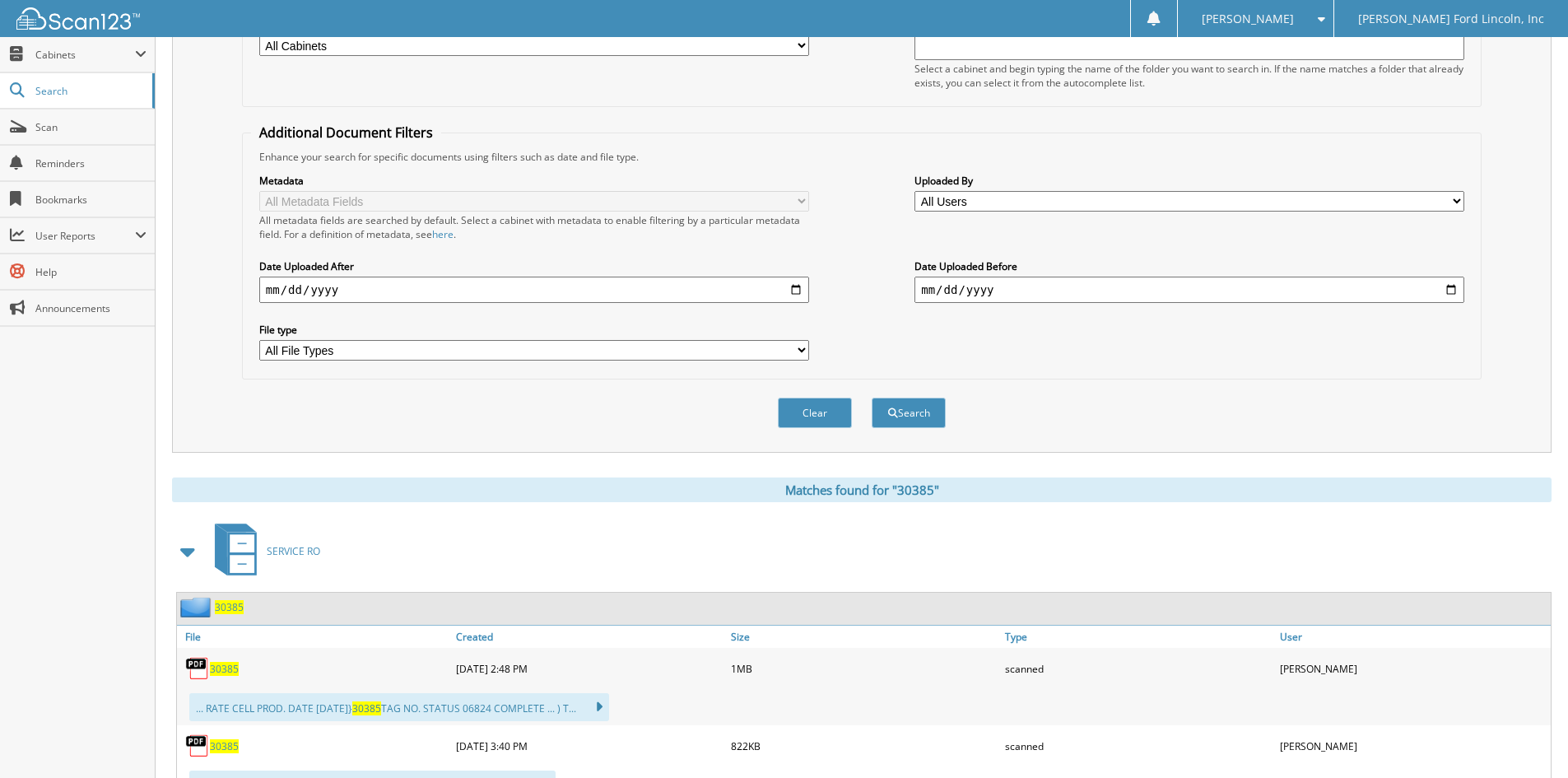
scroll to position [412, 0]
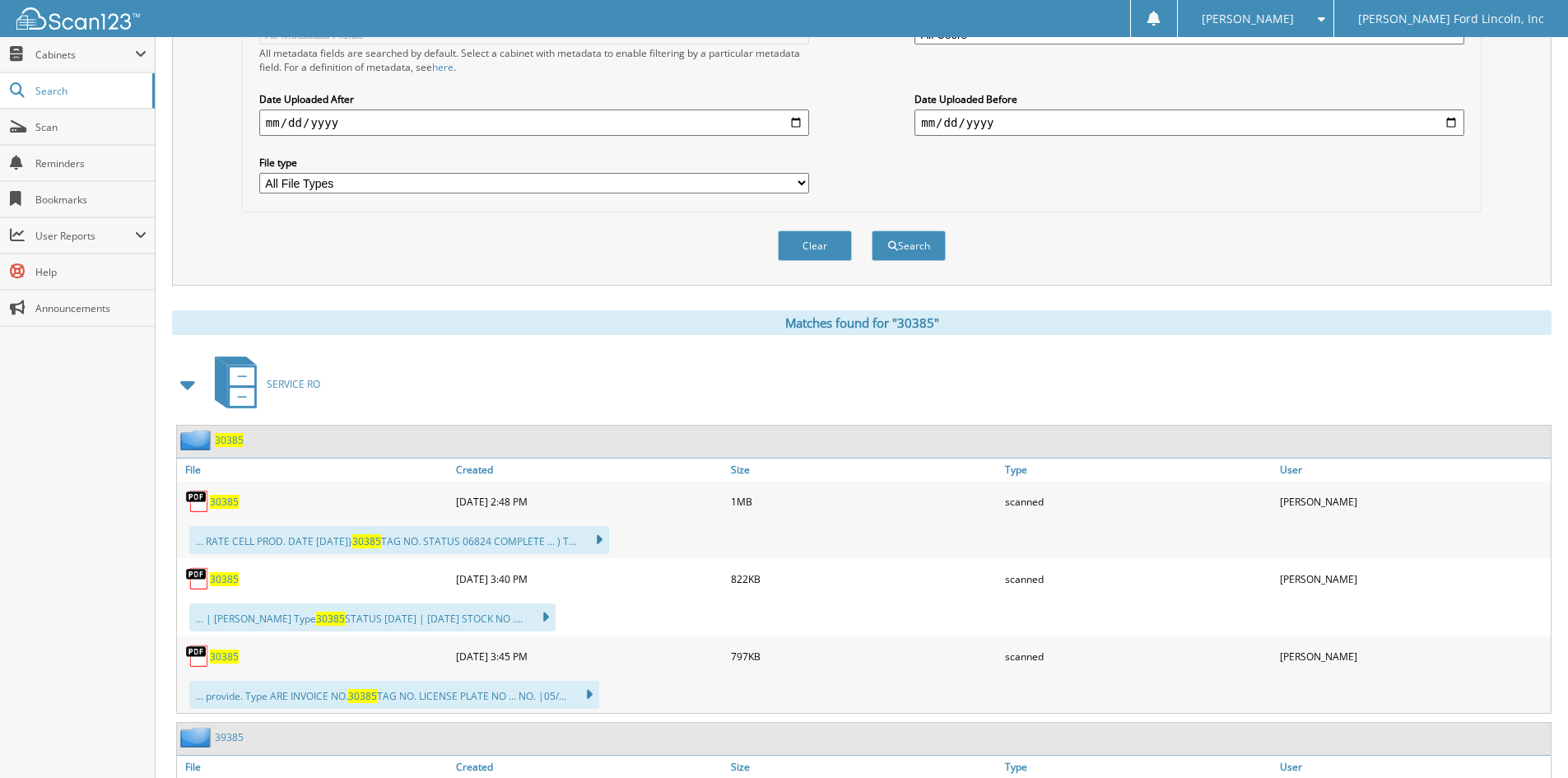
click at [224, 444] on span "30385" at bounding box center [229, 439] width 29 height 14
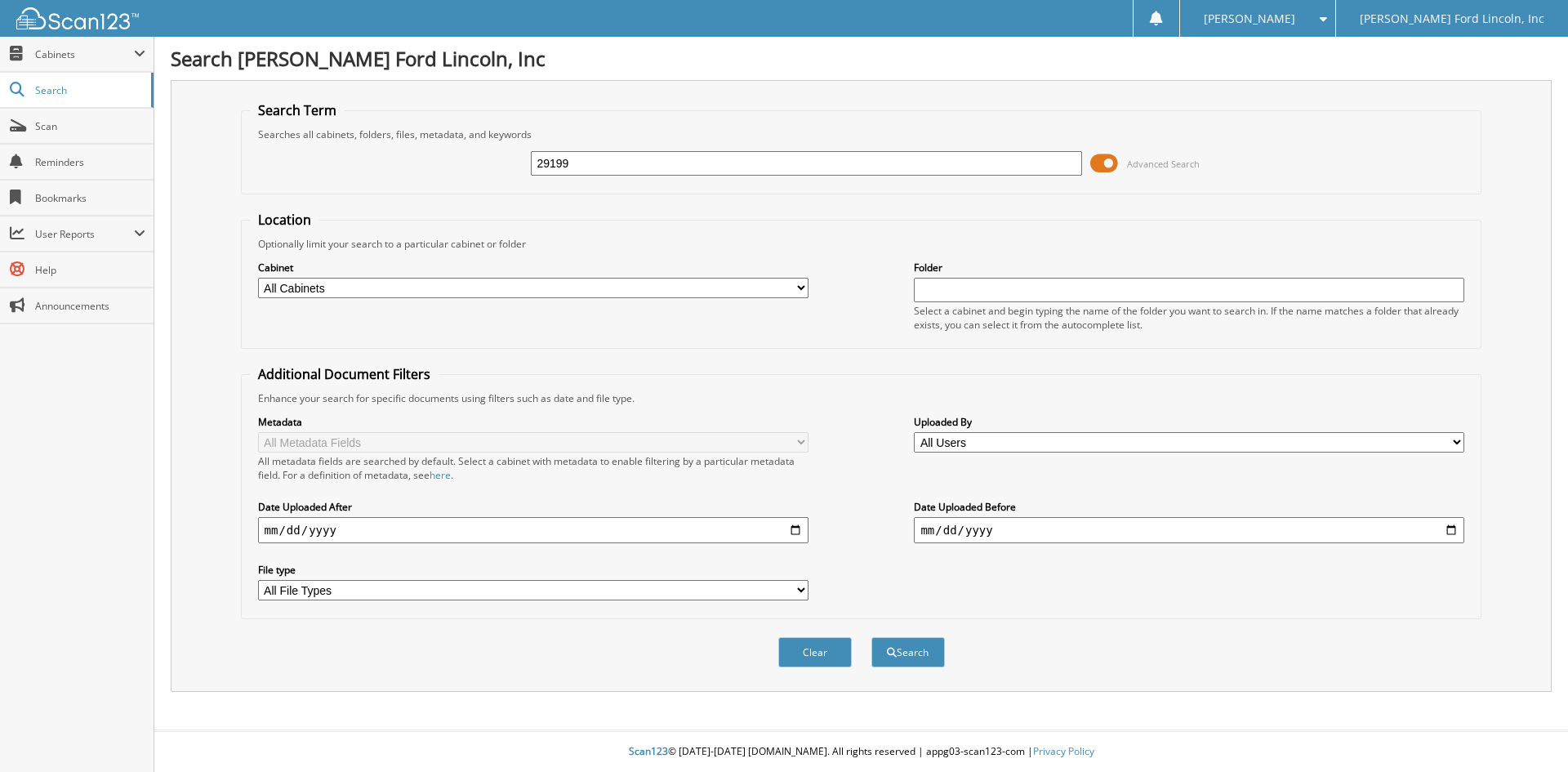
type input "29199"
click at [871, 637] on button "Search" at bounding box center [908, 652] width 73 height 30
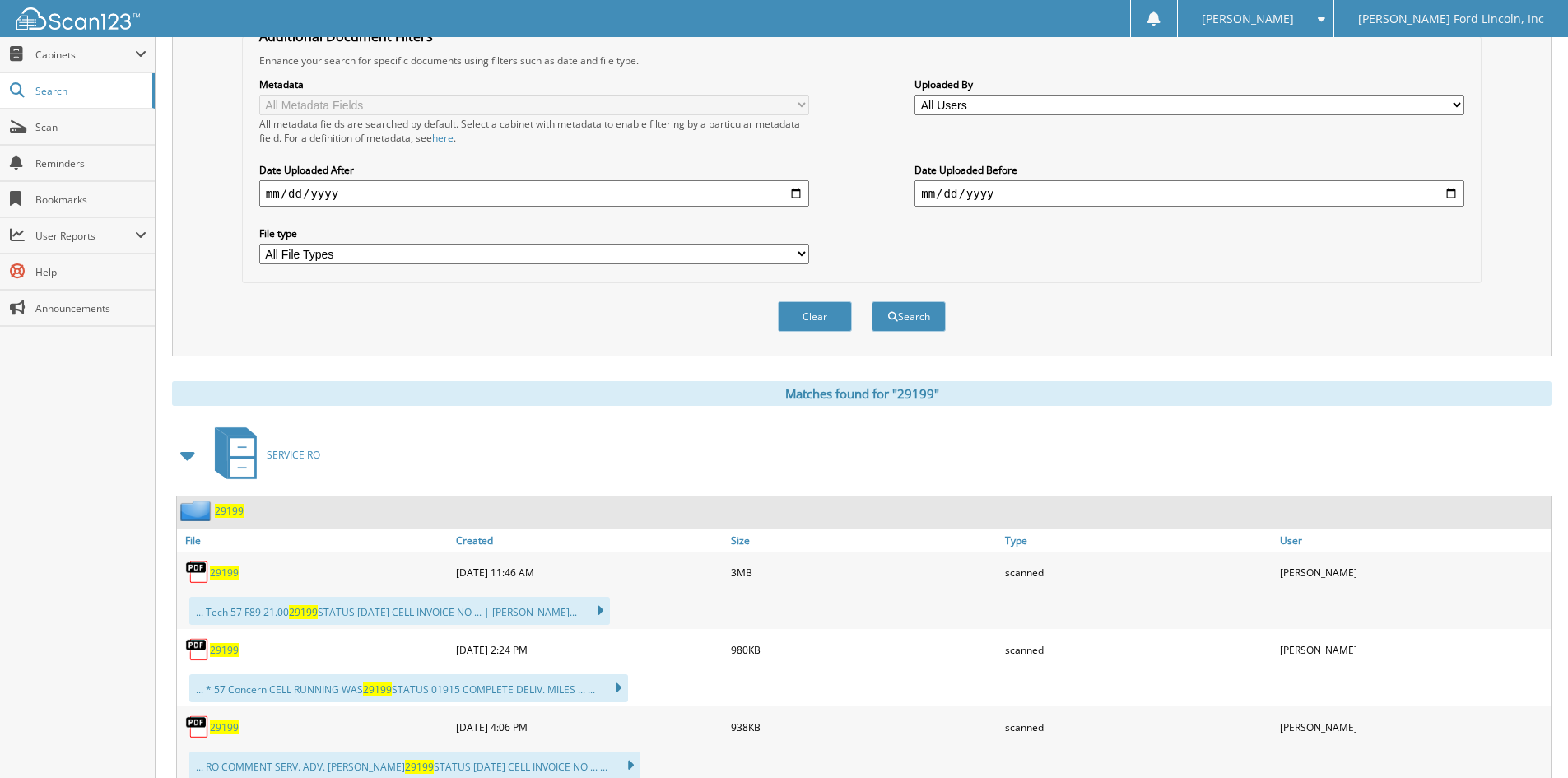
scroll to position [412, 0]
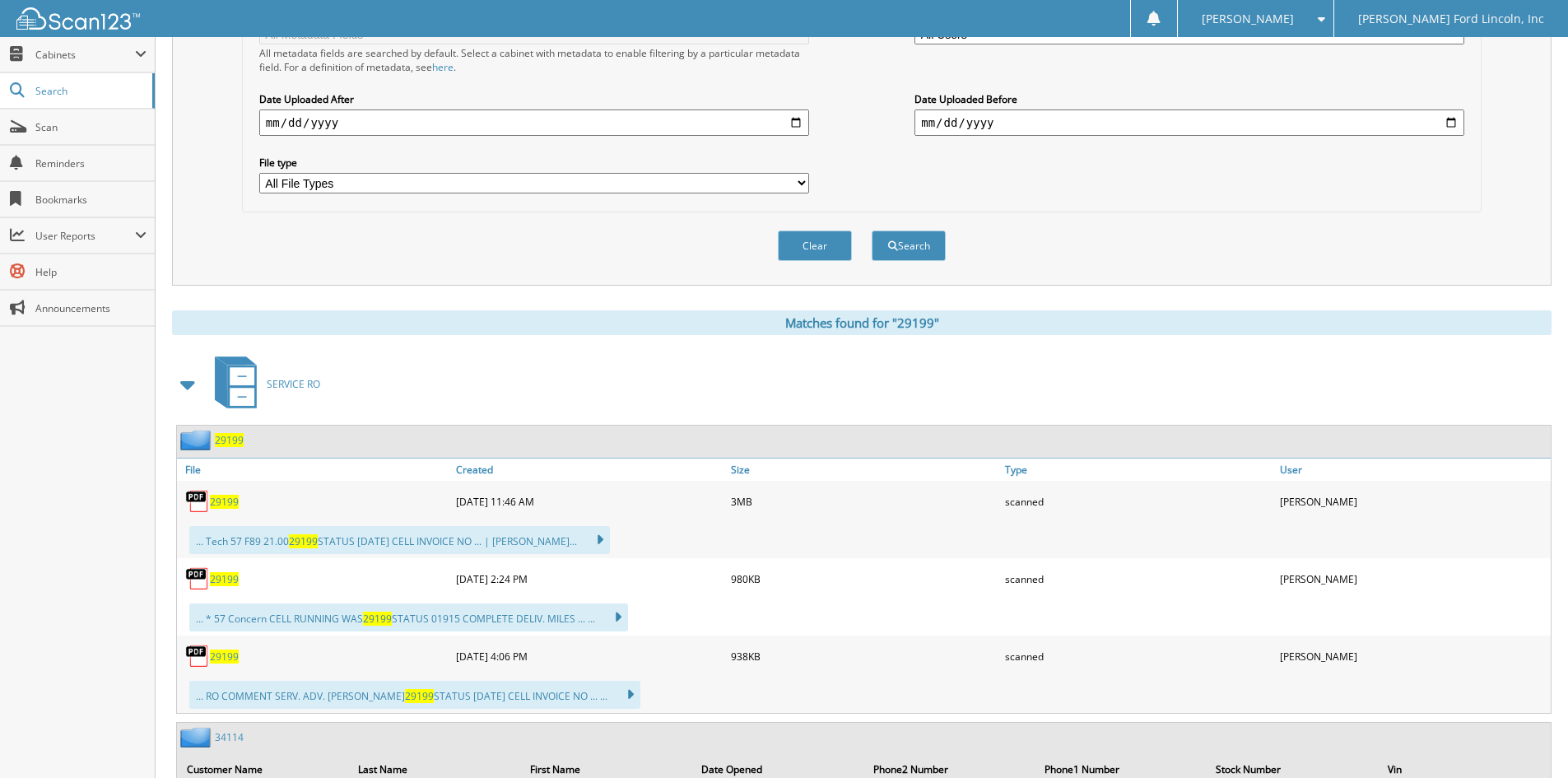
click at [226, 438] on span "29199" at bounding box center [229, 439] width 29 height 14
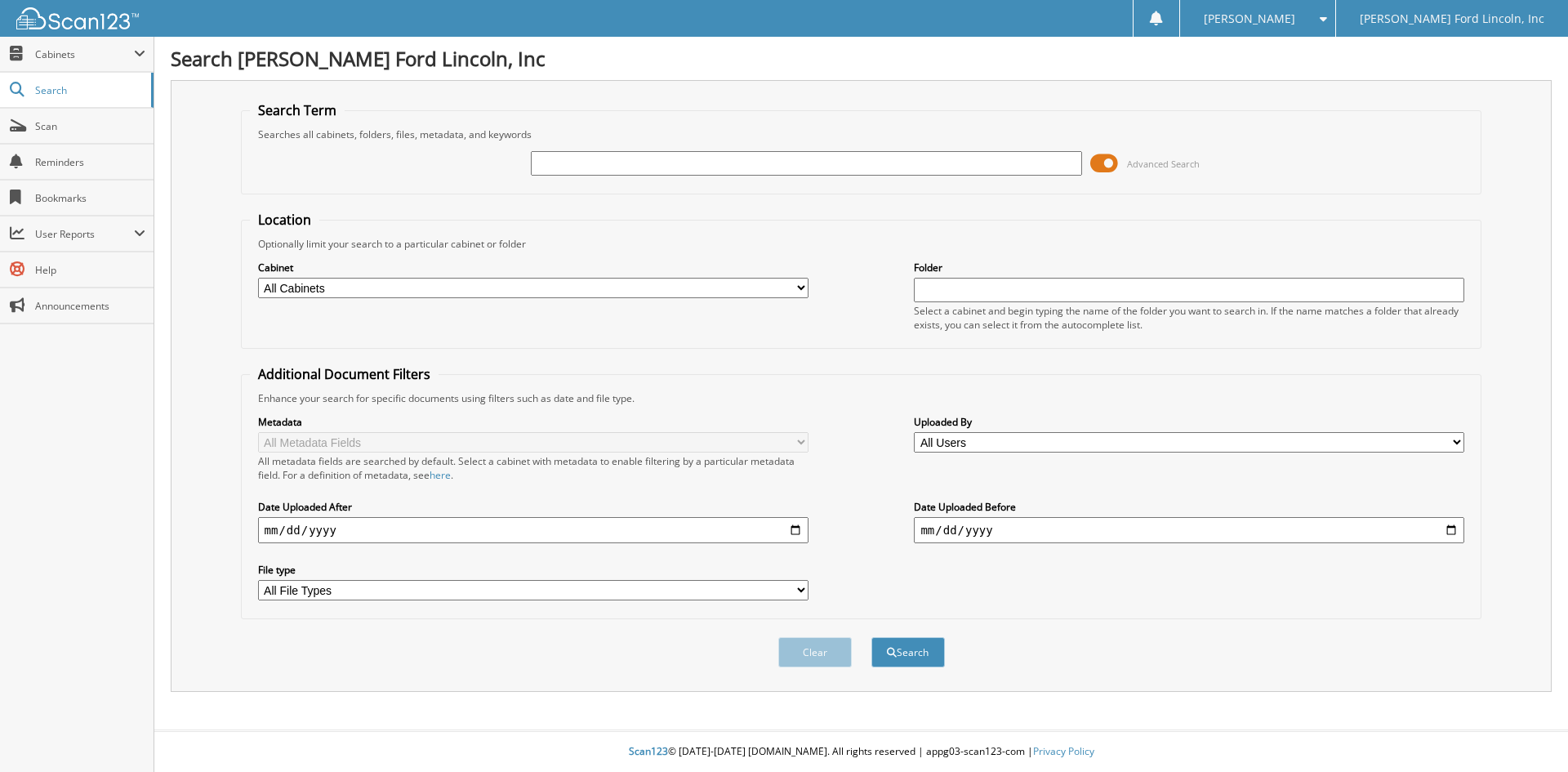
click at [674, 161] on input "text" at bounding box center [806, 163] width 550 height 25
type input "29024"
click at [871, 637] on button "Search" at bounding box center [908, 652] width 73 height 30
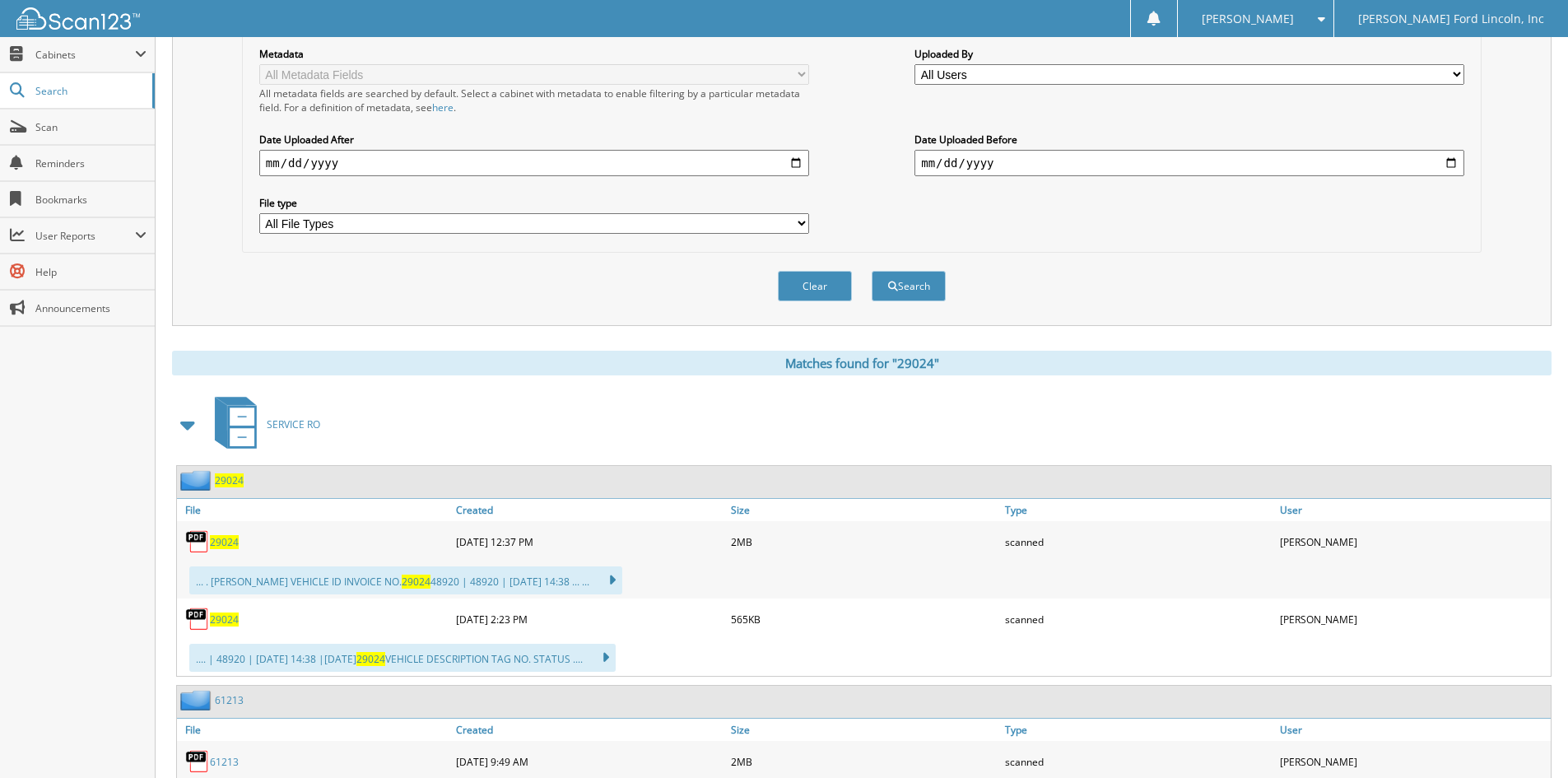
scroll to position [412, 0]
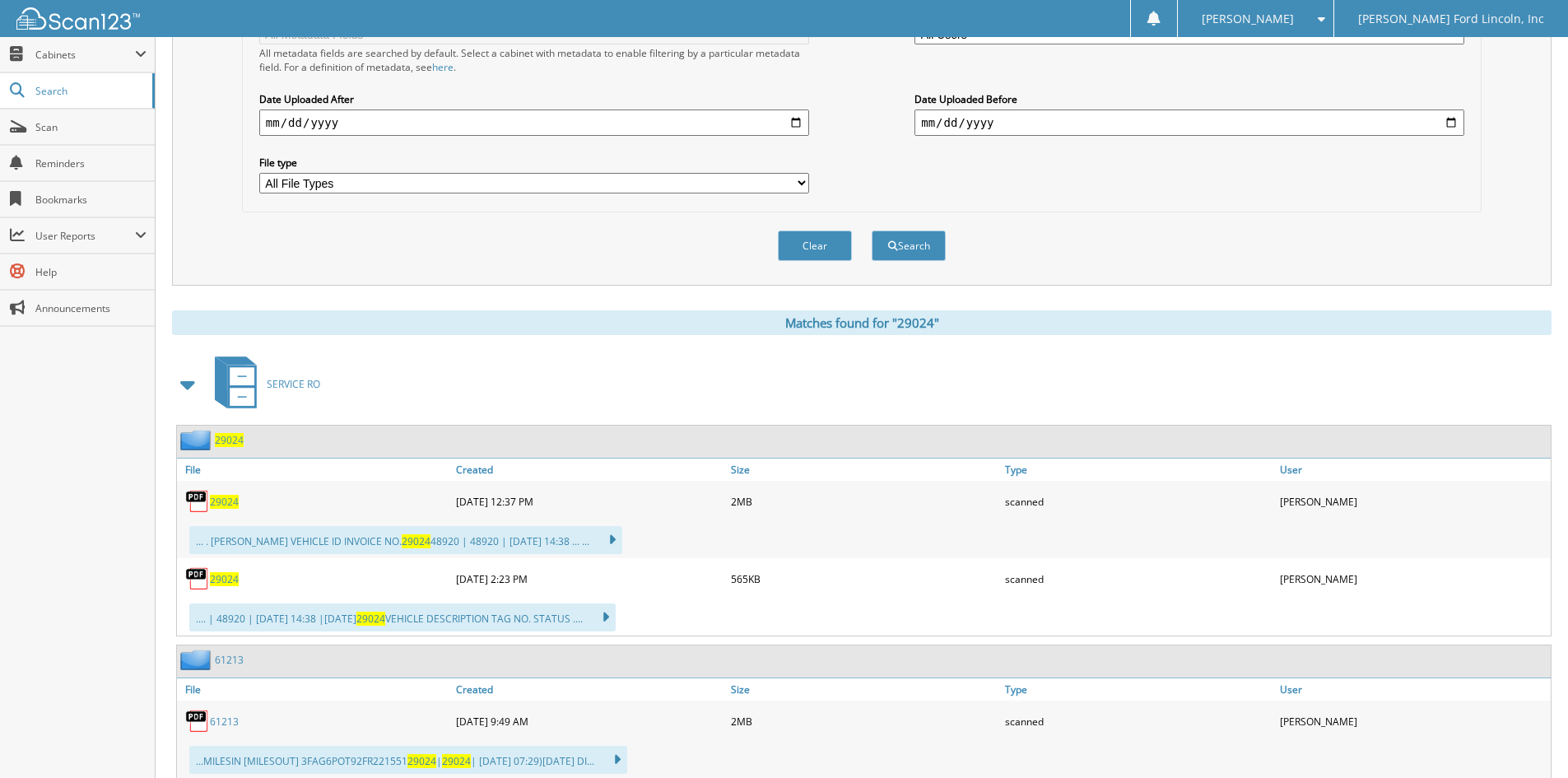
click at [229, 441] on span "29024" at bounding box center [229, 439] width 29 height 14
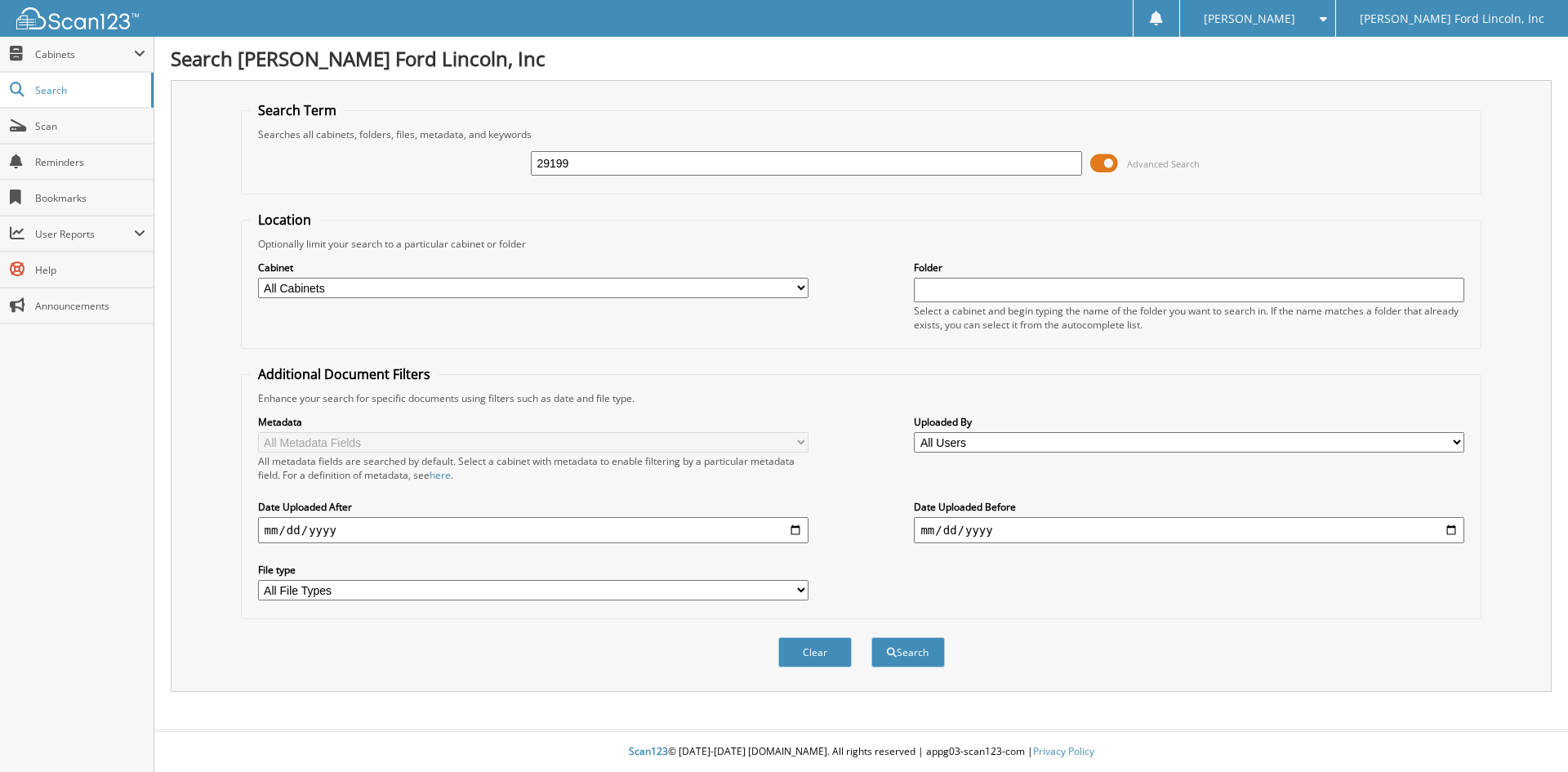
type input "29199"
click at [871, 637] on button "Search" at bounding box center [908, 652] width 73 height 30
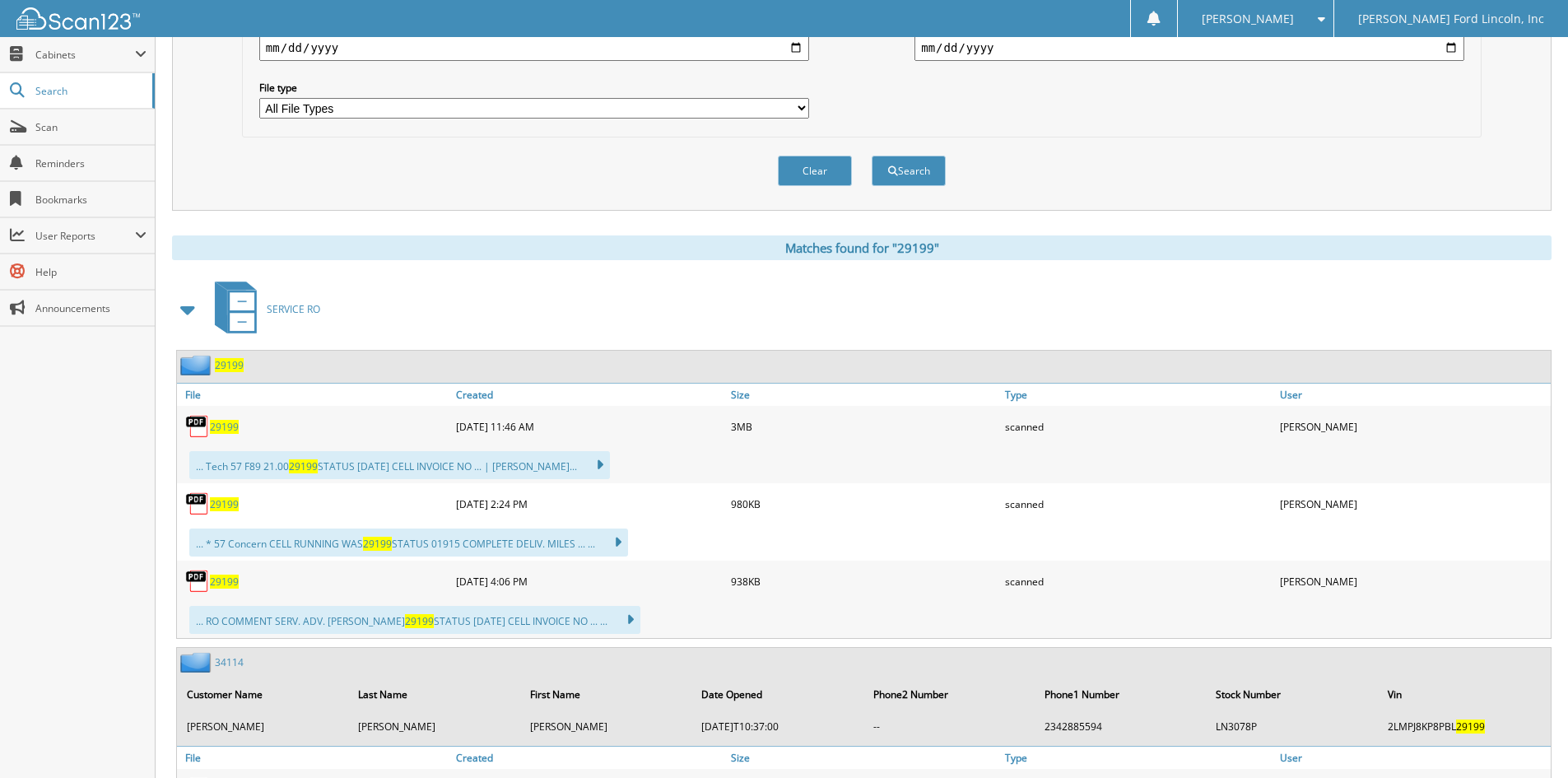
scroll to position [494, 0]
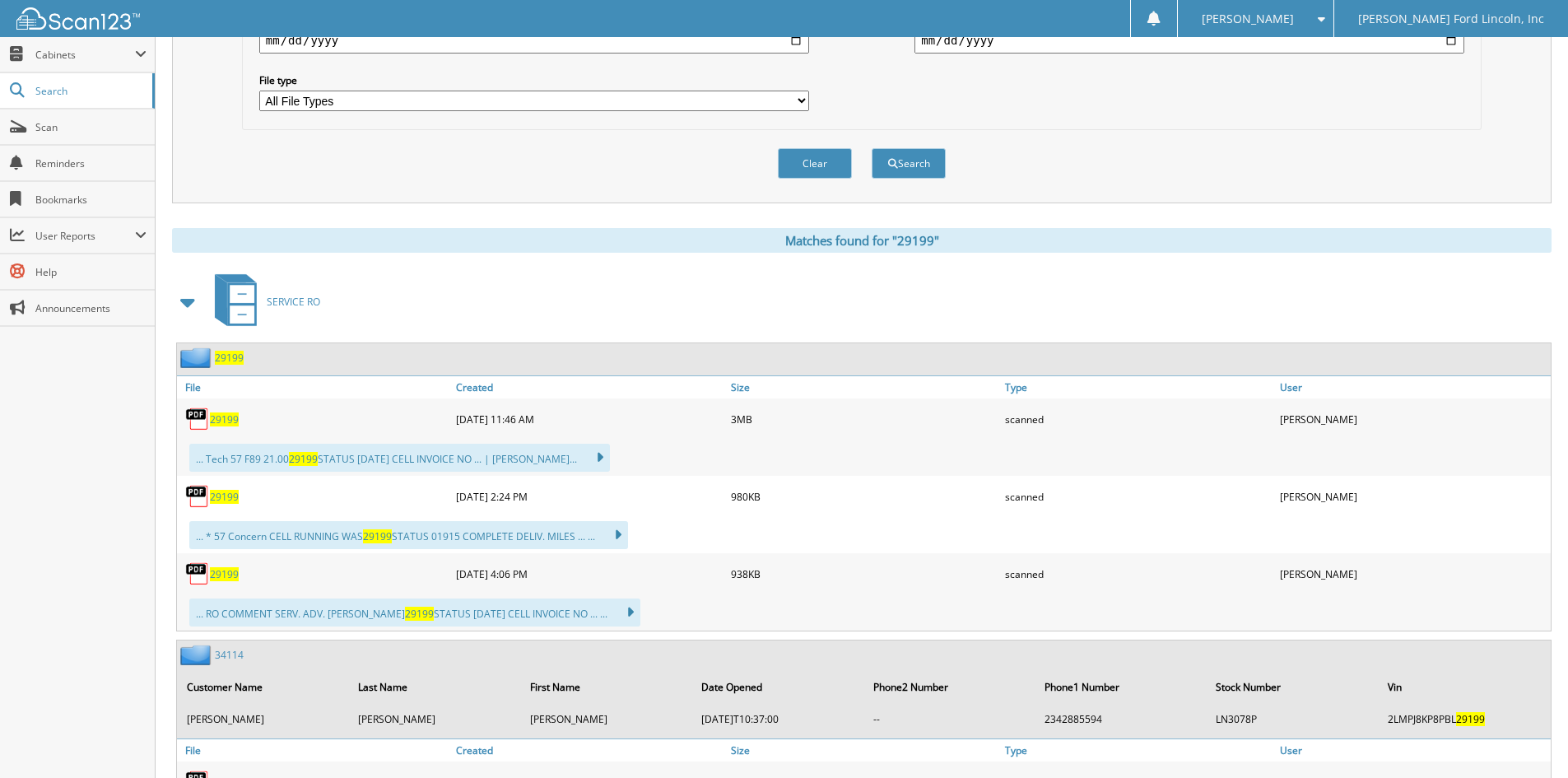
click at [231, 359] on span "29199" at bounding box center [229, 357] width 29 height 14
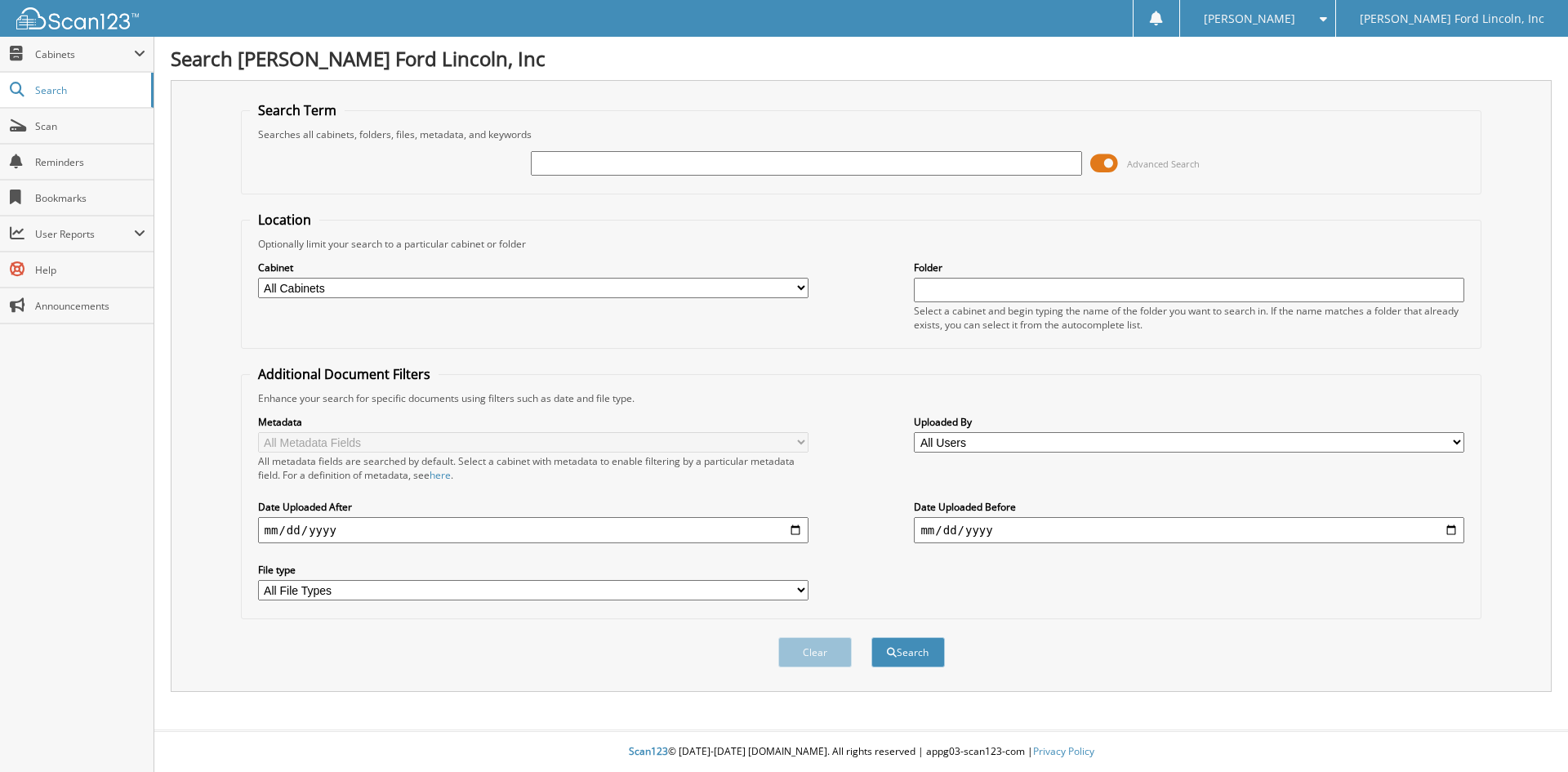
click at [610, 161] on input "text" at bounding box center [806, 163] width 550 height 25
type input "29199"
click at [871, 637] on button "Search" at bounding box center [908, 652] width 73 height 30
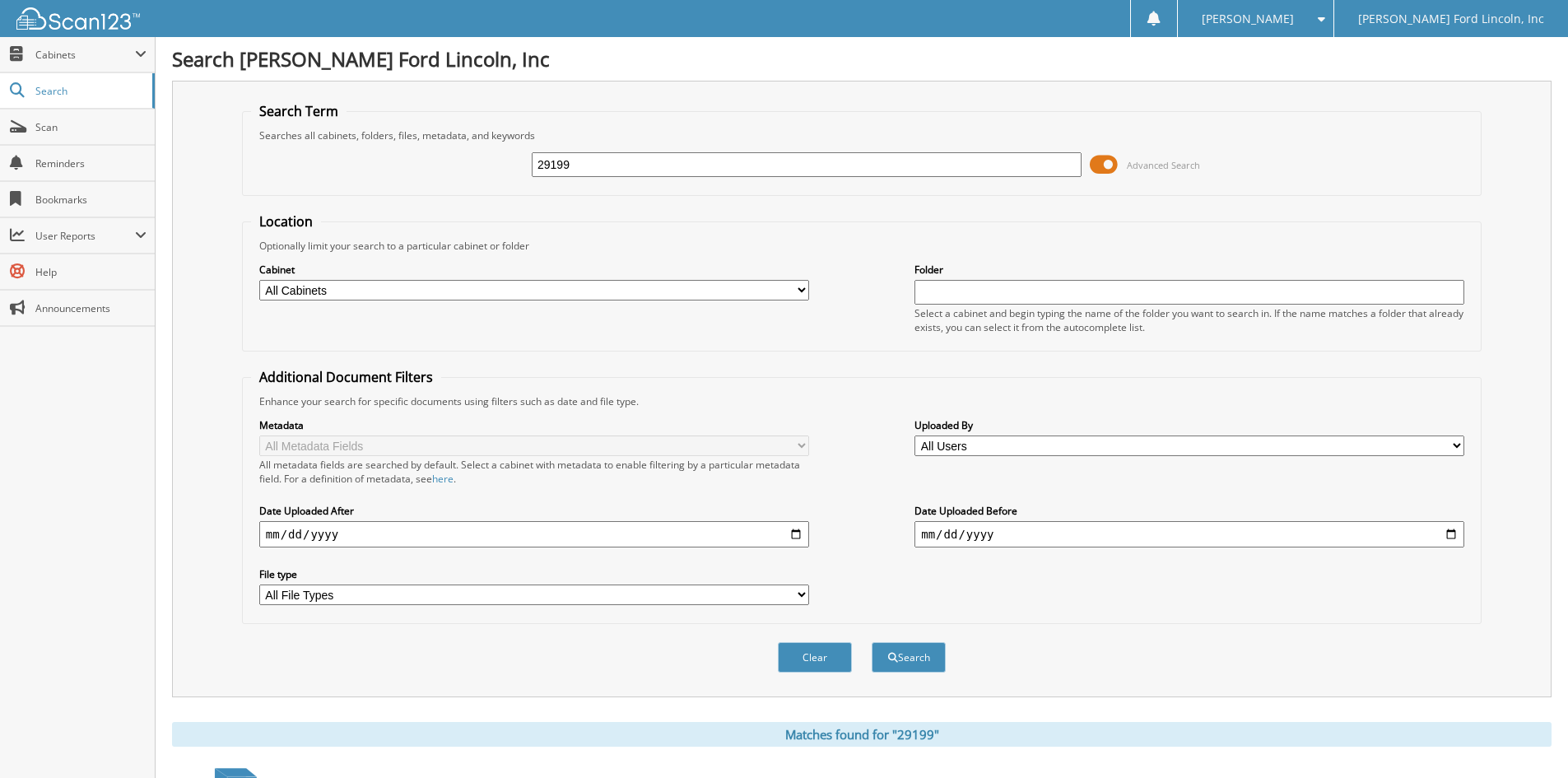
click at [872, 642] on button "Search" at bounding box center [909, 657] width 74 height 30
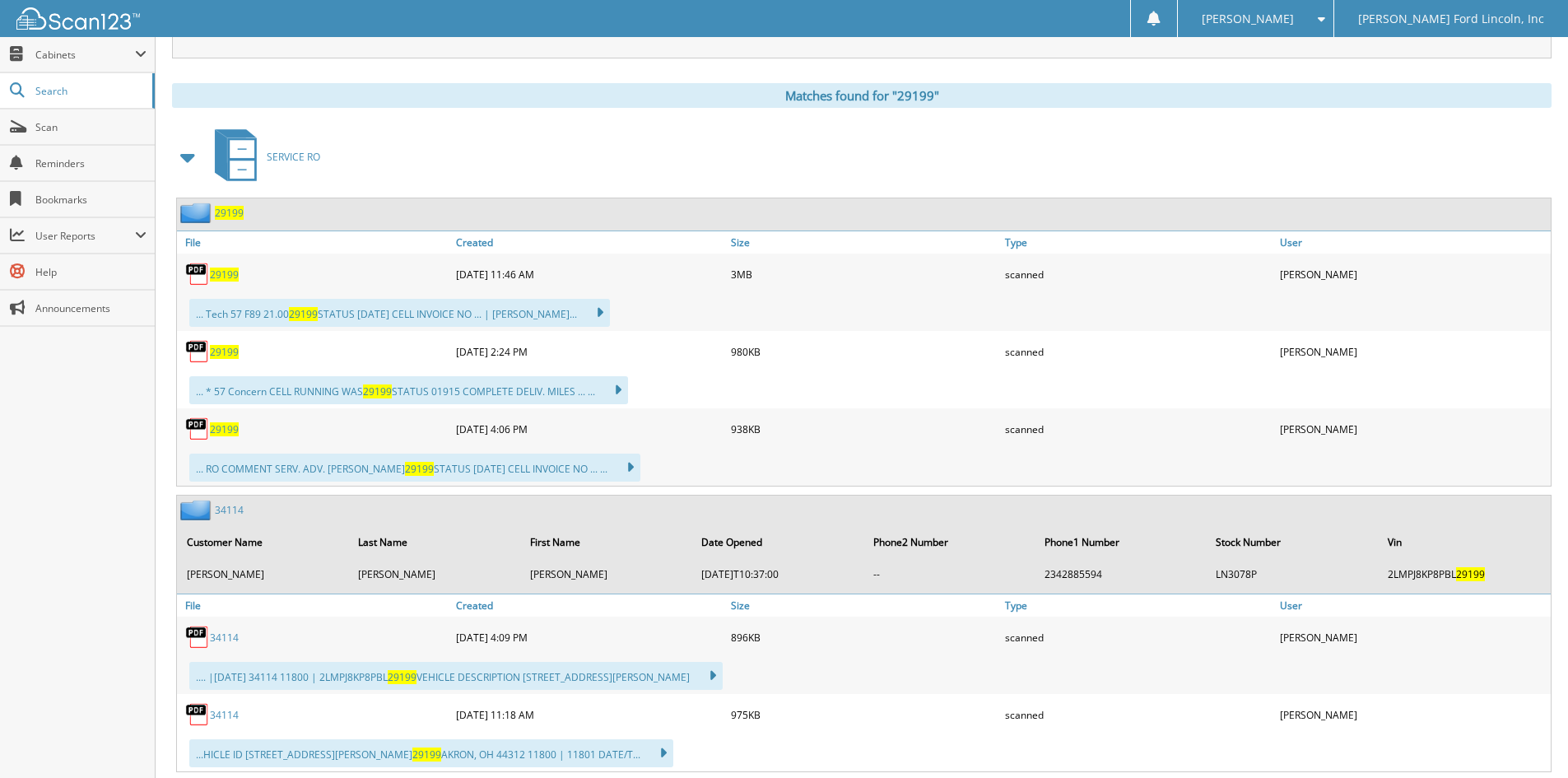
scroll to position [659, 0]
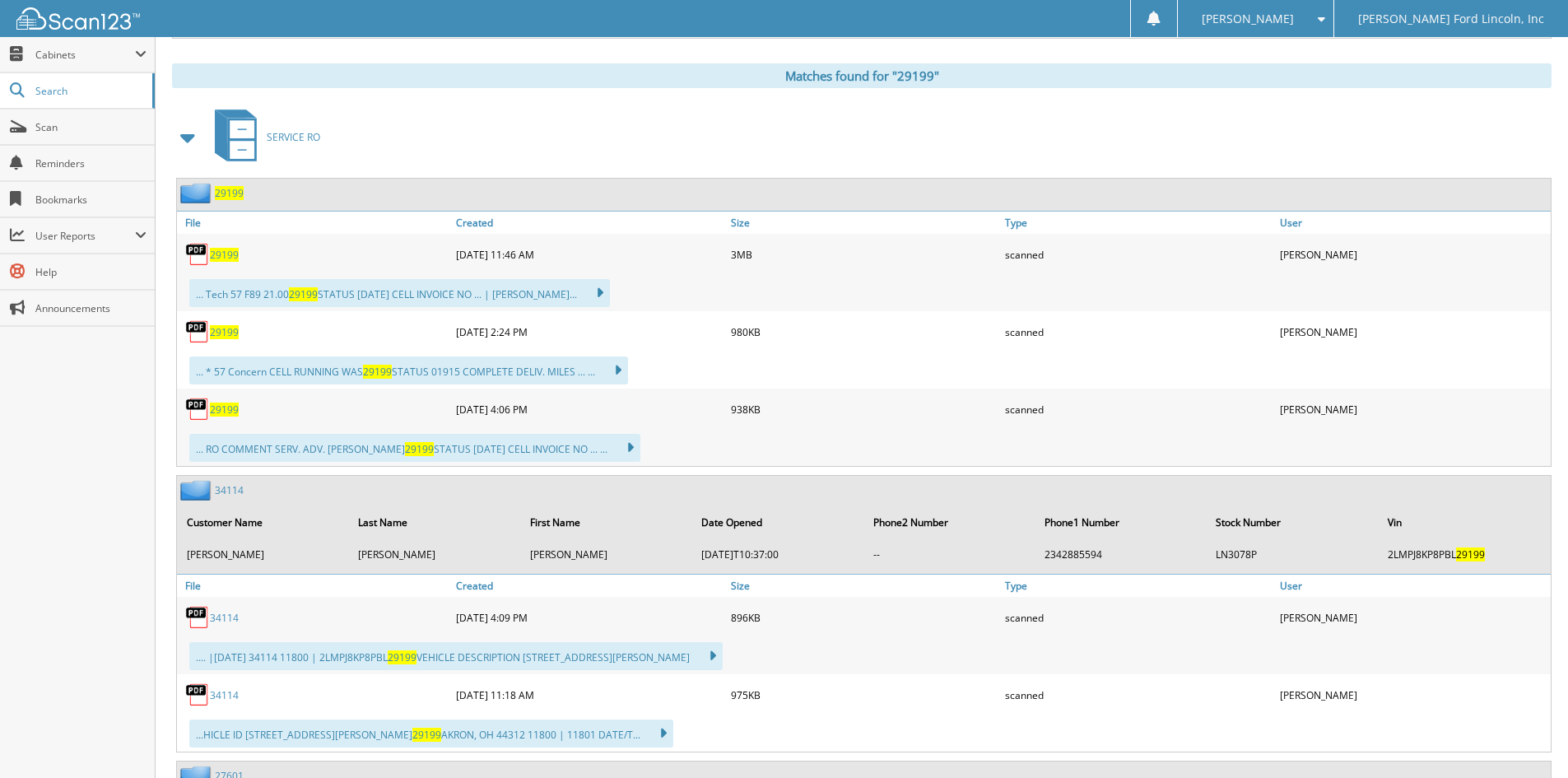
click at [233, 194] on span "29199" at bounding box center [229, 193] width 29 height 14
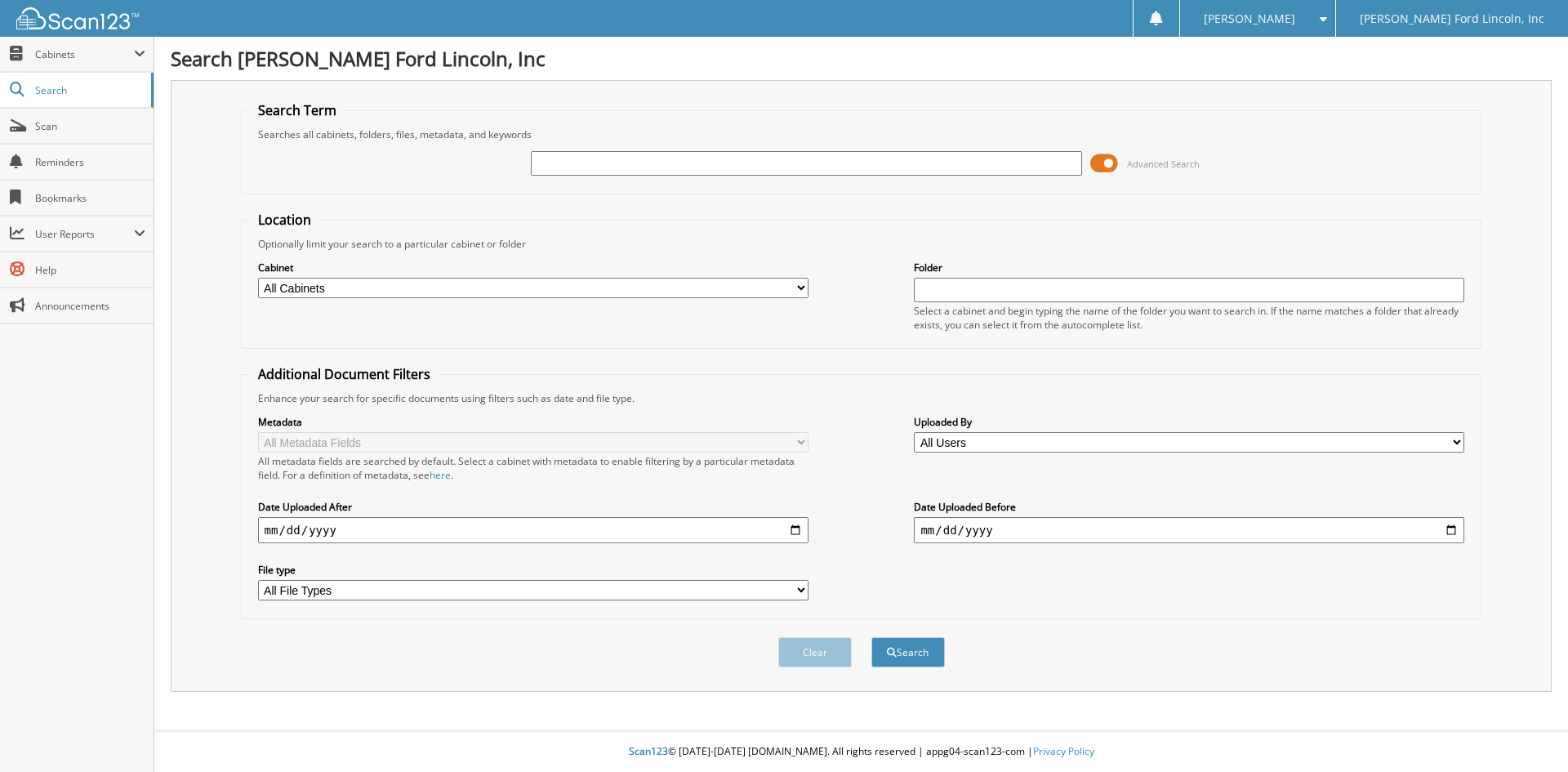
click at [635, 167] on input "text" at bounding box center [806, 163] width 550 height 25
type input "31761"
click at [871, 637] on button "Search" at bounding box center [908, 652] width 73 height 30
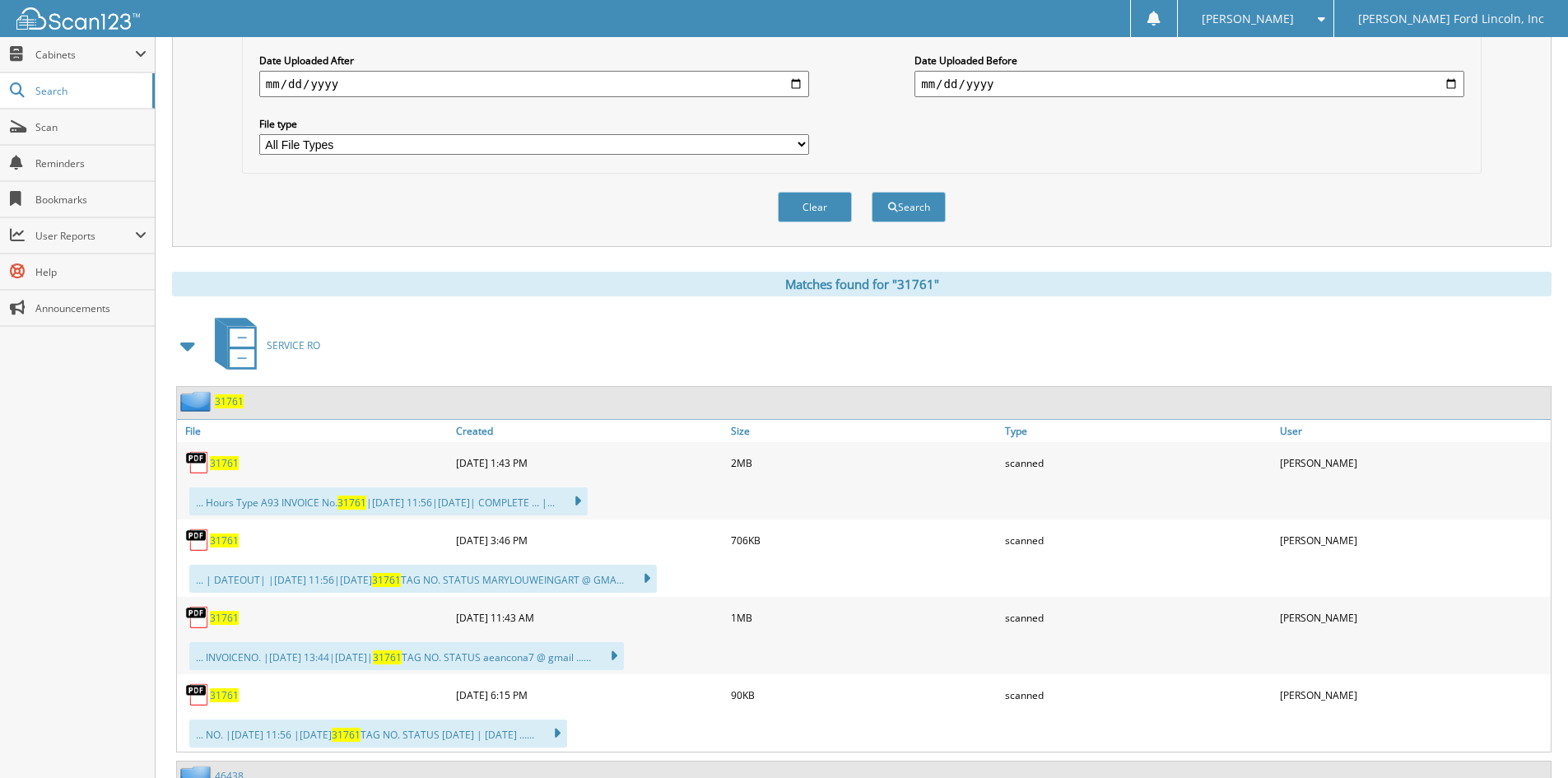
scroll to position [494, 0]
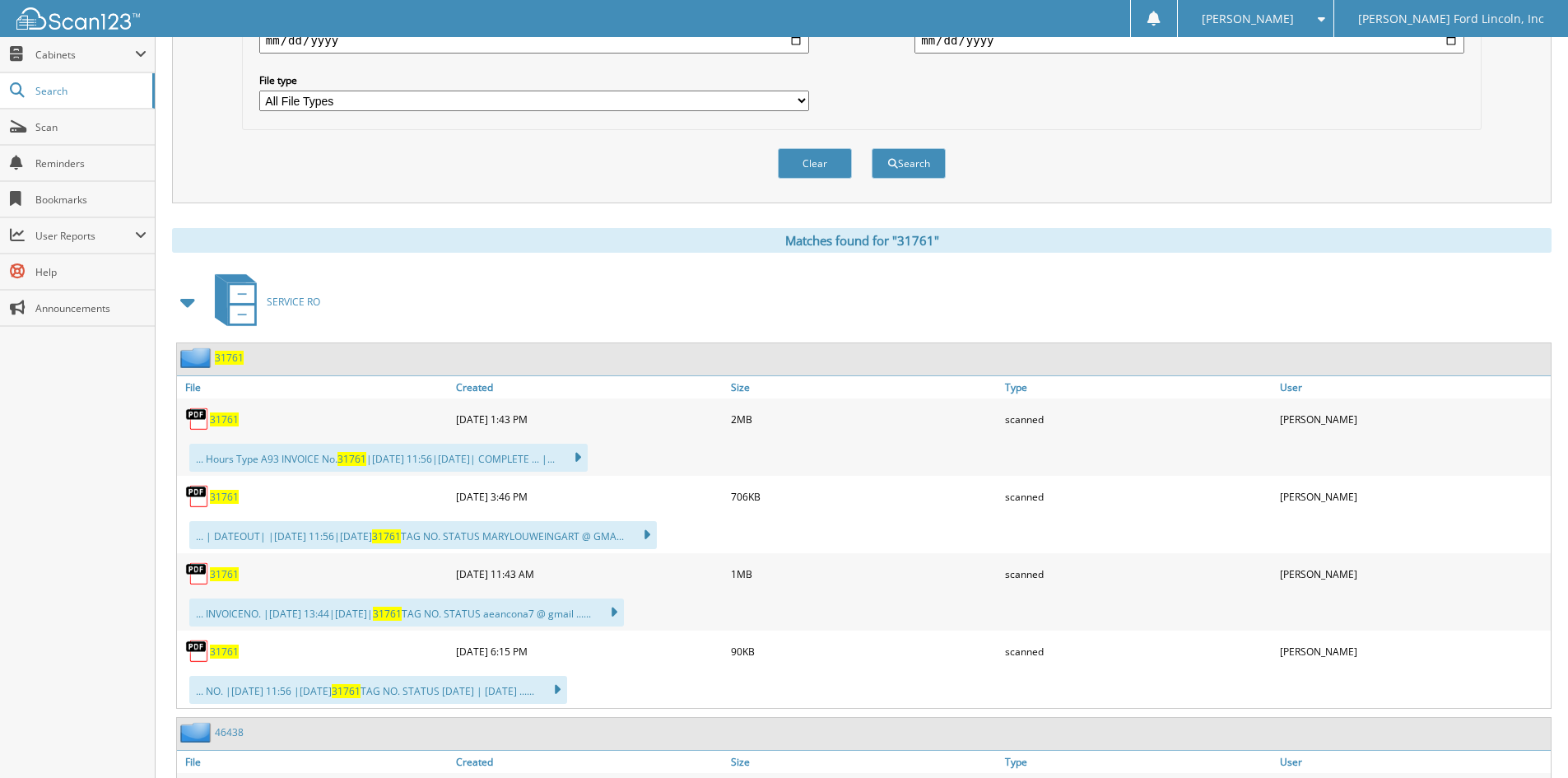
click at [235, 354] on span "31761" at bounding box center [229, 357] width 29 height 14
